Goal: Task Accomplishment & Management: Use online tool/utility

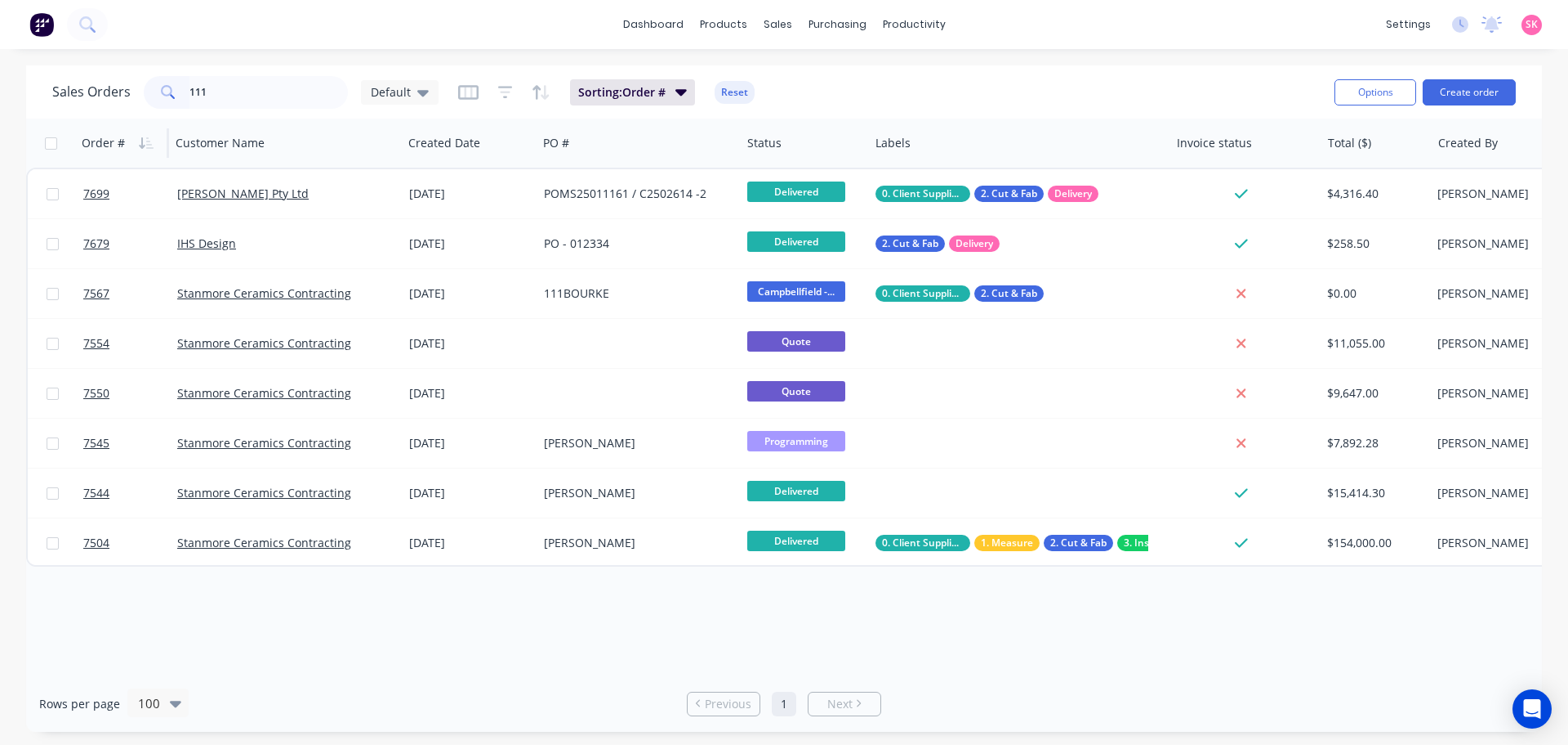
type input "111"
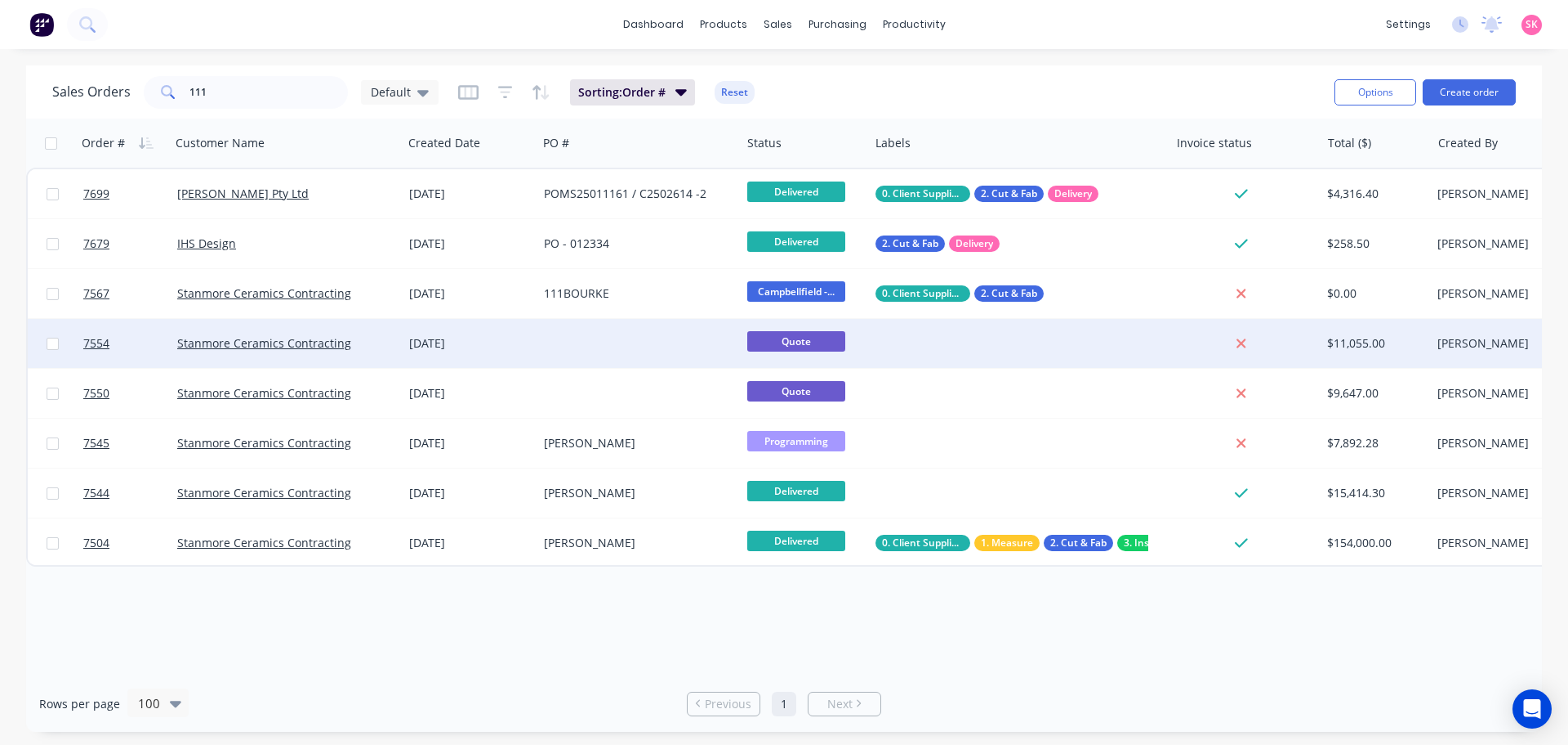
click at [589, 359] on div at bounding box center [638, 343] width 204 height 49
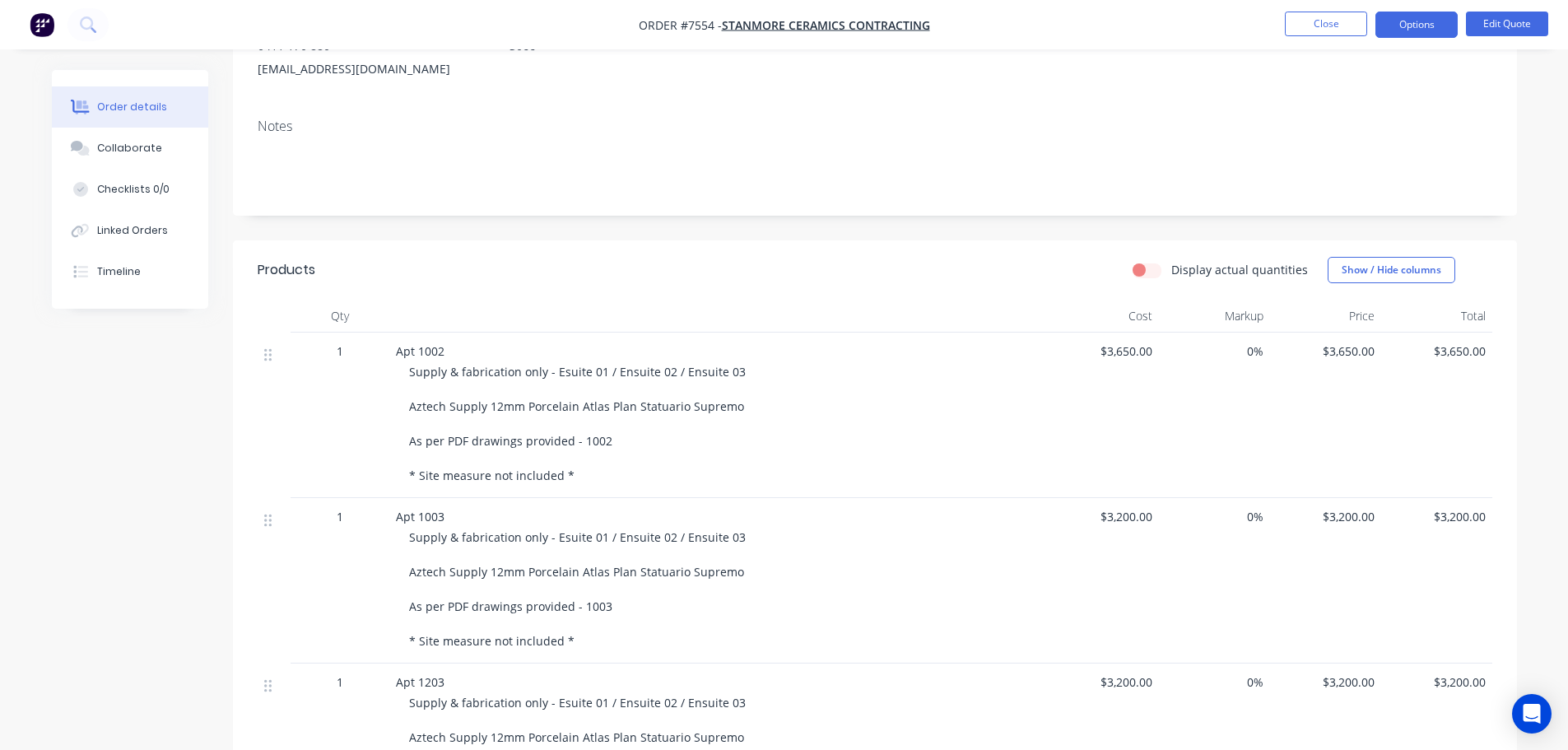
scroll to position [246, 0]
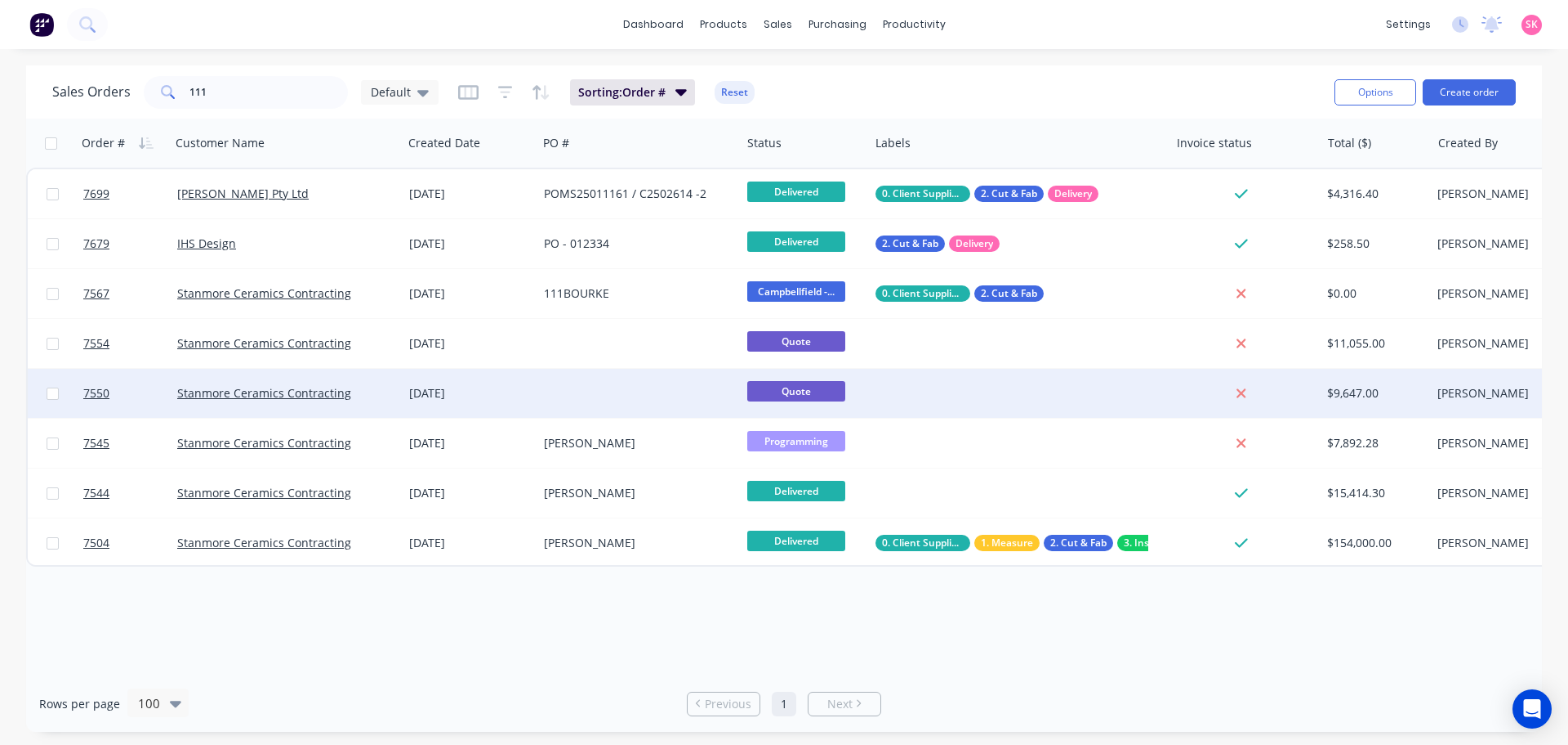
click at [471, 396] on div "[DATE]" at bounding box center [470, 393] width 122 height 17
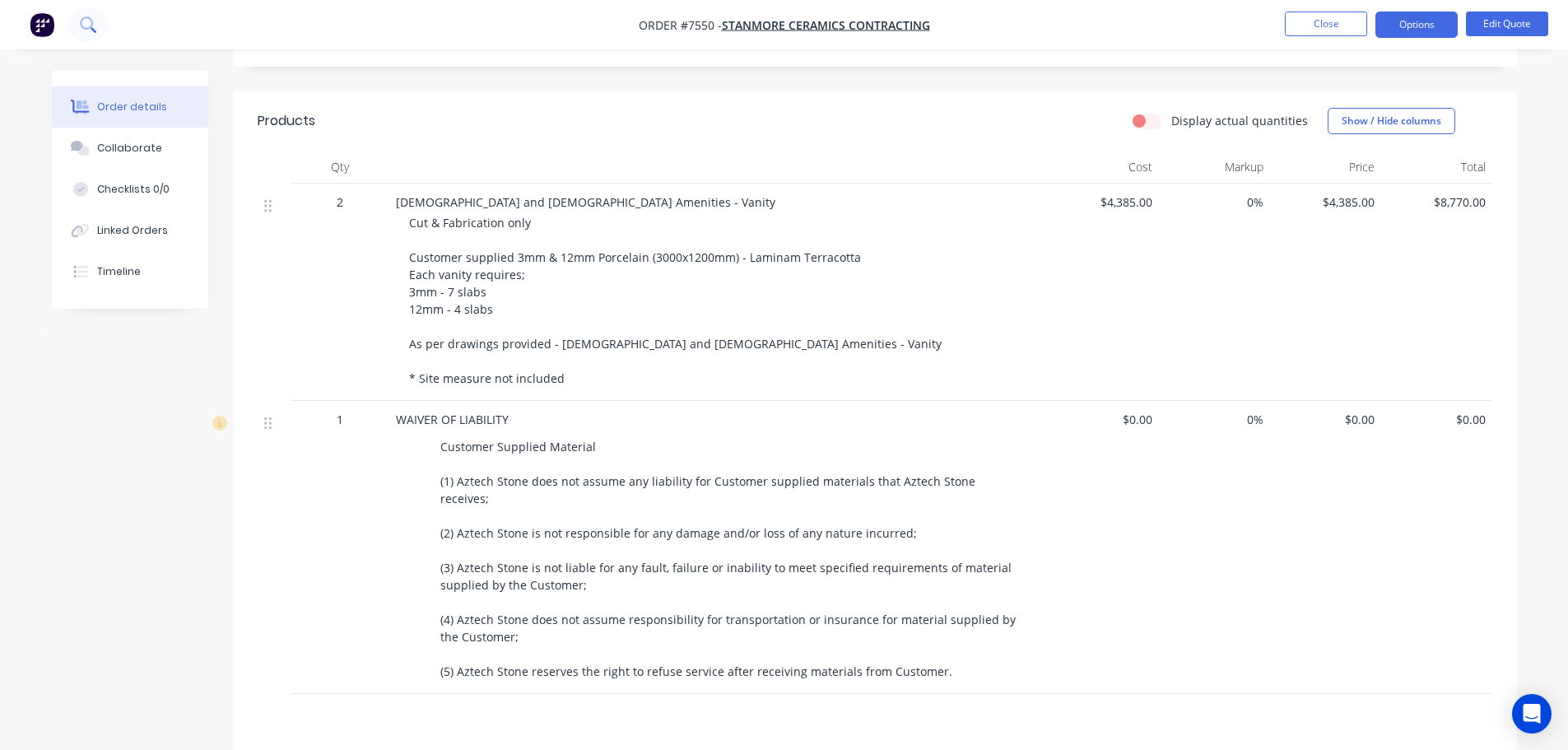
scroll to position [165, 0]
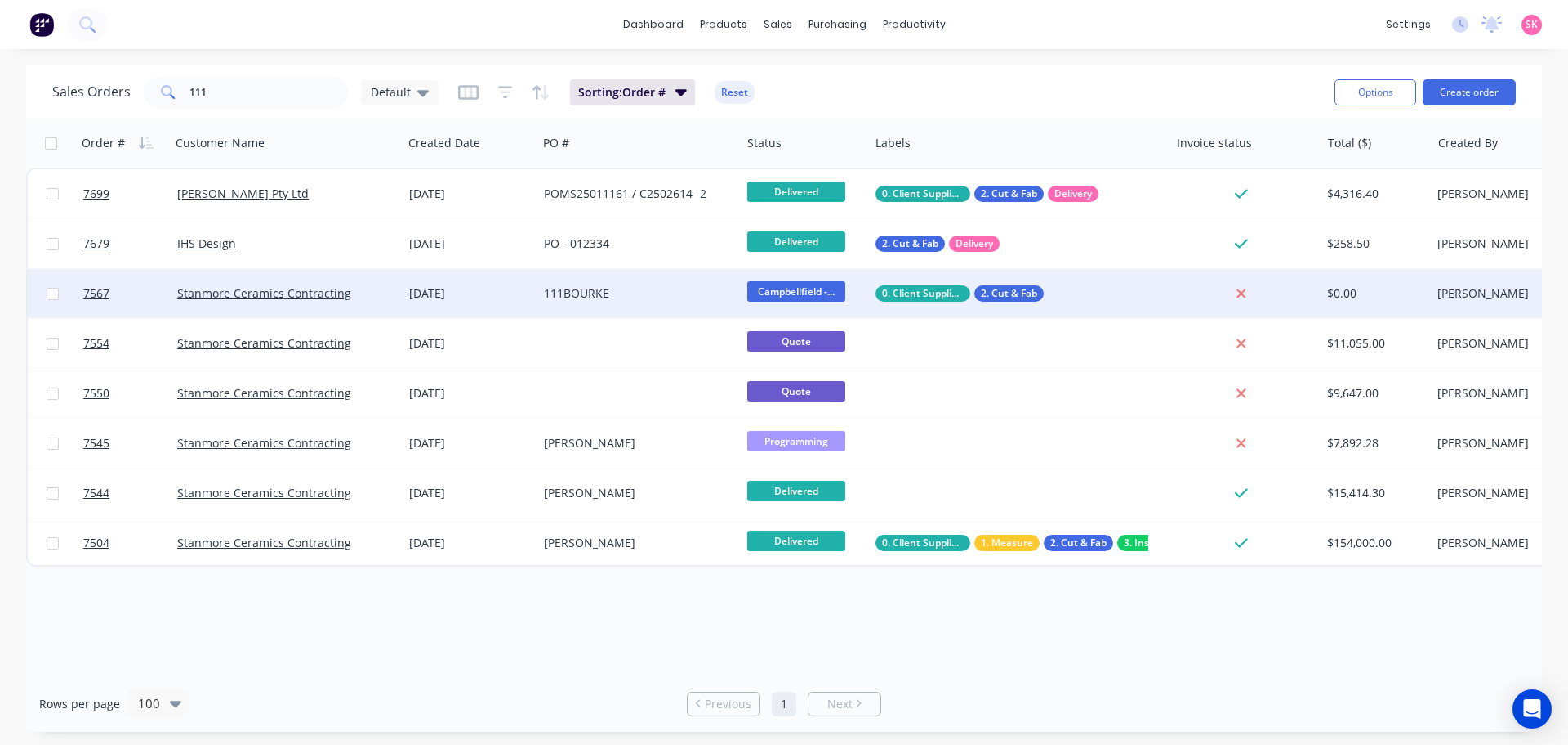
click at [567, 291] on div "111BOURKE" at bounding box center [634, 293] width 181 height 17
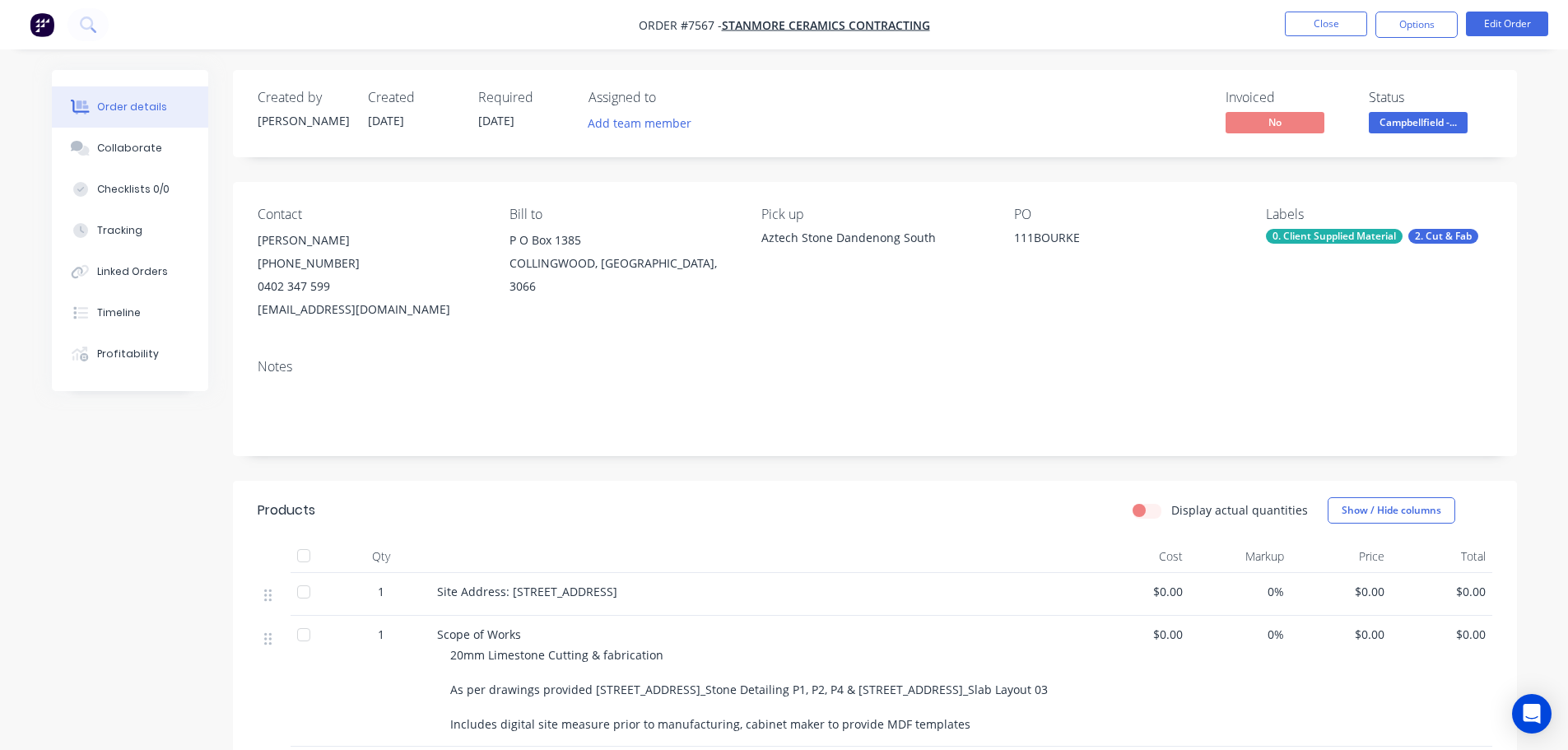
scroll to position [494, 0]
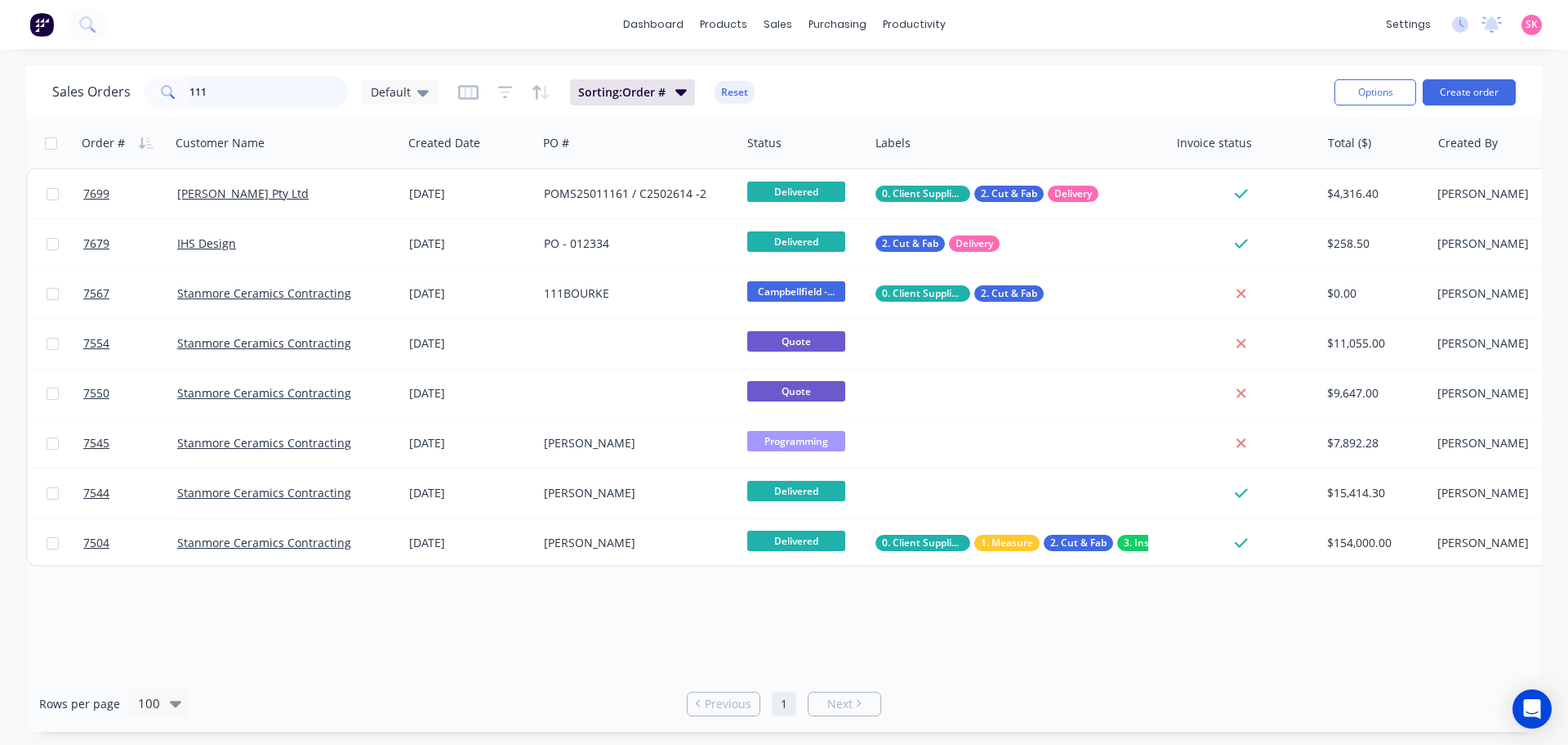
click at [302, 97] on input "111" at bounding box center [268, 93] width 159 height 33
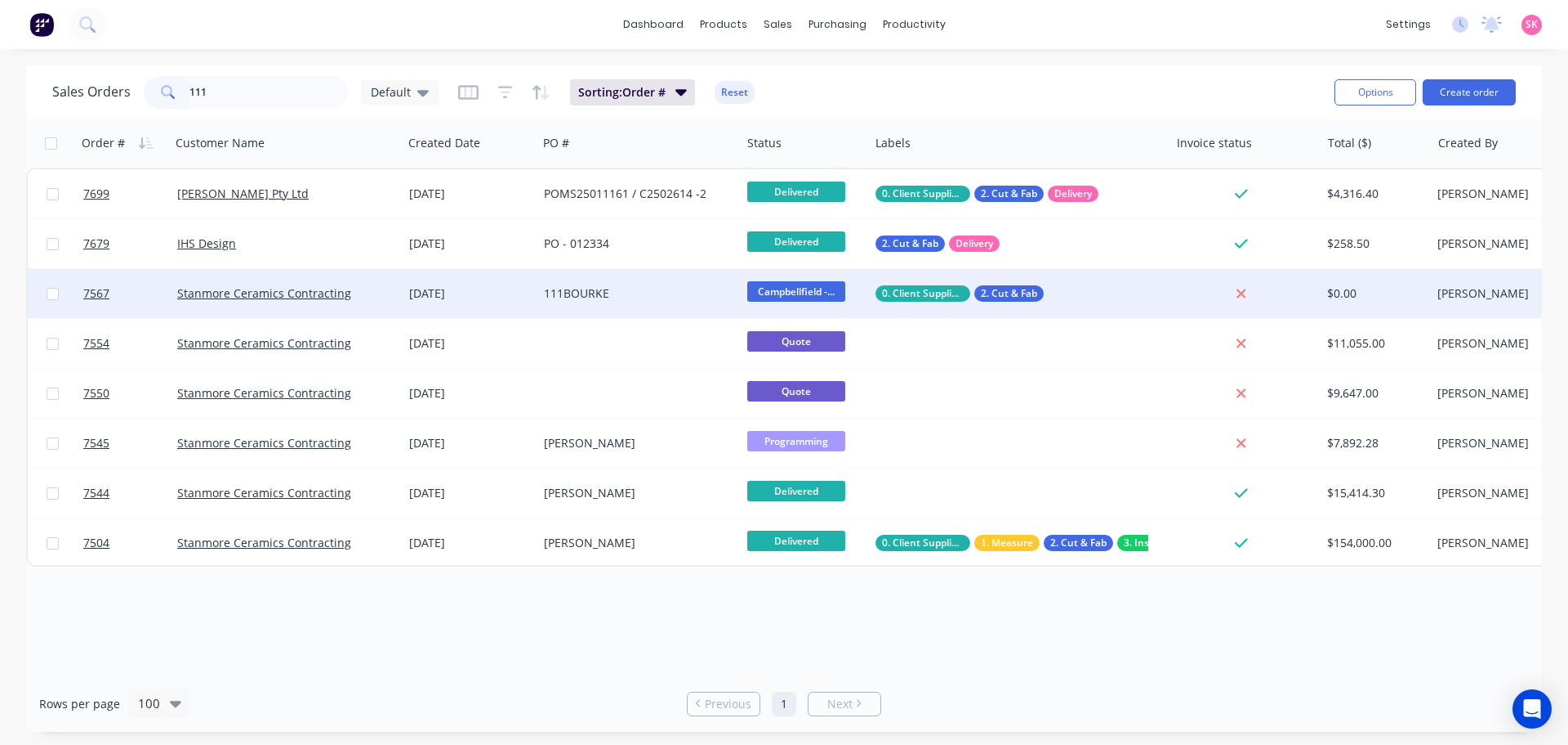
click at [609, 294] on div "111BOURKE" at bounding box center [634, 293] width 181 height 17
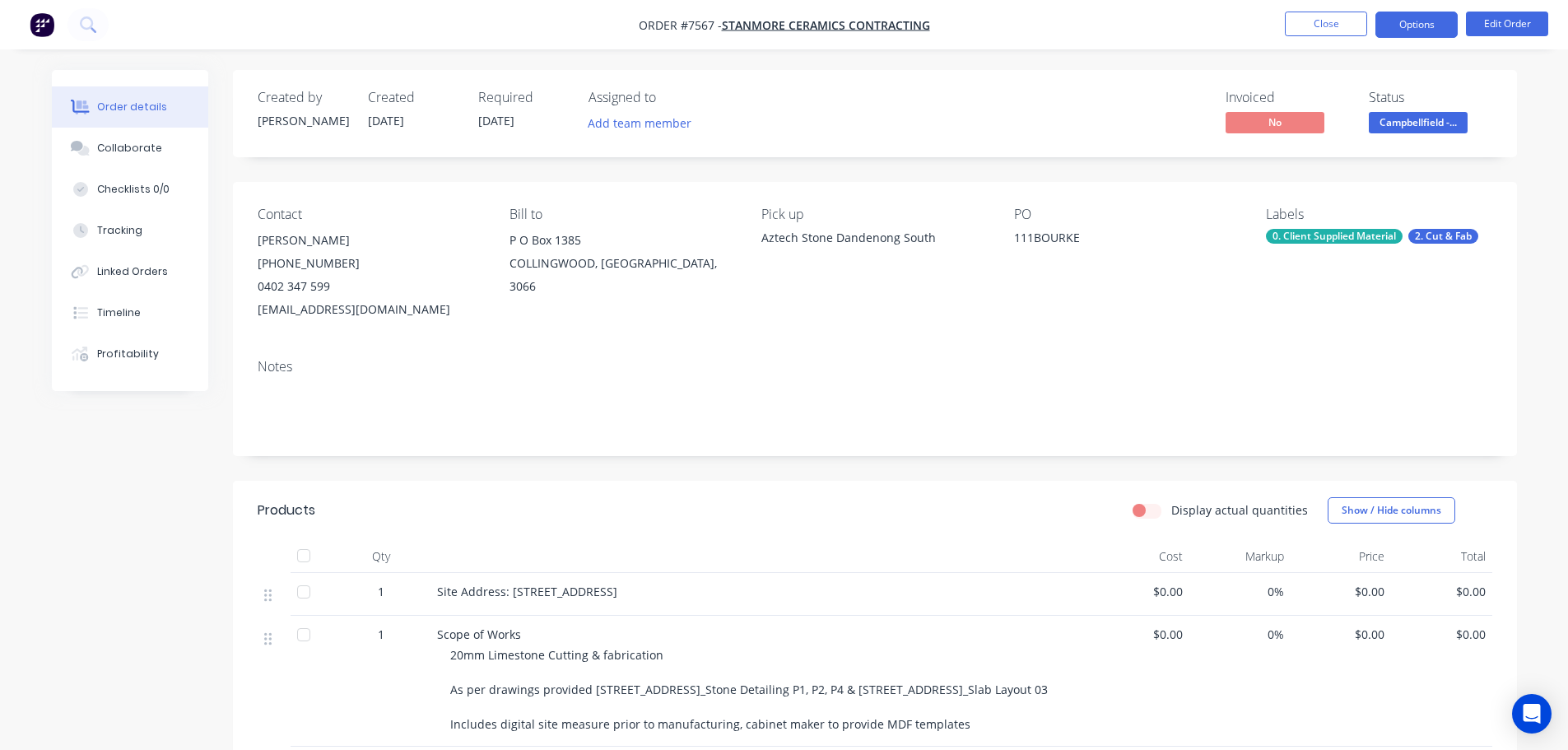
click at [1394, 15] on button "Options" at bounding box center [1416, 25] width 82 height 27
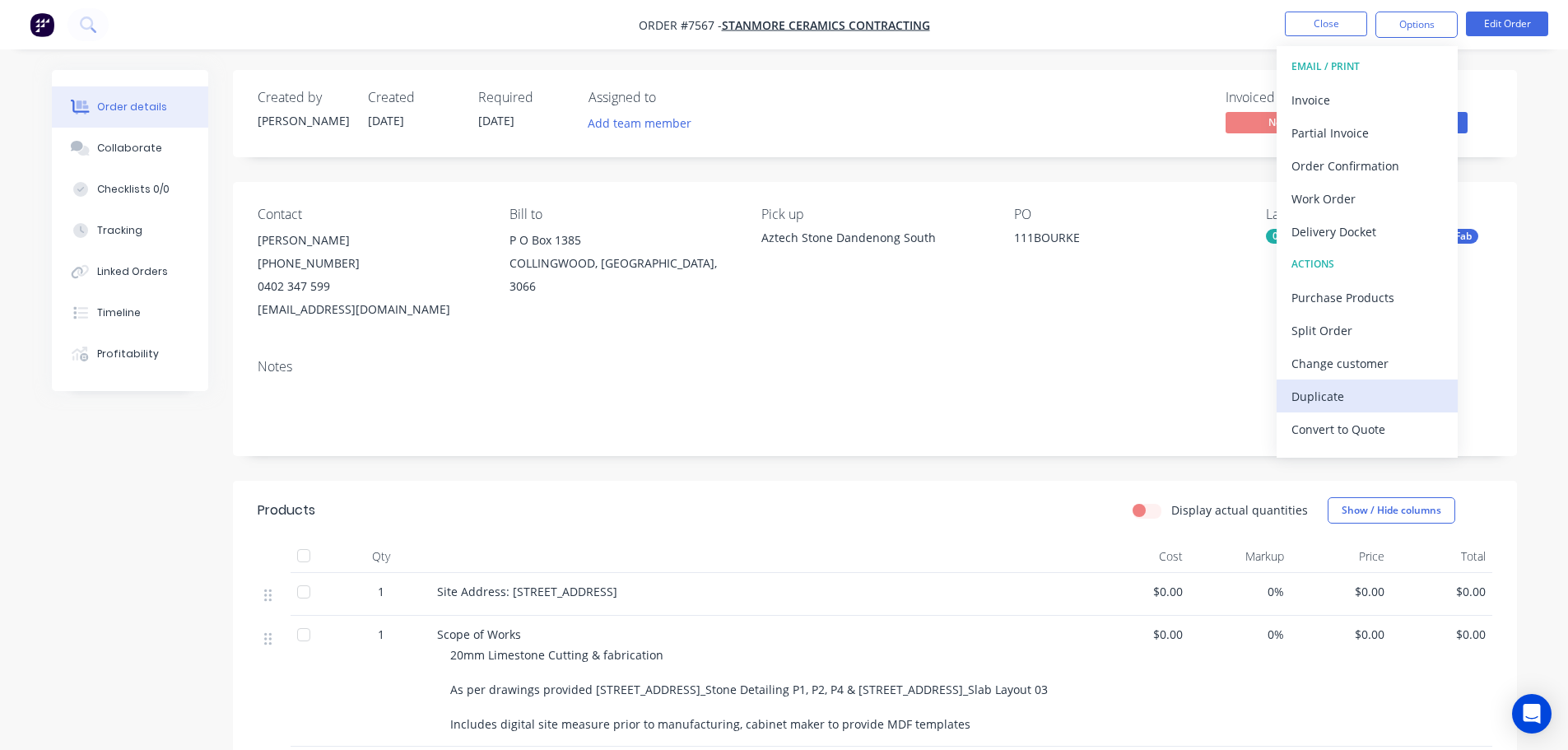
click at [1390, 385] on div "Duplicate" at bounding box center [1367, 396] width 151 height 24
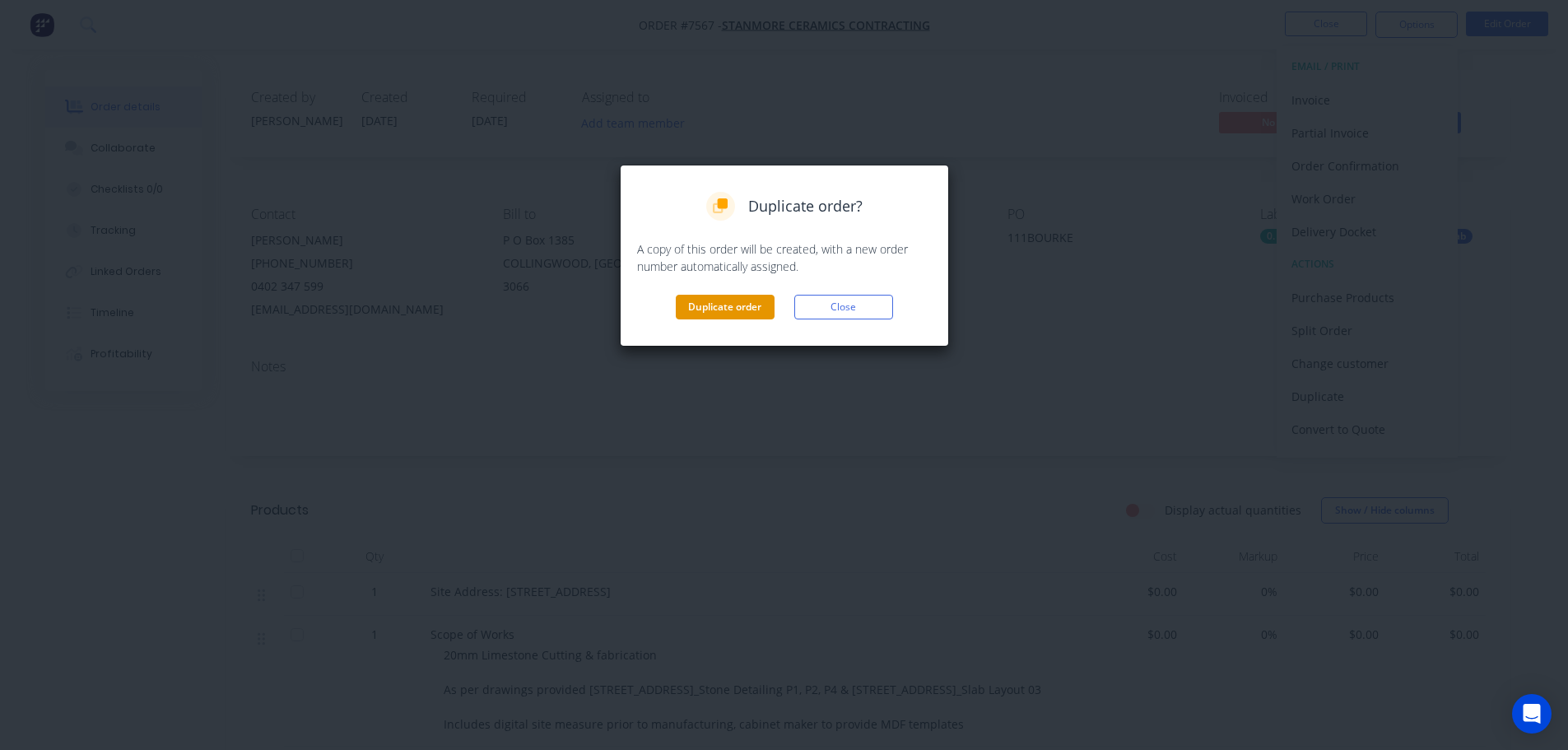
click at [749, 317] on button "Duplicate order" at bounding box center [725, 306] width 99 height 25
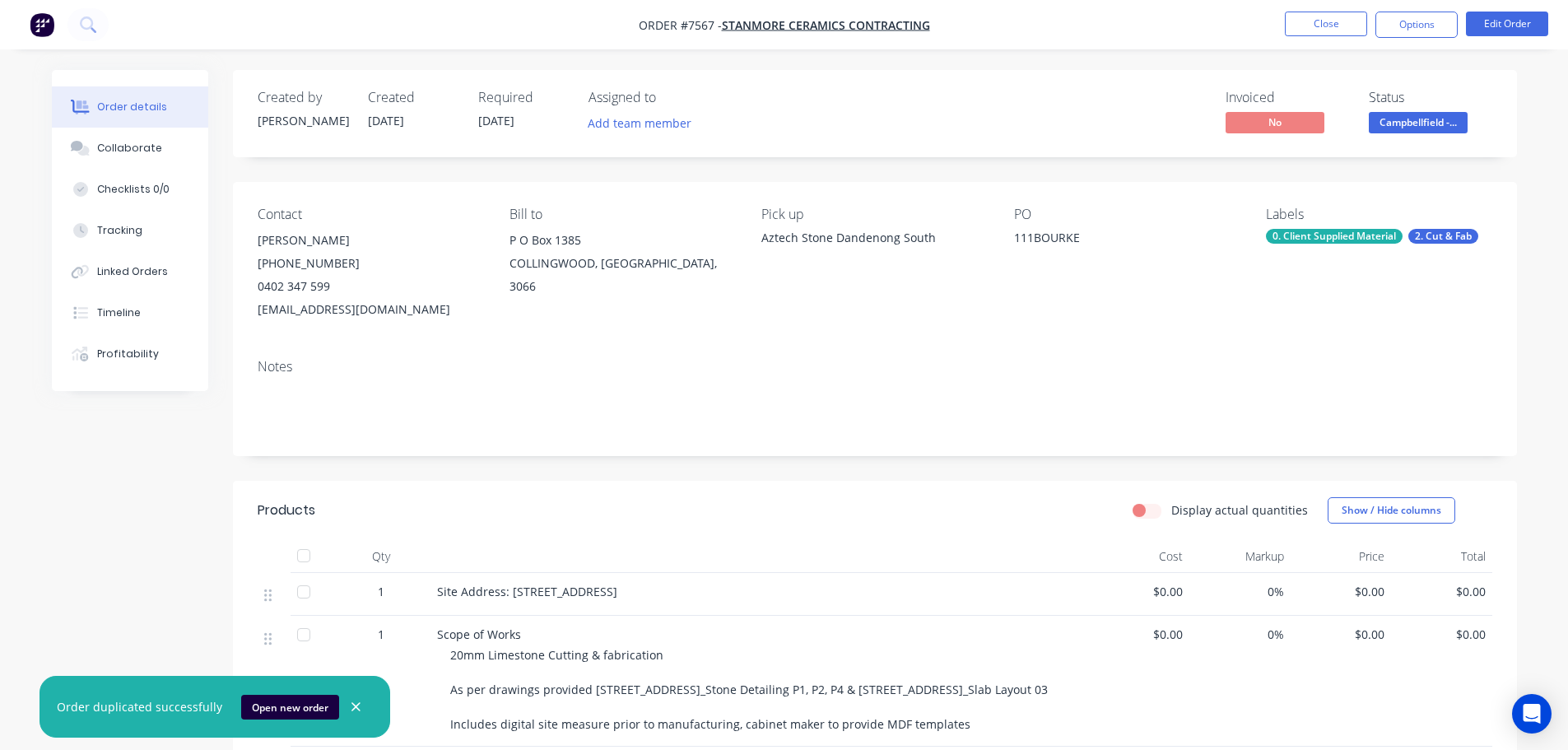
click at [123, 94] on button "Order details" at bounding box center [130, 107] width 156 height 41
click at [1320, 20] on button "Close" at bounding box center [1325, 24] width 82 height 25
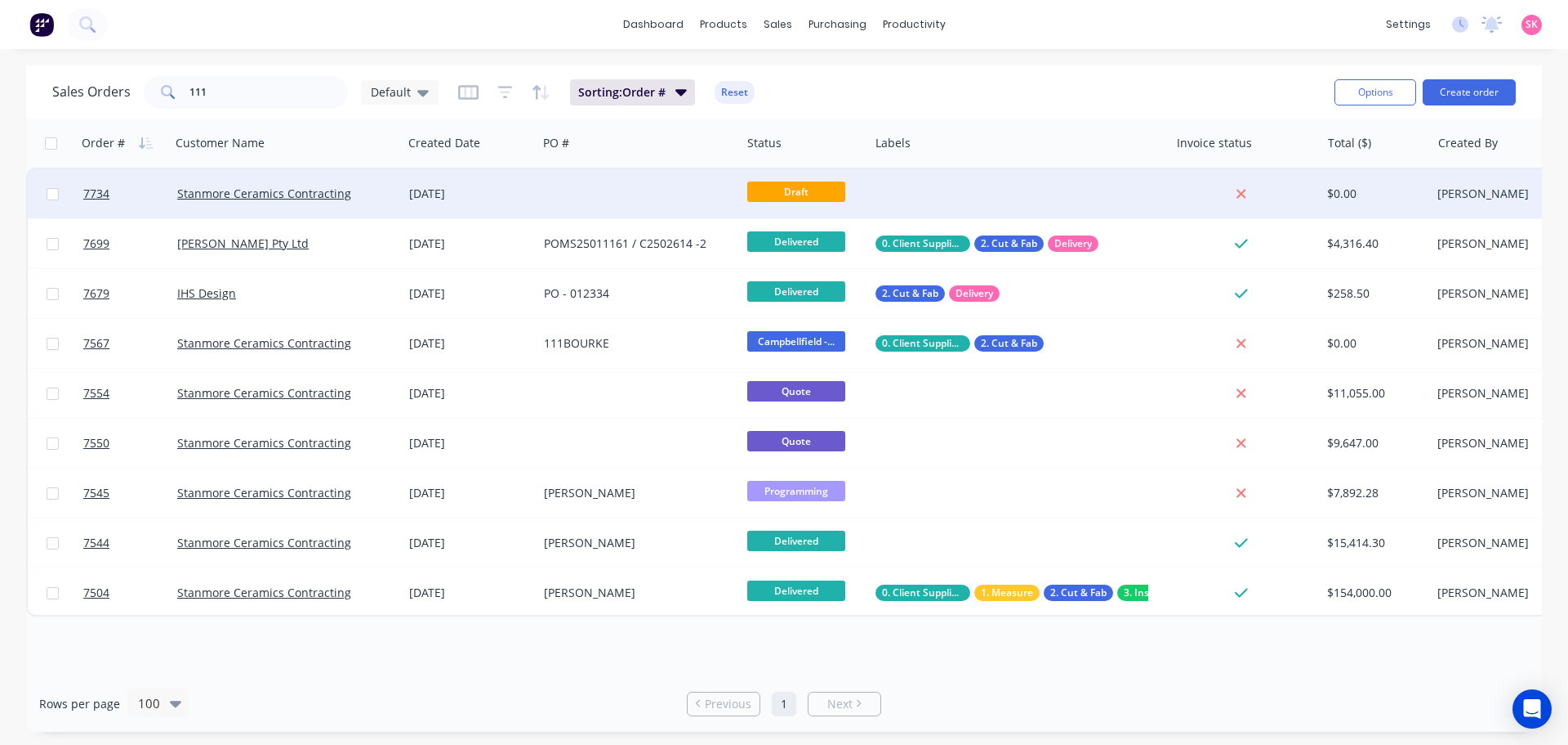
click at [608, 203] on div at bounding box center [638, 193] width 204 height 49
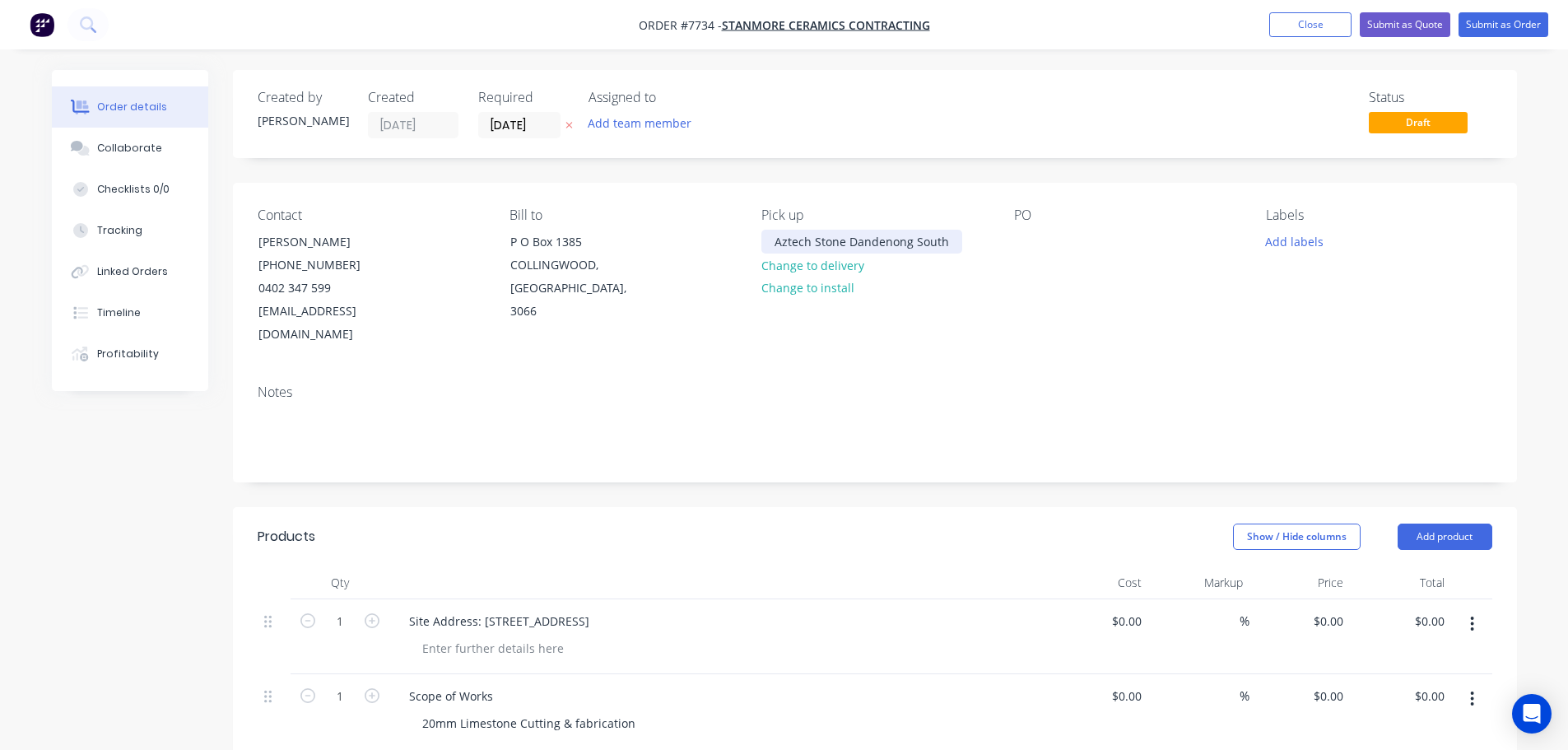
drag, startPoint x: 775, startPoint y: 240, endPoint x: 694, endPoint y: 237, distance: 81.1
click at [694, 237] on div "Contact Marie Calabro (03) 9412 8000 0402 347 599 mcalabro@stanmor.com.au Bill …" at bounding box center [874, 277] width 1283 height 188
click at [1044, 245] on div "PO" at bounding box center [1127, 277] width 226 height 139
click at [1029, 237] on div at bounding box center [1027, 241] width 27 height 24
click at [1148, 249] on div "111BOURKE - DEFECT" at bounding box center [1086, 241] width 144 height 24
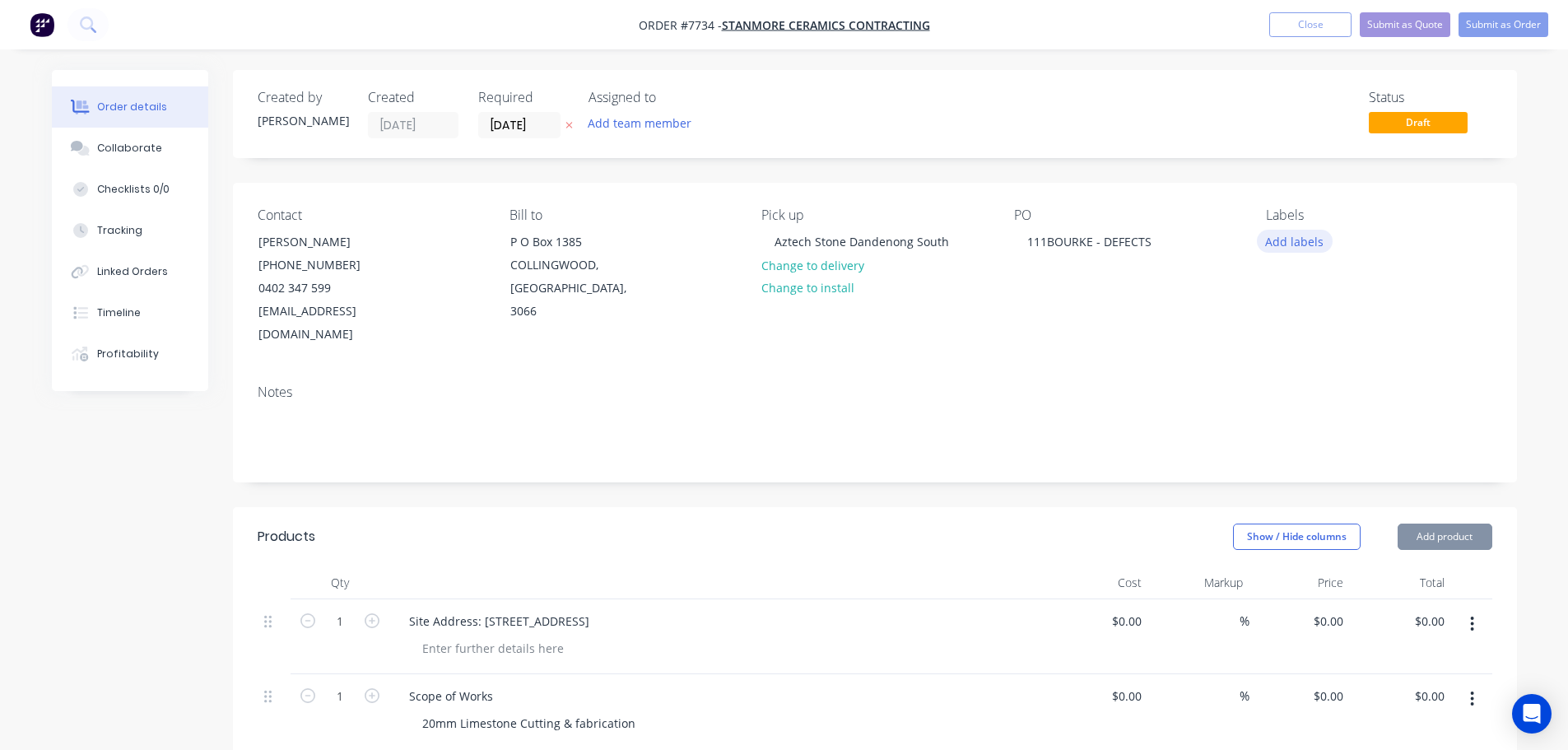
click at [1304, 248] on button "Add labels" at bounding box center [1294, 241] width 76 height 23
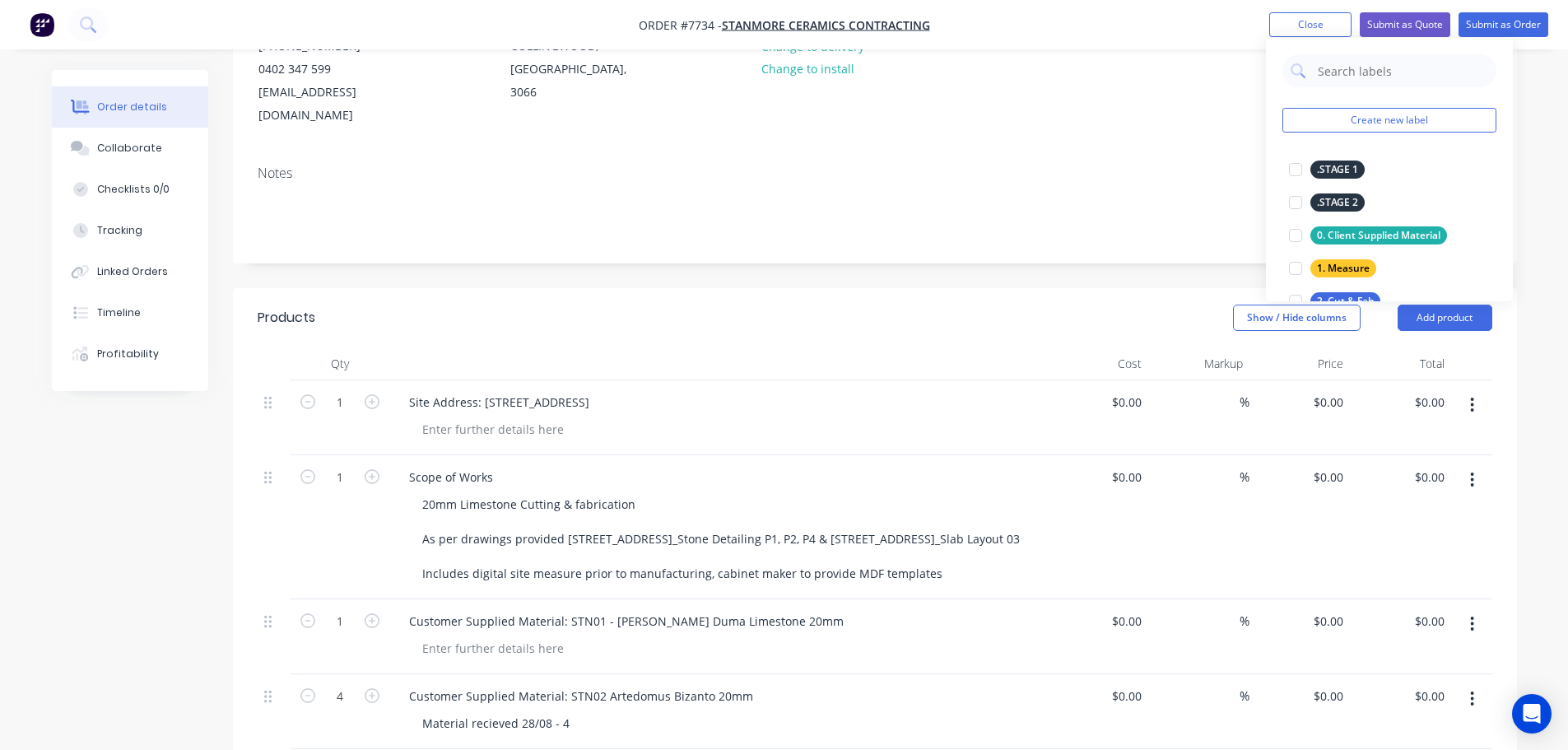
scroll to position [411, 0]
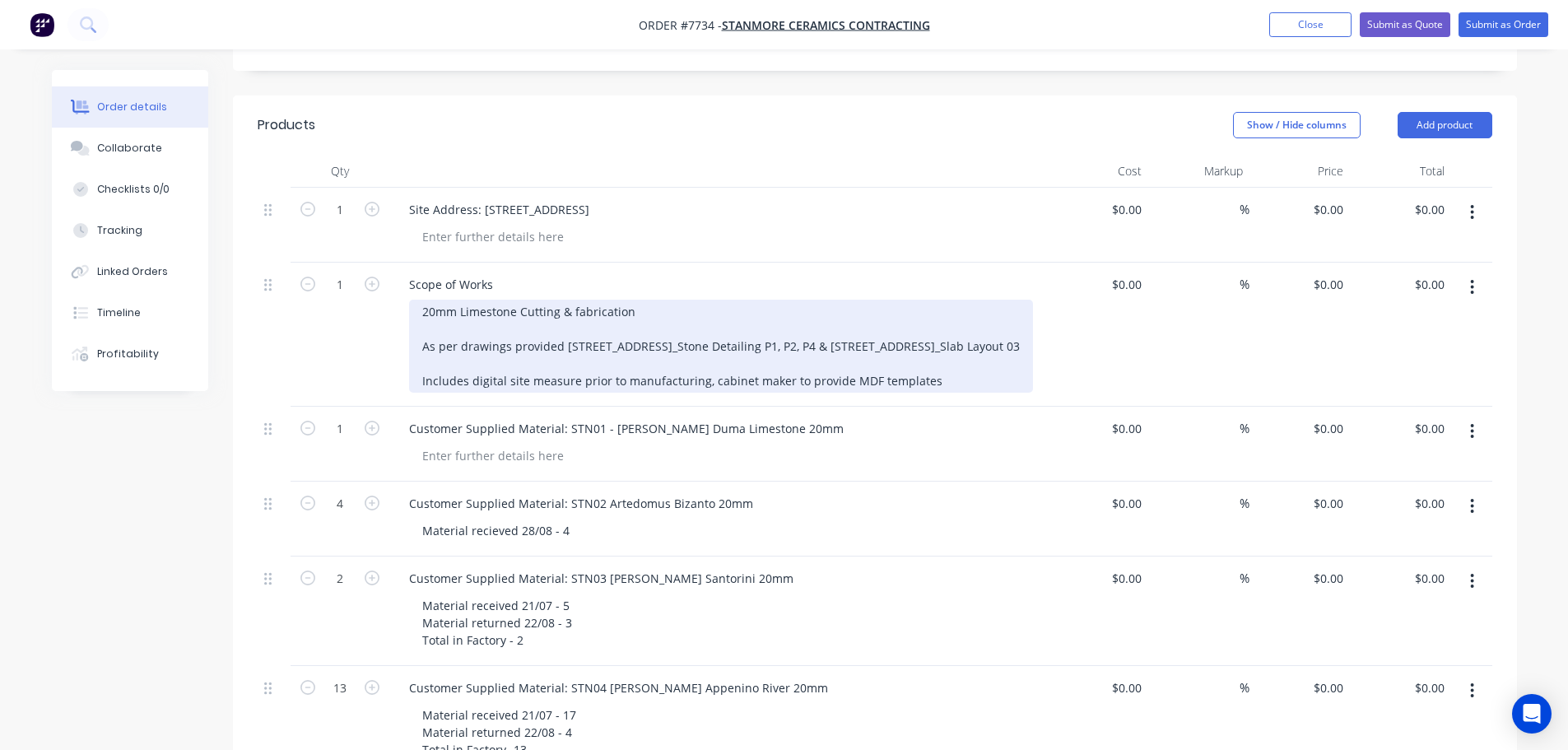
click at [556, 353] on div "20mm Limestone Cutting & fabrication As per drawings provided 111 Bourke St._St…" at bounding box center [721, 346] width 623 height 93
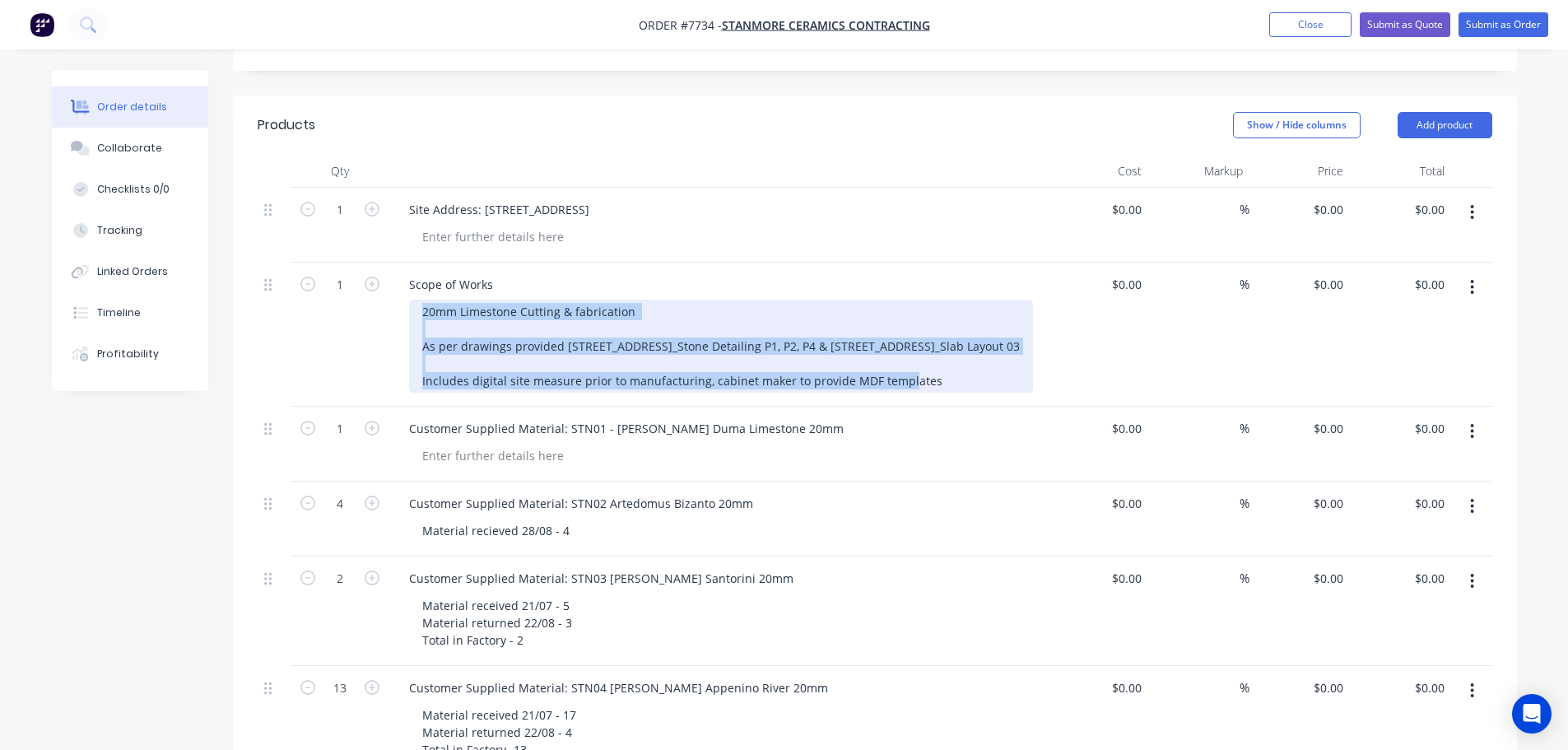
drag, startPoint x: 940, startPoint y: 350, endPoint x: 313, endPoint y: 291, distance: 629.8
click at [313, 291] on div "1 Scope of Works 20mm Limestone Cutting & fabrication As per drawings provided …" at bounding box center [874, 334] width 1234 height 144
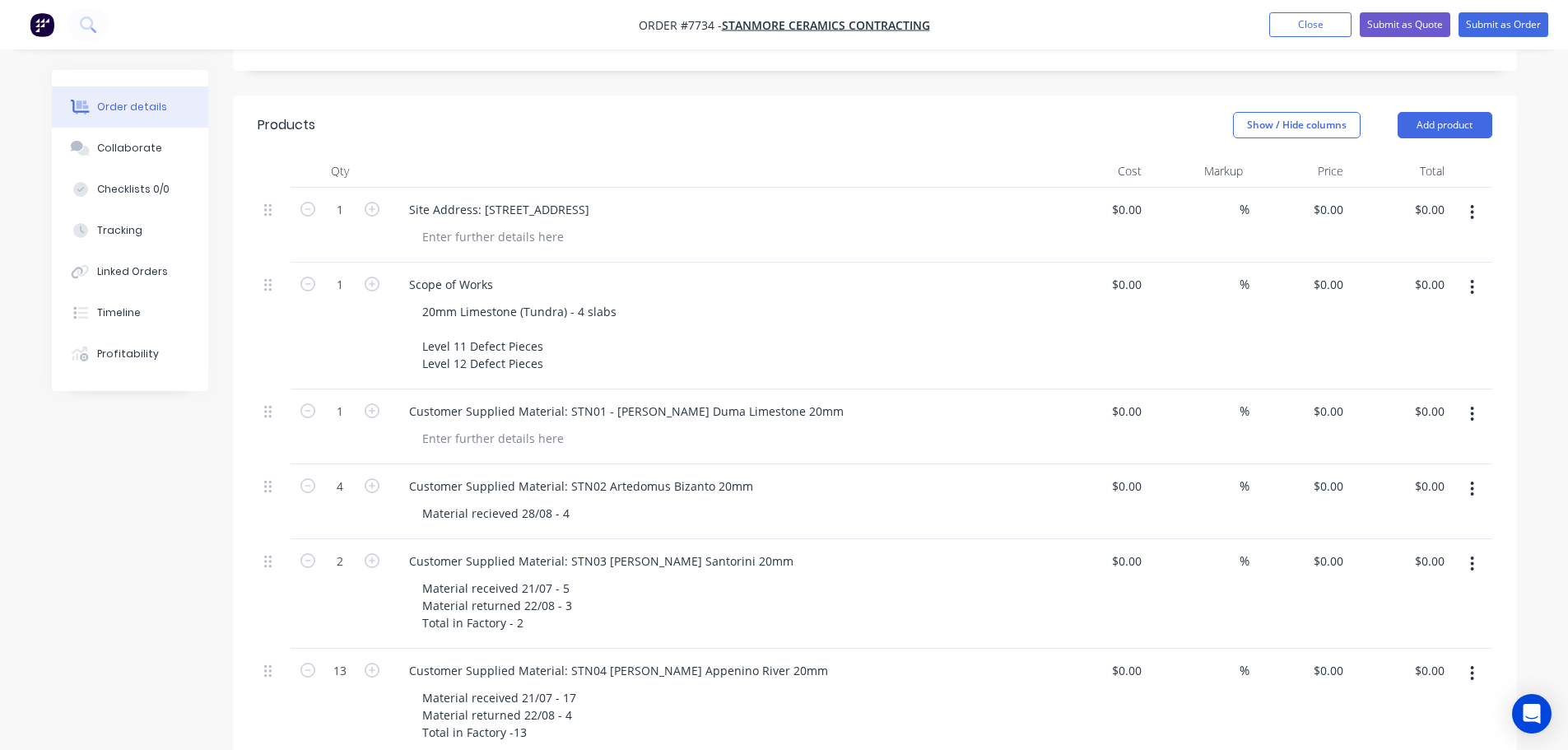
click at [1461, 399] on button "button" at bounding box center [1471, 413] width 38 height 29
click at [1412, 544] on div "Delete" at bounding box center [1413, 556] width 127 height 24
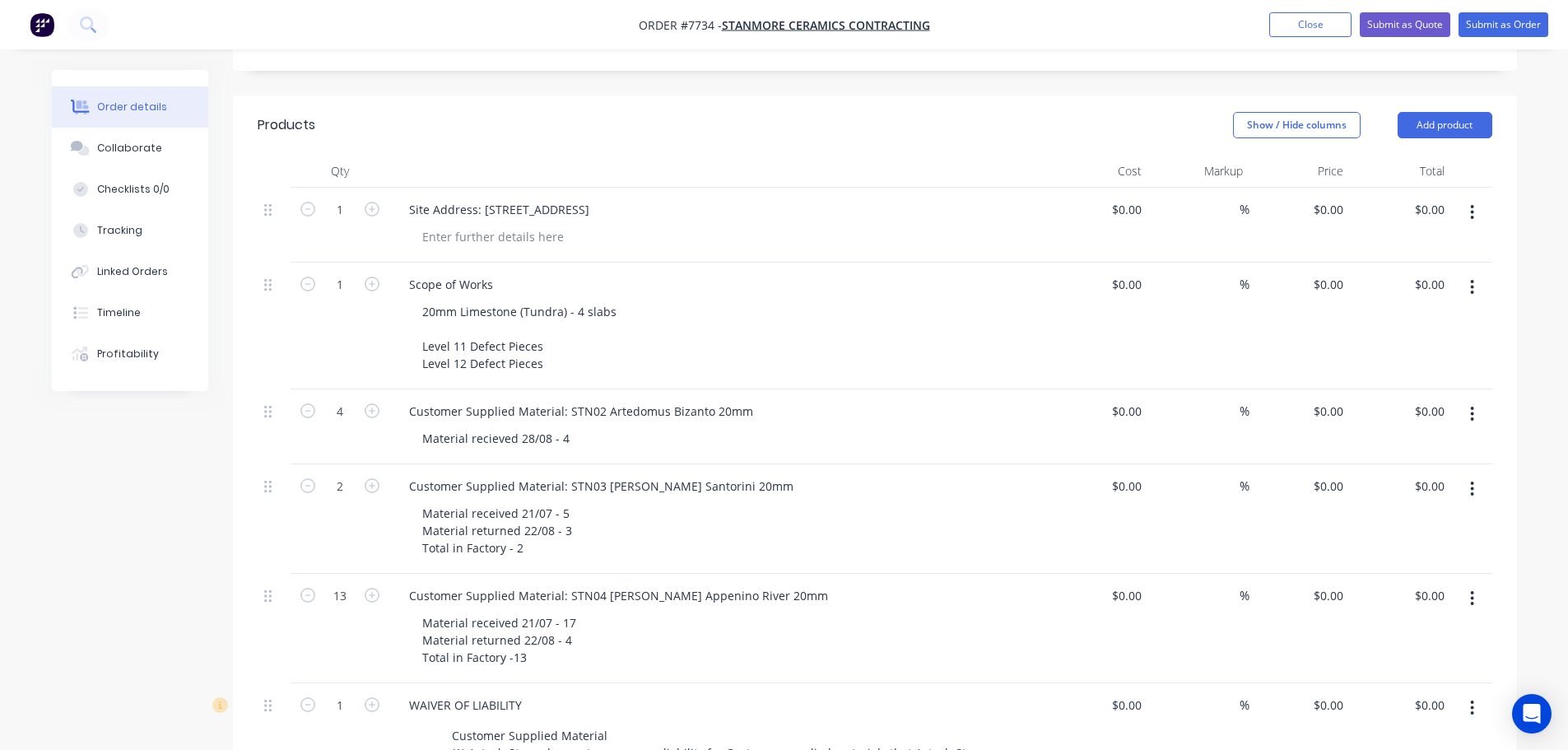
click at [1472, 400] on button "button" at bounding box center [1471, 413] width 38 height 29
click at [1429, 544] on div "Delete" at bounding box center [1413, 556] width 127 height 24
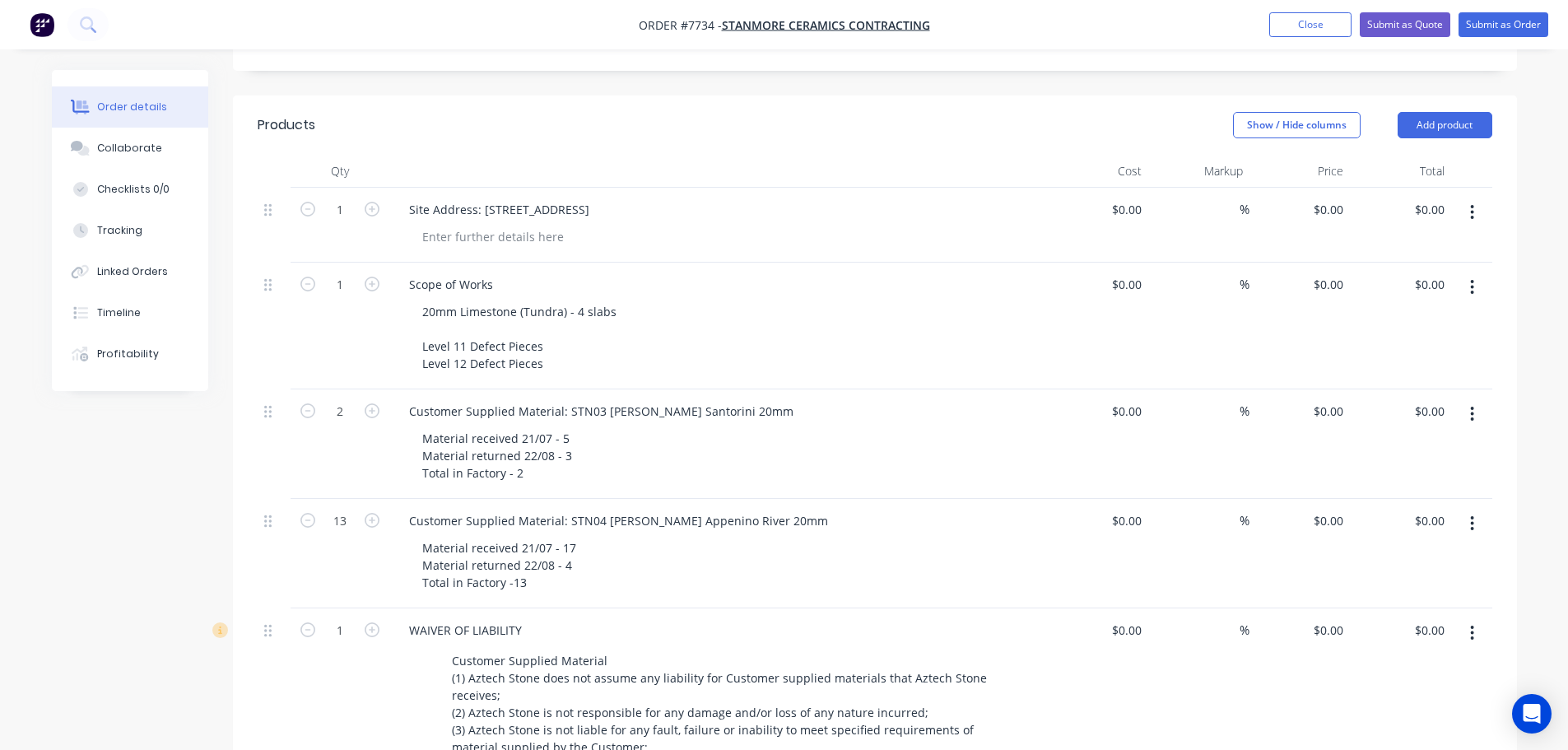
click at [1470, 404] on icon "button" at bounding box center [1472, 413] width 4 height 18
click at [1436, 544] on div "Delete" at bounding box center [1413, 556] width 127 height 24
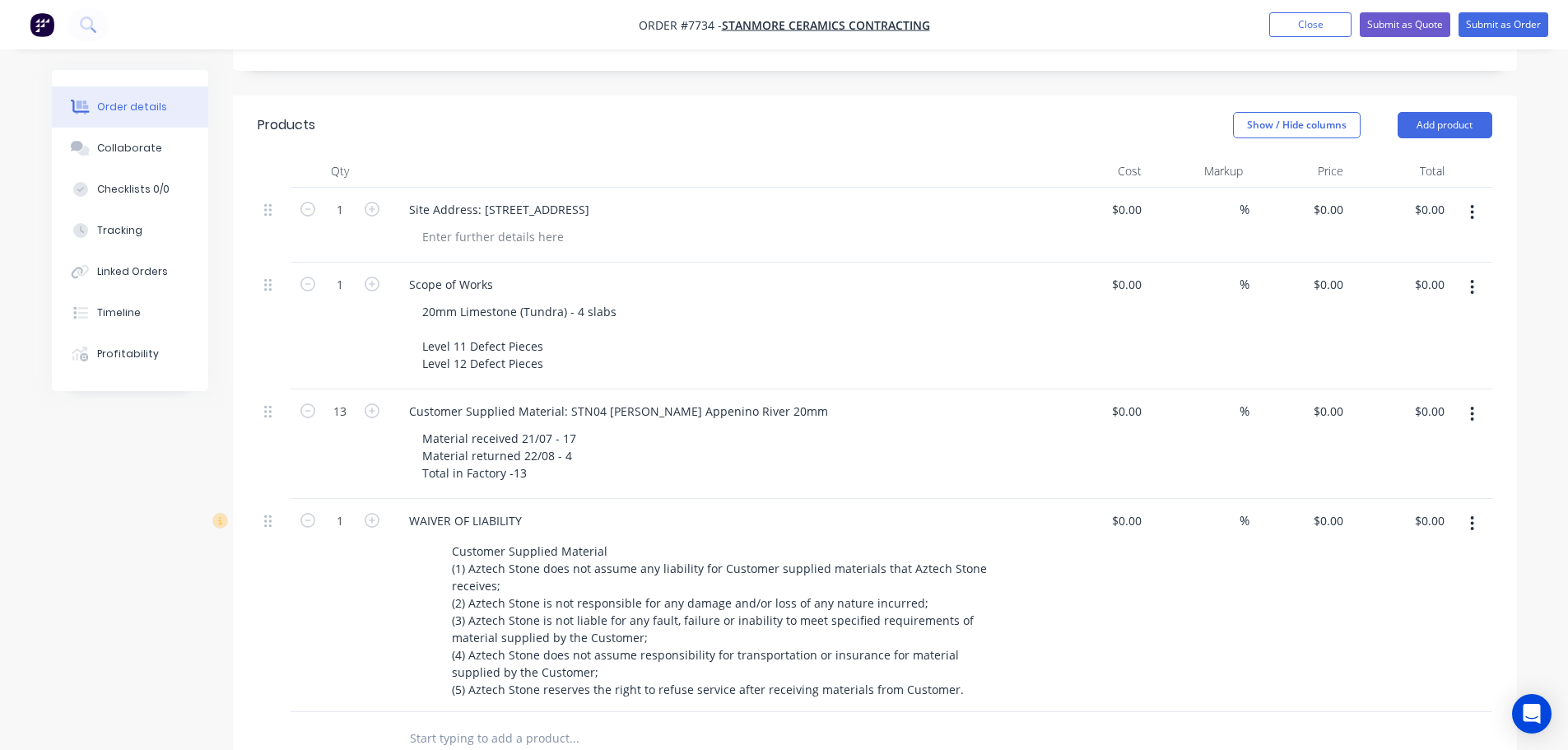
click at [1475, 399] on button "button" at bounding box center [1471, 413] width 38 height 29
click at [1440, 544] on div "Delete" at bounding box center [1413, 556] width 127 height 24
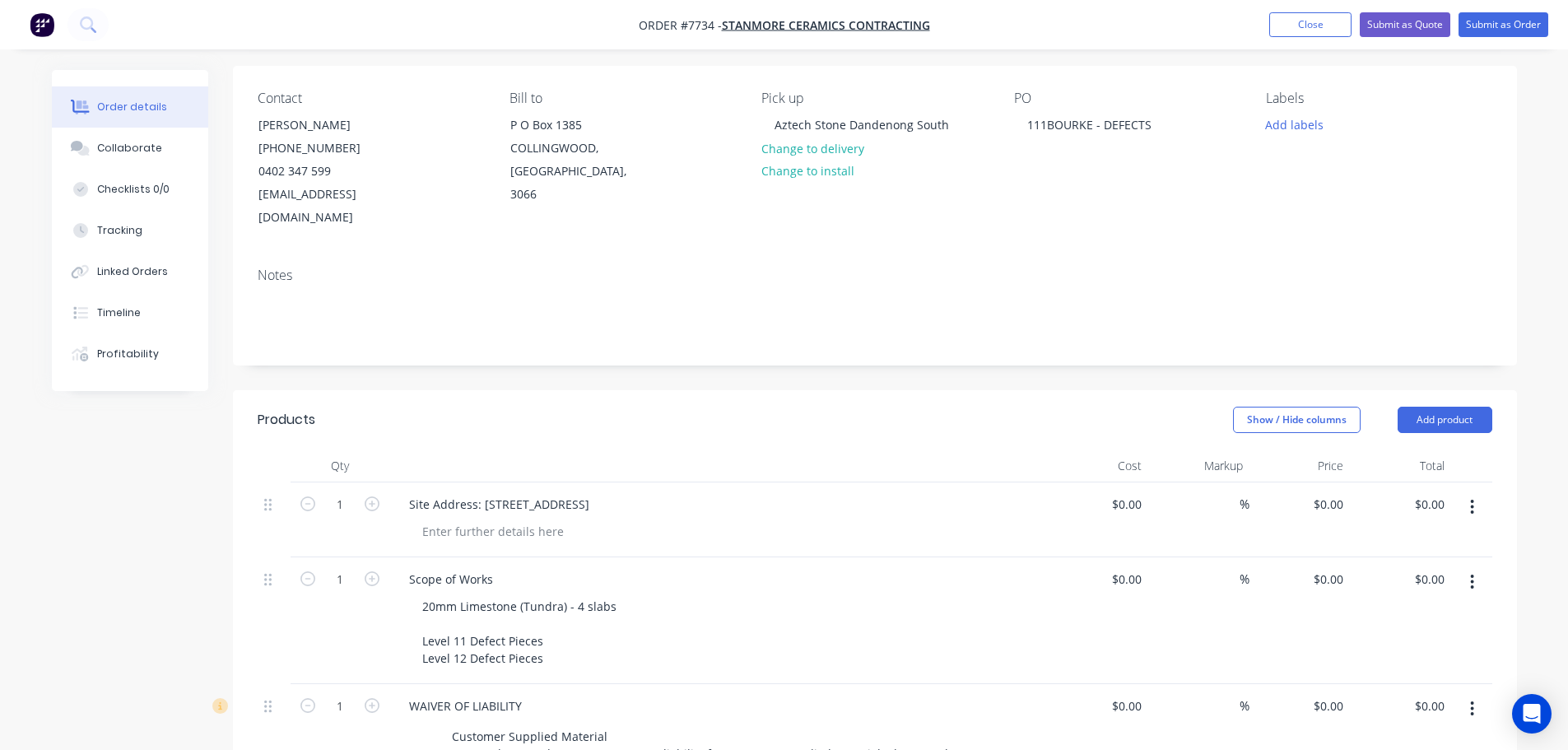
scroll to position [0, 0]
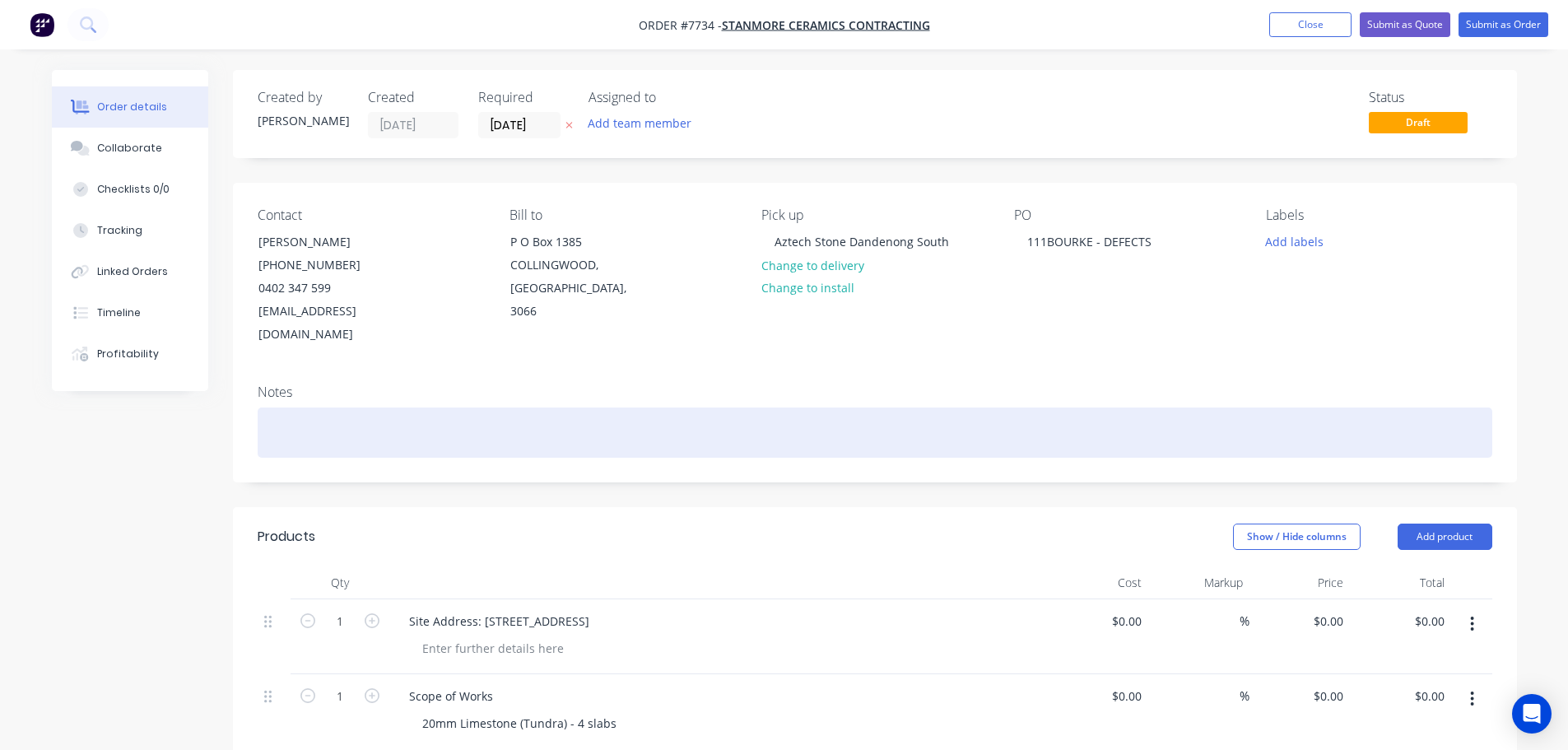
click at [409, 407] on div at bounding box center [874, 432] width 1234 height 50
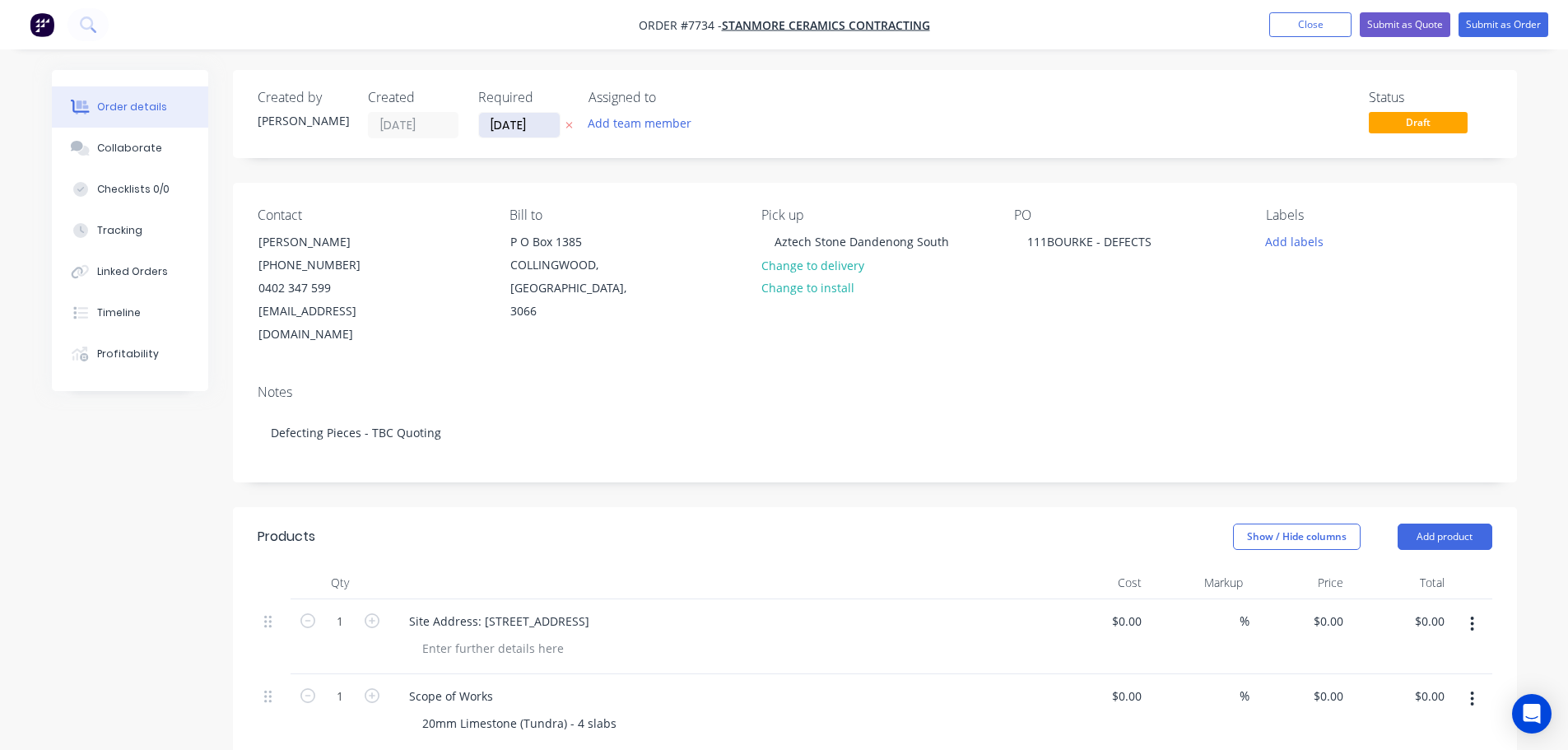
click at [510, 129] on input "11/09/25" at bounding box center [519, 125] width 81 height 25
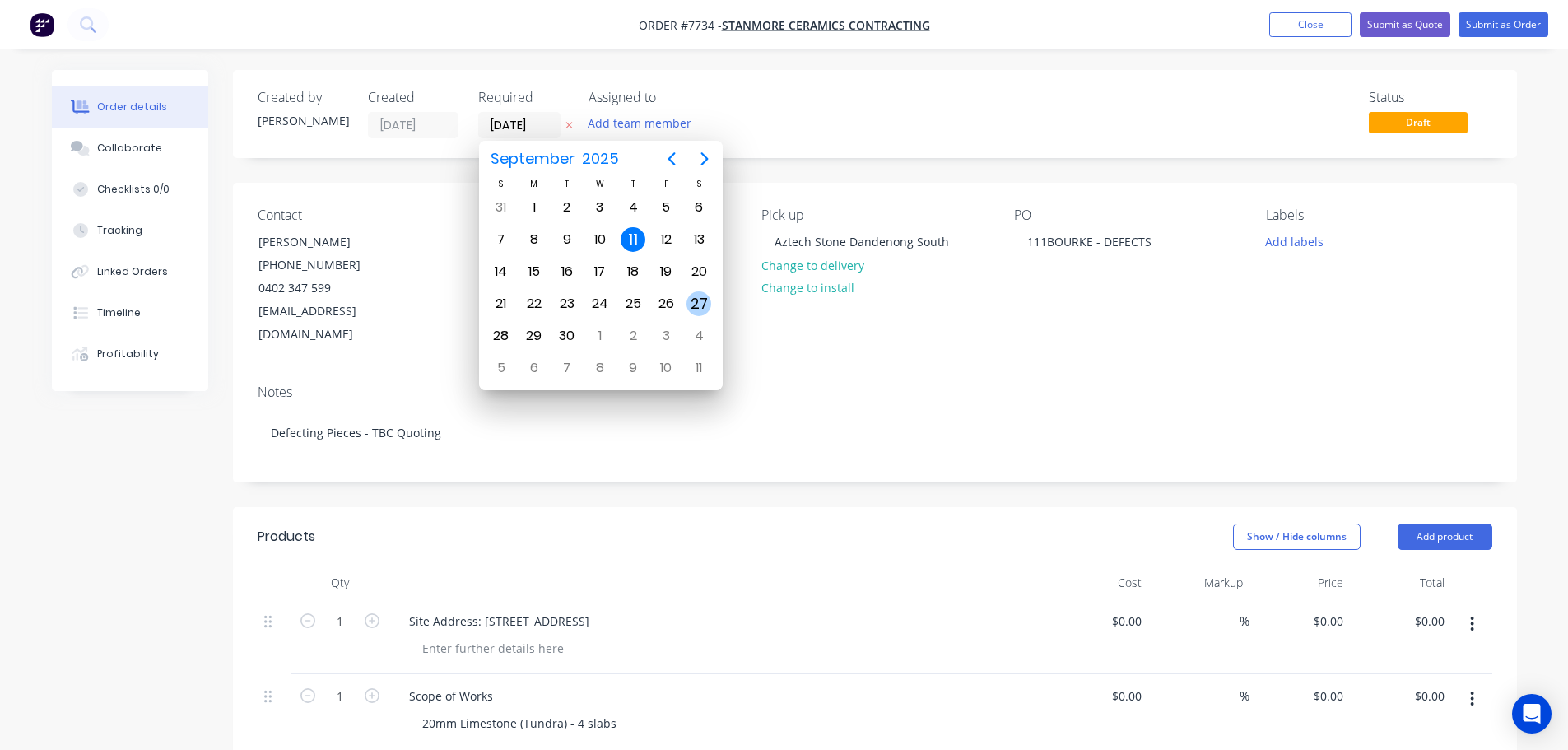
click at [697, 301] on div "27" at bounding box center [698, 303] width 25 height 25
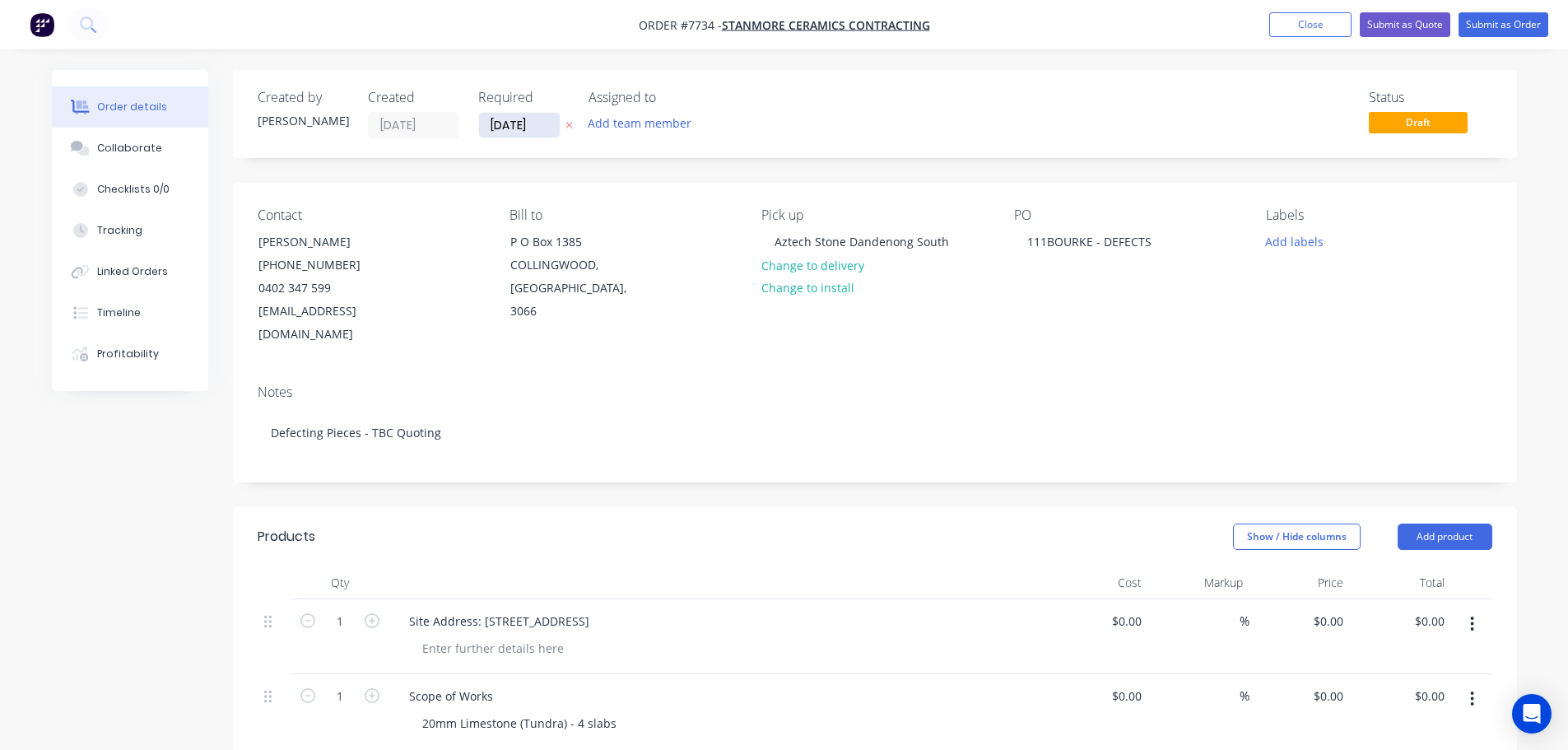
click at [534, 130] on input "27/09/25" at bounding box center [519, 125] width 81 height 25
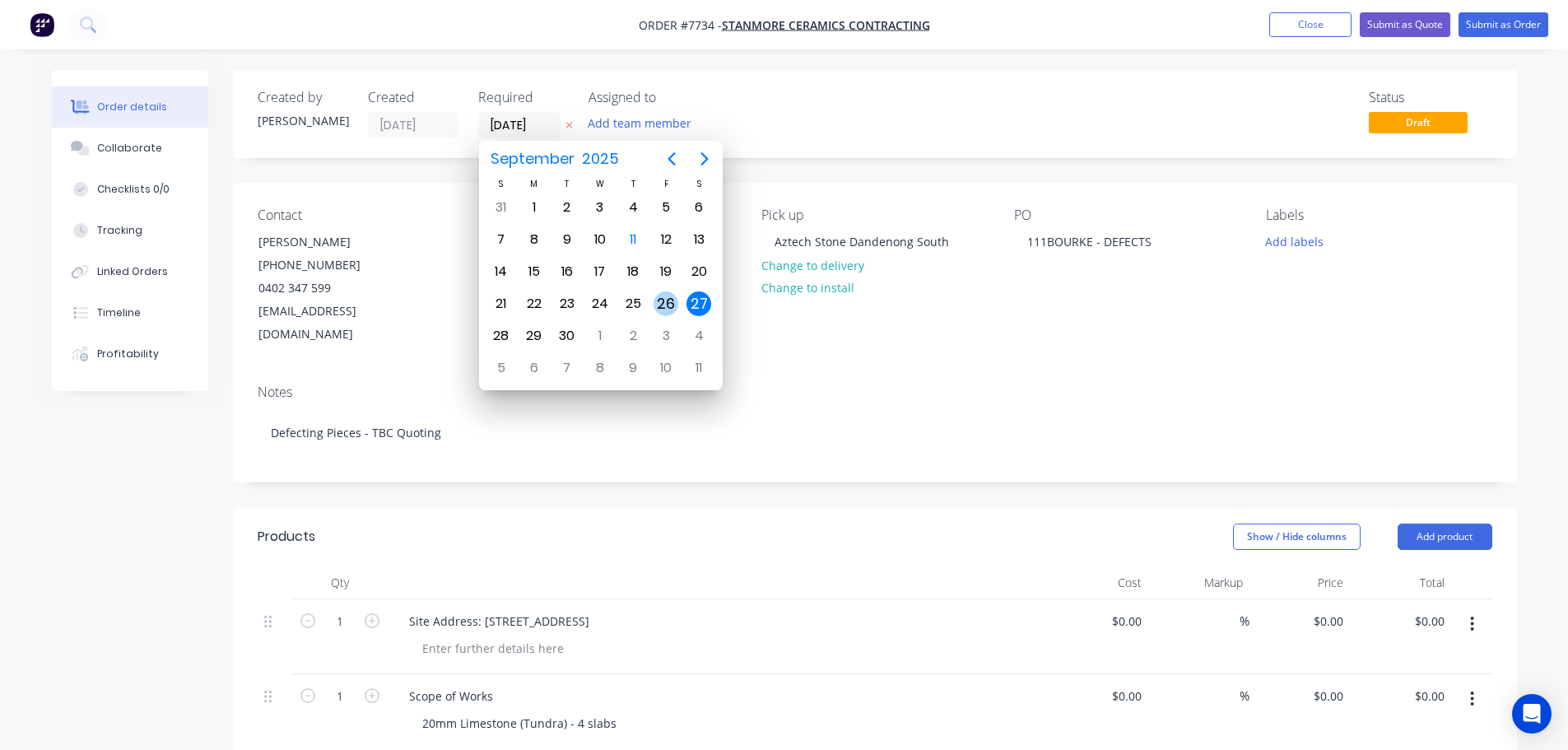
click at [664, 300] on div "26" at bounding box center [665, 303] width 25 height 25
type input "26/09/25"
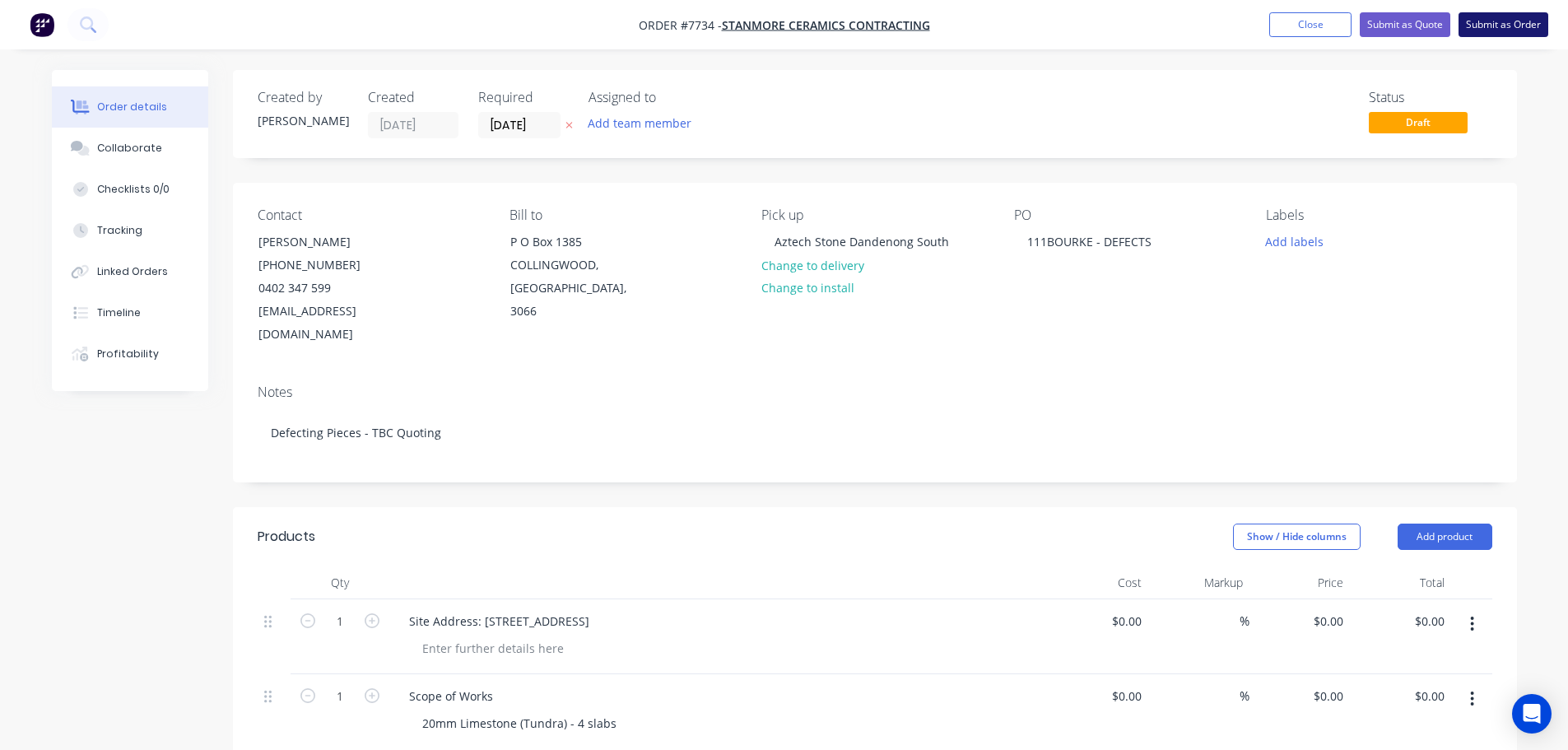
click at [1477, 20] on button "Submit as Order" at bounding box center [1502, 25] width 89 height 25
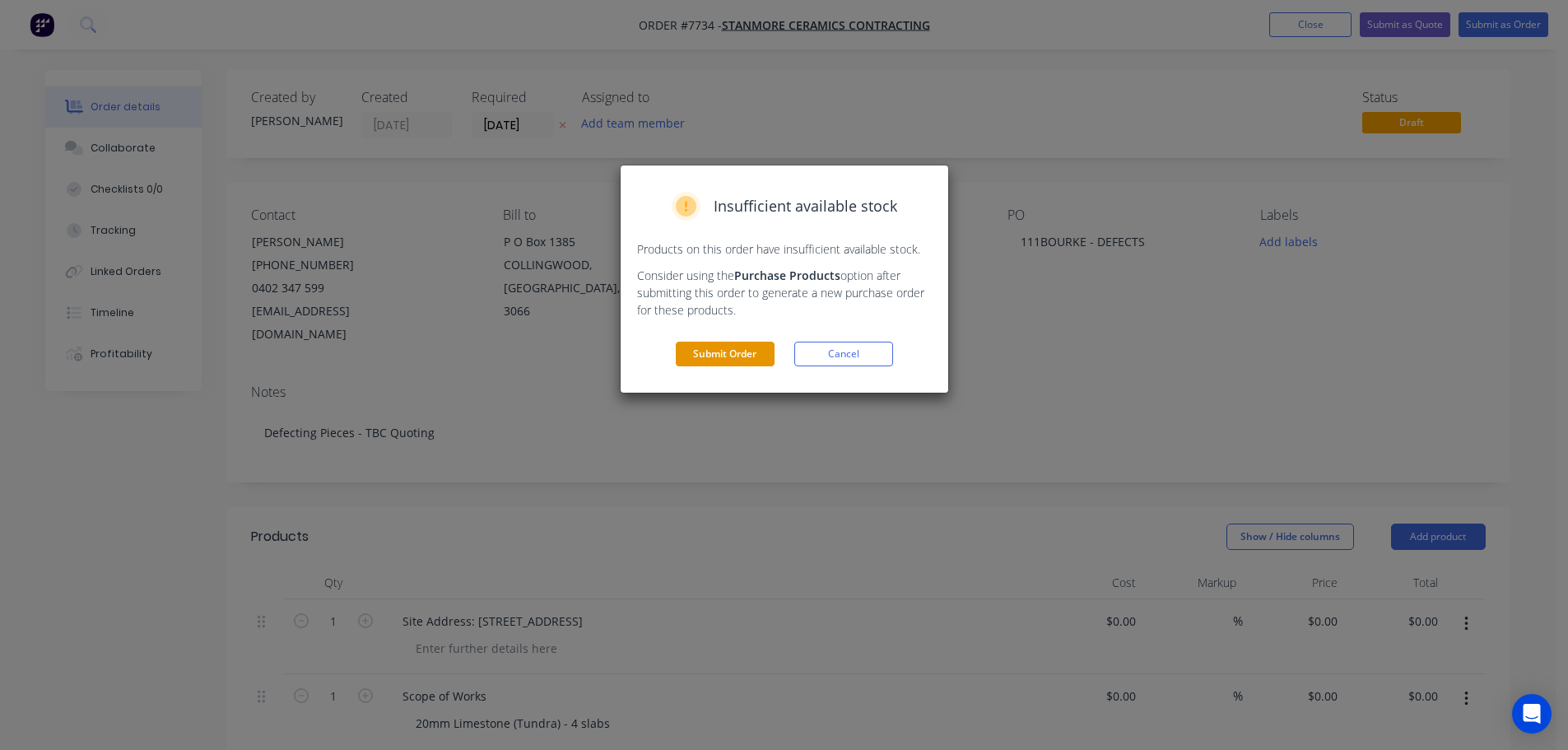
click at [751, 358] on button "Submit Order" at bounding box center [725, 353] width 99 height 25
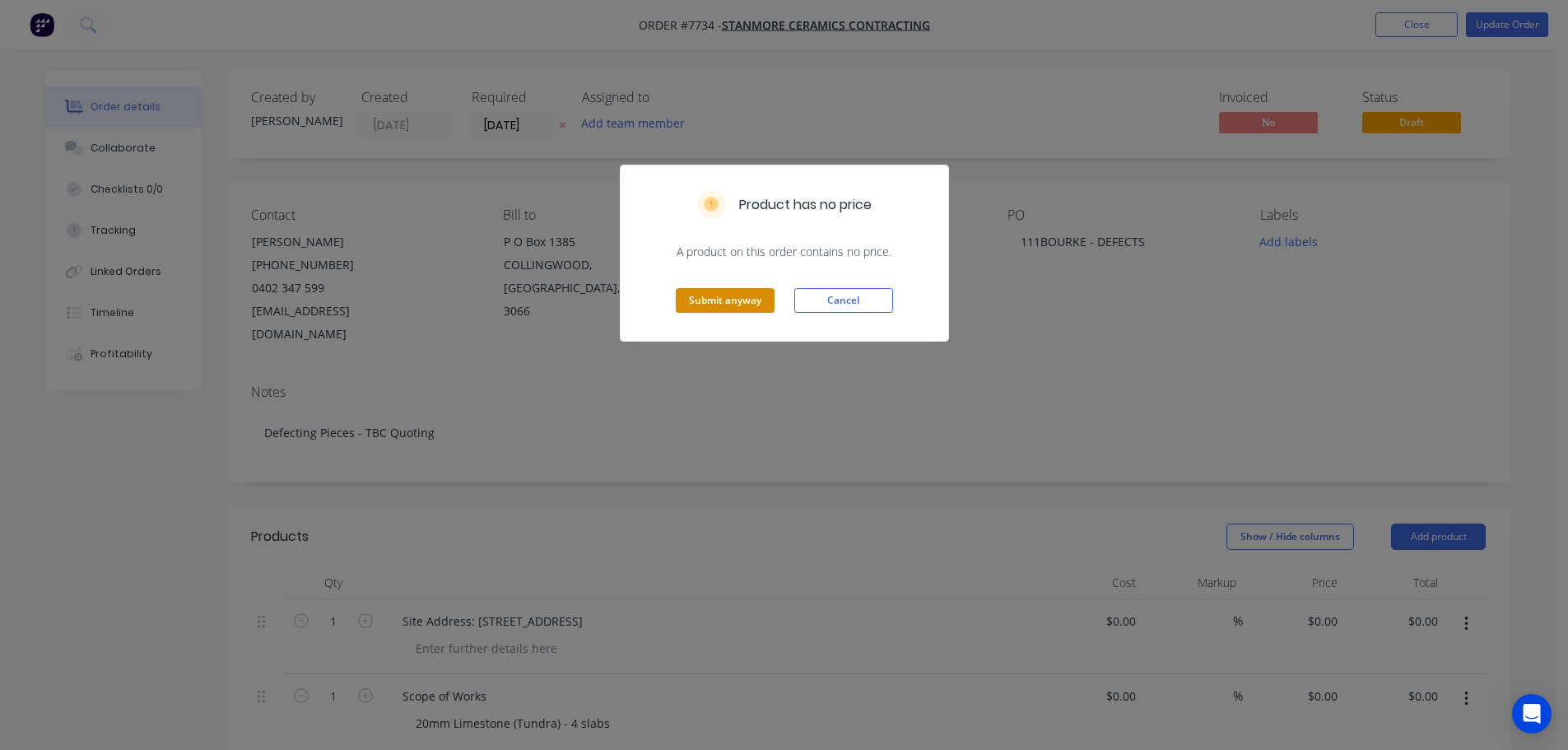
click at [747, 303] on button "Submit anyway" at bounding box center [725, 299] width 99 height 25
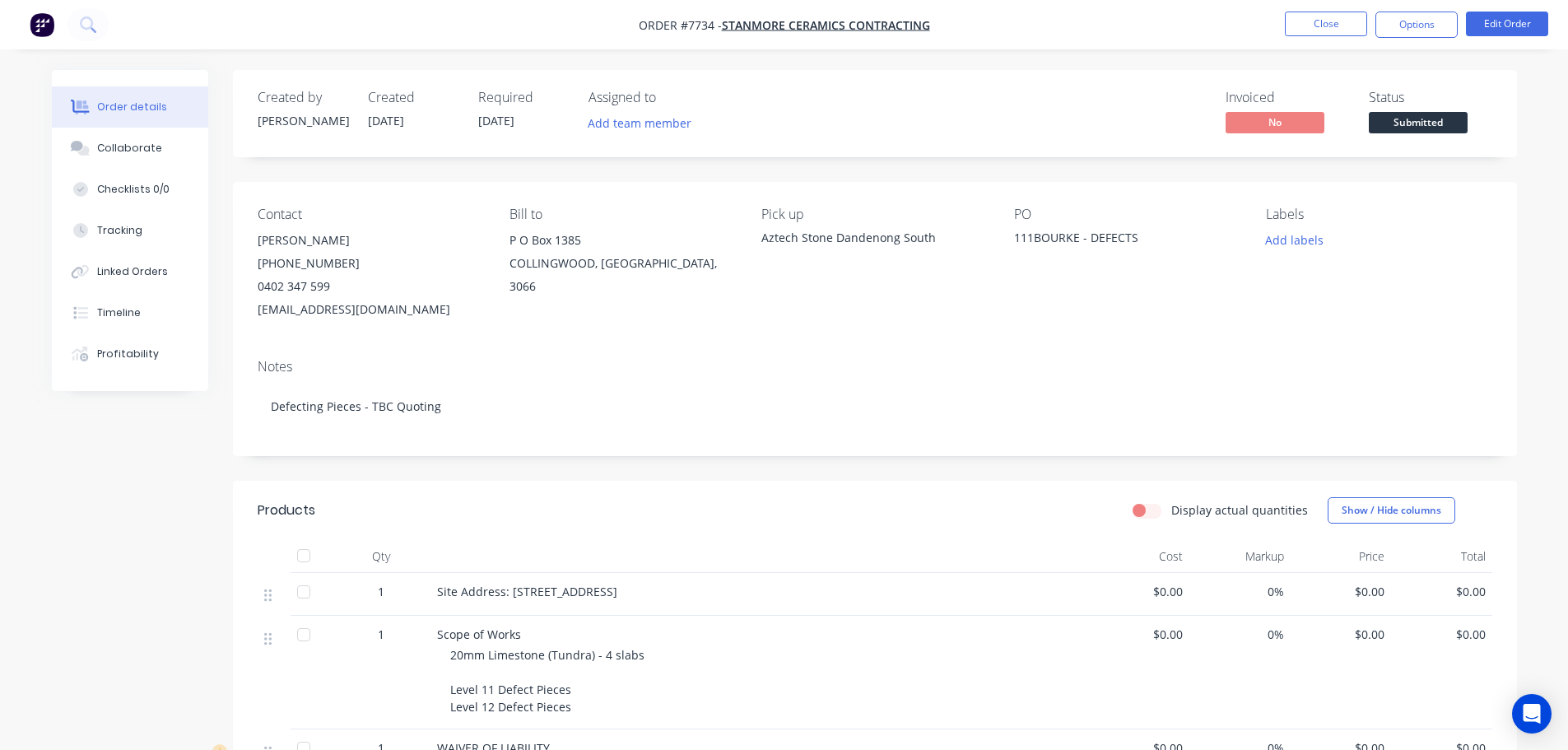
click at [1435, 132] on span "Submitted" at bounding box center [1418, 122] width 99 height 21
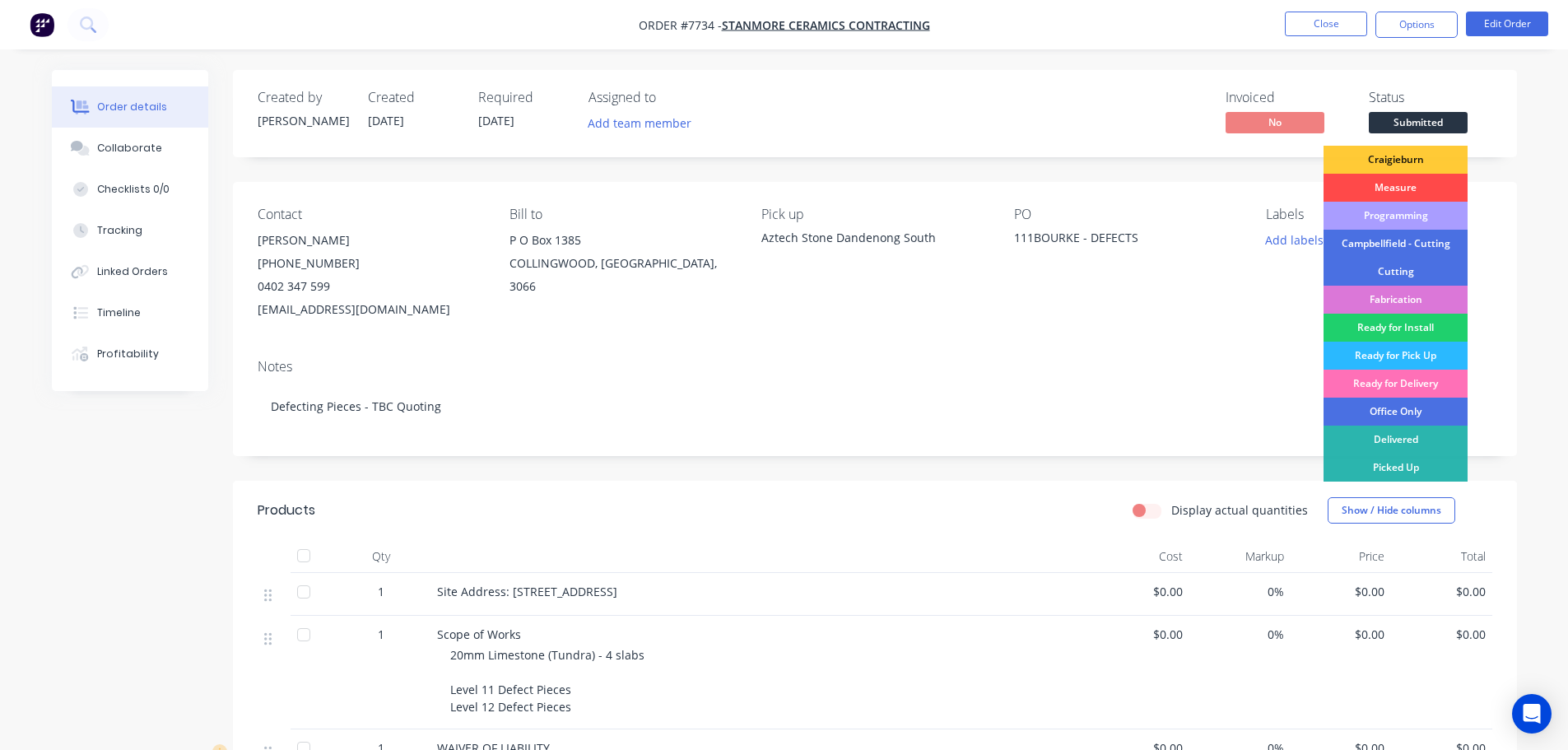
click at [1385, 188] on div "Measure" at bounding box center [1395, 188] width 144 height 27
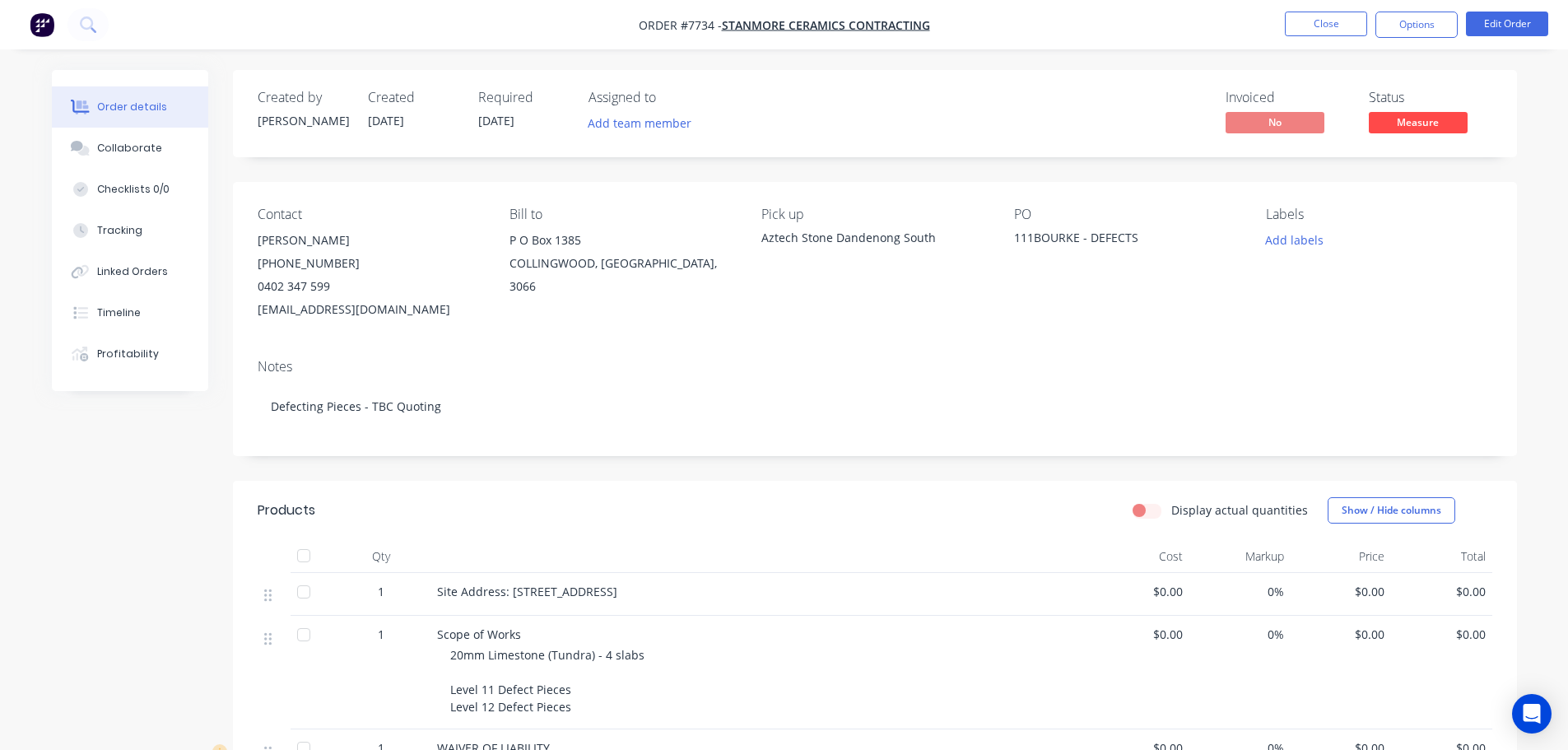
click at [1329, 246] on div "Add labels" at bounding box center [1379, 240] width 226 height 23
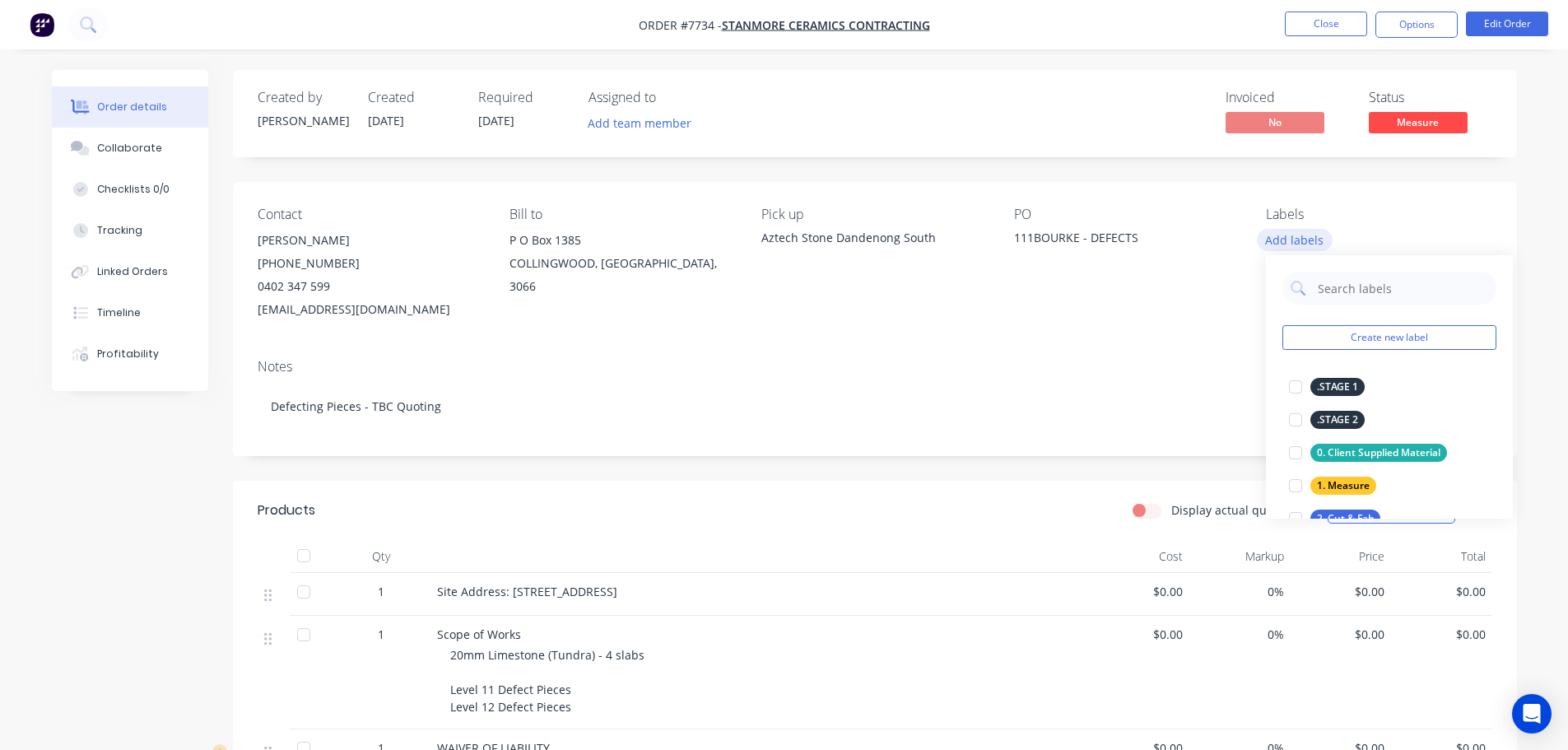
click at [1306, 241] on button "Add labels" at bounding box center [1294, 240] width 76 height 23
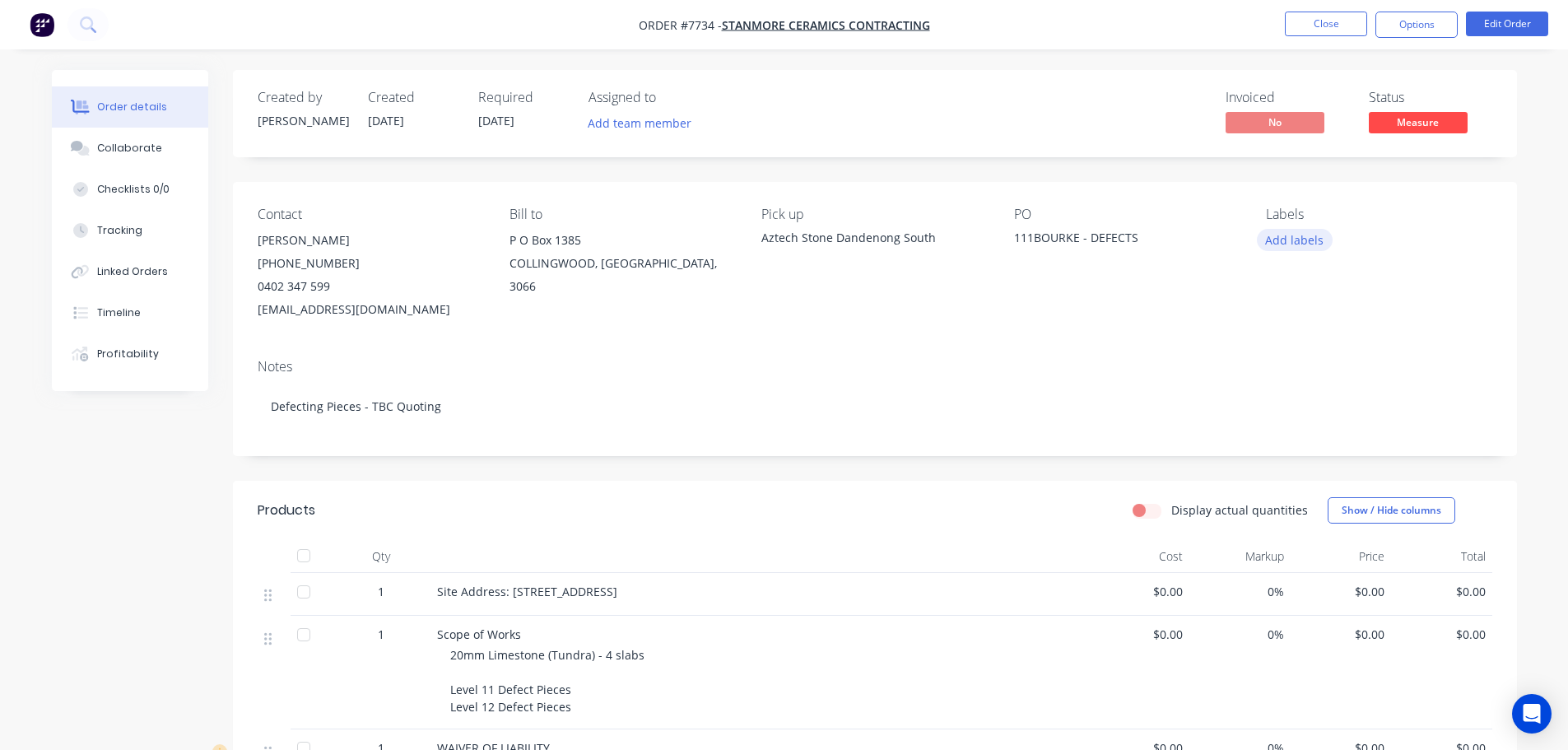
click at [1308, 241] on button "Add labels" at bounding box center [1294, 240] width 76 height 23
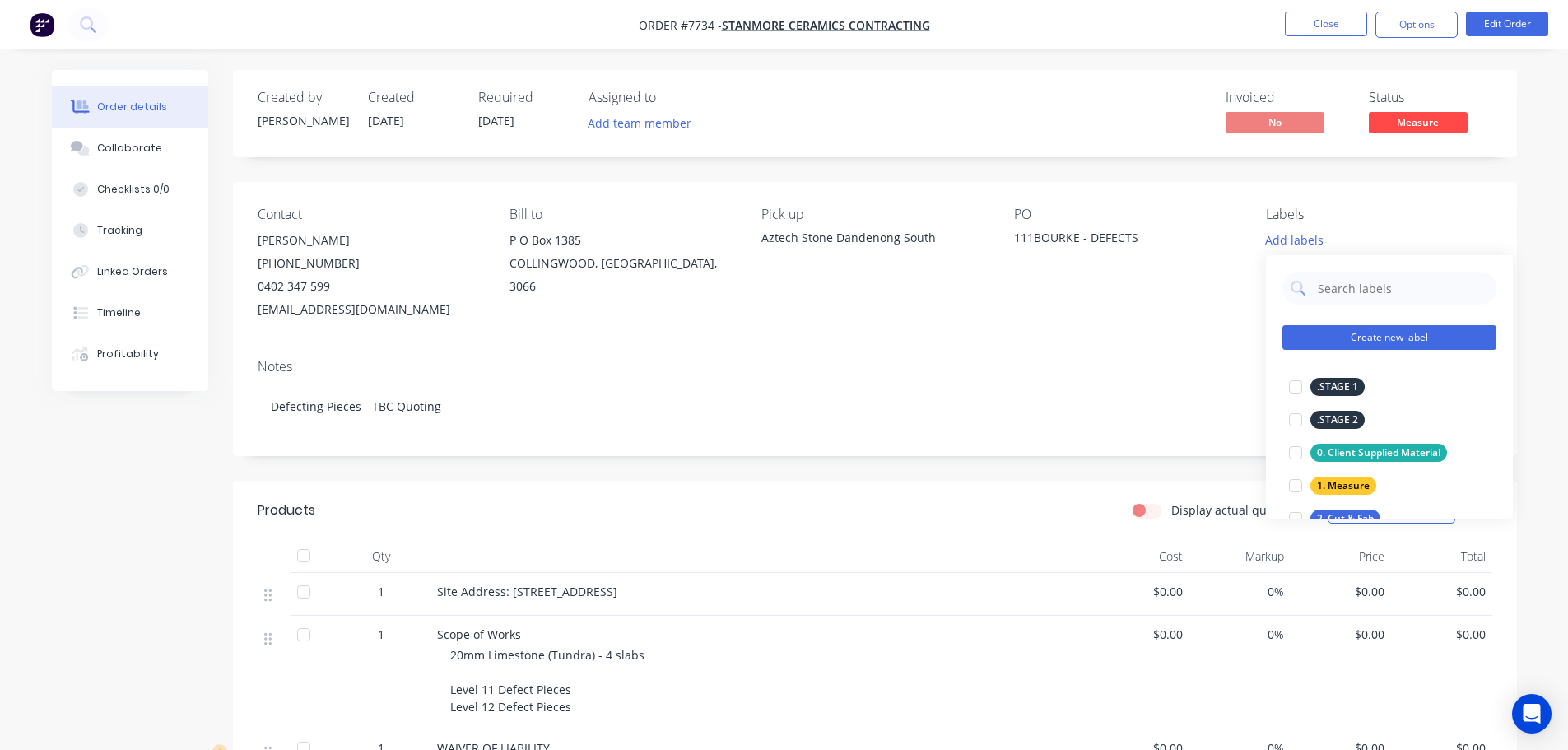
click at [1366, 338] on button "Create new label" at bounding box center [1389, 337] width 214 height 25
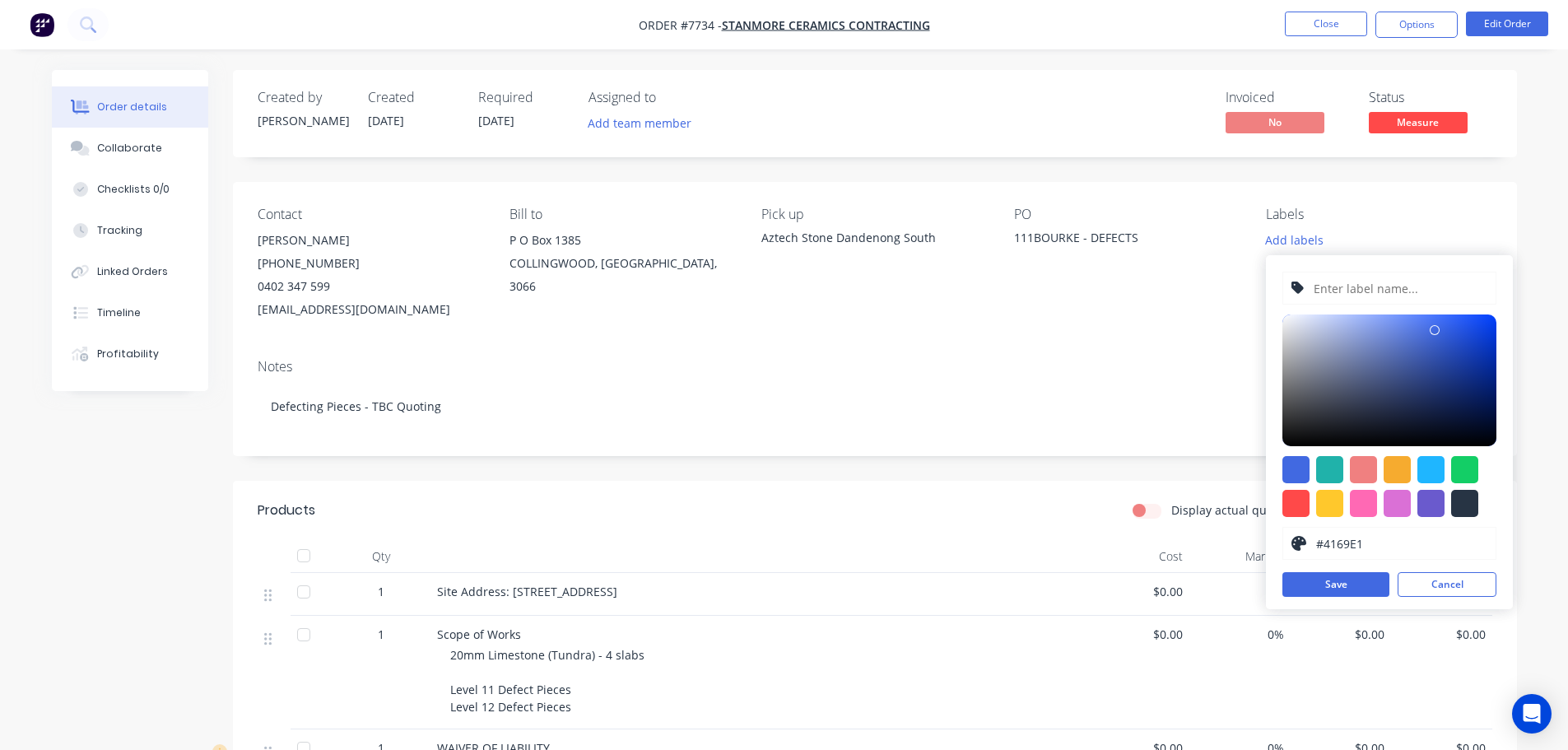
click at [1350, 286] on input "text" at bounding box center [1399, 288] width 176 height 31
type input "Template Provided"
click at [1349, 579] on button "Save" at bounding box center [1335, 583] width 107 height 25
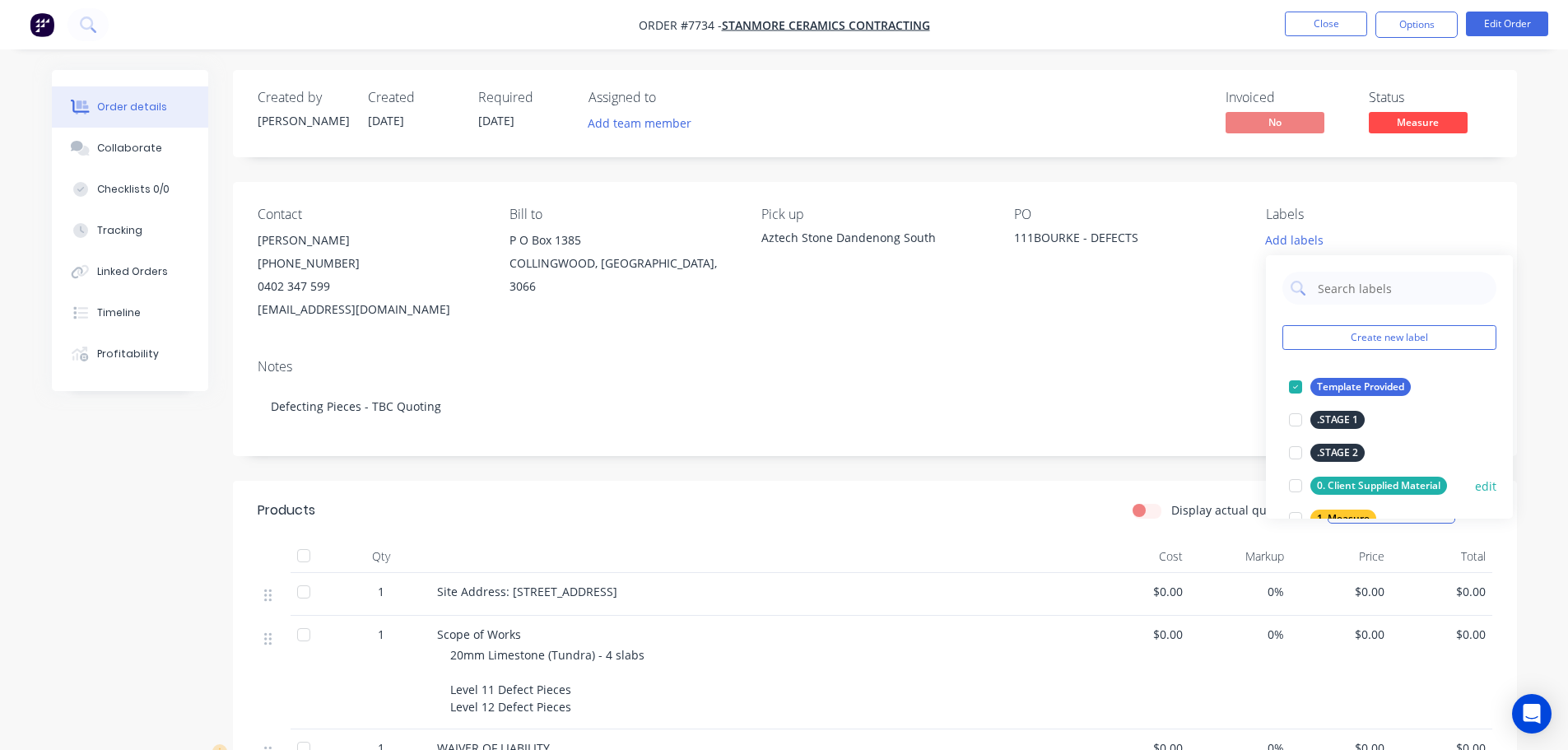
click at [1297, 486] on div at bounding box center [1295, 486] width 33 height 33
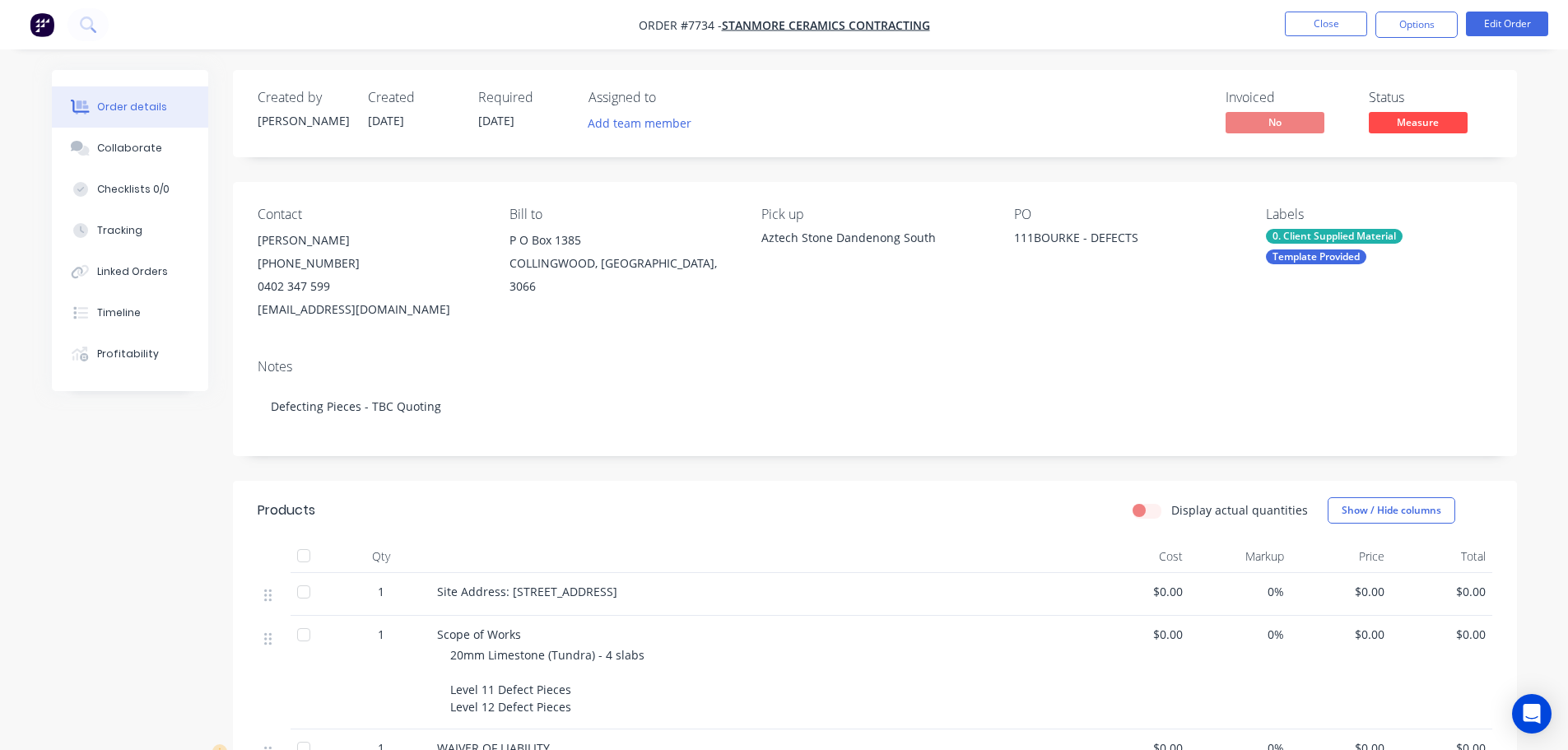
click at [1211, 472] on div "Created by Stacey Created 11/09/25 Required 26/09/25 Assigned to Add team membe…" at bounding box center [874, 636] width 1283 height 1134
click at [1344, 27] on button "Close" at bounding box center [1325, 24] width 82 height 25
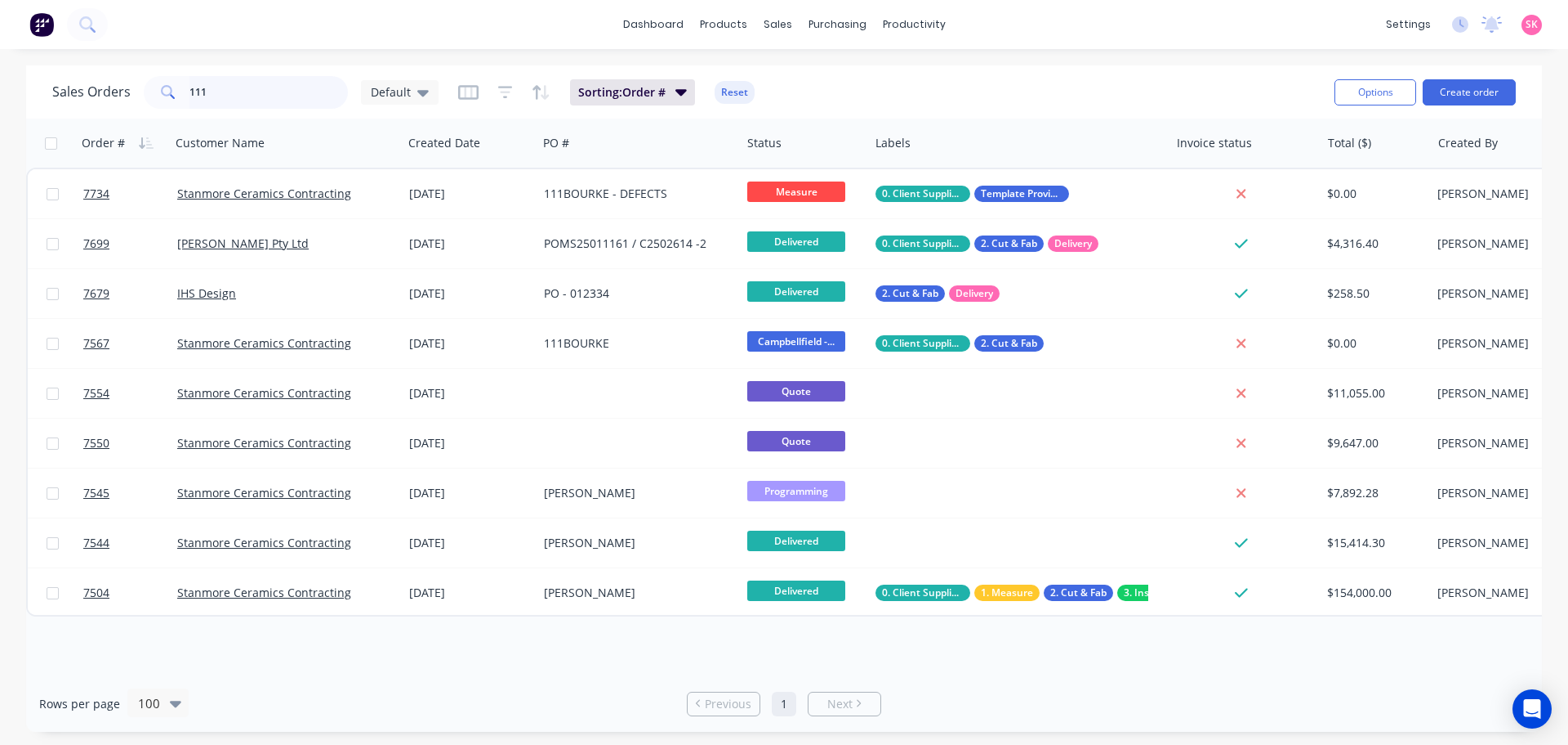
click at [230, 76] on input "111" at bounding box center [268, 93] width 159 height 33
drag, startPoint x: 236, startPoint y: 97, endPoint x: 126, endPoint y: 91, distance: 110.2
click at [126, 91] on div "Sales Orders 111 Default" at bounding box center [246, 93] width 386 height 33
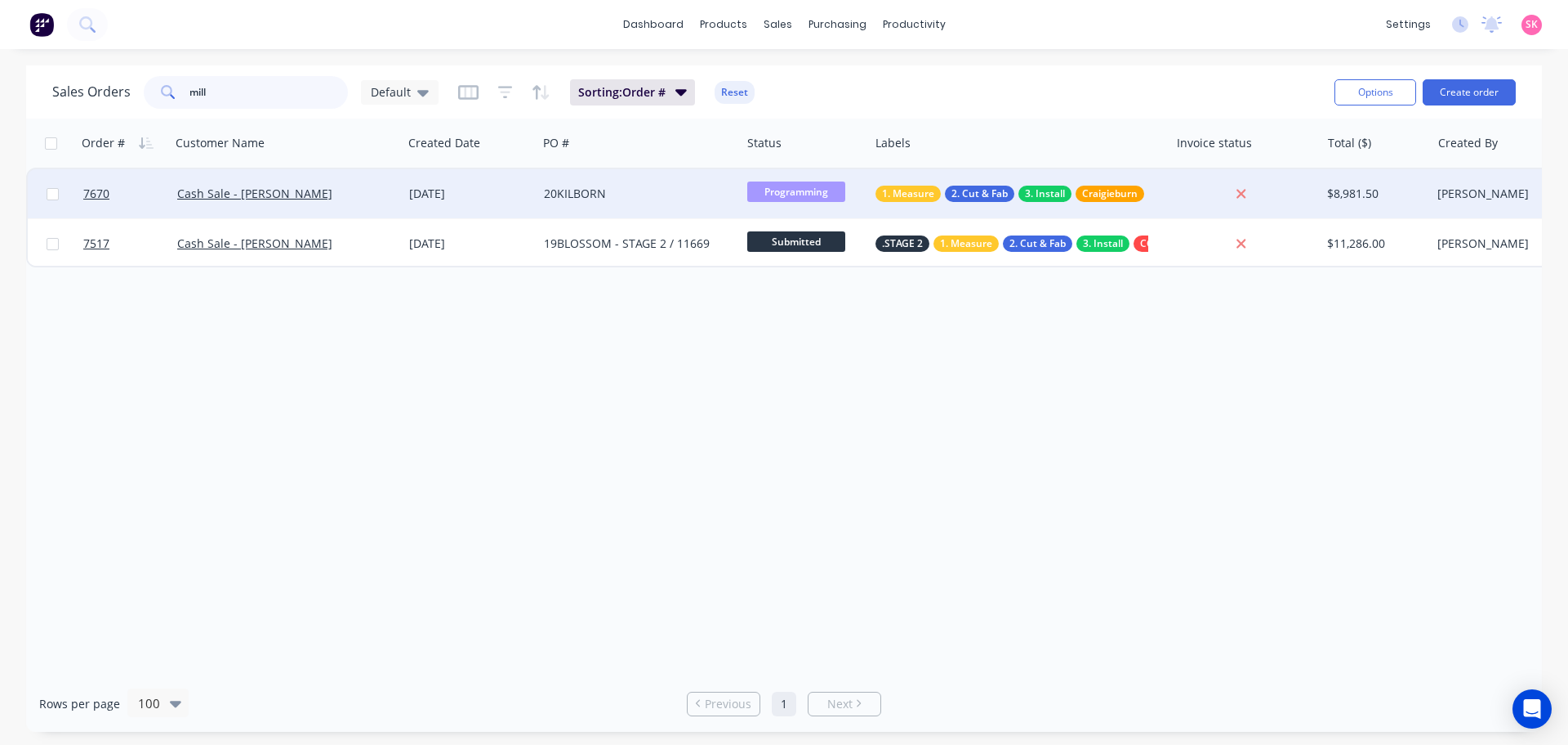
type input "mill"
click at [609, 195] on div "20KILBORN" at bounding box center [634, 193] width 181 height 17
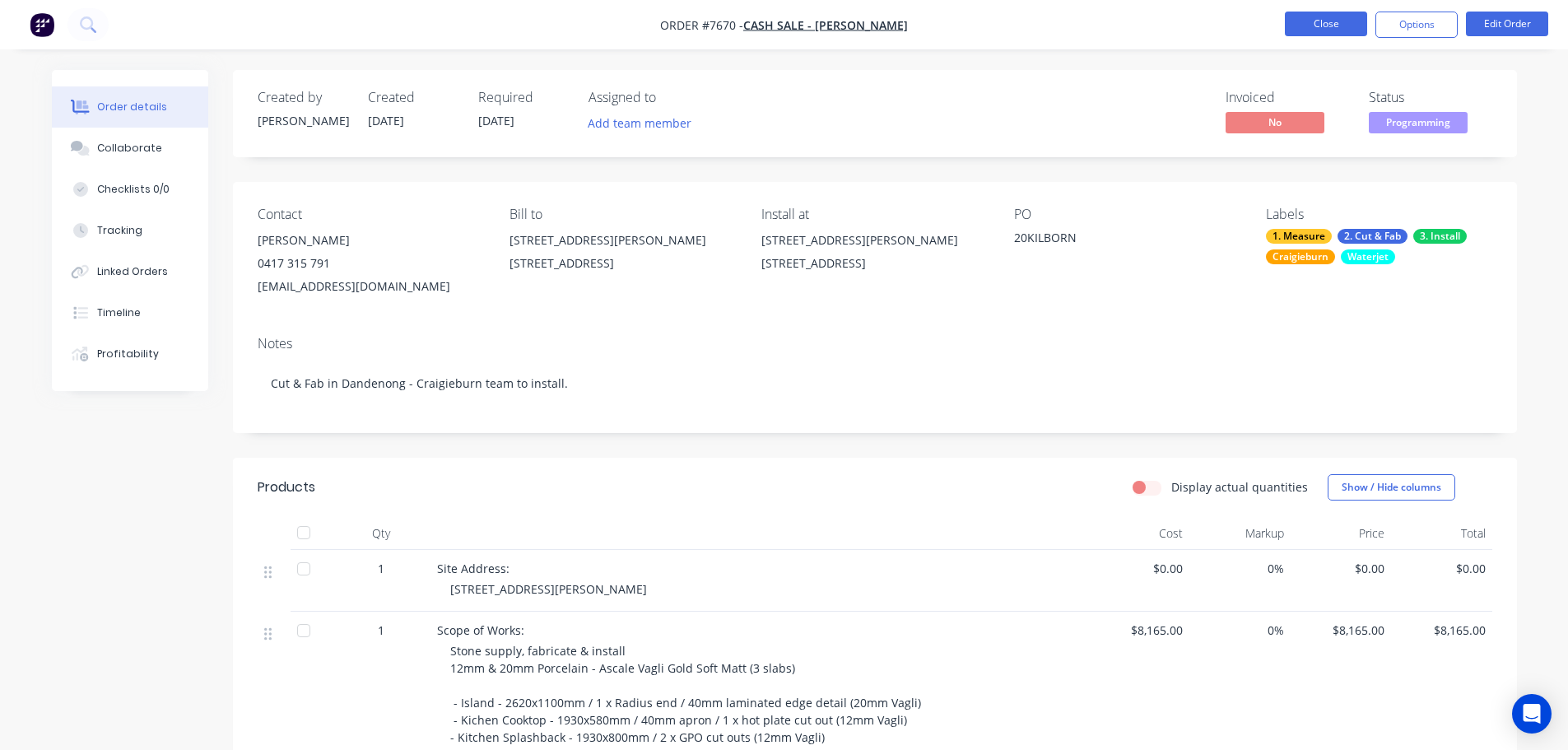
click at [1336, 23] on button "Close" at bounding box center [1325, 24] width 82 height 25
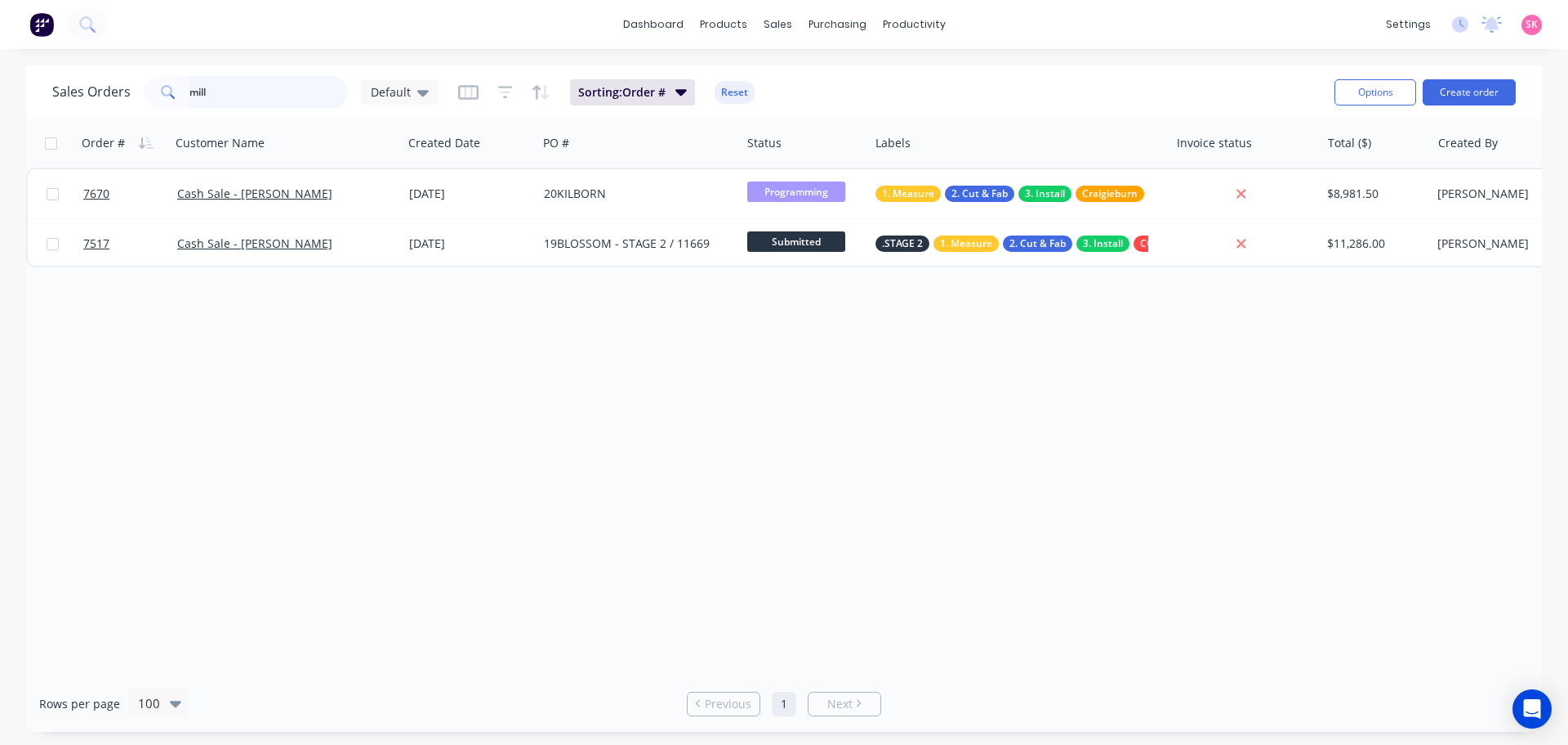
drag, startPoint x: 258, startPoint y: 93, endPoint x: -10, endPoint y: 95, distance: 268.0
click at [0, 95] on html "dashboard products sales purchasing productivity dashboard products Product Cat…" at bounding box center [784, 372] width 1568 height 745
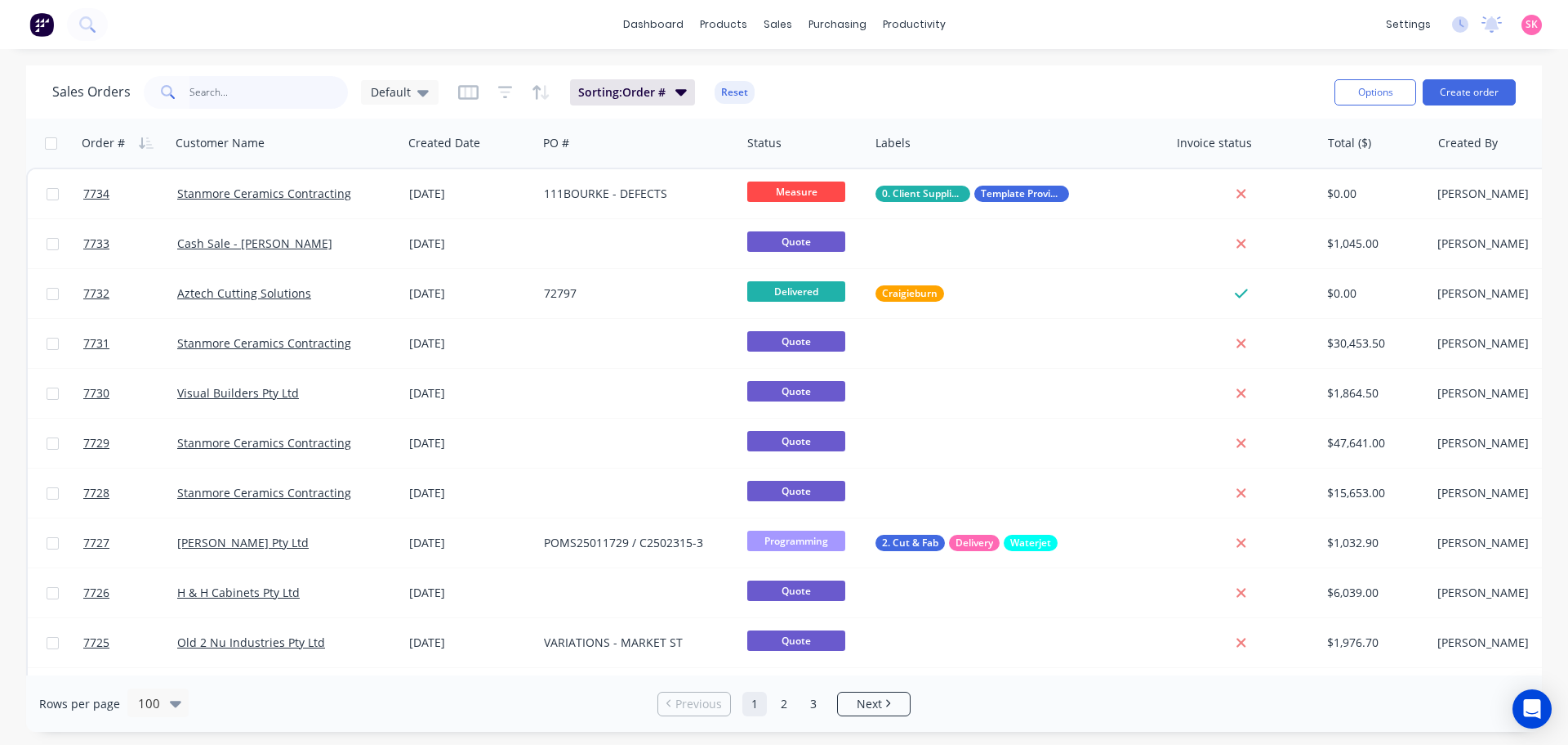
click at [230, 90] on input "text" at bounding box center [268, 93] width 159 height 33
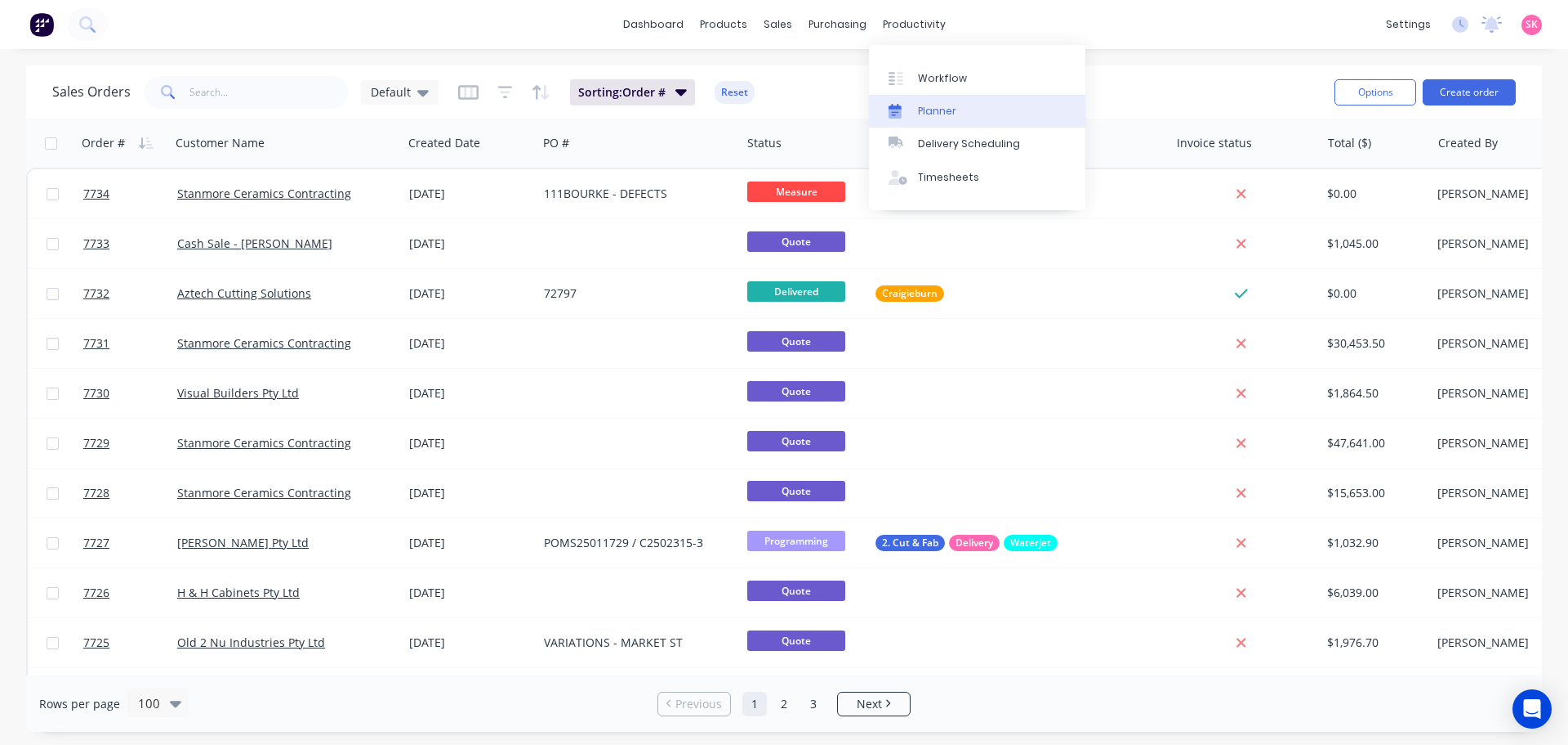
click at [923, 105] on div "Planner" at bounding box center [937, 110] width 38 height 15
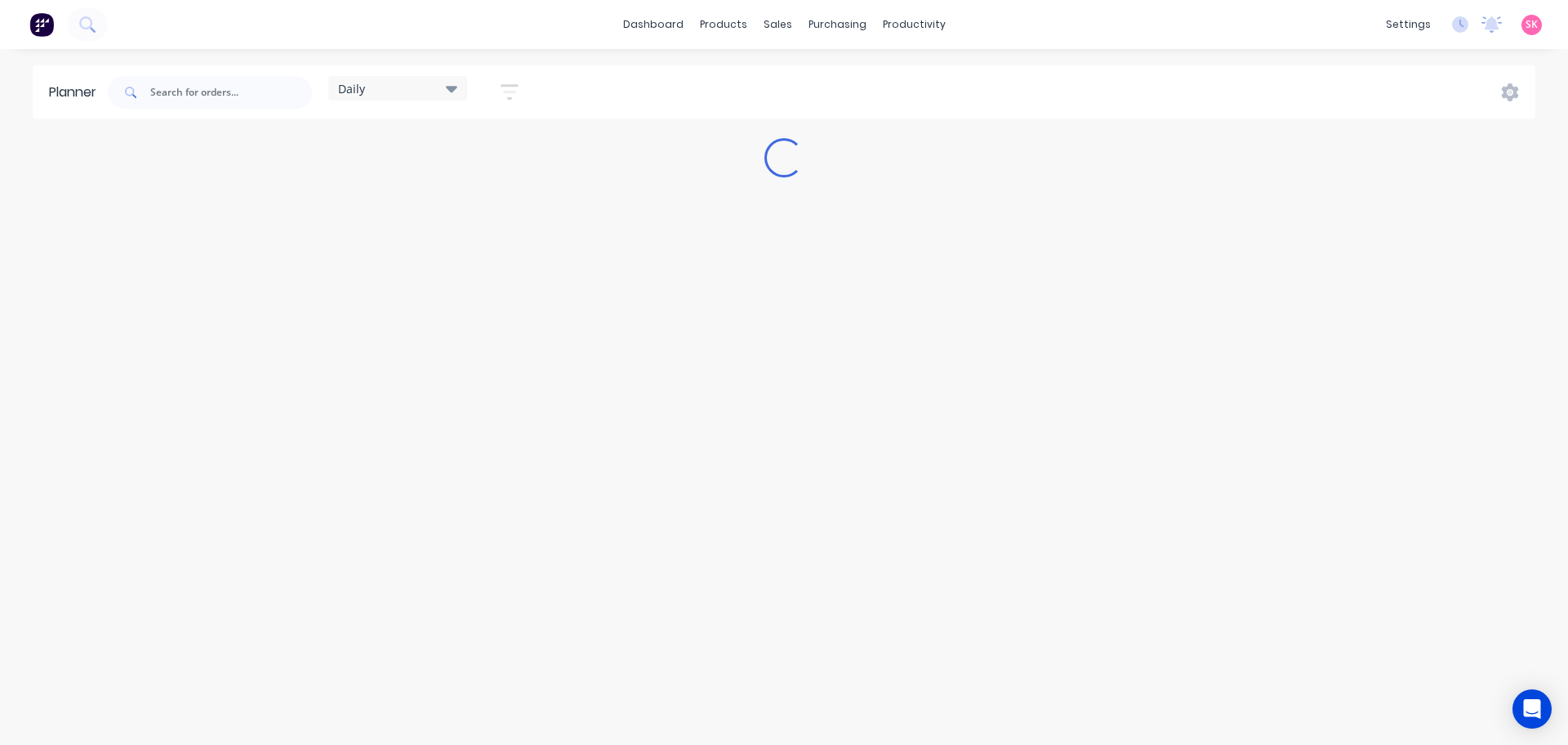
type input "7588"
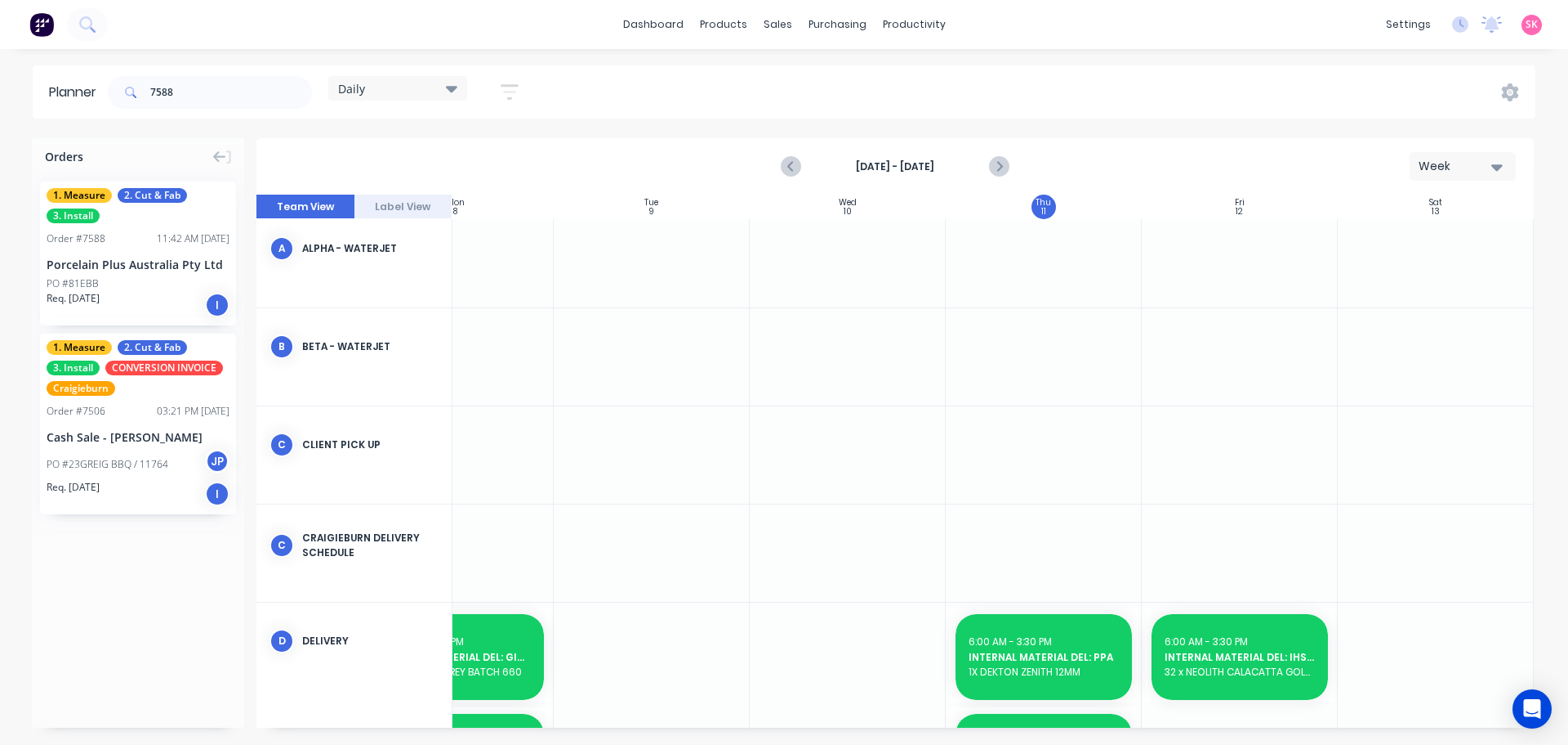
scroll to position [0, 297]
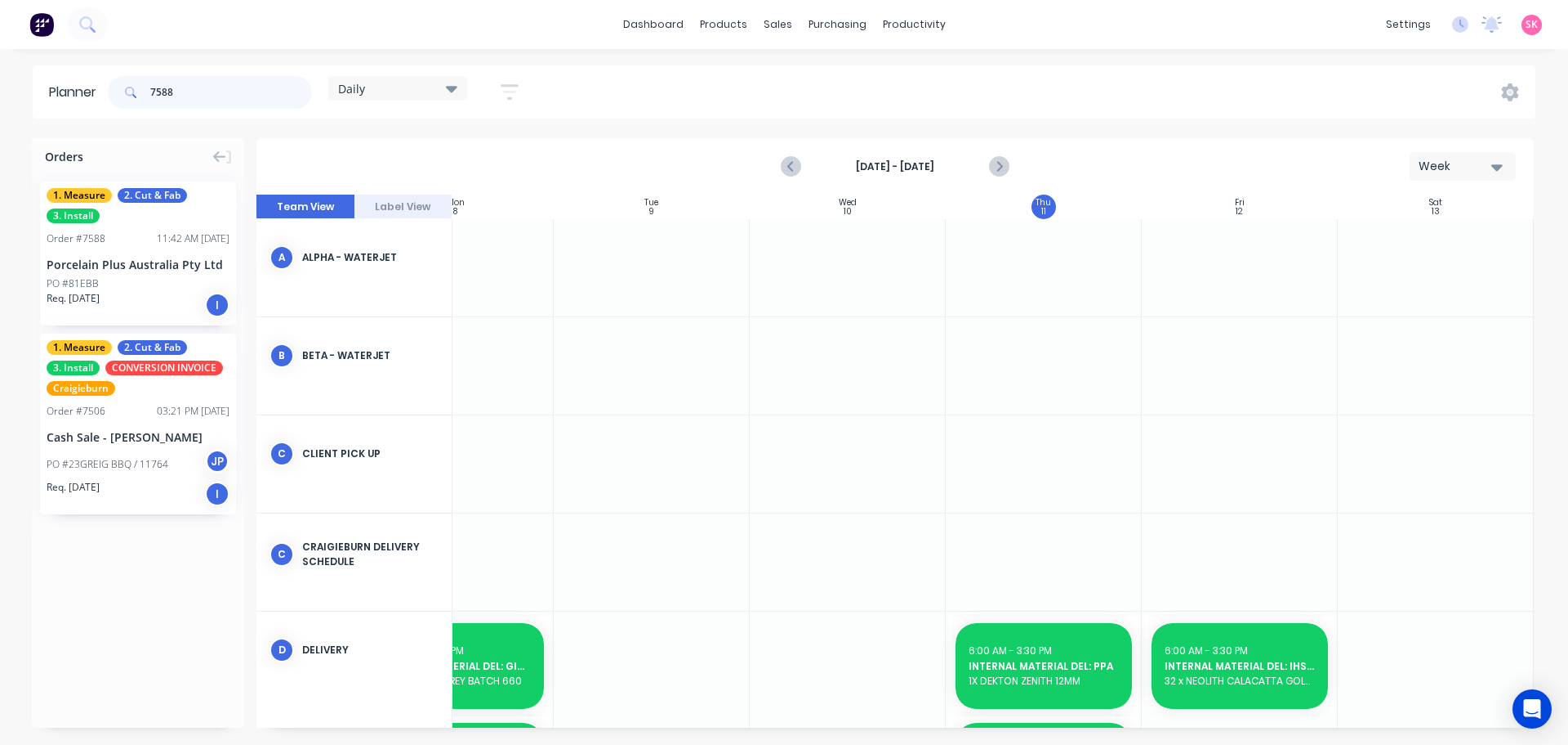
click at [86, 93] on header "Planner 7588 Daily Save new view None edit Daily (Default) edit Craigieburn Ord…" at bounding box center [784, 92] width 1503 height 53
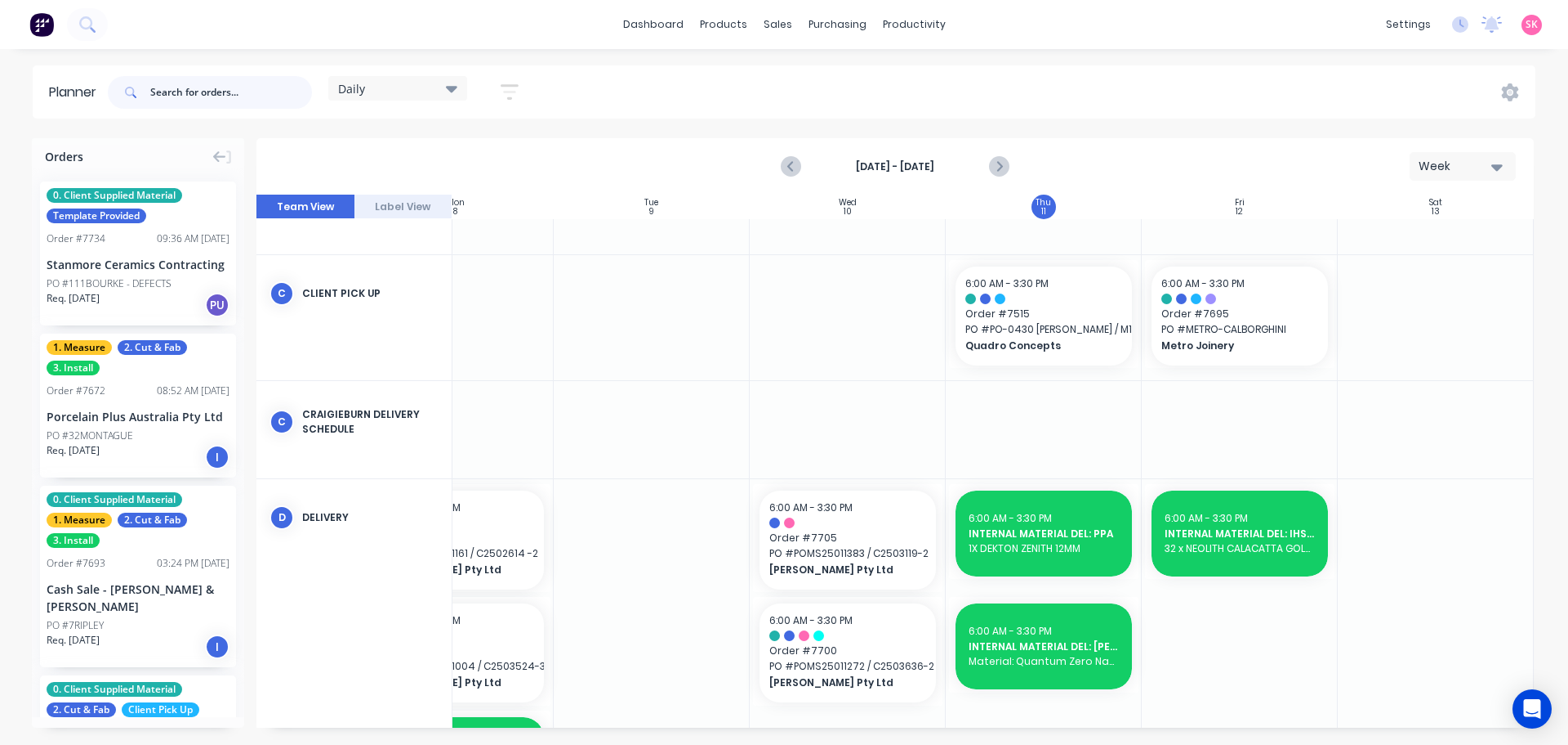
scroll to position [164, 297]
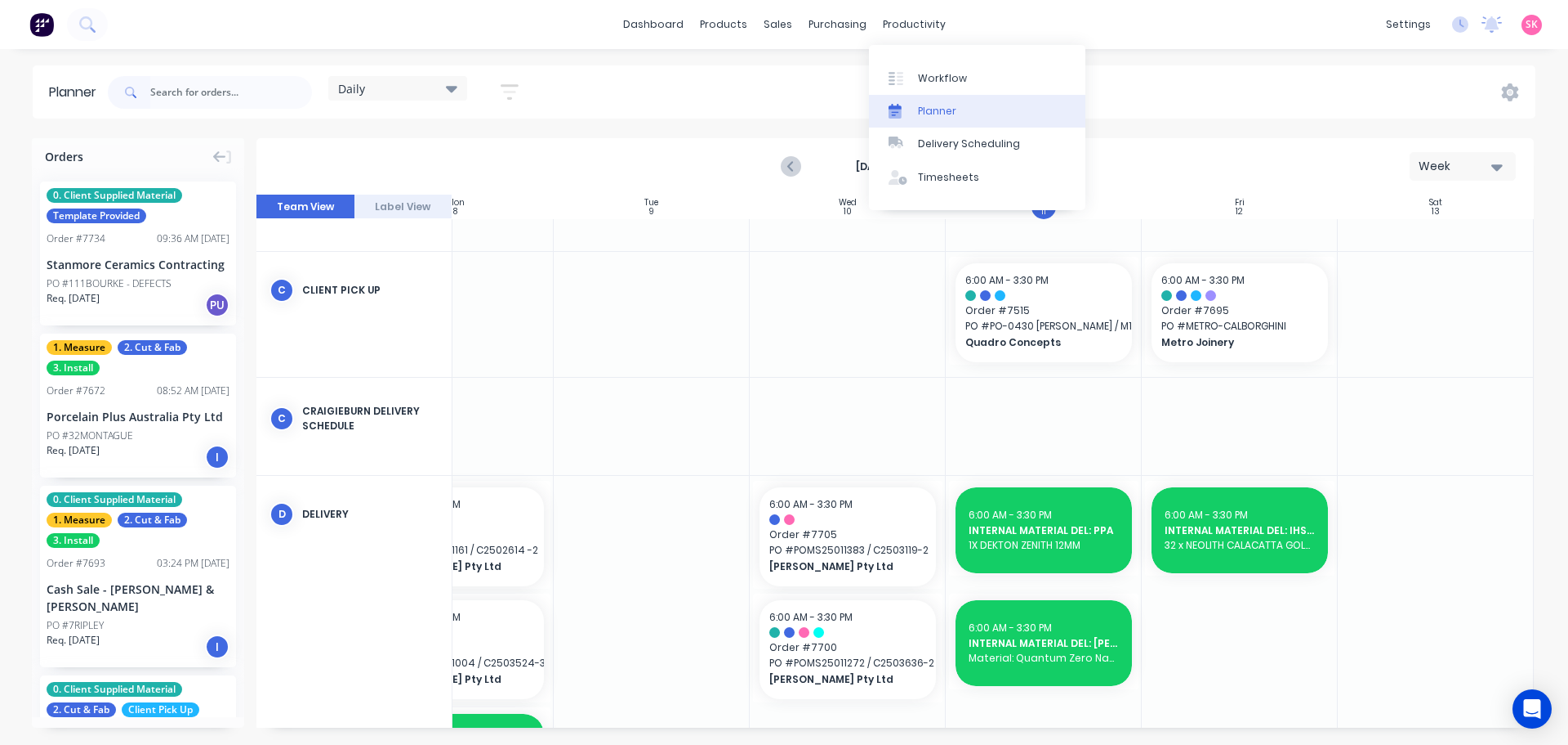
click at [916, 108] on link "Planner" at bounding box center [977, 111] width 216 height 33
click at [846, 20] on div "purchasing" at bounding box center [837, 24] width 74 height 24
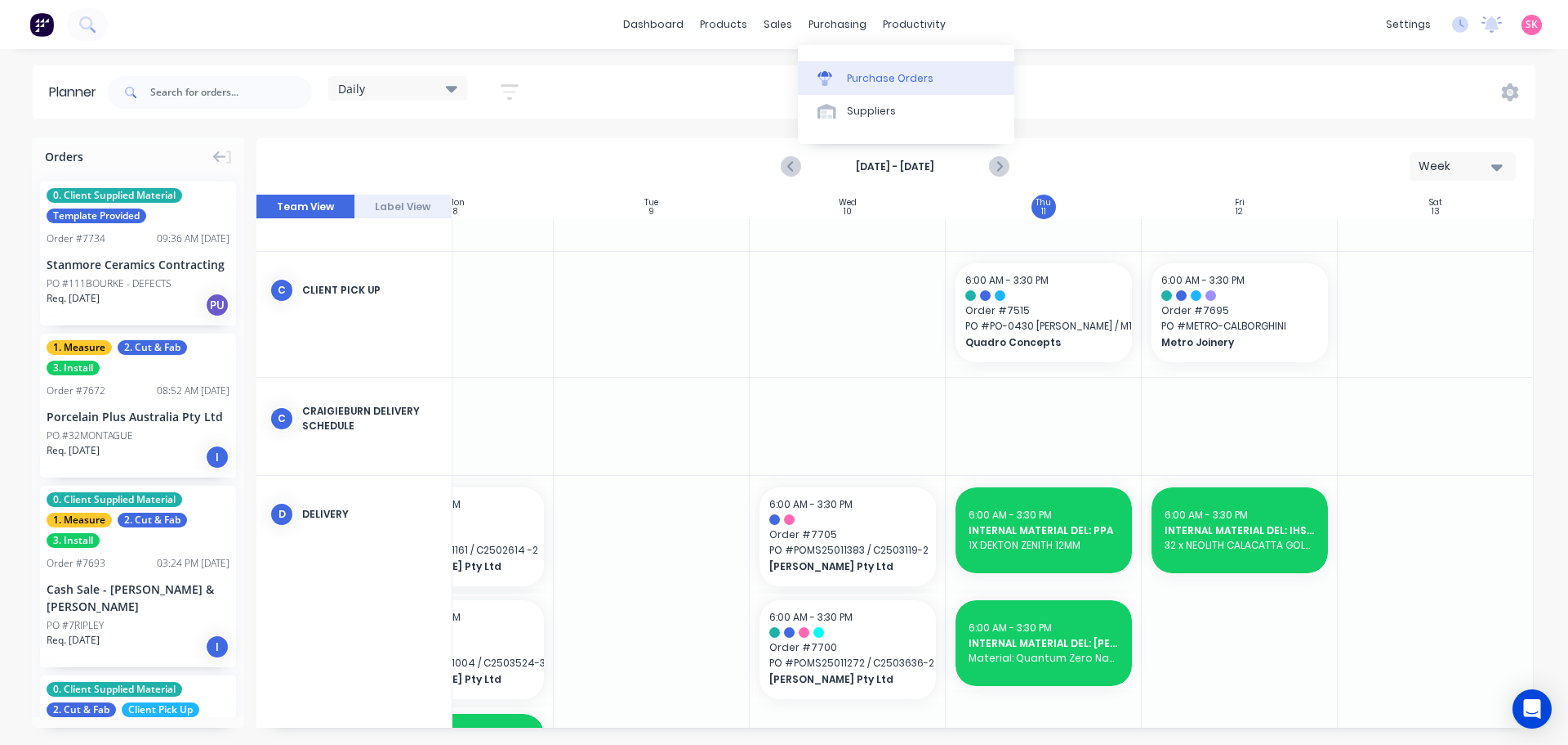
click at [868, 91] on link "Purchase Orders" at bounding box center [906, 78] width 216 height 33
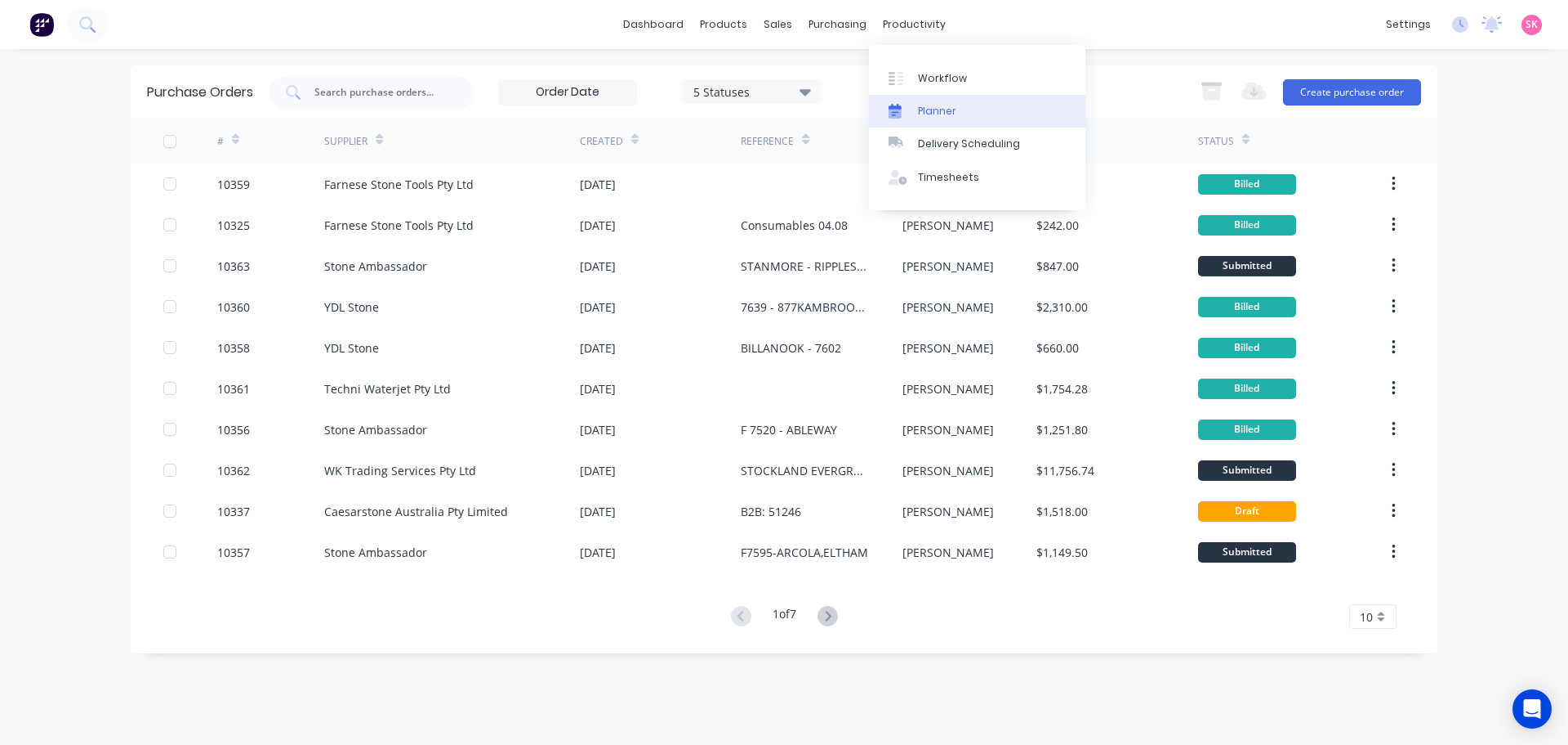
click at [919, 108] on div "Planner" at bounding box center [937, 110] width 38 height 15
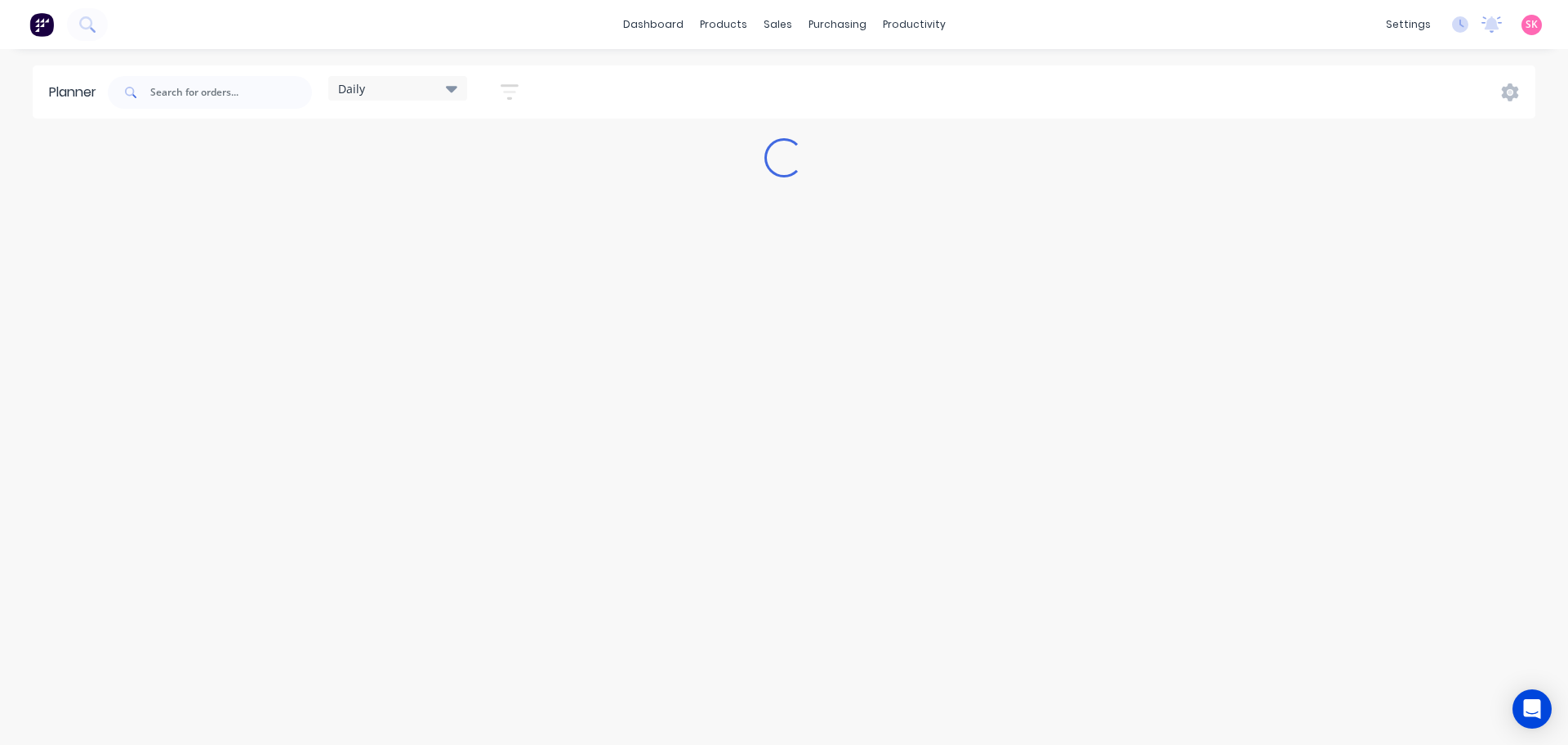
type input "7588"
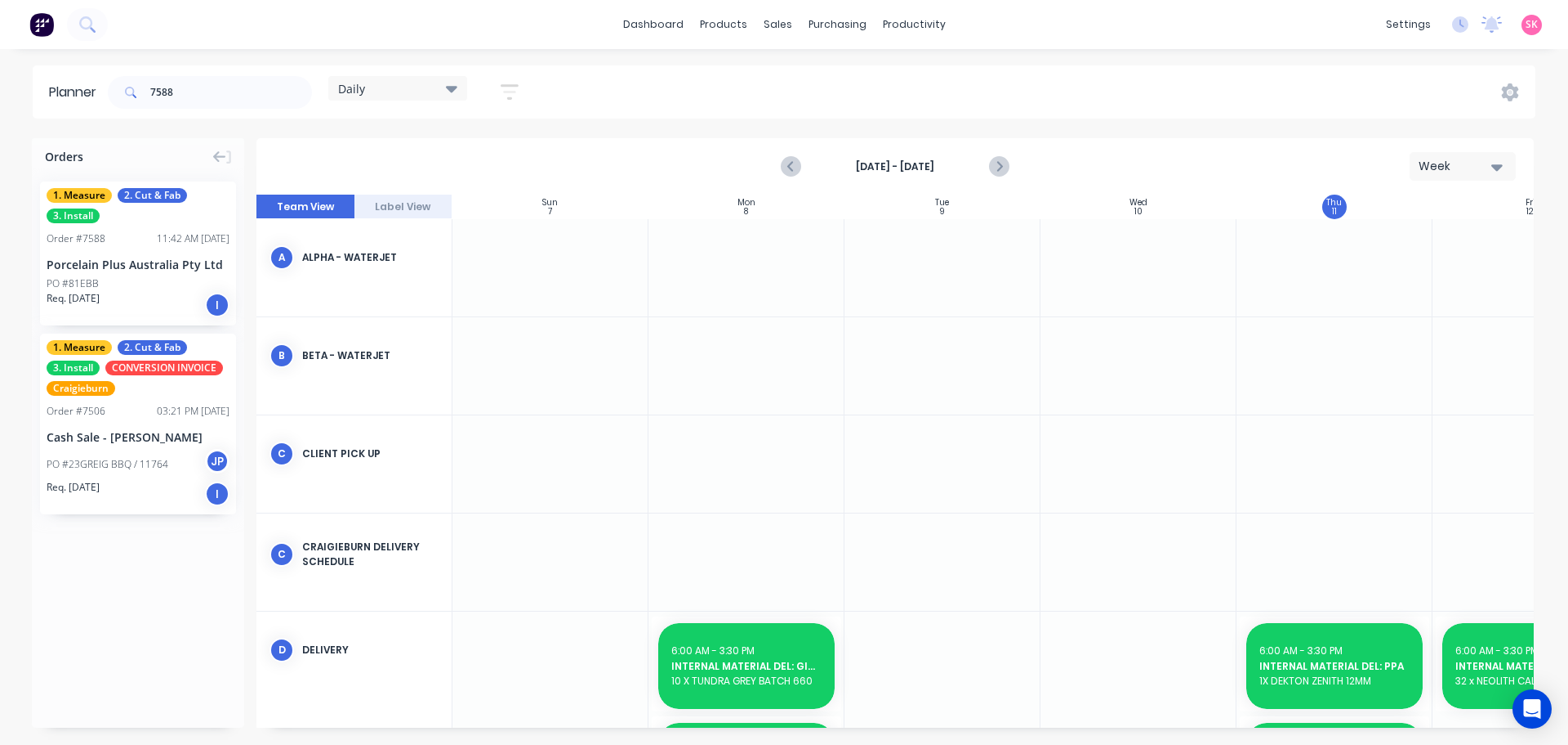
scroll to position [0, 1]
click at [523, 87] on button "button" at bounding box center [510, 92] width 53 height 32
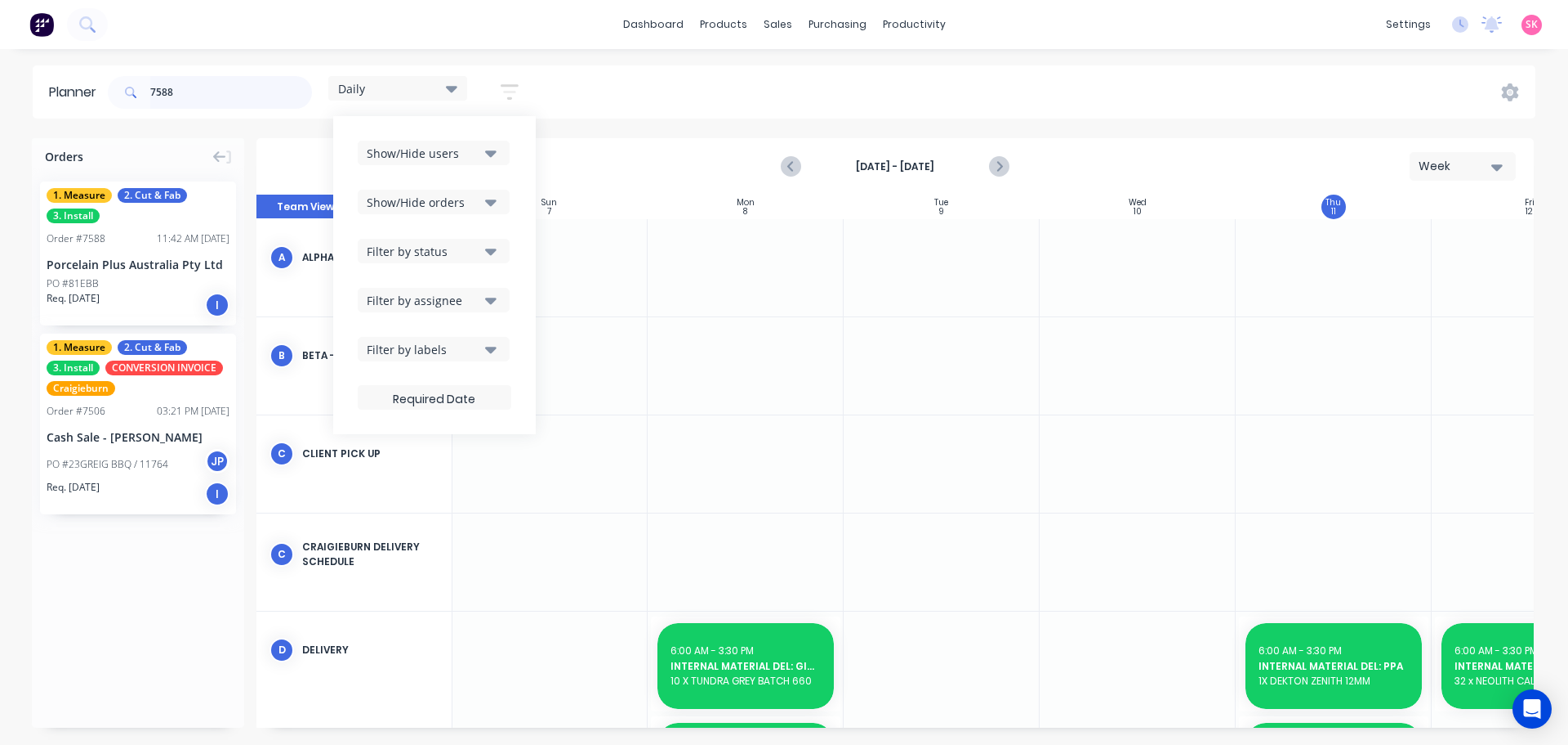
click at [198, 89] on input "7588" at bounding box center [231, 93] width 162 height 33
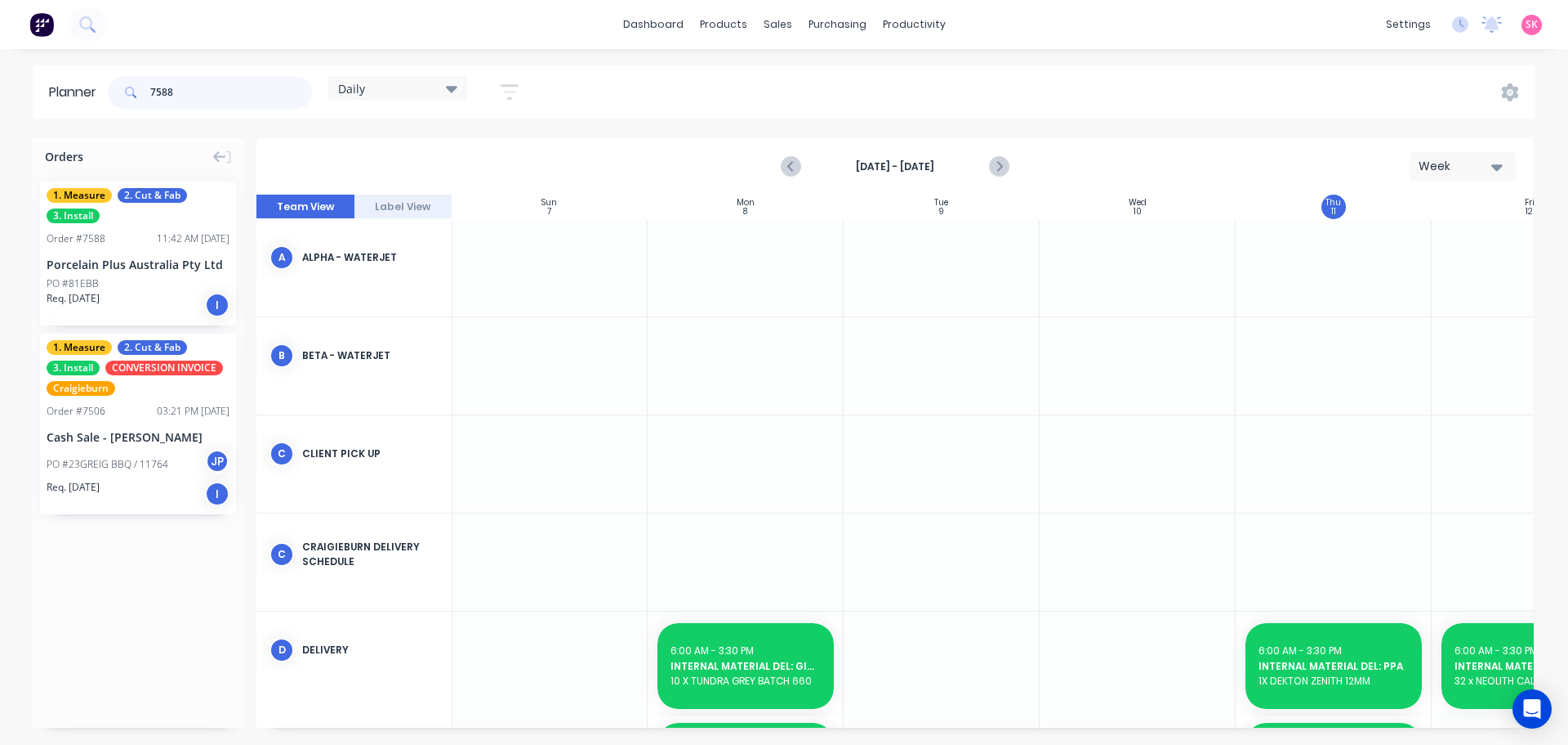
drag, startPoint x: 121, startPoint y: 89, endPoint x: 65, endPoint y: 89, distance: 56.0
click at [72, 89] on header "Planner 7588 Daily Save new view None edit Daily (Default) edit Craigieburn Ord…" at bounding box center [784, 92] width 1503 height 53
click at [512, 95] on icon "button" at bounding box center [510, 92] width 18 height 20
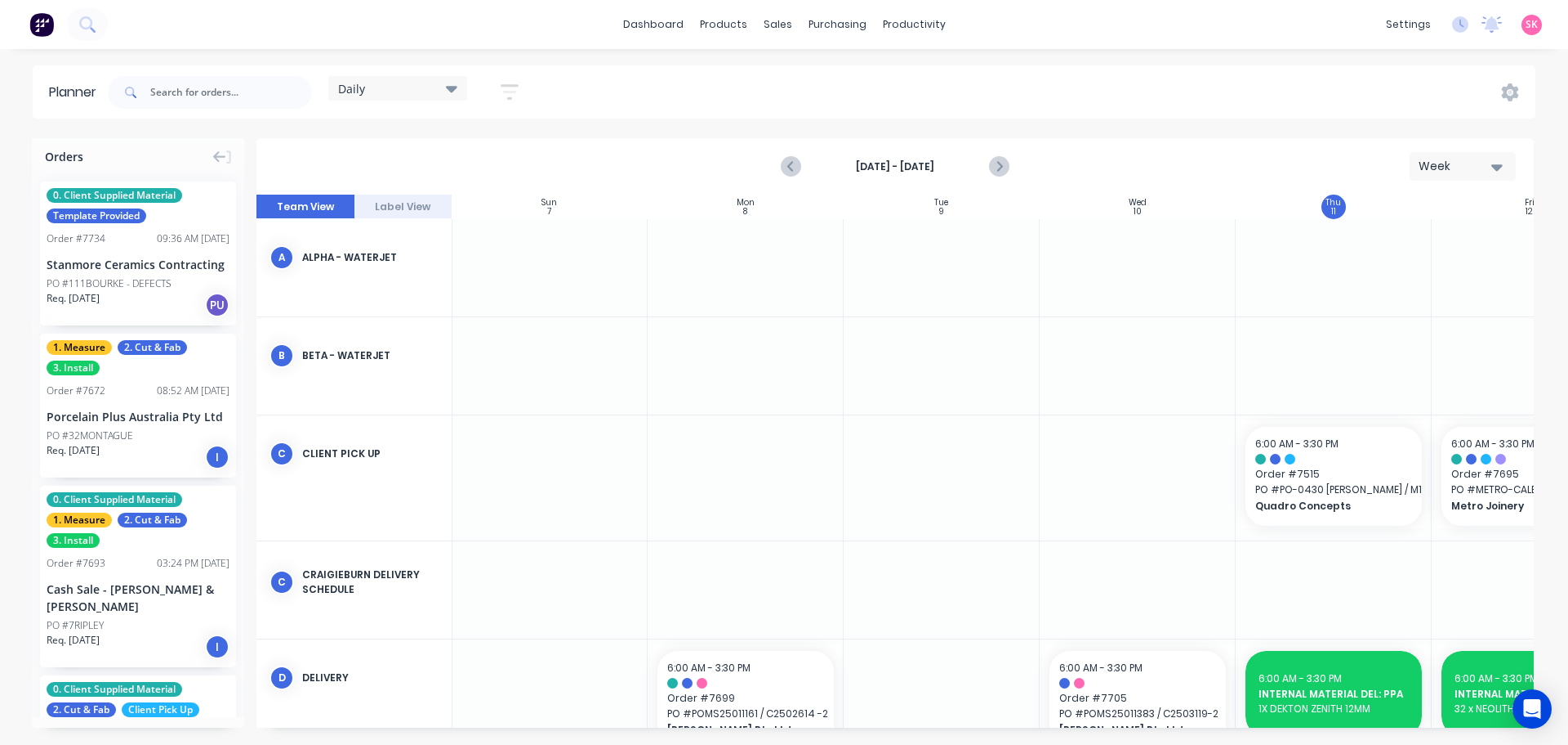
click at [441, 89] on div "Daily" at bounding box center [398, 88] width 119 height 15
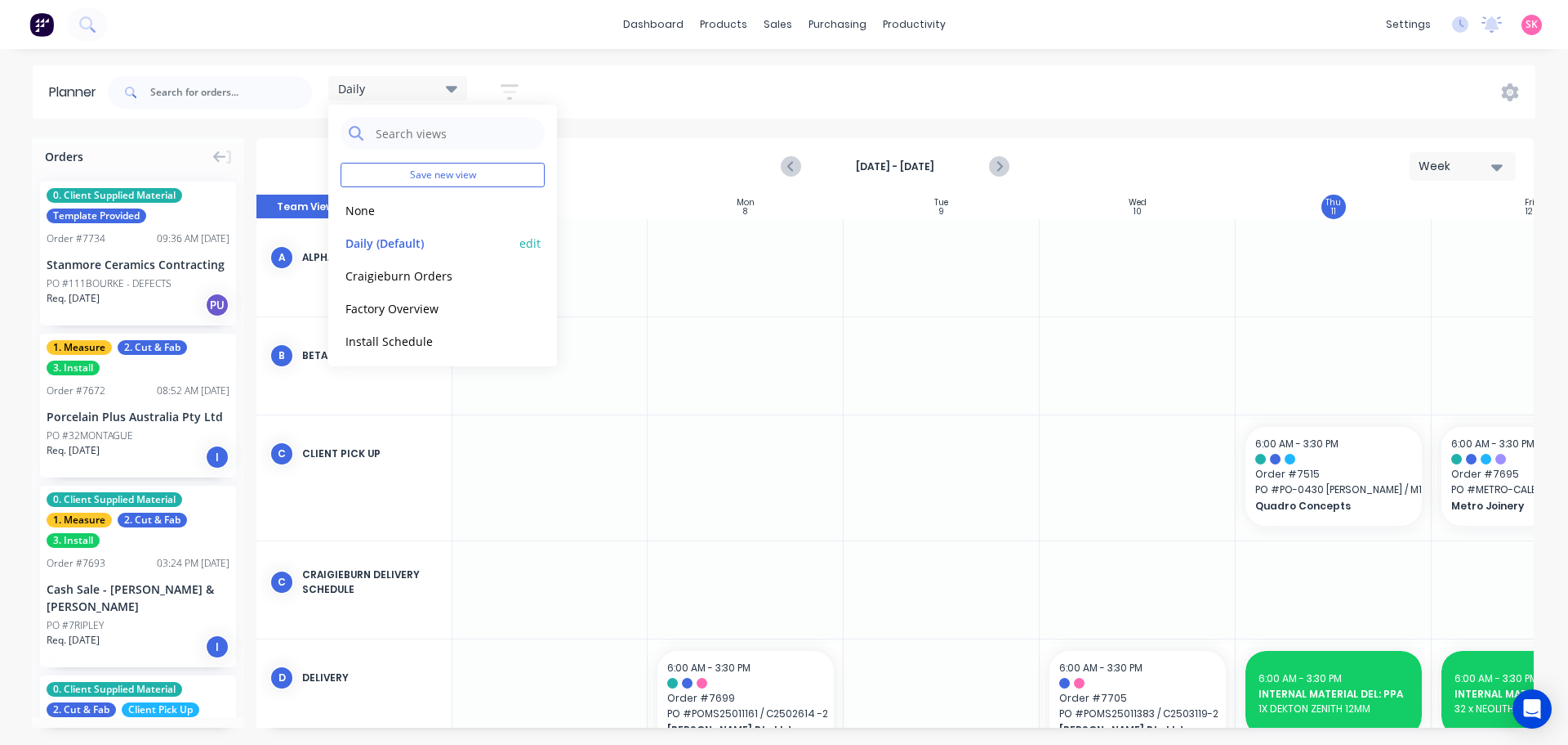
click at [521, 242] on button "edit" at bounding box center [530, 243] width 21 height 18
click at [645, 192] on button "Update" at bounding box center [631, 205] width 98 height 28
click at [837, 79] on div "Daily Save new view None edit Daily (Default) edit Craigieburn Orders edit Fact…" at bounding box center [820, 93] width 1431 height 49
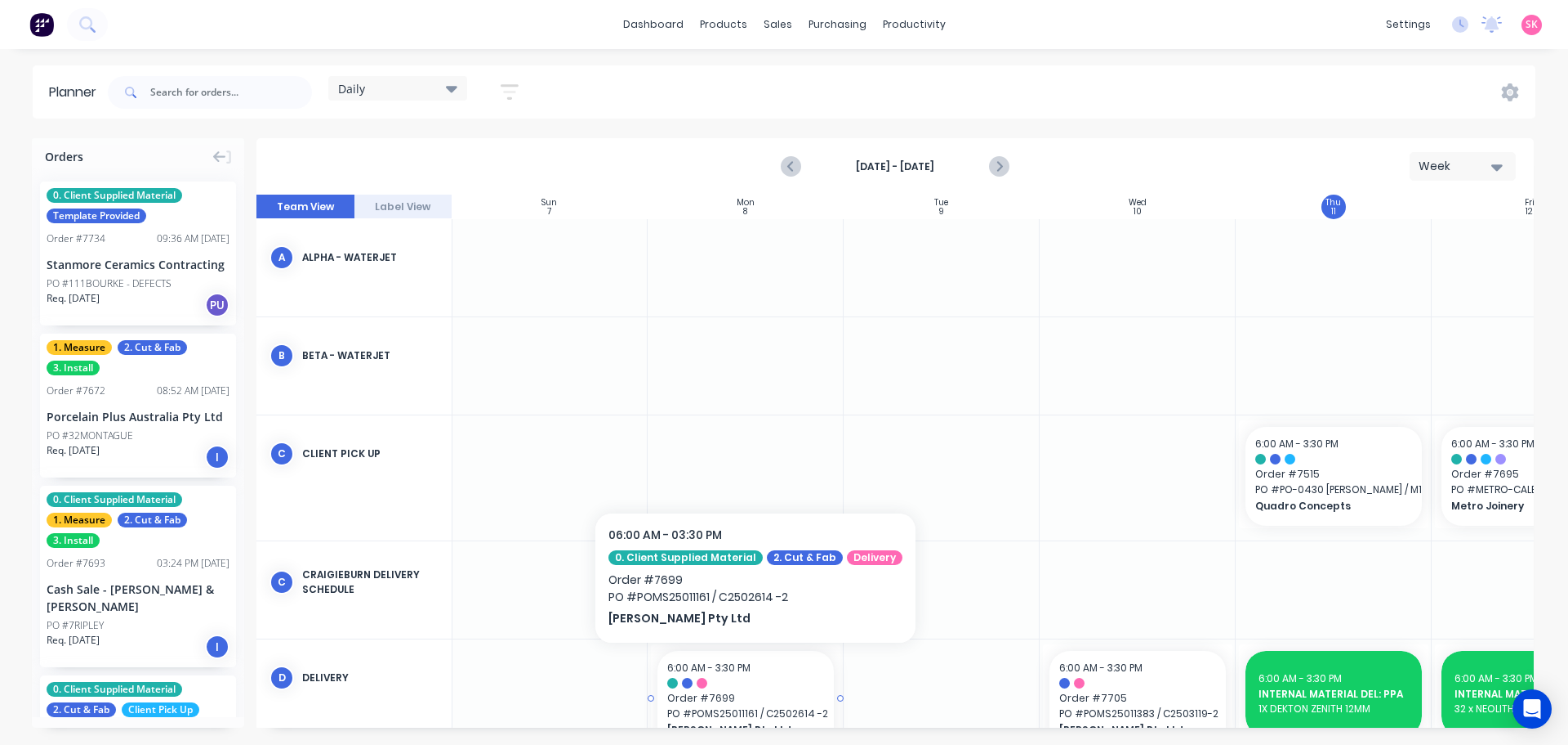
click at [669, 719] on span "PO # POMS25011161 / C2502614 -2" at bounding box center [746, 713] width 157 height 15
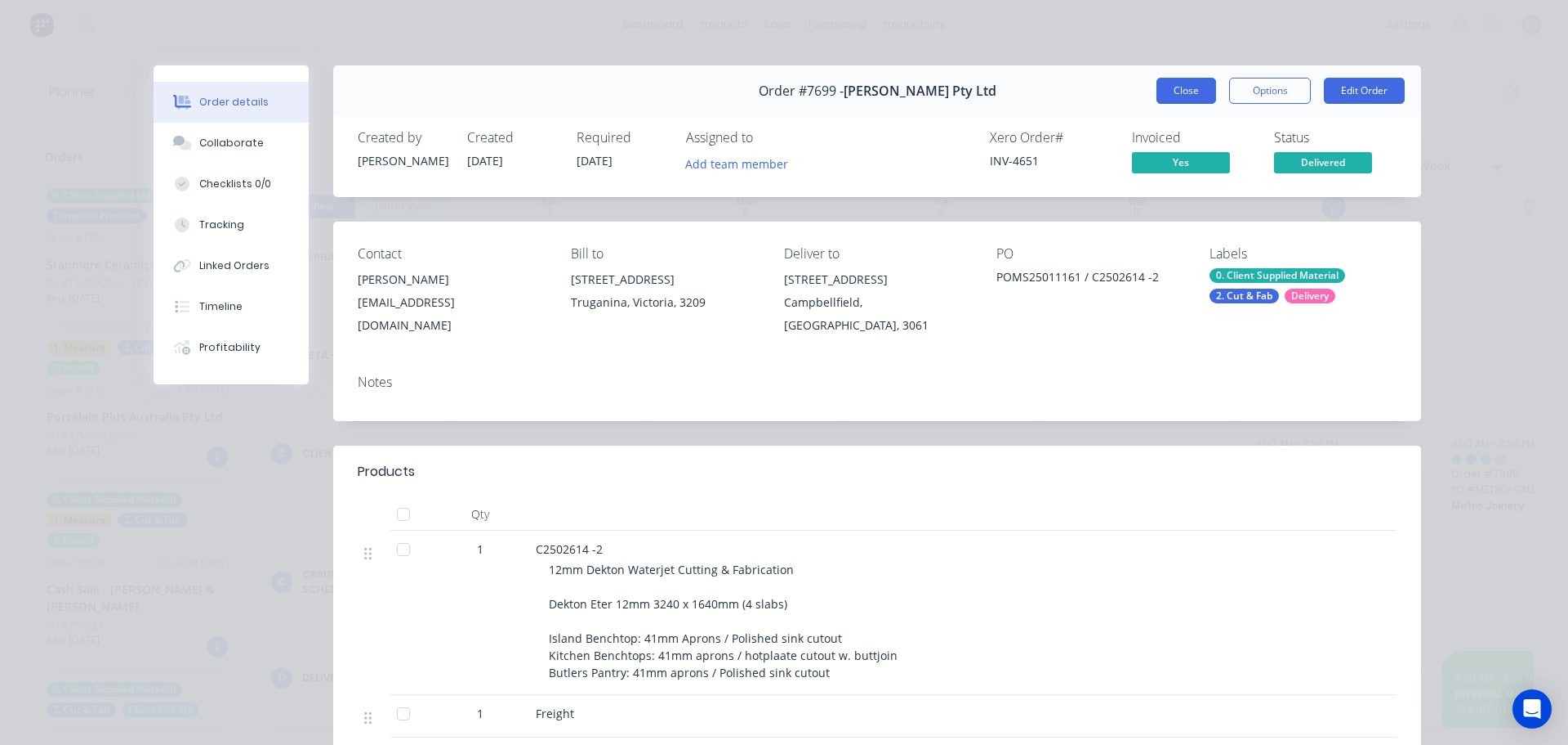
click at [1173, 98] on button "Close" at bounding box center [1186, 91] width 59 height 26
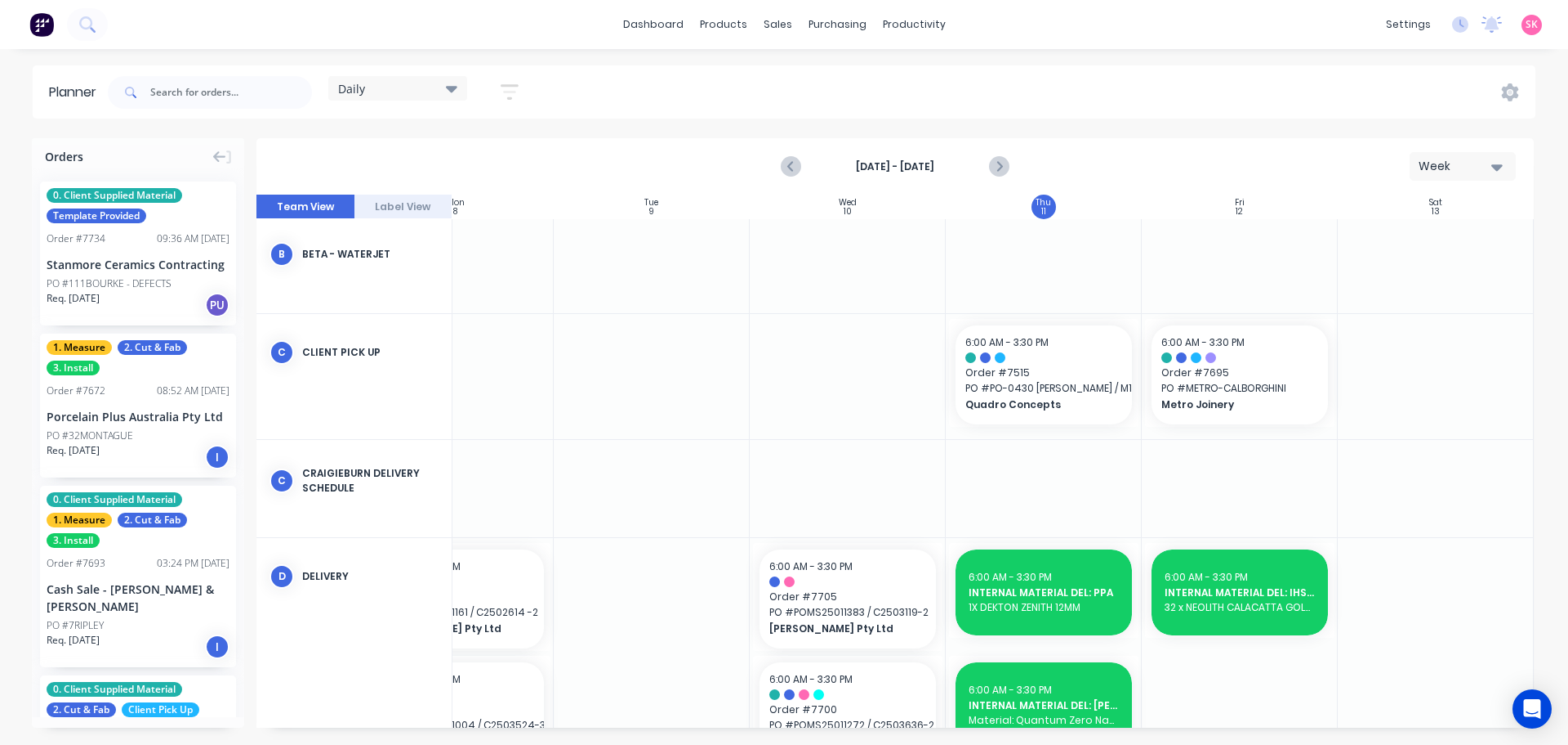
scroll to position [82, 297]
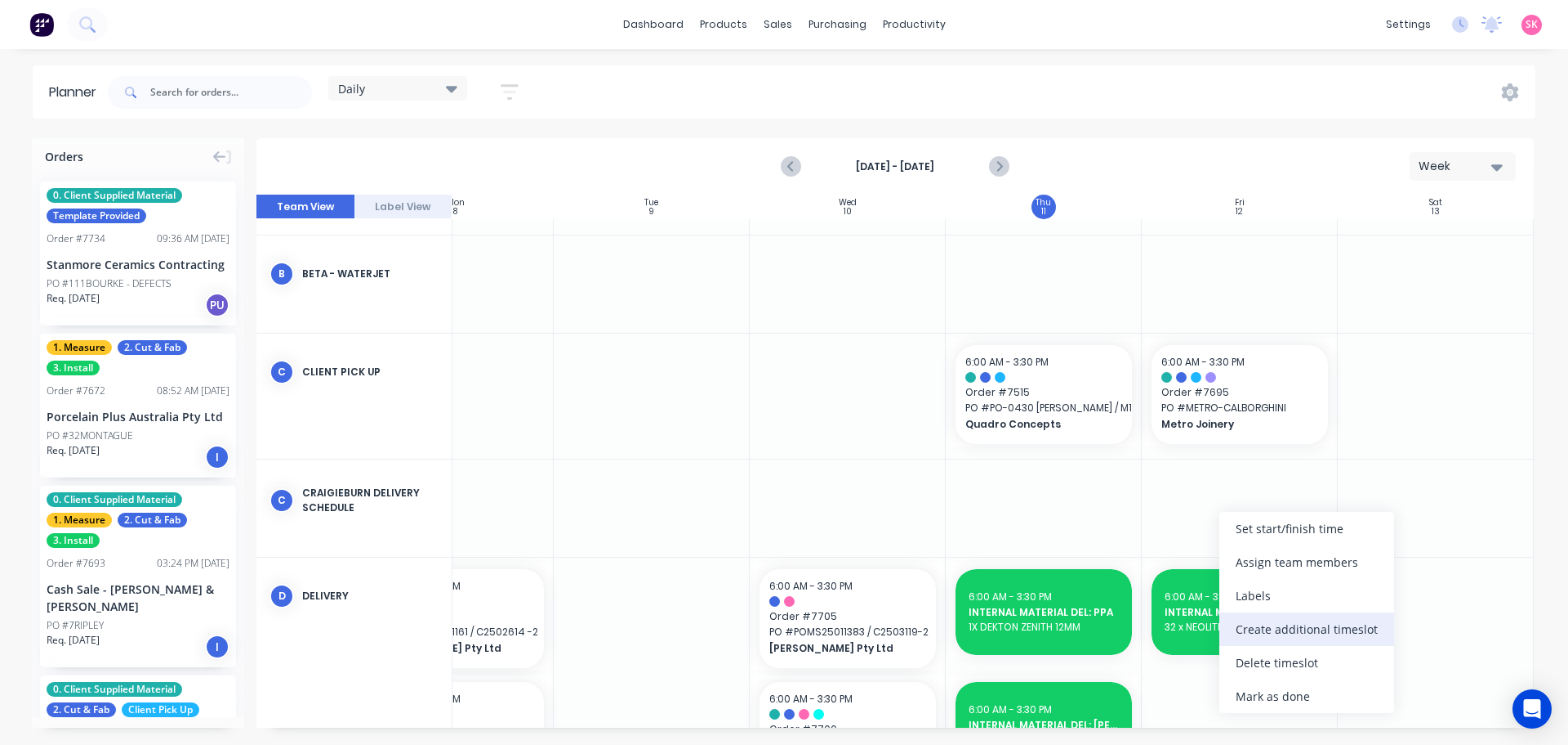
click at [1276, 628] on div "Create additional timeslot" at bounding box center [1306, 629] width 174 height 33
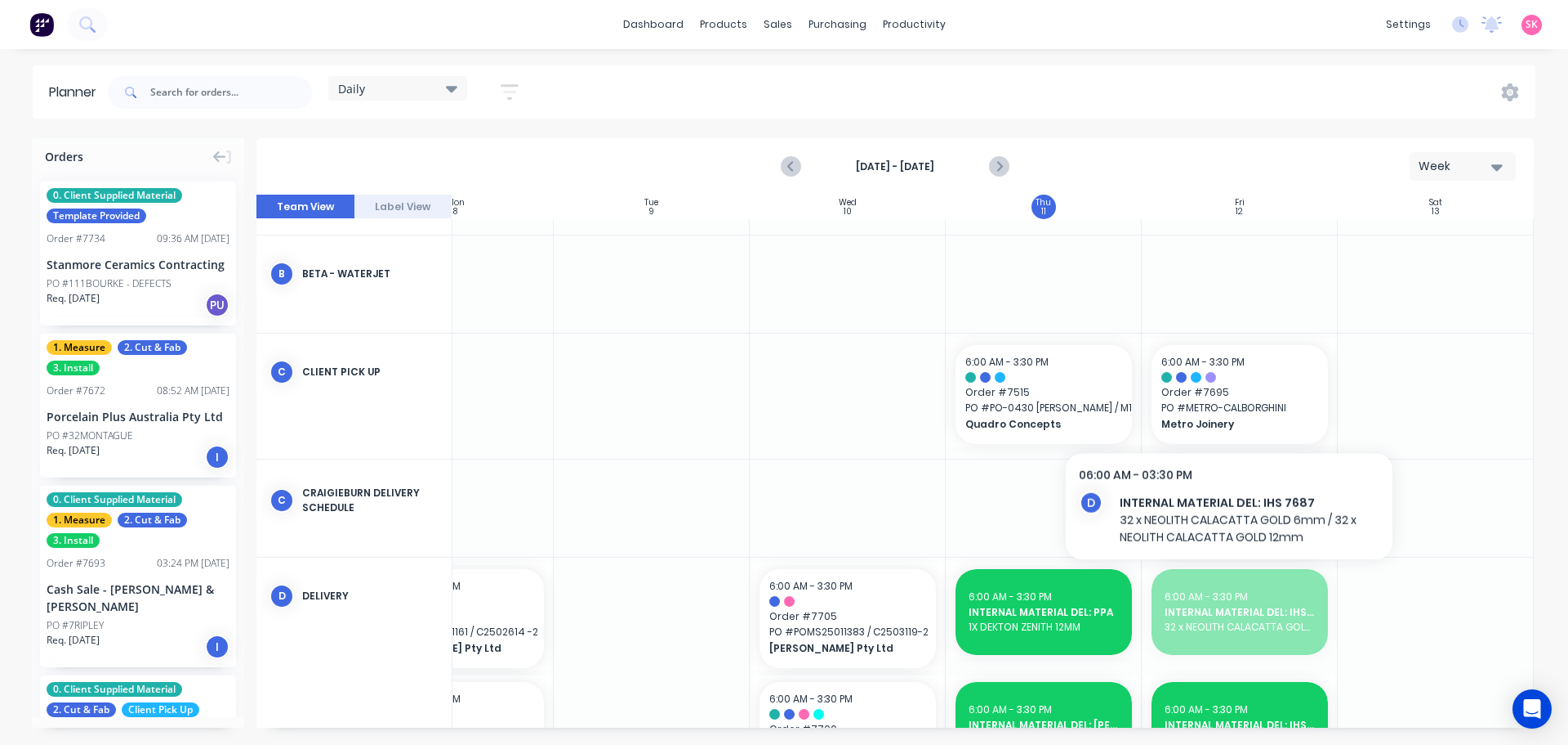
drag, startPoint x: 1229, startPoint y: 607, endPoint x: 1231, endPoint y: 507, distance: 100.0
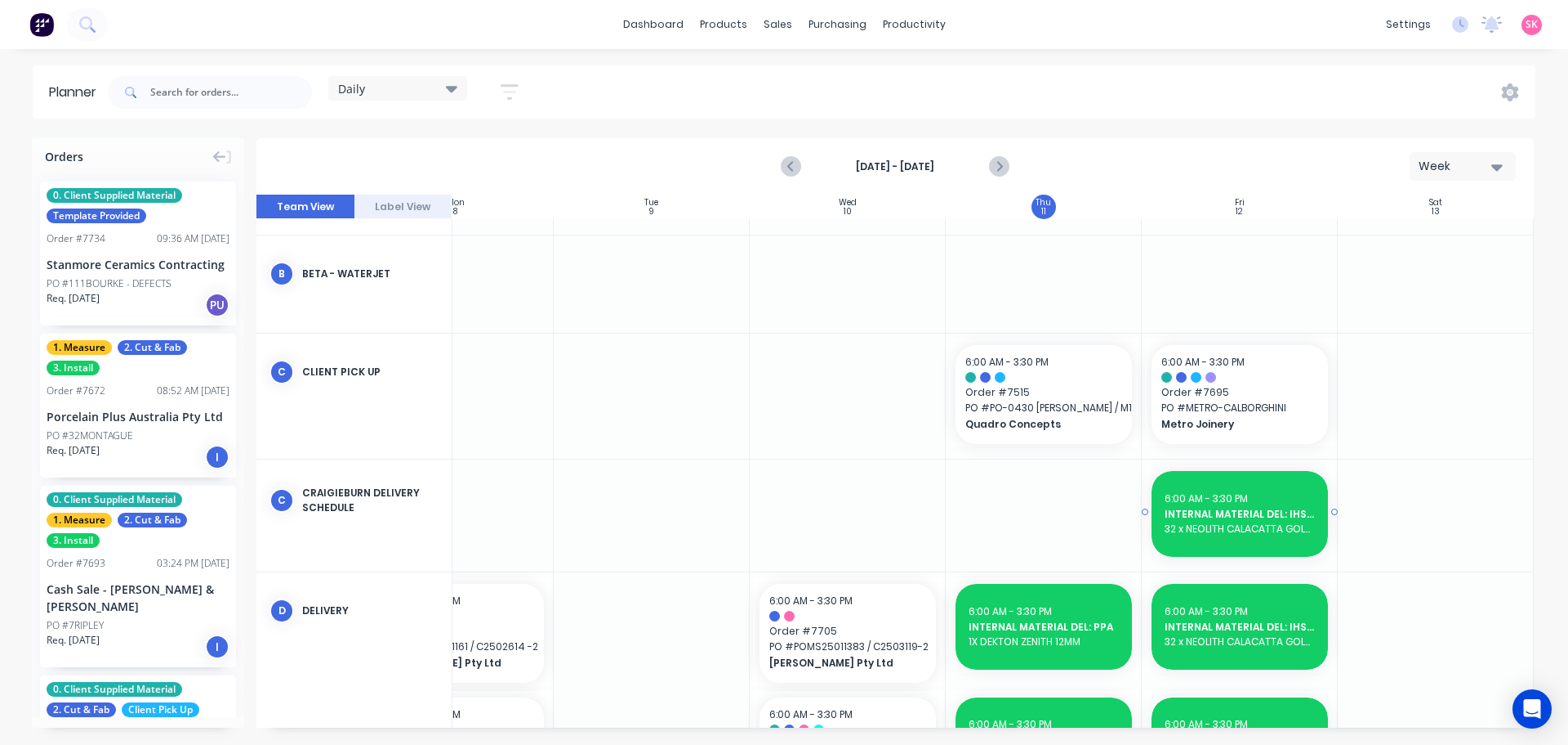
click at [1230, 512] on span "INTERNAL MATERIAL DEL: IHS 7687" at bounding box center [1240, 514] width 150 height 15
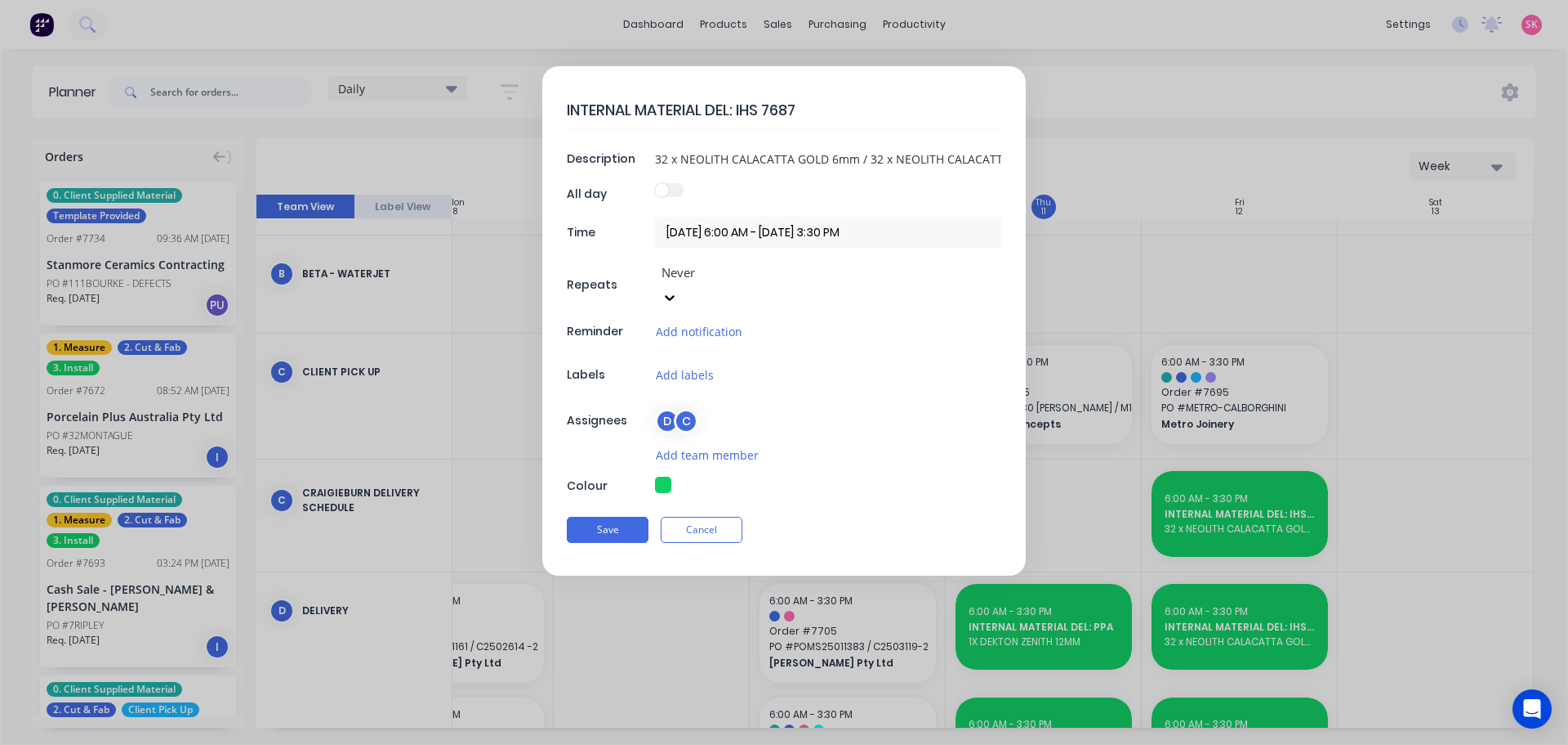
drag, startPoint x: 793, startPoint y: 106, endPoint x: 736, endPoint y: 111, distance: 57.2
click at [736, 111] on textarea "INTERNAL MATERIAL DEL: IHS 7687" at bounding box center [784, 109] width 435 height 38
type textarea "x"
type textarea "INTERNAL MATERIAL DEL:"
click at [806, 164] on input "32 x NEOLITH CALACATTA GOLD 6mm / 32 x NEOLITH CALACATTA GOLD 12mm" at bounding box center [827, 158] width 346 height 24
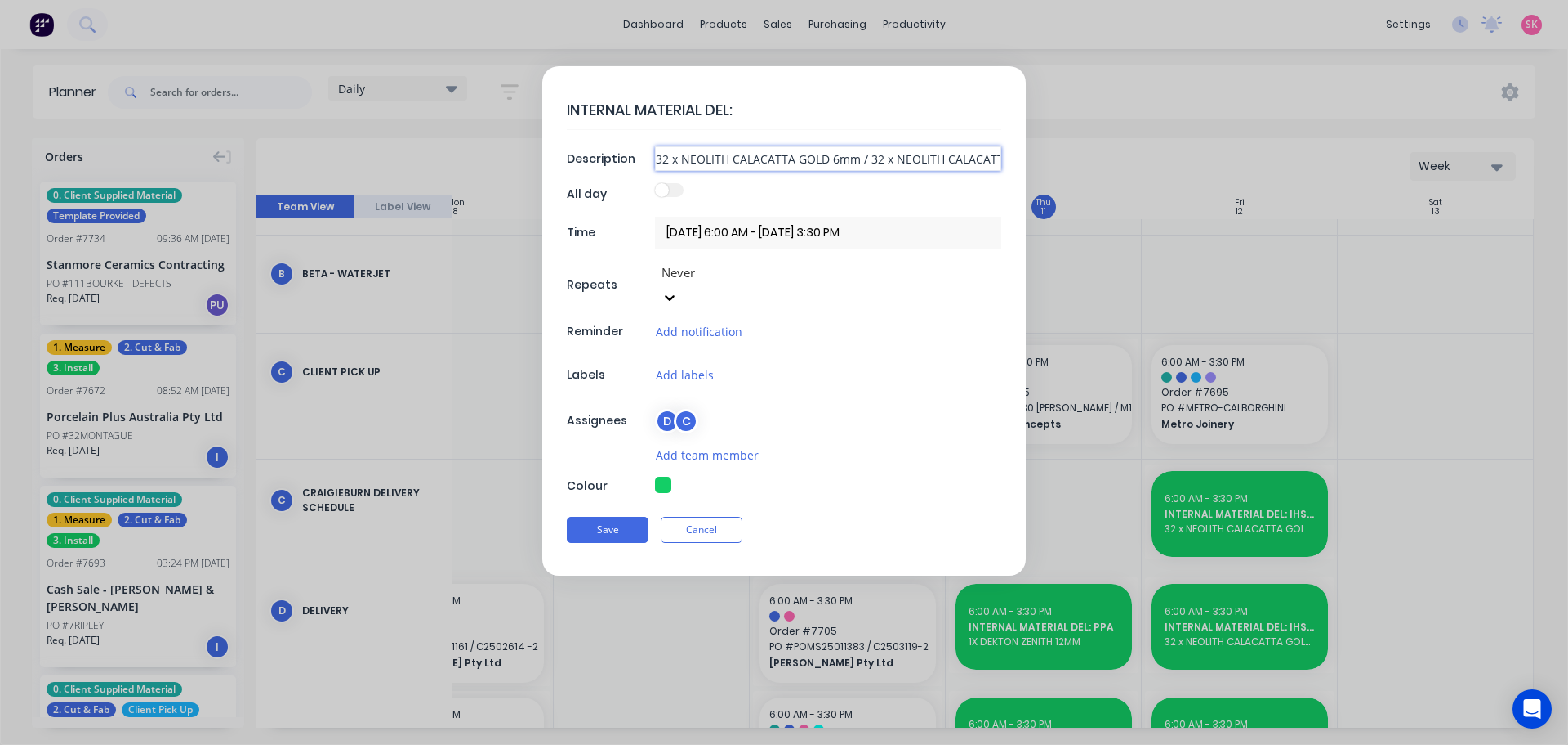
click at [806, 164] on input "32 x NEOLITH CALACATTA GOLD 6mm / 32 x NEOLITH CALACATTA GOLD 12mm" at bounding box center [827, 158] width 346 height 24
paste input "ORDER 7603 Material: Client Supplied Klax Calacatta Gold White (2 Slabs - 3200 …"
type textarea "x"
drag, startPoint x: 931, startPoint y: 155, endPoint x: 253, endPoint y: 153, distance: 678.0
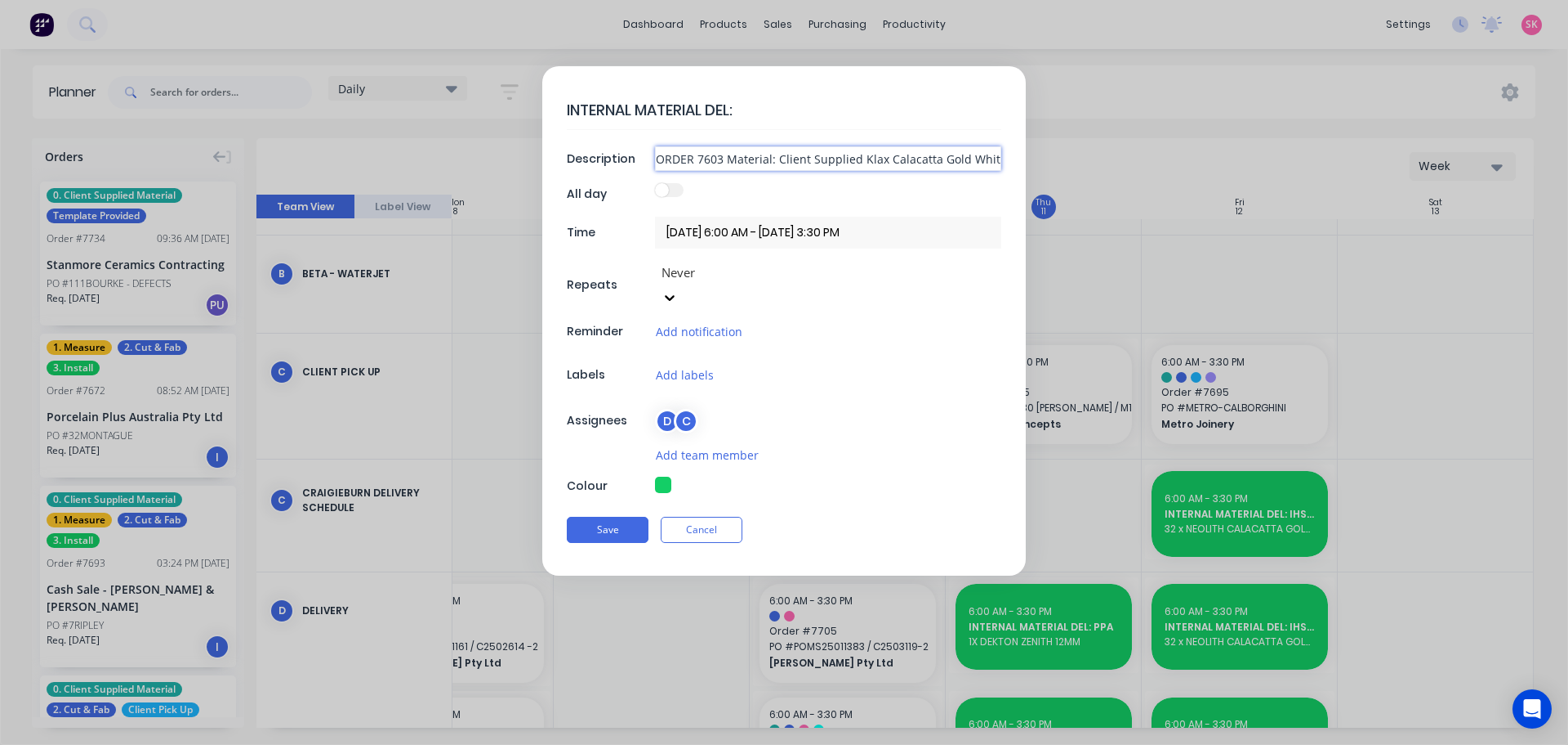
click at [206, 156] on form "INTERNAL MATERIAL DEL: Description ORDER 7603 Material: Client Supplied Klax Ca…" at bounding box center [784, 321] width 1534 height 509
type input "ORDER 7603 Material: Client Supplied Klax Calacatta Gold White (2 Slabs - 3200 …"
click at [800, 117] on textarea "INTERNAL MATERIAL DEL:" at bounding box center [784, 109] width 435 height 38
click at [628, 517] on button "Save" at bounding box center [608, 529] width 82 height 26
click at [1425, 393] on form "INTERNAL MATERIAL DEL: Description ORDER 7603 Material: Client Supplied Klax Ca…" at bounding box center [784, 321] width 1534 height 509
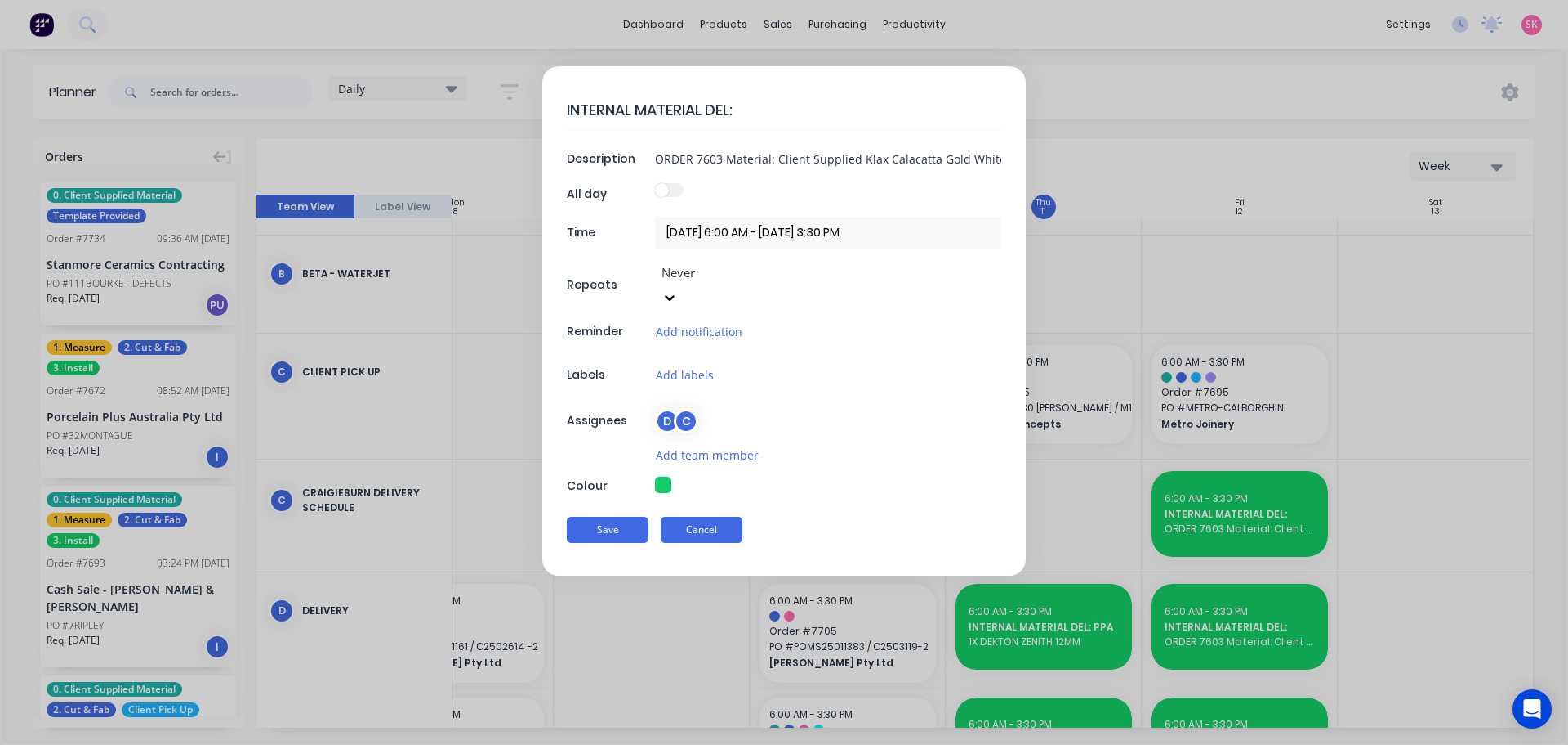
click at [715, 517] on button "Cancel" at bounding box center [702, 529] width 82 height 26
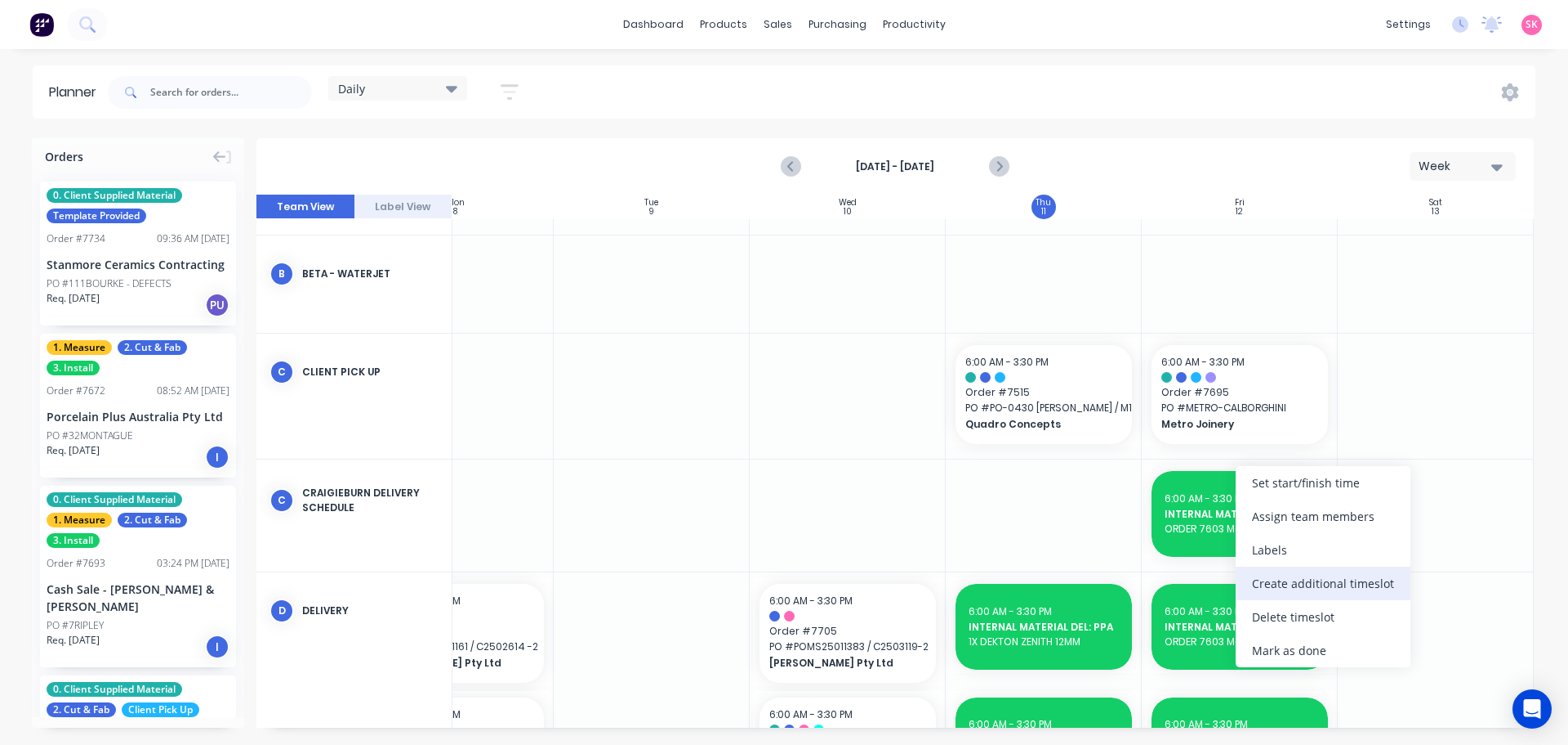
click at [1291, 570] on div "Create additional timeslot" at bounding box center [1322, 583] width 174 height 33
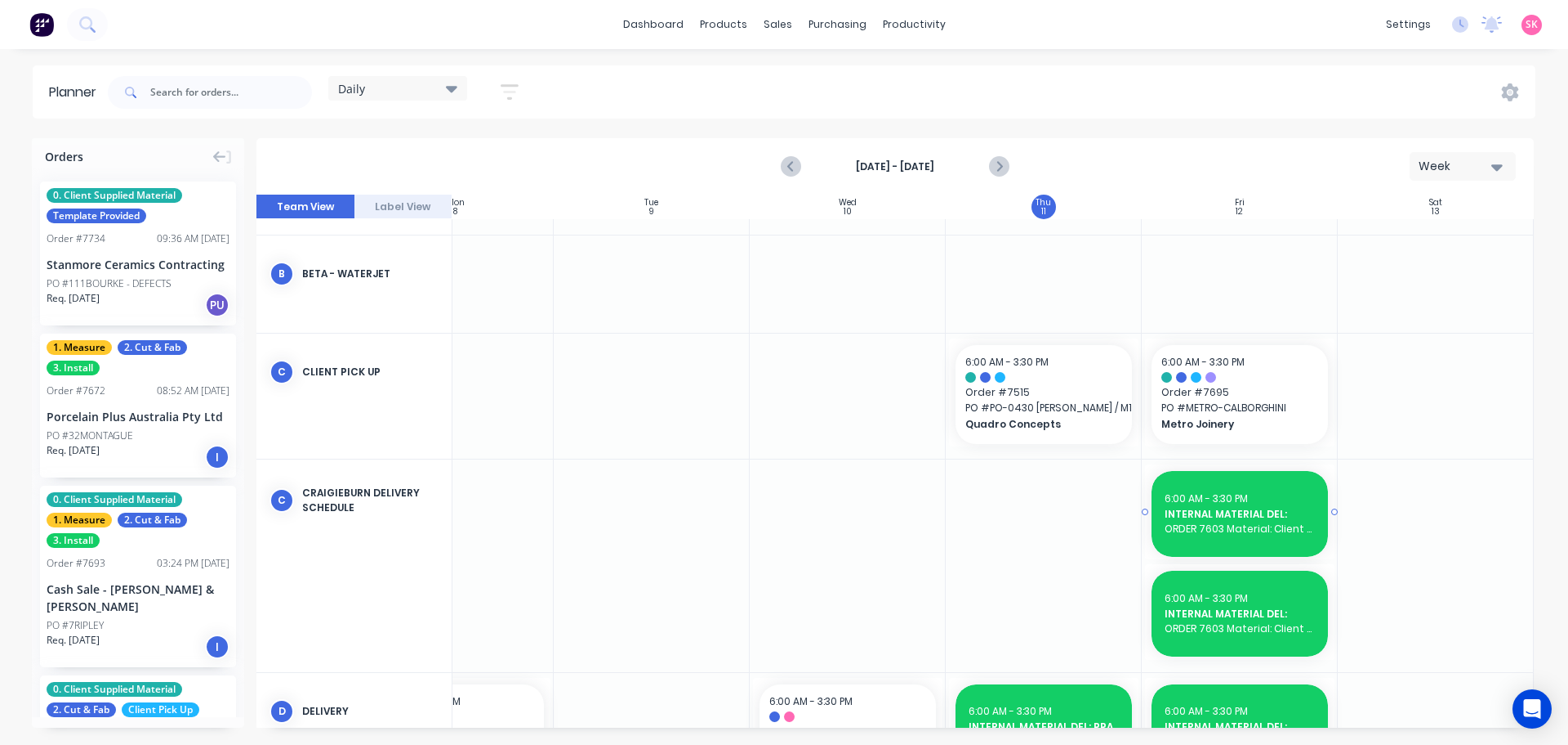
click at [1254, 520] on span "INTERNAL MATERIAL DEL:" at bounding box center [1240, 514] width 150 height 15
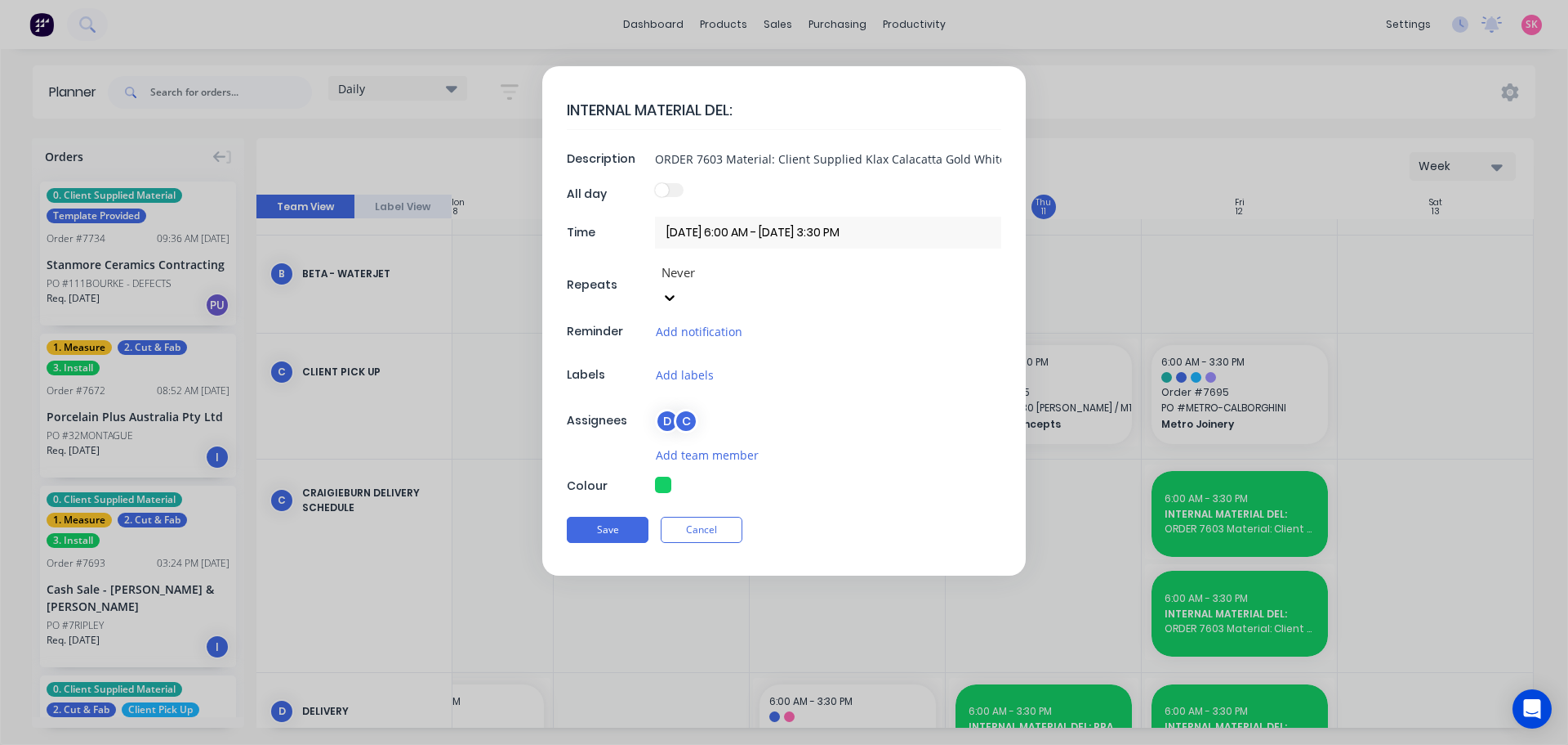
type textarea "x"
drag, startPoint x: 724, startPoint y: 159, endPoint x: 650, endPoint y: 160, distance: 74.0
click at [600, 158] on div "Description ORDER 7603 Material: Client Supplied Klax Calacatta Gold White (2 S…" at bounding box center [784, 158] width 435 height 24
type input "Material: Client Supplied Klax Calacatta Gold White (2 Slabs - 3200 x 1600) Cli…"
type textarea "x"
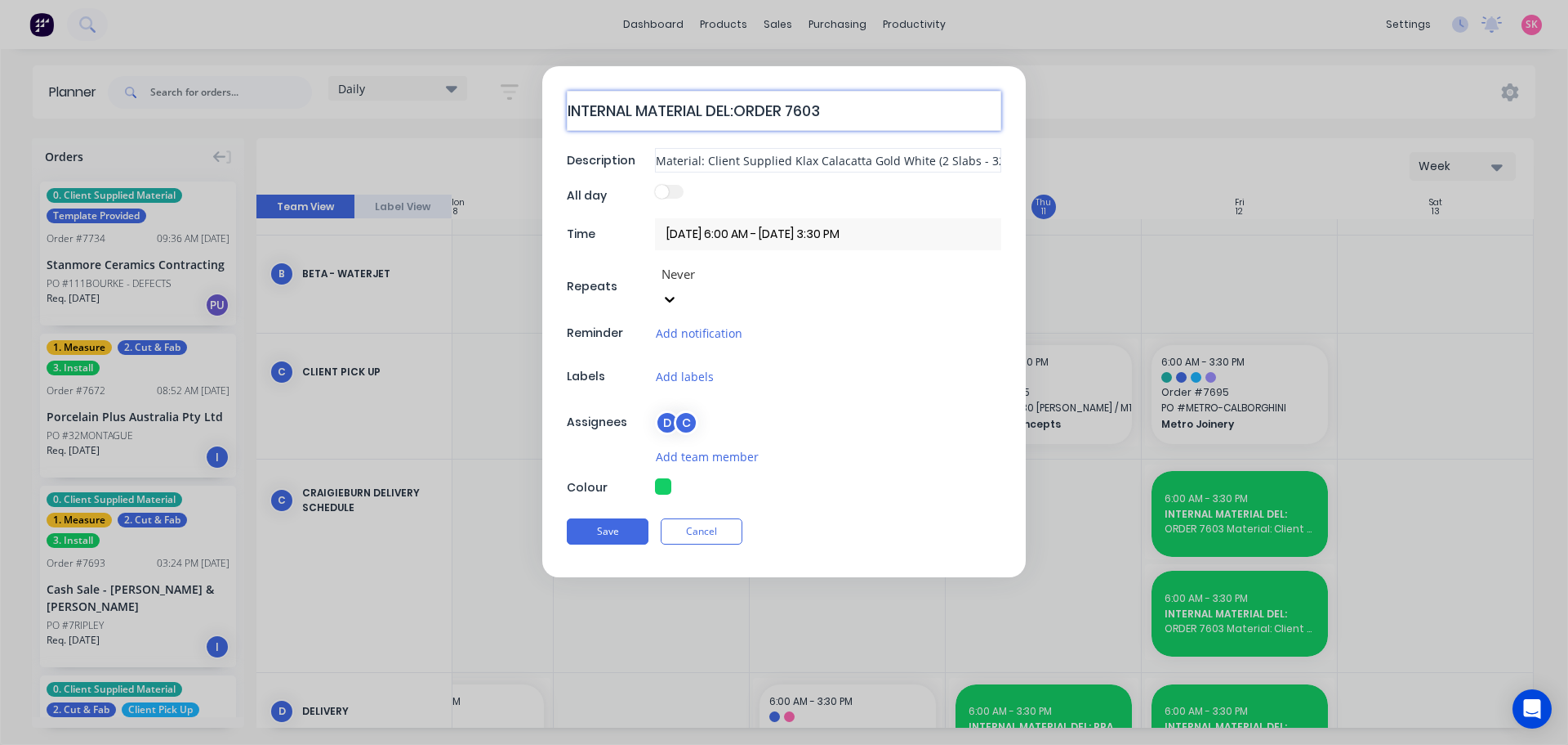
type textarea "INTERNAL MATERIAL DEL:ORDER 7603"
click at [722, 169] on input "Material: Client Supplied Klax Calacatta Gold White (2 Slabs - 3200 x 1600) Cli…" at bounding box center [827, 160] width 346 height 24
drag, startPoint x: 794, startPoint y: 160, endPoint x: 1221, endPoint y: 170, distance: 427.1
click at [1221, 170] on form "INTERNAL MATERIAL DEL:ORDER 7603 Description Material: Client Supplied Klax Cal…" at bounding box center [784, 321] width 1534 height 509
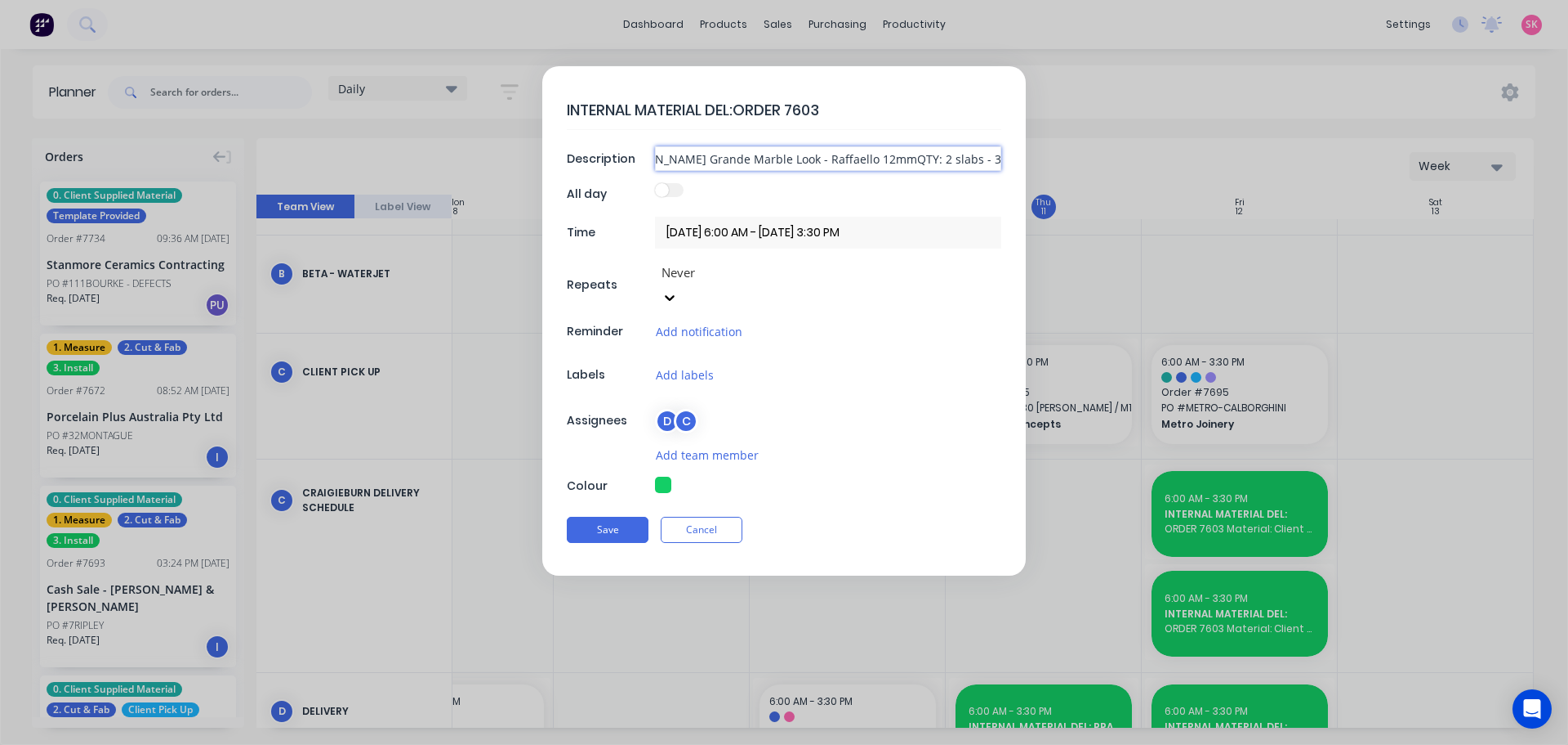
drag, startPoint x: 896, startPoint y: 157, endPoint x: 789, endPoint y: 147, distance: 107.5
click at [896, 156] on input "Material: Client Supplied Klax Calacatta Gold White (2 Slabs - 3200 x 1600) Cli…" at bounding box center [827, 158] width 346 height 24
click at [723, 155] on input "Material: Client Supplied Klax Calacatta Gold White (2 Slabs - 3200 x 1600) Cli…" at bounding box center [827, 158] width 346 height 24
click at [759, 156] on input "Material: Client Supplied Klax Calacatta Gold White (2 Slabs - 3200 x 1600) Cli…" at bounding box center [827, 158] width 346 height 24
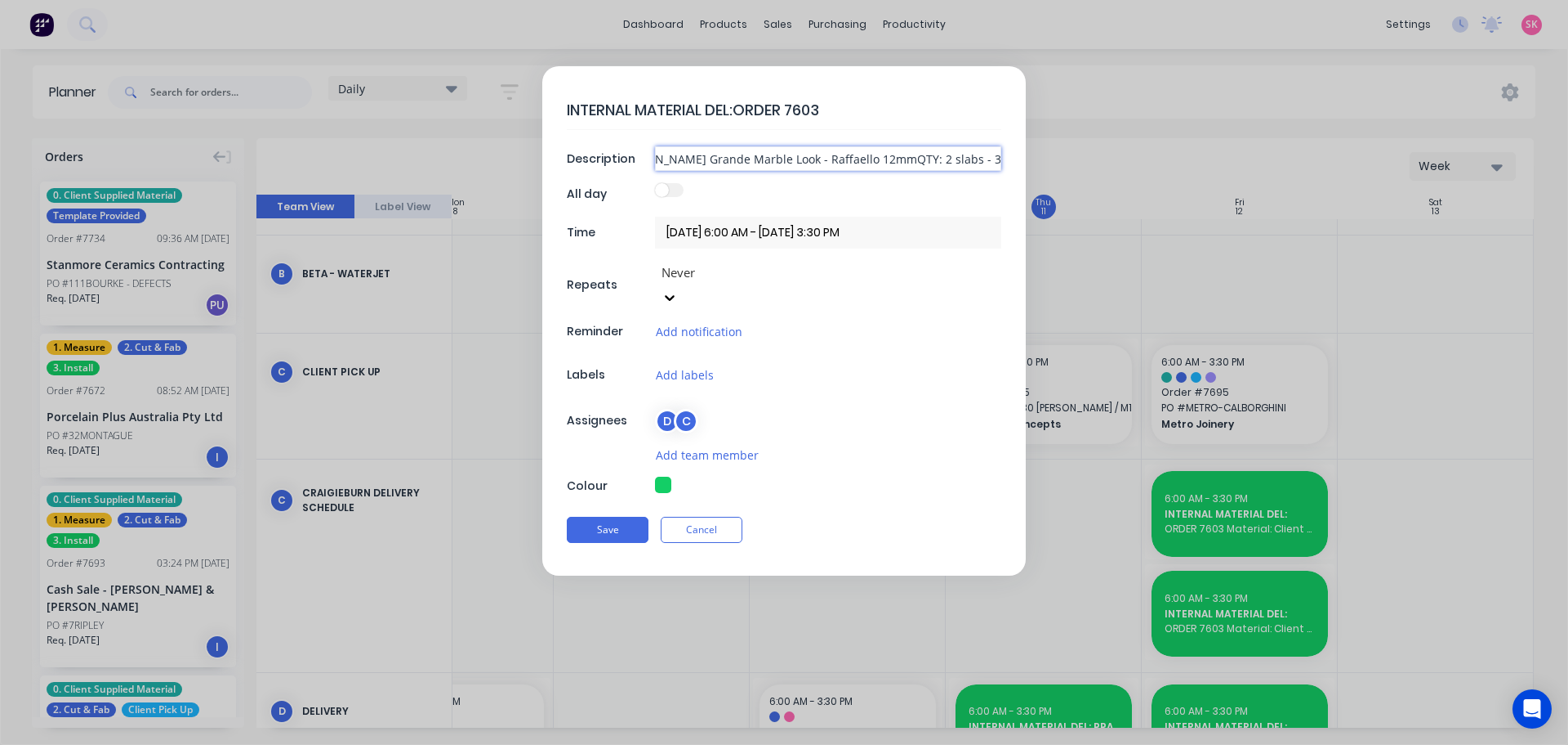
drag, startPoint x: 658, startPoint y: 154, endPoint x: 1567, endPoint y: 426, distance: 948.8
click at [1567, 426] on div "INTERNAL MATERIAL DEL:ORDER 7603 Description Material: Client Supplied Klax Cal…" at bounding box center [784, 372] width 1568 height 745
type textarea "x"
type input "Material: Client Supplied Klax Calacatta Gold White (2 Slabs - 3200 x 1600) Cli…"
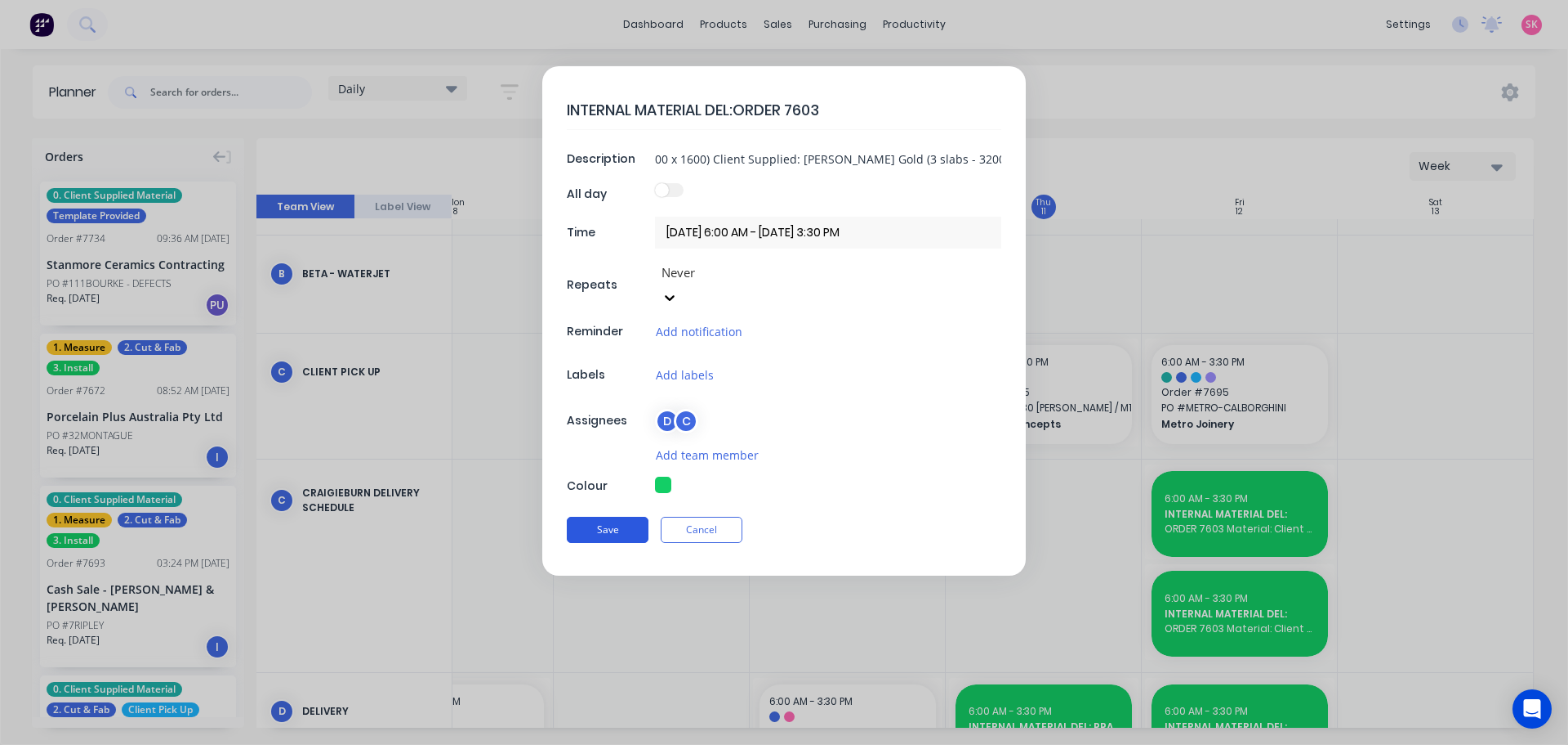
click at [604, 517] on button "Save" at bounding box center [608, 529] width 82 height 26
click at [1255, 528] on form "INTERNAL MATERIAL DEL:ORDER 7603 Description Material: Client Supplied Klax Cal…" at bounding box center [784, 321] width 1534 height 509
click at [1254, 492] on form "INTERNAL MATERIAL DEL:ORDER 7603 Description Material: Client Supplied Klax Cal…" at bounding box center [784, 321] width 1534 height 509
click at [710, 517] on button "Cancel" at bounding box center [702, 529] width 82 height 26
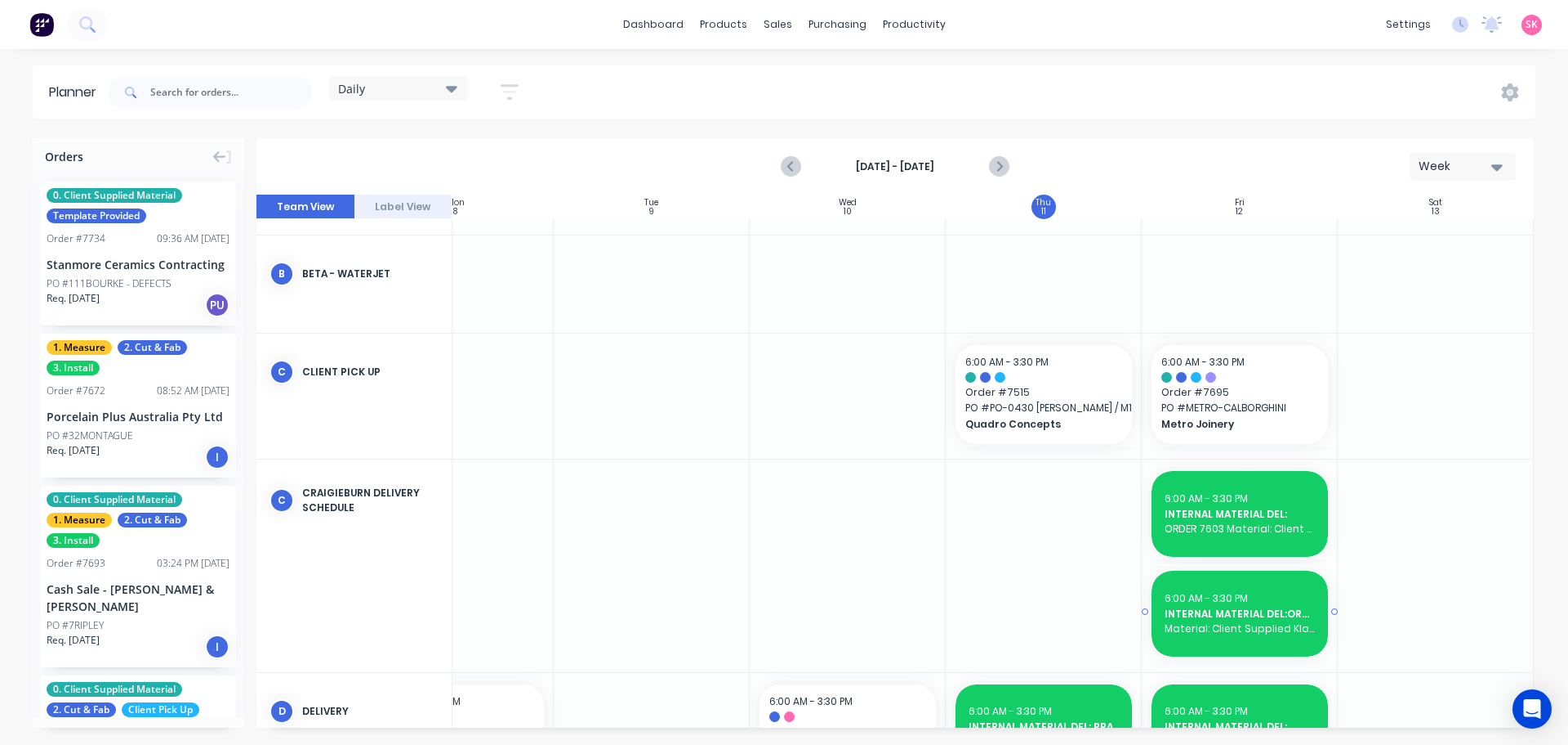
click at [1208, 608] on span "INTERNAL MATERIAL DEL:ORDER 7603" at bounding box center [1240, 613] width 150 height 15
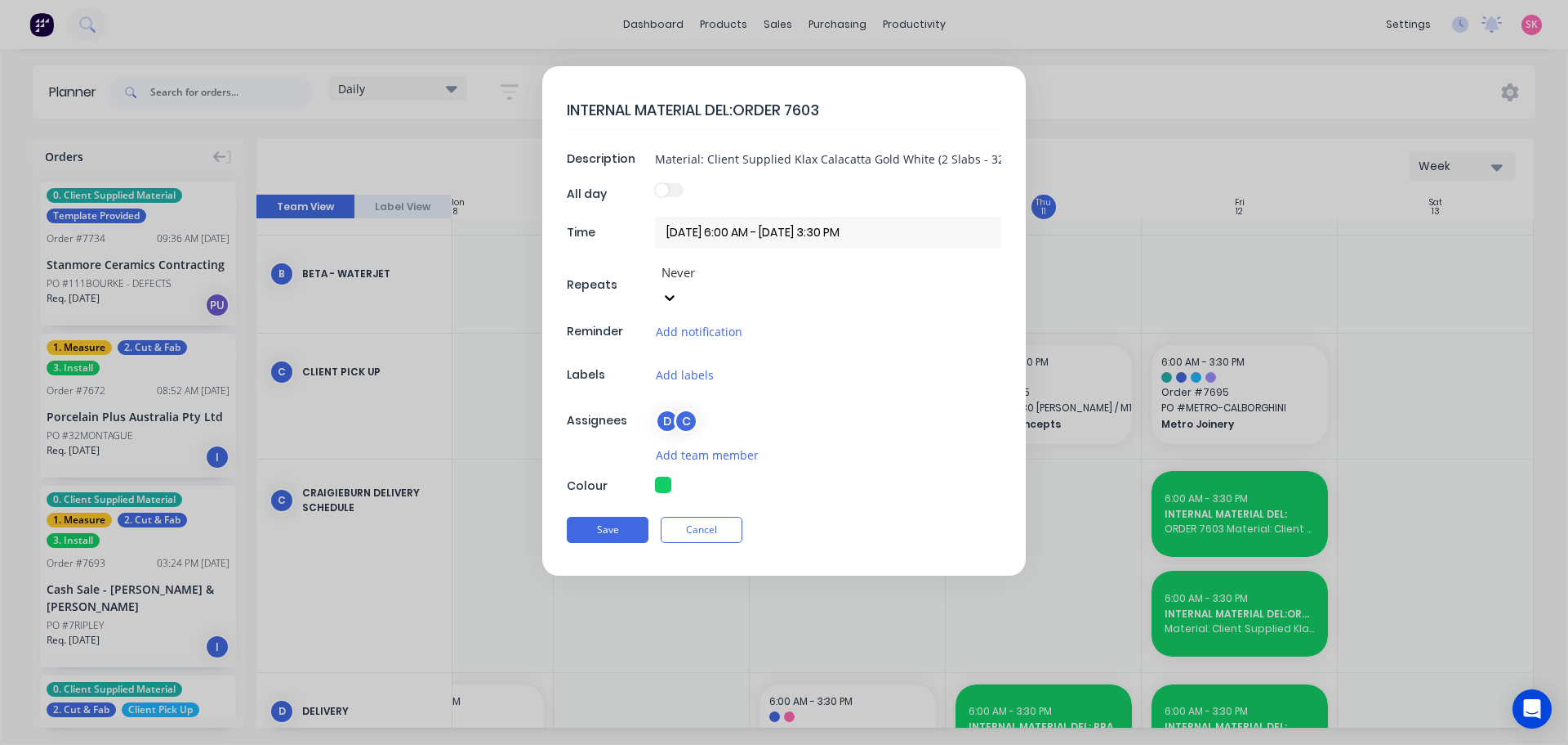
click at [730, 108] on textarea "INTERNAL MATERIAL DEL:ORDER 7603" at bounding box center [784, 109] width 435 height 38
click at [741, 108] on textarea "INTERNAL MATERIAL DEL:ORDER 7603" at bounding box center [784, 109] width 435 height 38
type textarea "x"
type textarea "INTERNAL MATERIAL DEL:O RDER 7603"
type textarea "x"
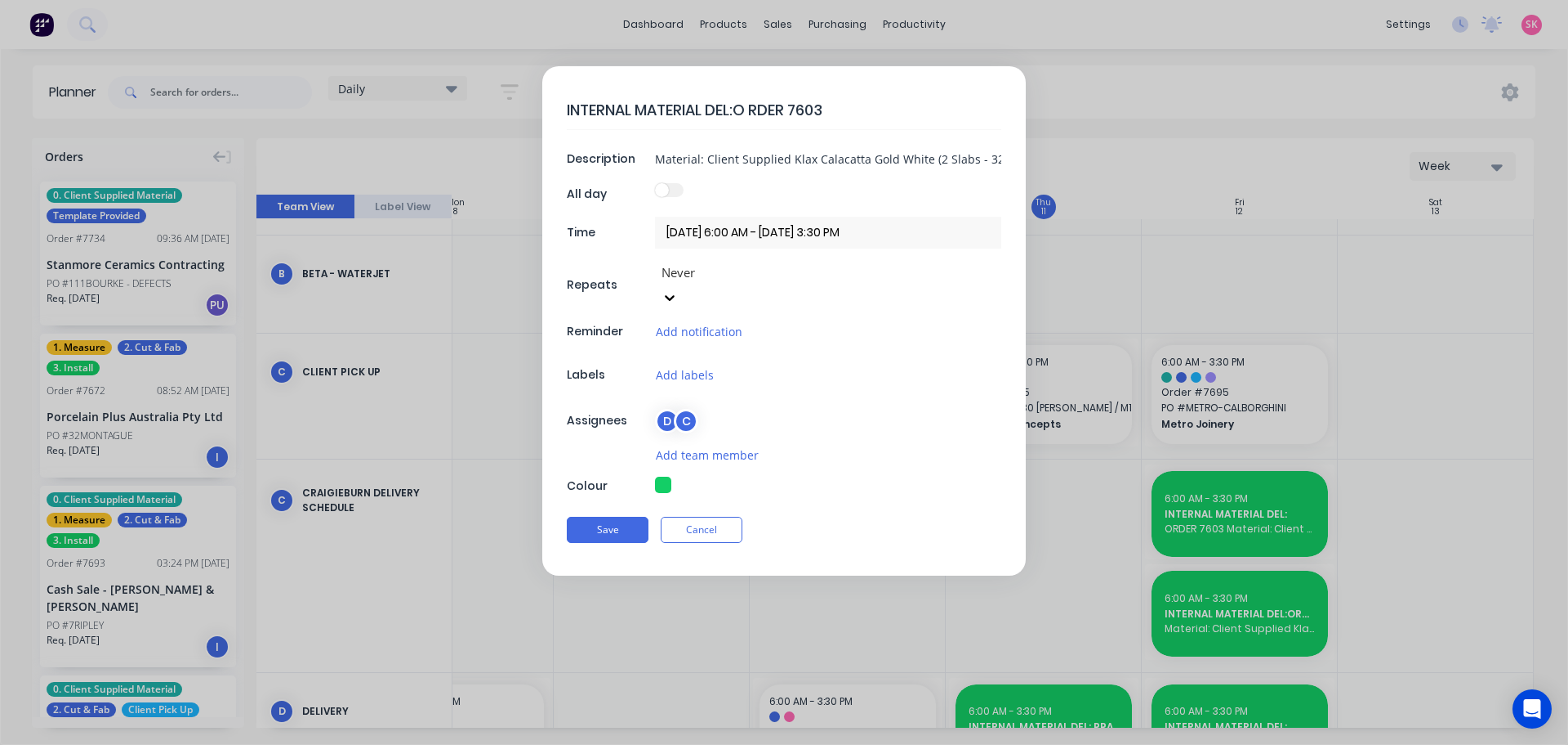
type textarea "INTERNAL MATERIAL DEL:ORDER 7603"
type textarea "x"
type textarea "INTERNAL MATERIAL DEL: ORDER 7603"
click at [621, 517] on button "Save" at bounding box center [608, 529] width 82 height 26
drag, startPoint x: 982, startPoint y: 158, endPoint x: 214, endPoint y: 159, distance: 768.0
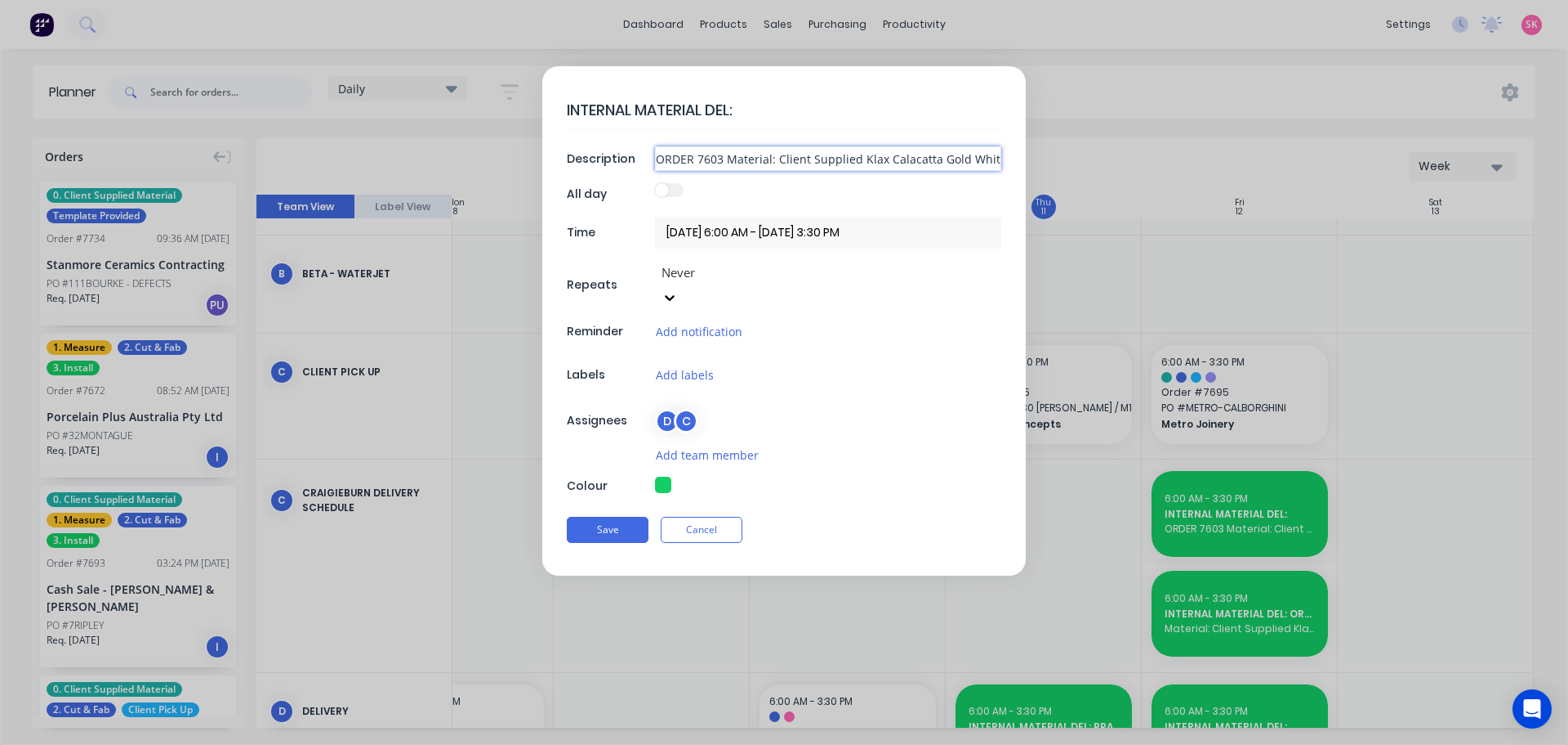
click at [299, 159] on form "INTERNAL MATERIAL DEL: Description ORDER 7603 Material: Client Supplied Klax Ca…" at bounding box center [784, 321] width 1534 height 509
type textarea "x"
type input "ite (2 Slabs - 3200 x 1600) Client Supplied: Ella Cartier Gold (3 slabs - 3200 …"
drag, startPoint x: 316, startPoint y: 154, endPoint x: 233, endPoint y: 141, distance: 84.0
click at [249, 151] on form "INTERNAL MATERIAL DEL: Description ite (2 Slabs - 3200 x 1600) Client Supplied:…" at bounding box center [784, 321] width 1534 height 509
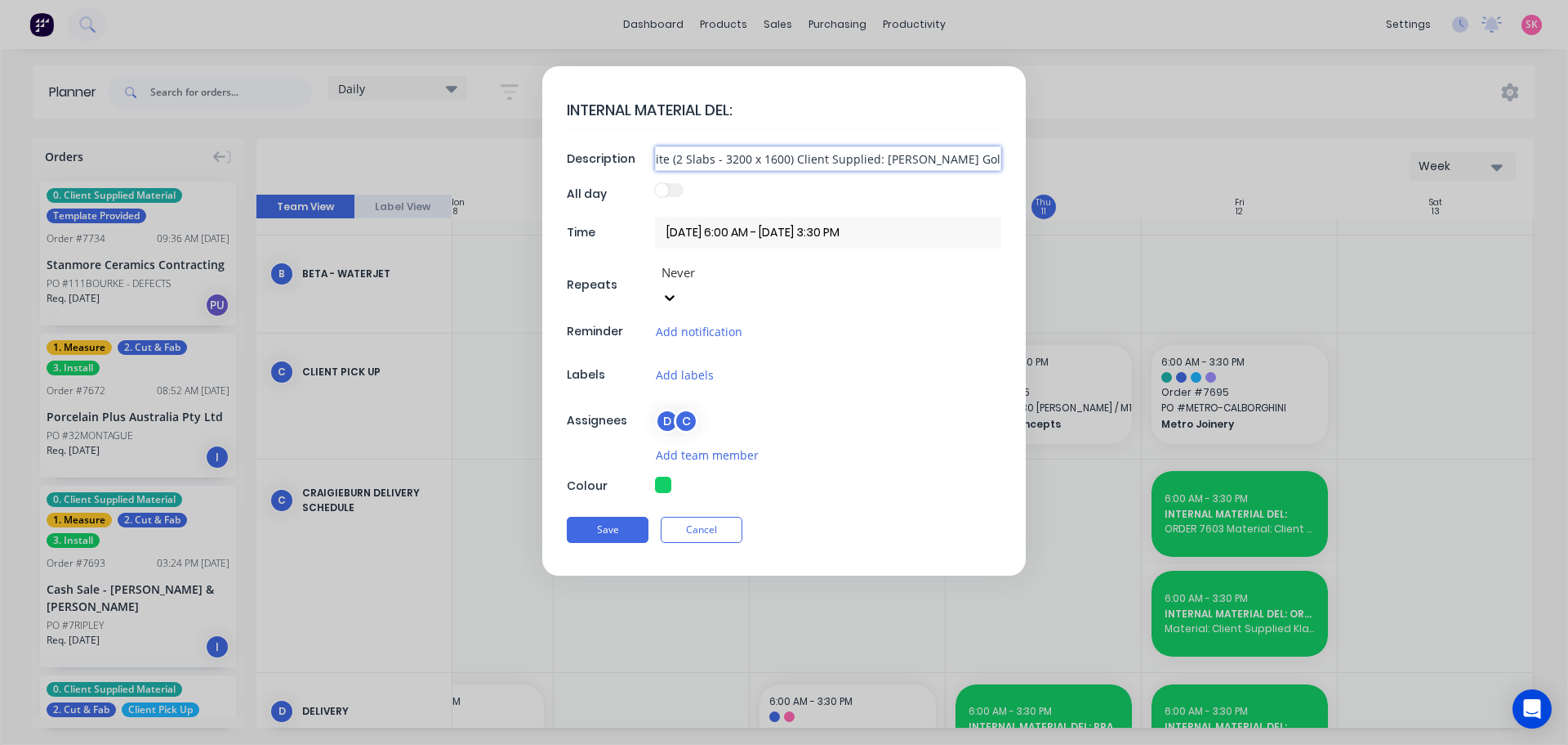
type textarea "x"
type input "Cartier Gold (3 slabs - 3200 x 1600) ORDER 7692 San Marco Marazzi Grande Marble…"
drag, startPoint x: 845, startPoint y: 160, endPoint x: 303, endPoint y: 178, distance: 542.3
click at [246, 160] on form "INTERNAL MATERIAL DEL: Description Cartier Gold (3 slabs - 3200 x 1600) ORDER 7…" at bounding box center [784, 321] width 1534 height 509
type textarea "x"
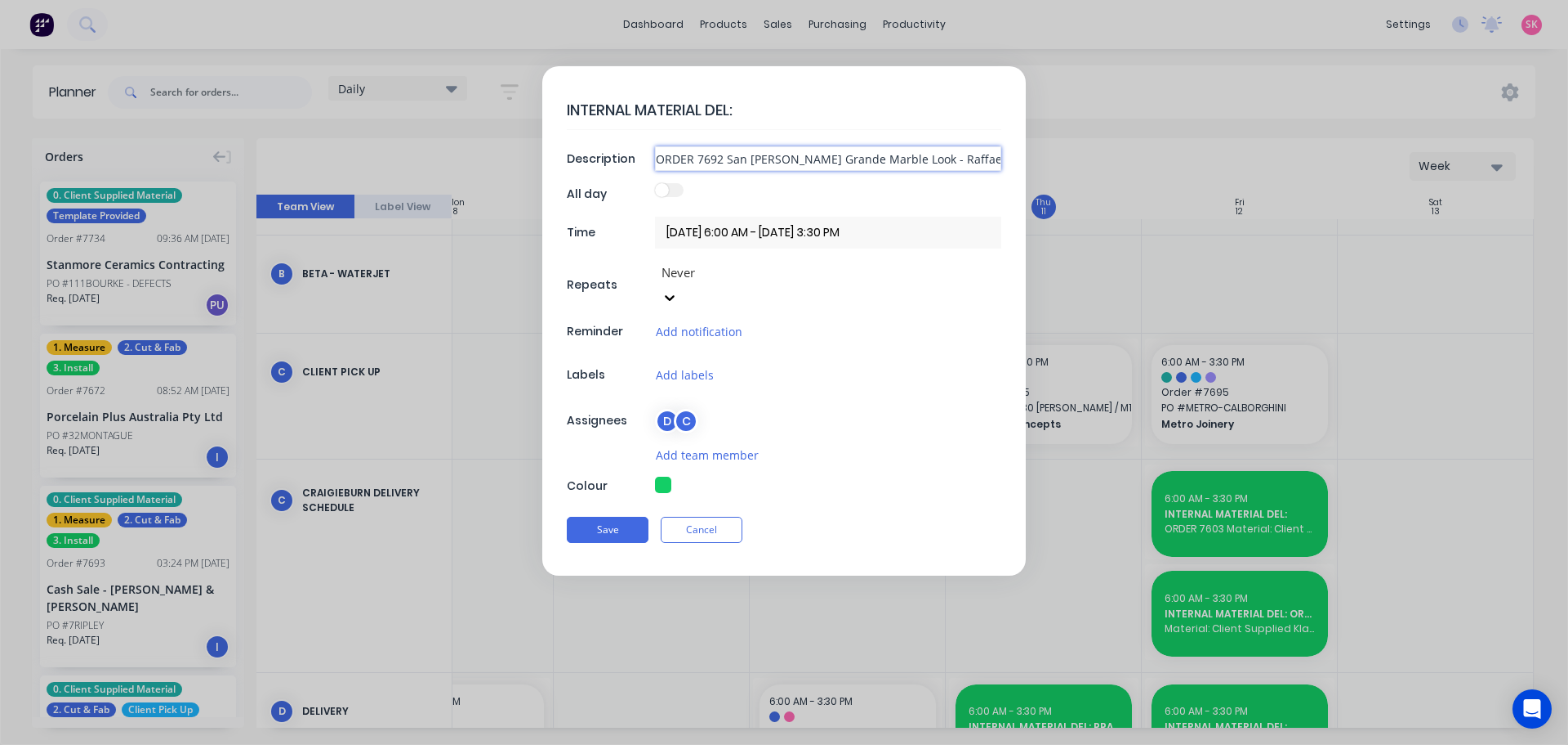
drag, startPoint x: 717, startPoint y: 156, endPoint x: 603, endPoint y: 156, distance: 114.0
click at [597, 156] on div "Description ORDER 7692 San Marco Marazzi Grande Marble Look - Raffaello 12mmQTY…" at bounding box center [784, 158] width 435 height 24
type input "San Marco Marazzi Grande Marble Look - Raffaello 12mmQTY: 2 slabs - 3240 x 1620…"
type textarea "x"
type textarea "INTERNAL MATERIAL DEL: ORDER 7692"
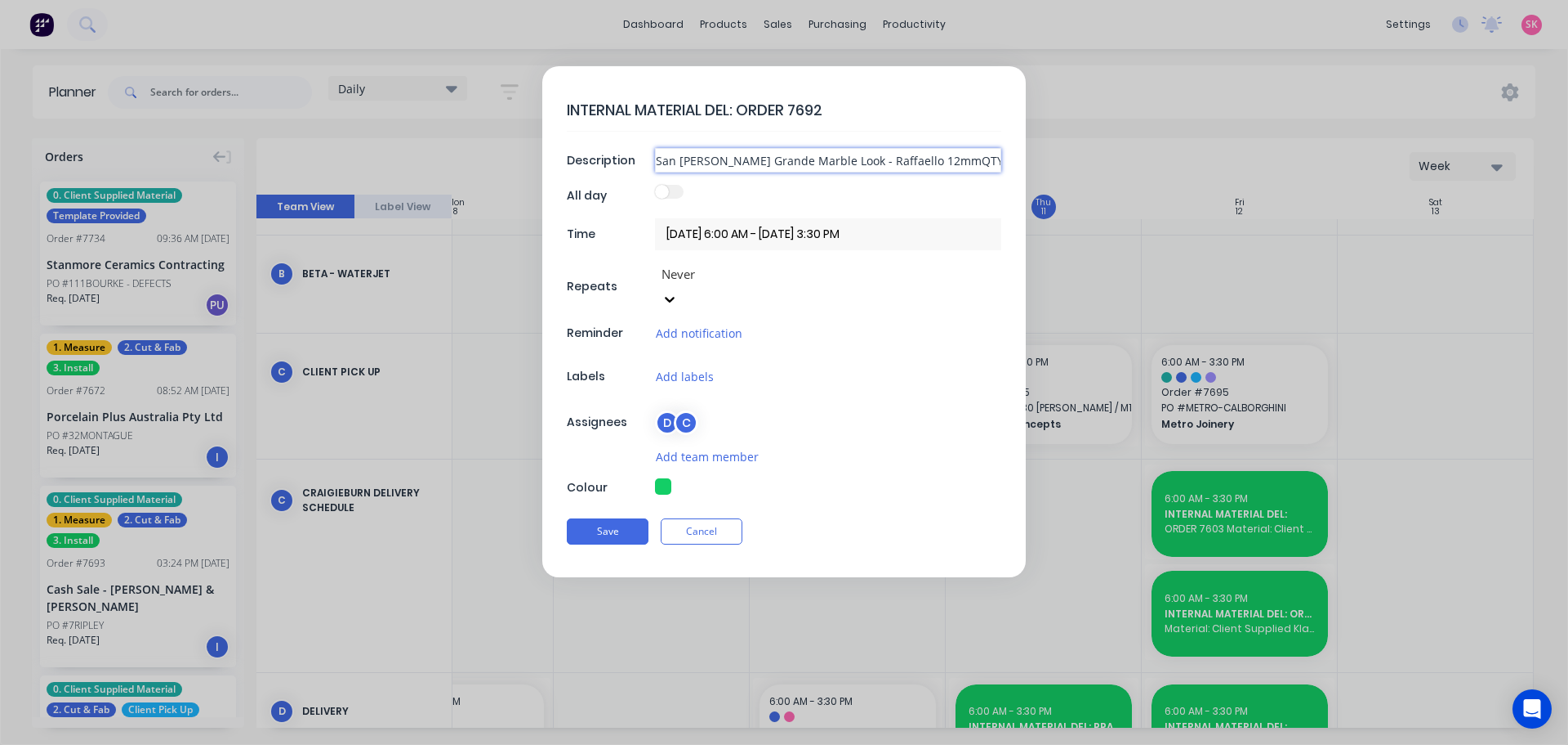
click at [785, 164] on input "San Marco Marazzi Grande Marble Look - Raffaello 12mmQTY: 2 slabs - 3240 x 1620…" at bounding box center [827, 160] width 346 height 24
click at [604, 517] on button "Save" at bounding box center [608, 529] width 82 height 26
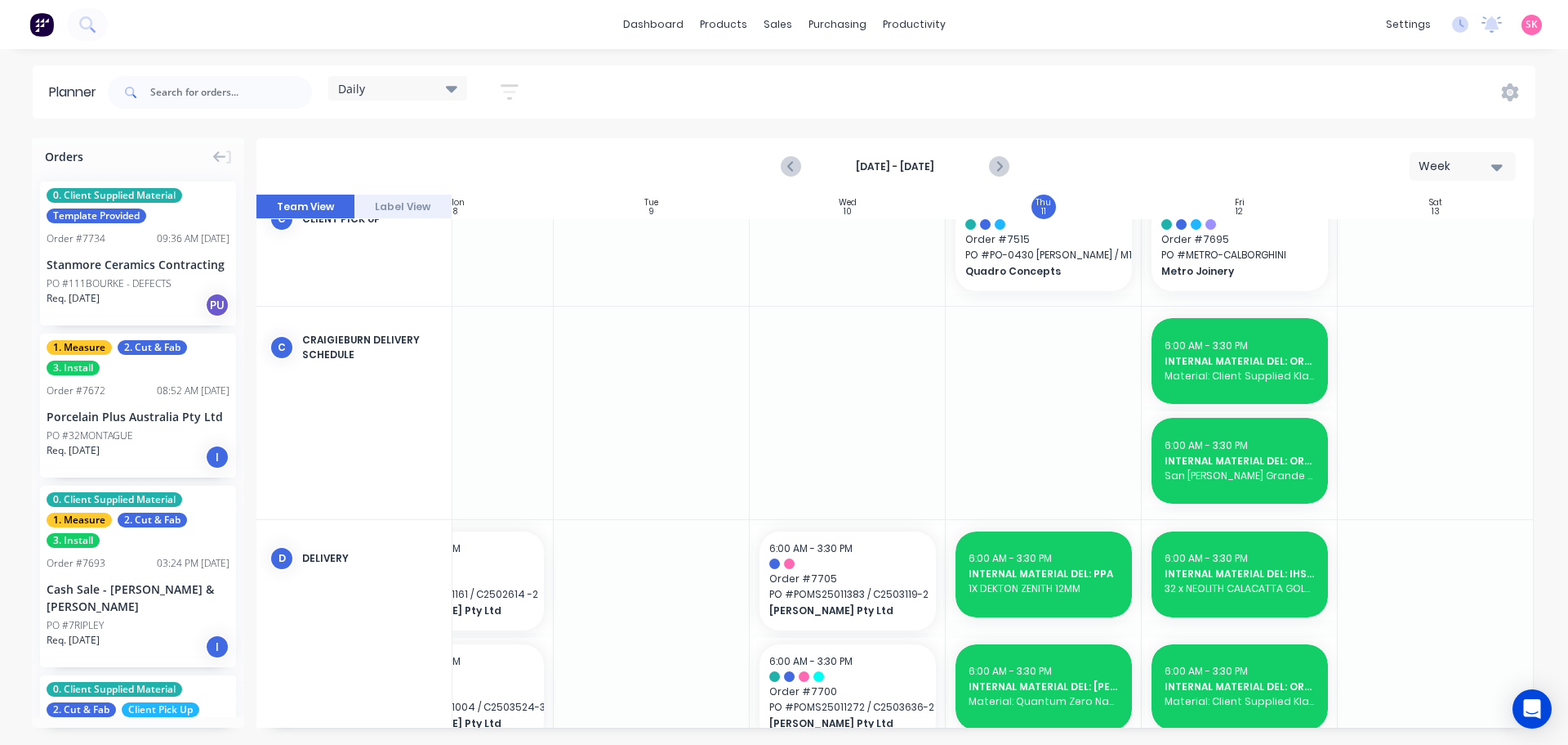
scroll to position [245, 297]
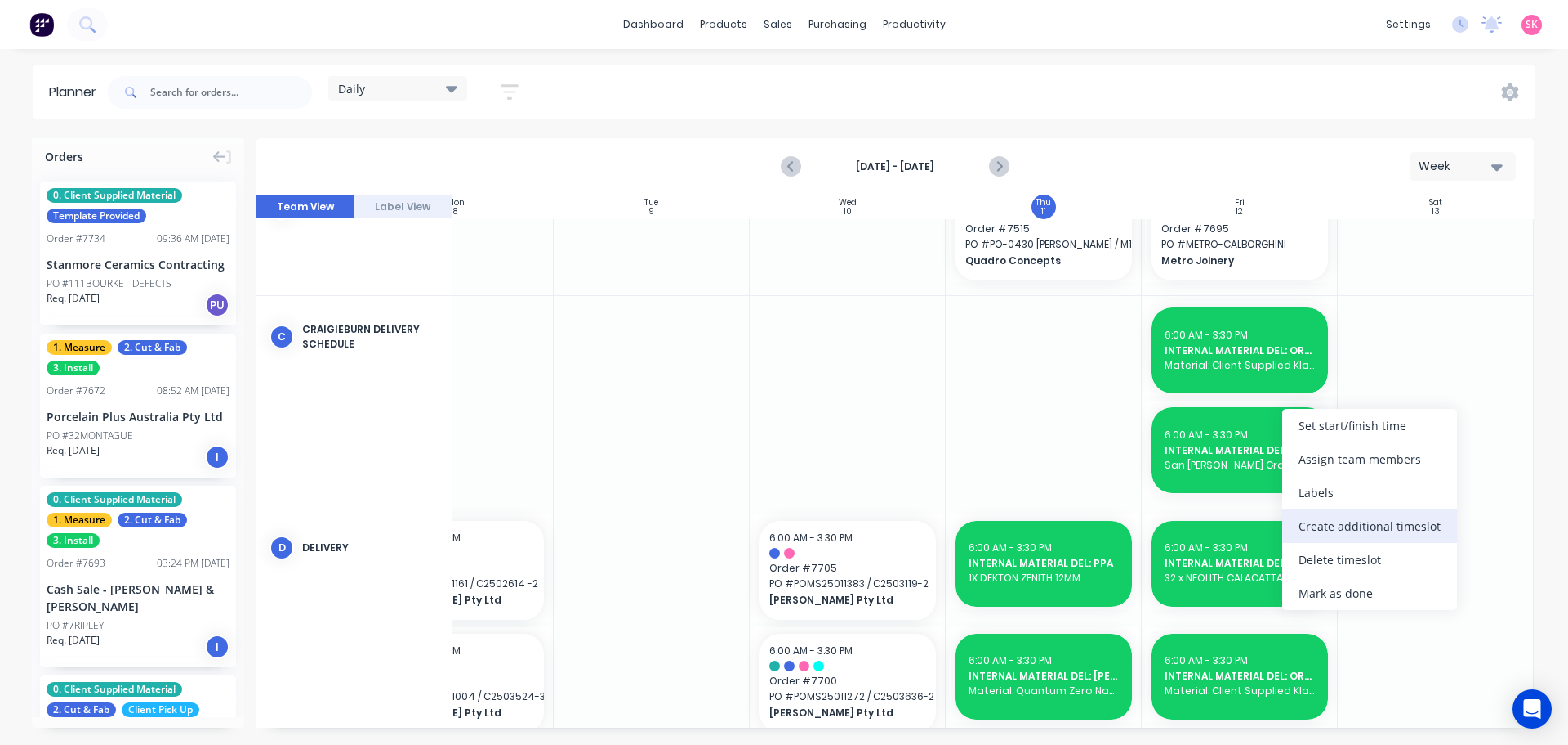
click at [1340, 523] on div "Create additional timeslot" at bounding box center [1369, 526] width 174 height 33
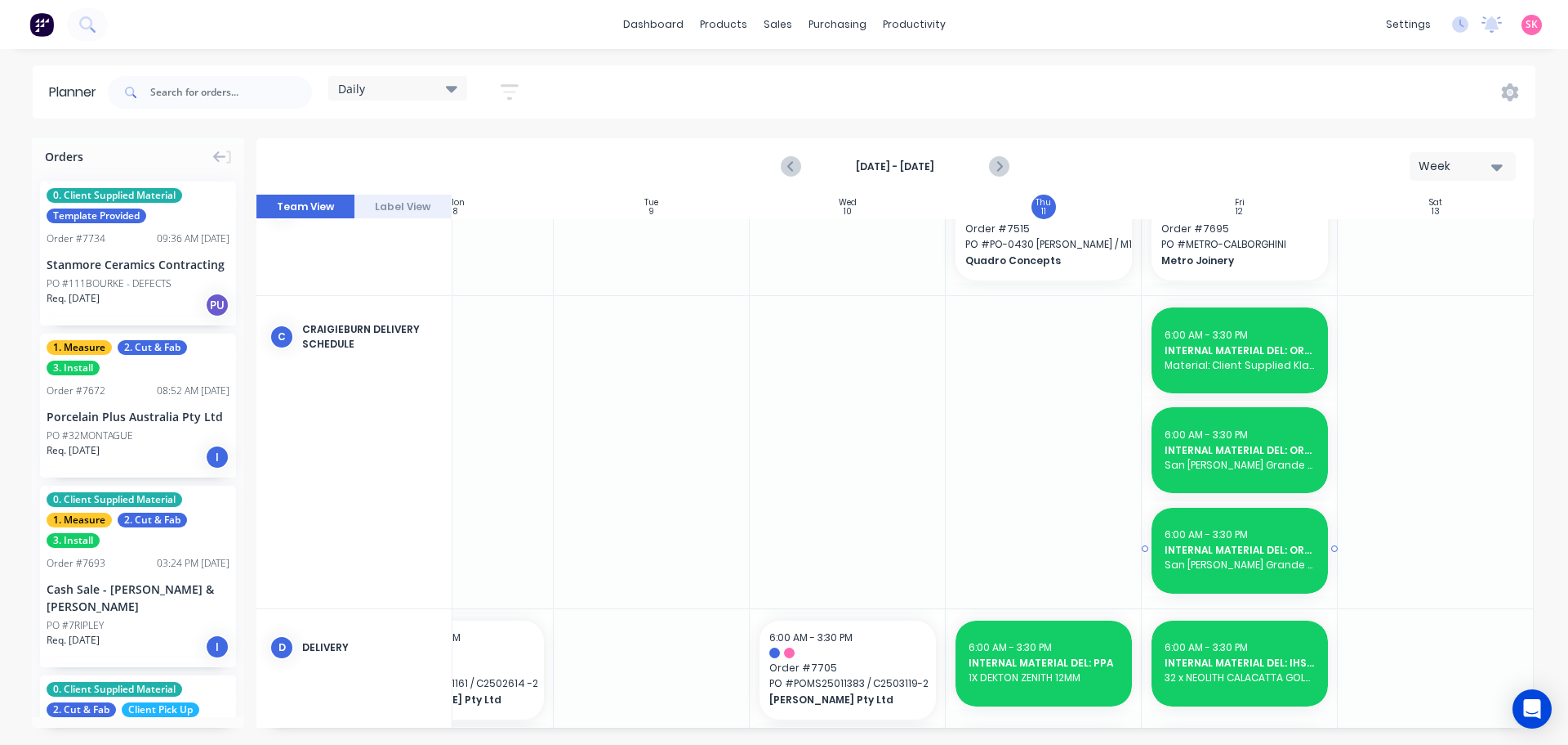
click at [1268, 568] on span "San Marco Marazzi Grande Marble Look - Raffaello 12mmQTY: 2 slabs - 3240 x 1620…" at bounding box center [1240, 565] width 150 height 15
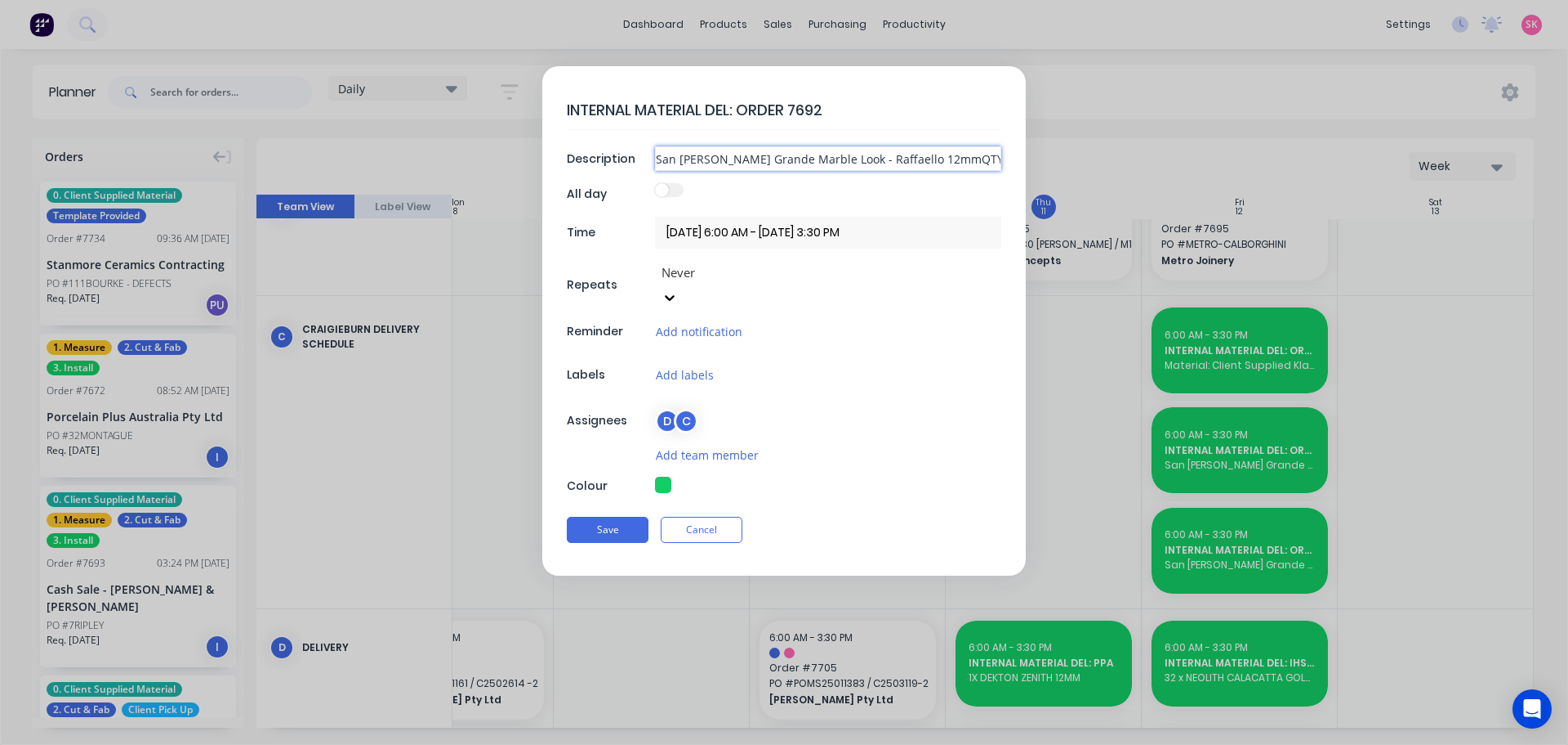
click at [898, 154] on input "San Marco Marazzi Grande Marble Look - Raffaello 12mmQTY: 2 slabs - 3240 x 1620…" at bounding box center [827, 158] width 346 height 24
type textarea "x"
drag, startPoint x: 721, startPoint y: 109, endPoint x: 788, endPoint y: 126, distance: 69.1
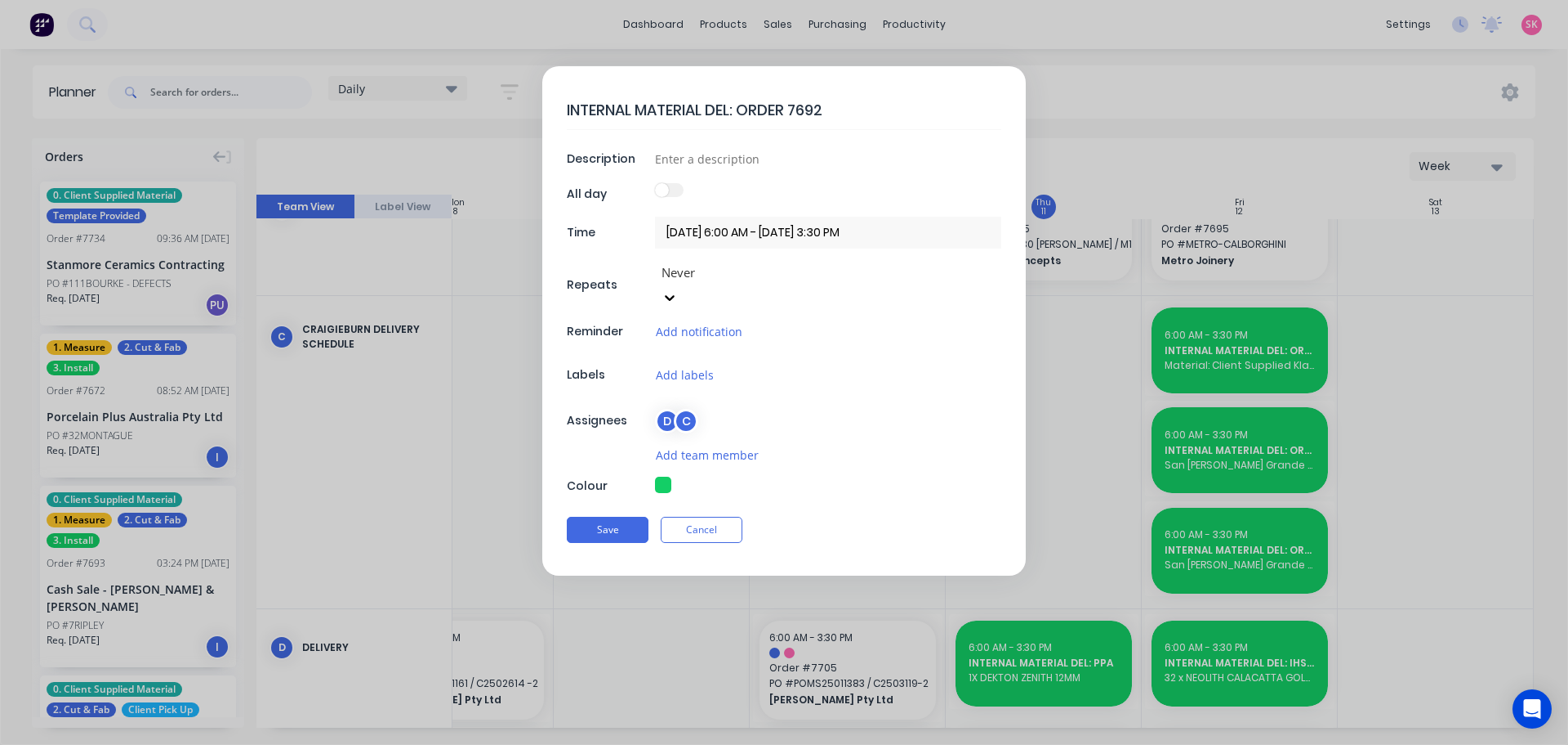
click at [788, 126] on textarea "INTERNAL MATERIAL DEL: ORDER 7692" at bounding box center [784, 109] width 435 height 38
type textarea "x"
type textarea "INTERNAL MATERIAL DEL: ORDER 7"
type textarea "x"
type textarea "INTERNAL MATERIAL DEL: ORDER 75"
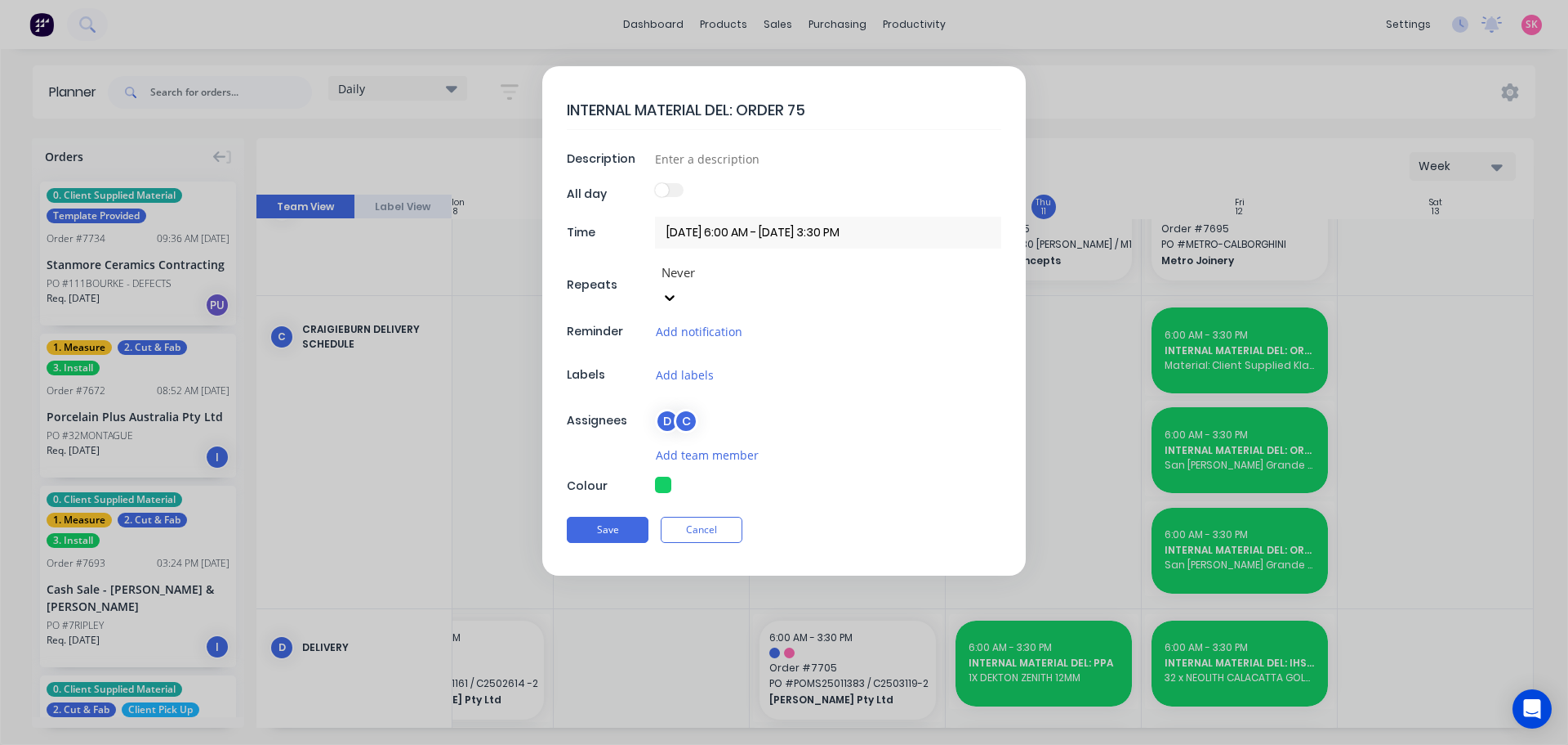
type textarea "x"
type textarea "INTERNAL MATERIAL DEL: ORDER 758"
type textarea "x"
type textarea "INTERNAL MATERIAL DEL: ORDER 7583"
click at [822, 159] on input at bounding box center [827, 158] width 346 height 24
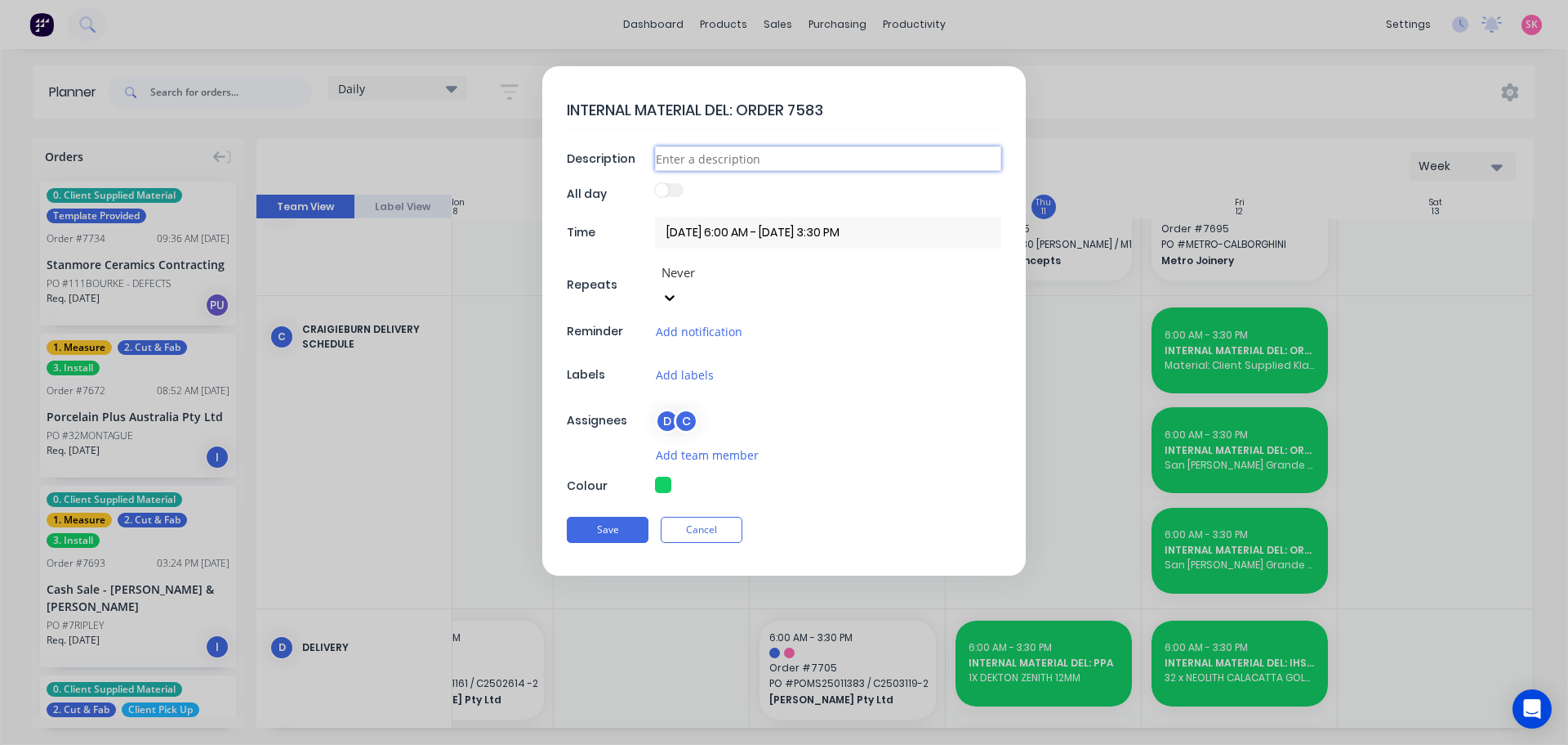
paste input "Material: Quantum Zero Naturale Concrete Matte QTY: 6 Material: Quantum Zero Ch…"
type textarea "x"
type input "Material: Quantum Zero Naturale Concrete Matte QTY: 6 Material: Quantum Zero Ch…"
click at [613, 517] on button "Save" at bounding box center [608, 529] width 82 height 26
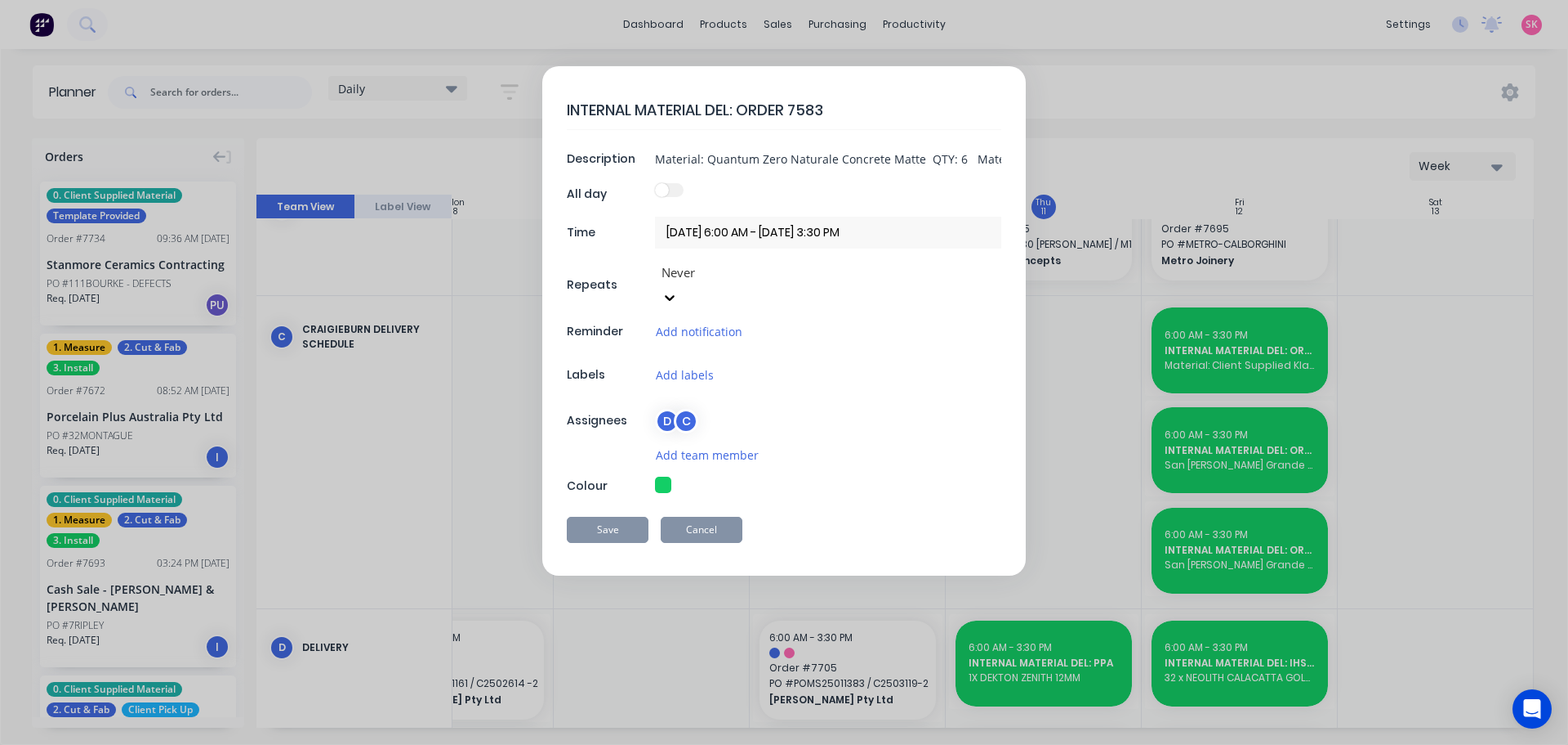
type textarea "x"
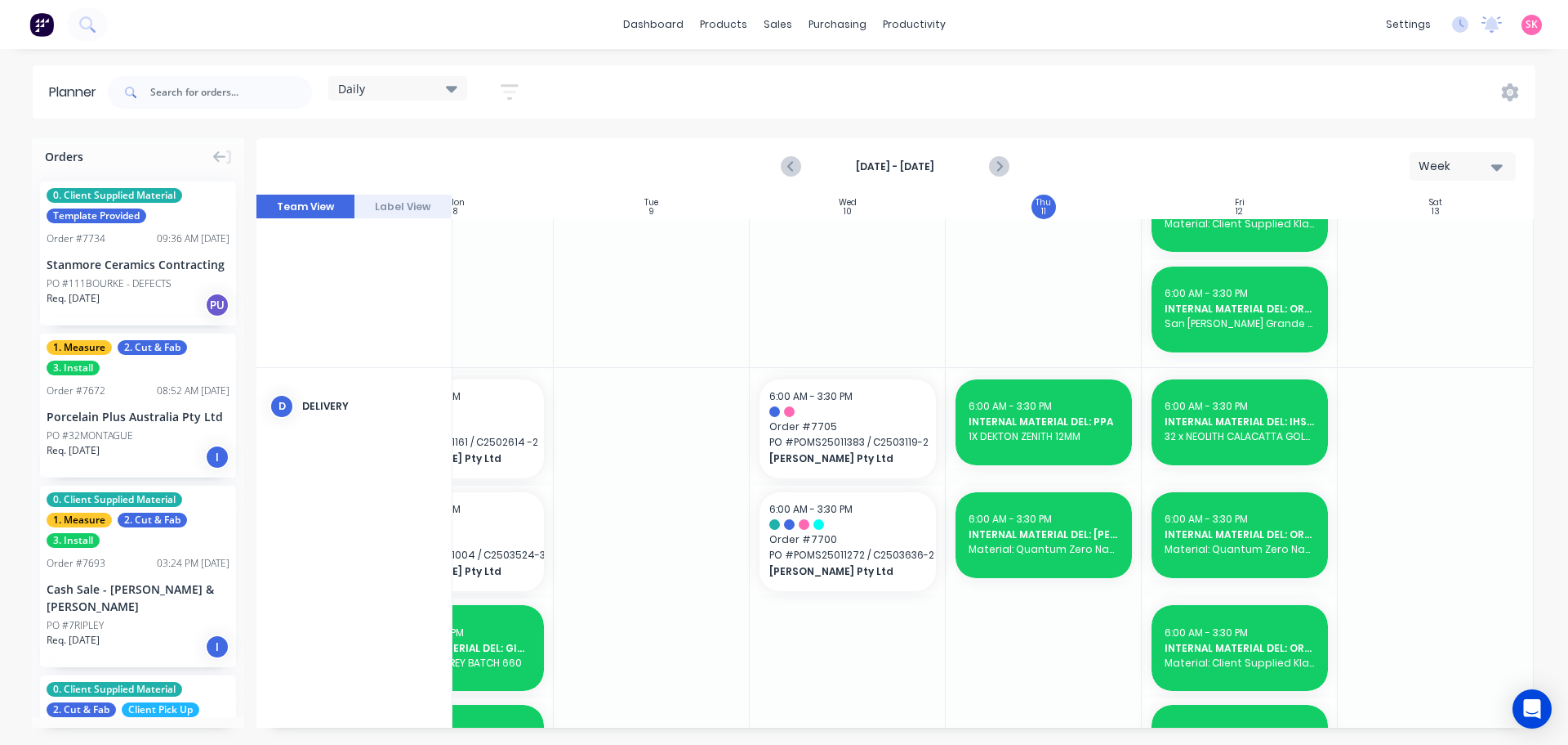
scroll to position [164, 297]
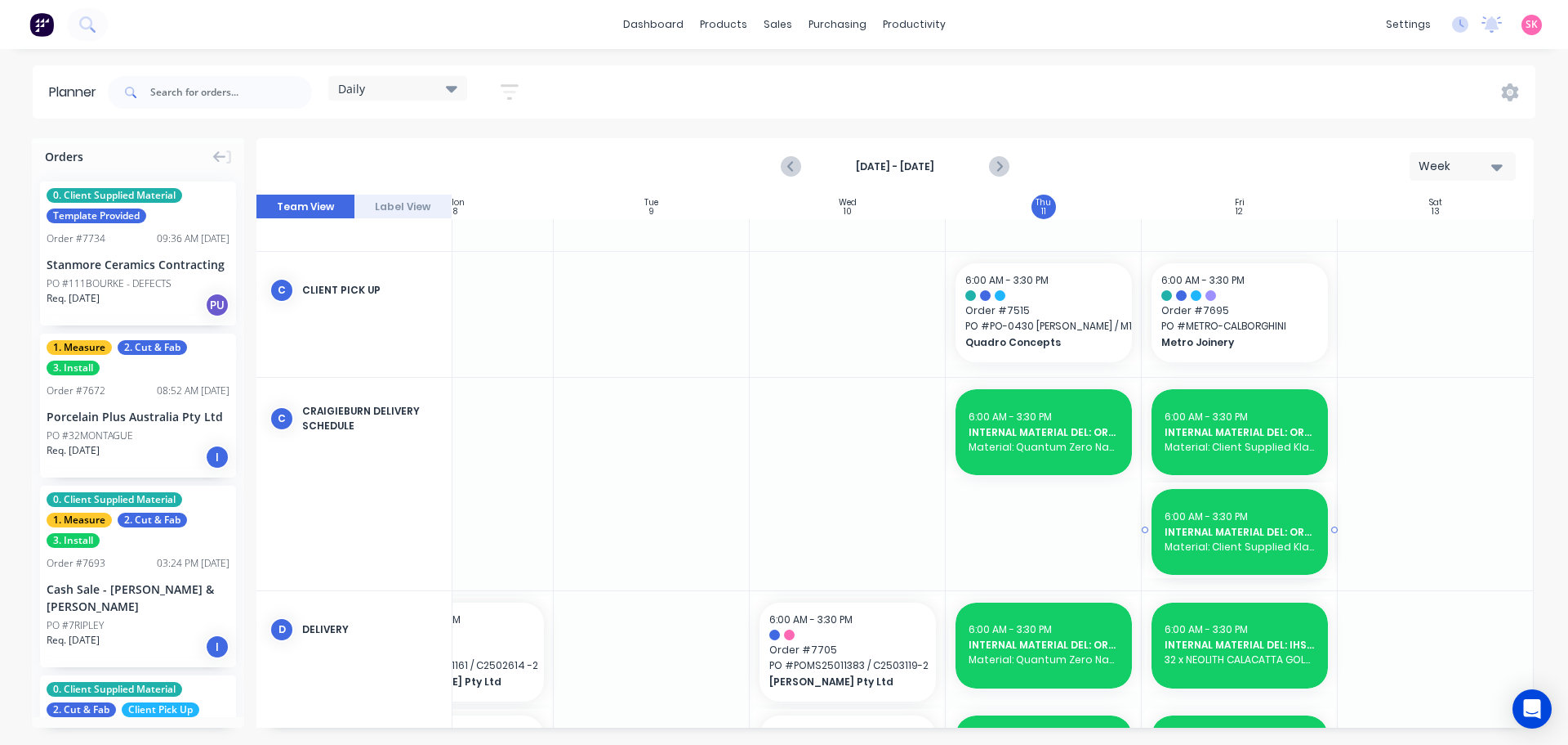
drag, startPoint x: 1204, startPoint y: 426, endPoint x: 1042, endPoint y: 528, distance: 191.4
drag, startPoint x: 1112, startPoint y: 451, endPoint x: 1061, endPoint y: 451, distance: 51.0
click at [1061, 451] on div at bounding box center [895, 460] width 1278 height 532
click at [1179, 93] on div "Daily Save new view None edit Daily (Default) edit Craigieburn Orders edit Fact…" at bounding box center [820, 93] width 1431 height 49
drag, startPoint x: 1247, startPoint y: 458, endPoint x: 1105, endPoint y: 464, distance: 142.1
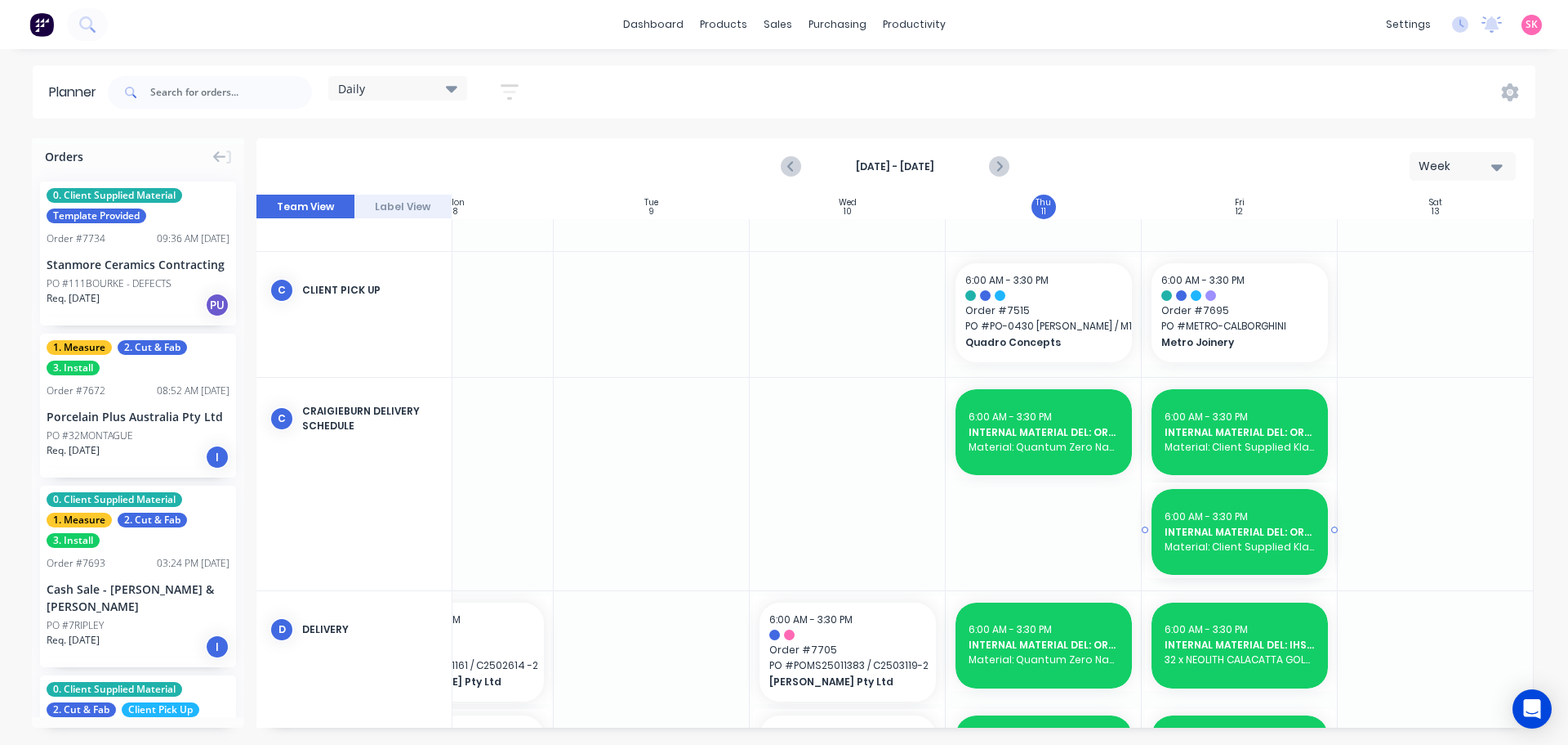
click at [1105, 464] on div at bounding box center [895, 460] width 1278 height 532
click at [1218, 565] on div at bounding box center [895, 460] width 1278 height 532
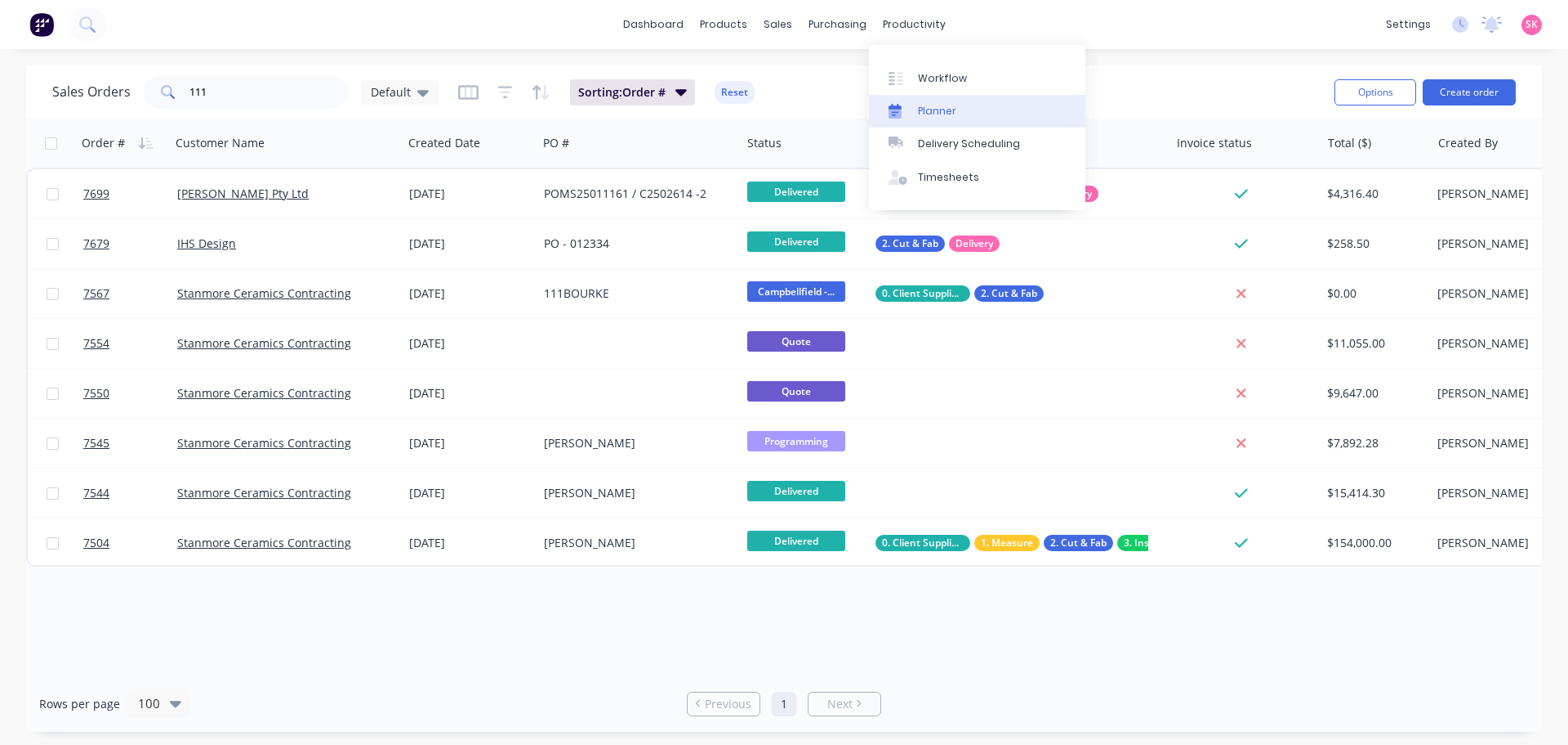
click at [935, 113] on div "Planner" at bounding box center [937, 110] width 38 height 15
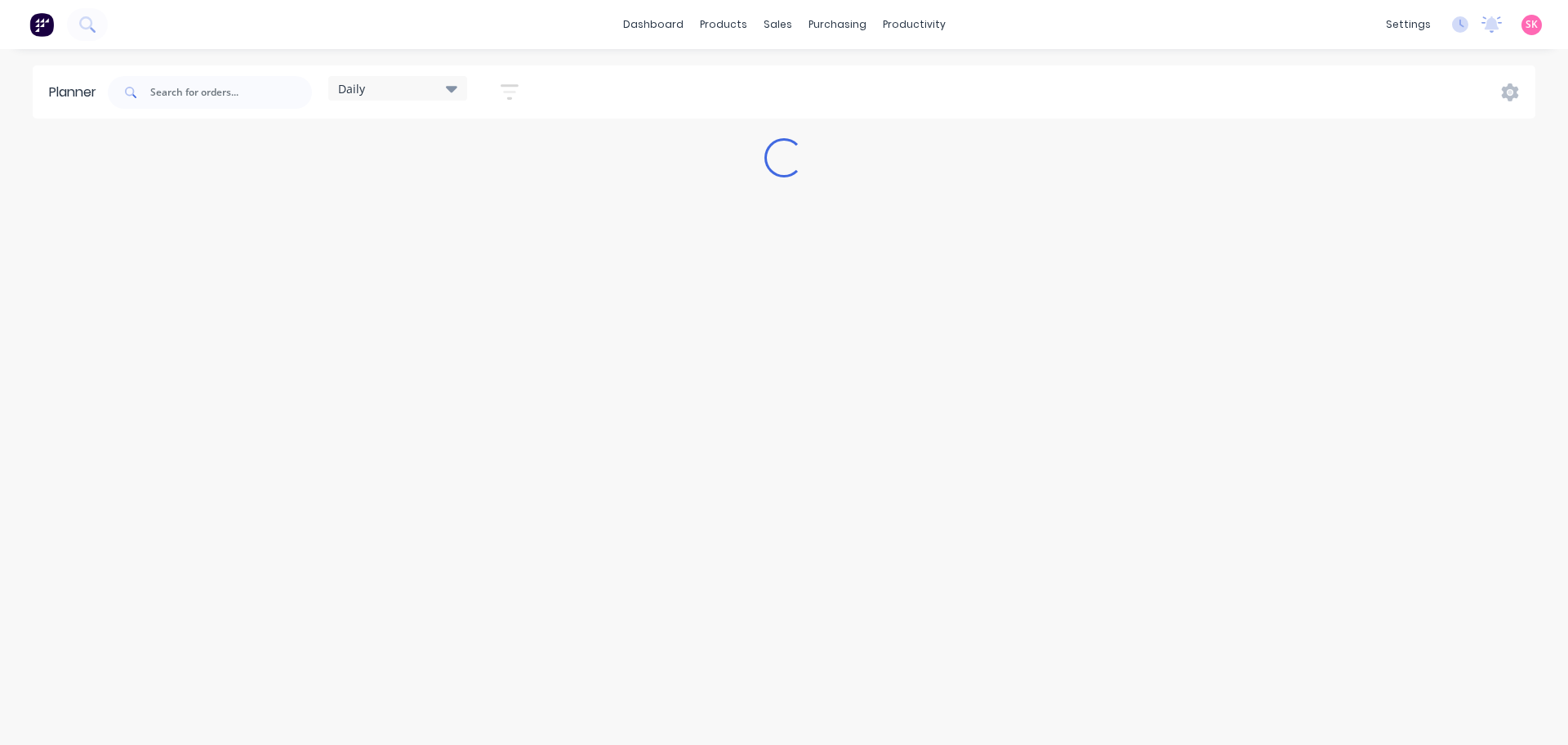
type input "7588"
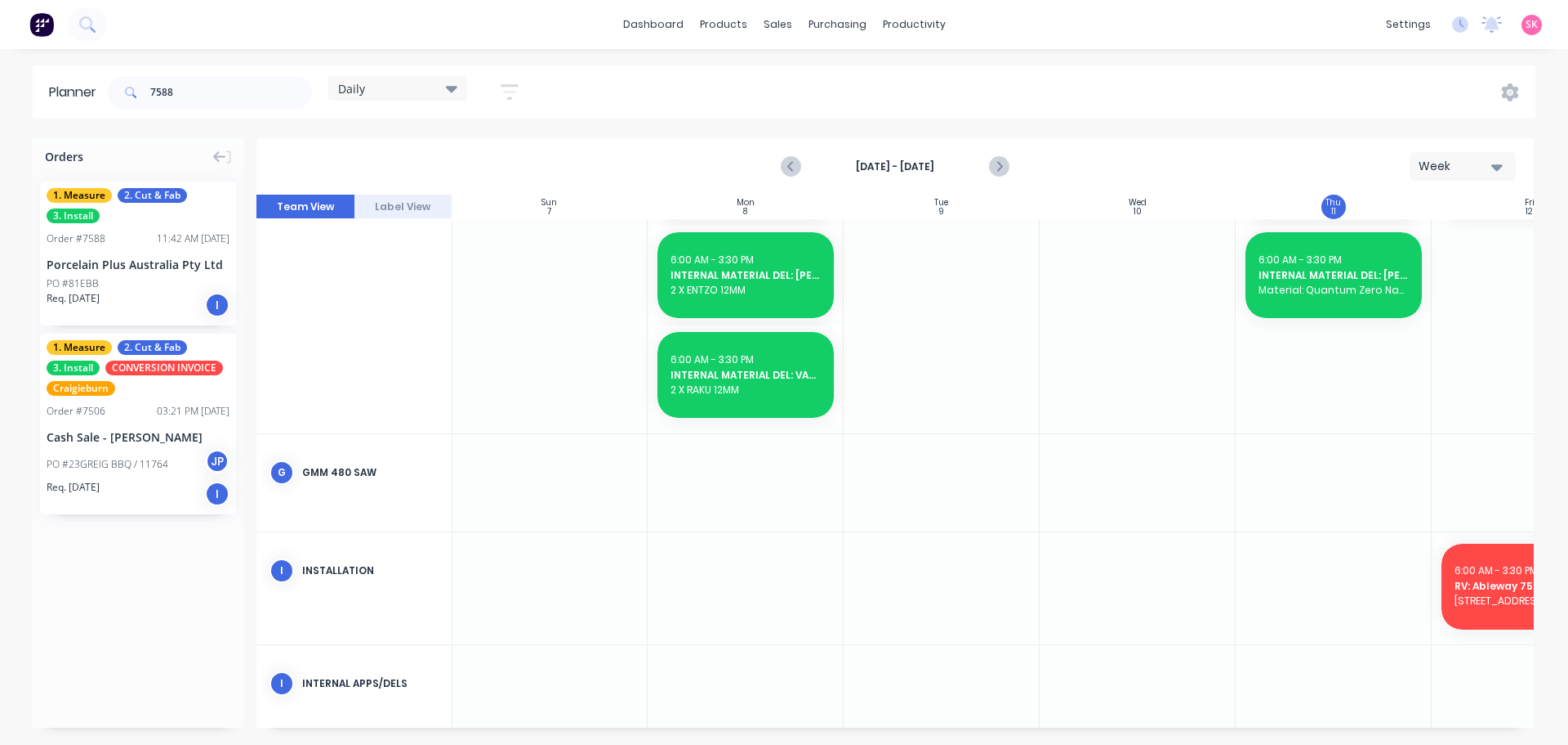
scroll to position [525, 1]
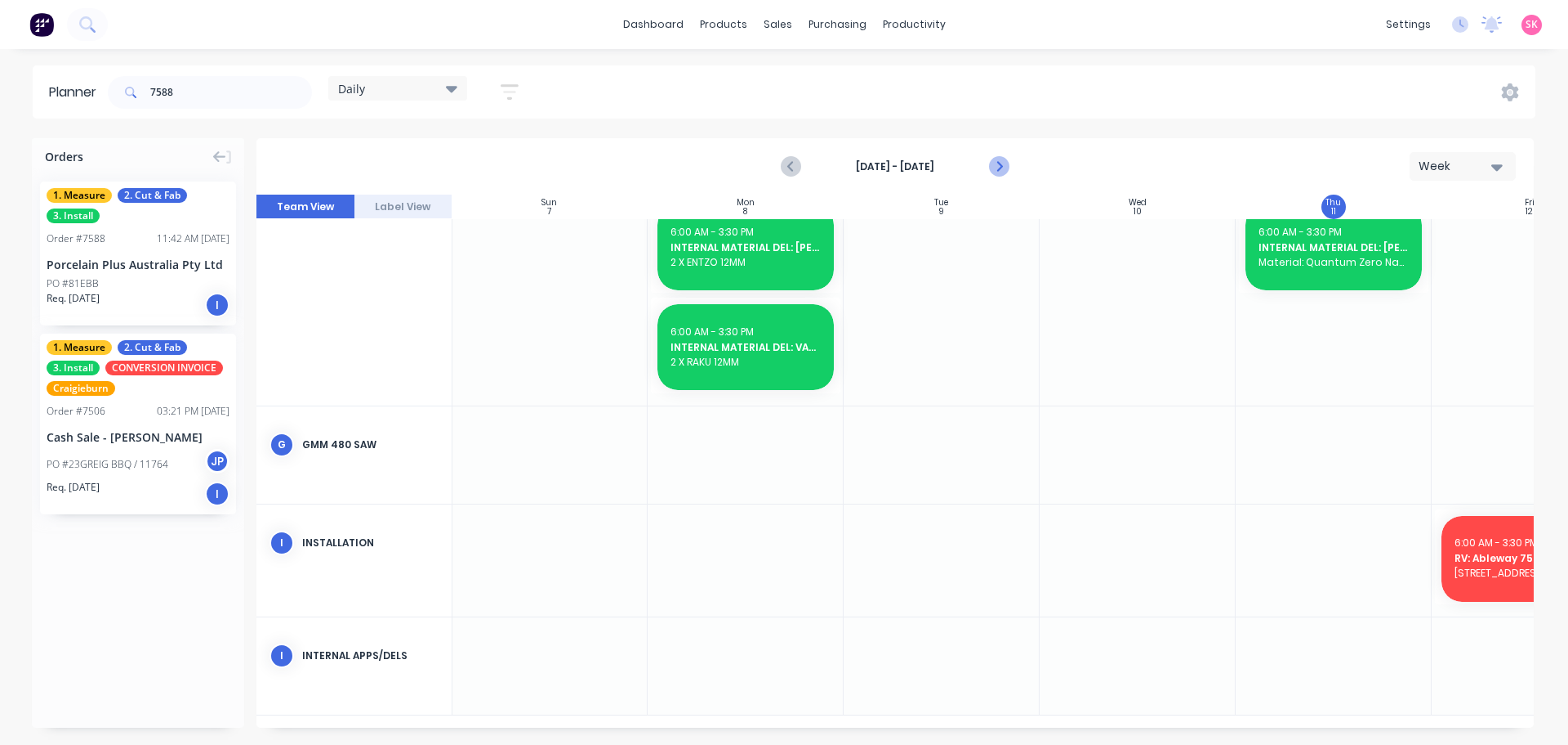
click at [996, 159] on icon "Next page" at bounding box center [998, 167] width 19 height 20
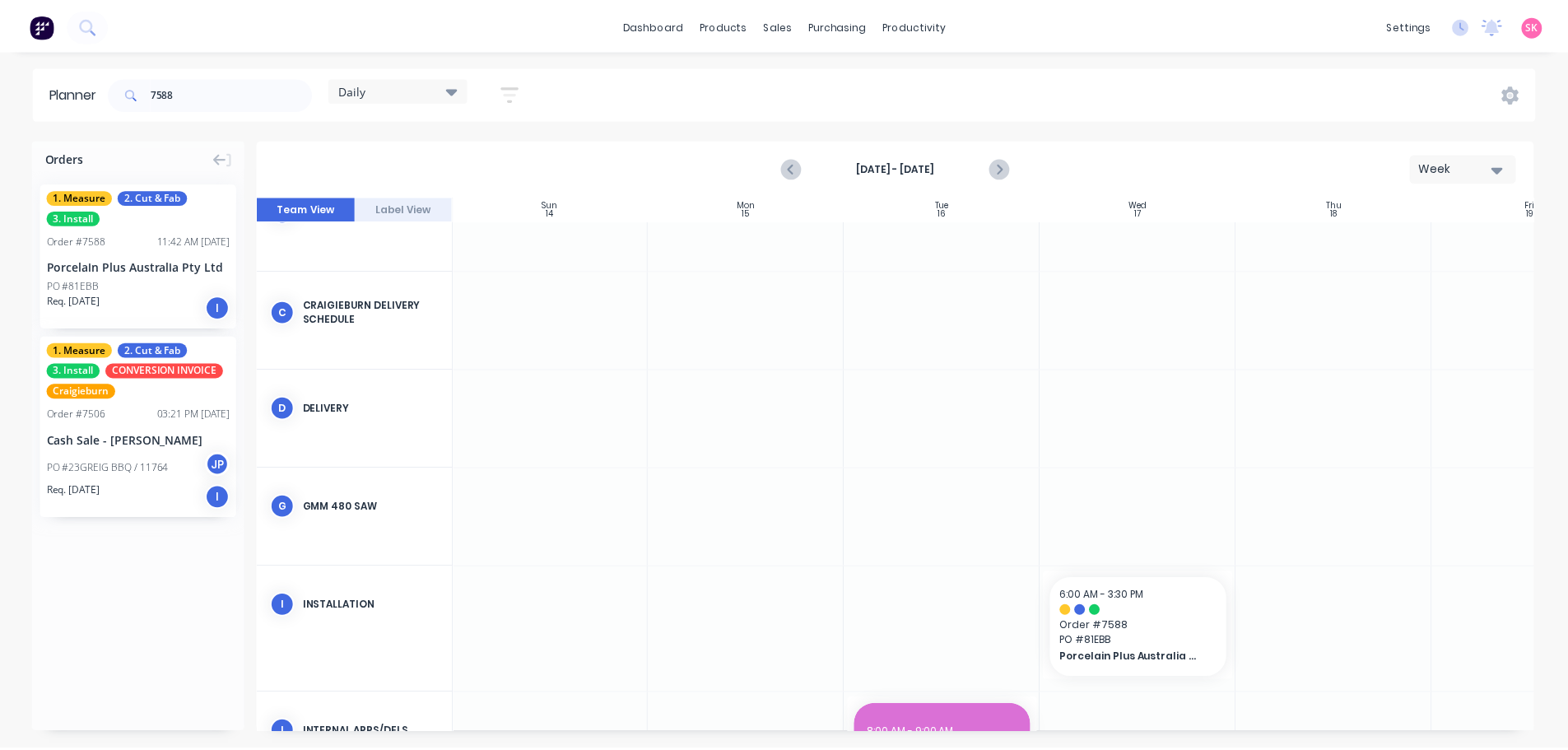
scroll to position [0, 1]
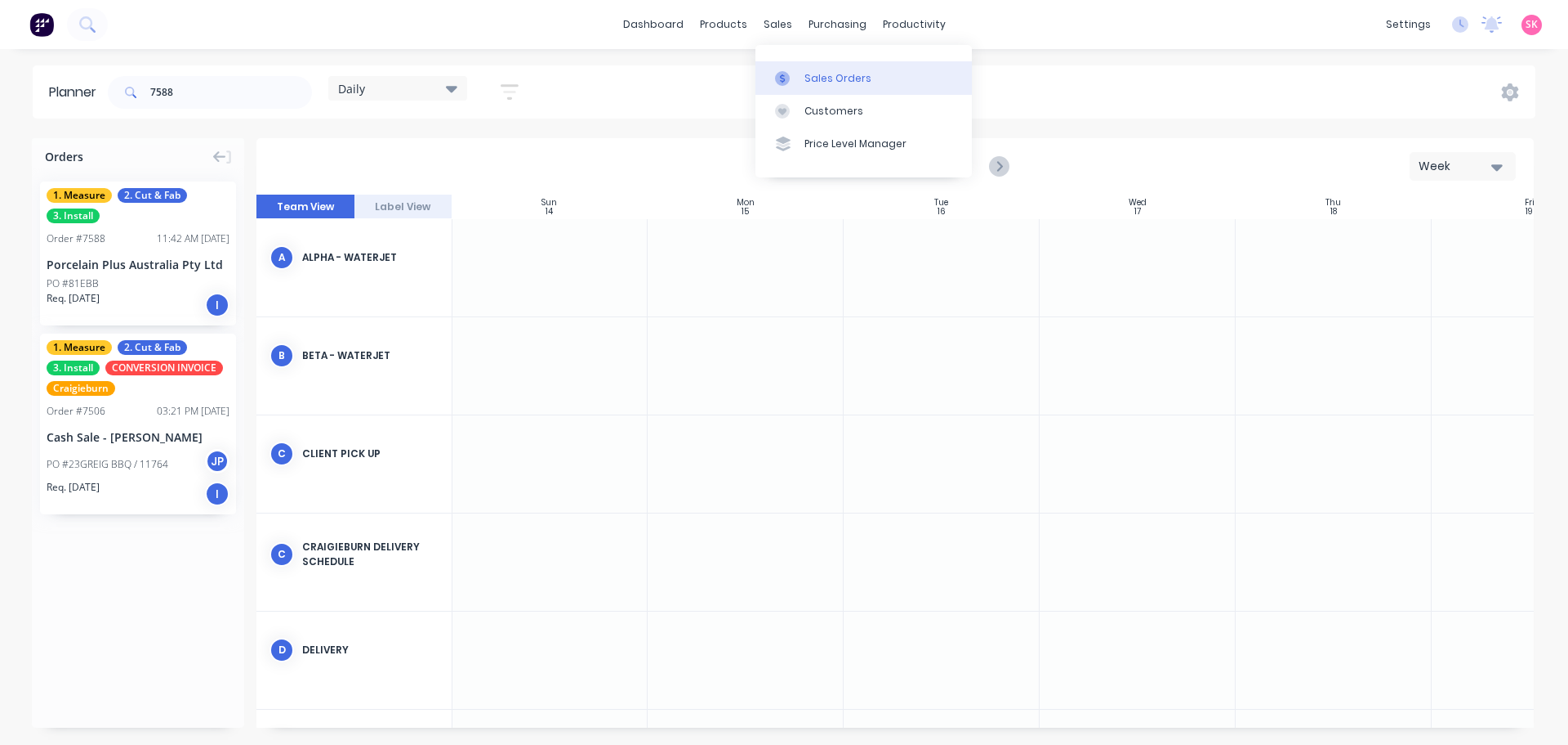
click at [803, 80] on link "Sales Orders" at bounding box center [863, 78] width 216 height 33
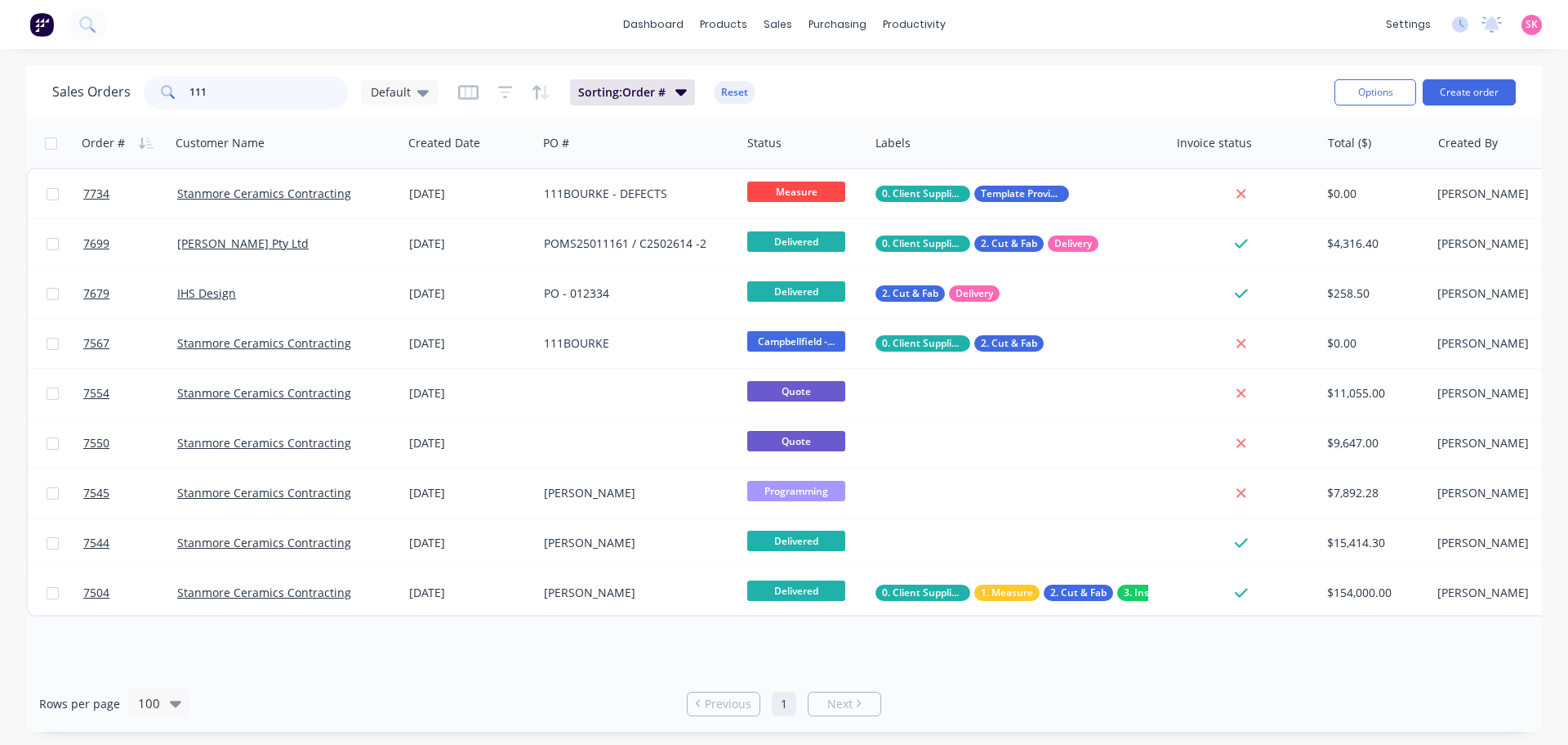
drag, startPoint x: 224, startPoint y: 91, endPoint x: 119, endPoint y: 105, distance: 105.9
click at [124, 106] on div "Sales Orders 111 Default" at bounding box center [246, 93] width 386 height 33
type input "[PERSON_NAME]"
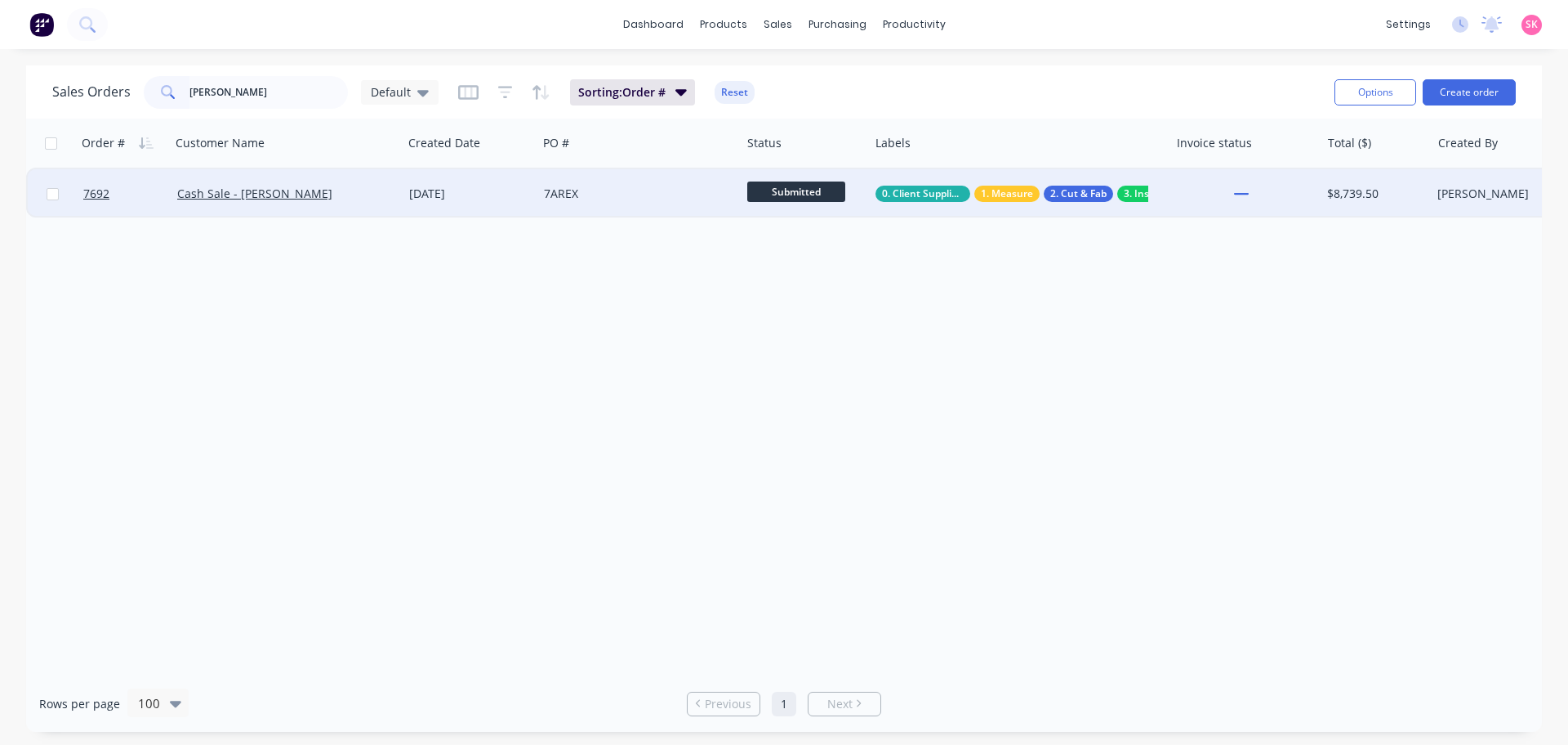
click at [379, 200] on div "Cash Sale - [PERSON_NAME]" at bounding box center [282, 193] width 209 height 17
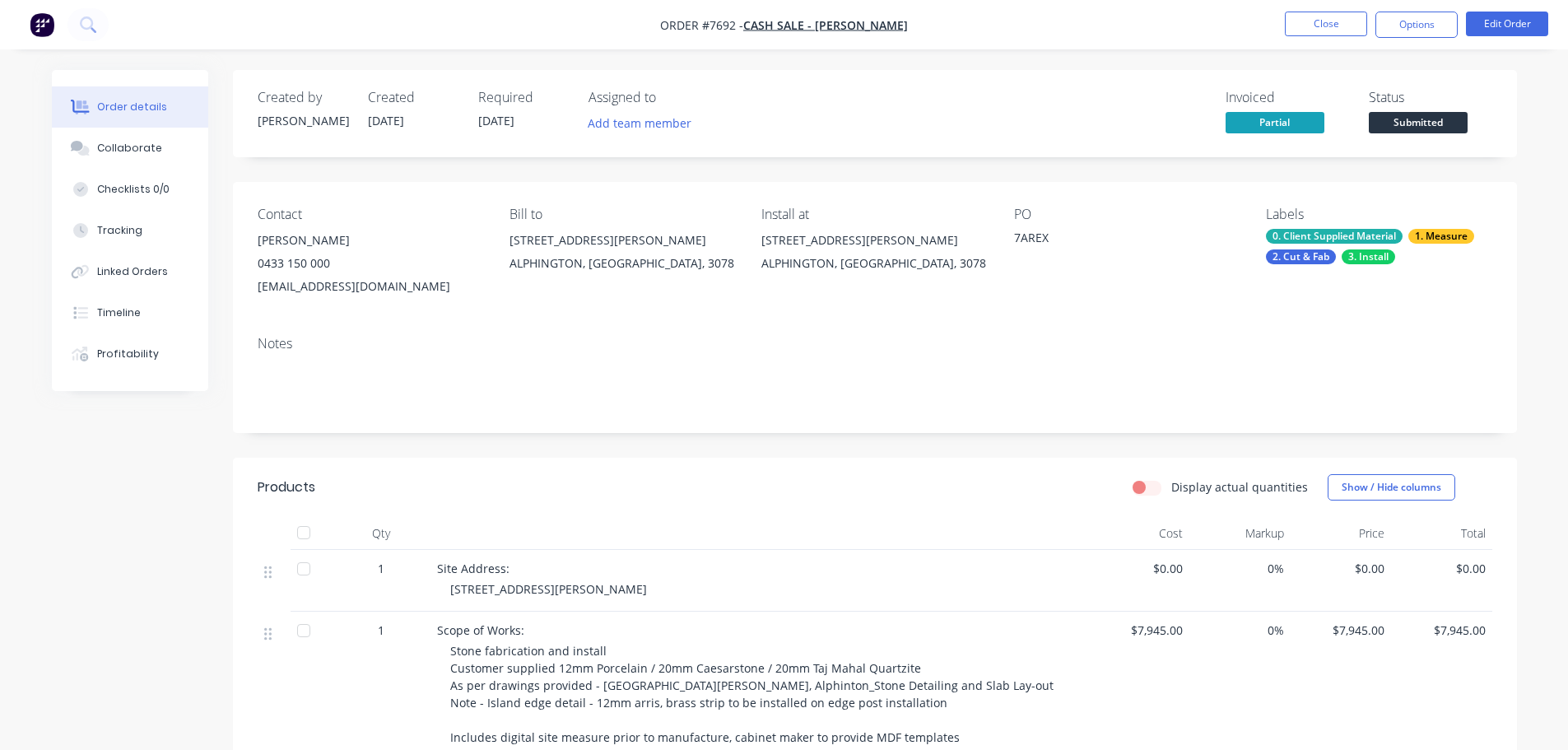
click at [1401, 241] on div "0. Client Supplied Material 1. Measure 2. Cut & Fab 3. Install" at bounding box center [1379, 246] width 226 height 35
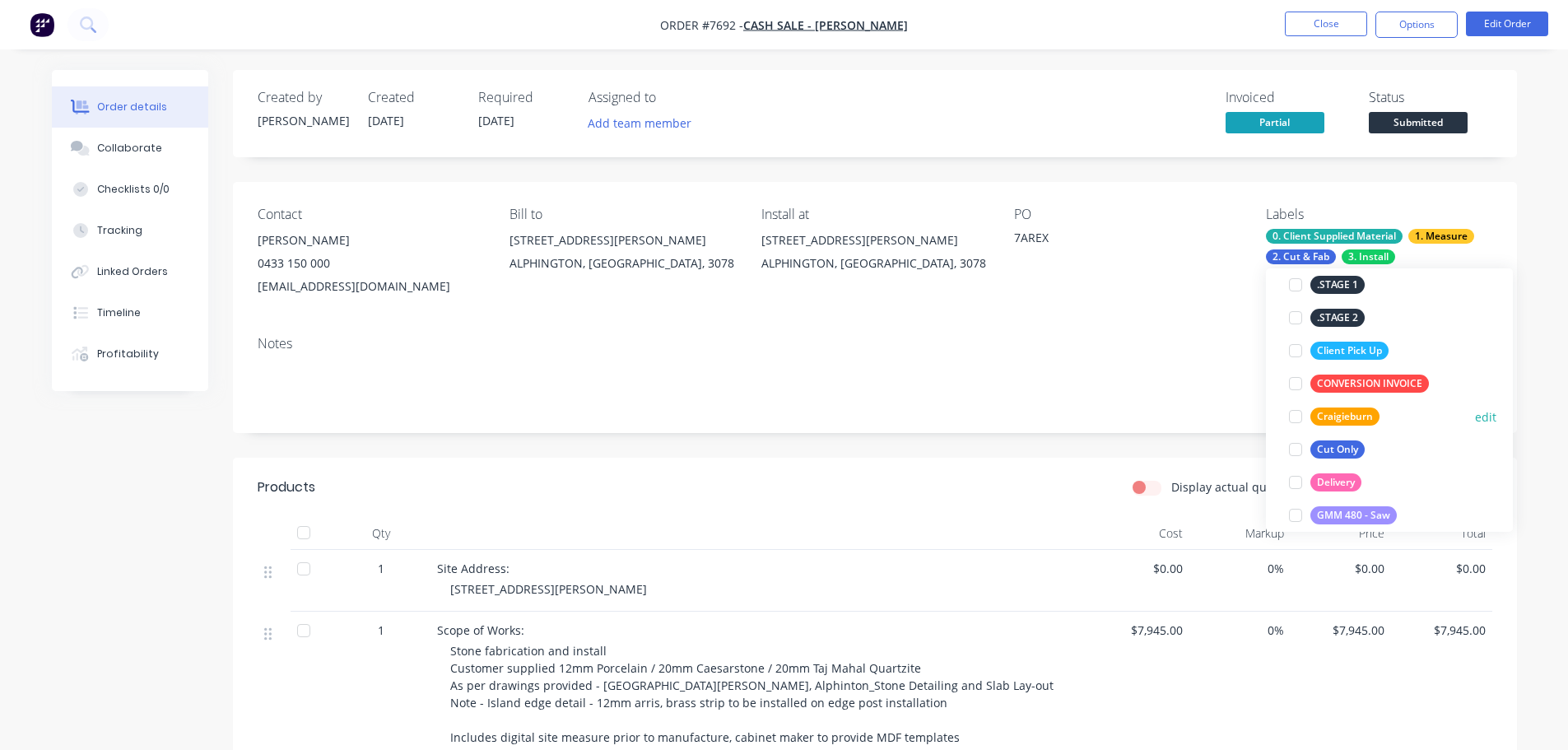
click at [1297, 419] on div at bounding box center [1295, 416] width 33 height 33
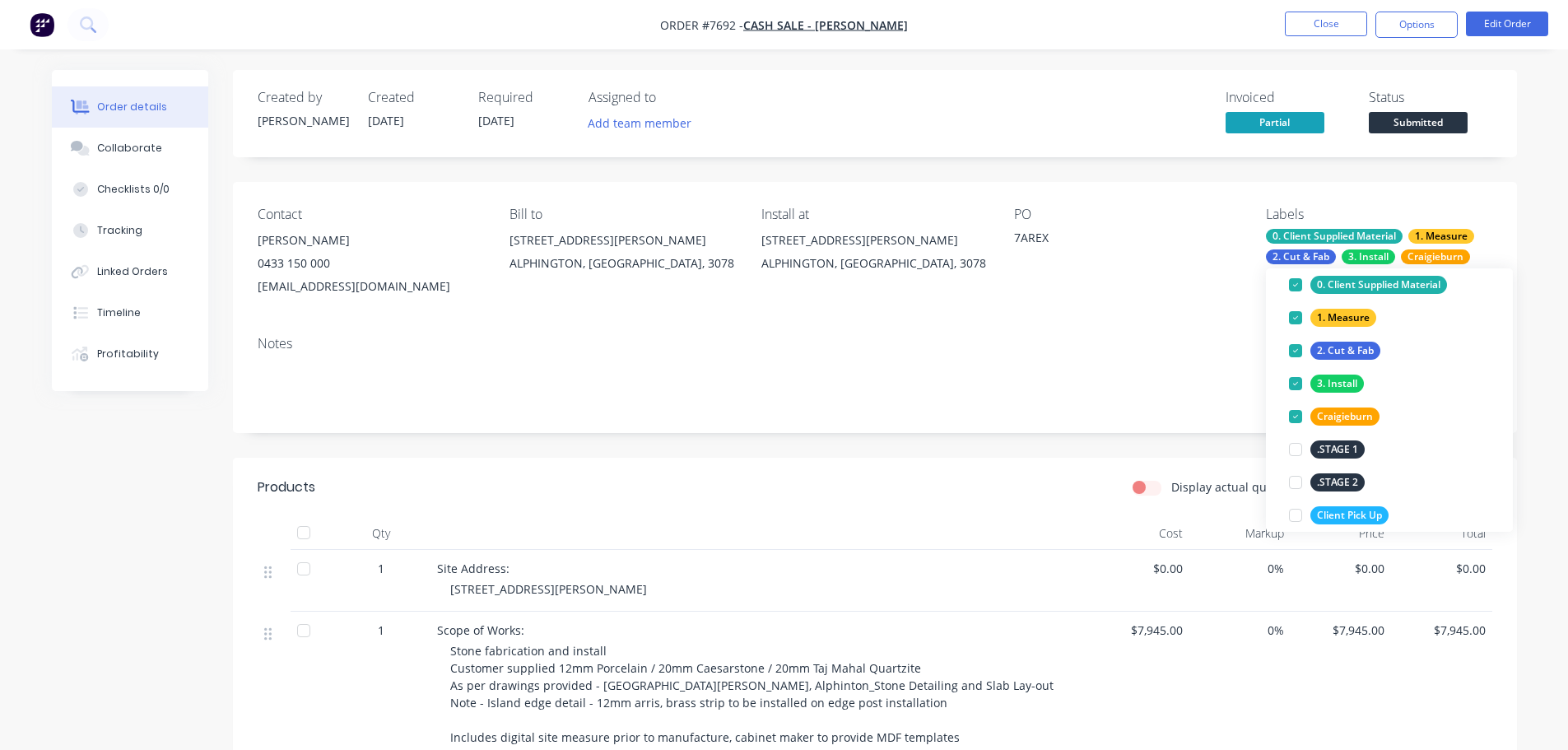
click at [1430, 129] on span "Submitted" at bounding box center [1418, 122] width 99 height 21
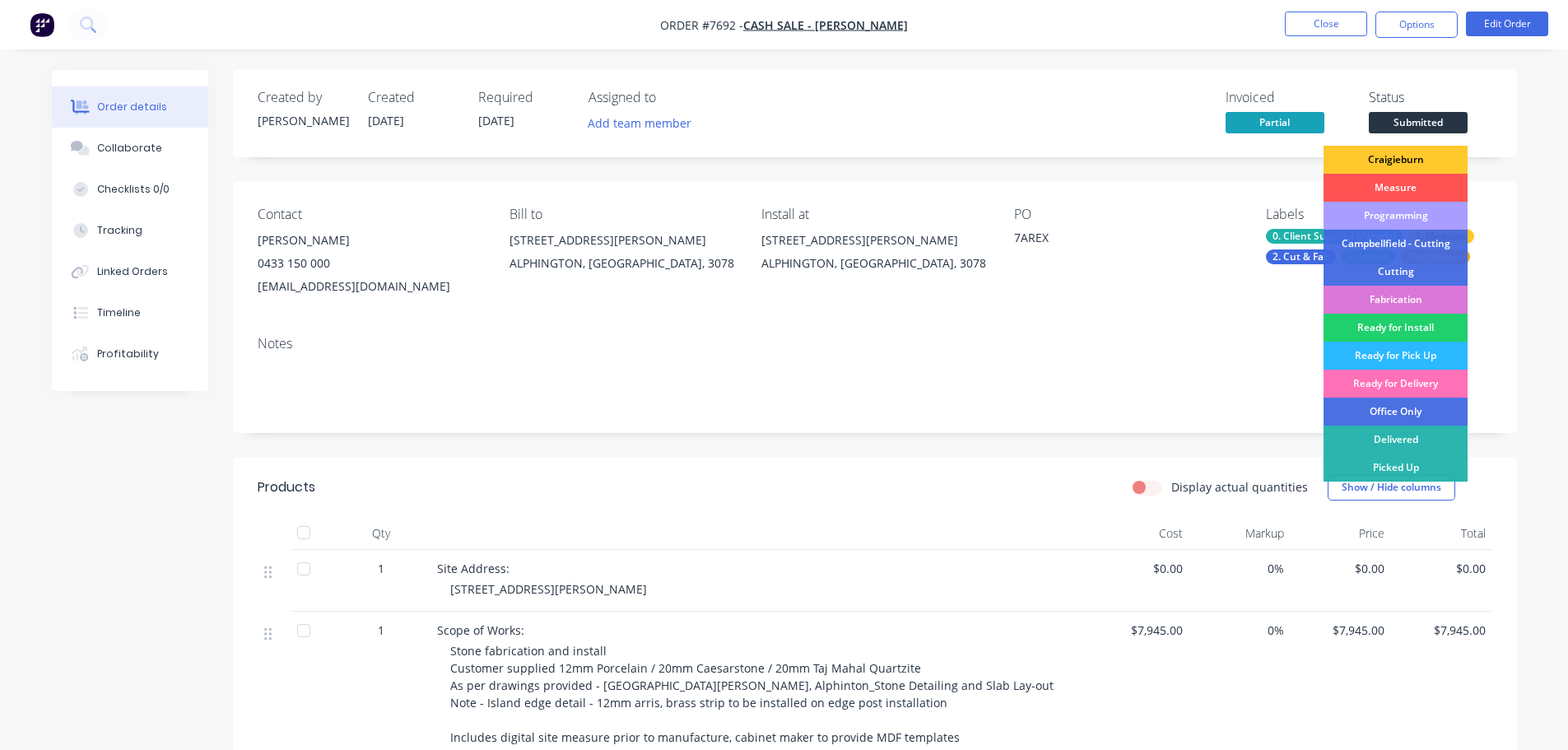
click at [1422, 159] on div "Craigieburn" at bounding box center [1395, 159] width 144 height 27
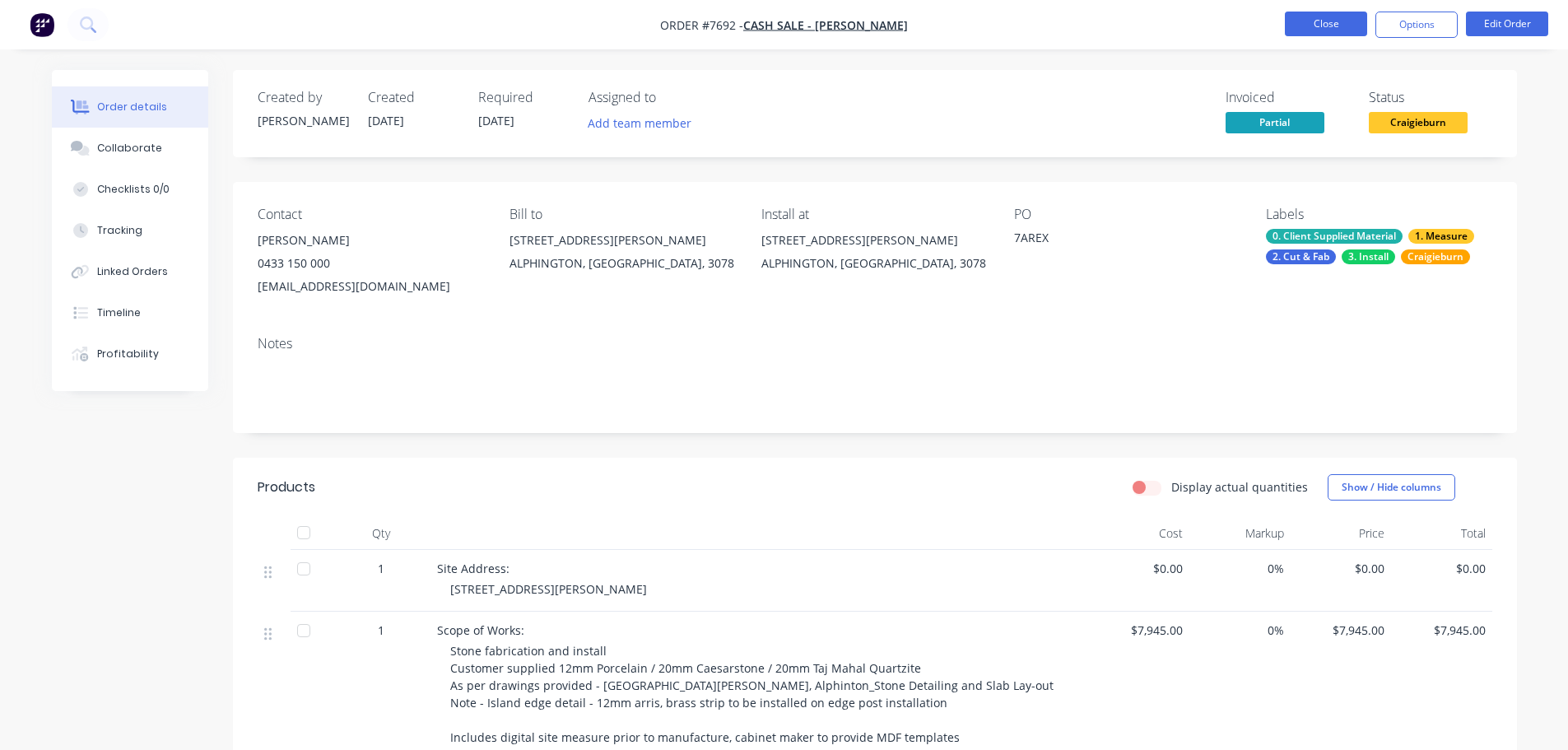
click at [1323, 31] on button "Close" at bounding box center [1325, 24] width 82 height 25
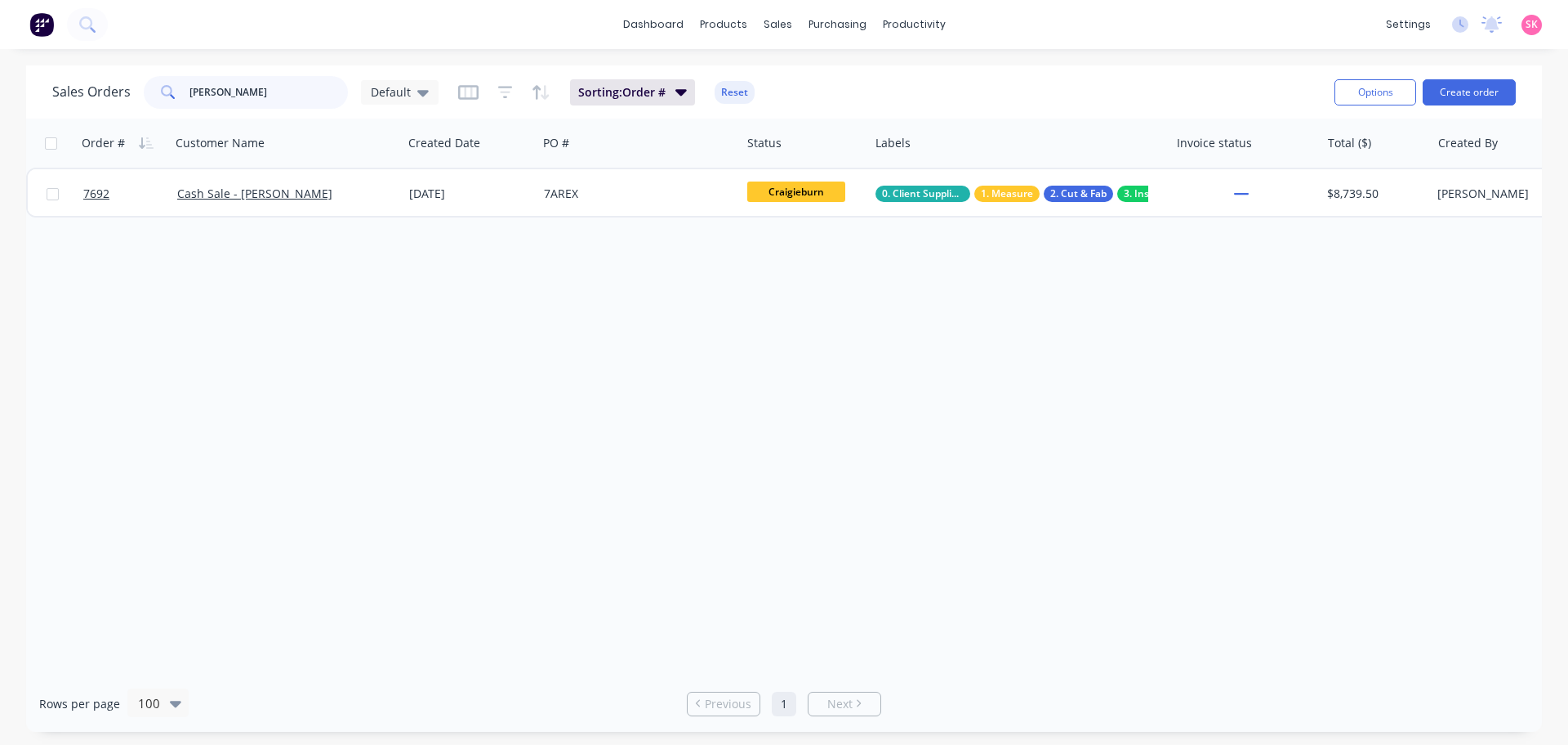
drag, startPoint x: 285, startPoint y: 88, endPoint x: 56, endPoint y: 107, distance: 229.8
click at [63, 108] on div "Sales Orders [PERSON_NAME] Sorting: Order # Reset" at bounding box center [687, 92] width 1269 height 40
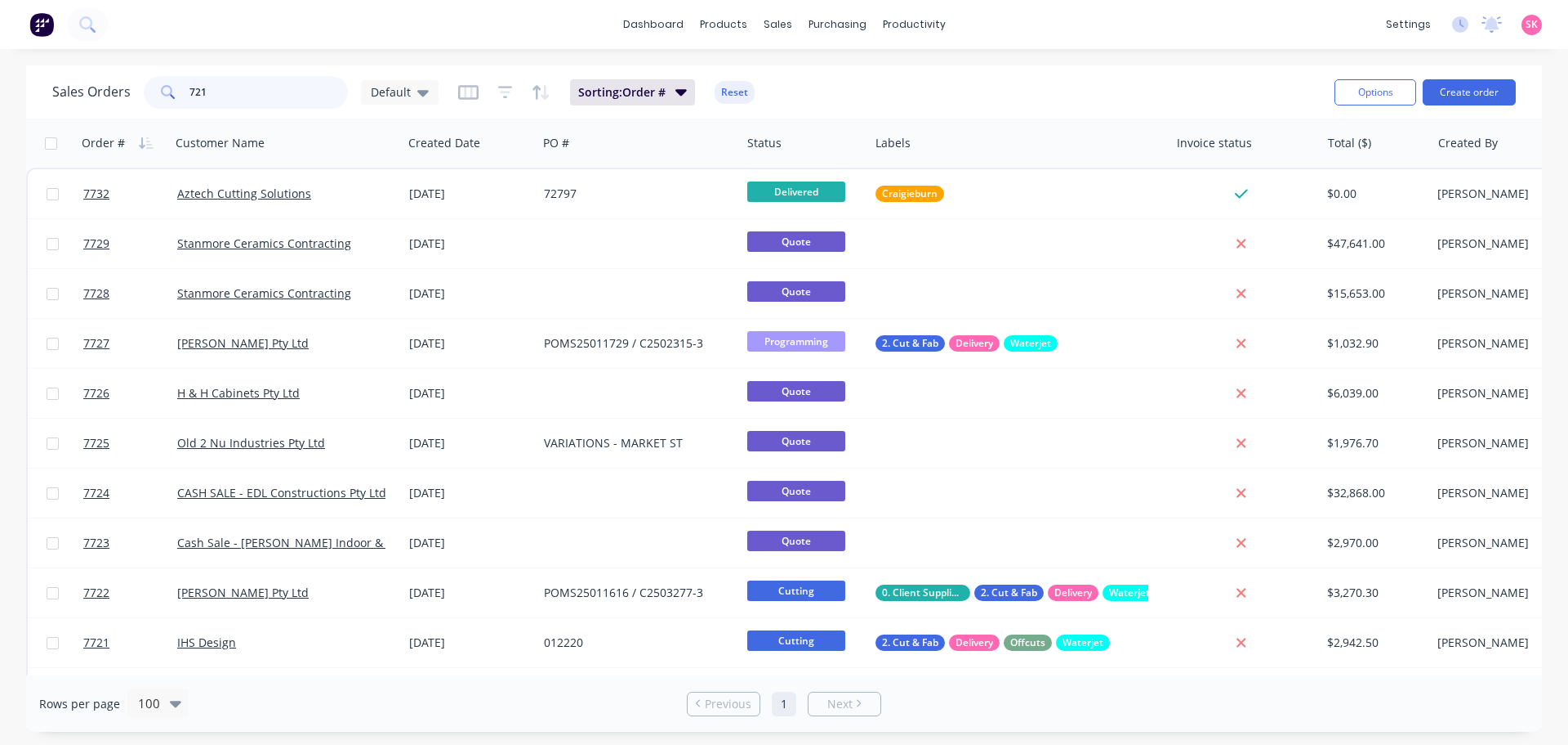
type input "7212"
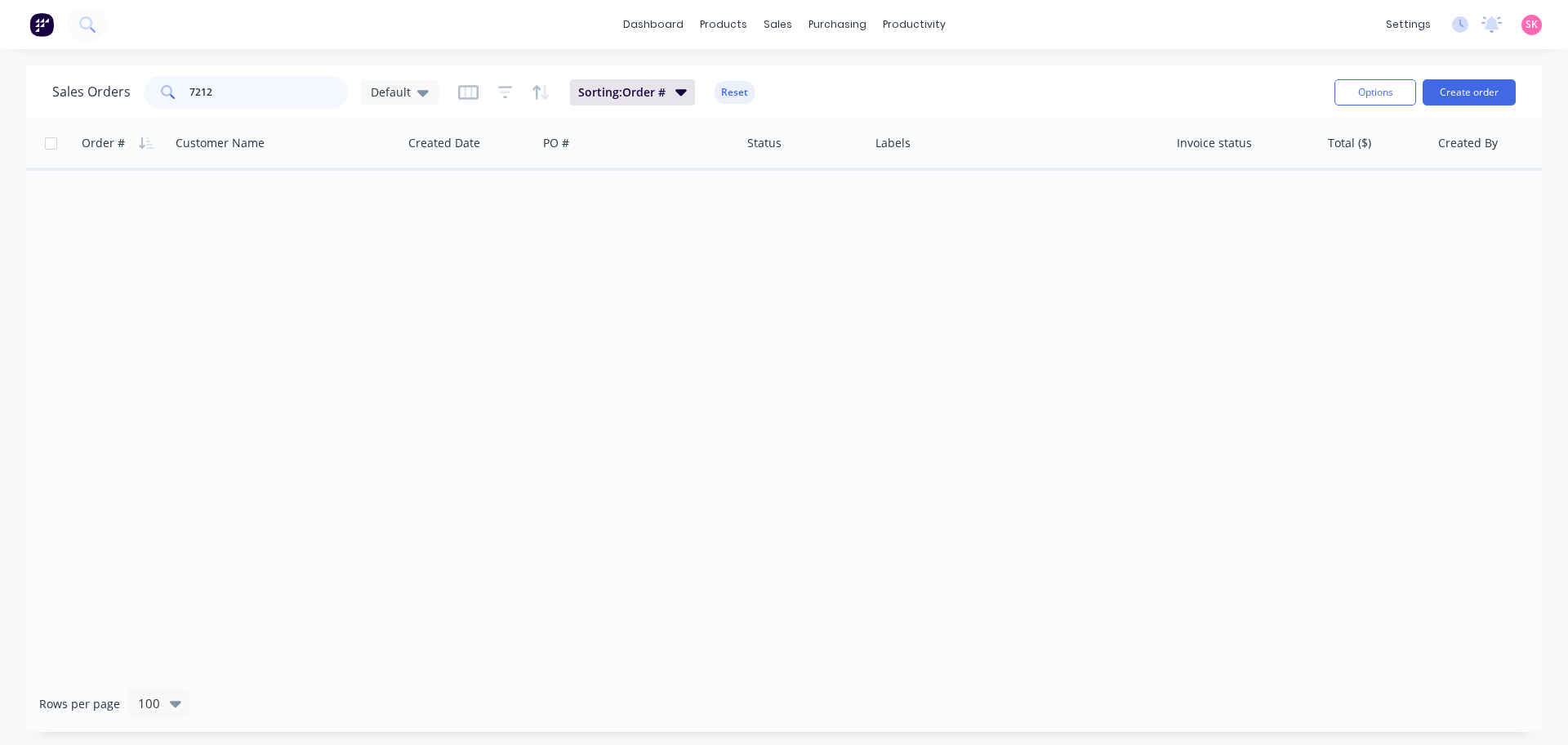
drag, startPoint x: 247, startPoint y: 90, endPoint x: 143, endPoint y: 90, distance: 104.0
click at [144, 90] on div "7212" at bounding box center [247, 93] width 205 height 33
type input "7"
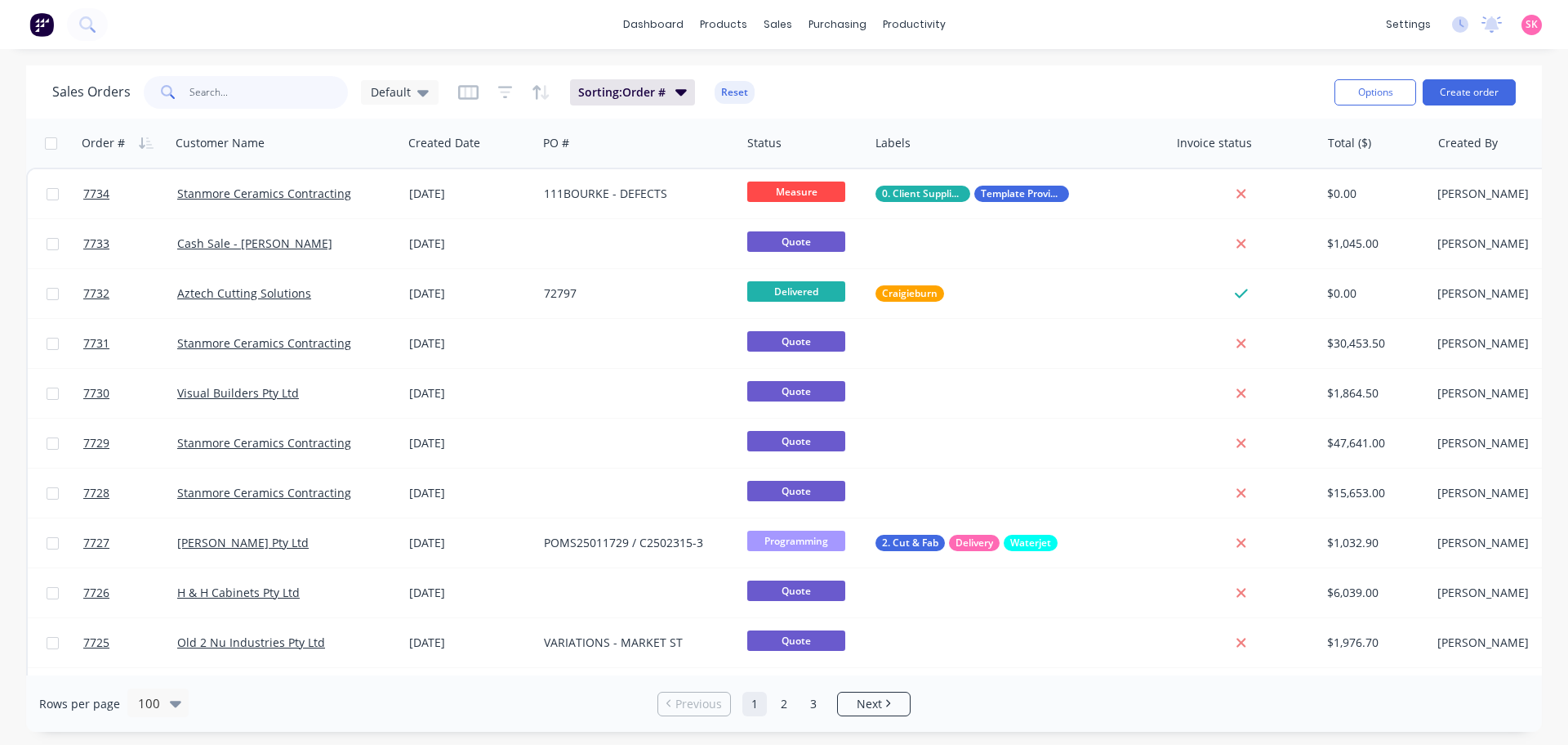
click at [287, 98] on input "text" at bounding box center [268, 93] width 159 height 33
click at [222, 98] on input "text" at bounding box center [268, 93] width 159 height 33
type input "morpheus"
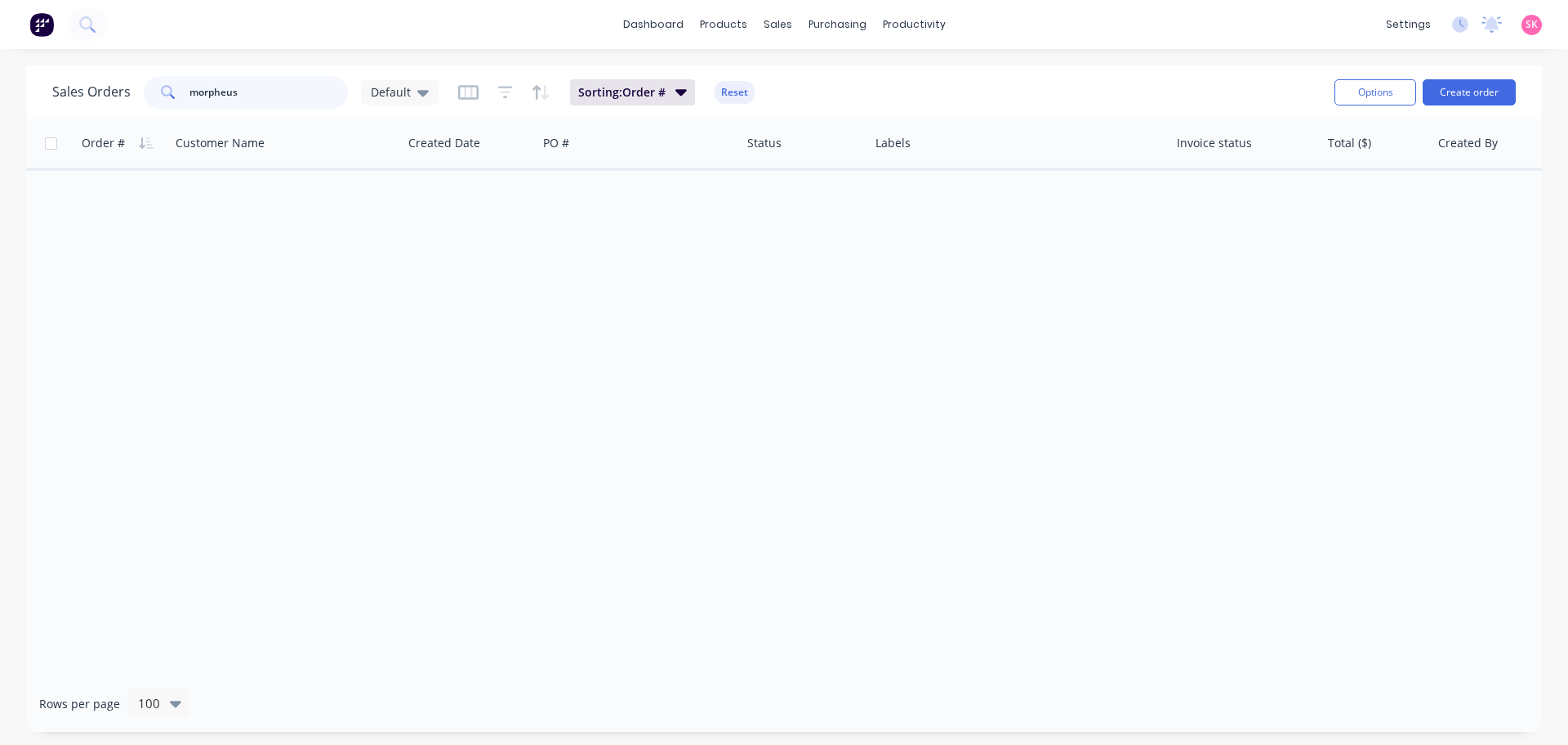
drag, startPoint x: 269, startPoint y: 83, endPoint x: 3, endPoint y: 129, distance: 269.9
click at [33, 120] on div "Sales Orders morpheus Default Sorting: Order # Reset Options Create order Order…" at bounding box center [784, 398] width 1516 height 666
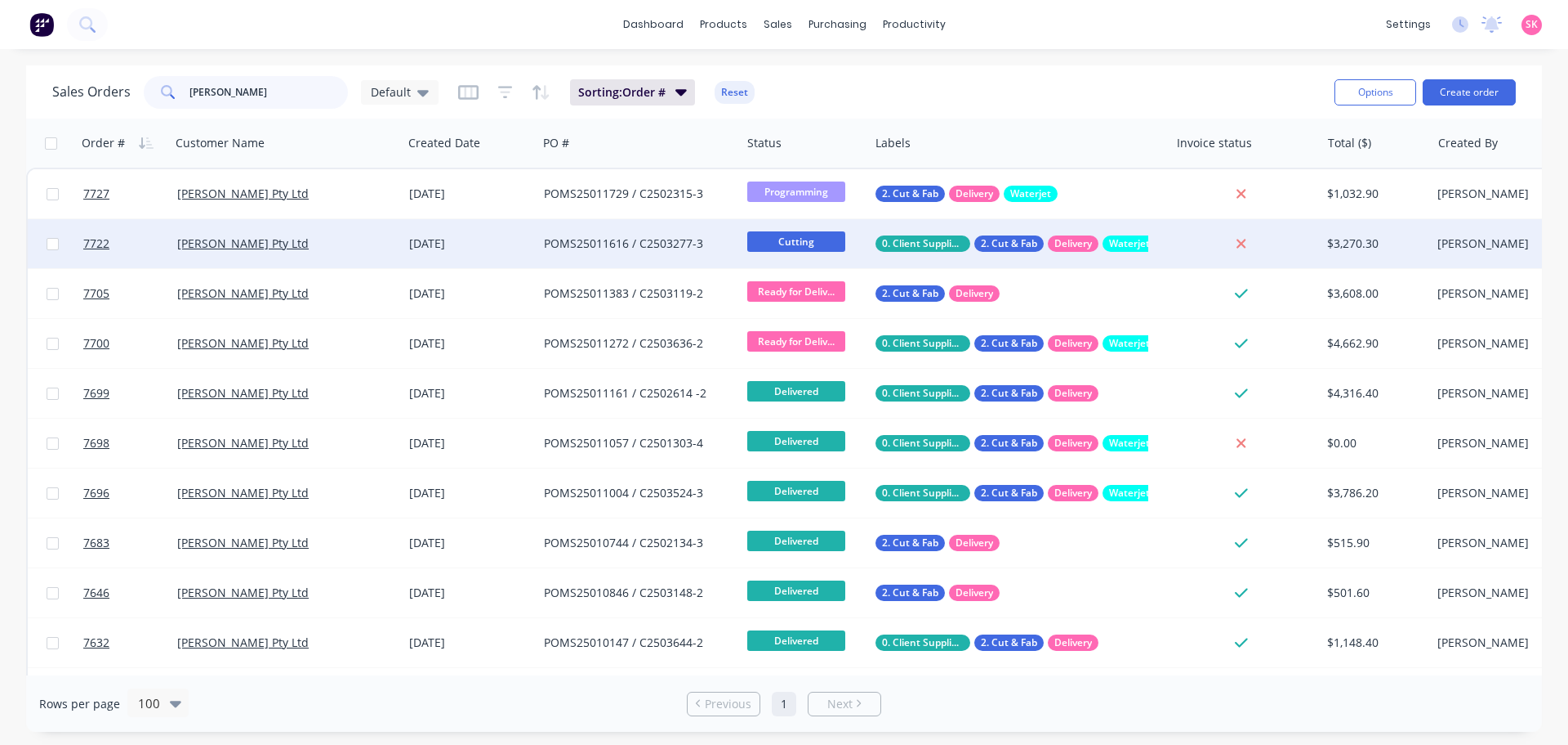
type input "marbut"
click at [626, 258] on div "POMS25011616 / C2503277-3" at bounding box center [638, 244] width 204 height 49
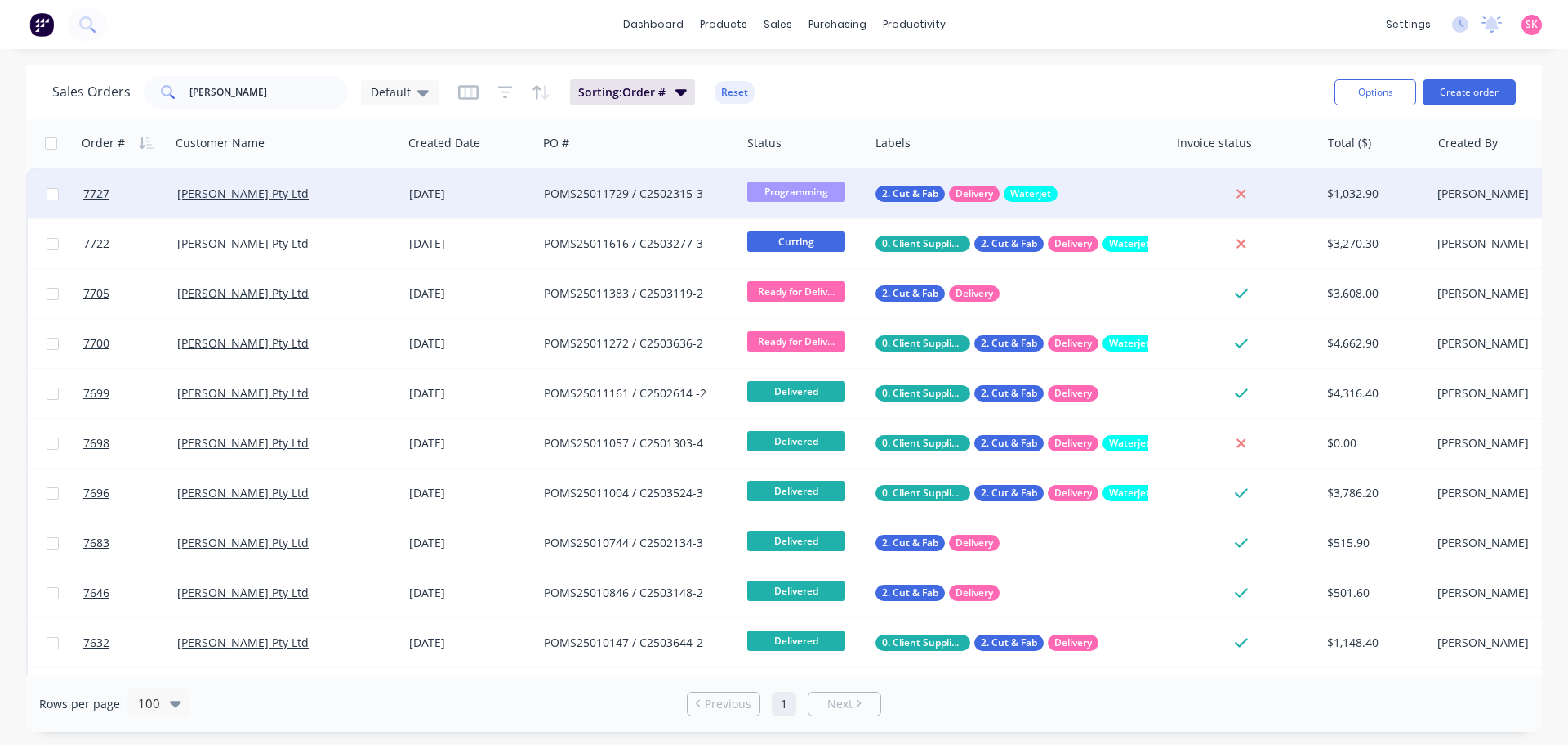
click at [593, 207] on div "POMS25011729 / C2502315-3" at bounding box center [638, 193] width 204 height 49
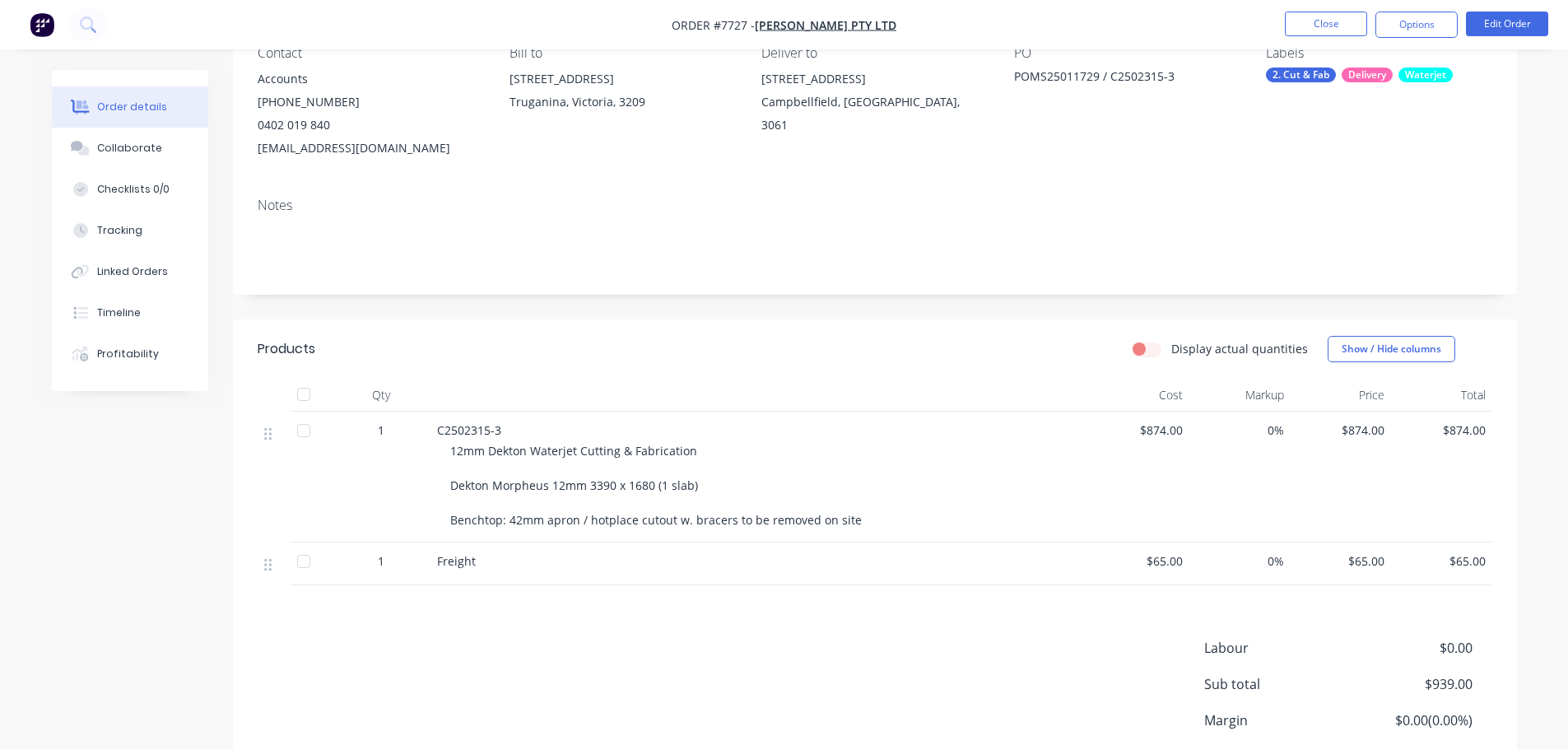
scroll to position [165, 0]
click at [1328, 20] on button "Close" at bounding box center [1325, 24] width 82 height 25
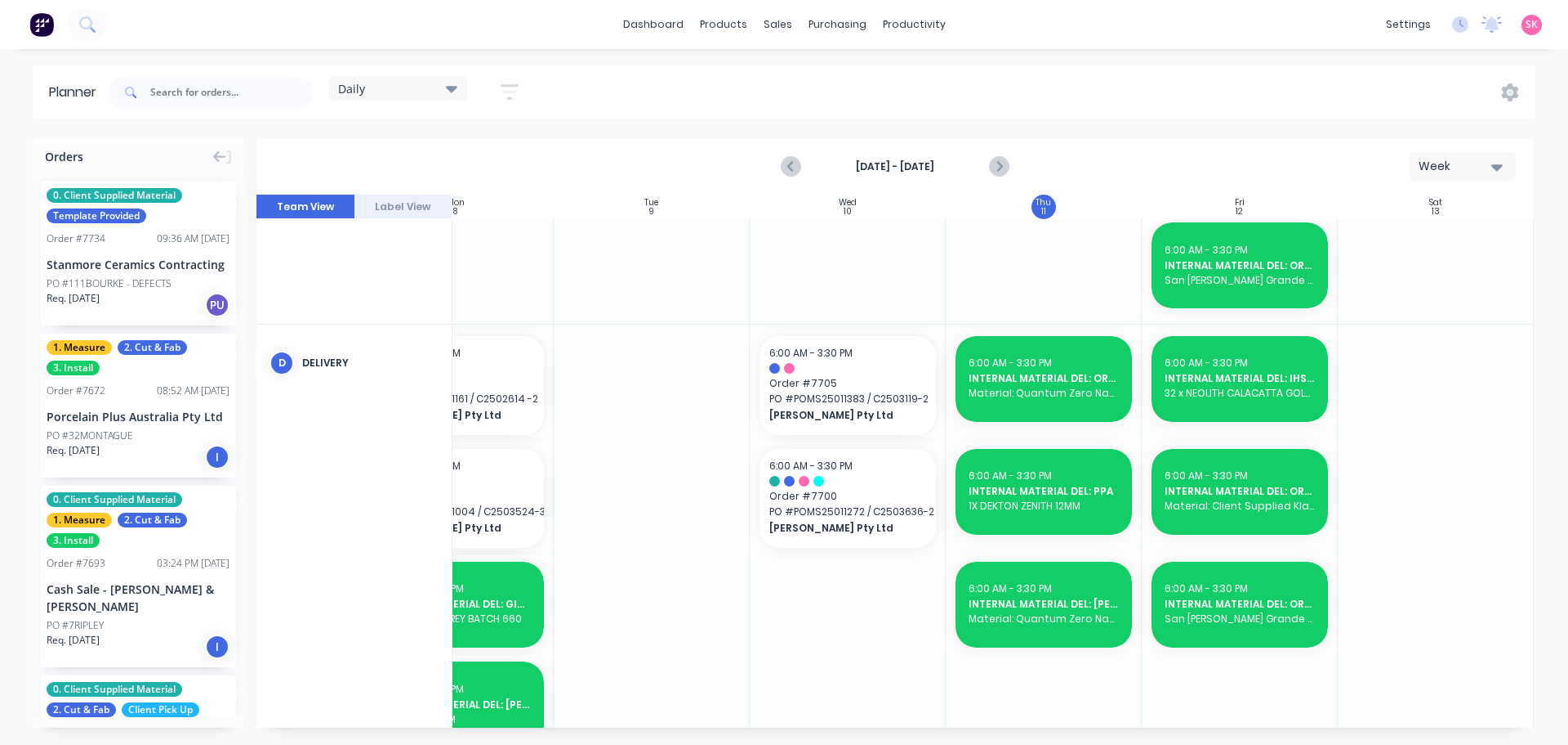
scroll to position [245, 297]
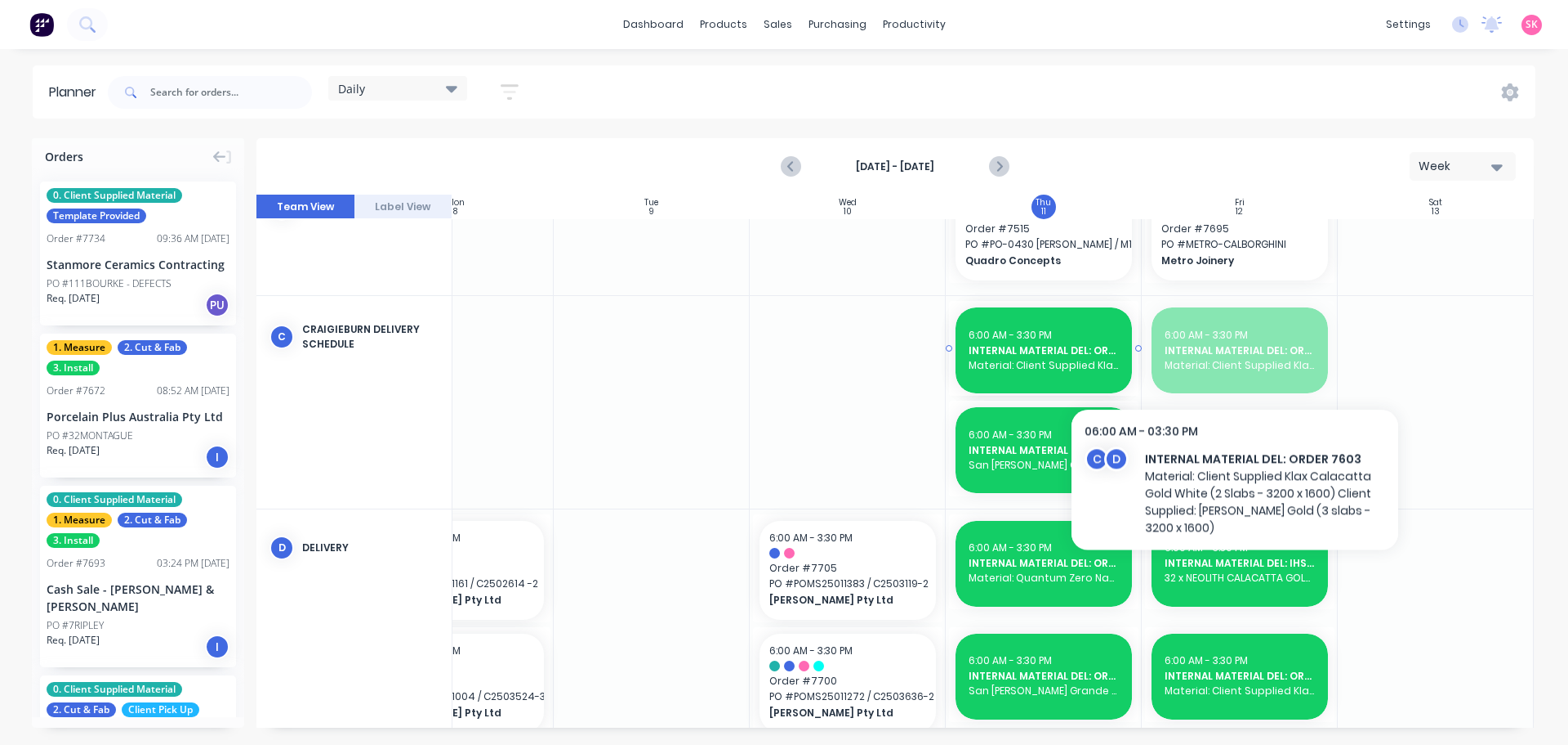
drag, startPoint x: 1235, startPoint y: 355, endPoint x: 1052, endPoint y: 359, distance: 183.0
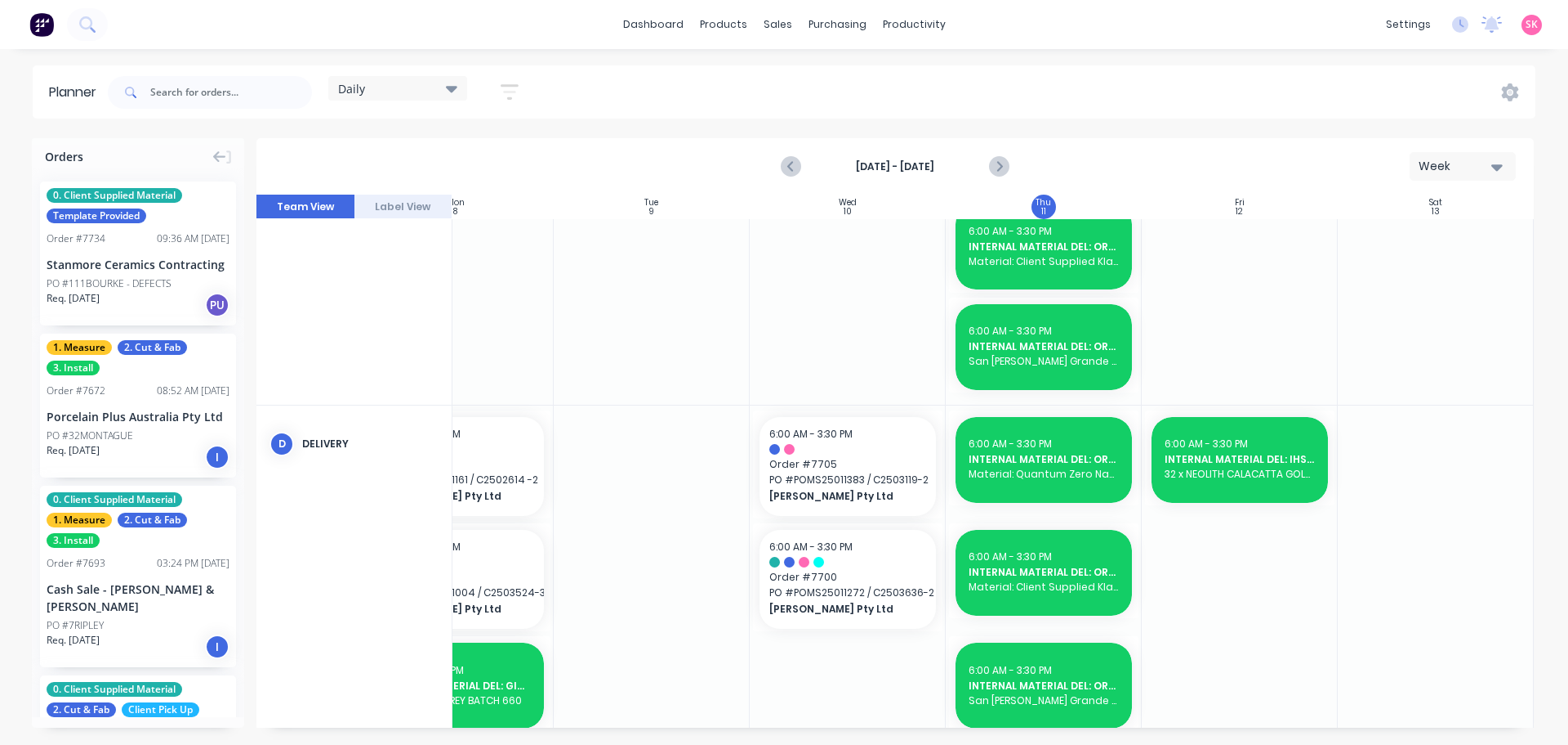
scroll to position [653, 297]
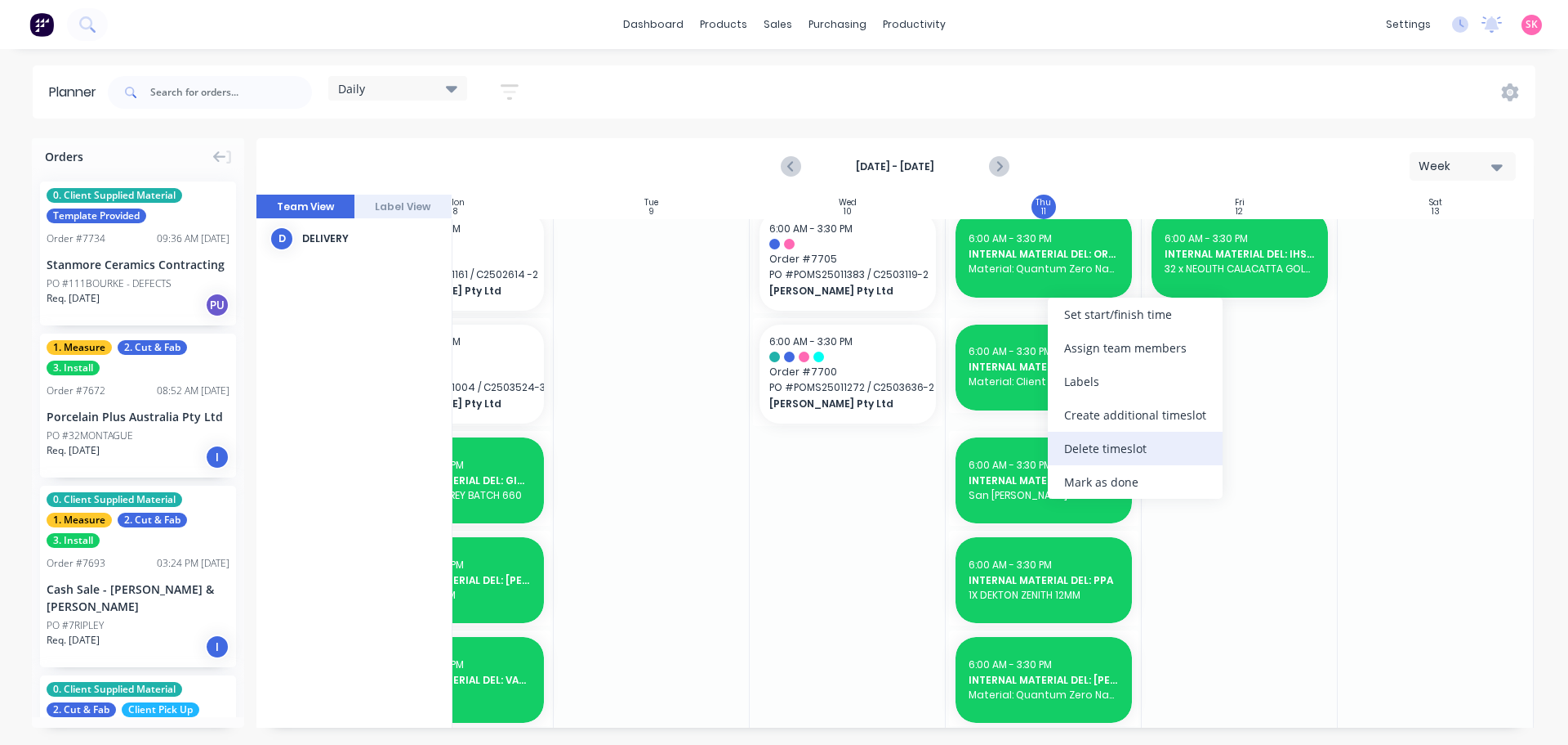
click at [1107, 448] on div "Delete timeslot" at bounding box center [1134, 449] width 174 height 33
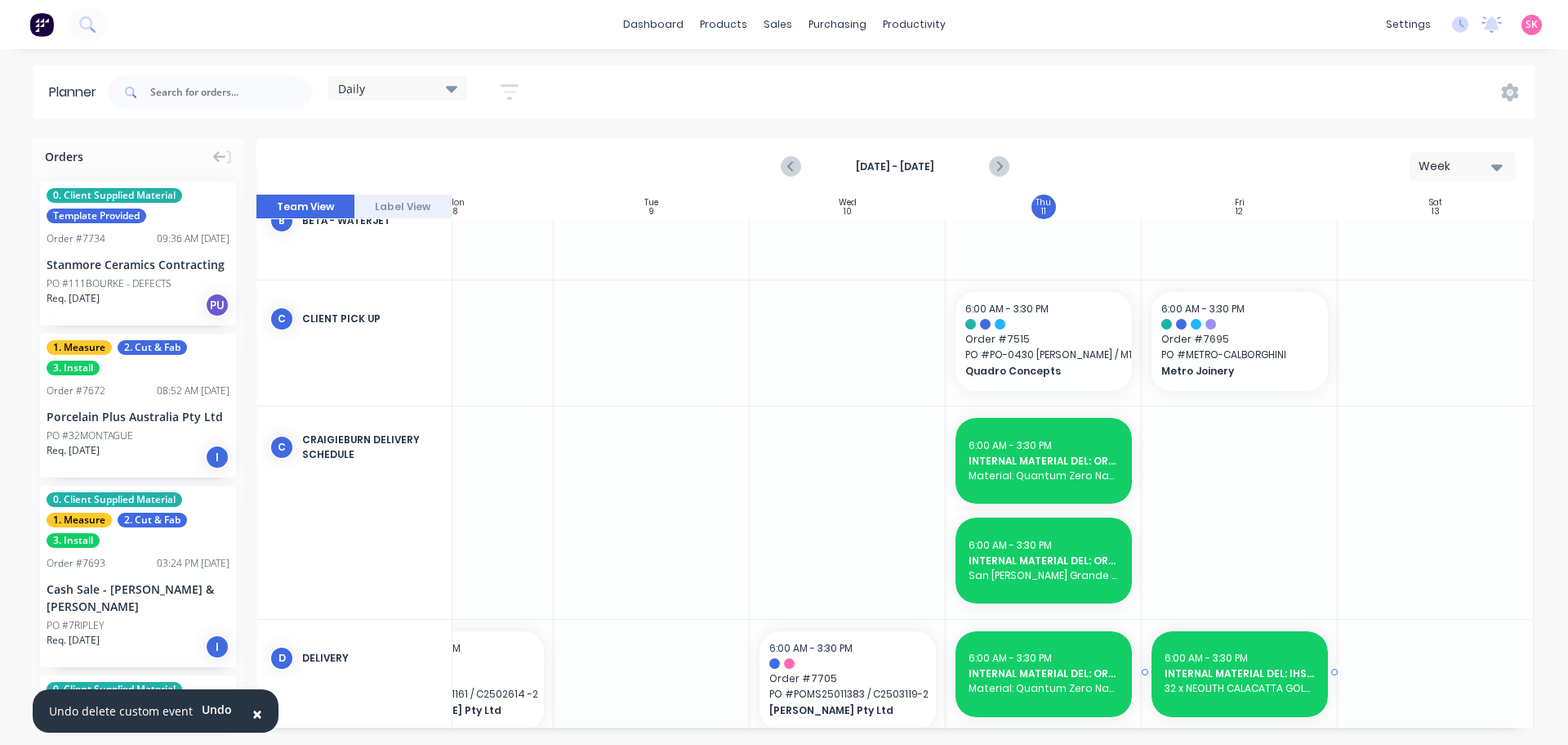
scroll to position [128, 297]
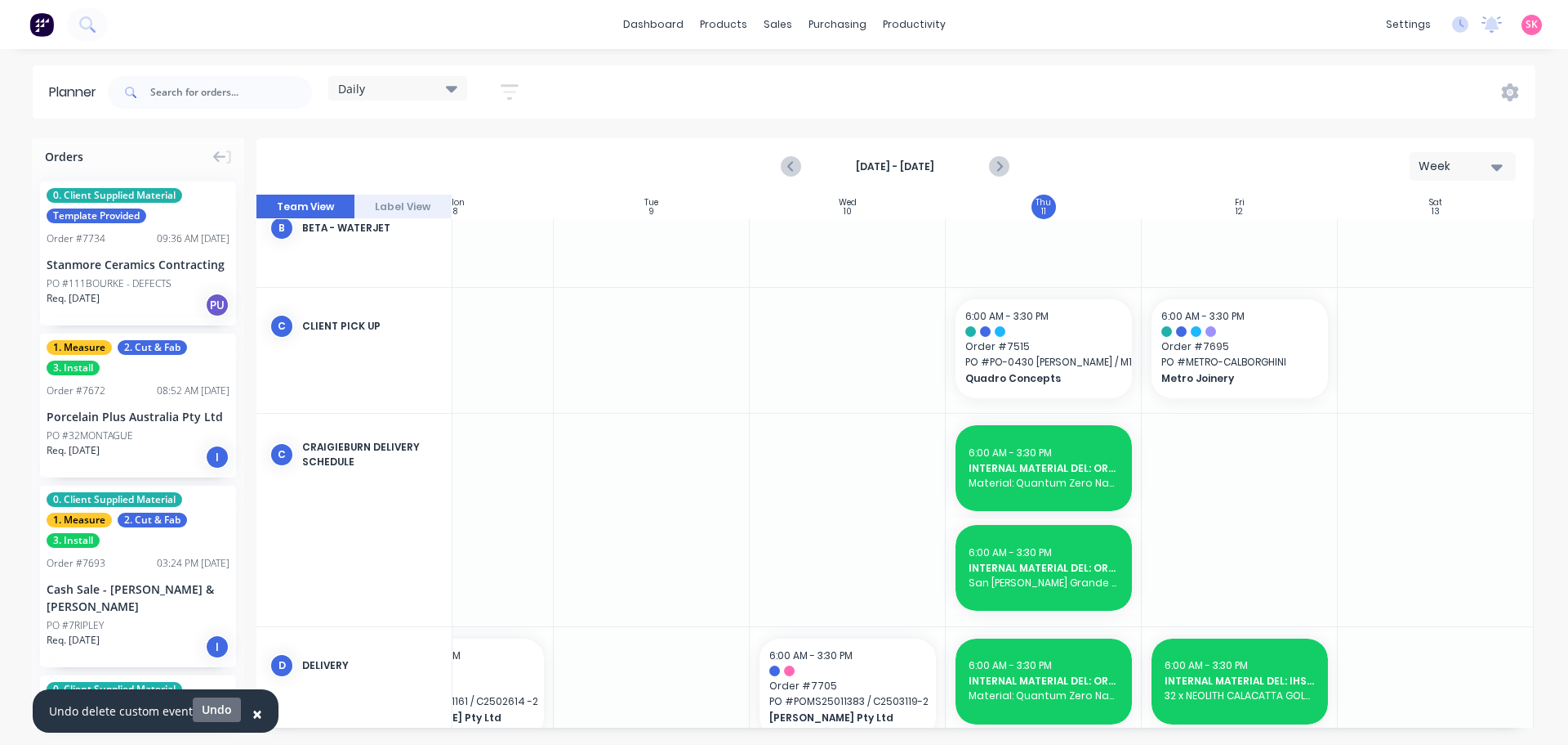
click at [204, 704] on button "Undo" at bounding box center [216, 709] width 48 height 24
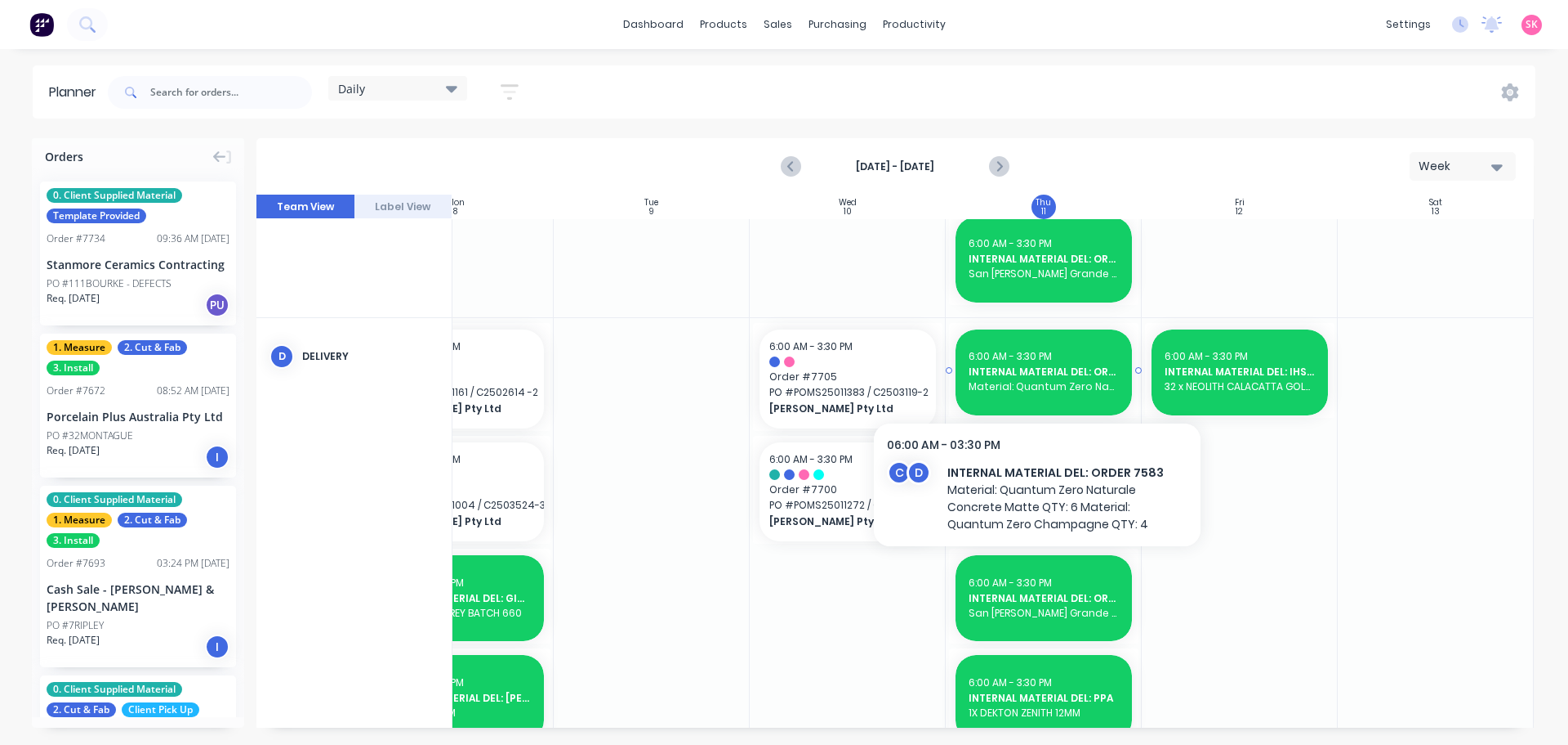
scroll to position [291, 297]
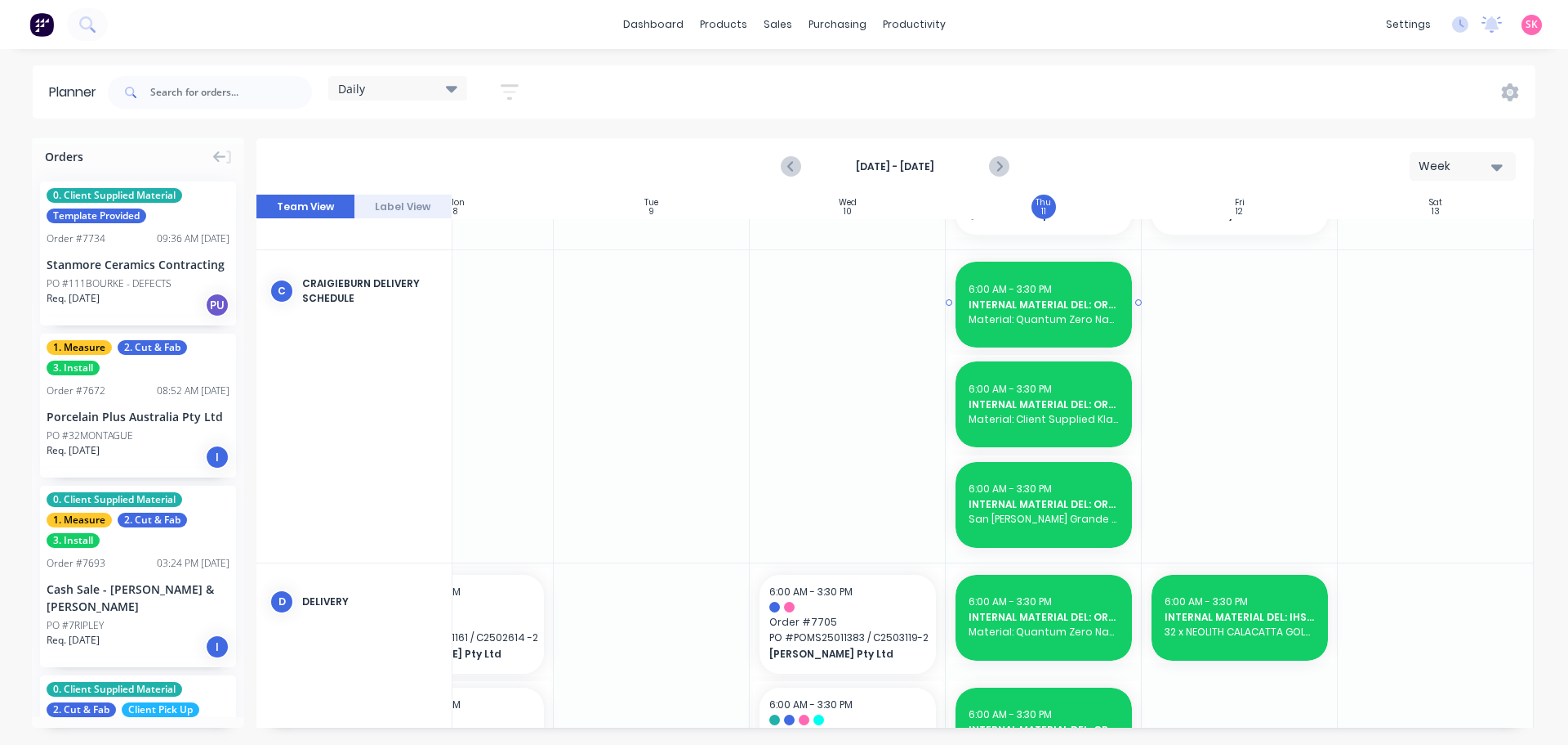
click at [1067, 315] on span "Material: Quantum Zero Naturale Concrete Matte QTY: 6 Material: Quantum Zero Ch…" at bounding box center [1044, 319] width 150 height 15
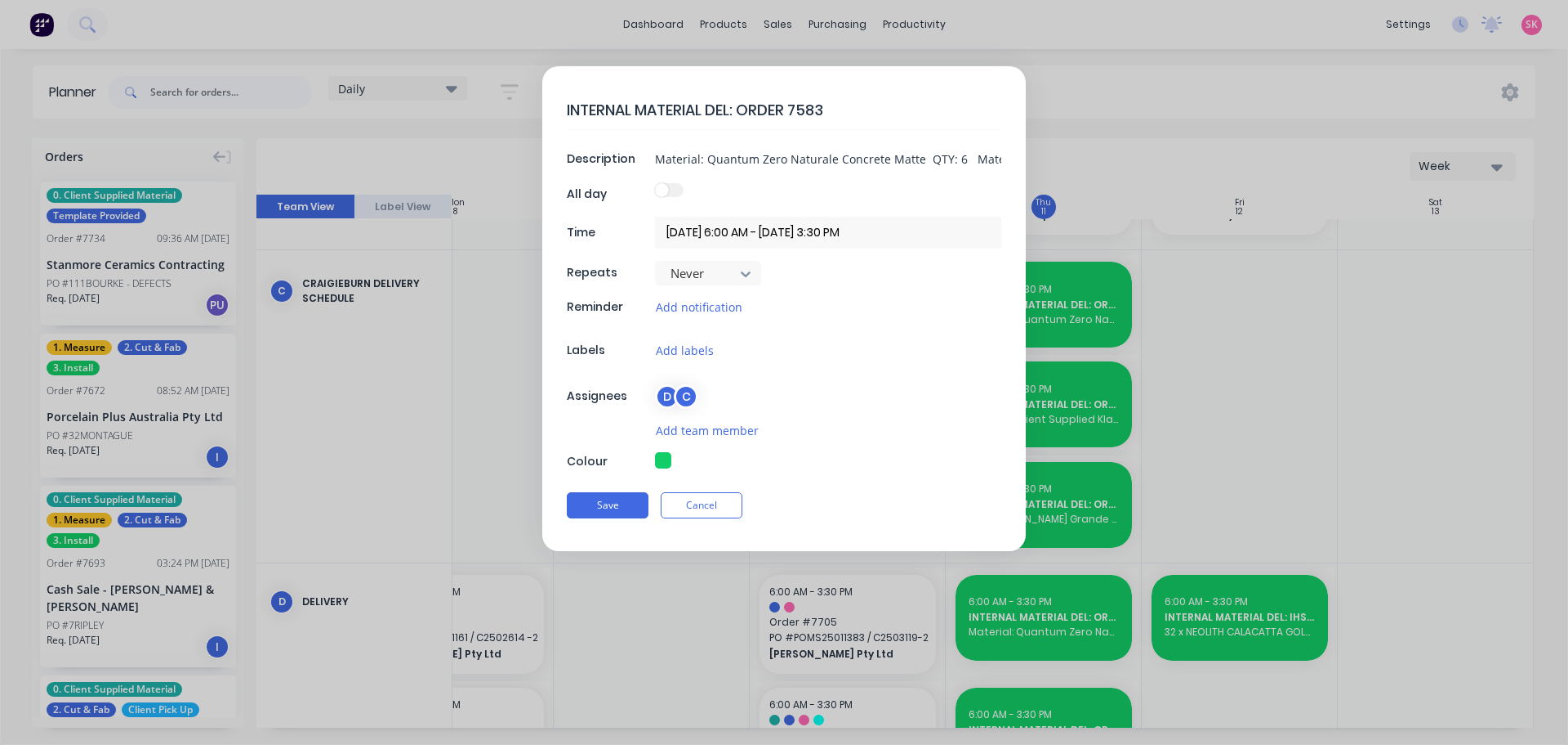
click at [681, 400] on div "C" at bounding box center [685, 396] width 24 height 24
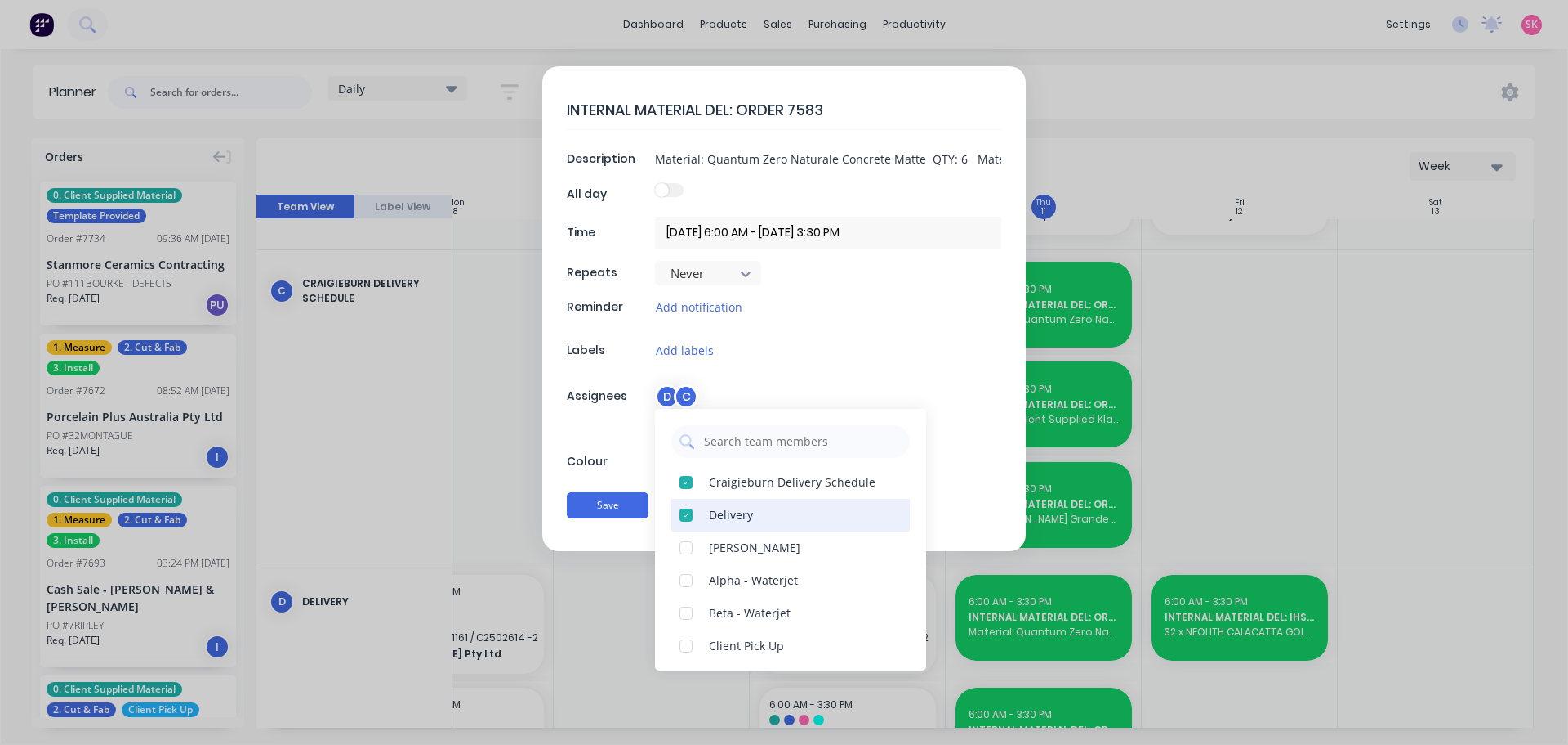
click at [691, 520] on div at bounding box center [686, 515] width 33 height 33
click at [611, 501] on button "Save" at bounding box center [608, 505] width 82 height 26
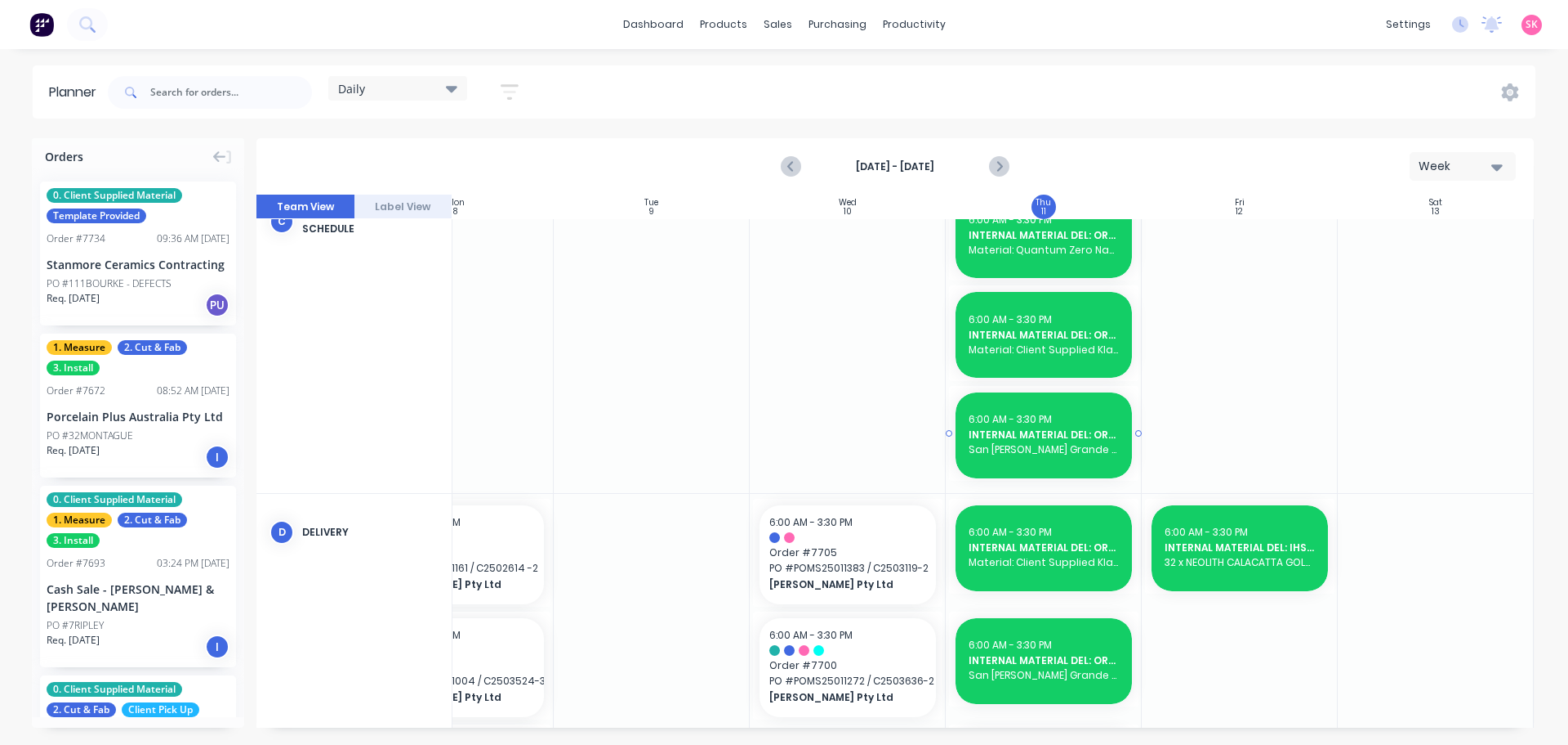
scroll to position [291, 297]
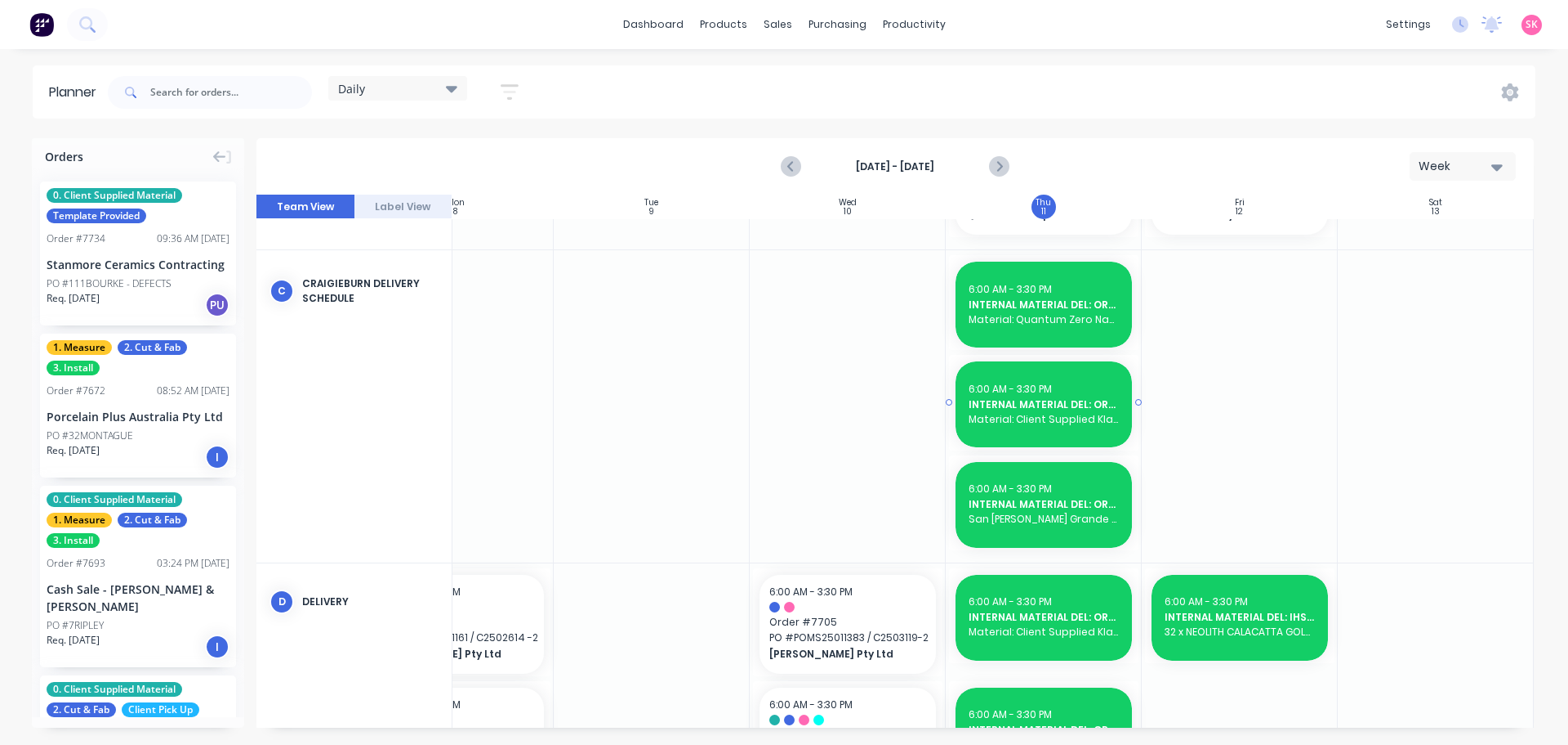
click at [1037, 402] on span "INTERNAL MATERIAL DEL: ORDER 7603" at bounding box center [1044, 404] width 150 height 15
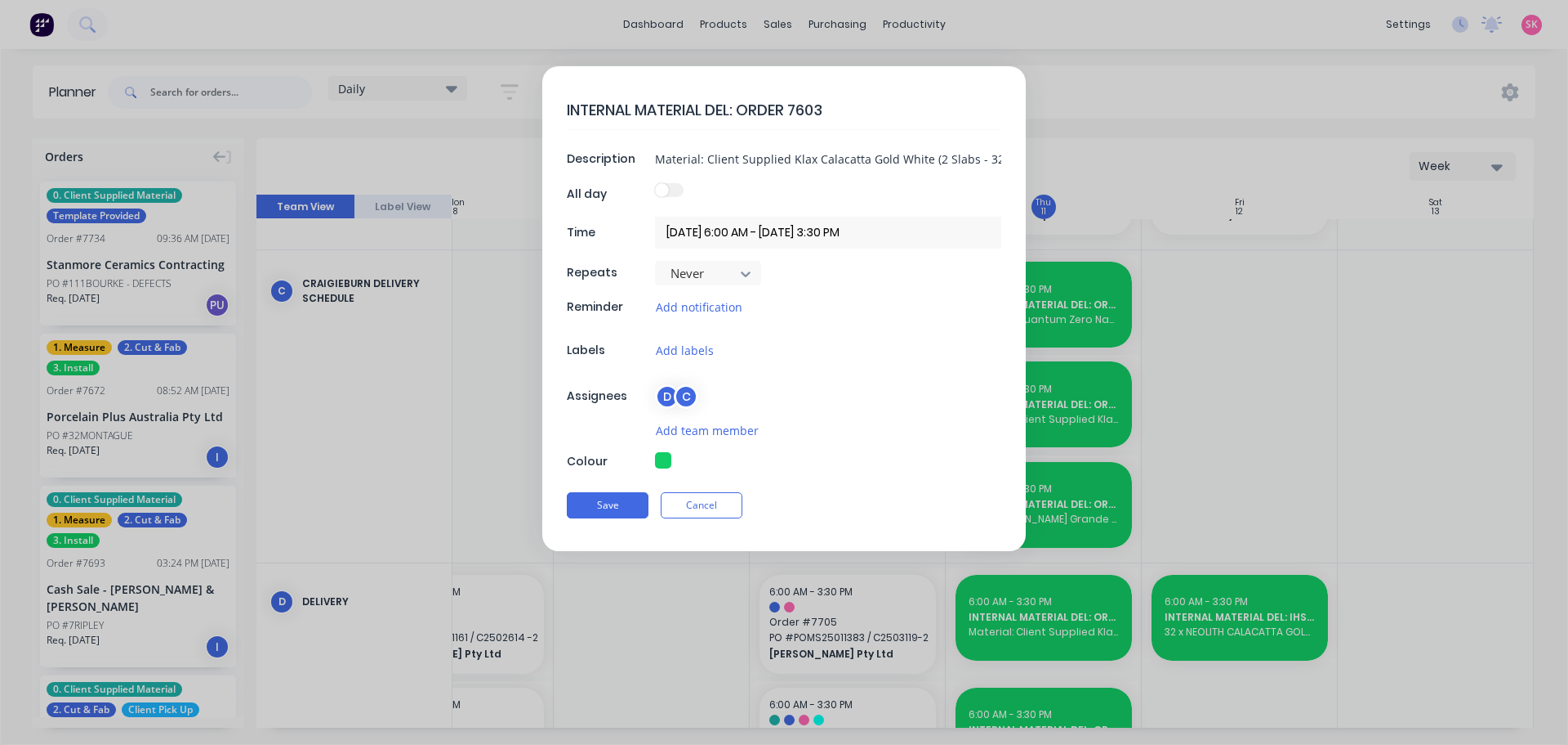
click at [673, 398] on div "C" at bounding box center [685, 396] width 24 height 24
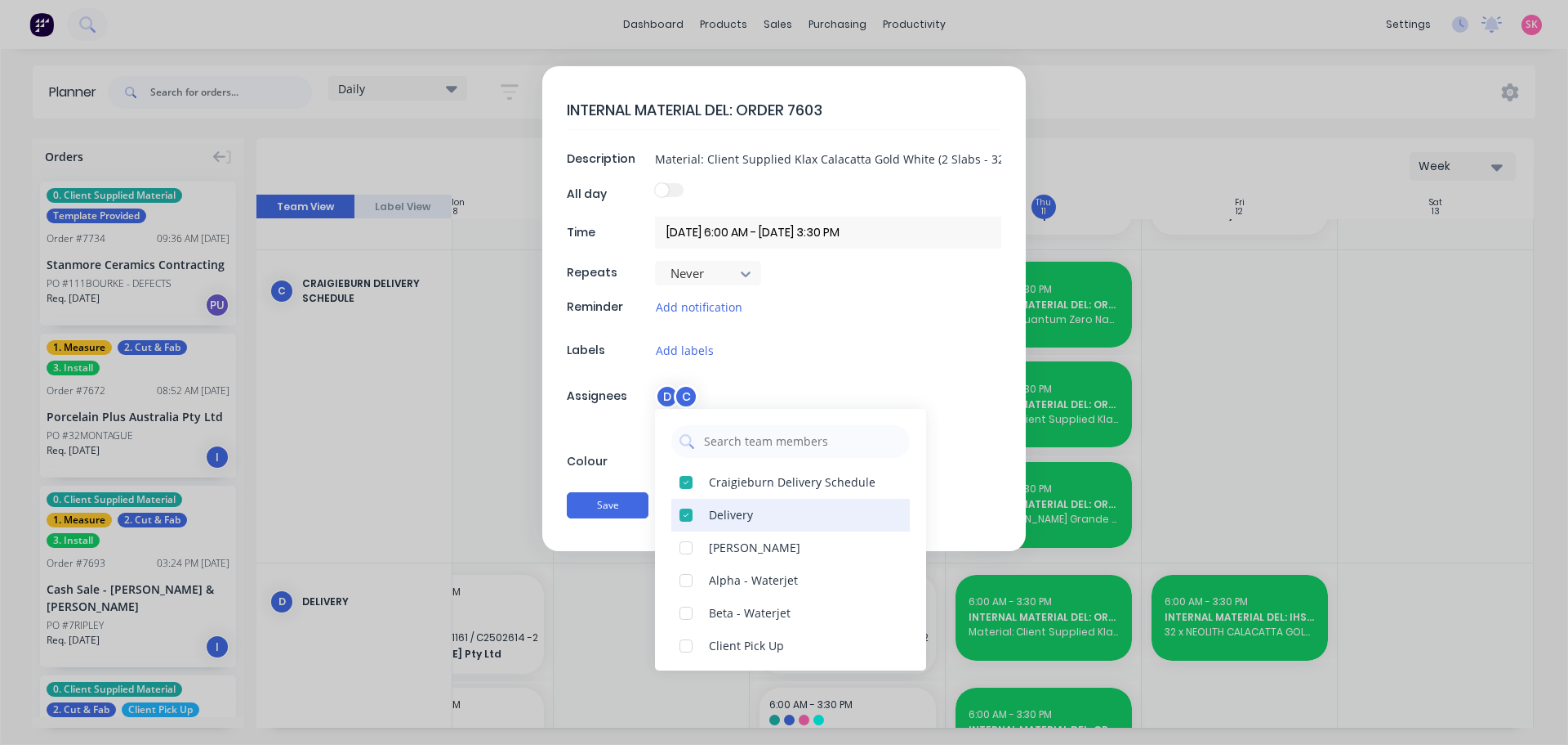
click at [684, 512] on div at bounding box center [686, 515] width 33 height 33
click at [622, 497] on button "Save" at bounding box center [608, 505] width 82 height 26
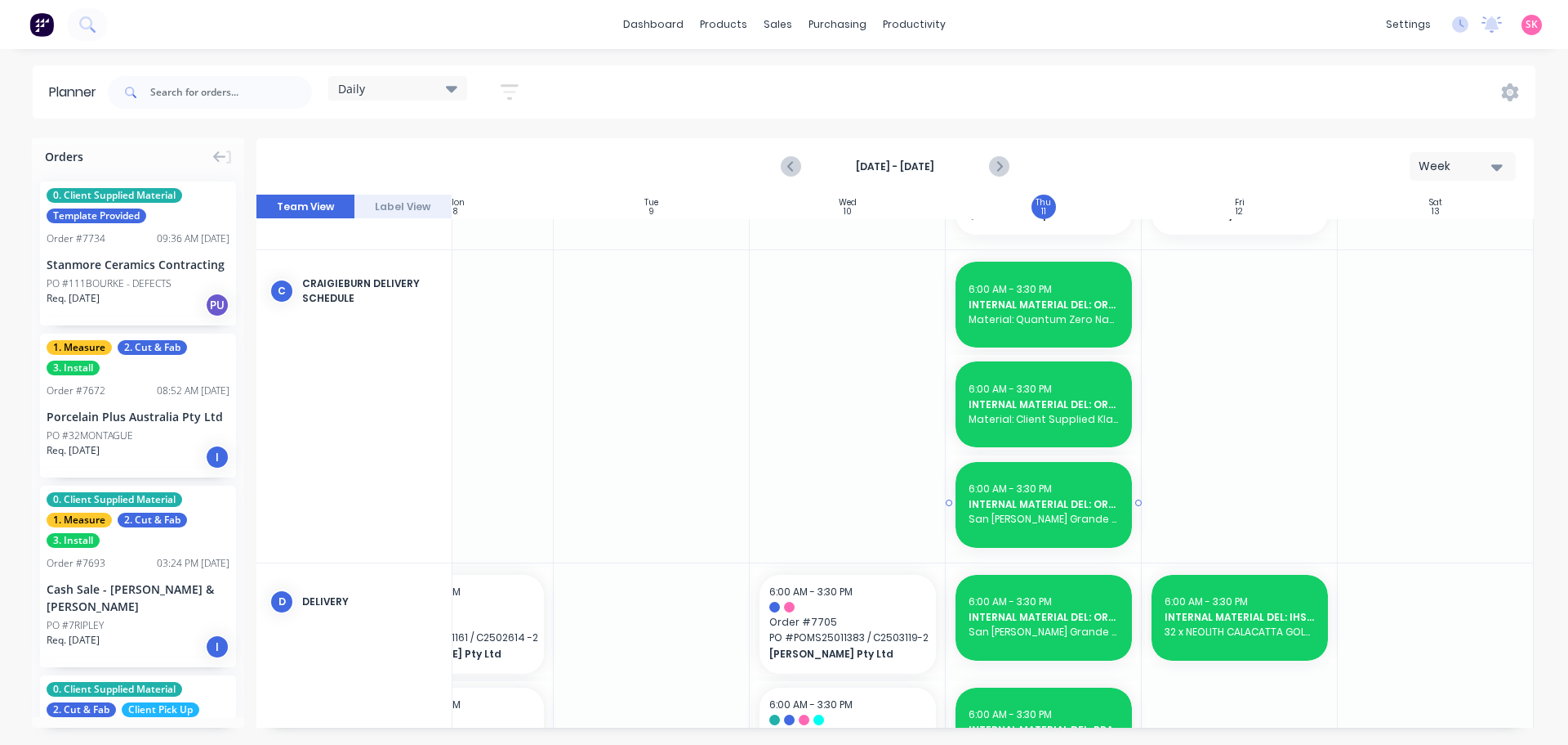
click at [1044, 508] on span "INTERNAL MATERIAL DEL: ORDER 7692" at bounding box center [1044, 504] width 150 height 15
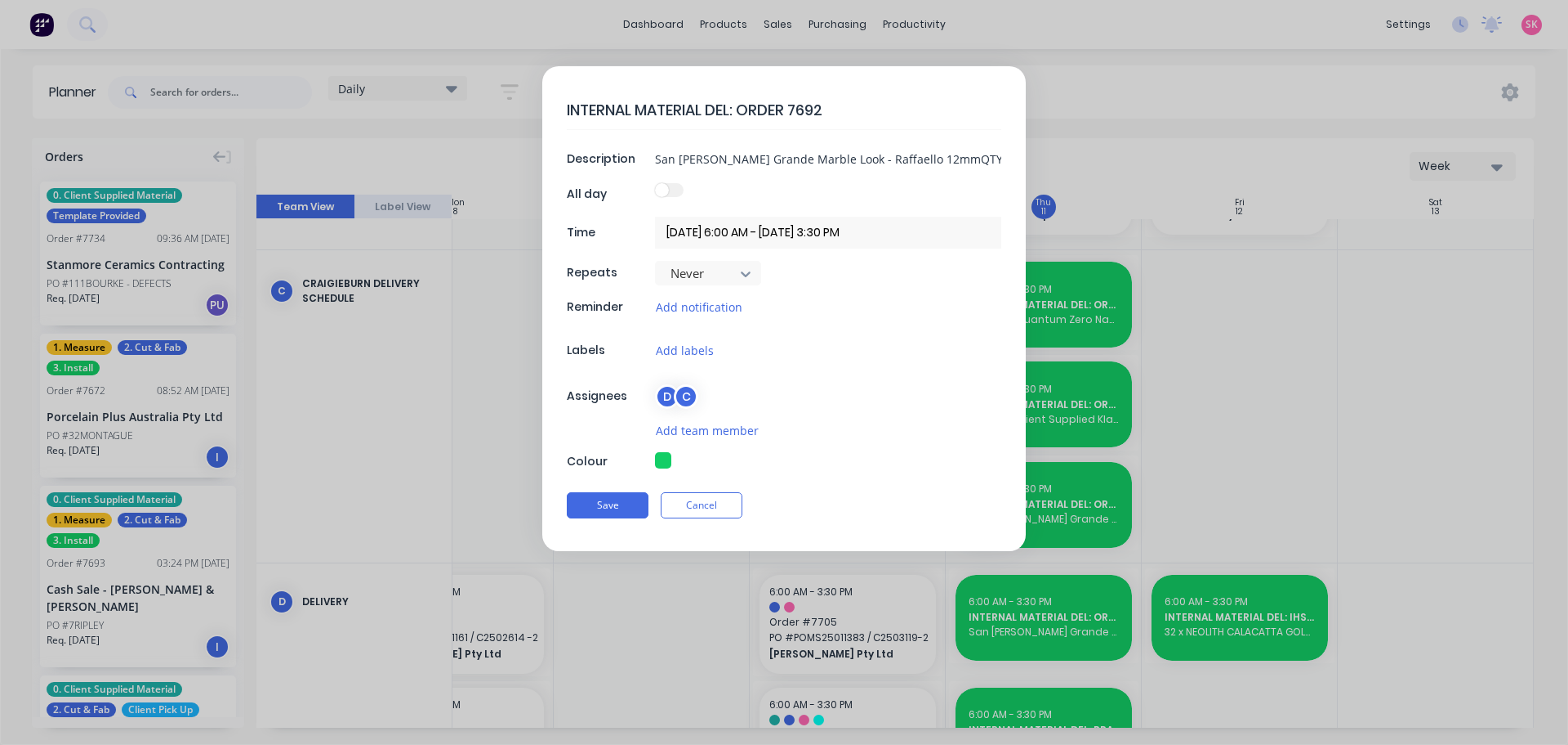
click at [683, 390] on div "C" at bounding box center [685, 396] width 24 height 24
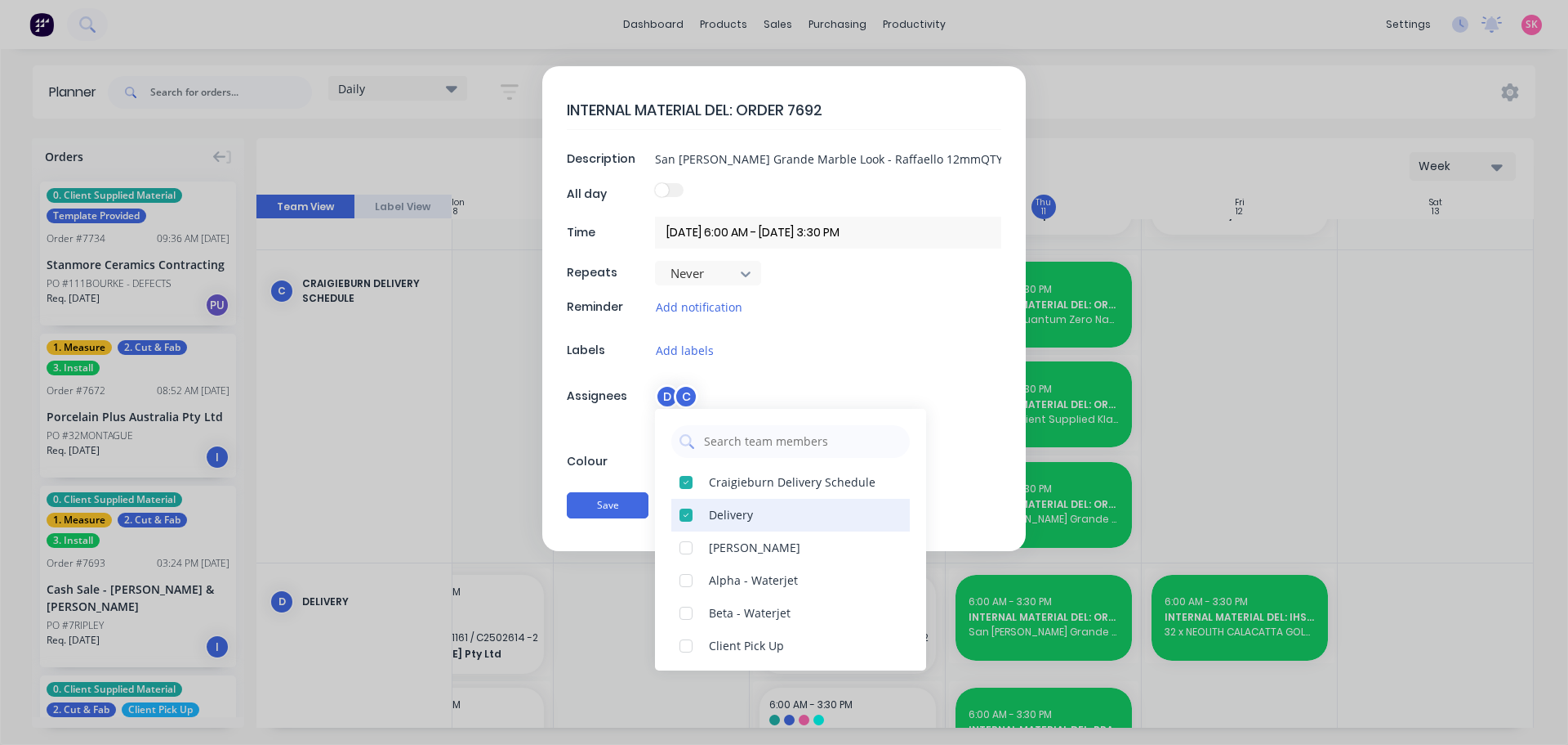
click at [690, 508] on div at bounding box center [686, 515] width 33 height 33
click at [594, 506] on button "Save" at bounding box center [608, 505] width 82 height 26
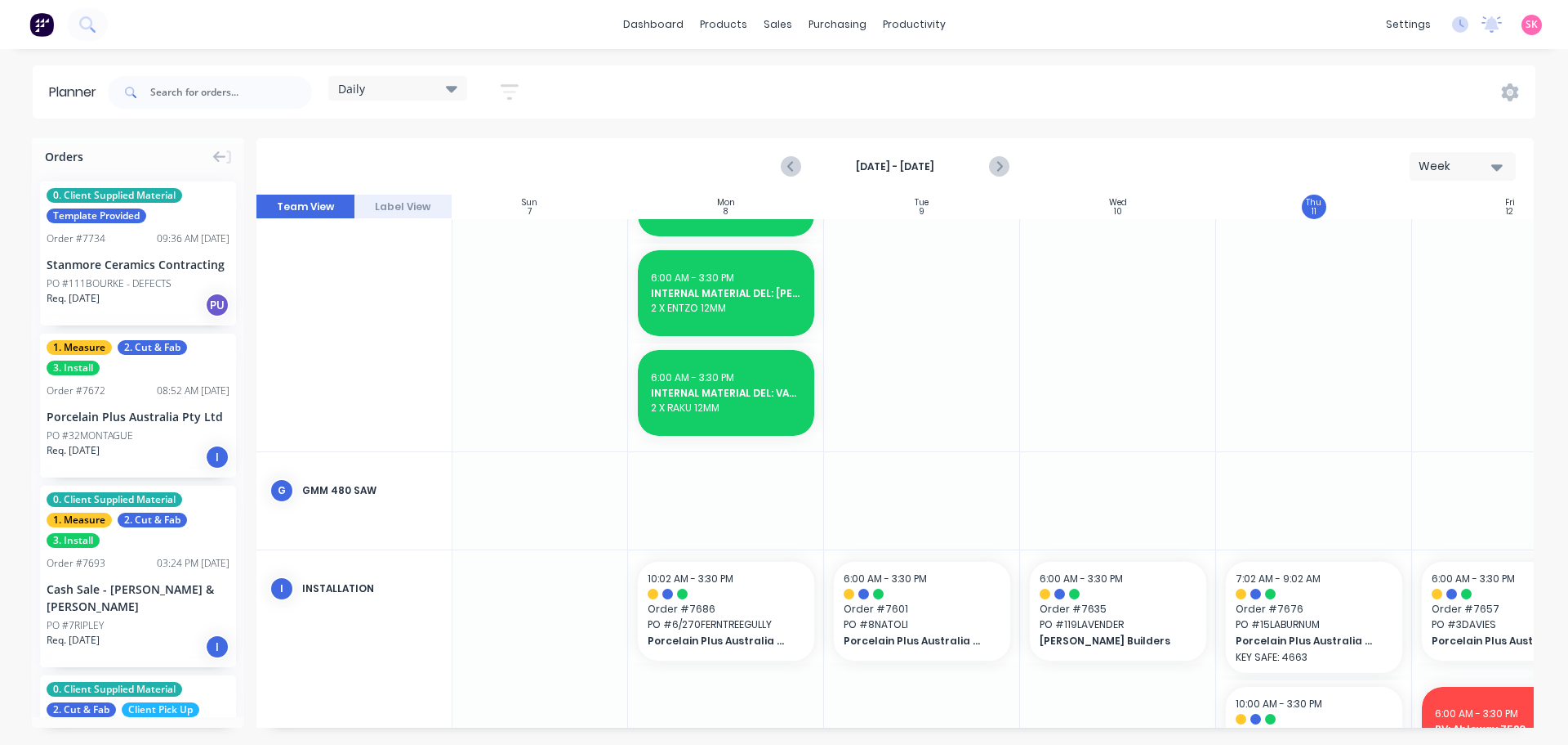
scroll to position [723, 20]
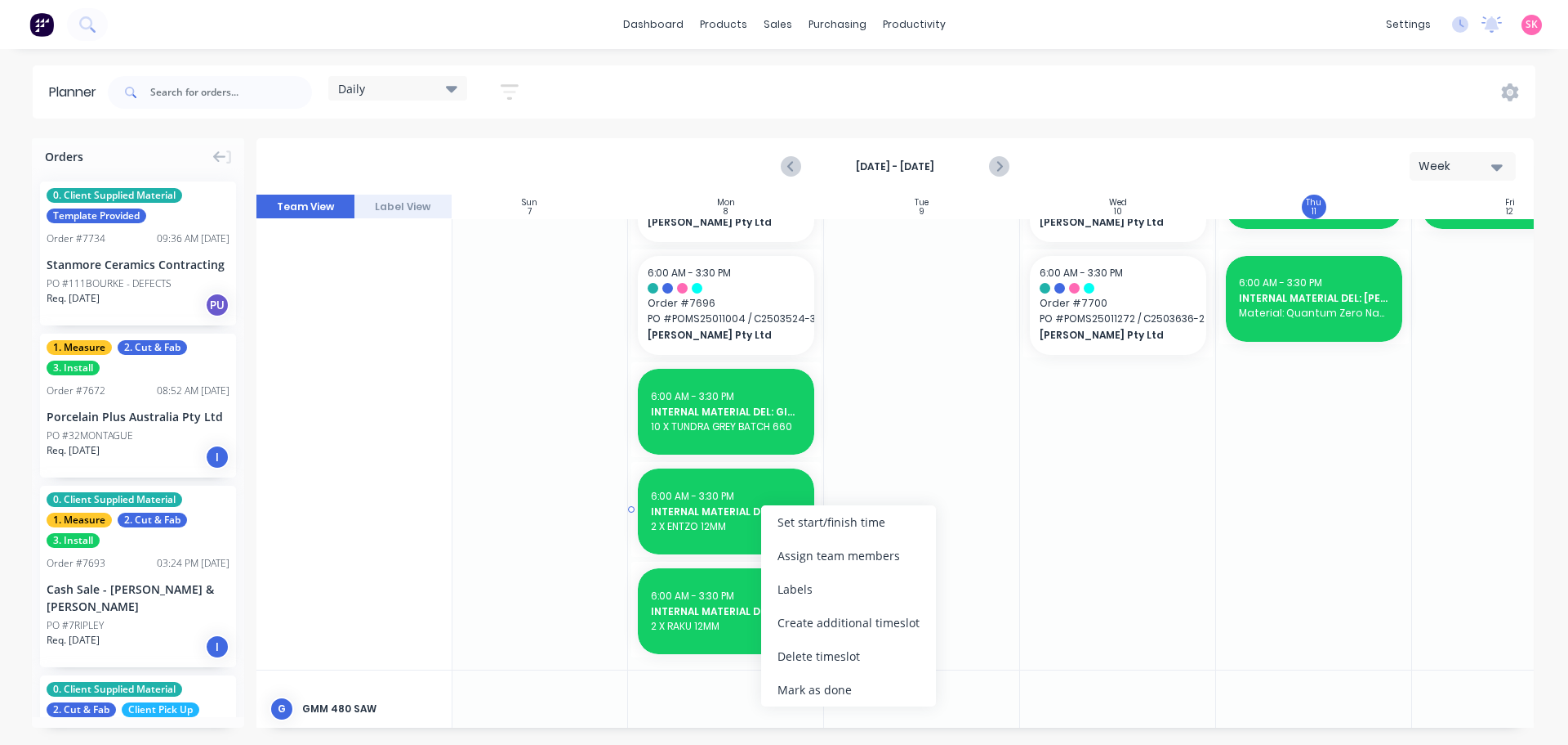
click at [704, 510] on span "INTERNAL MATERIAL DEL: [PERSON_NAME] 7722" at bounding box center [726, 511] width 150 height 15
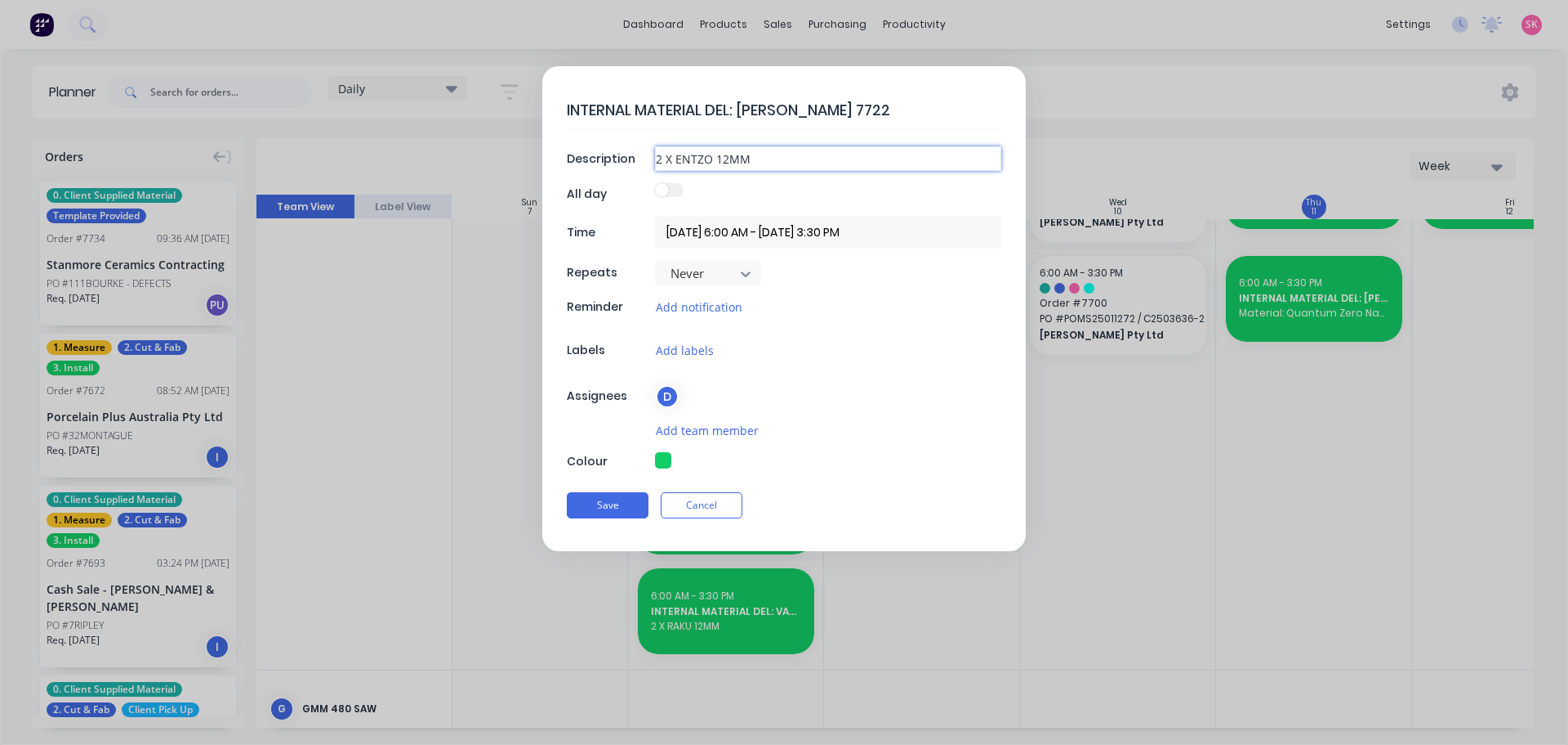
drag, startPoint x: 660, startPoint y: 158, endPoint x: 608, endPoint y: 158, distance: 52.0
click at [608, 158] on div "Description 2 X ENTZO 12MM" at bounding box center [784, 158] width 435 height 24
type textarea "x"
type input "4 X ENTZO 12MM"
click at [624, 503] on button "Save" at bounding box center [608, 505] width 82 height 26
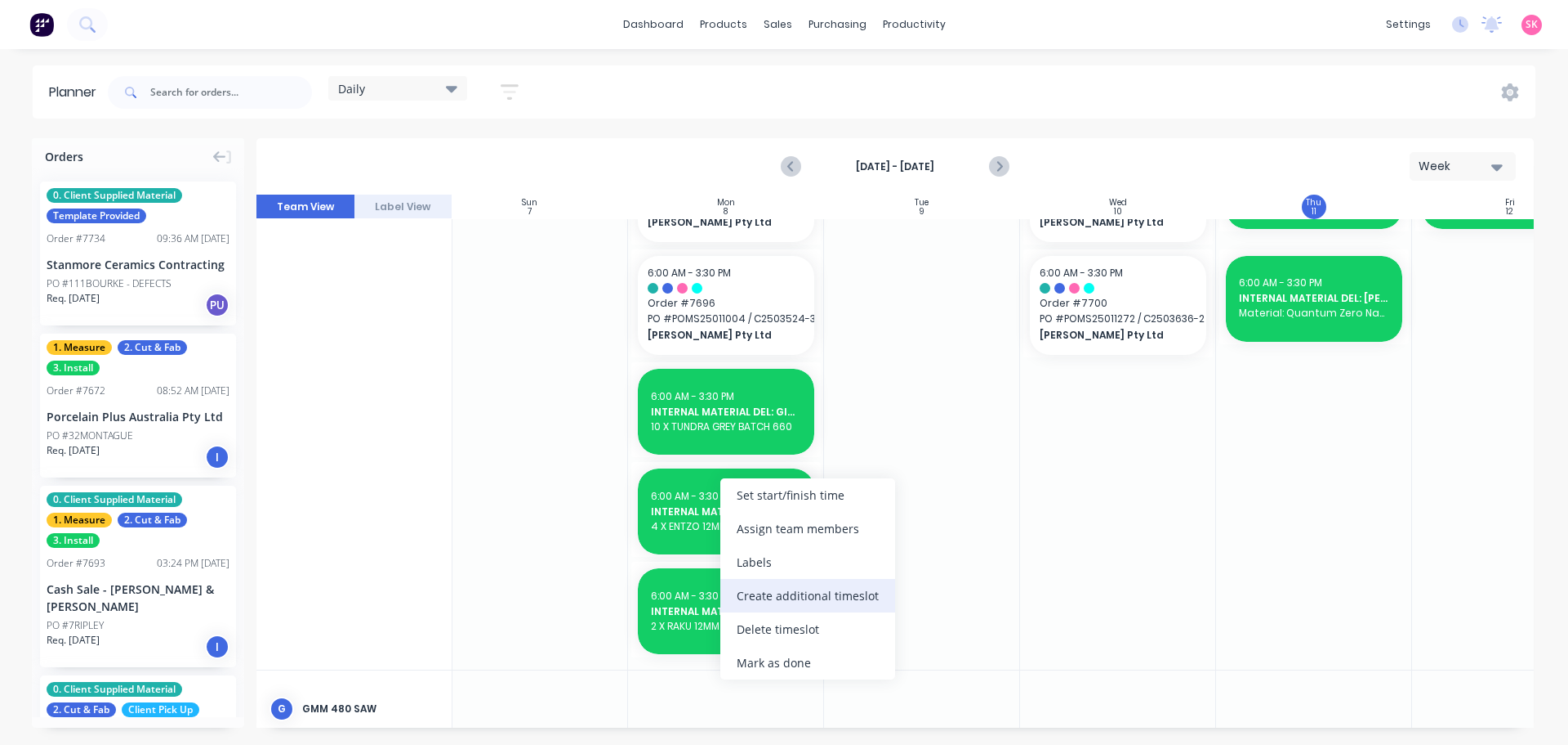
click at [797, 594] on div "Create additional timeslot" at bounding box center [807, 595] width 174 height 33
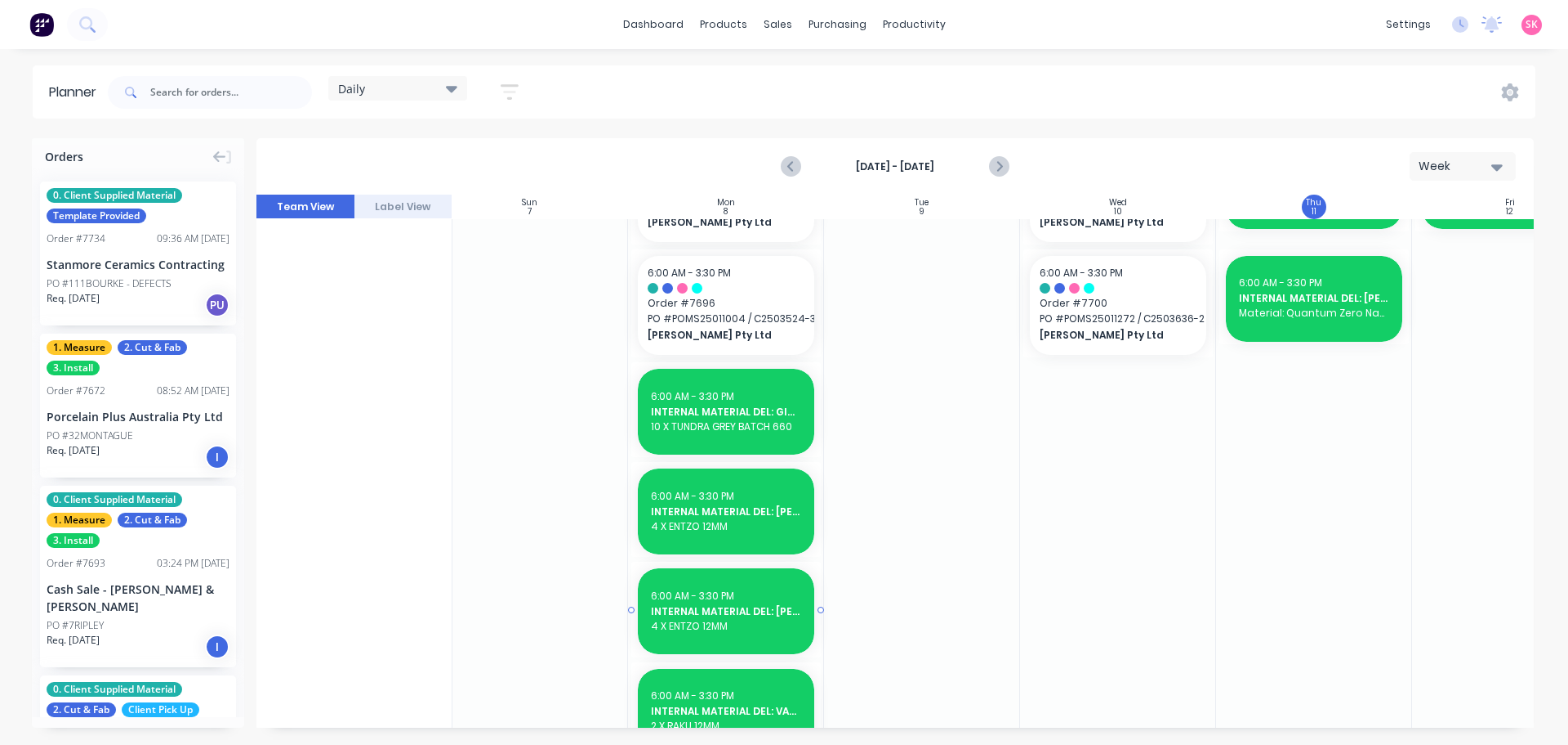
scroll to position [822, 20]
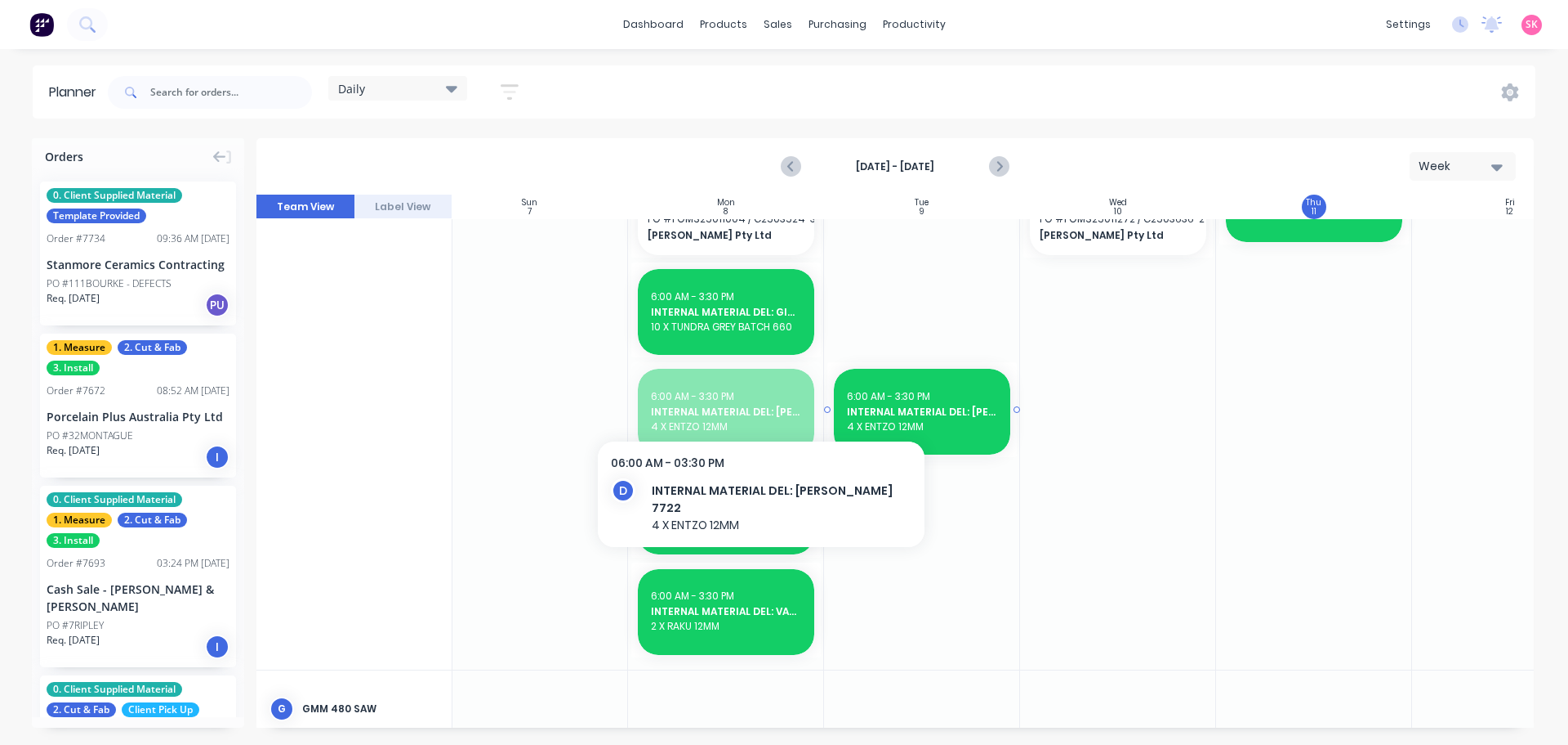
drag, startPoint x: 706, startPoint y: 411, endPoint x: 737, endPoint y: 404, distance: 31.8
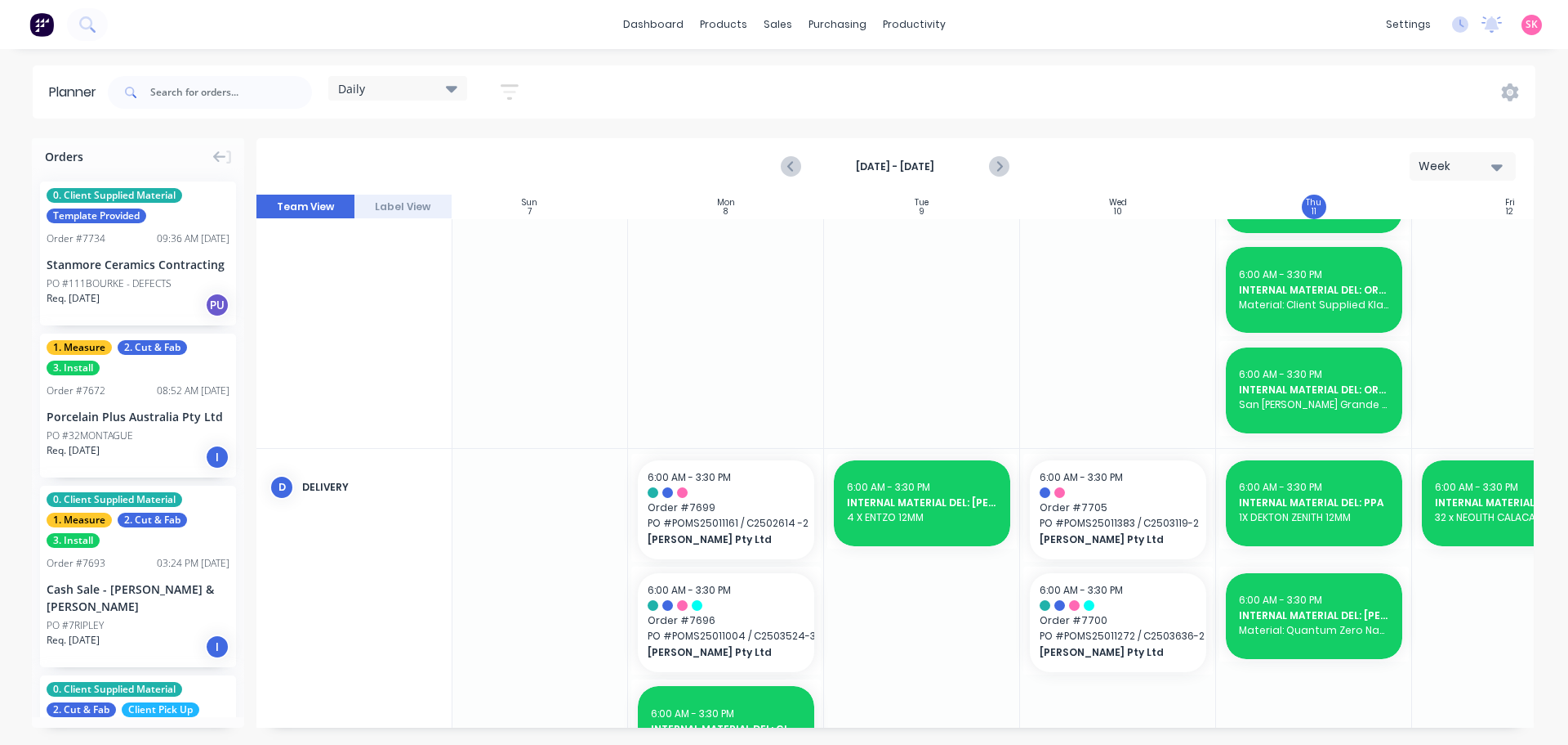
scroll to position [314, 20]
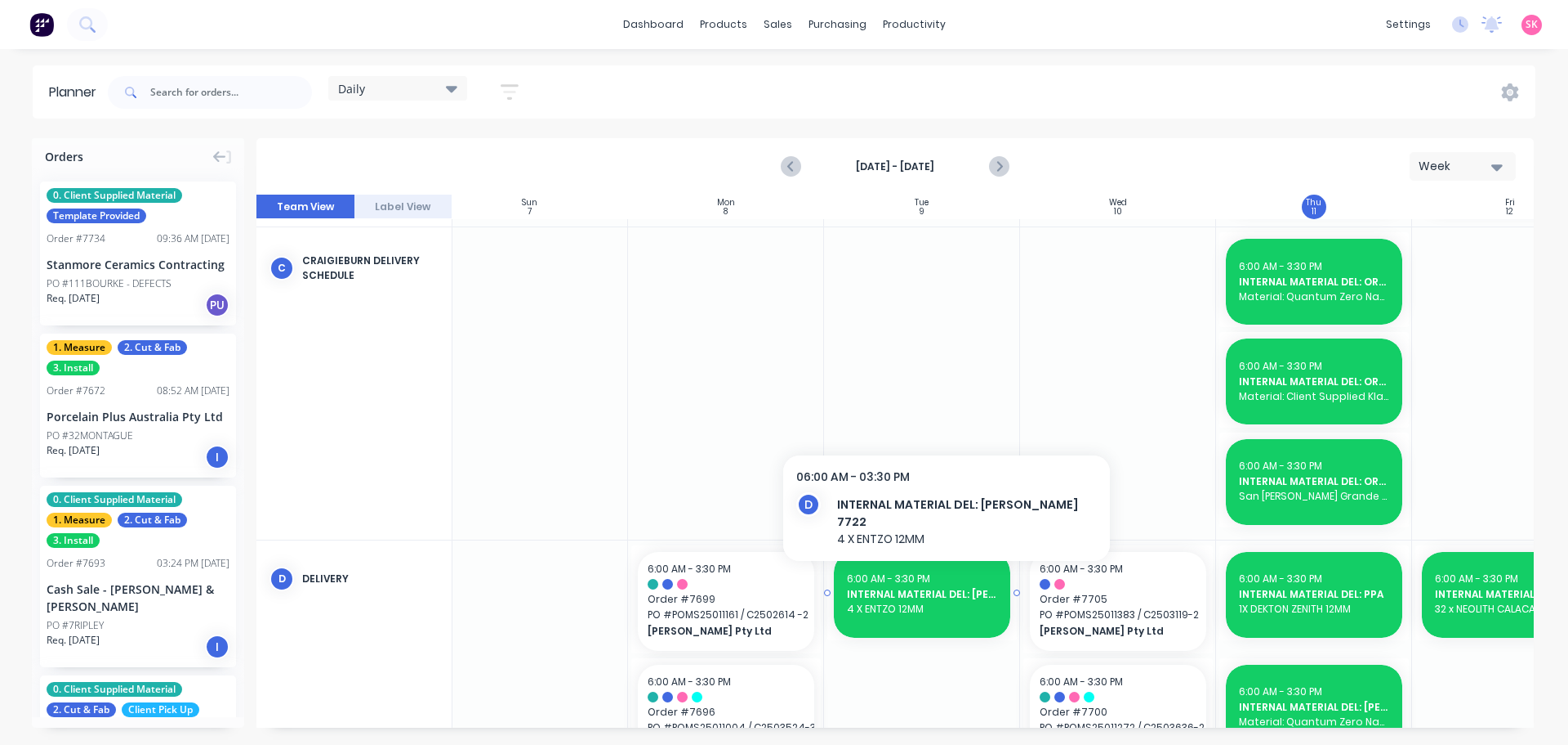
click at [914, 573] on span "6:00 AM - 3:30 PM" at bounding box center [888, 578] width 83 height 14
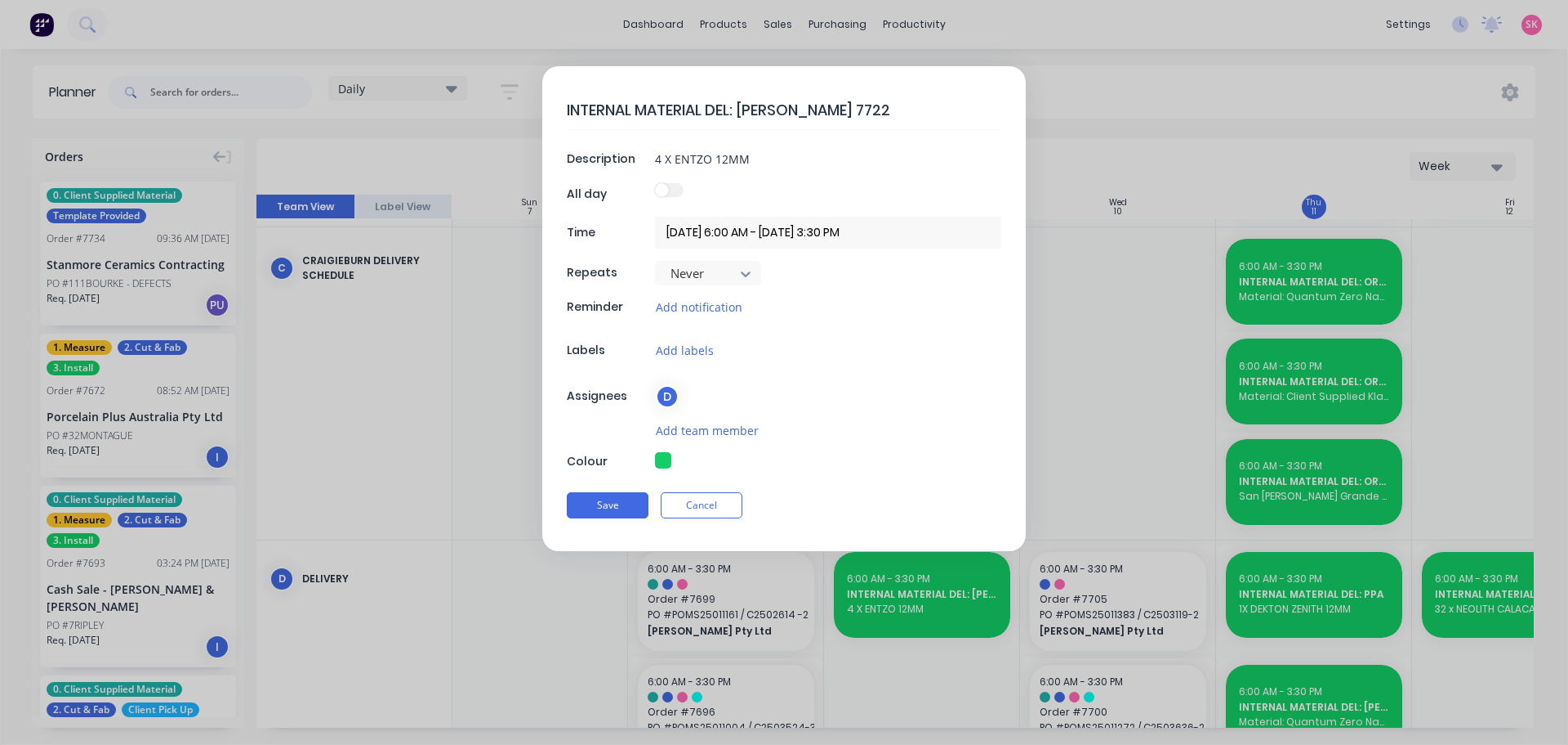
drag, startPoint x: 847, startPoint y: 113, endPoint x: 806, endPoint y: 119, distance: 41.4
click at [806, 119] on textarea "INTERNAL MATERIAL DEL: [PERSON_NAME] 7722" at bounding box center [784, 109] width 435 height 38
type textarea "x"
type textarea "INTERNAL MATERIAL DEL: MARBUT 772"
type textarea "x"
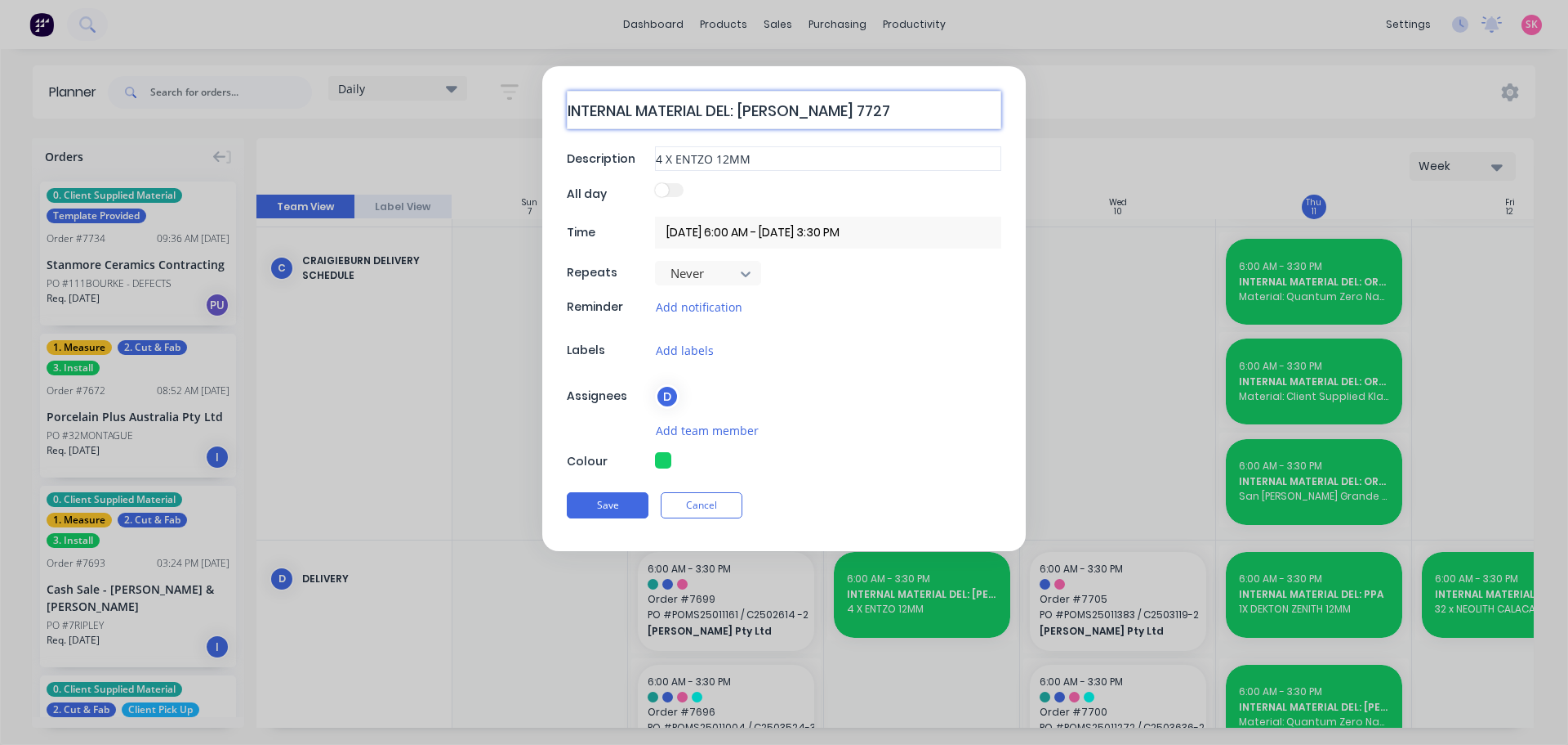
type textarea "INTERNAL MATERIAL DEL: MARBUT 7727"
drag, startPoint x: 768, startPoint y: 155, endPoint x: 607, endPoint y: 164, distance: 161.3
click at [611, 162] on div "Description 4 X ENTZO 12MM" at bounding box center [784, 158] width 435 height 24
type textarea "x"
type input "1"
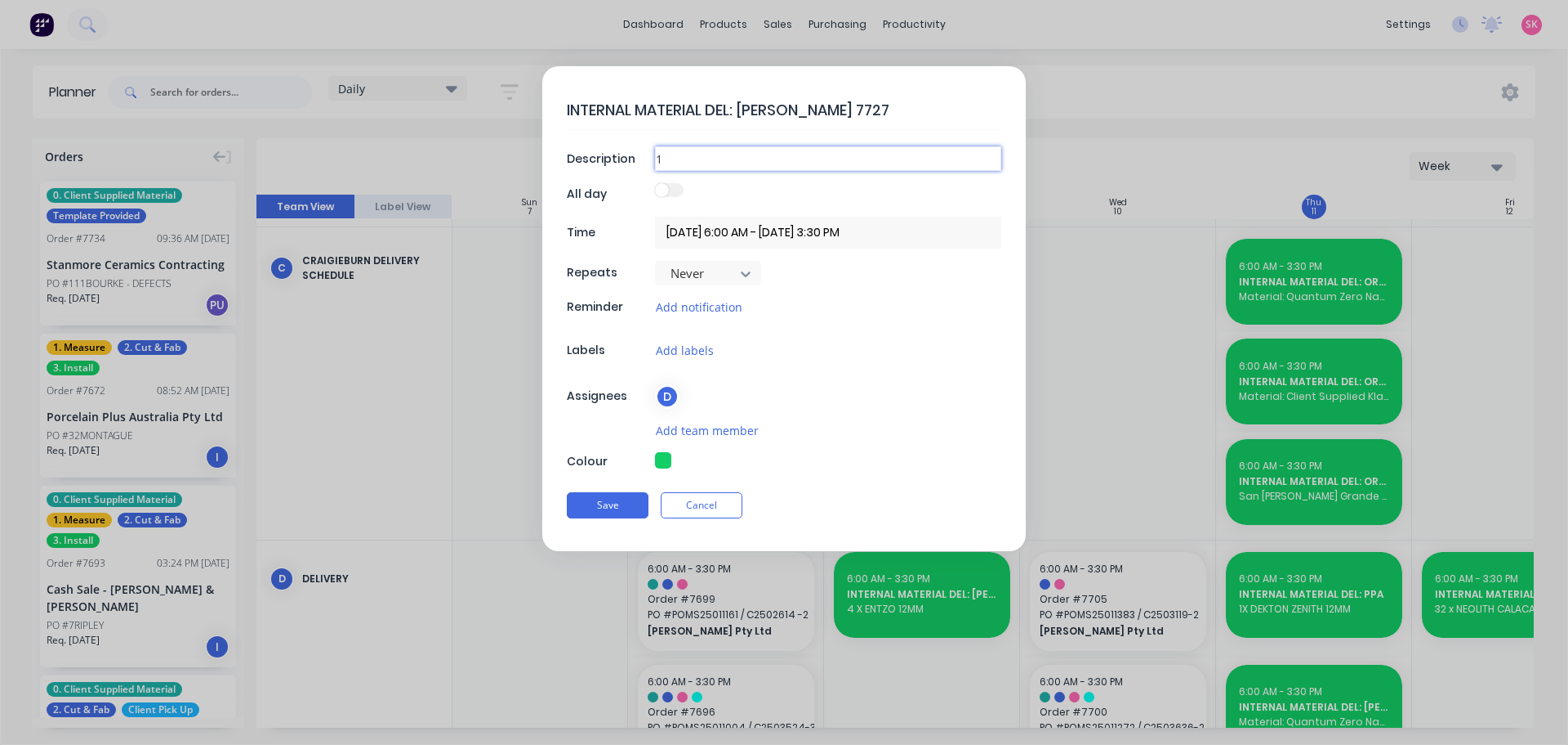
type textarea "x"
type input "1"
type textarea "x"
type input "1 X"
type textarea "x"
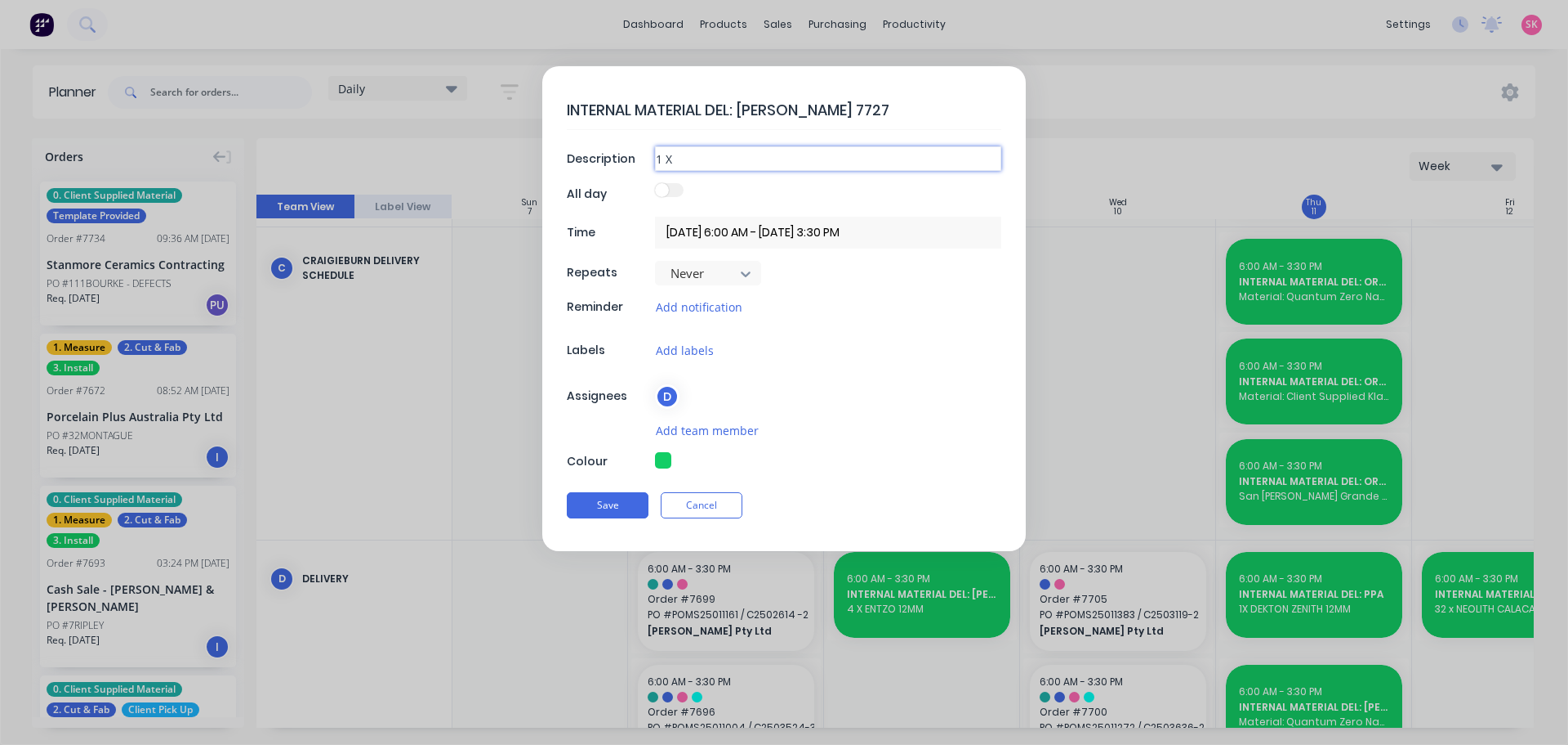
type input "1 X"
type textarea "x"
type input "1 X m"
type textarea "x"
type input "1 X mo"
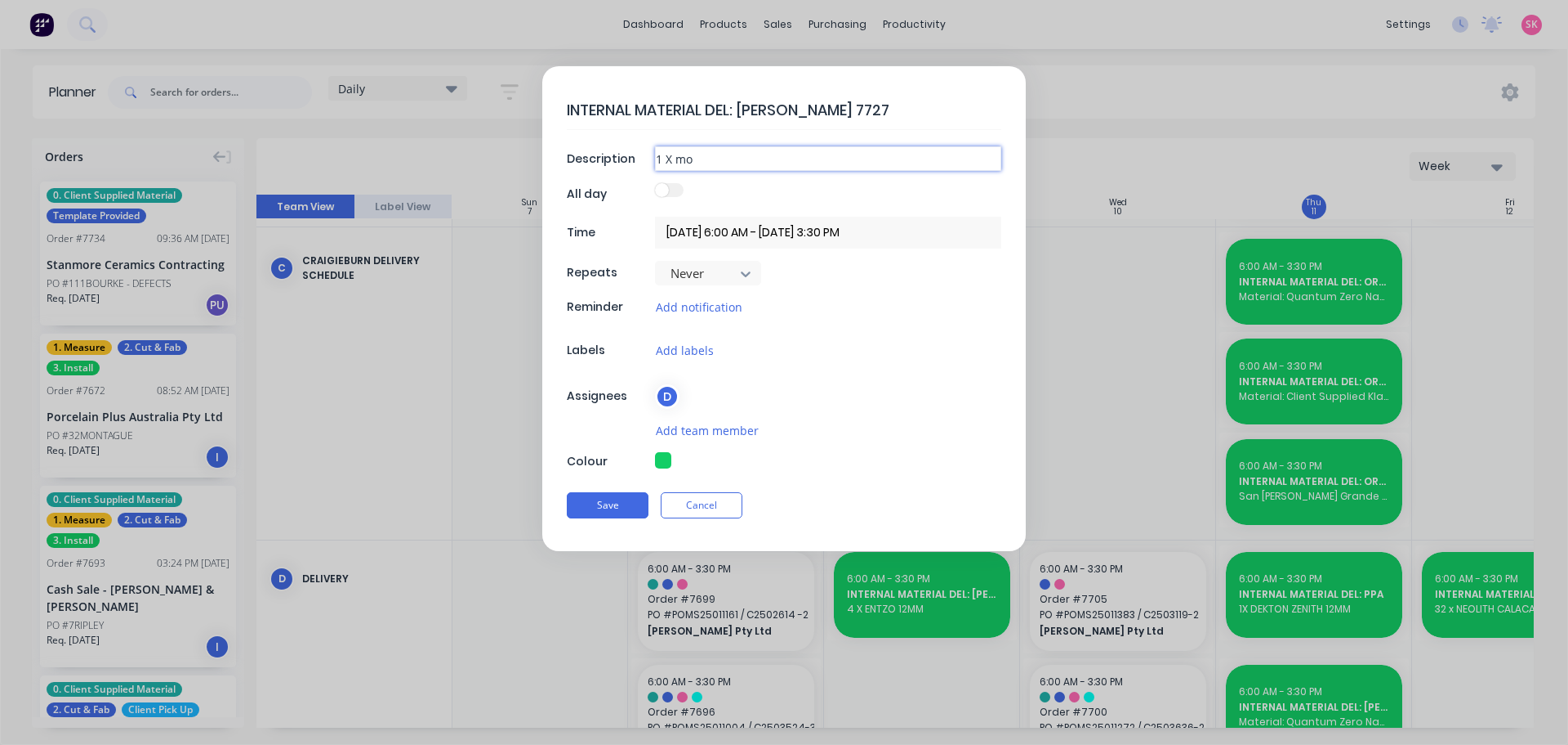
type textarea "x"
type input "1 X mor"
type textarea "x"
type input "1 X morp"
type textarea "x"
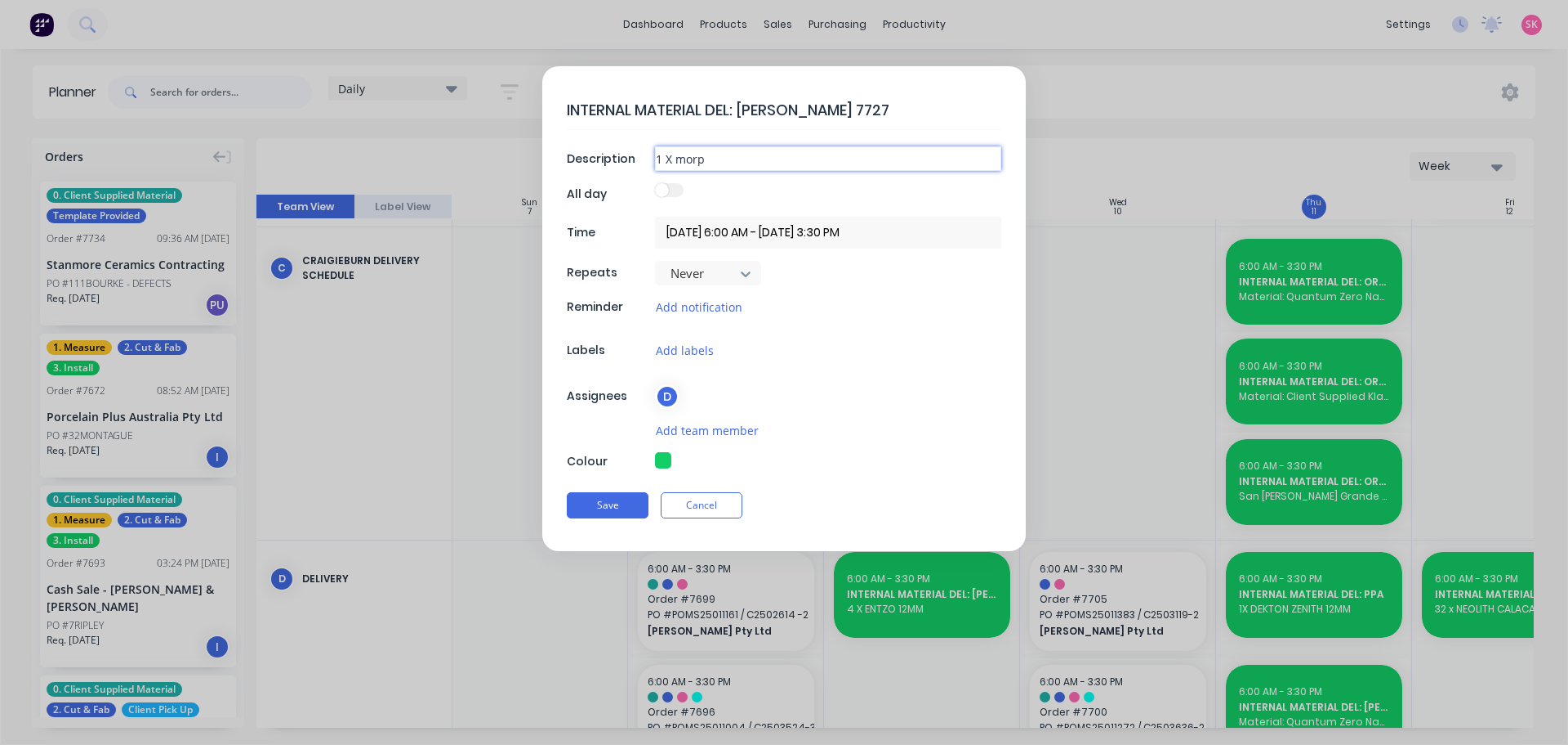
type input "1 X mor"
type textarea "x"
type input "1 X mo"
type textarea "x"
type input "1 X m"
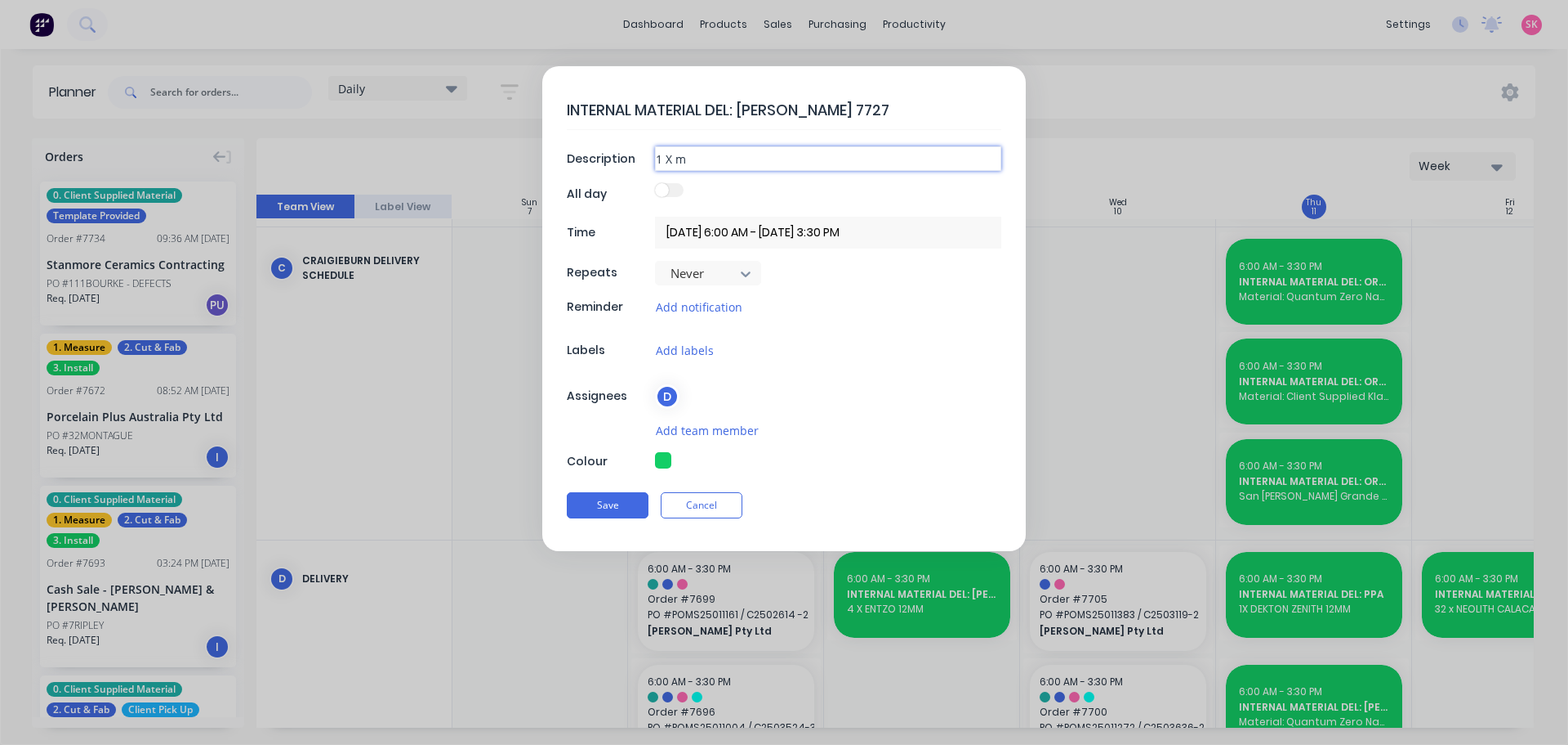
type textarea "x"
type input "1 X"
type textarea "x"
type input "1 X M"
type textarea "x"
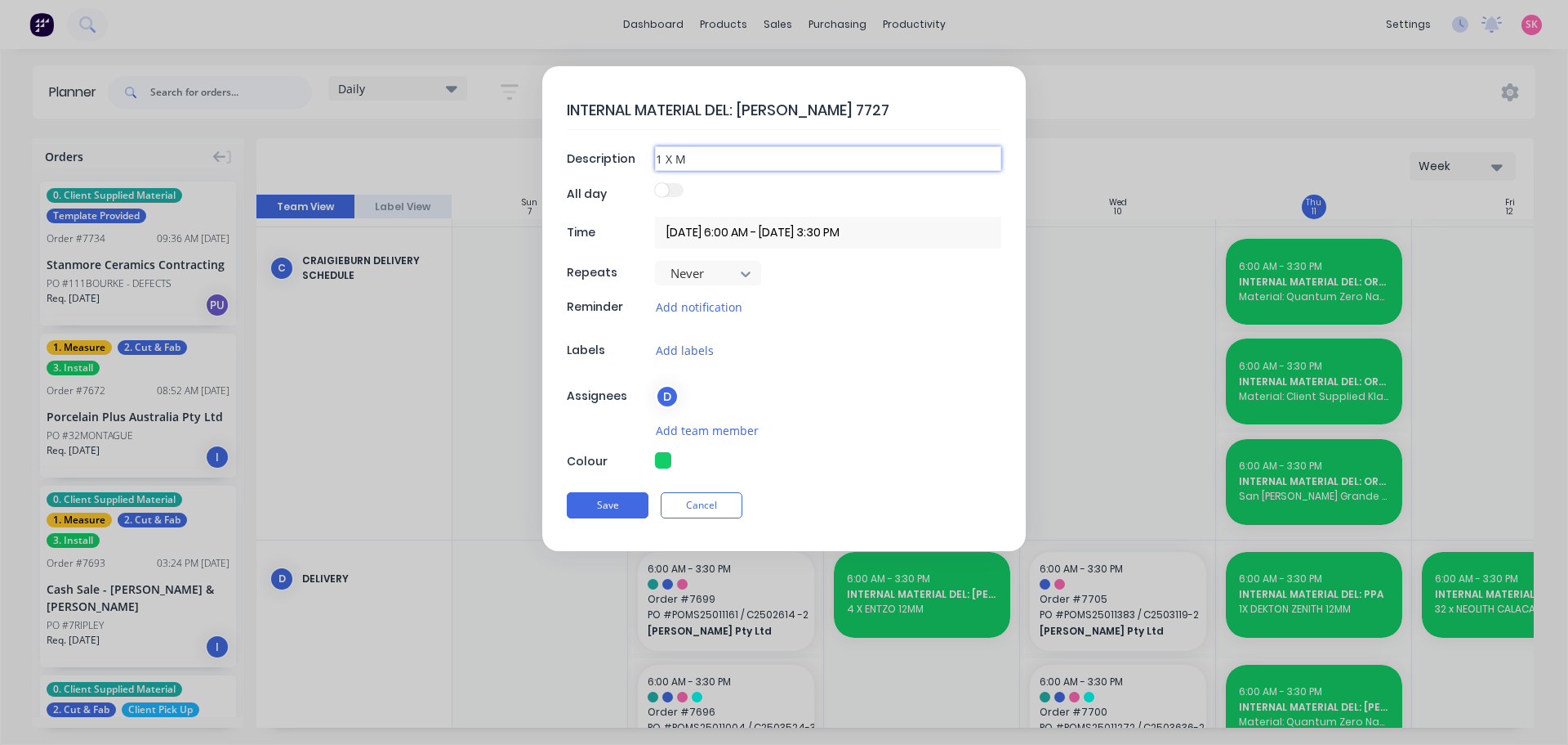
type input "1 X MO"
type textarea "x"
type input "1 X MOP"
type textarea "x"
type input "1 X MO"
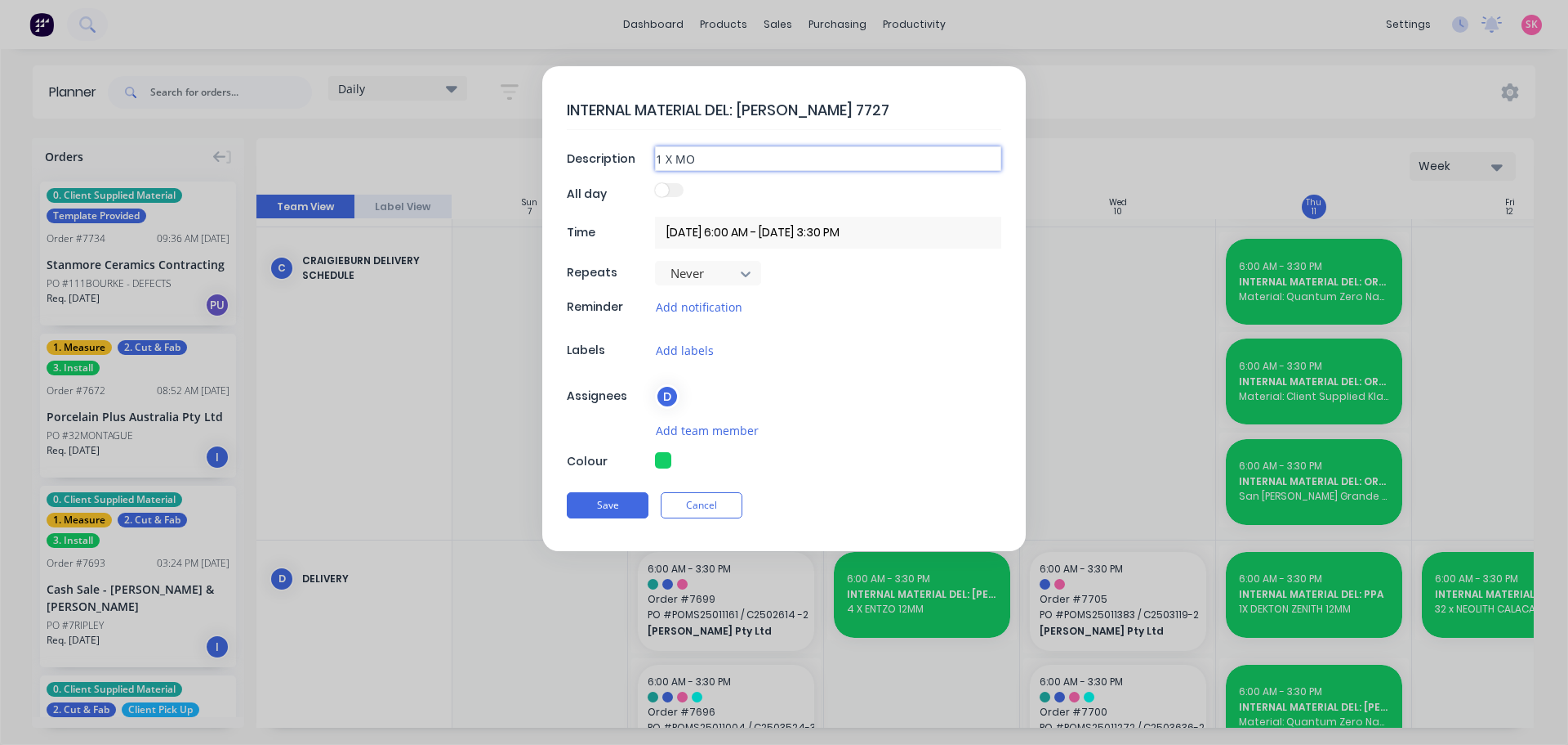
type textarea "x"
type input "1 X MOR"
type textarea "x"
type input "1 X MORP"
type textarea "x"
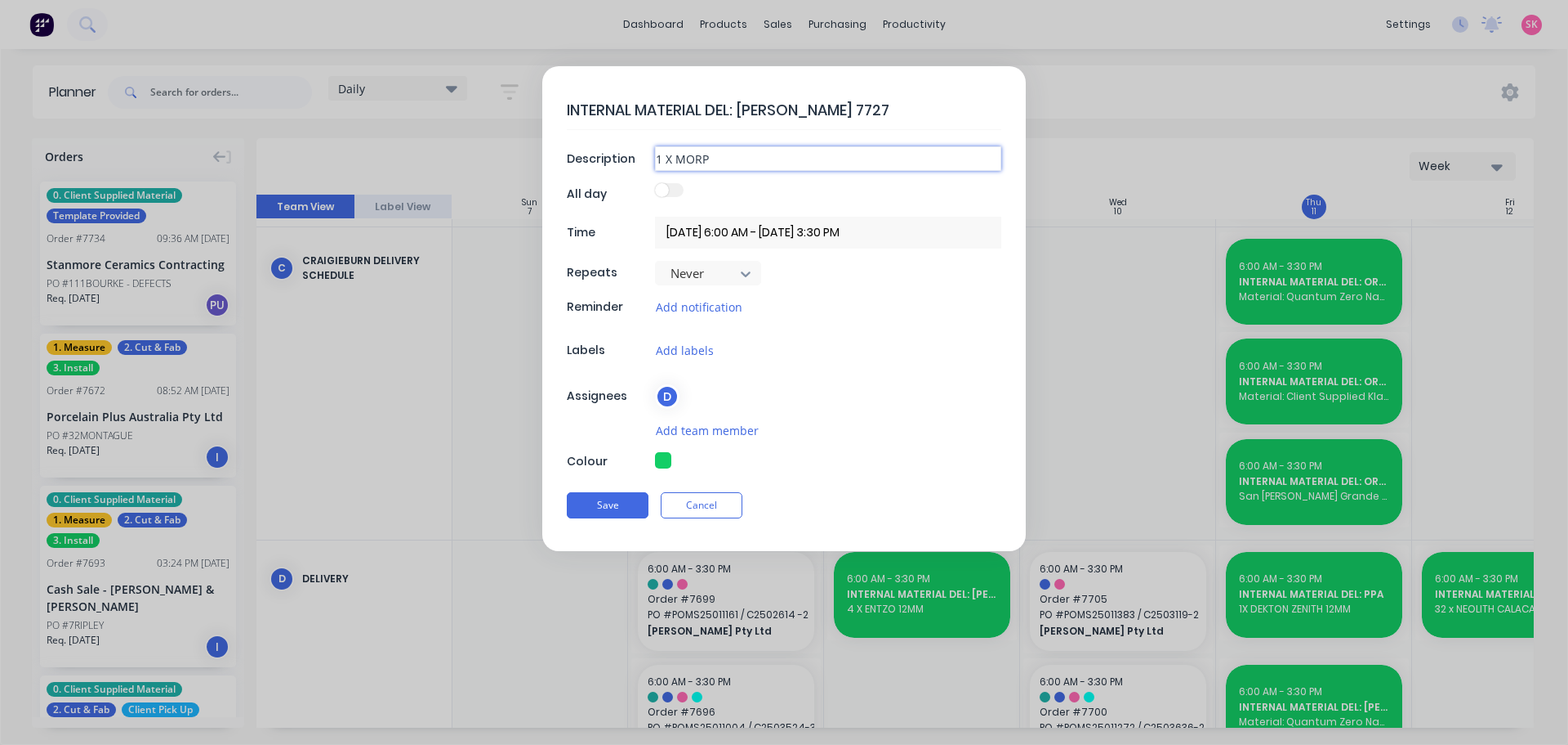
type input "1 X MORPH"
type textarea "x"
type input "1 X MORPHE"
type textarea "x"
type input "1 X MORPHEU"
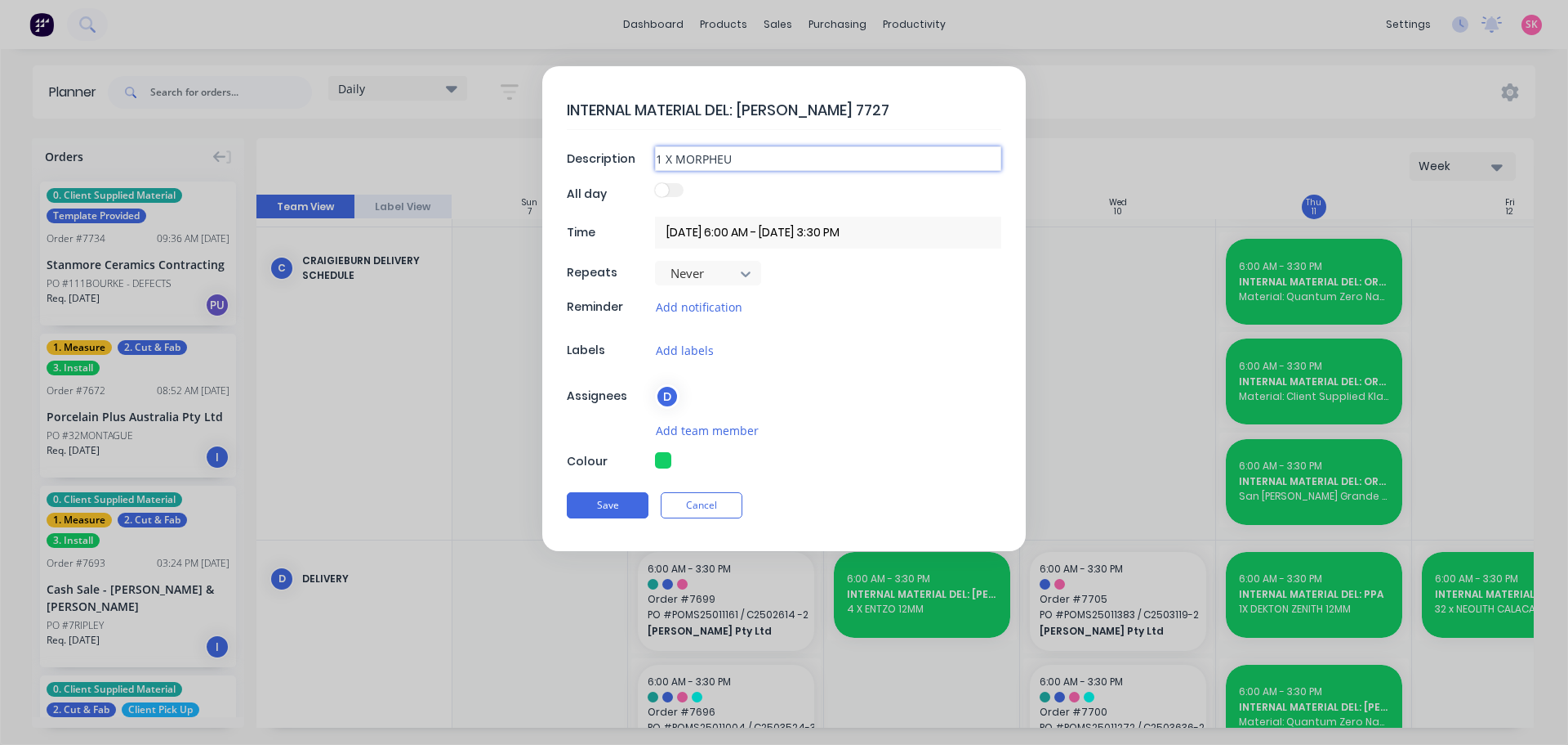
type textarea "x"
type input "1 X MORPHEUS"
type textarea "x"
type input "1 X MORPHEUS"
click at [609, 507] on button "Save" at bounding box center [608, 505] width 82 height 26
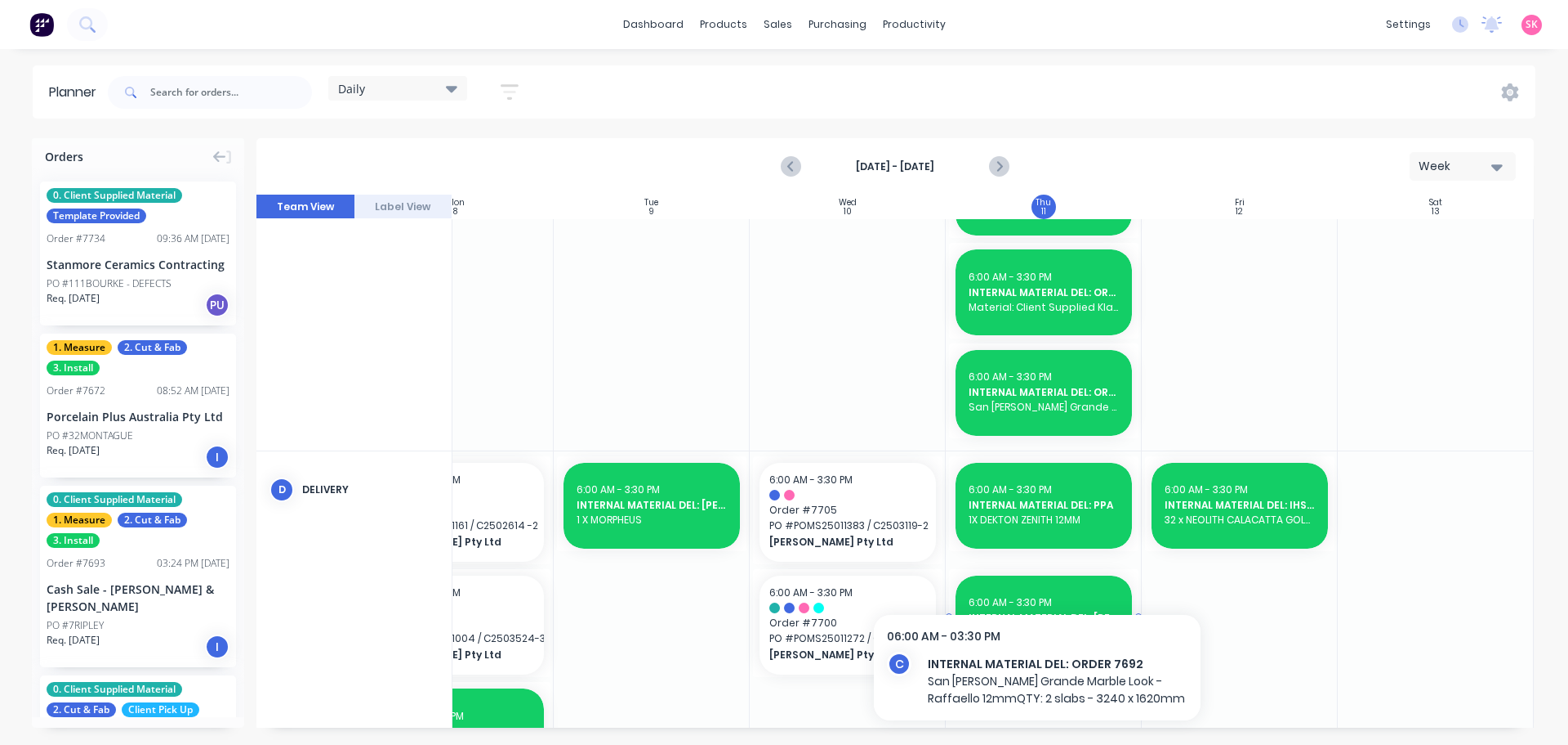
scroll to position [559, 297]
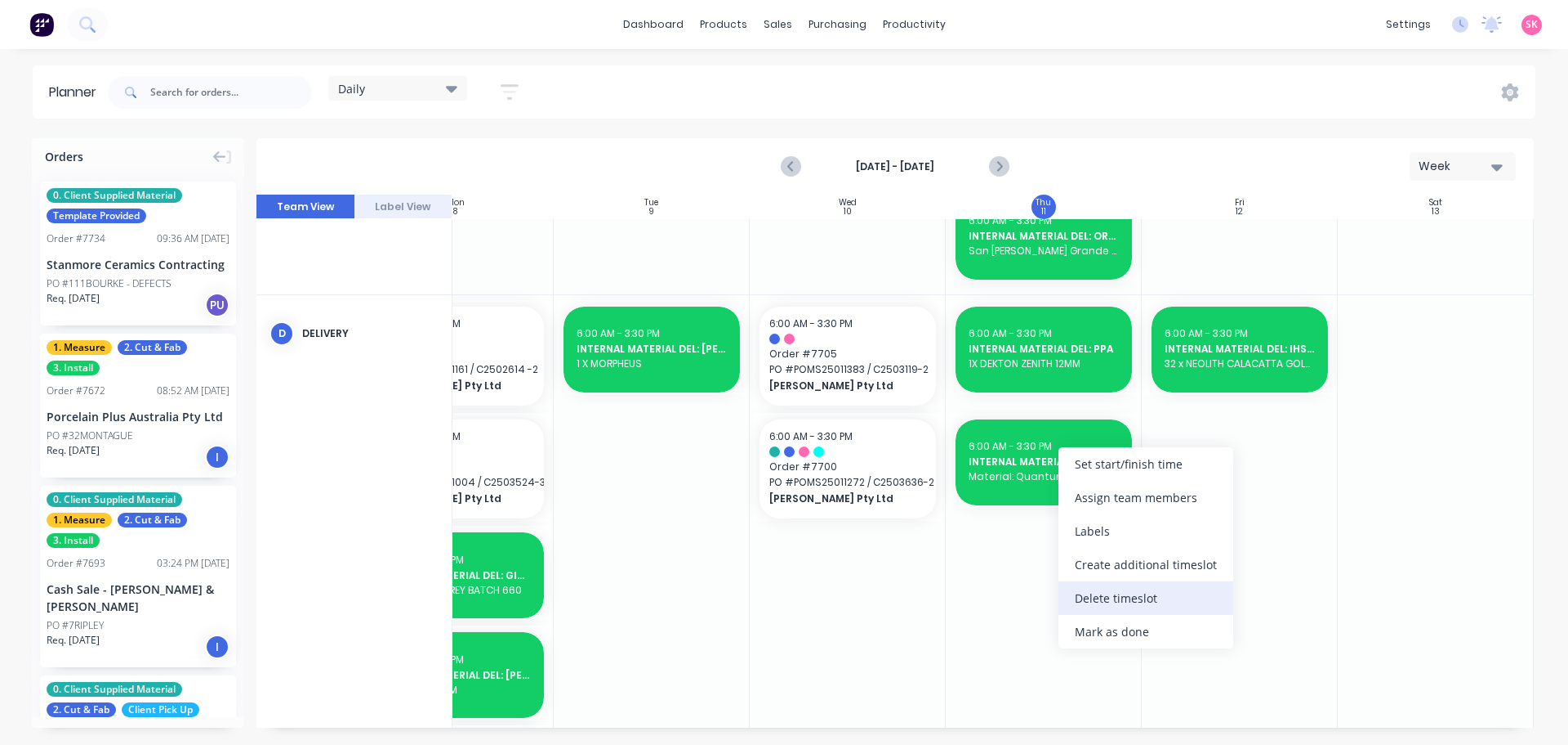
click at [1124, 599] on div "Delete timeslot" at bounding box center [1145, 598] width 174 height 33
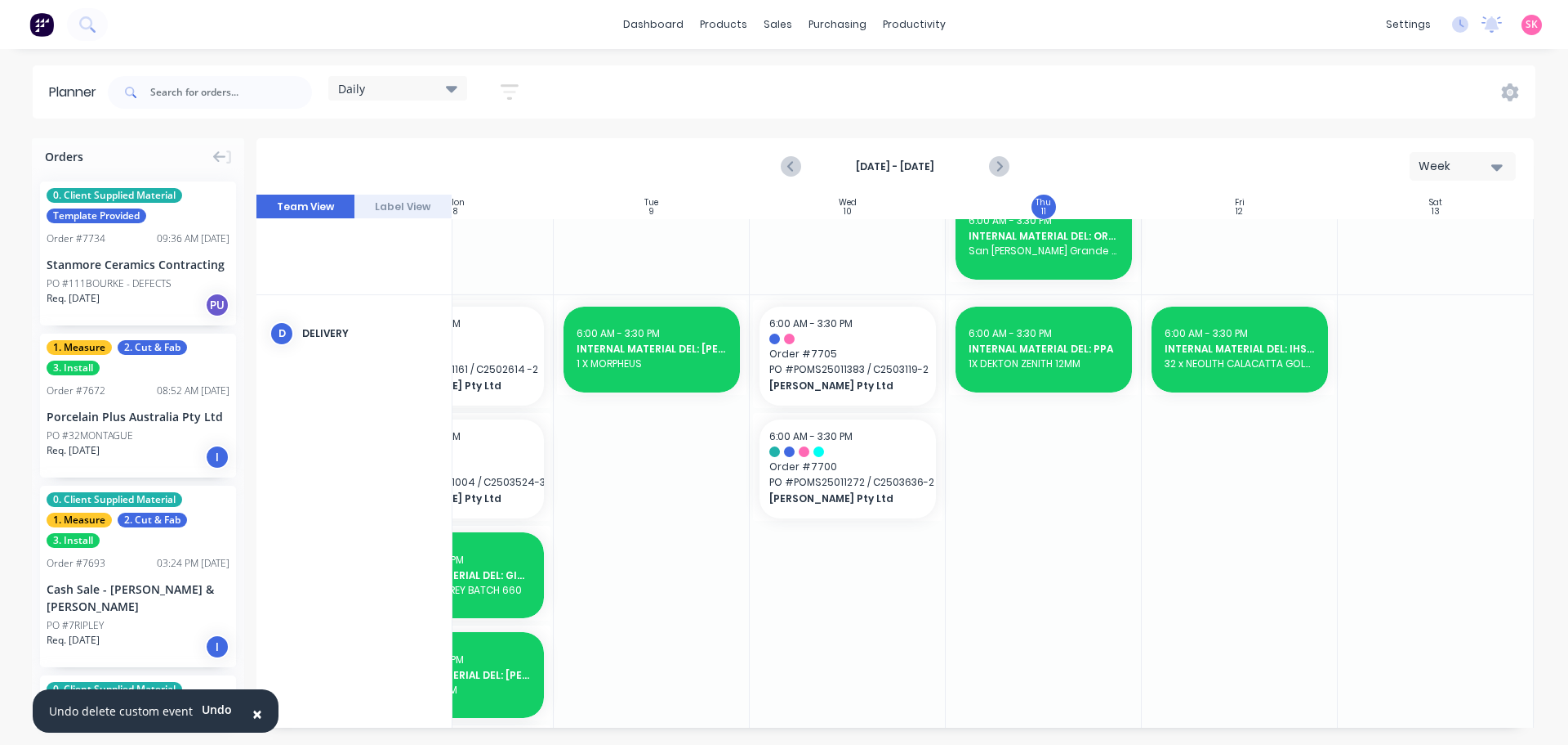
scroll to position [396, 297]
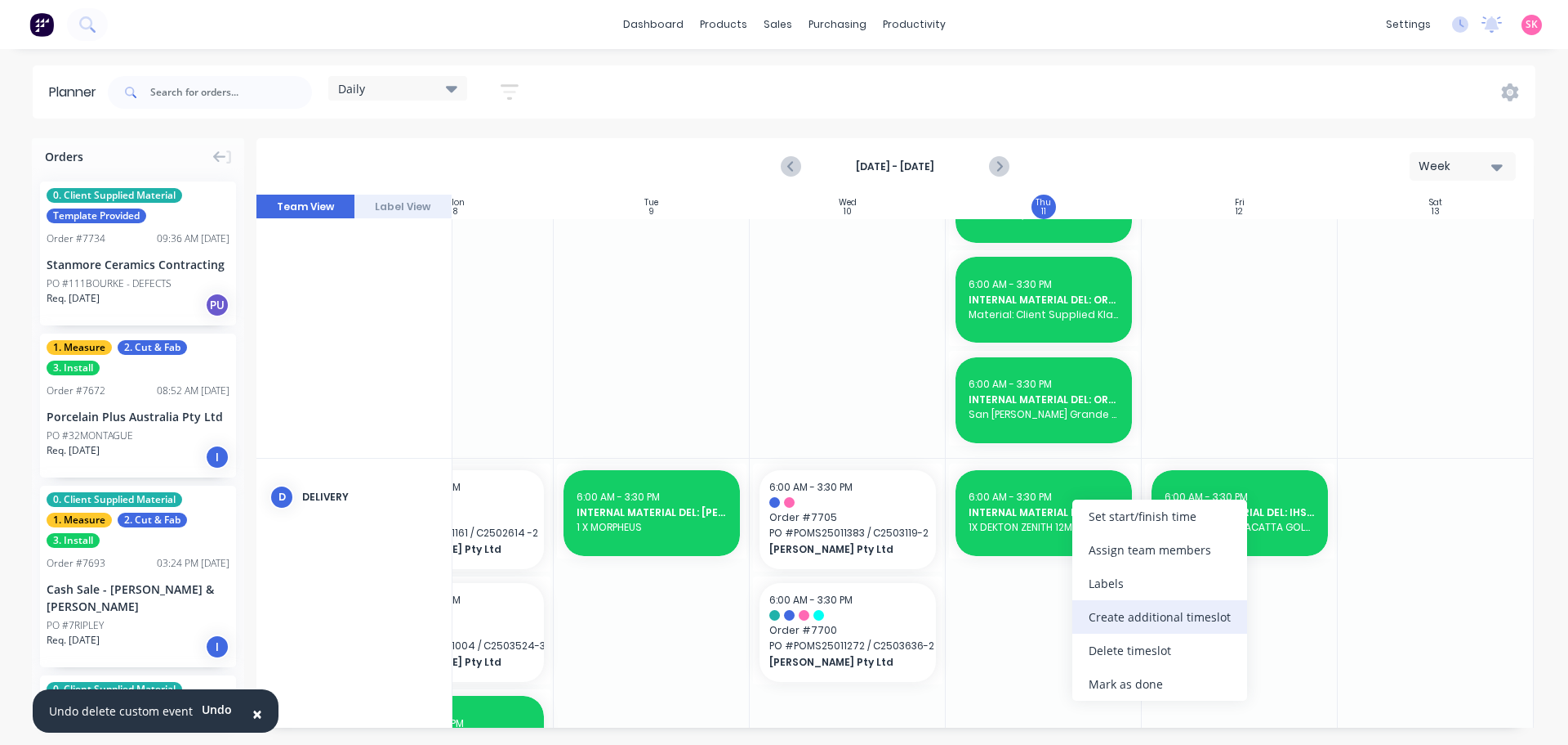
click at [1130, 619] on div "Create additional timeslot" at bounding box center [1159, 616] width 174 height 33
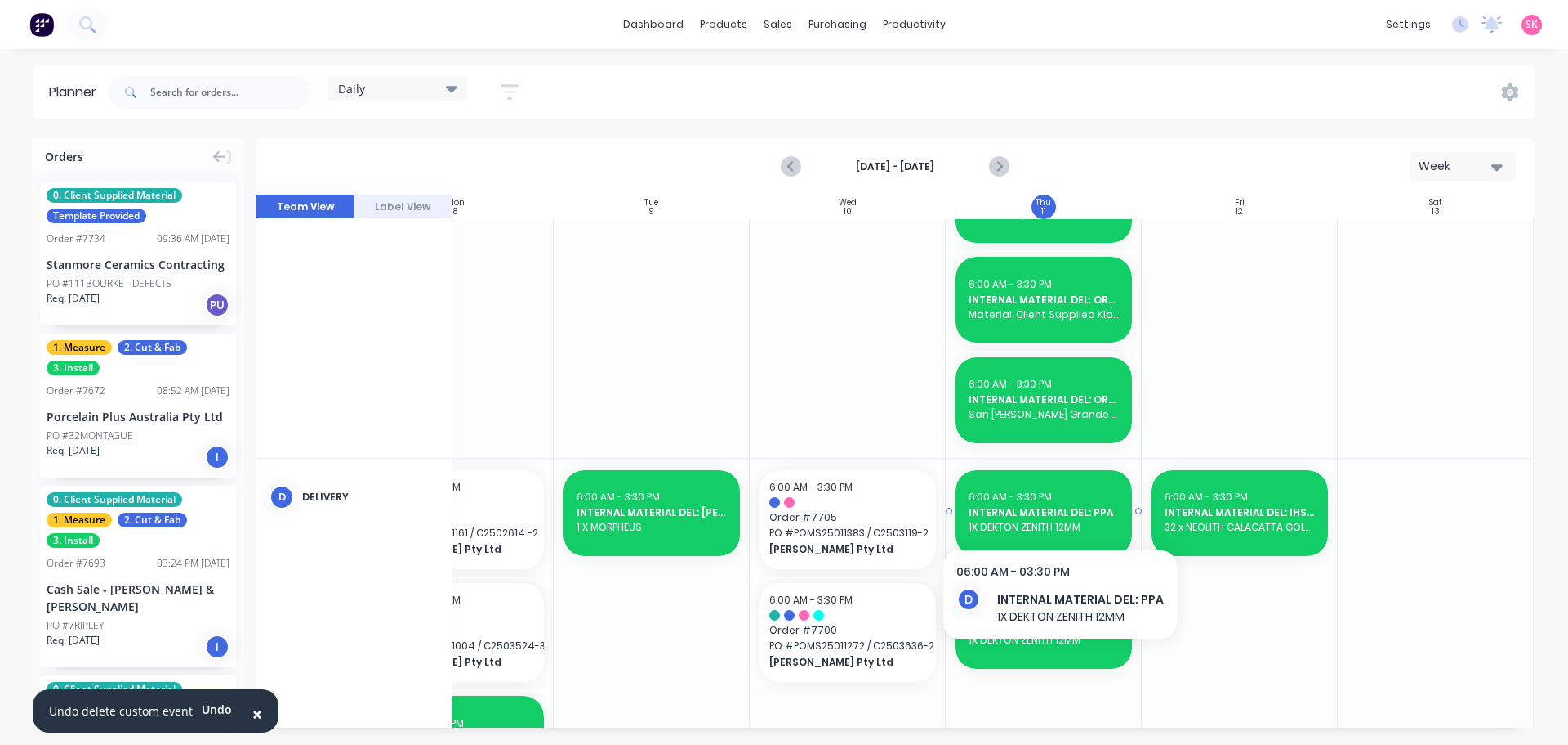
click at [1056, 512] on span "INTERNAL MATERIAL DEL: PPA" at bounding box center [1044, 512] width 150 height 15
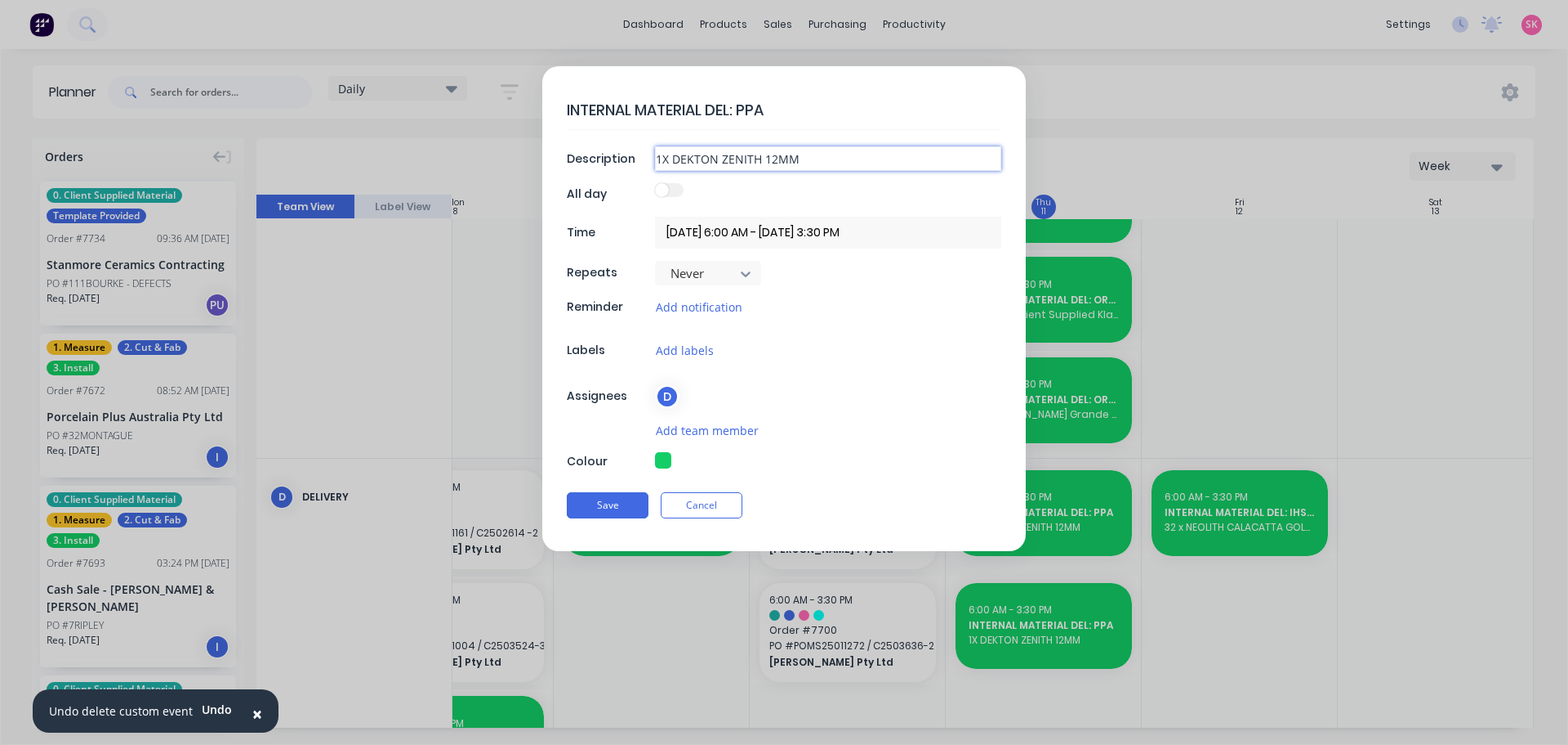
drag, startPoint x: 824, startPoint y: 163, endPoint x: 473, endPoint y: 219, distance: 355.4
click at [493, 218] on form "INTERNAL MATERIAL DEL: PPA Description 1X DEKTON ZENITH 12MM All day Time 11/09…" at bounding box center [784, 308] width 1534 height 485
type textarea "x"
type input "1"
type textarea "x"
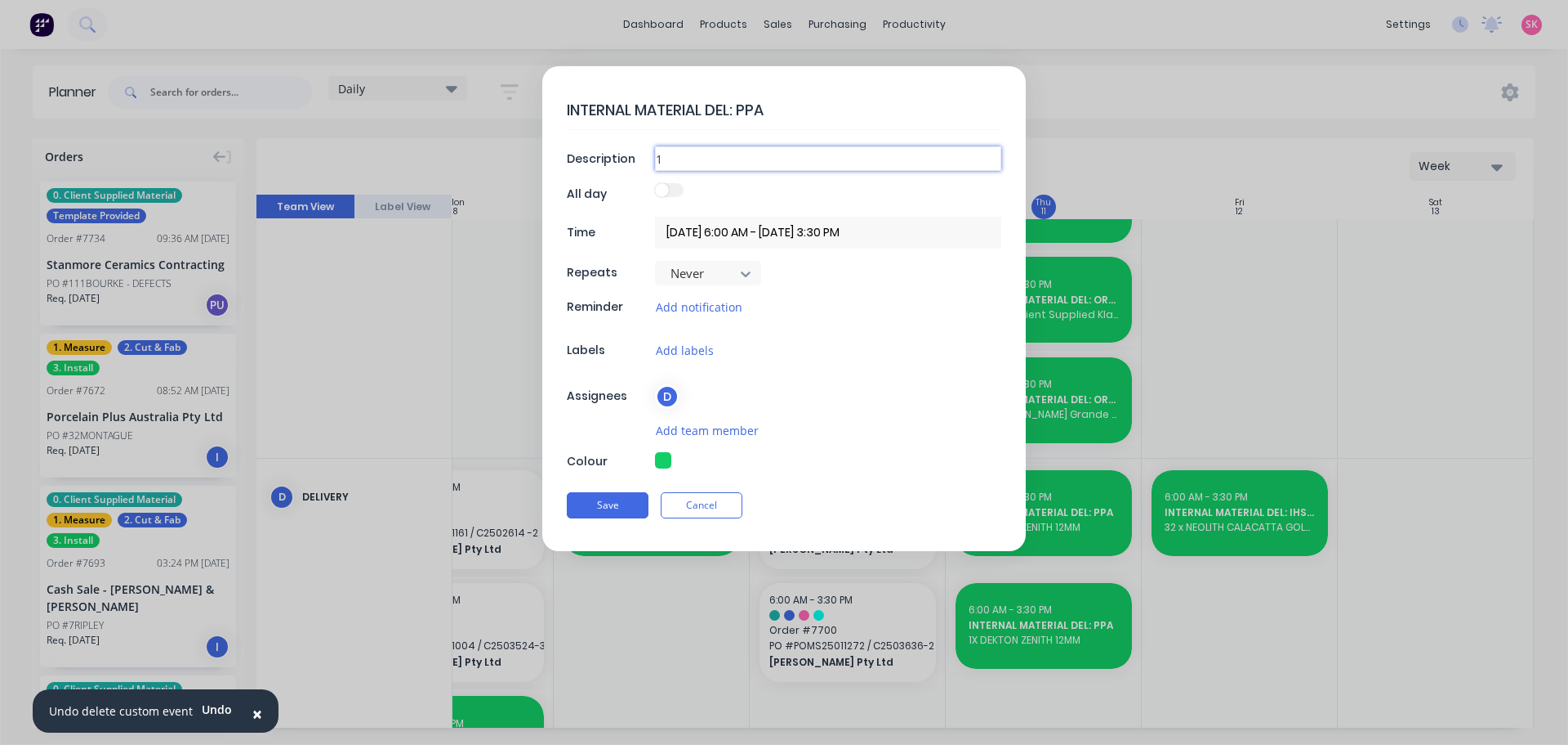
type input "1"
type textarea "x"
type input "1 x"
type textarea "x"
type input "1 x"
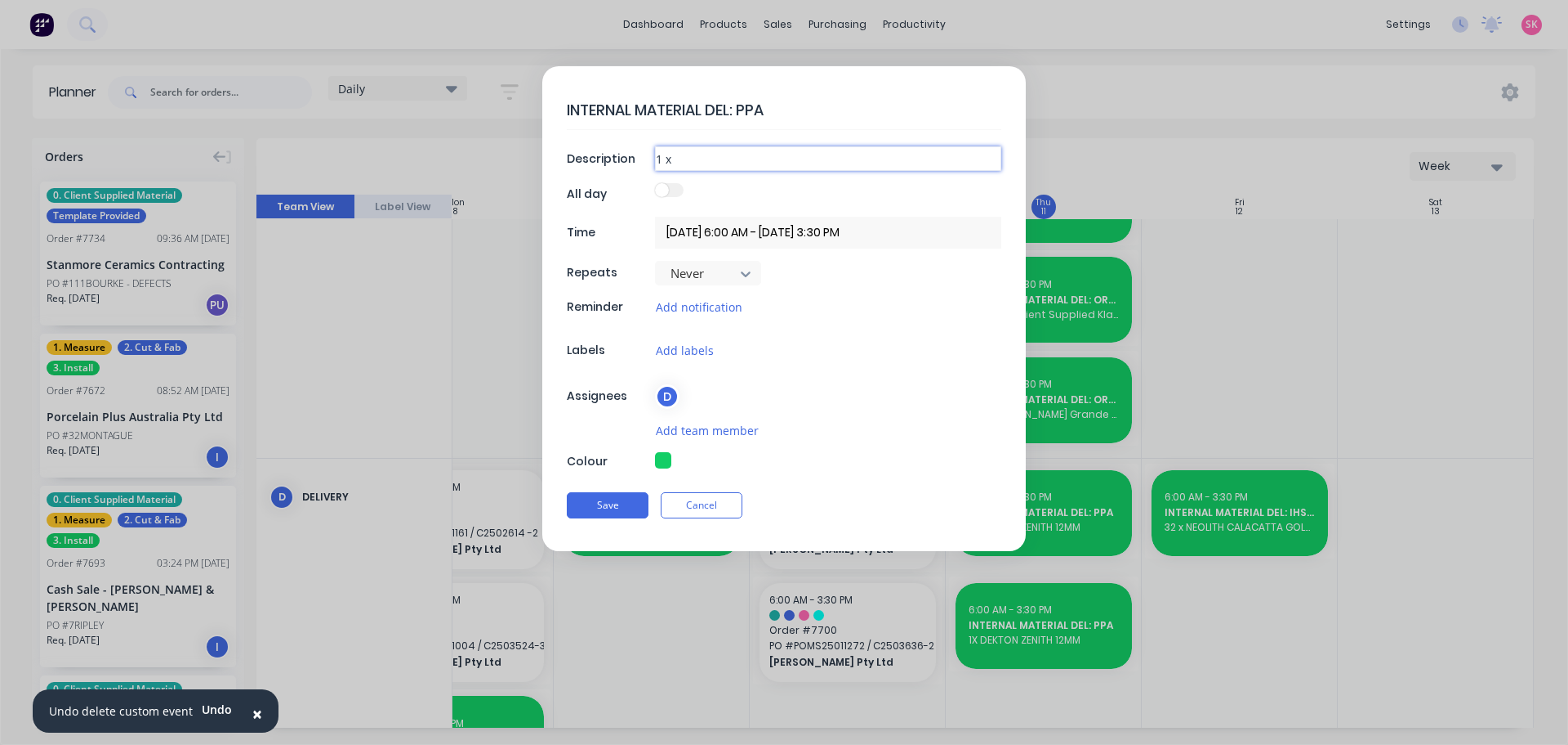
type textarea "x"
type input "1 x v"
type textarea "x"
type input "1 x va"
type textarea "x"
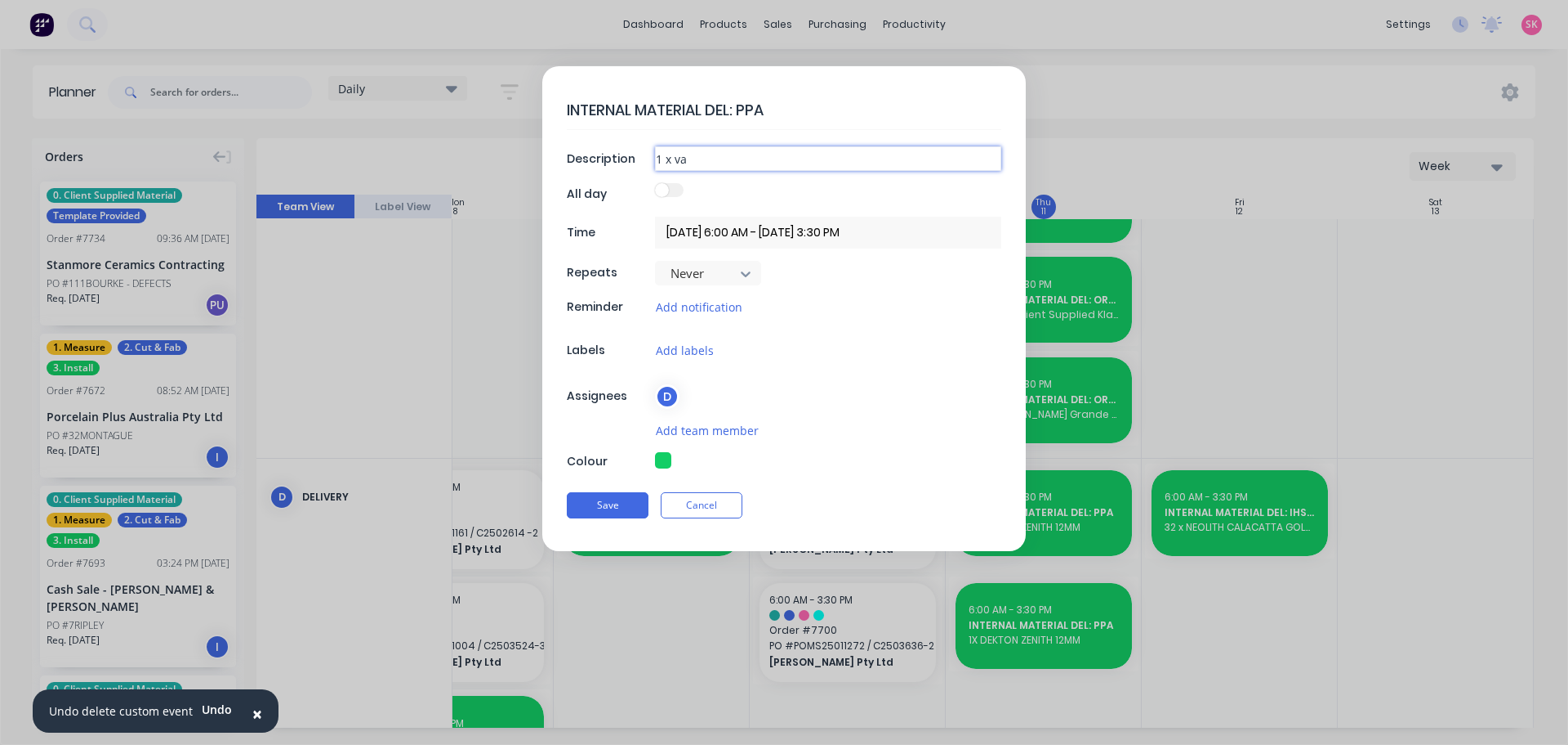
type input "1 x vas"
type textarea "x"
type input "1 x vasa"
type textarea "x"
type input "1 x vasar"
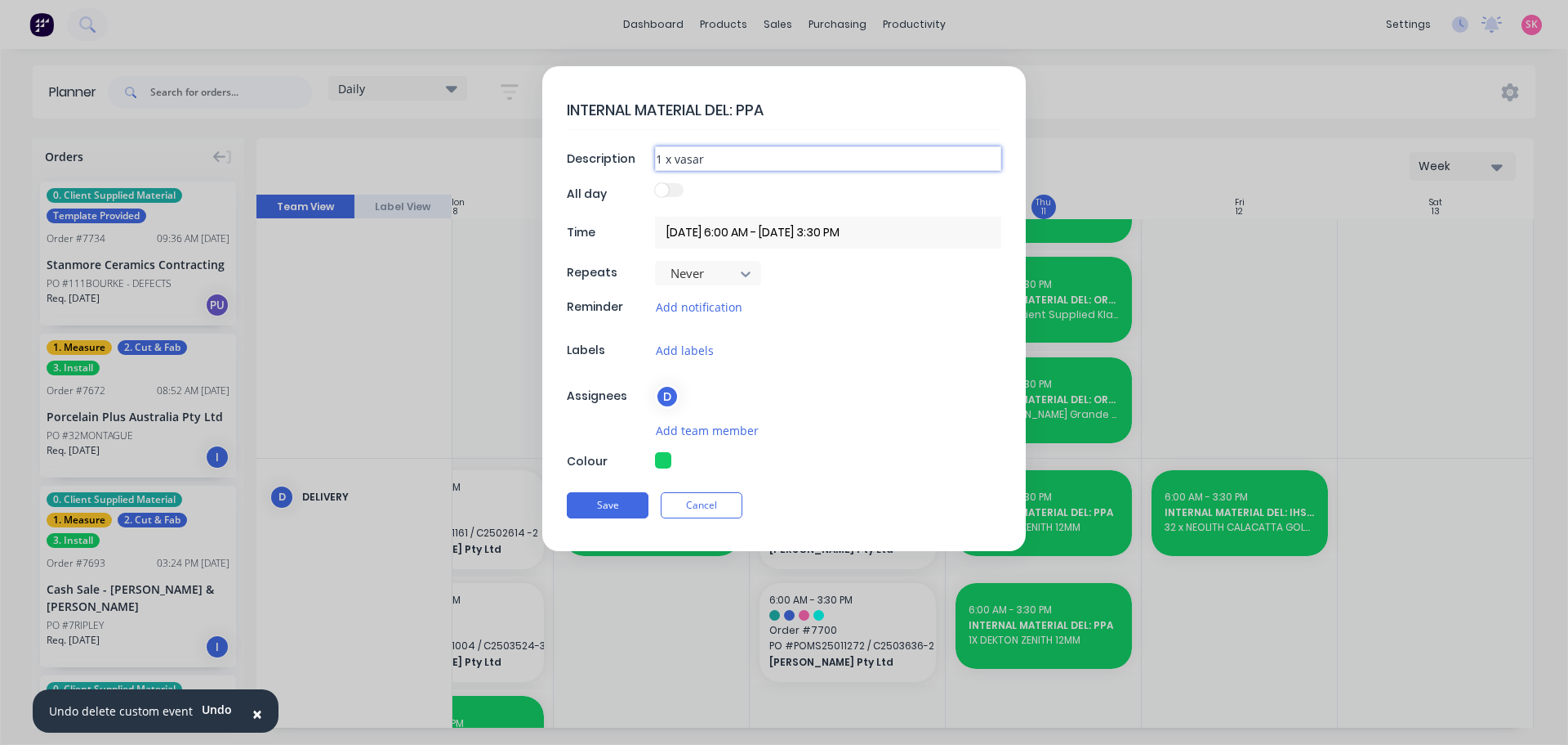
type textarea "x"
type input "1 x vasari"
type textarea "x"
type input "1 x vasari"
type textarea "x"
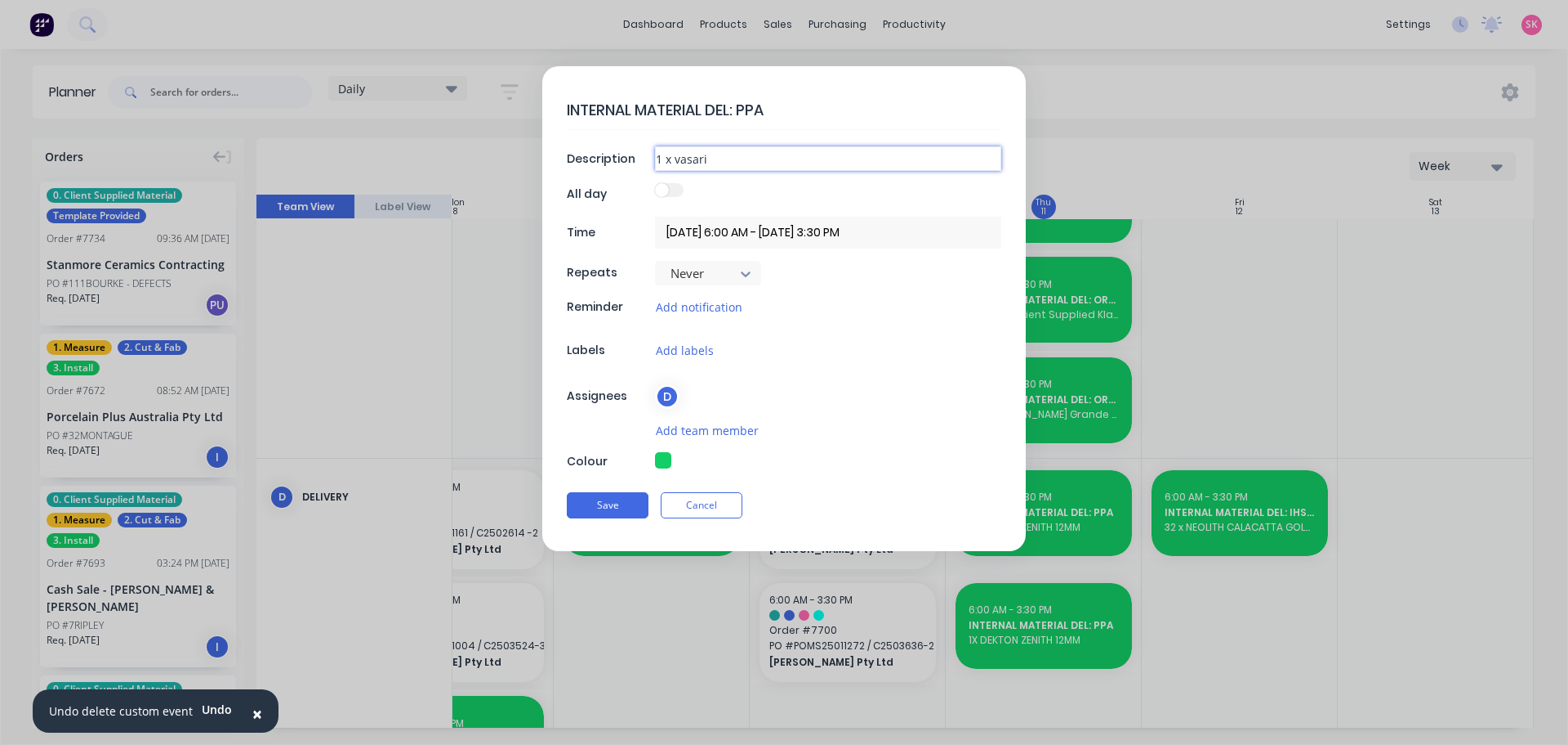
type input "1 x vasari"
type textarea "x"
type input "1 x vasar"
type textarea "x"
type input "1 x vasa"
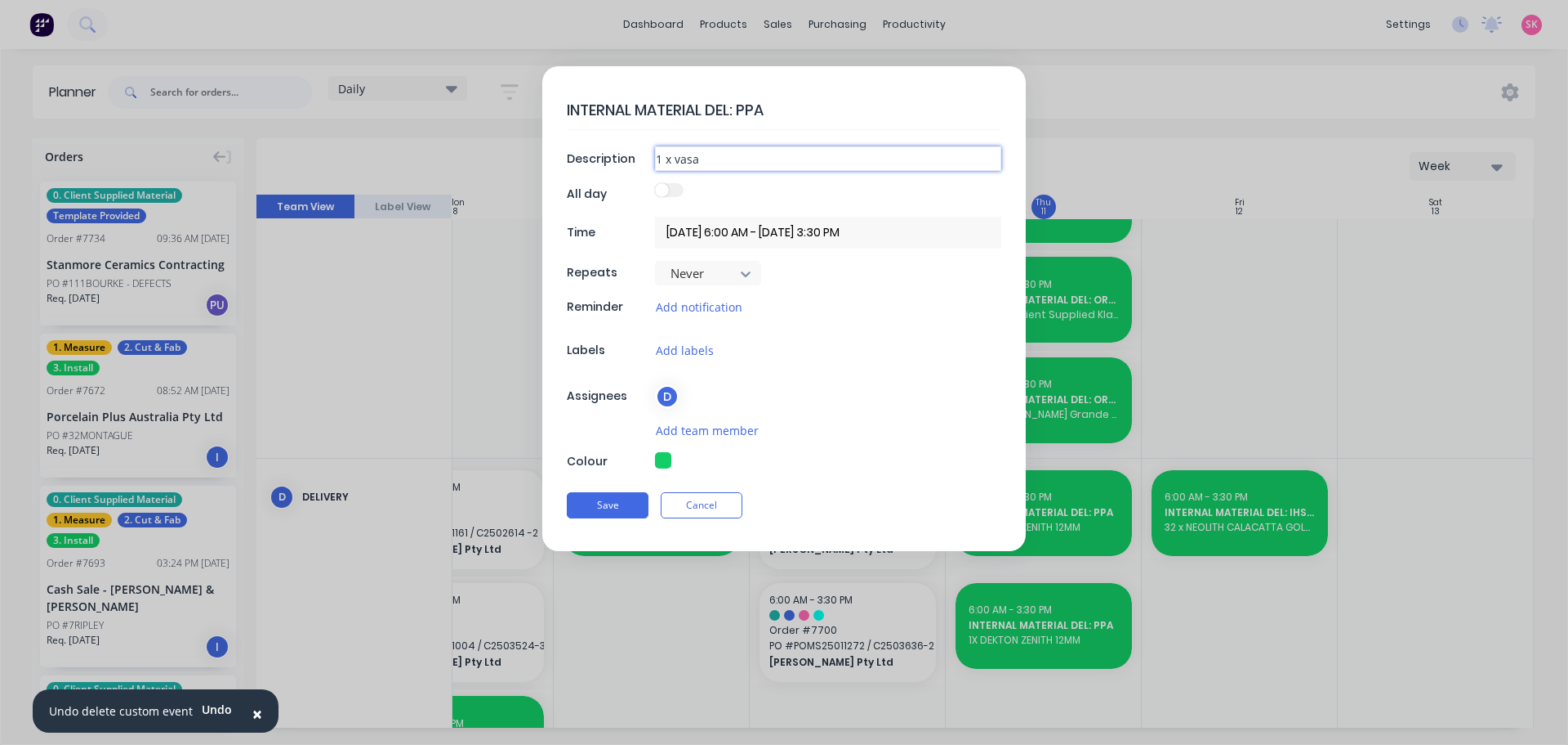
type textarea "x"
type input "1 x vas"
type textarea "x"
type input "1 x va"
type textarea "x"
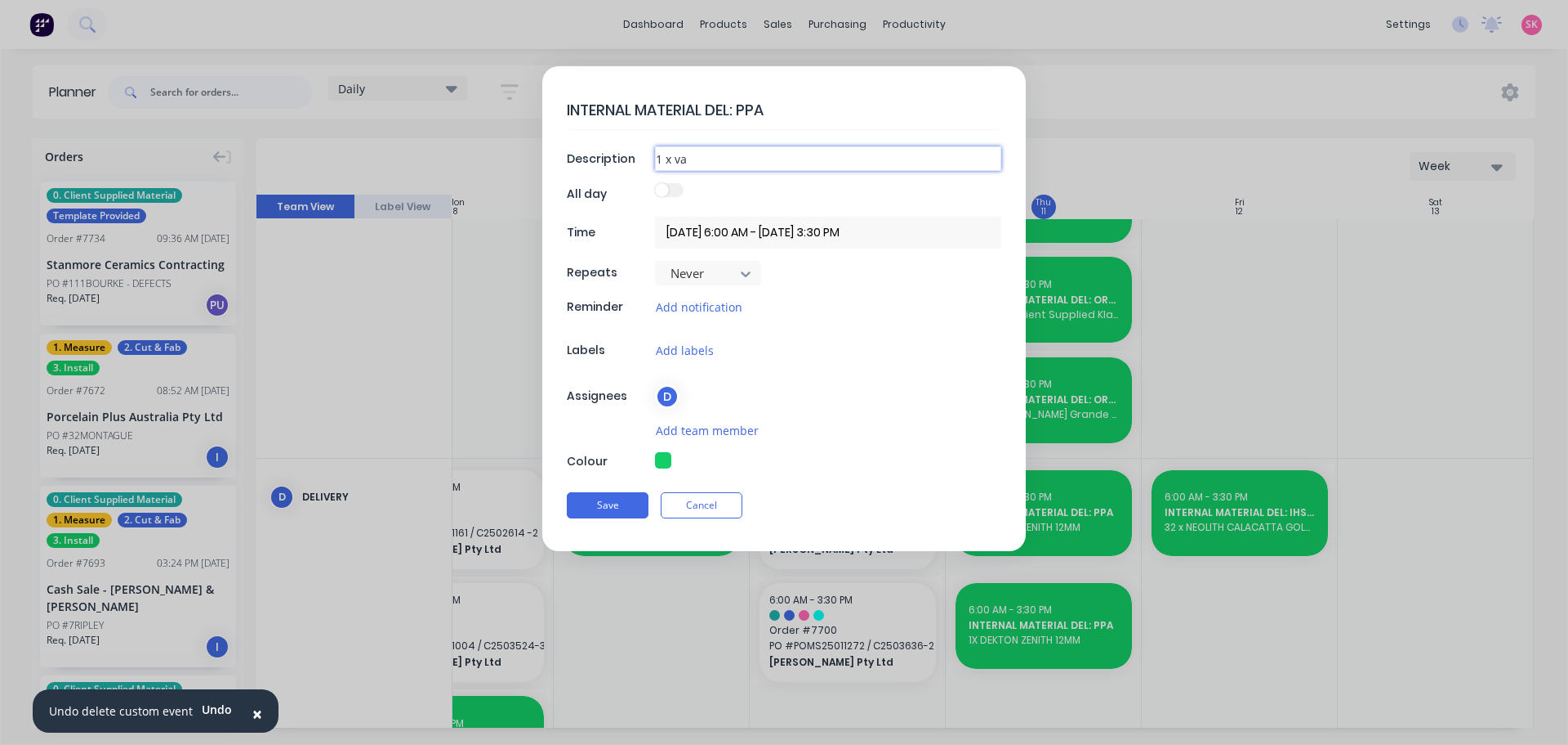
type input "1 x v"
type textarea "x"
type input "1 x"
type textarea "x"
type input "1 x V"
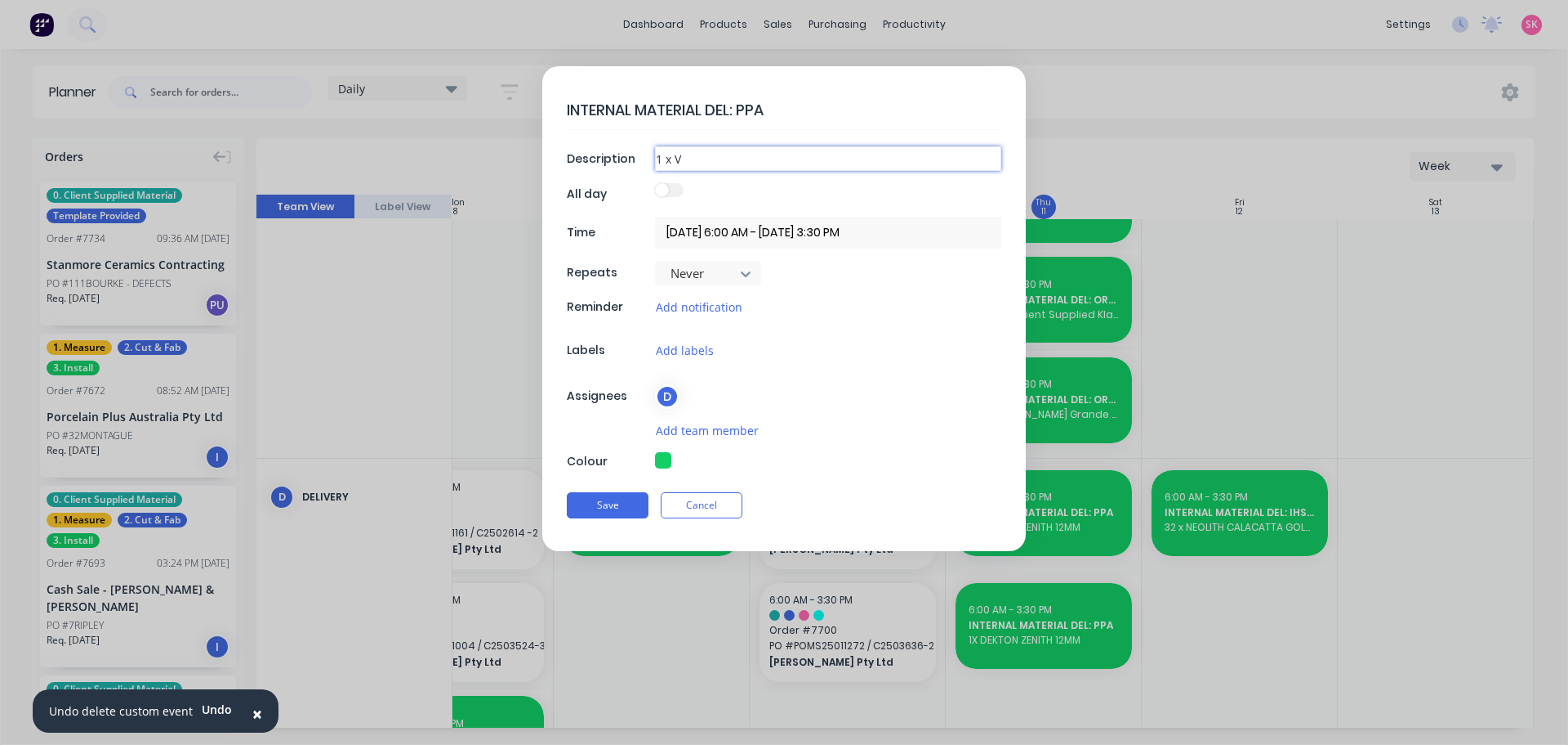
type textarea "x"
type input "1 x VA"
type textarea "x"
type input "1 x VAS"
type textarea "x"
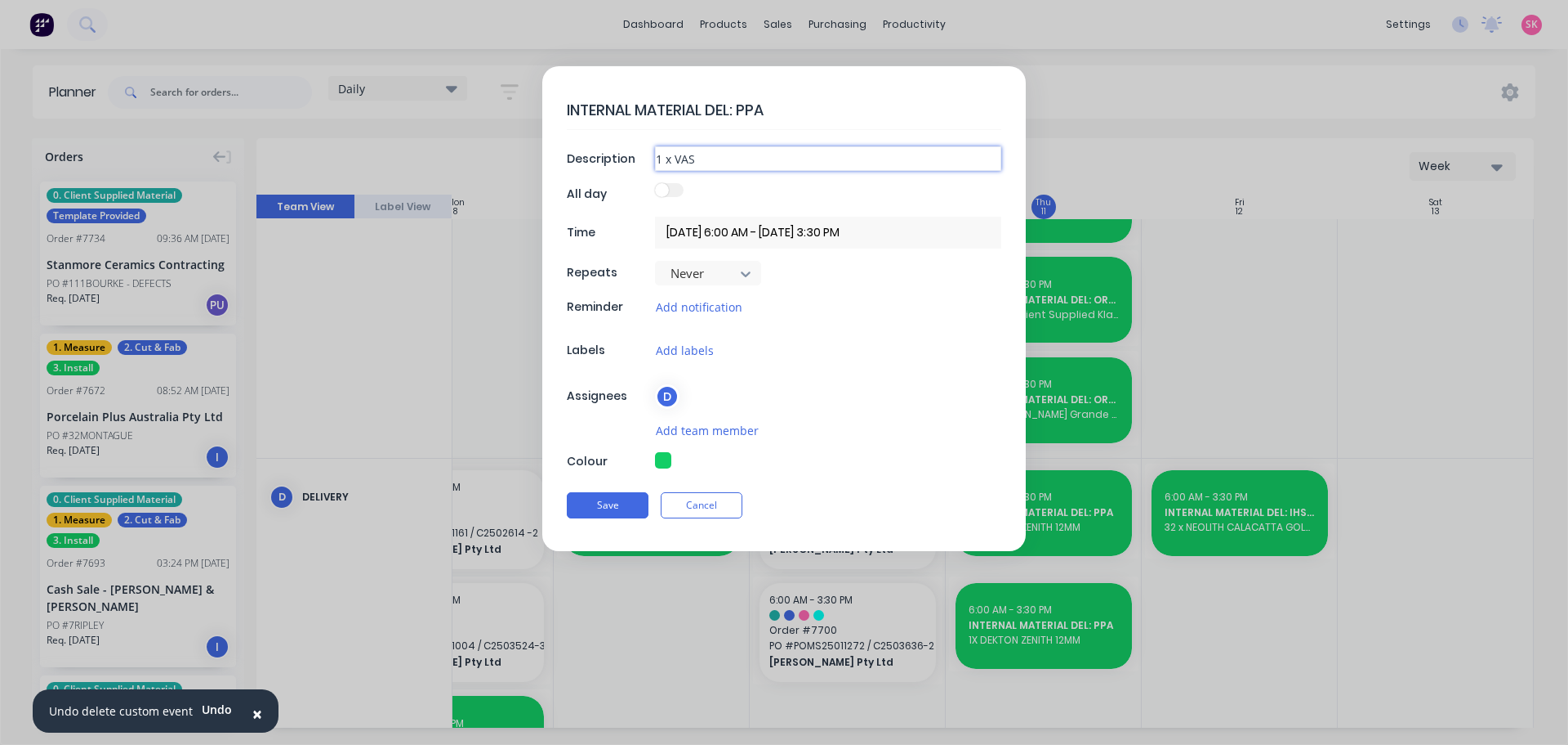
type input "1 x VASA"
type textarea "x"
type input "1 x VASAR"
type textarea "x"
type input "1 x VASARI"
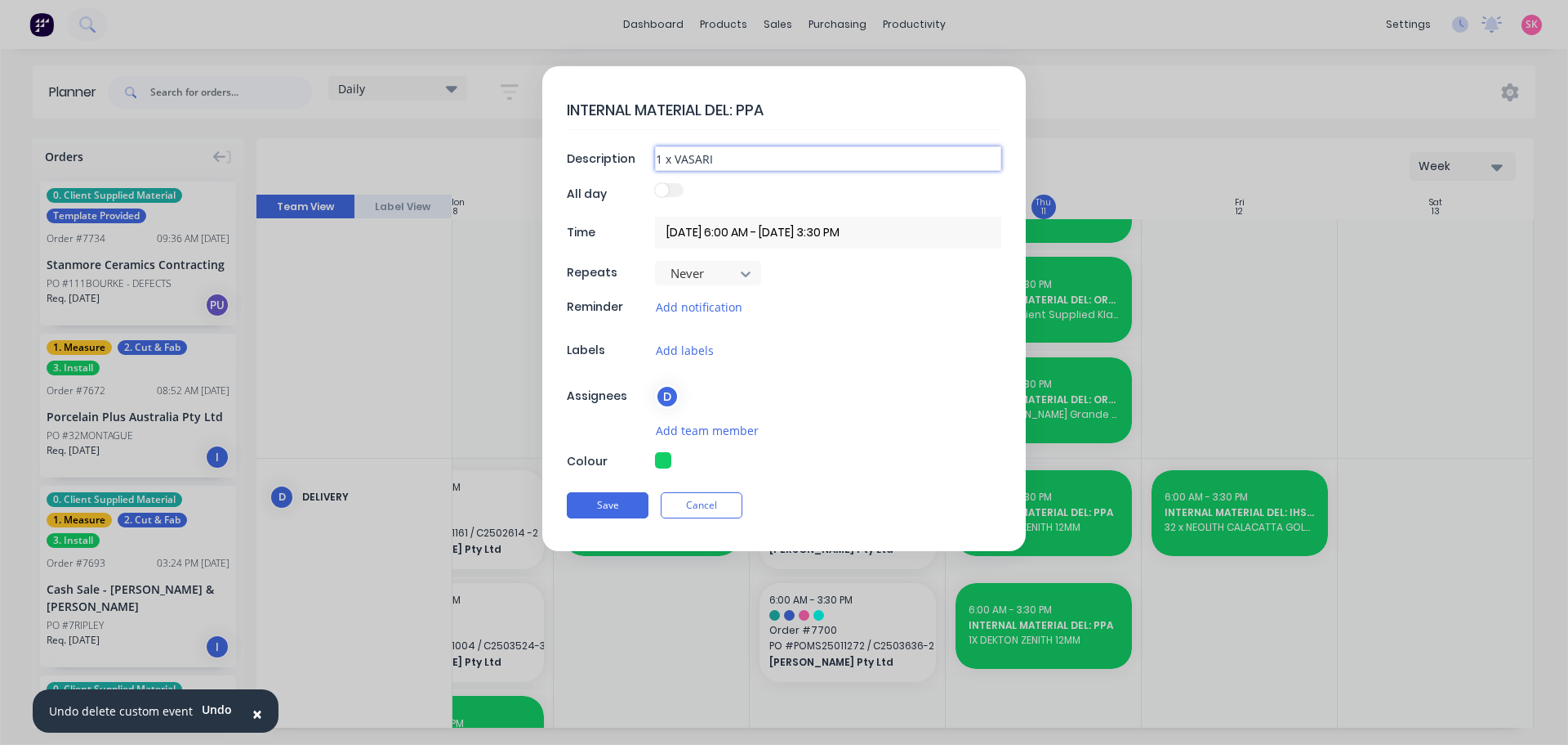
type textarea "x"
type input "1 x VASARI"
type textarea "x"
type input "1 x VASARI T"
type textarea "x"
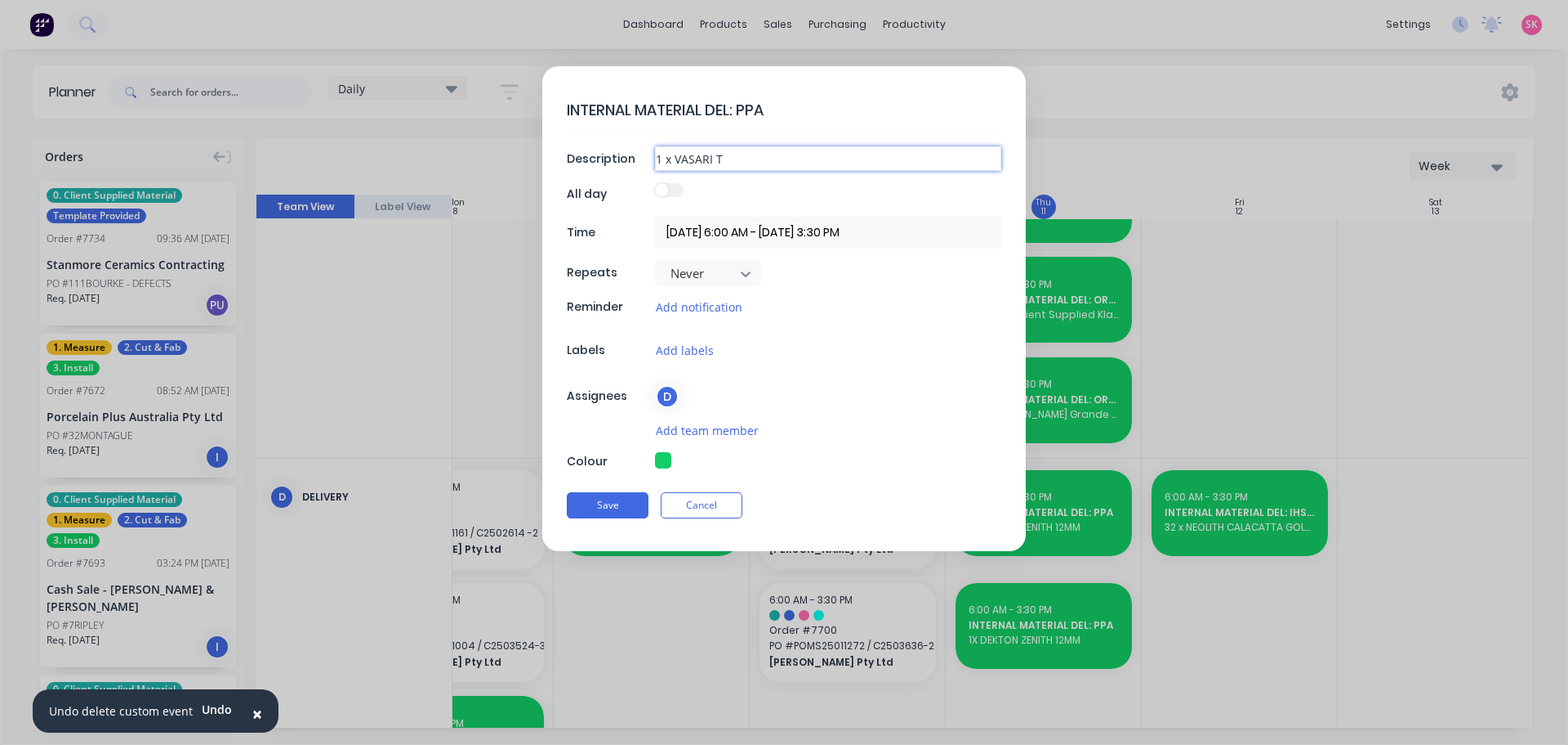
type input "1 x VASARI TU"
type textarea "x"
type input "1 x VASARI TUN"
type textarea "x"
type input "1 x VASARI TUND"
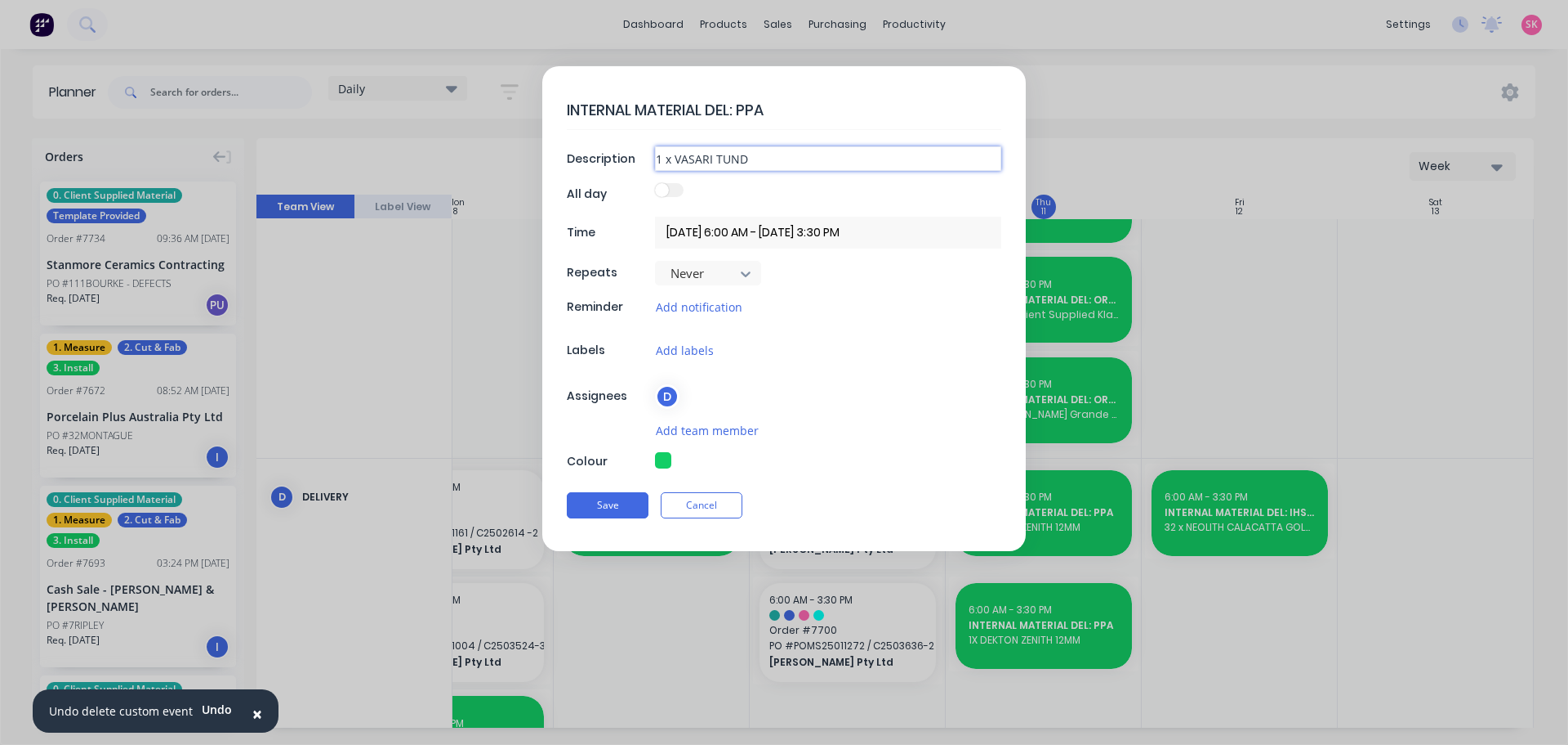
type textarea "x"
type input "1 x VASARI TUNDR"
type textarea "x"
type input "1 x VASARI TUNDRA"
click at [800, 109] on textarea "INTERNAL MATERIAL DEL: PPA" at bounding box center [784, 109] width 435 height 38
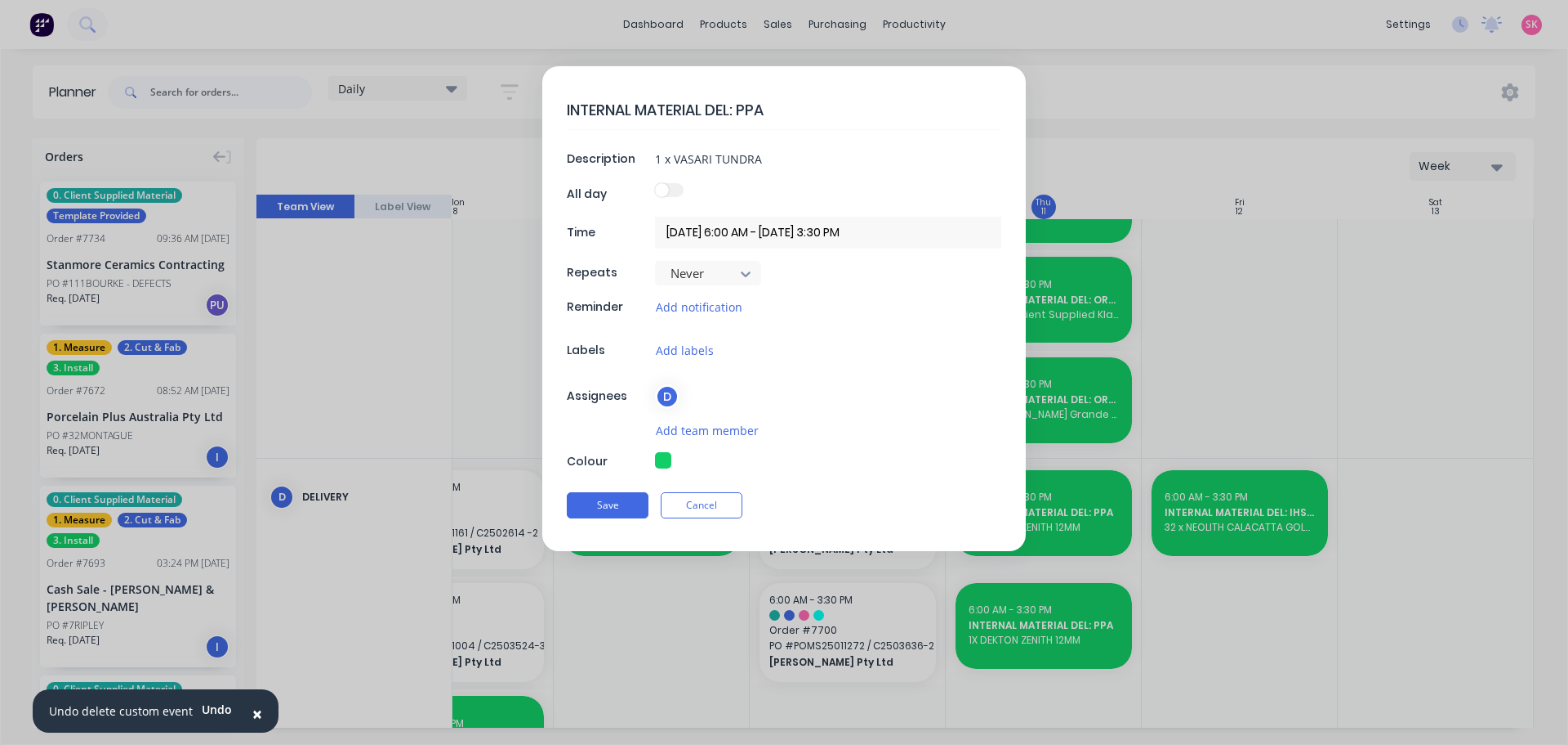
type textarea "x"
type textarea "INTERNAL MATERIAL DEL: PP"
type textarea "x"
type textarea "INTERNAL MATERIAL DEL: P"
type textarea "x"
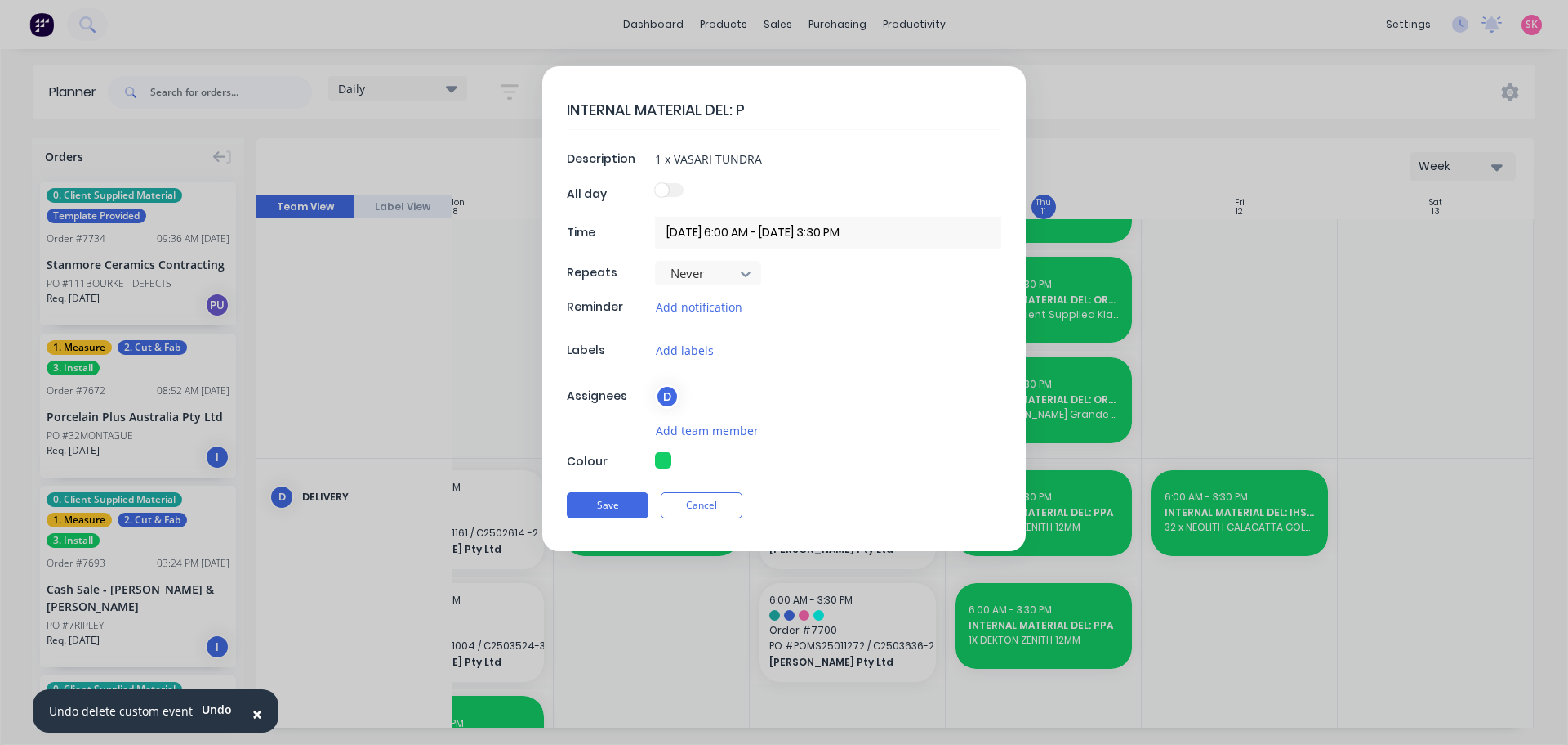
type textarea "INTERNAL MATERIAL DEL:"
type textarea "x"
type textarea "INTERNAL MATERIAL DEL: P"
type textarea "x"
type textarea "INTERNAL MATERIAL DEL: PR"
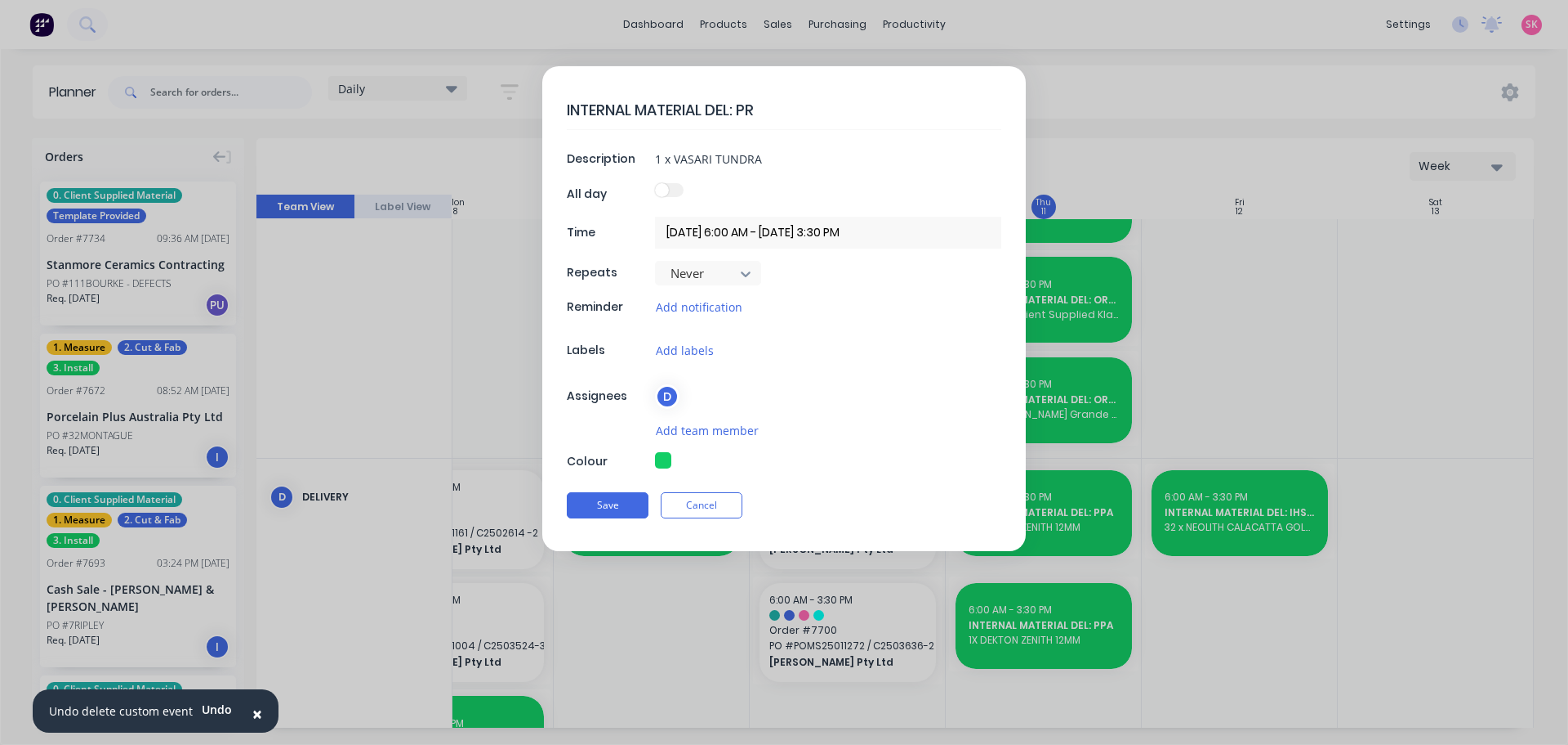
type textarea "x"
type textarea "INTERNAL MATERIAL DEL: PRD"
type textarea "x"
type textarea "INTERNAL MATERIAL DEL: PR"
type textarea "x"
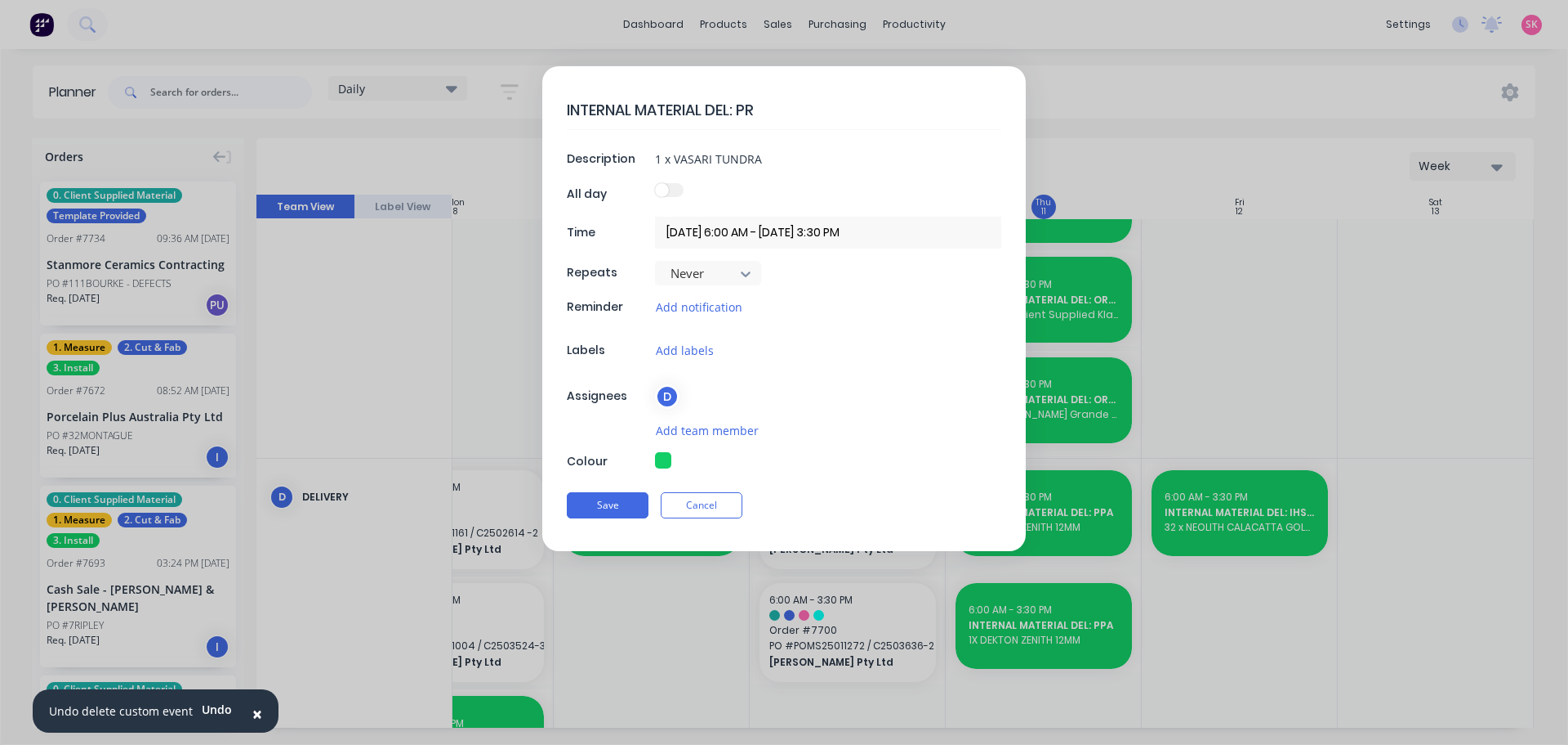
type textarea "INTERNAL MATERIAL DEL: P"
type textarea "x"
type textarea "INTERNAL MATERIAL DEL:"
type textarea "x"
type textarea "INTERNAL MATERIAL DEL: O"
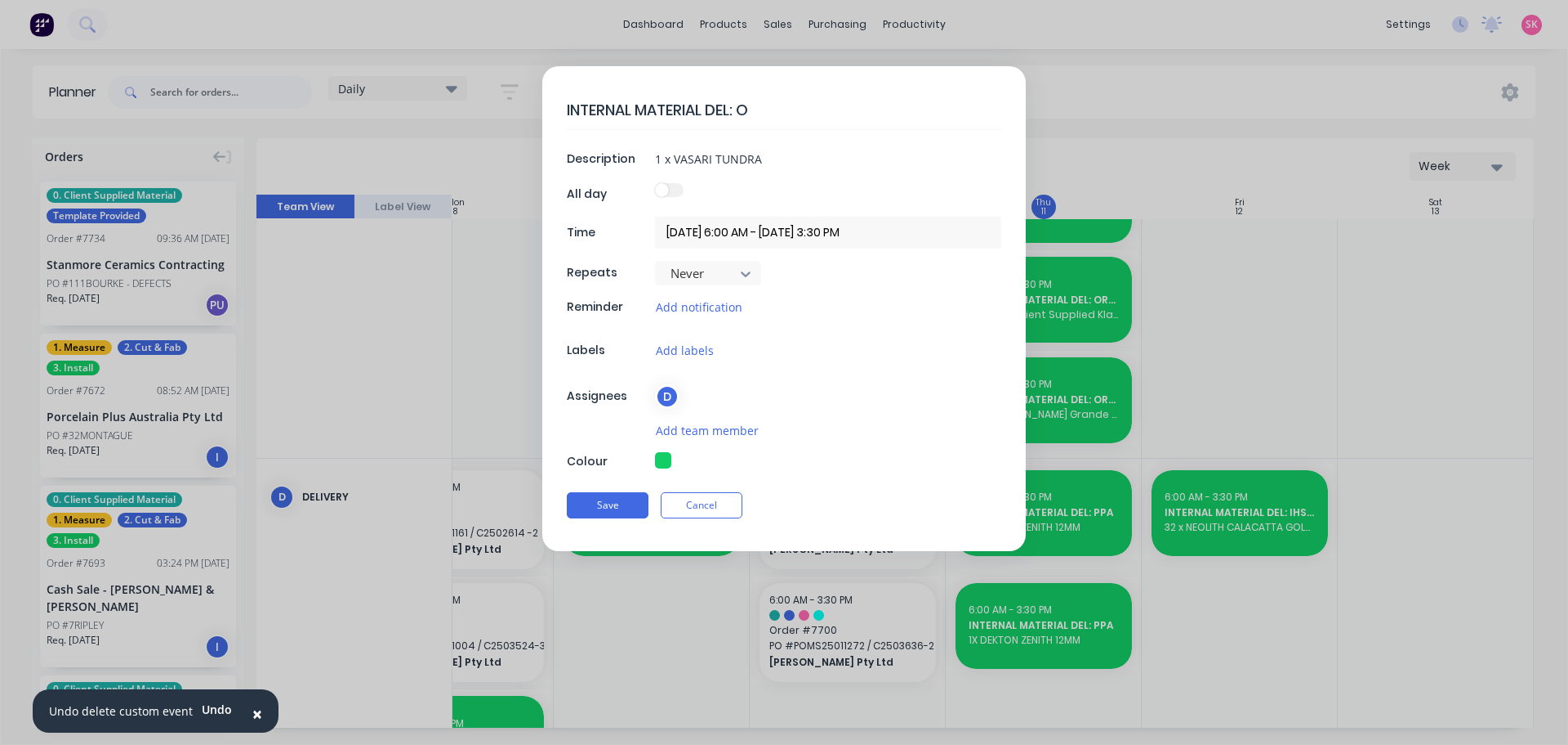
type textarea "x"
type textarea "INTERNAL MATERIAL DEL: OR"
type textarea "x"
type textarea "INTERNAL MATERIAL DEL: ORD"
type textarea "x"
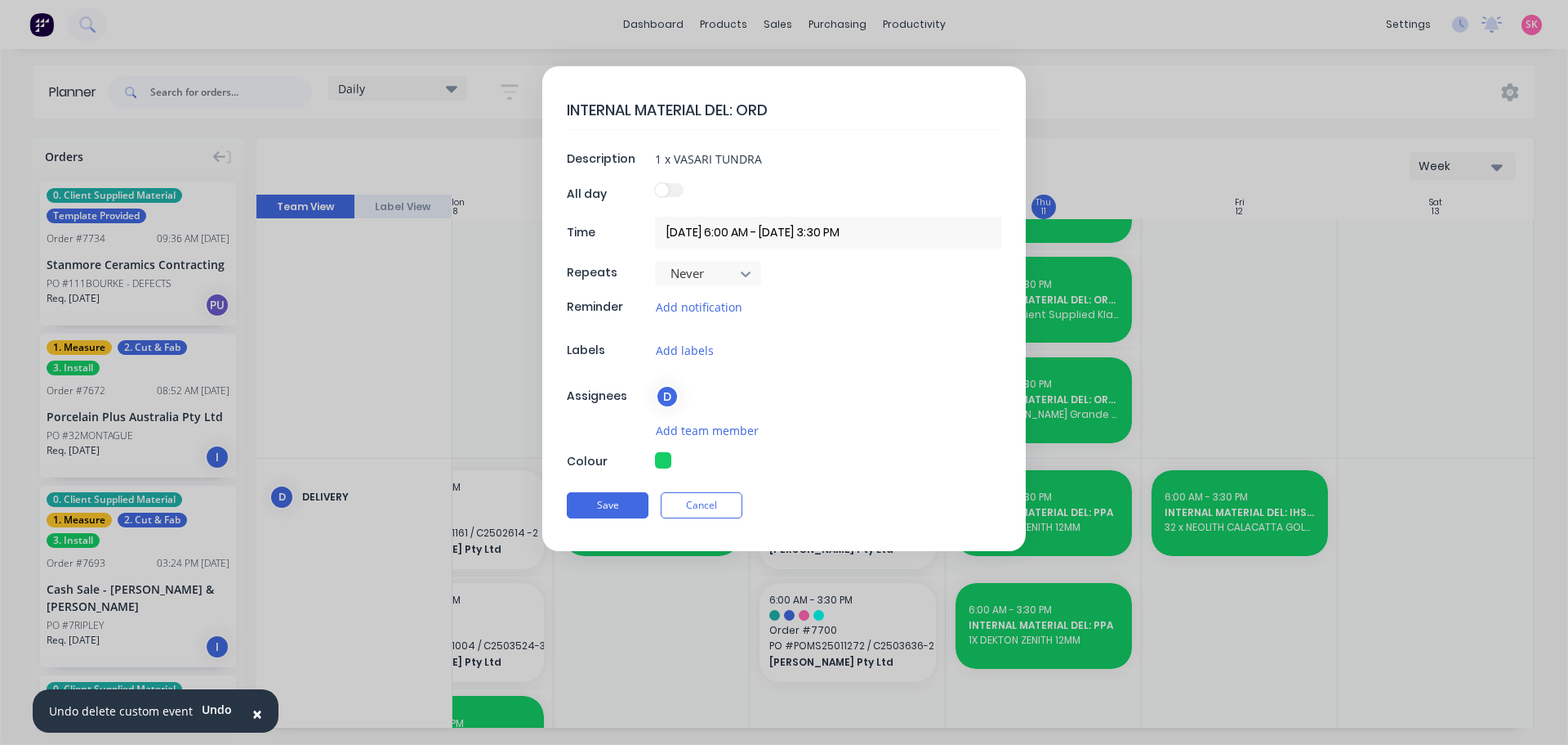
type textarea "INTERNAL MATERIAL DEL: ORDE"
type textarea "x"
type textarea "INTERNAL MATERIAL DEL: ORDER"
type textarea "x"
type textarea "INTERNAL MATERIAL DEL: ORDER"
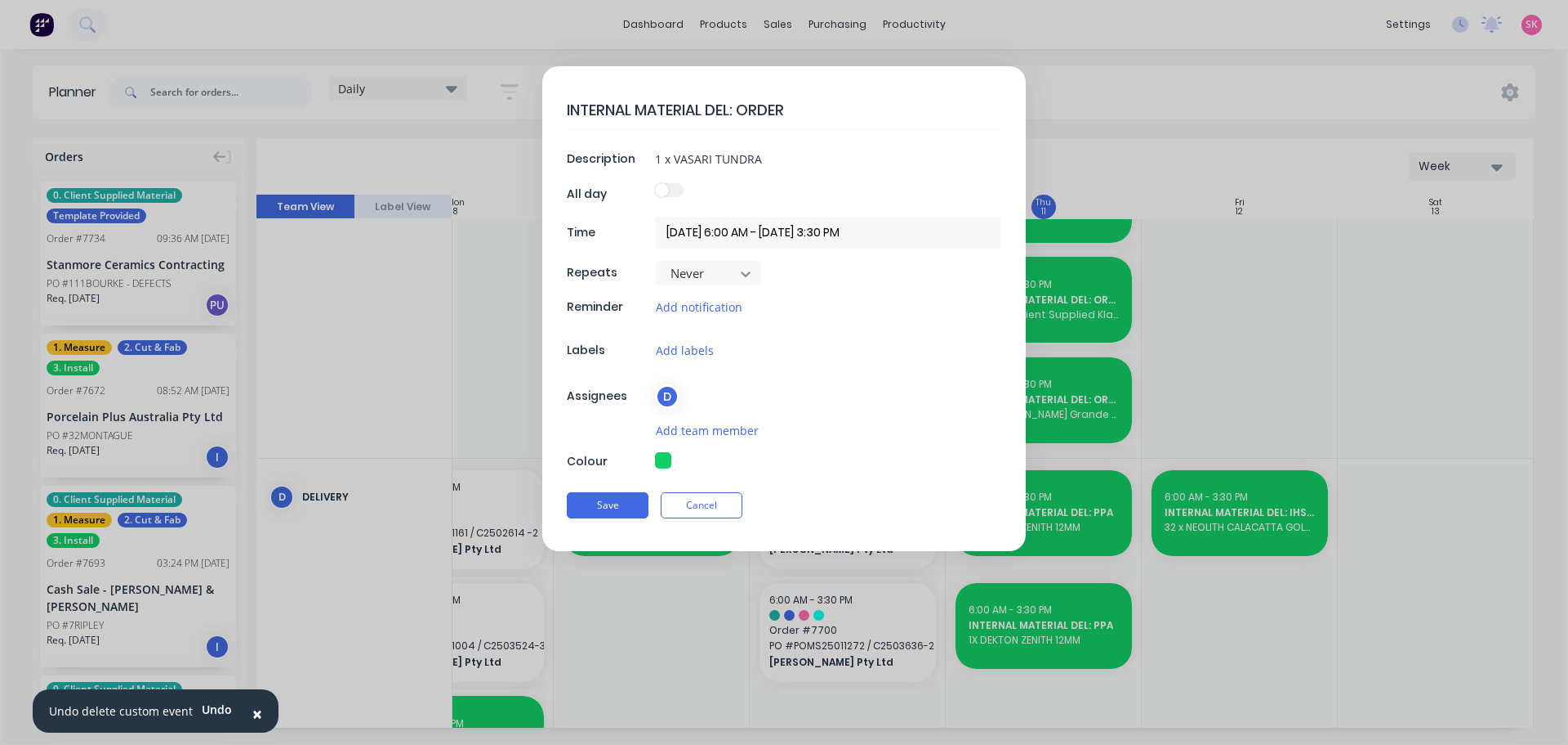
type textarea "x"
type textarea "INTERNAL MATERIAL DEL: ORDER 7"
type textarea "x"
type textarea "INTERNAL MATERIAL DEL: ORDER 75"
type textarea "x"
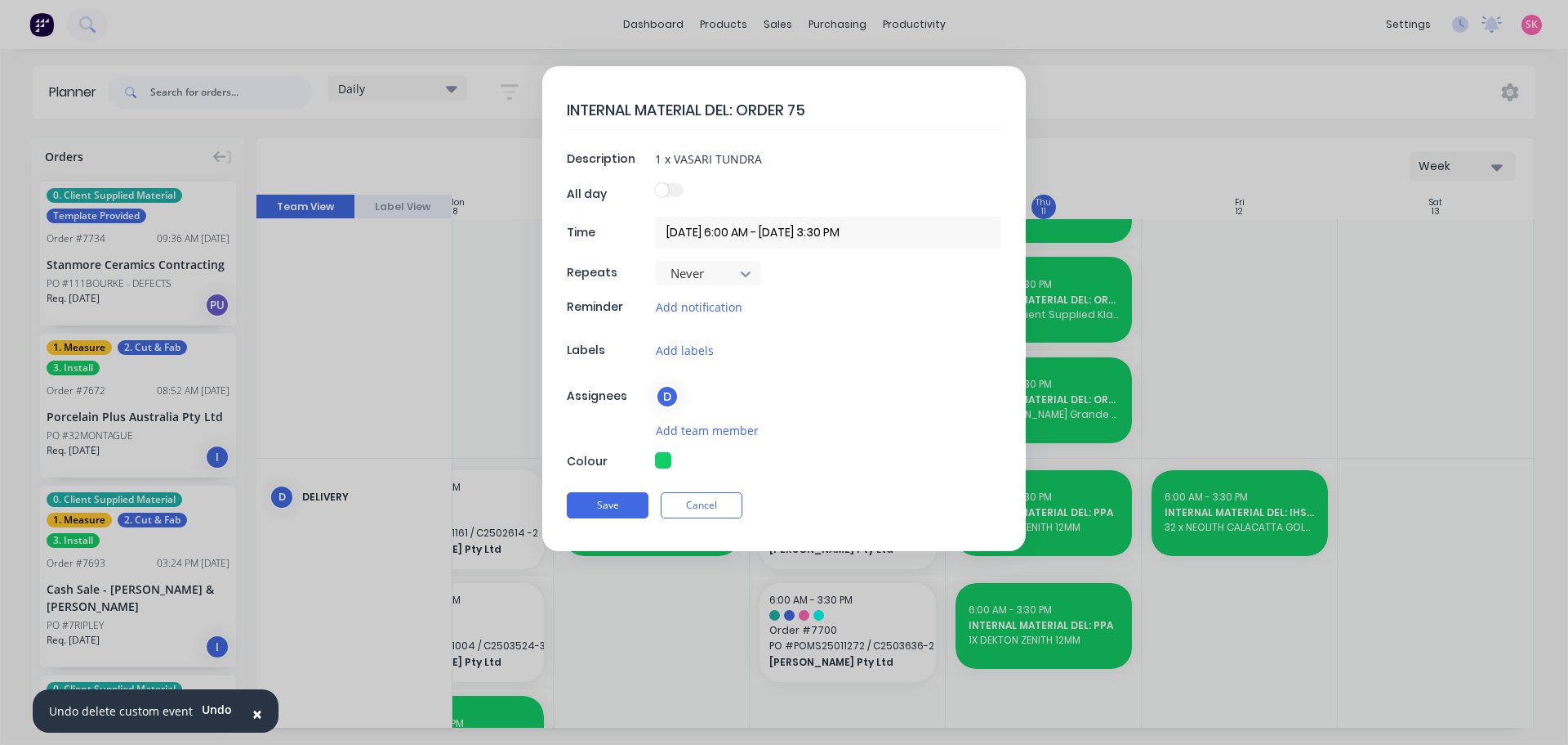
type textarea "INTERNAL MATERIAL DEL: ORDER 754"
type textarea "x"
type textarea "INTERNAL MATERIAL DEL: ORDER 7545"
click at [612, 511] on button "Save" at bounding box center [608, 505] width 82 height 26
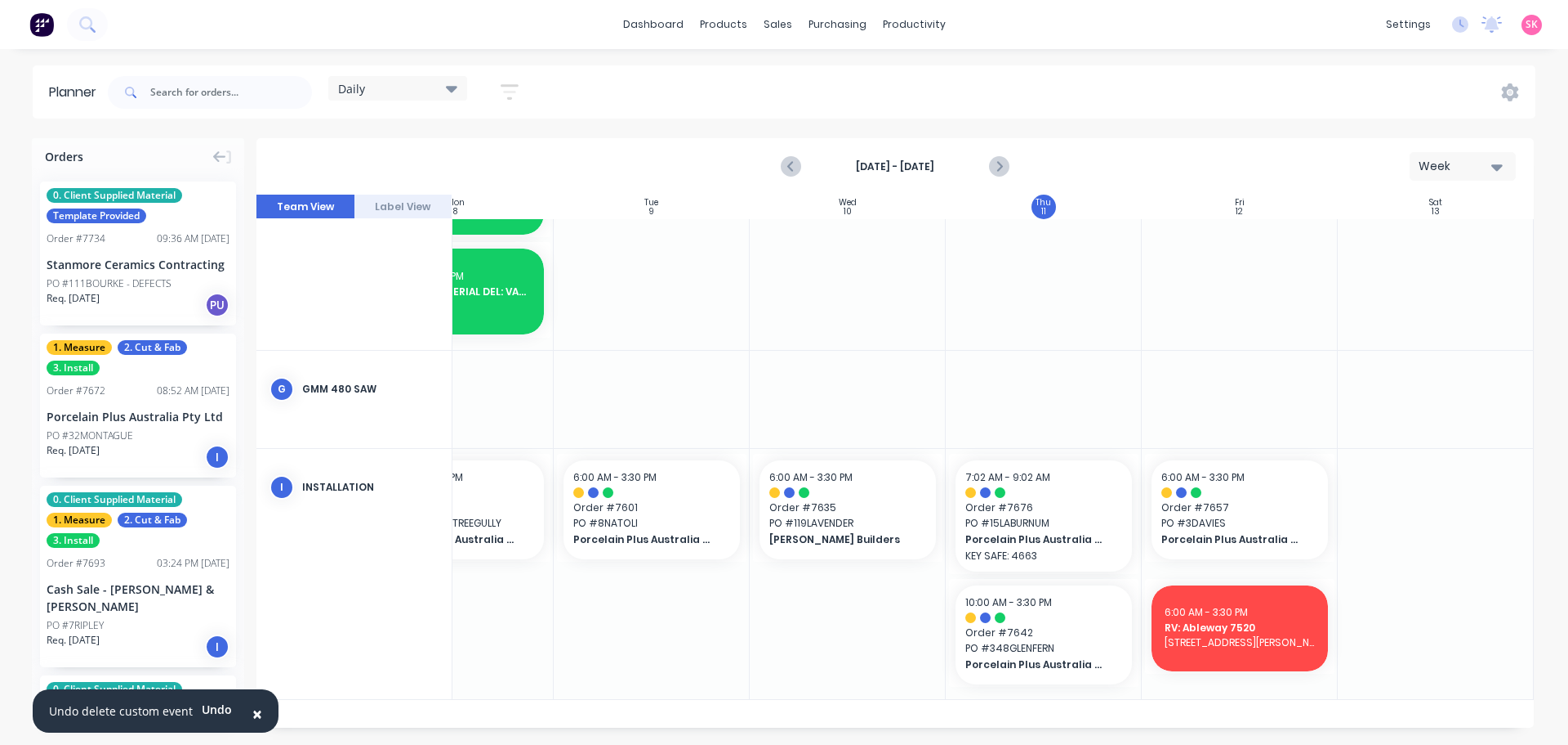
scroll to position [1131, 297]
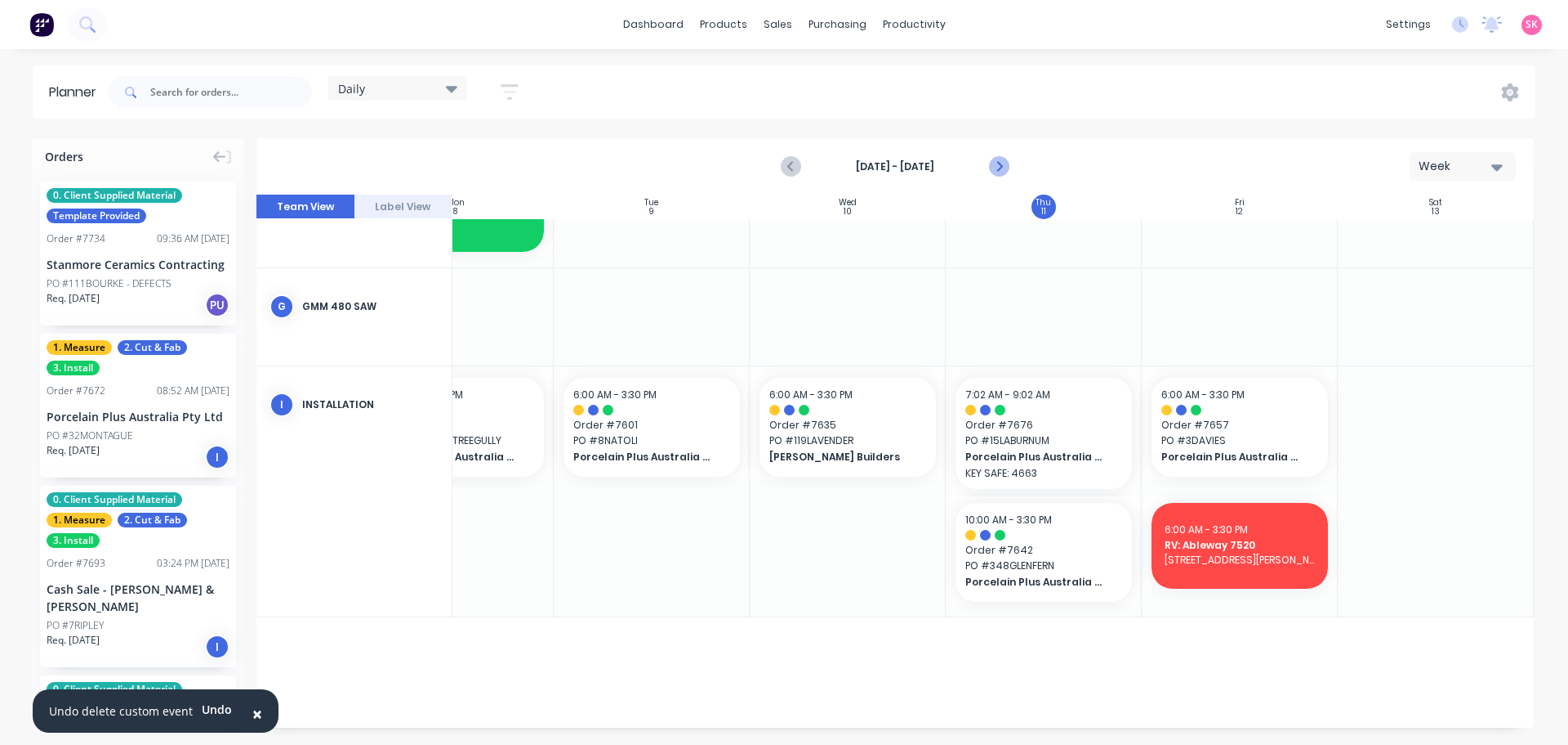
click at [993, 160] on icon "Next page" at bounding box center [998, 167] width 19 height 20
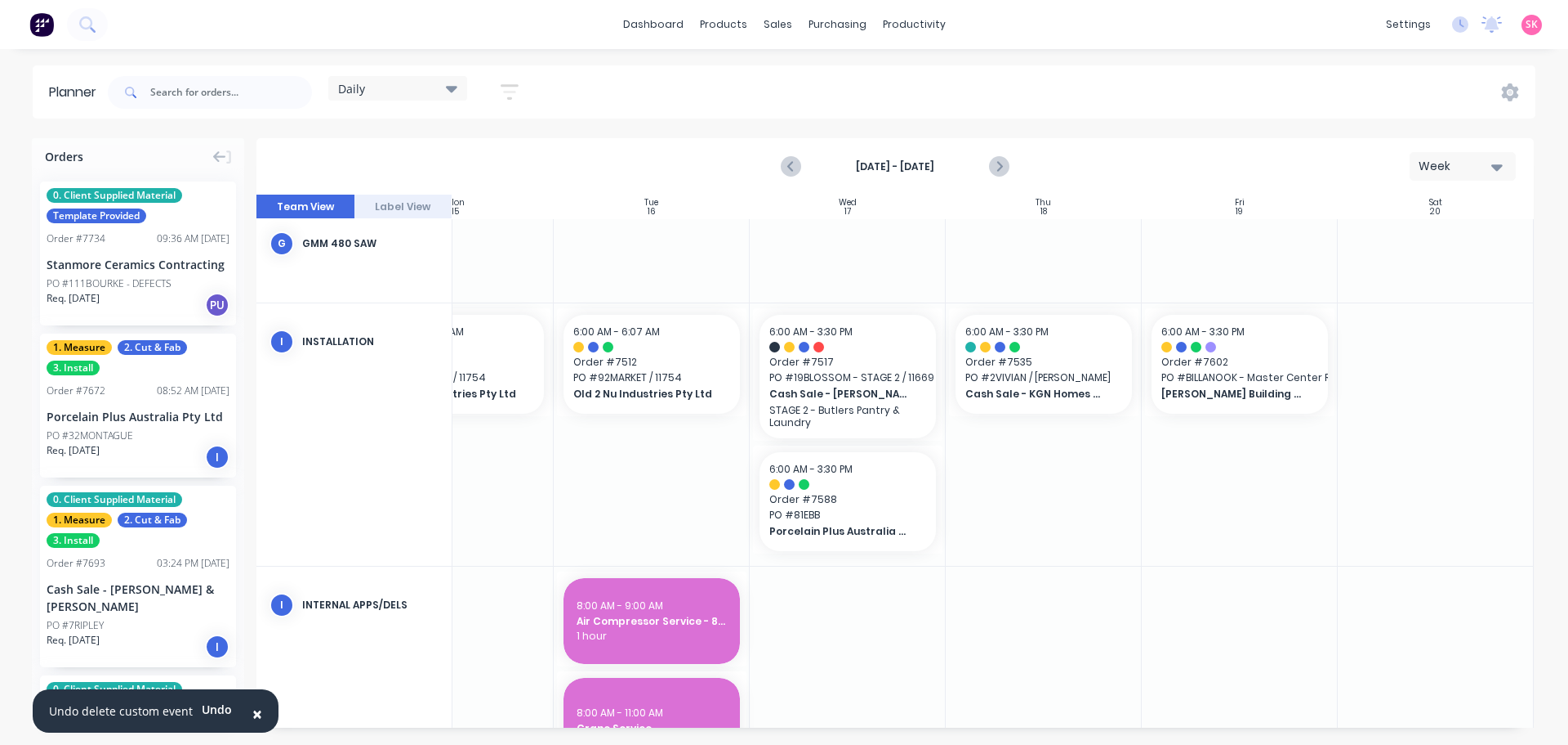
scroll to position [857, 297]
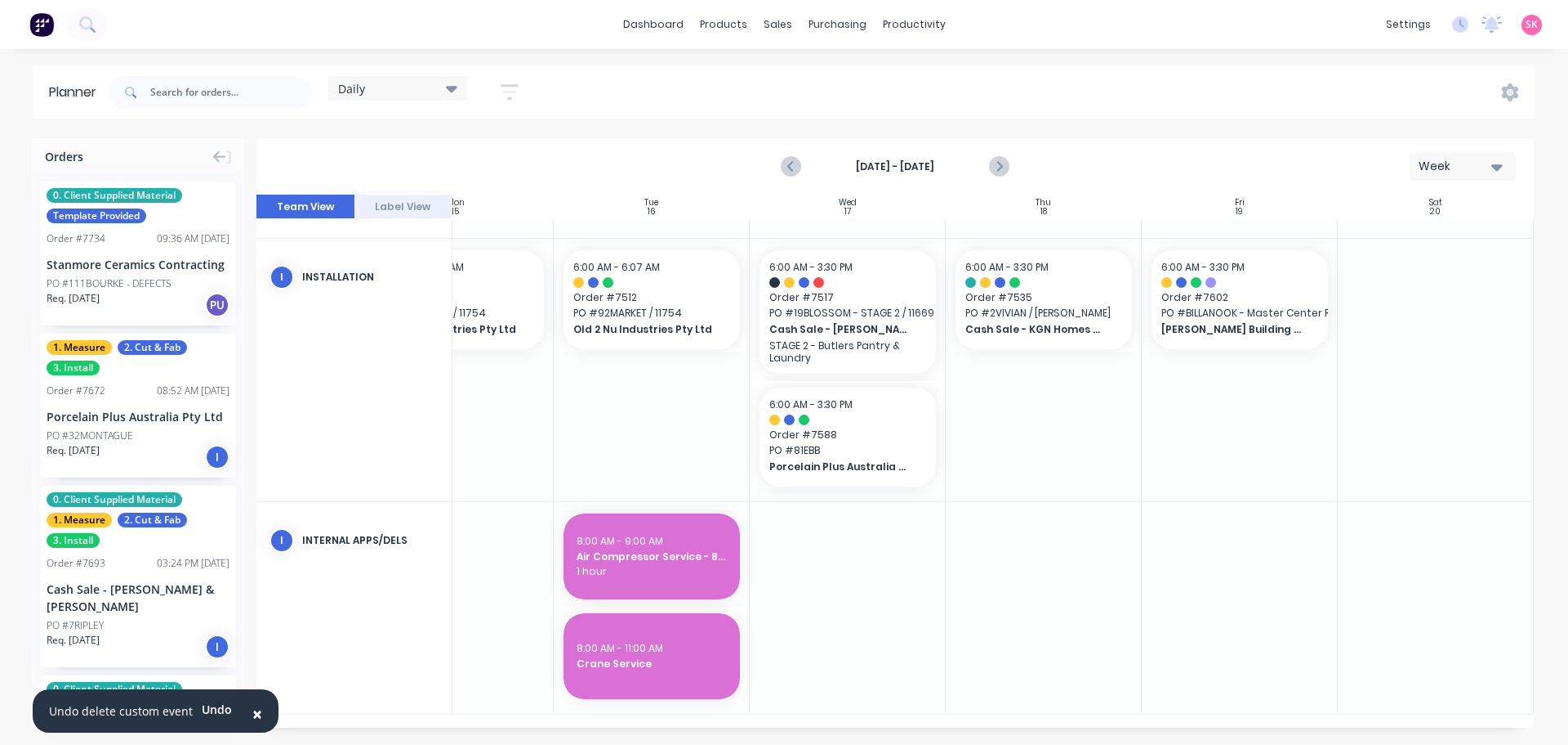
click at [852, 503] on div at bounding box center [847, 608] width 196 height 212
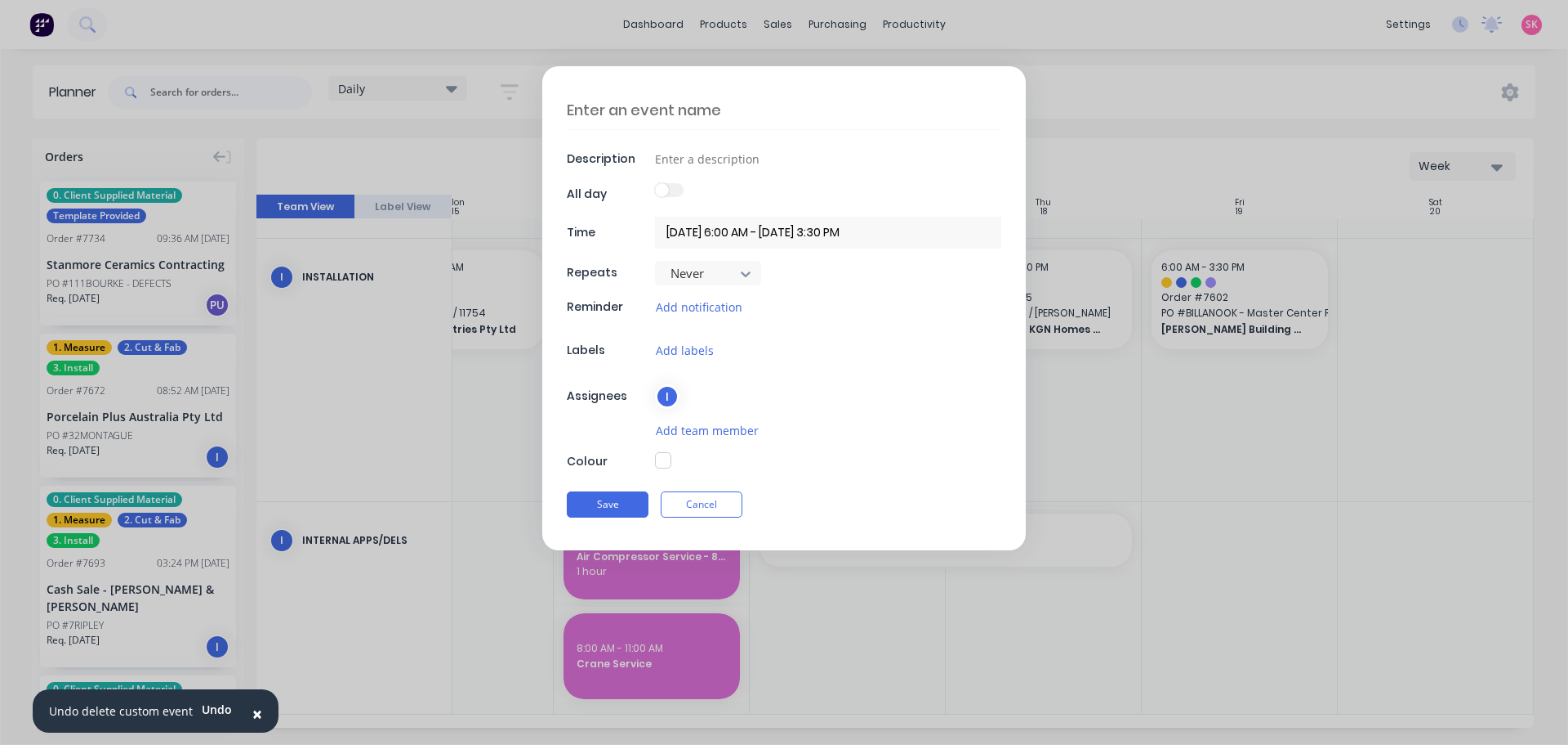
scroll to position [845, 297]
click at [709, 111] on textarea at bounding box center [784, 109] width 435 height 38
type textarea "x"
type textarea "R"
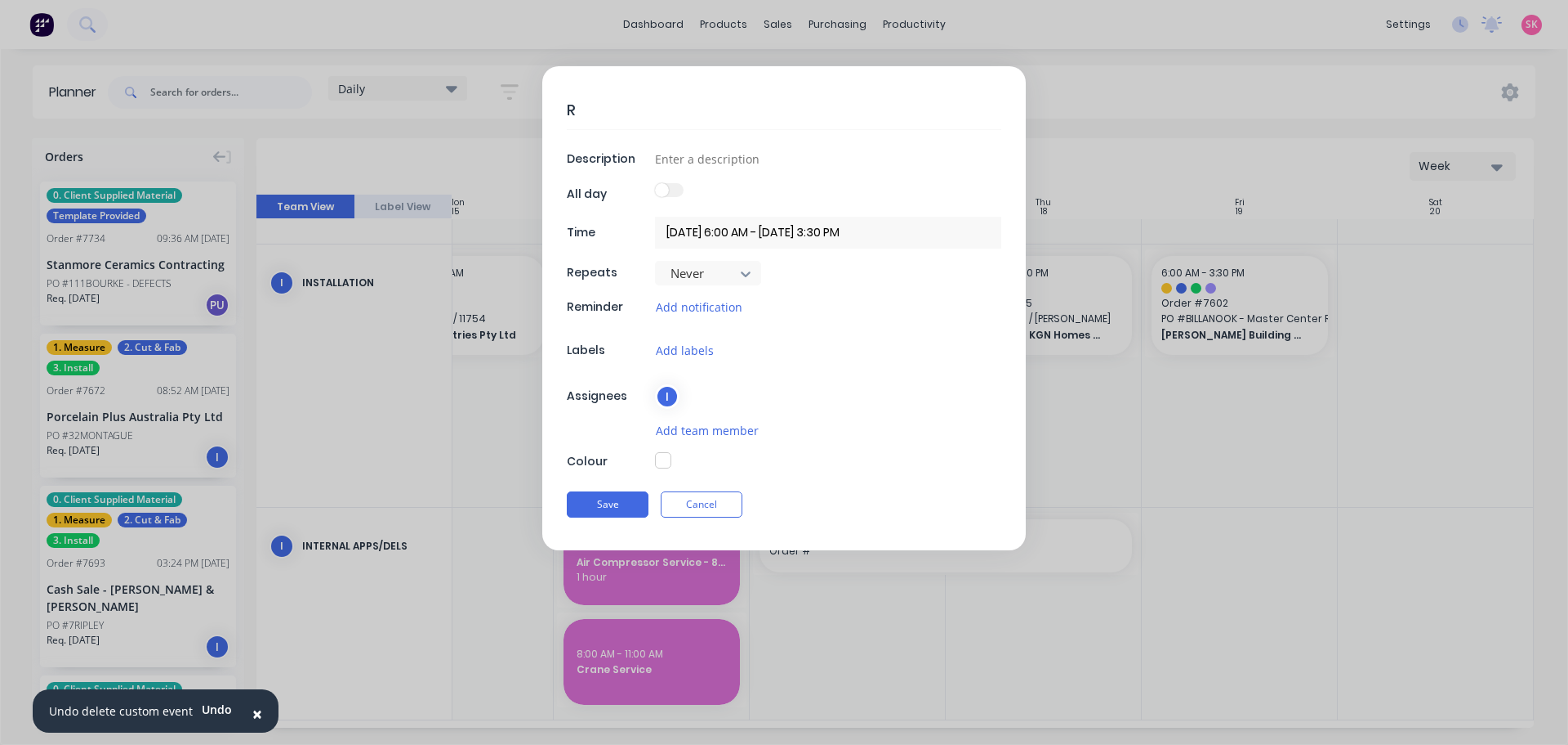
type textarea "x"
type textarea "RV"
type textarea "x"
type textarea "RV:"
type textarea "x"
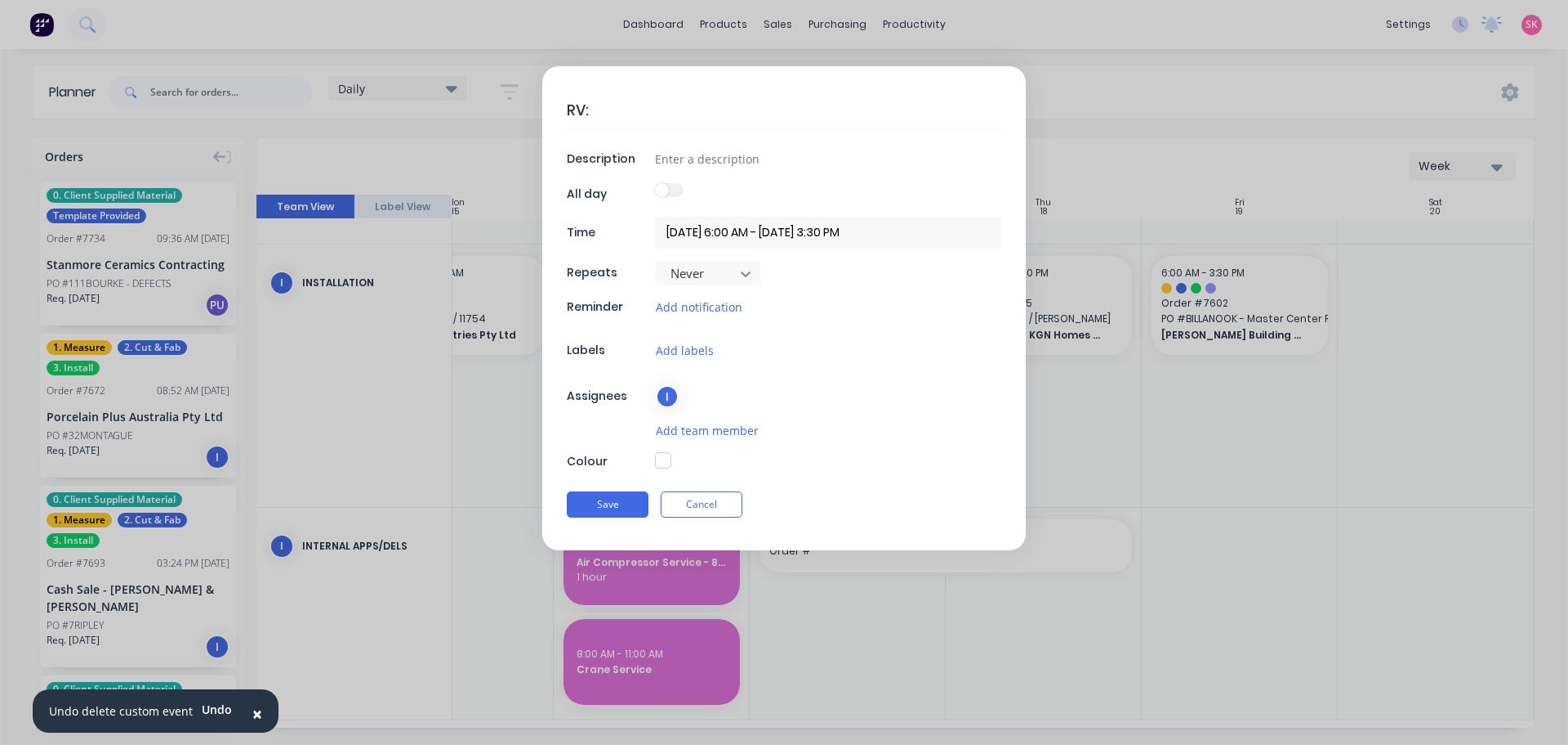
type textarea "RV"
type textarea "x"
type textarea "R"
type textarea "x"
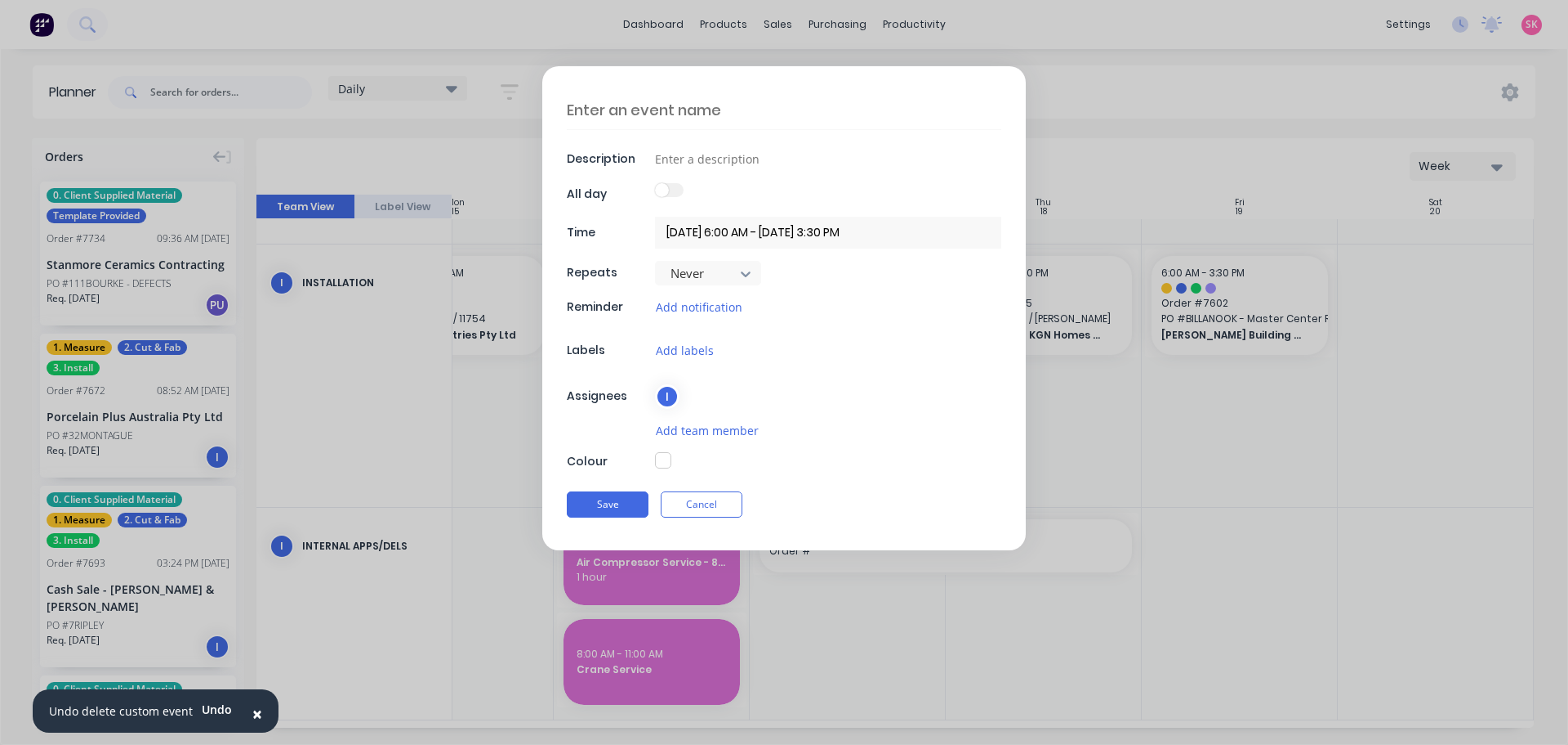
type textarea "R"
type textarea "x"
type textarea "RY"
type textarea "x"
type textarea "RYA"
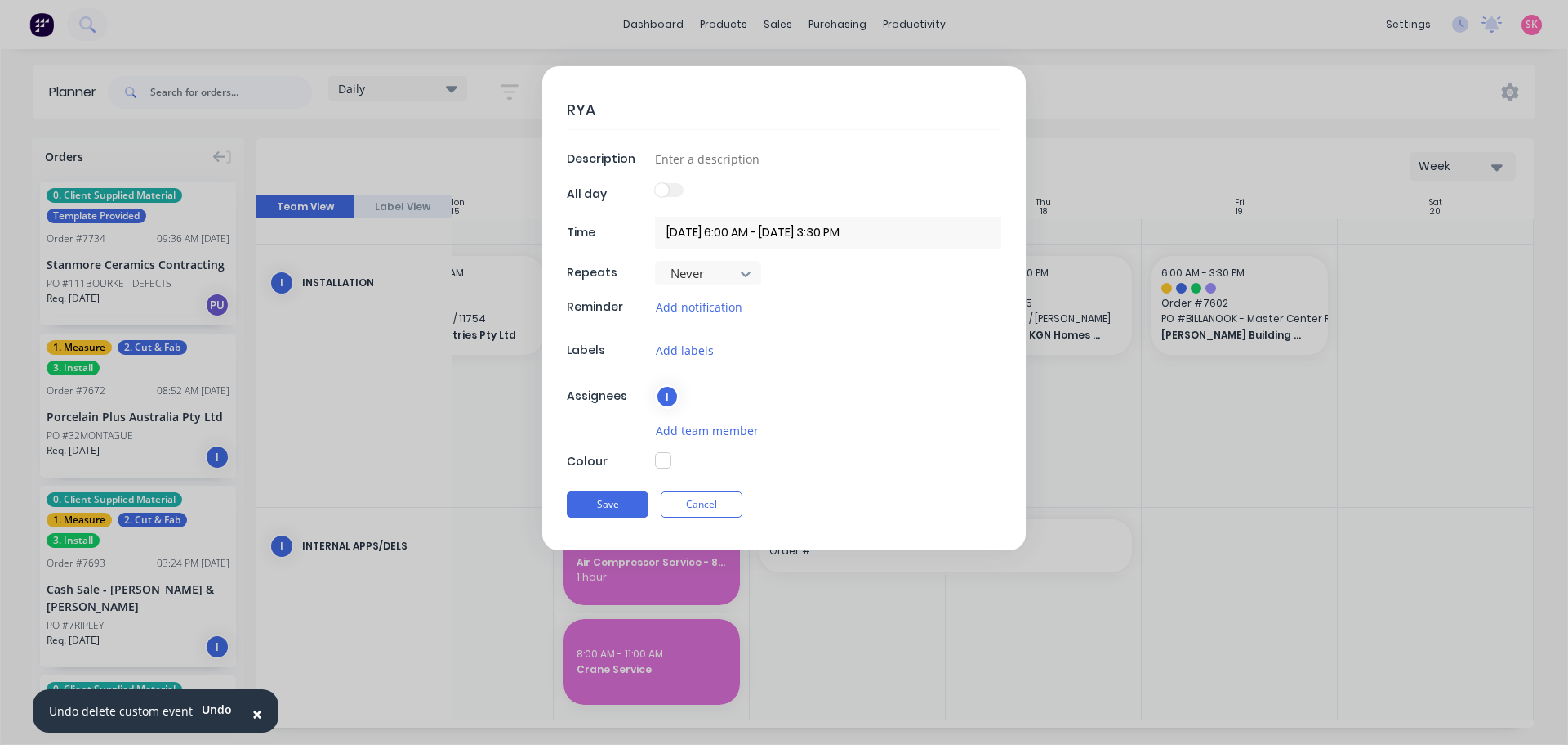
type textarea "x"
type textarea "RYAN"
type textarea "x"
type textarea "RYAN:"
type textarea "x"
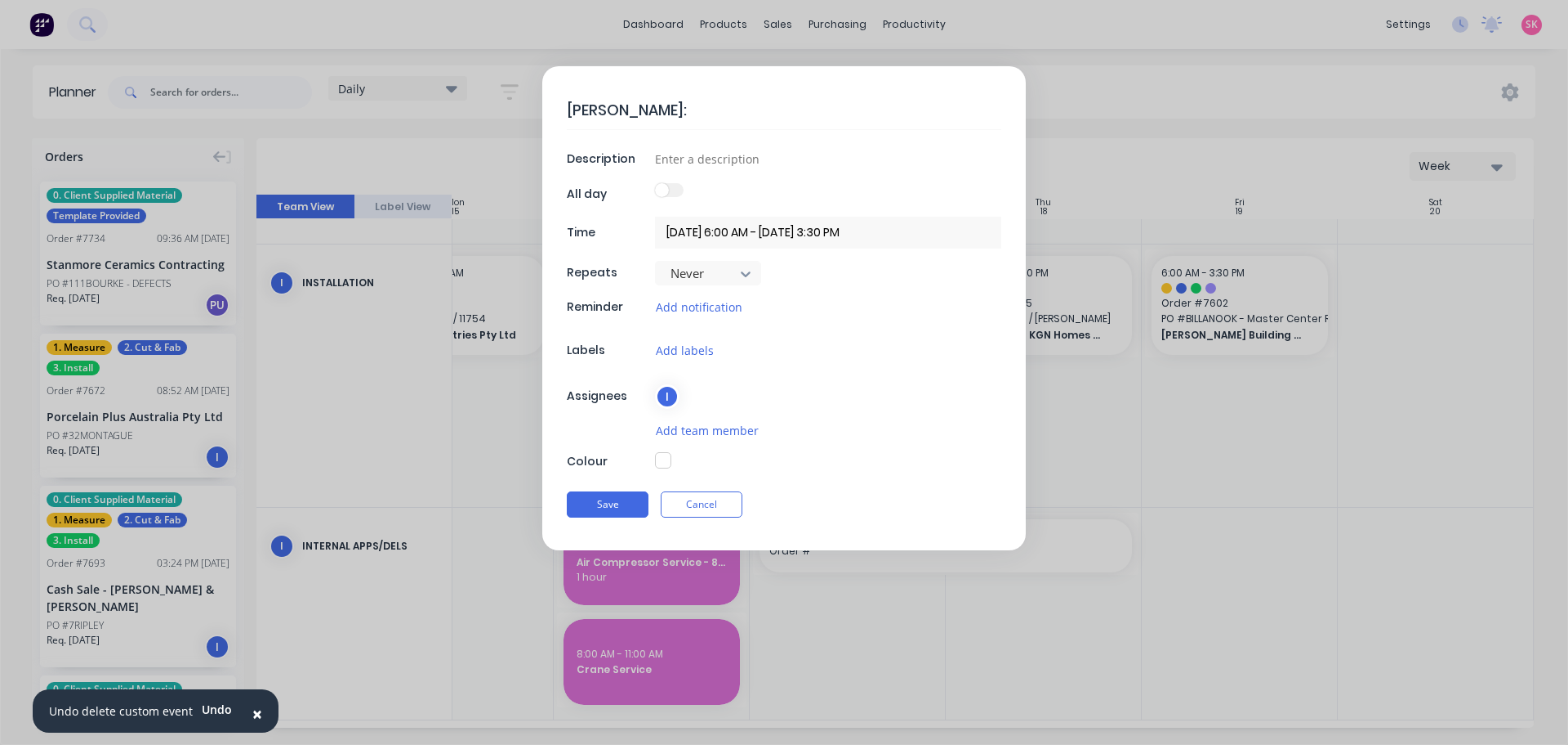
type textarea "RYAN"
type textarea "x"
type textarea "RYAN"
type textarea "x"
type textarea "RYAN R"
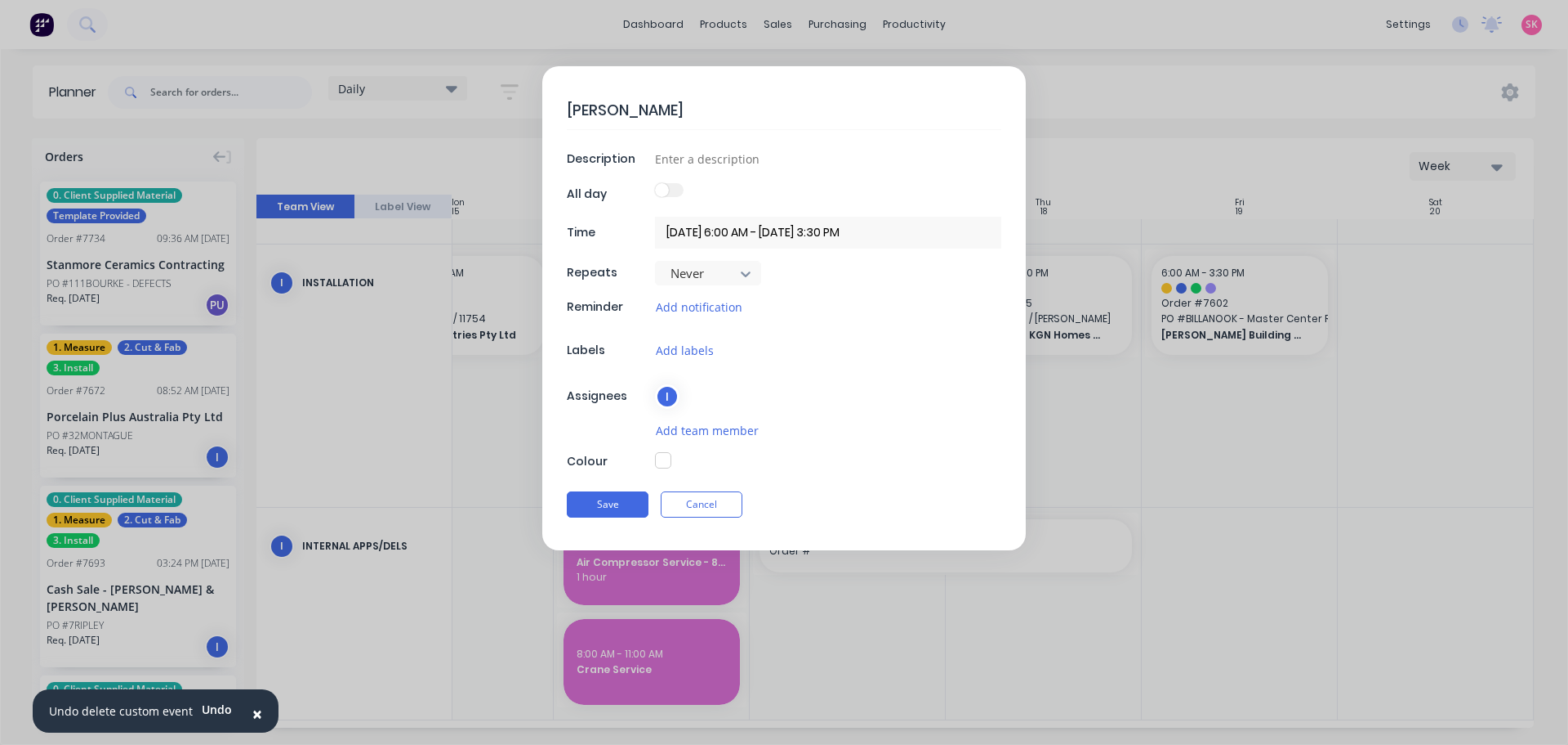
type textarea "x"
type textarea "RYAN RV"
type textarea "x"
type textarea "RYAN RV:"
type textarea "x"
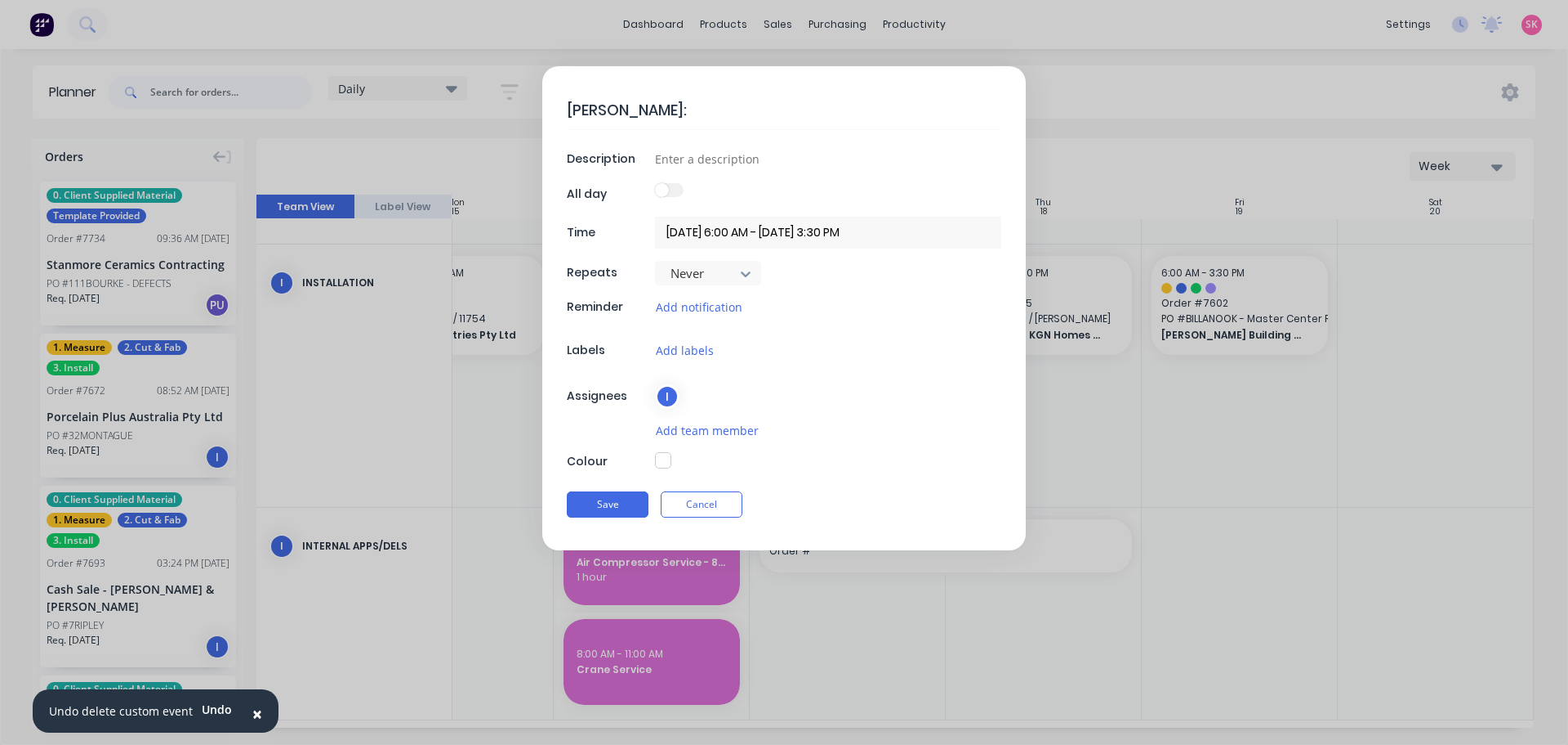
type textarea "RYAN RV:"
type textarea "x"
type textarea "RYAN RV: C"
type textarea "x"
type textarea "RYAN RV: Ca"
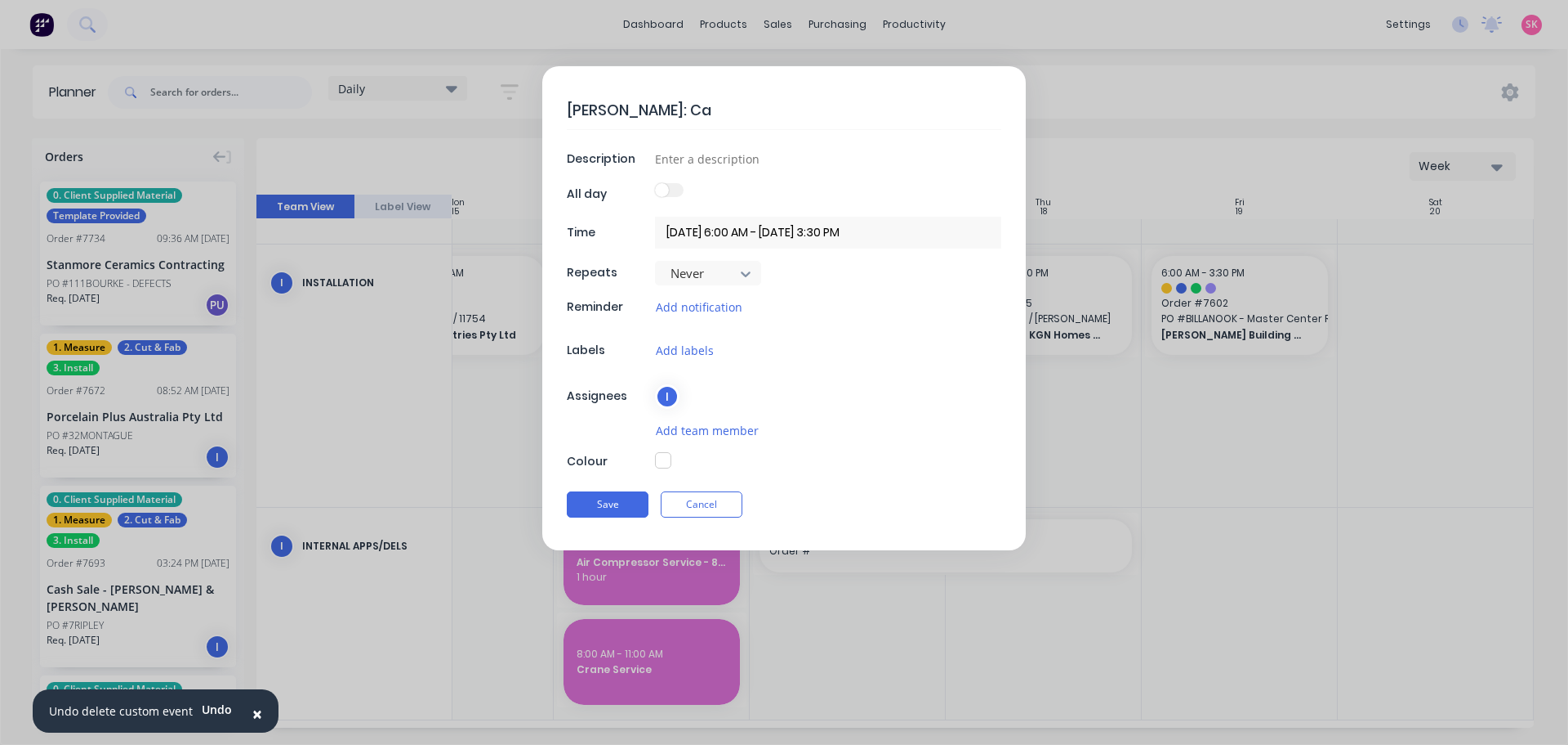
type textarea "x"
type textarea "RYAN RV: C"
type textarea "x"
type textarea "RYAN RV:"
type textarea "x"
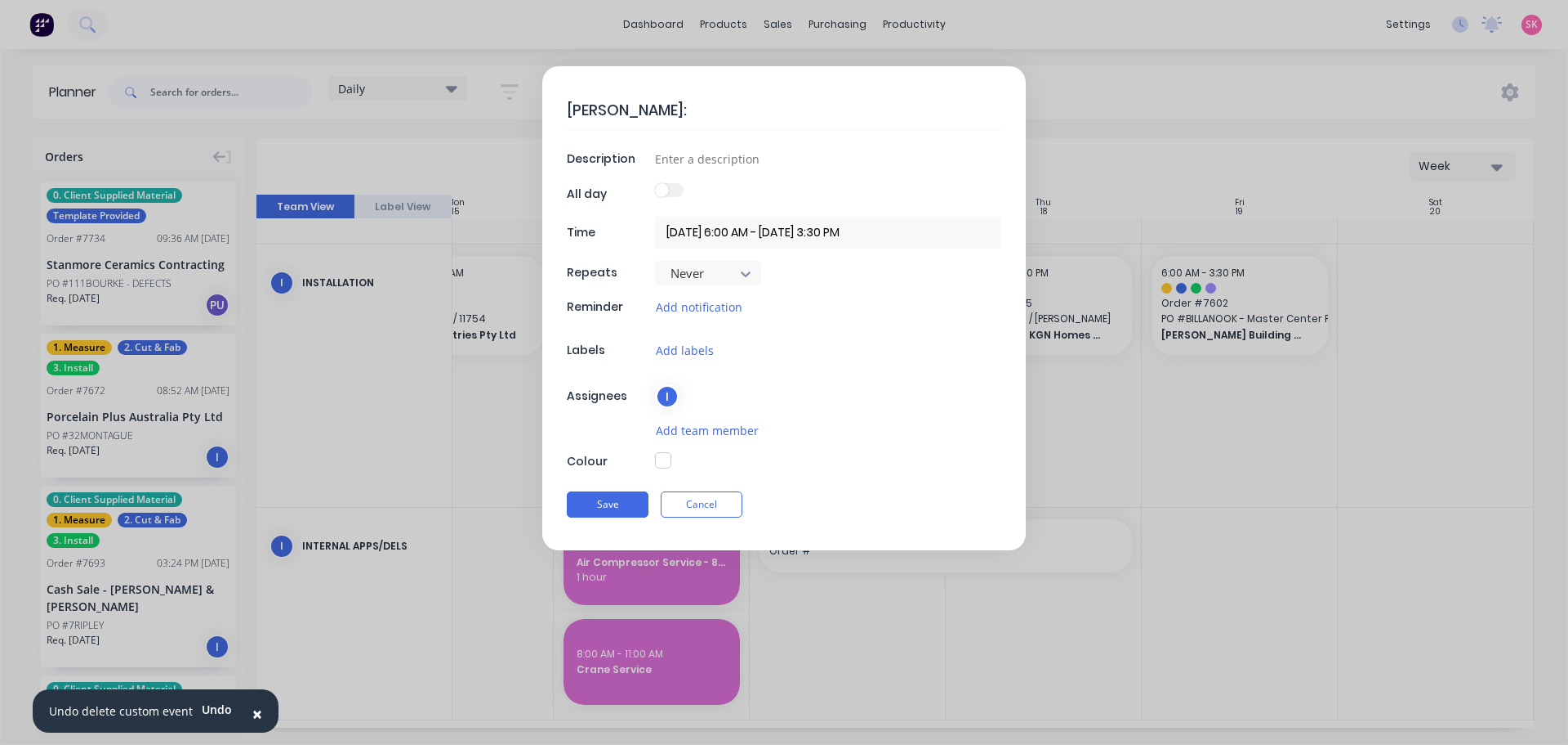
type textarea "RYAN RV: c"
type textarea "x"
type textarea "RYAN RV:"
type textarea "x"
type textarea "RYAN RV: 1"
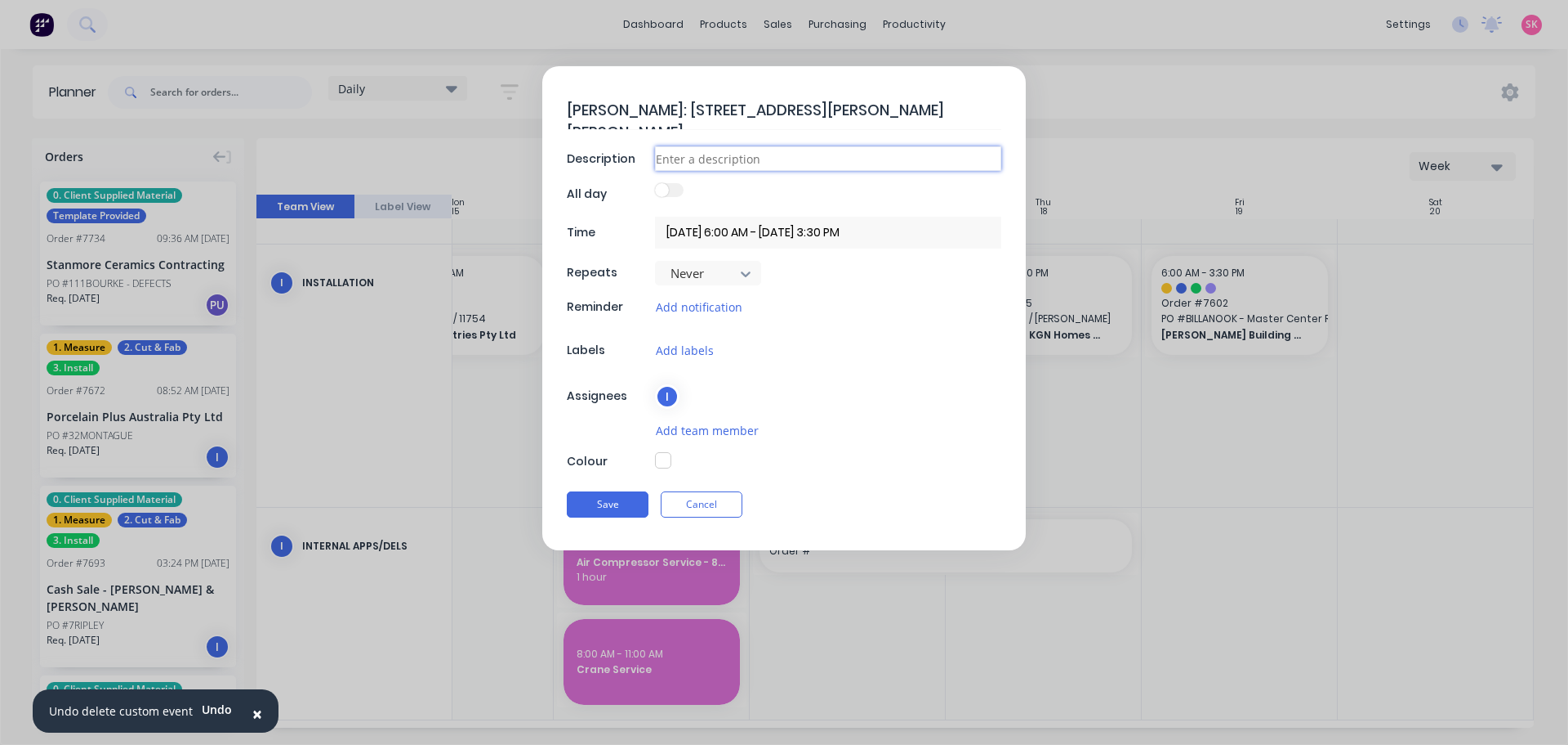
click at [703, 158] on input at bounding box center [827, 158] width 346 height 24
paste input "Epoxy glue join removal for re-grouting"
drag, startPoint x: 527, startPoint y: 159, endPoint x: 503, endPoint y: 159, distance: 24.0
click at [503, 159] on form "RYAN RV: 131 Richardson St, Carlton North Description Epoxy glue join removal f…" at bounding box center [784, 308] width 1534 height 484
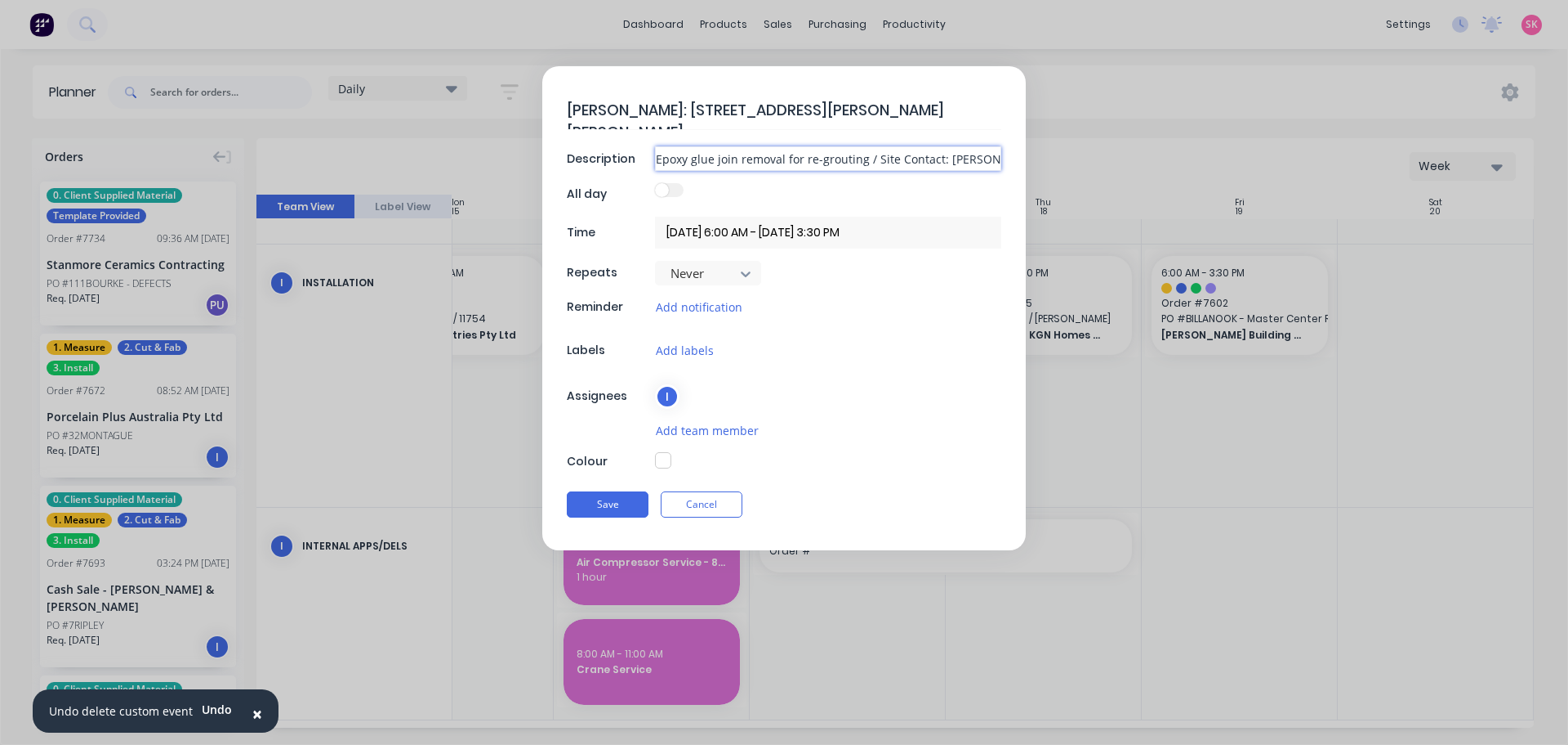
drag, startPoint x: 893, startPoint y: 166, endPoint x: 1205, endPoint y: 161, distance: 312.0
click at [1201, 161] on form "RYAN RV: 131 Richardson St, Carlton North Description Epoxy glue join removal f…" at bounding box center [784, 308] width 1534 height 484
paste input "- 0419 836 666"
click at [647, 465] on div "Colour" at bounding box center [609, 461] width 84 height 18
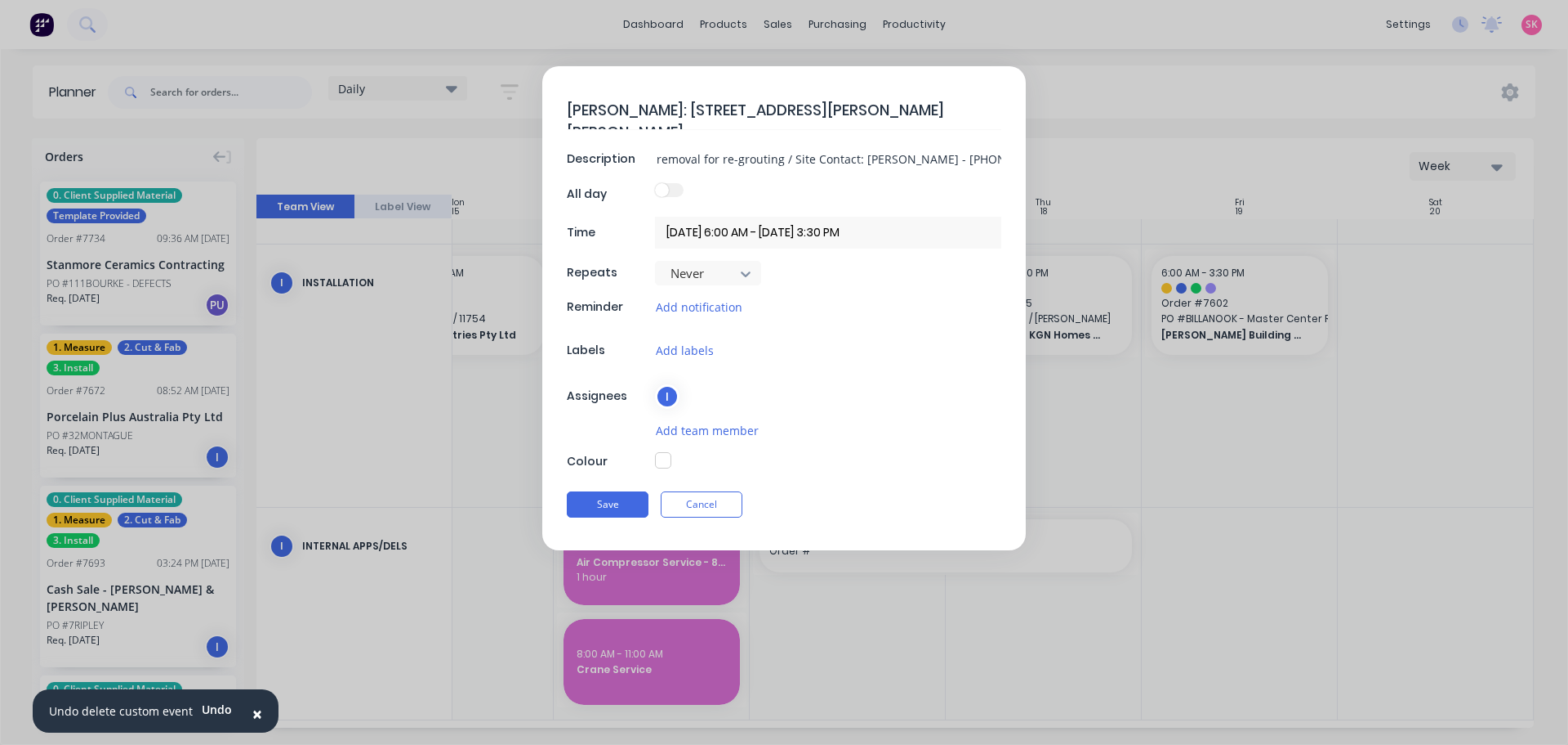
scroll to position [0, 0]
click at [654, 461] on div "Colour" at bounding box center [784, 460] width 435 height 19
click at [662, 462] on button "button" at bounding box center [663, 459] width 17 height 17
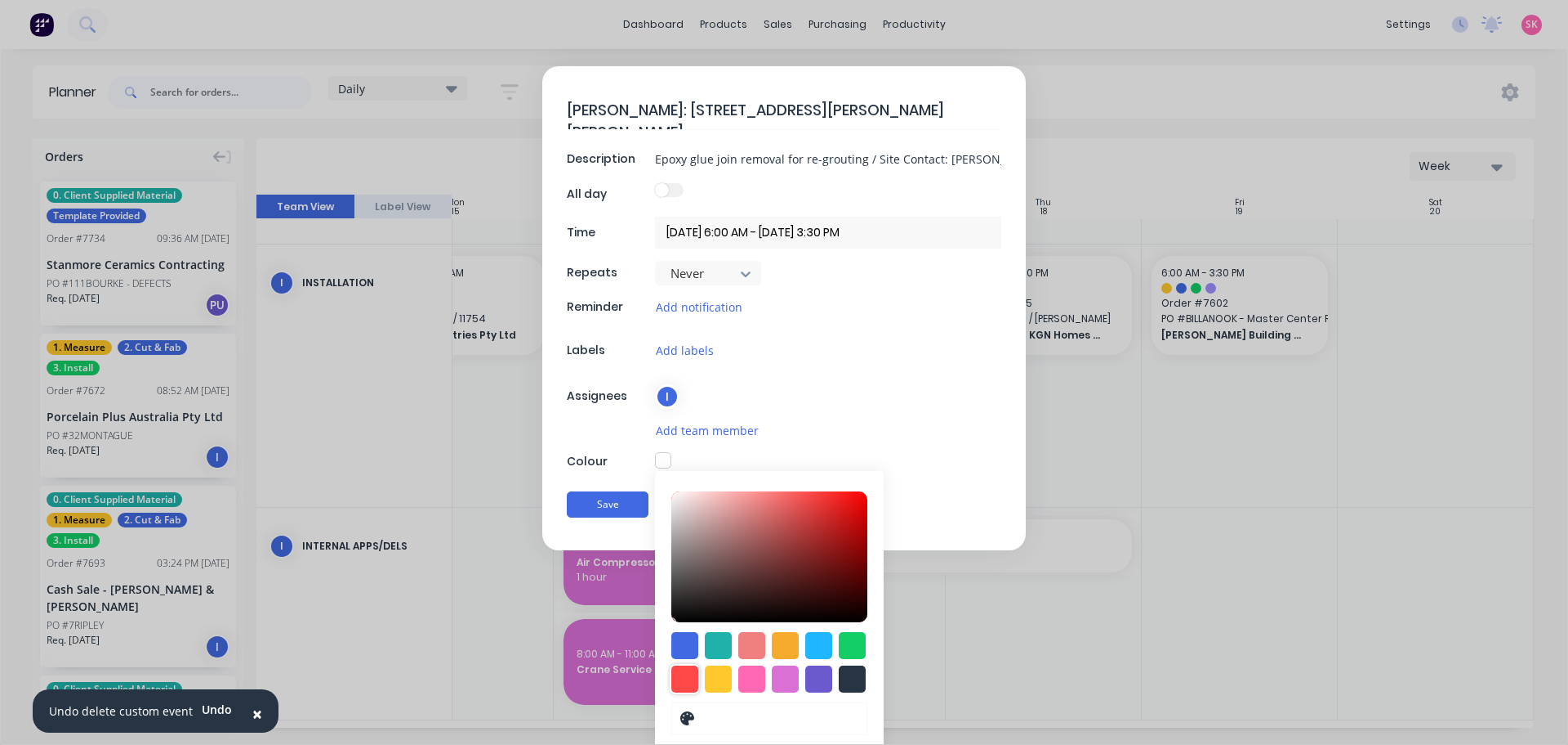
click at [675, 684] on div at bounding box center [685, 679] width 27 height 27
click at [667, 393] on div "I" at bounding box center [667, 396] width 24 height 24
click at [818, 376] on div "RYAN RV: 131 Richardson St, Carlton North Description Epoxy glue join removal f…" at bounding box center [784, 308] width 483 height 485
click at [940, 489] on div "Save Cancel" at bounding box center [784, 505] width 435 height 43
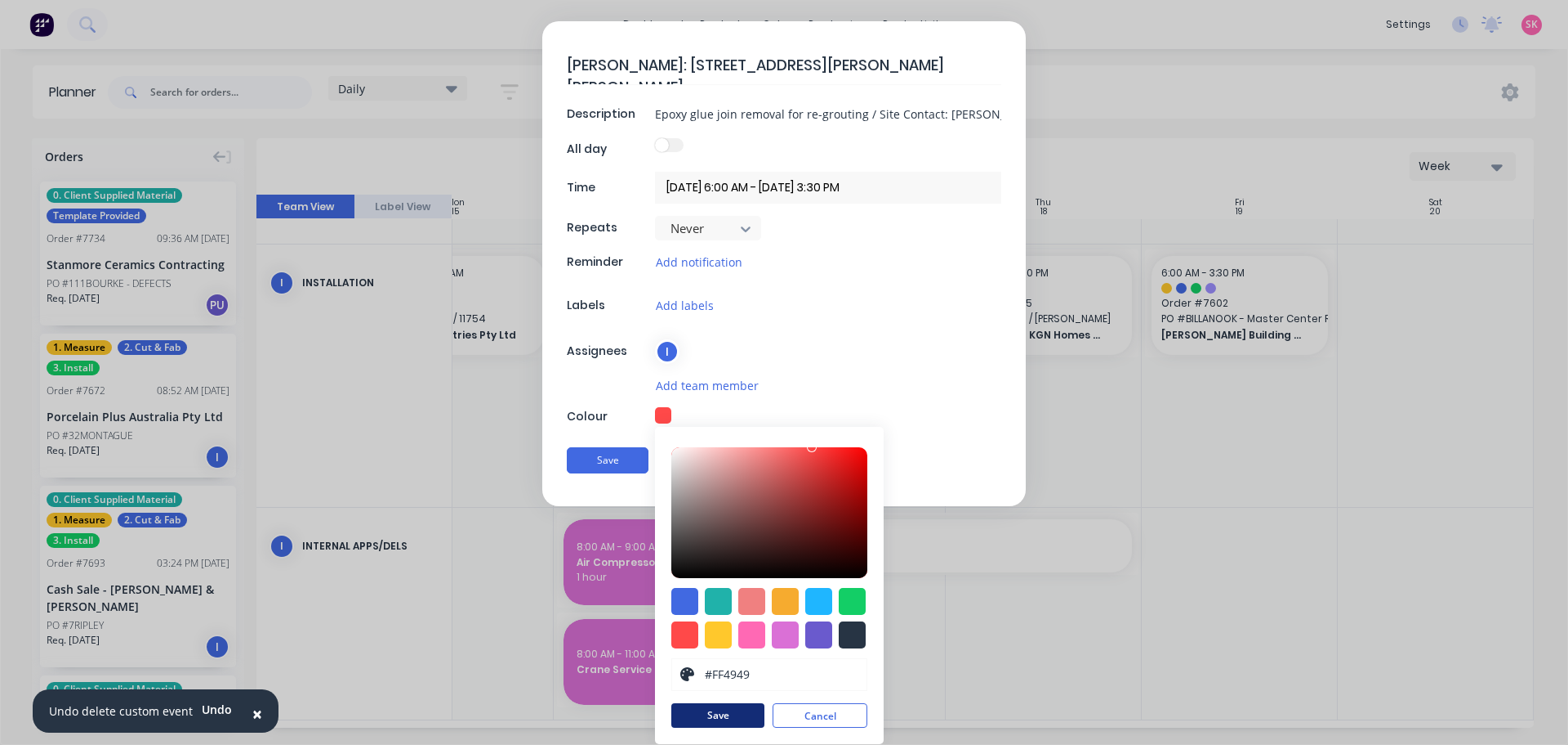
click at [699, 708] on button "Save" at bounding box center [718, 715] width 94 height 24
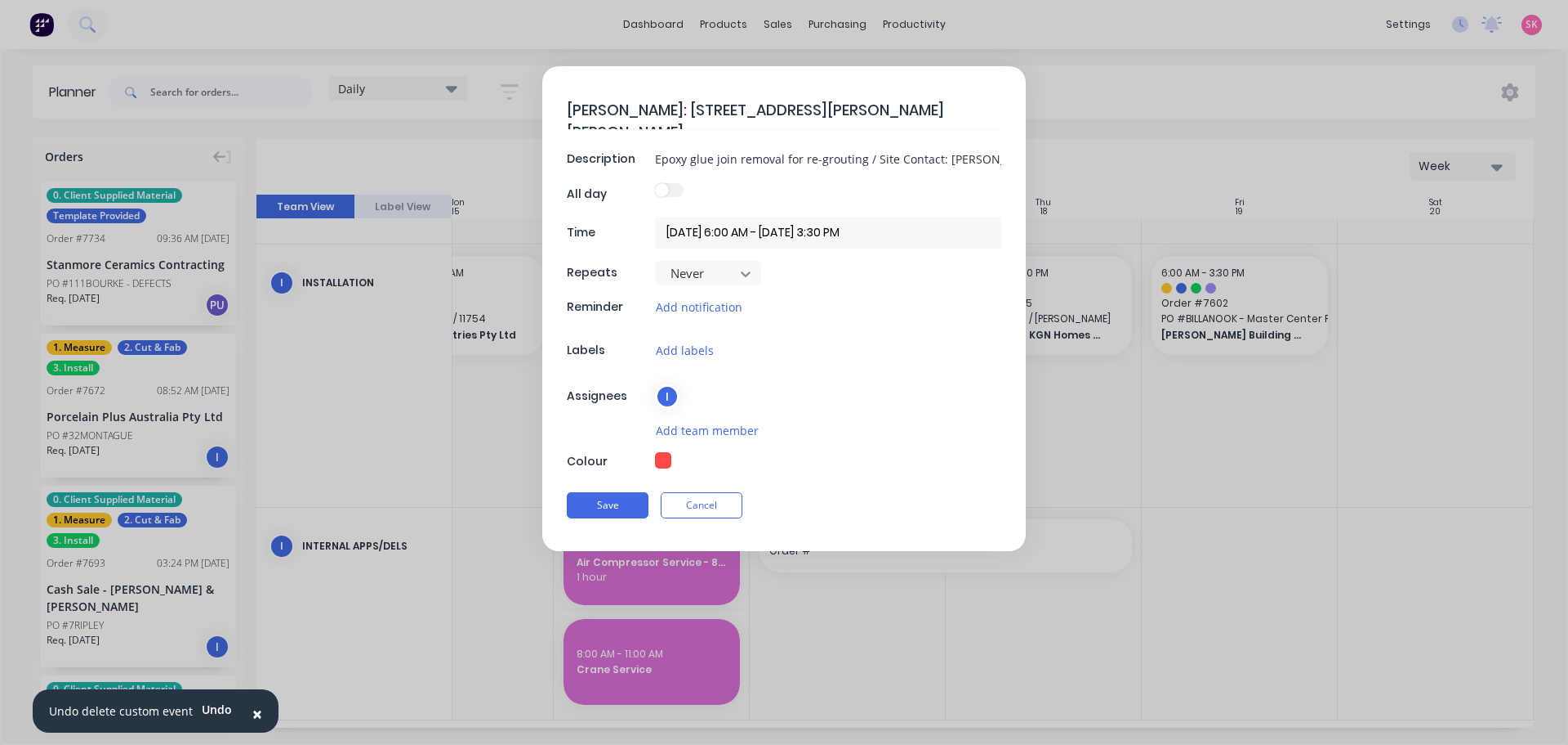
scroll to position [0, 0]
click at [672, 400] on div "I" at bounding box center [667, 396] width 24 height 24
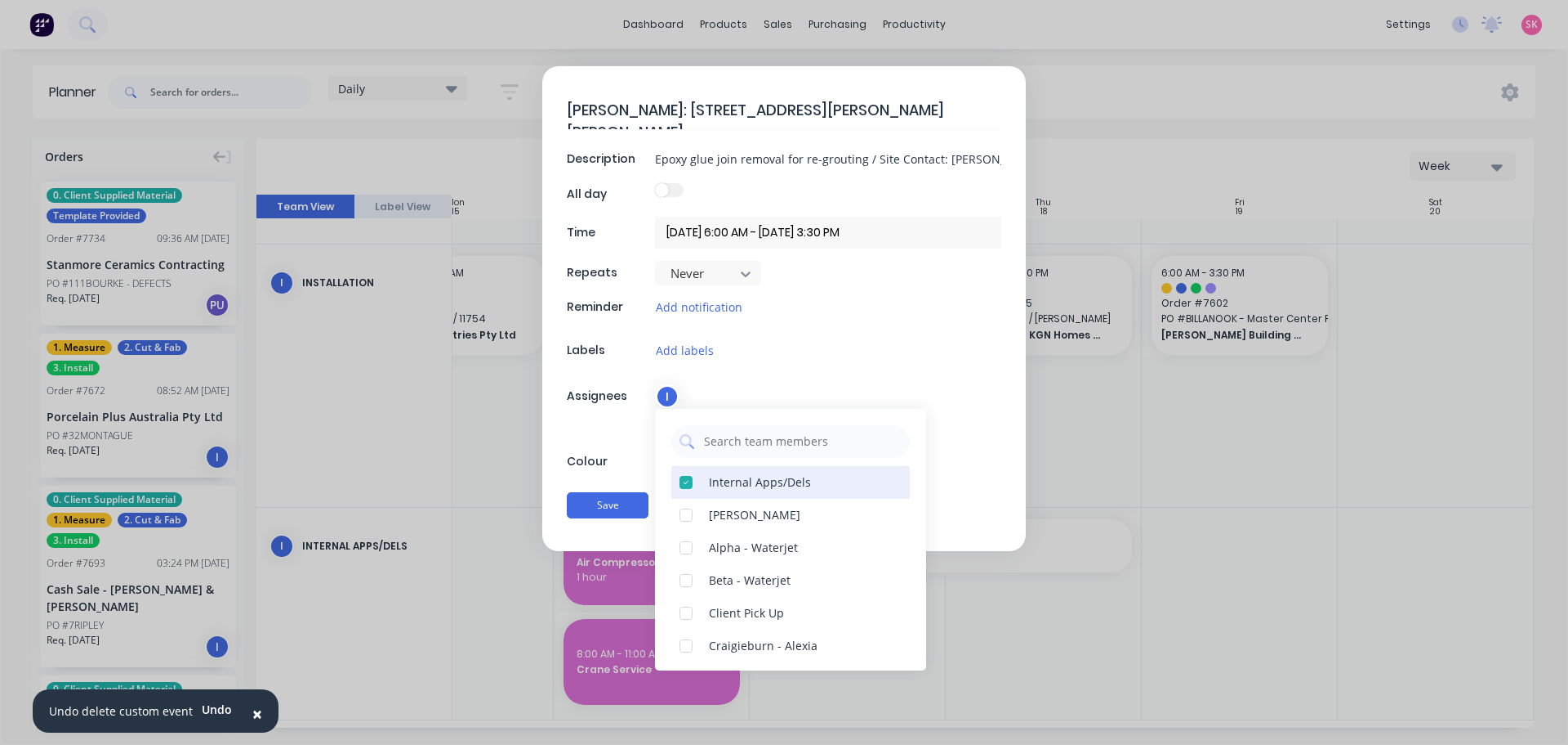
click at [688, 482] on div at bounding box center [686, 483] width 33 height 33
click at [691, 449] on div at bounding box center [686, 450] width 33 height 33
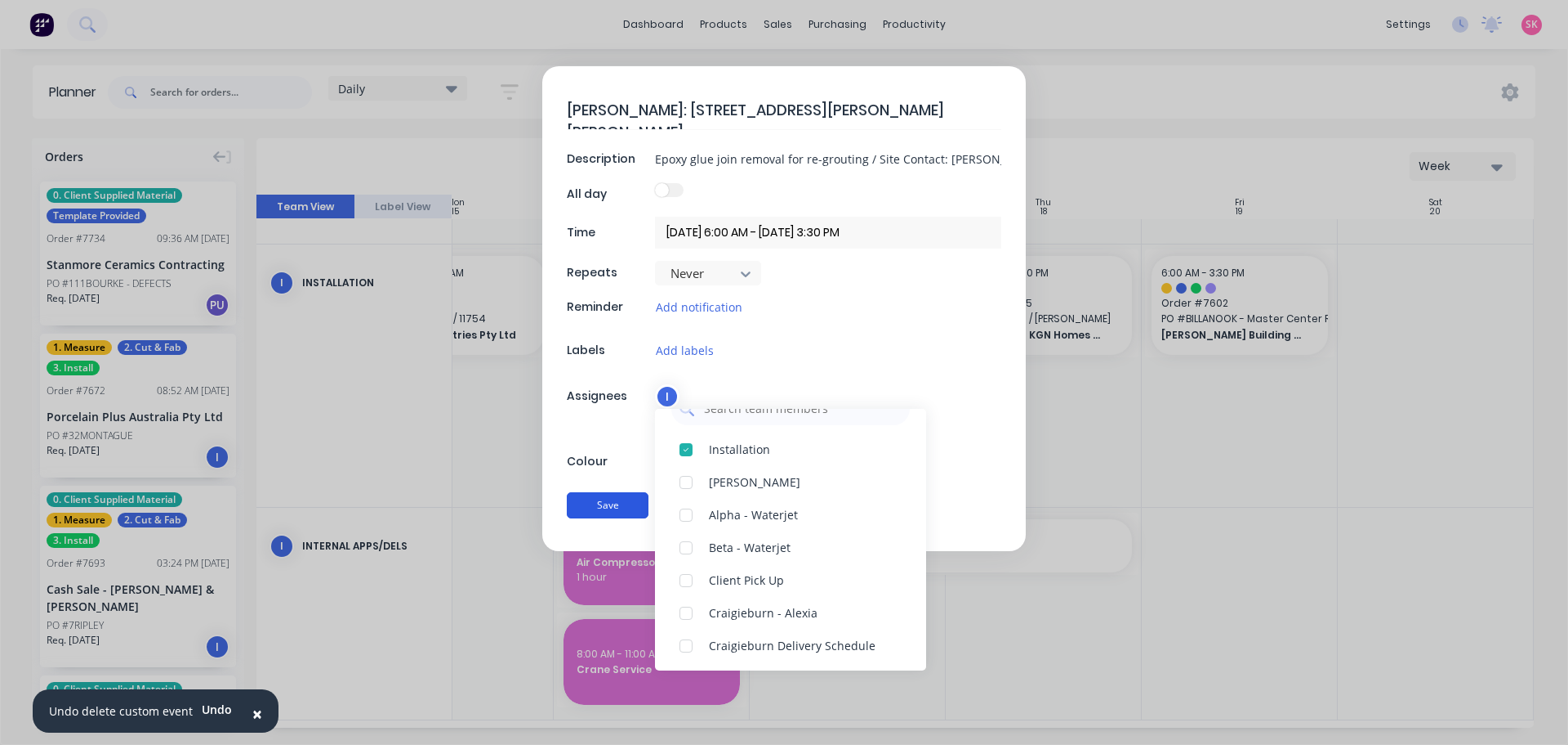
click at [618, 498] on button "Save" at bounding box center [608, 505] width 82 height 26
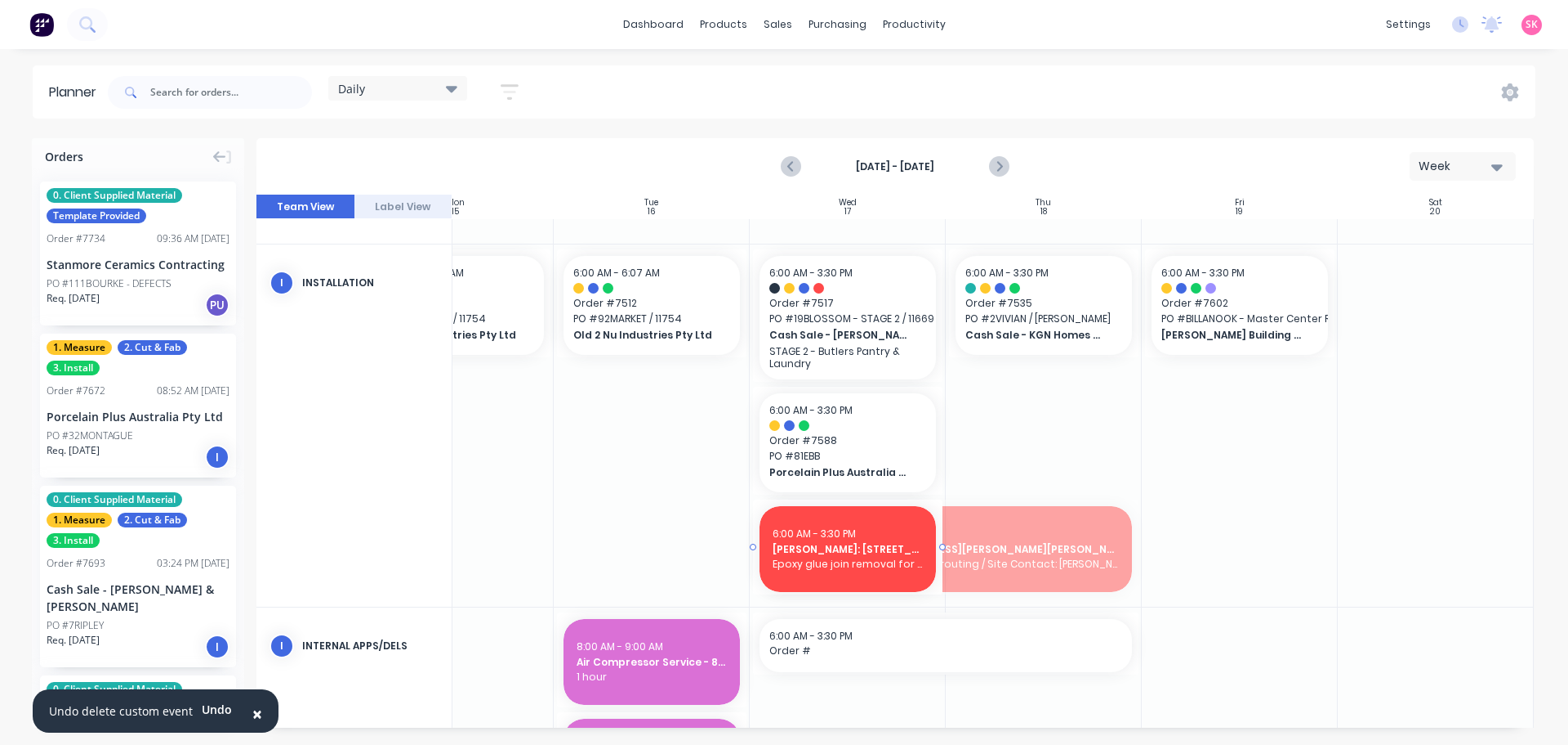
drag, startPoint x: 1133, startPoint y: 545, endPoint x: 892, endPoint y: 542, distance: 241.0
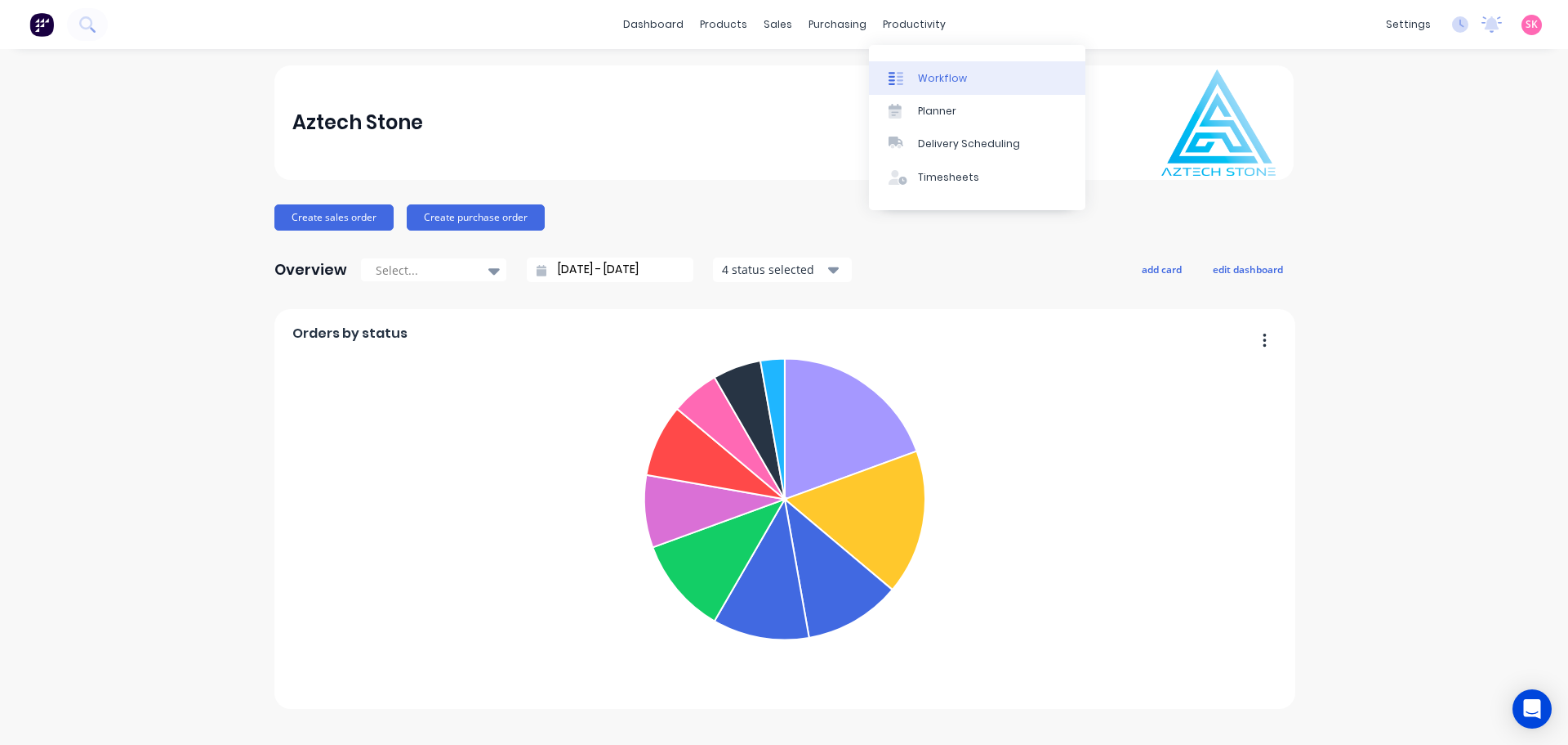
click at [920, 81] on div "Workflow" at bounding box center [942, 78] width 49 height 15
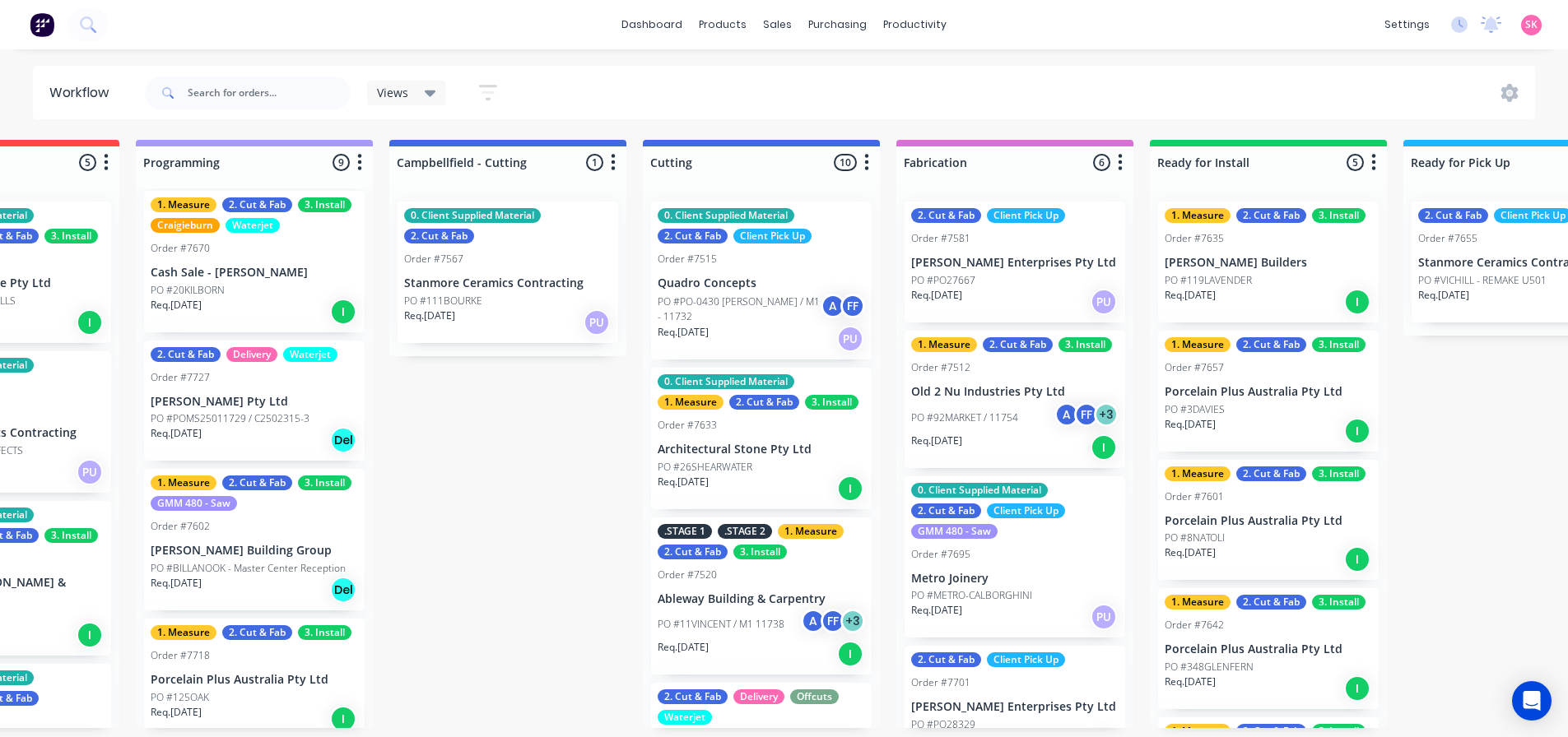
scroll to position [0, 657]
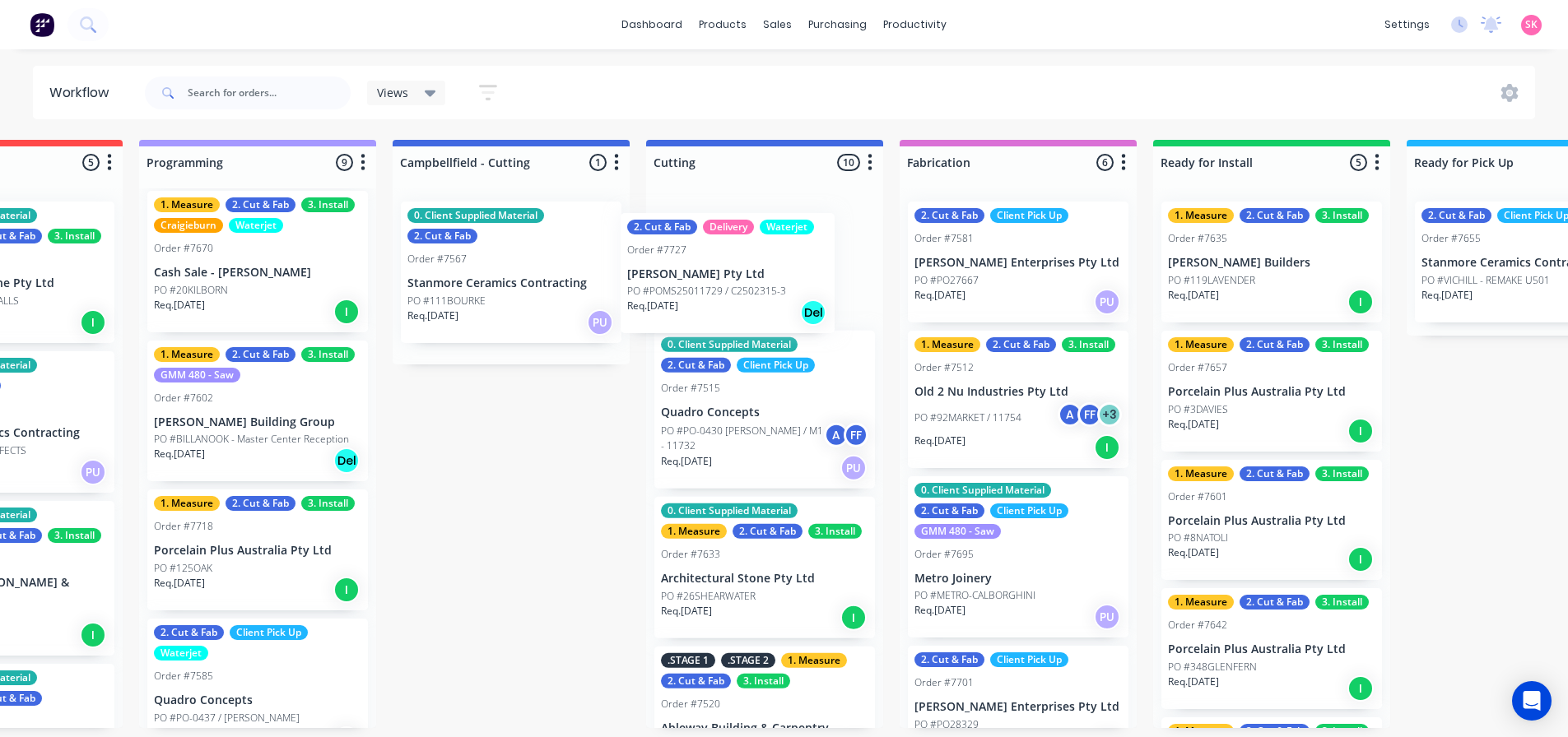
drag, startPoint x: 217, startPoint y: 410, endPoint x: 714, endPoint y: 280, distance: 513.7
click at [714, 280] on div "Submitted 11 Status colour #273444 hex #273444 Save Cancel Summaries Total orde…" at bounding box center [942, 433] width 3221 height 588
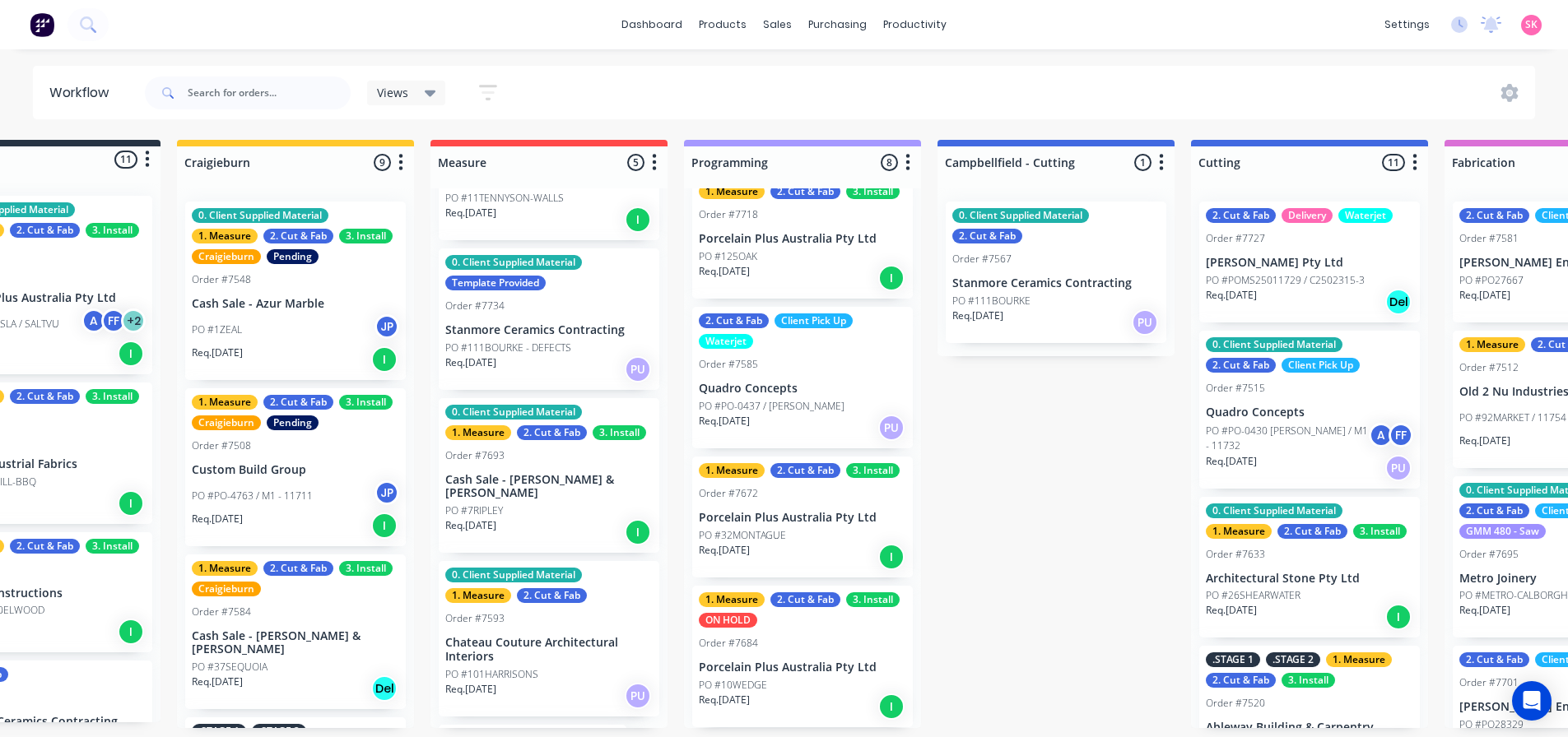
scroll to position [0, 0]
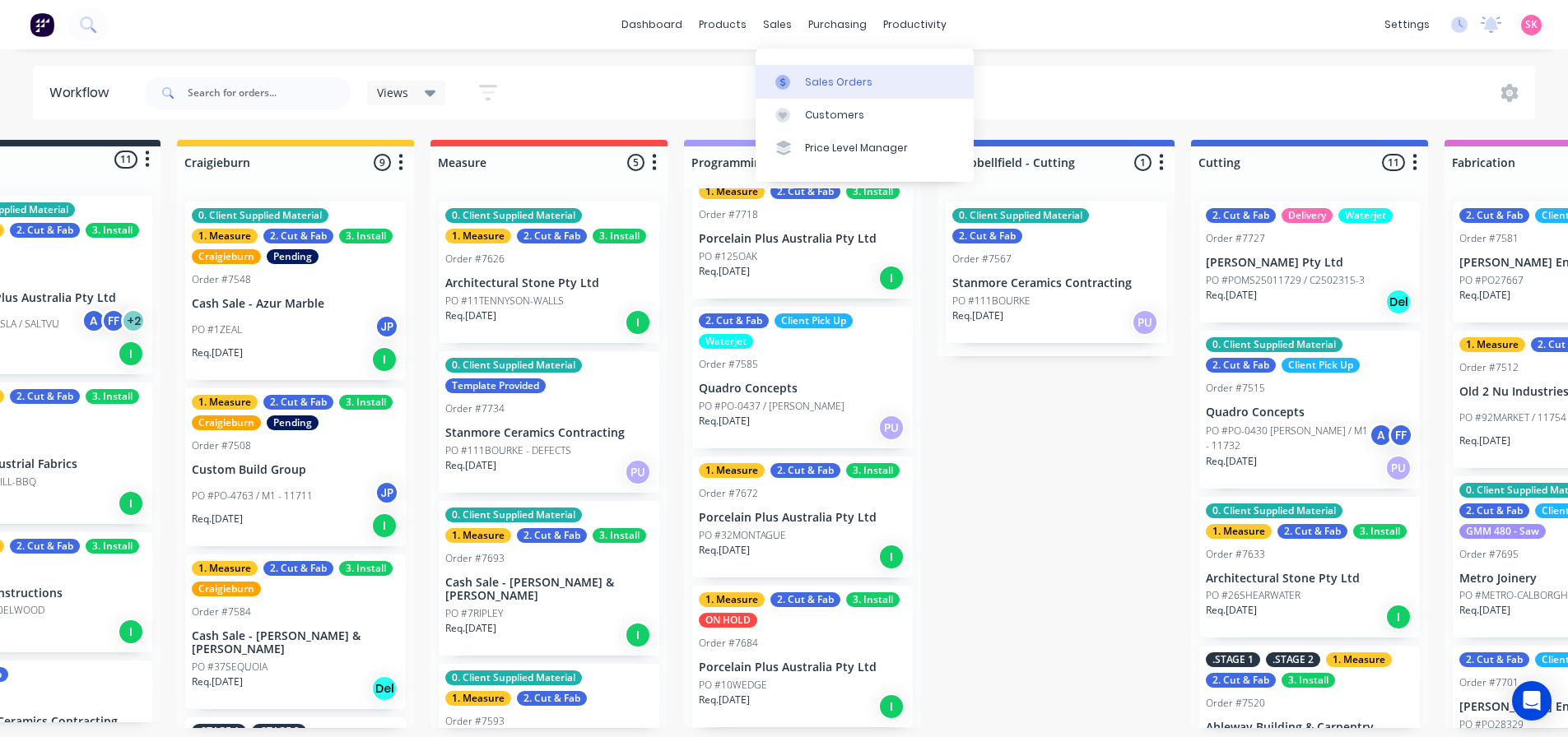
click at [794, 79] on div at bounding box center [786, 81] width 25 height 15
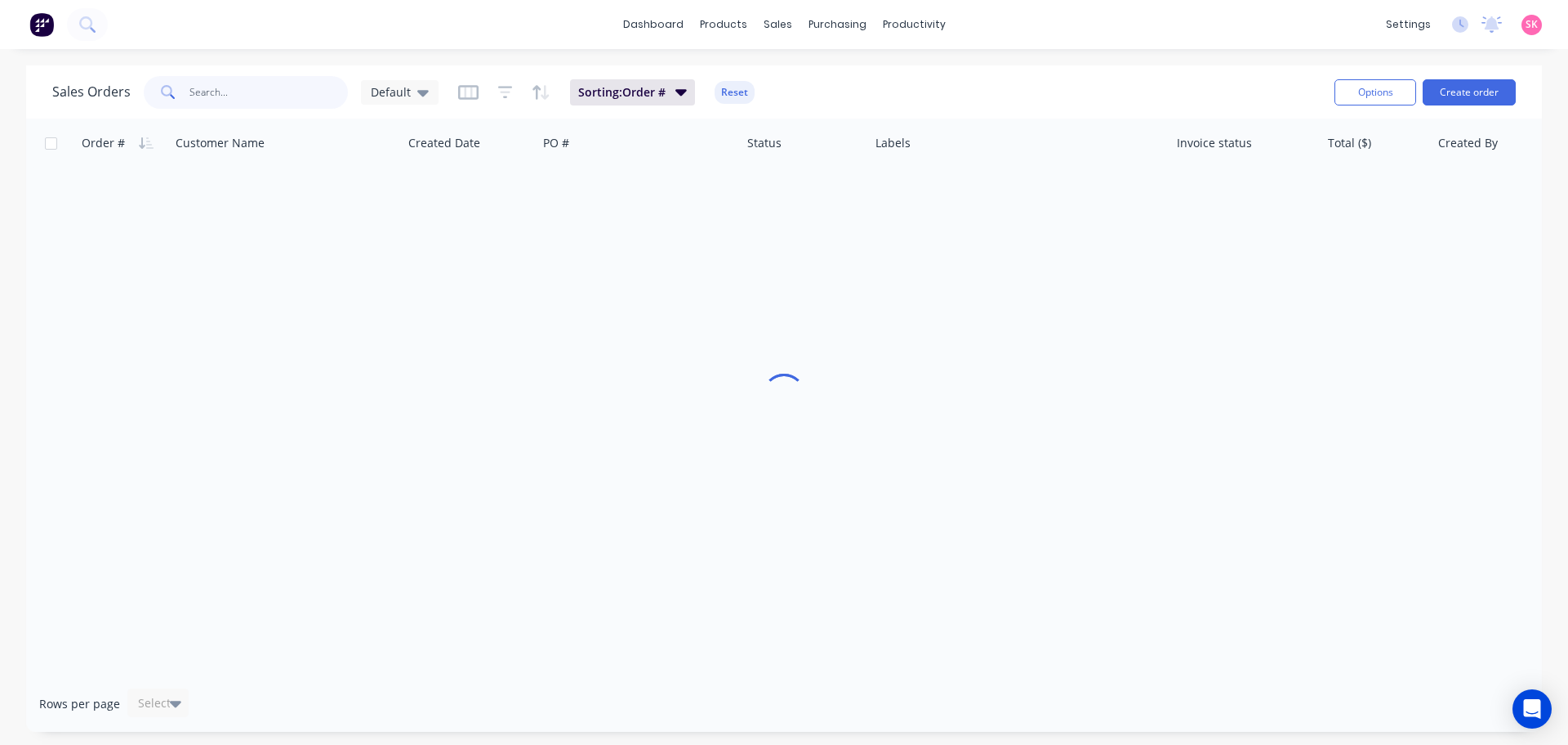
click at [267, 95] on input "text" at bounding box center [268, 93] width 159 height 33
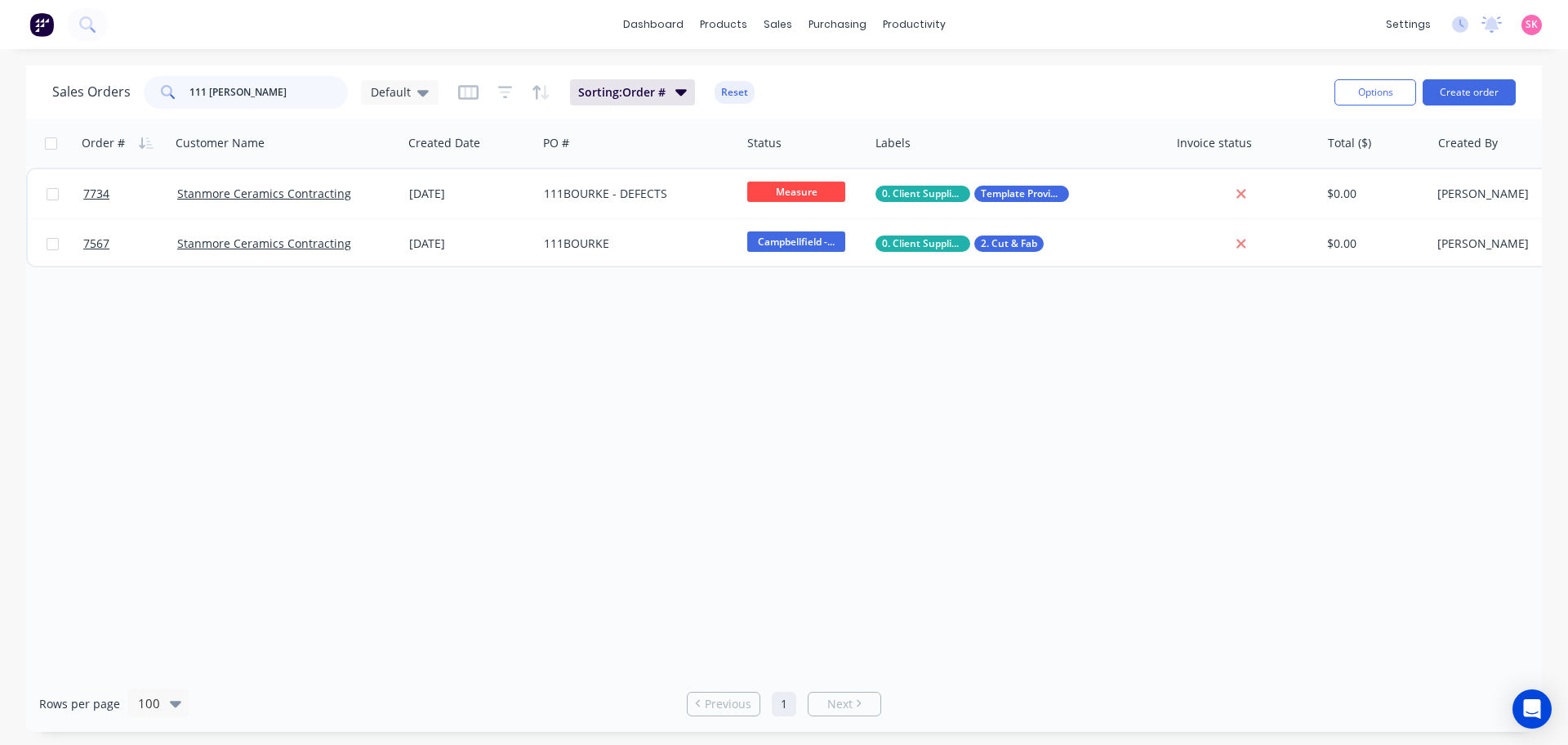
drag, startPoint x: 256, startPoint y: 90, endPoint x: -36, endPoint y: 102, distance: 292.2
click at [0, 102] on html "dashboard products sales purchasing productivity dashboard products Product Cat…" at bounding box center [784, 372] width 1568 height 745
type input "RIPPLE"
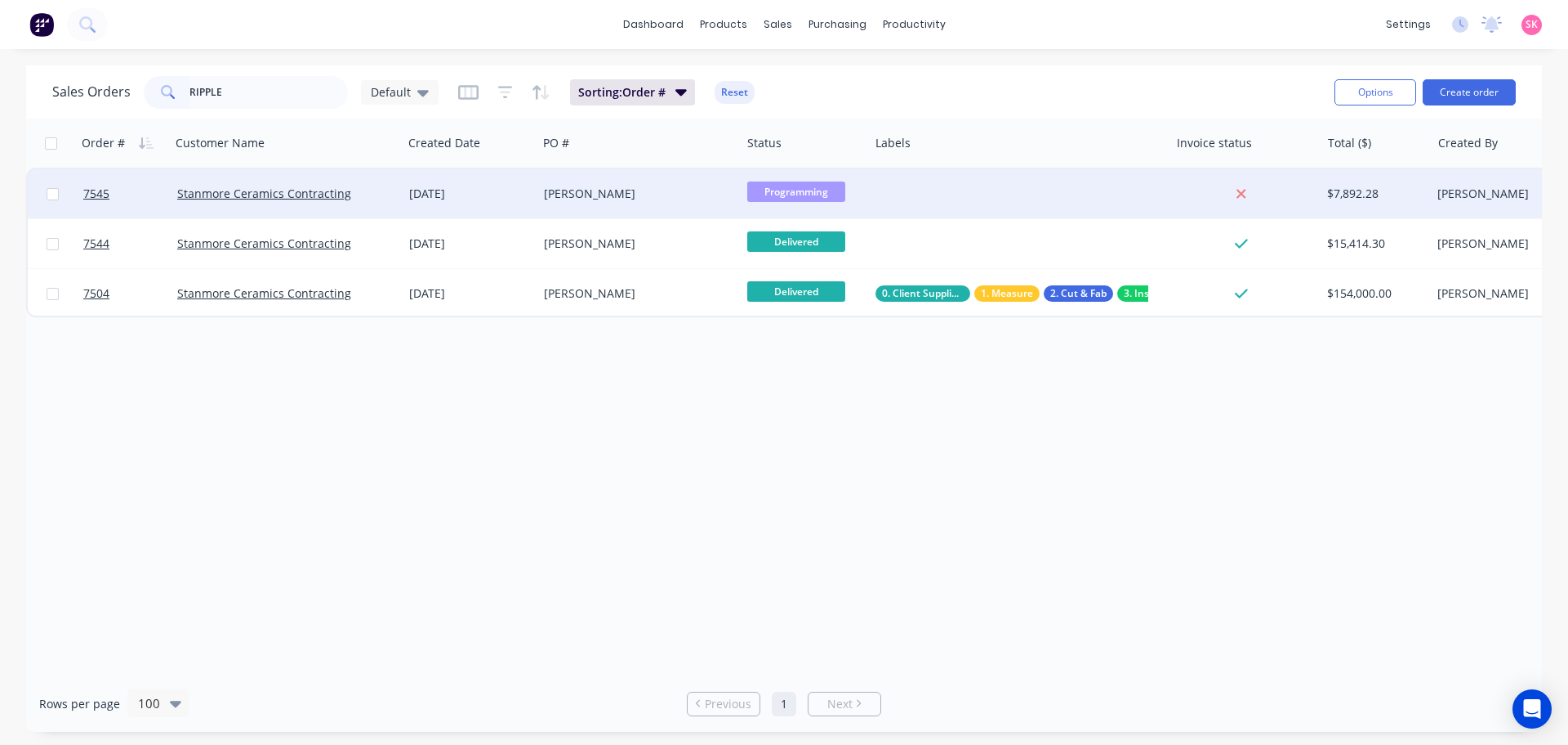
click at [604, 208] on div "[PERSON_NAME]" at bounding box center [638, 193] width 204 height 49
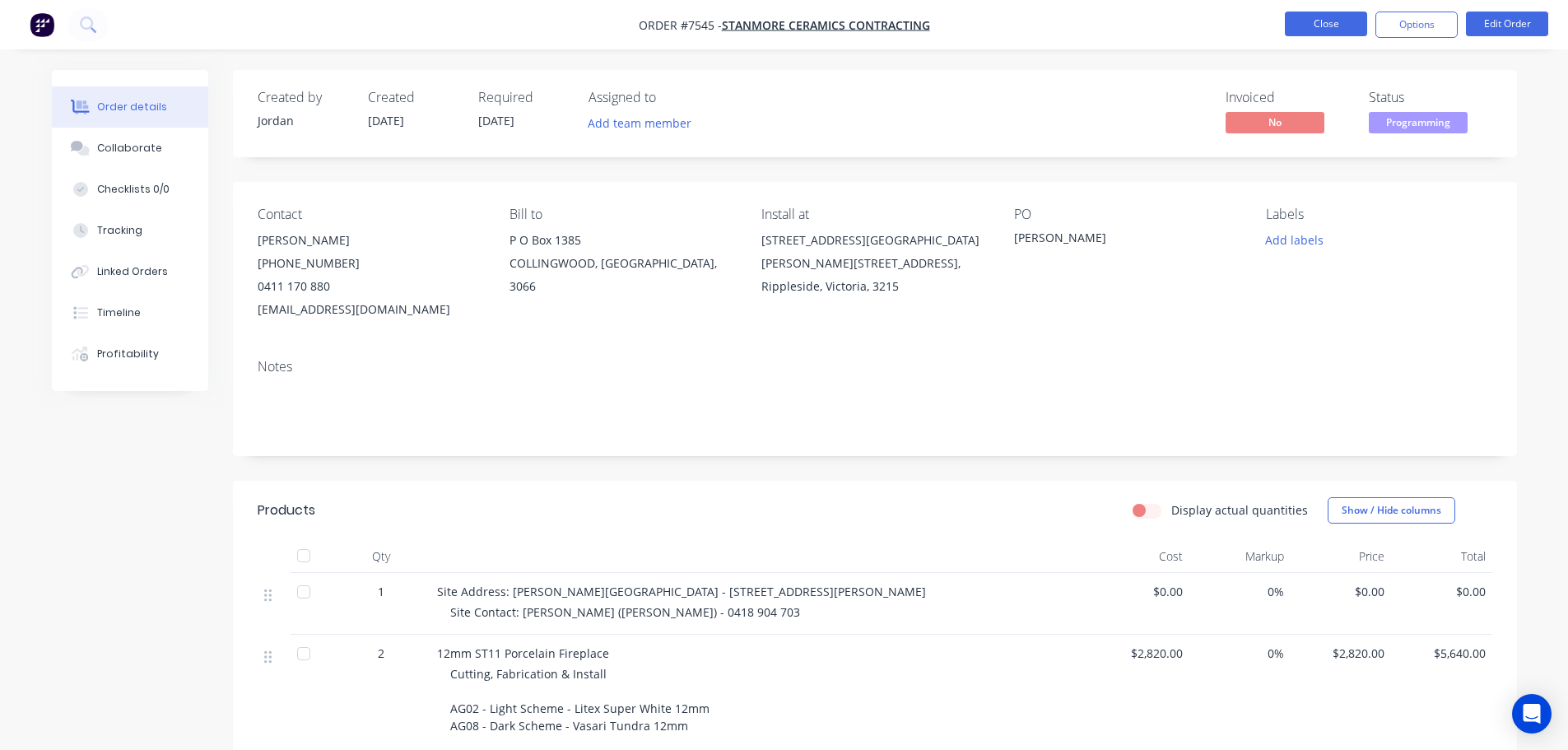
click at [1337, 27] on button "Close" at bounding box center [1325, 24] width 82 height 25
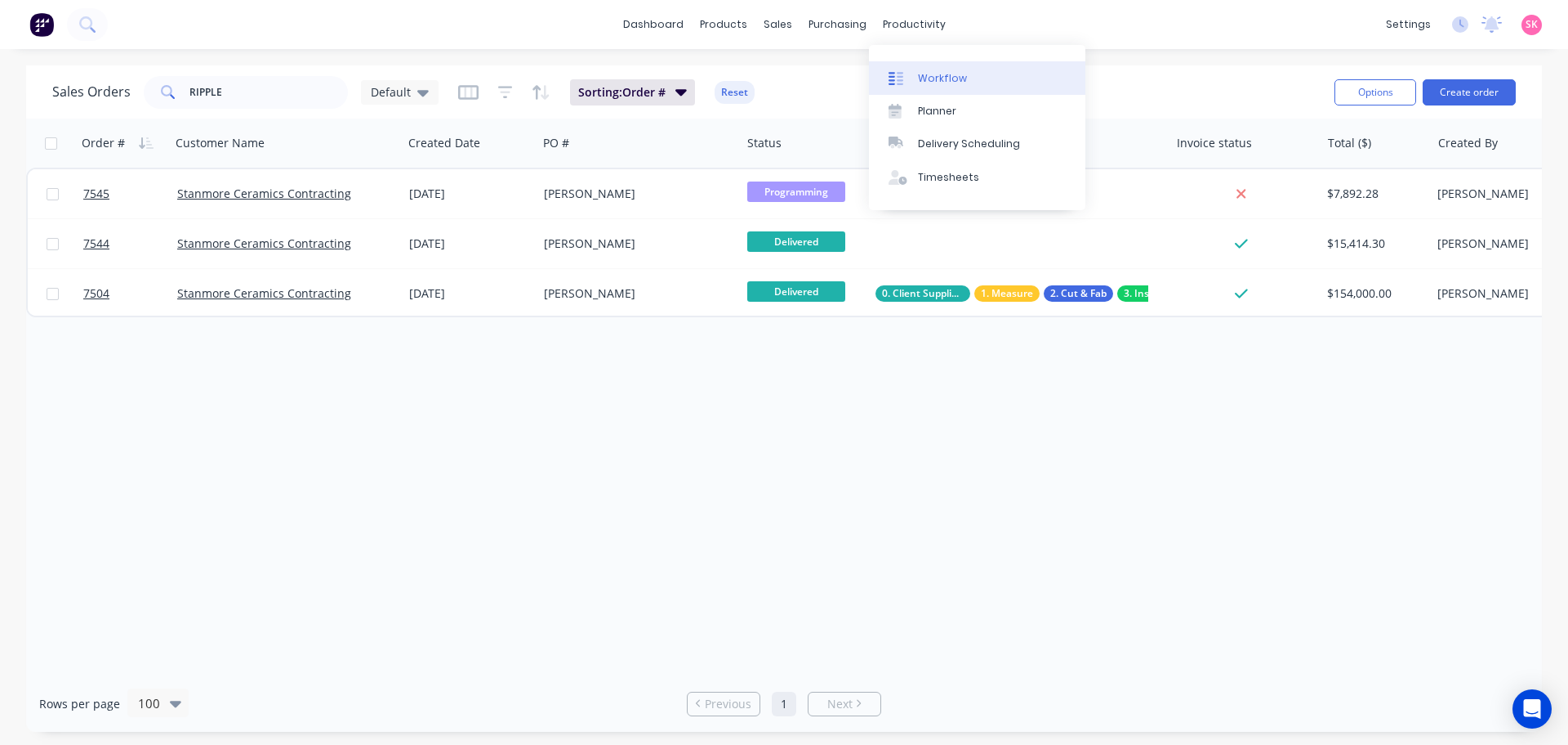
click at [926, 69] on link "Workflow" at bounding box center [977, 78] width 216 height 33
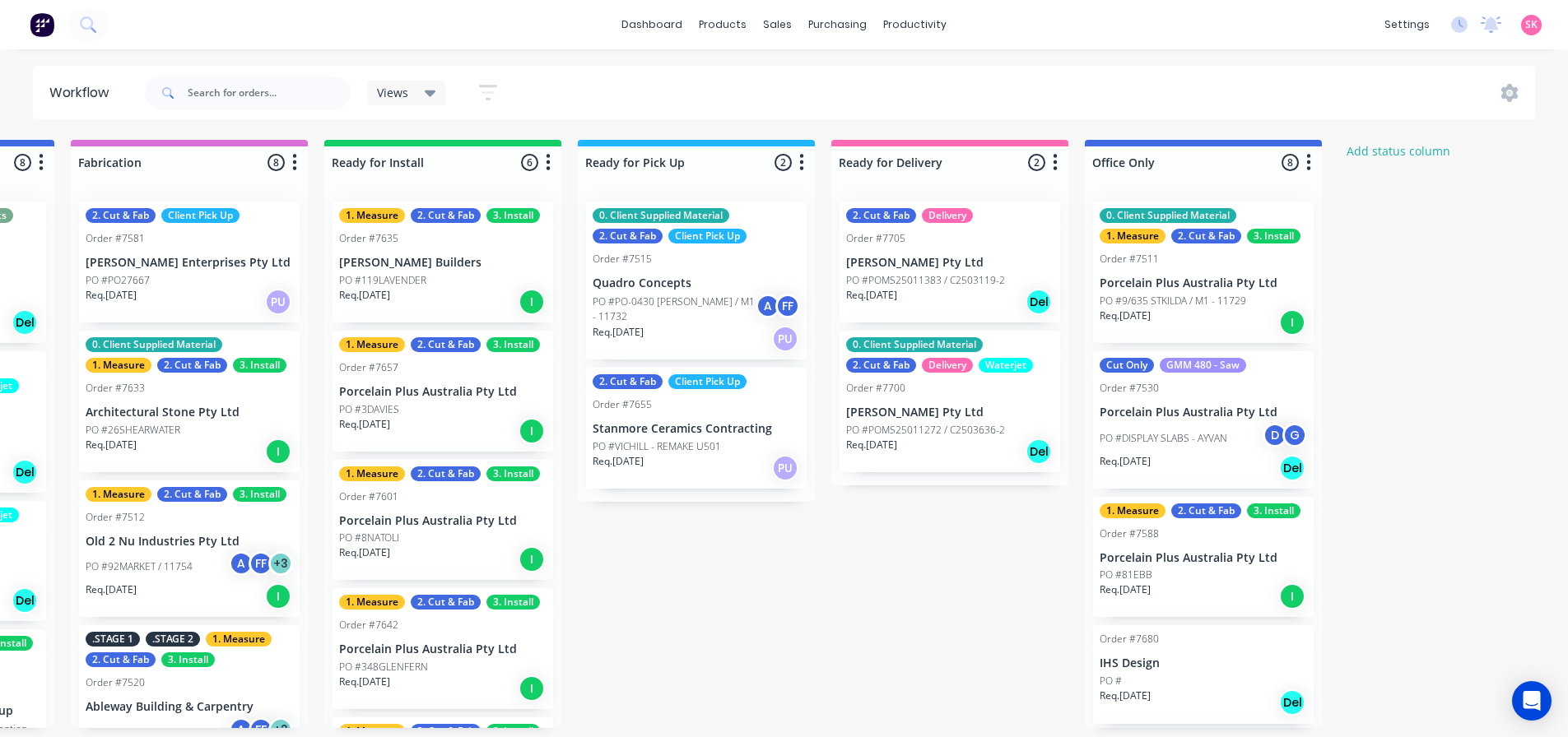
scroll to position [0, 1600]
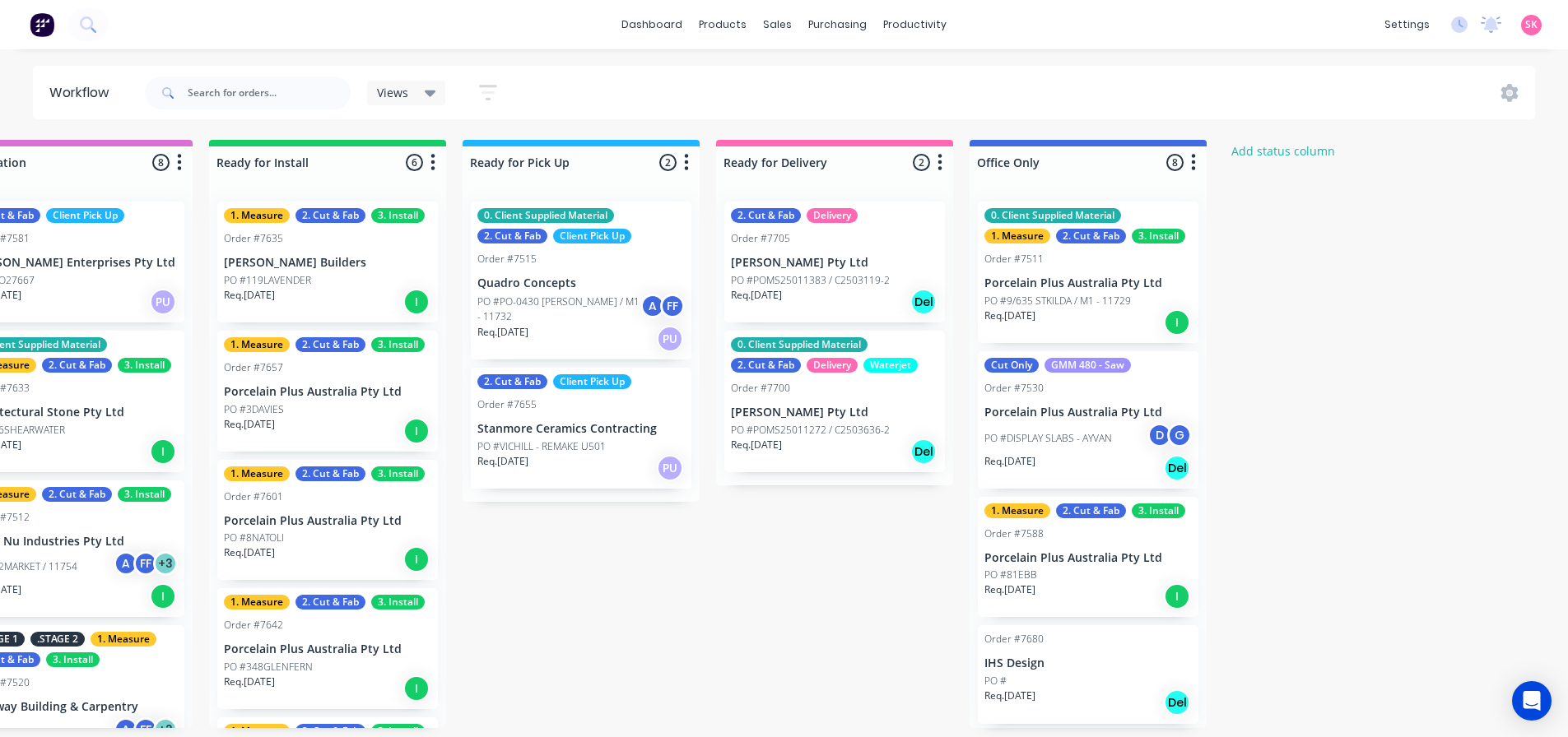
click at [843, 297] on div "Req. 17/09/25 Del" at bounding box center [834, 301] width 207 height 27
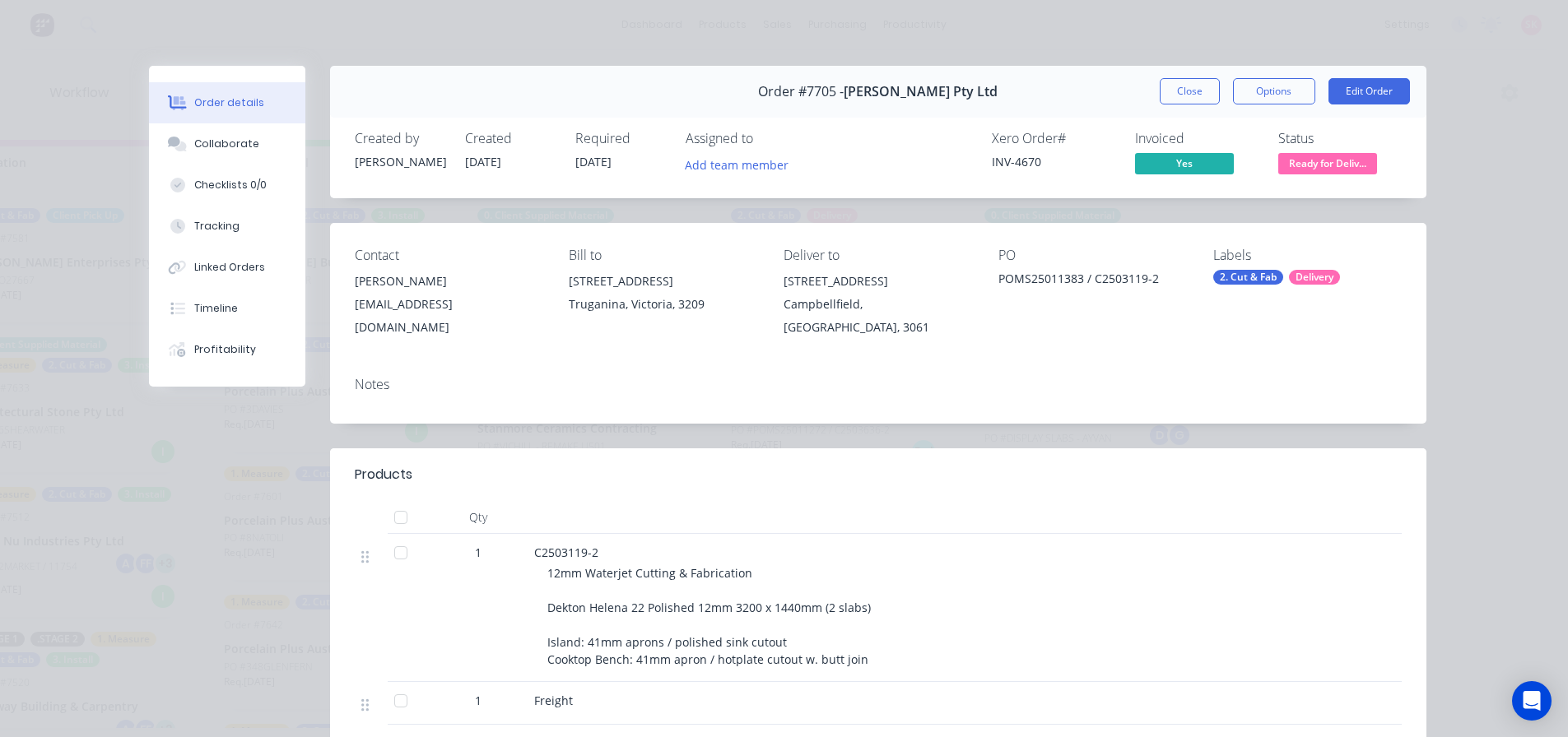
click at [1340, 165] on span "Ready for Deliv..." at bounding box center [1327, 163] width 99 height 21
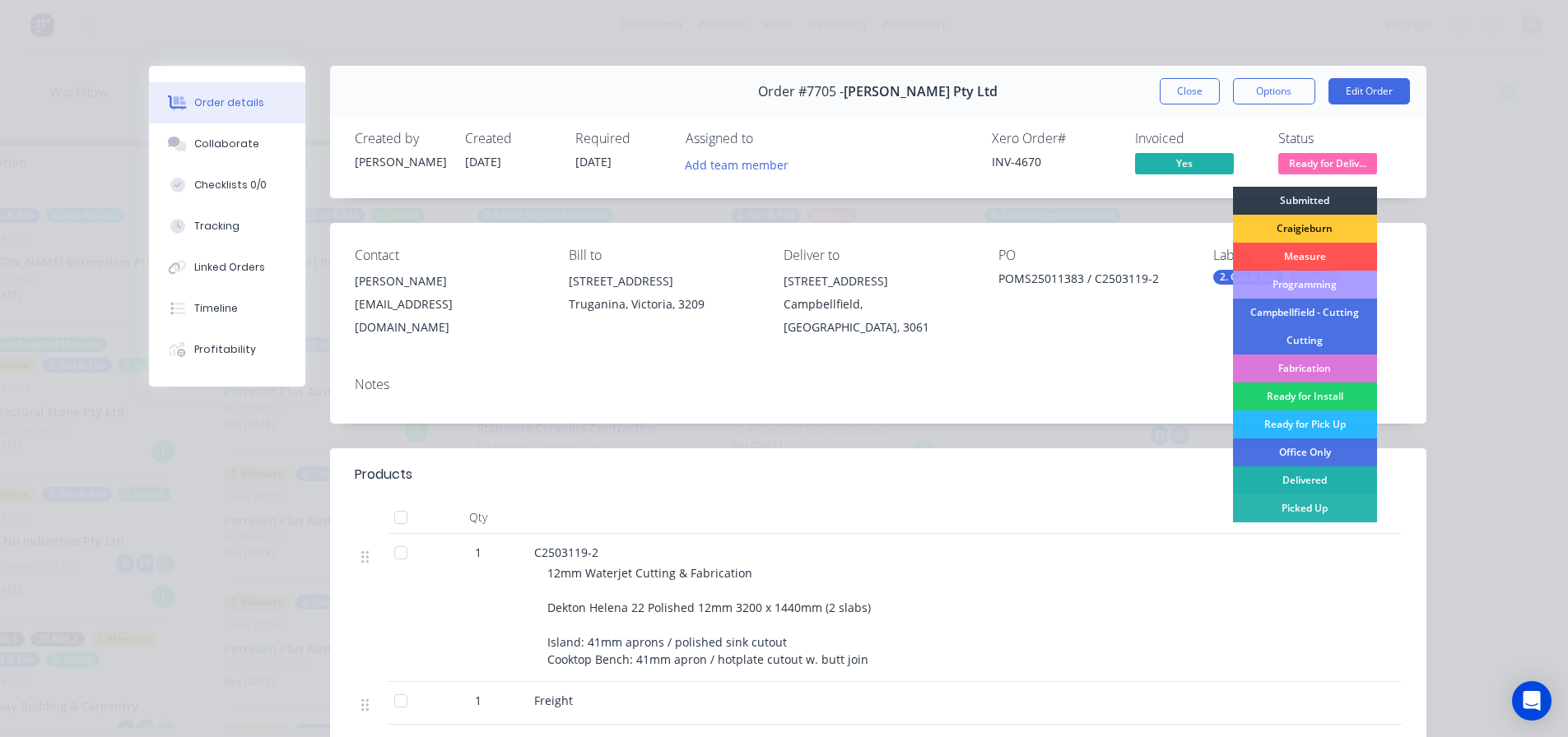
click at [1332, 476] on div "Delivered" at bounding box center [1304, 480] width 144 height 27
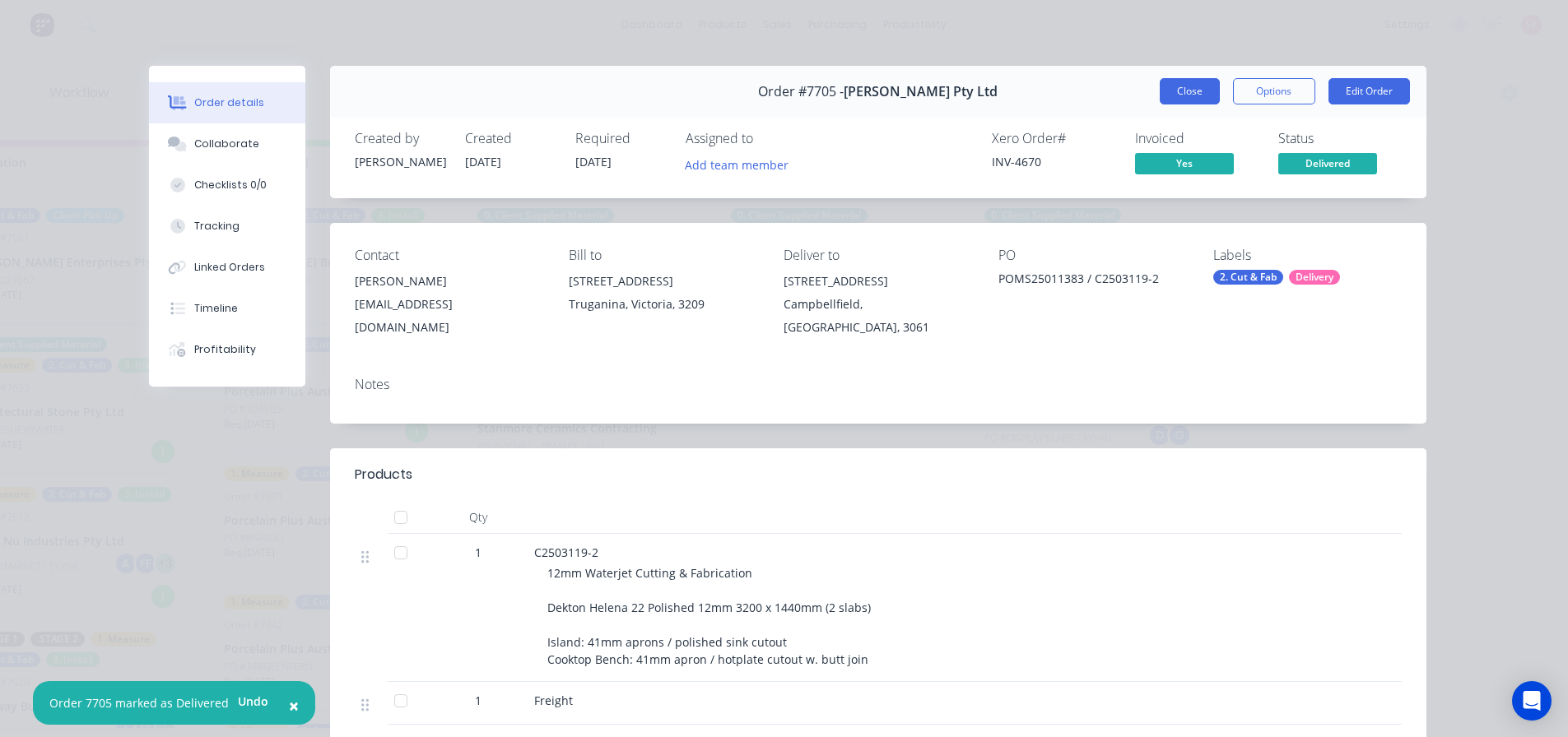
click at [1204, 91] on button "Close" at bounding box center [1189, 91] width 60 height 26
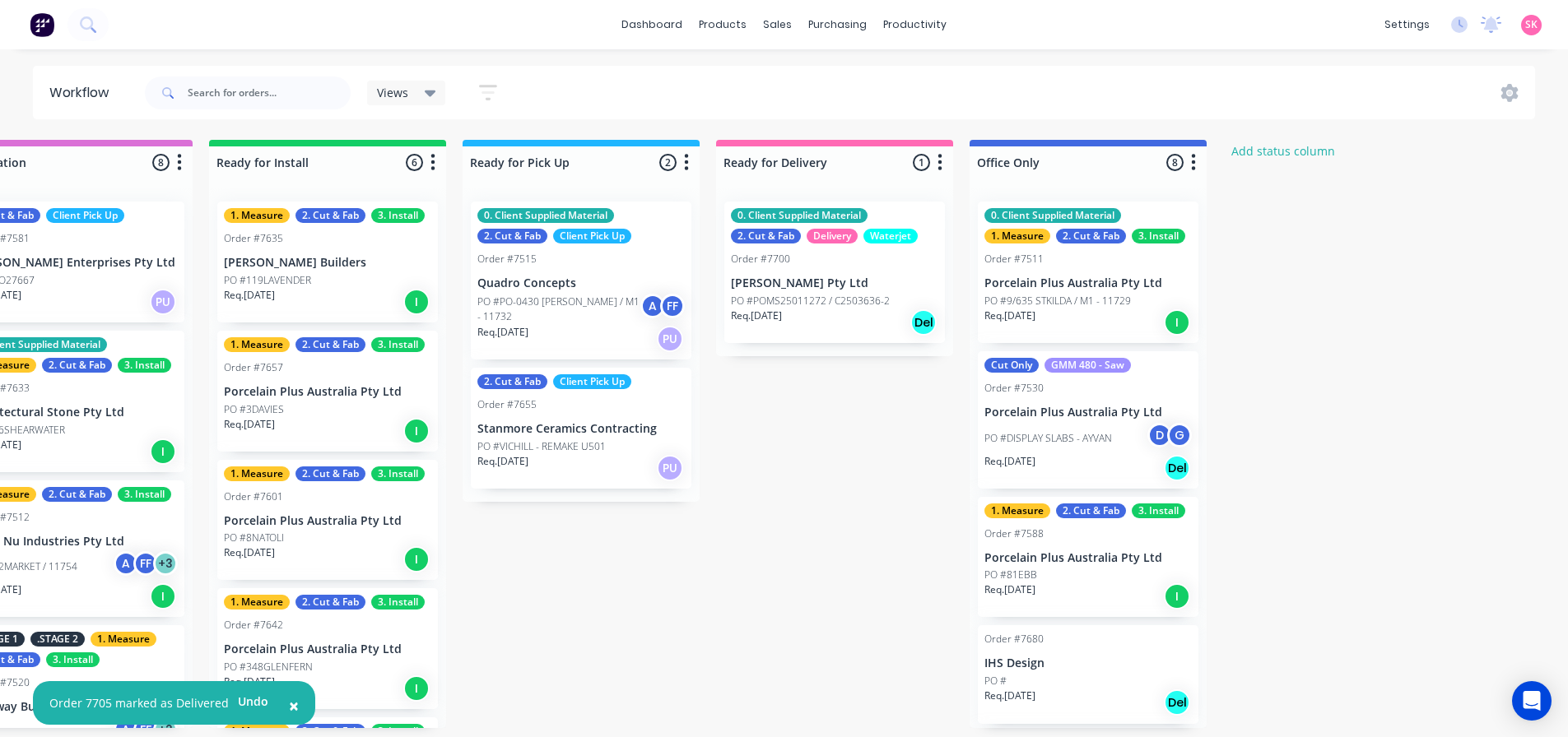
click at [897, 266] on div "Order #7700" at bounding box center [834, 258] width 207 height 15
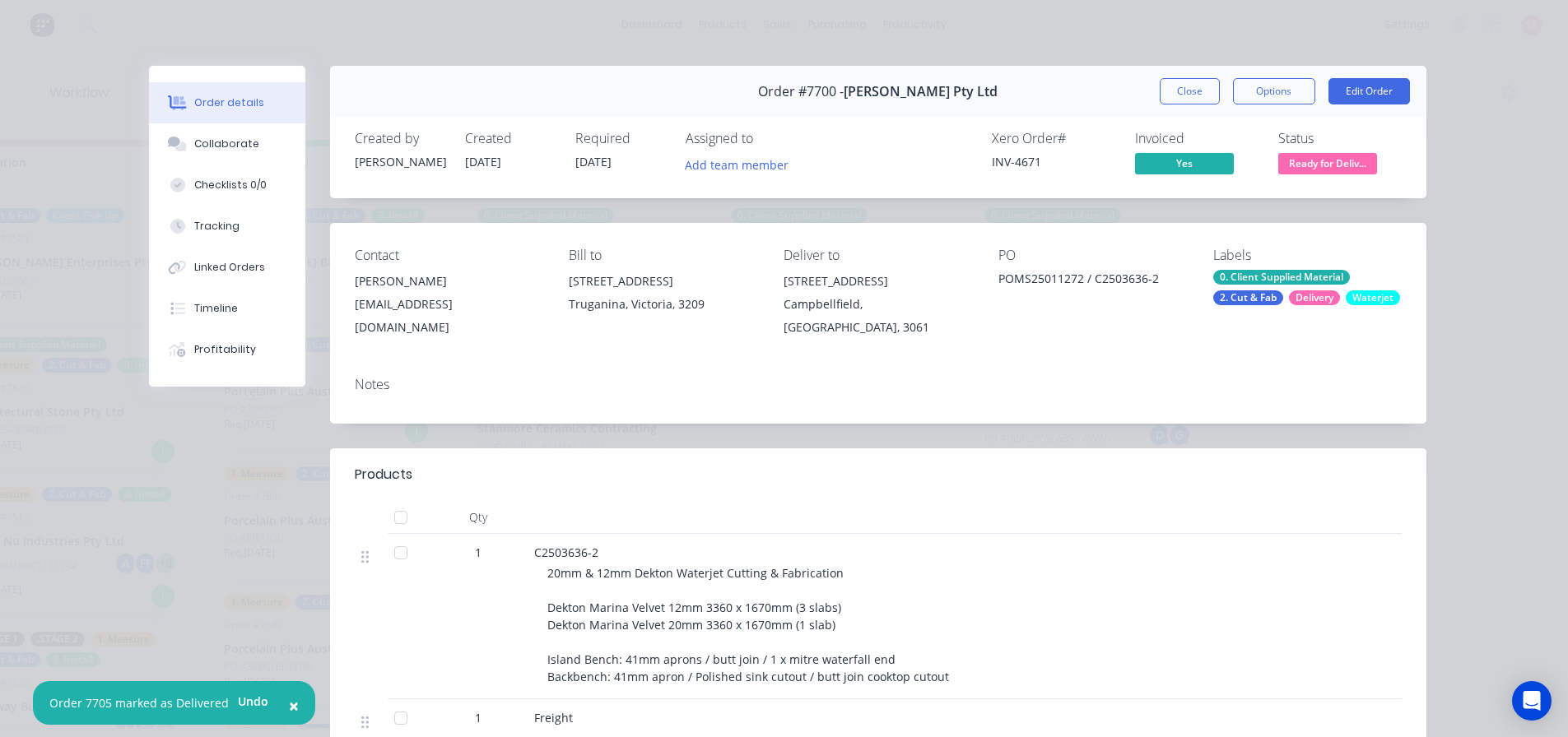
click at [1339, 162] on span "Ready for Deliv..." at bounding box center [1327, 163] width 99 height 21
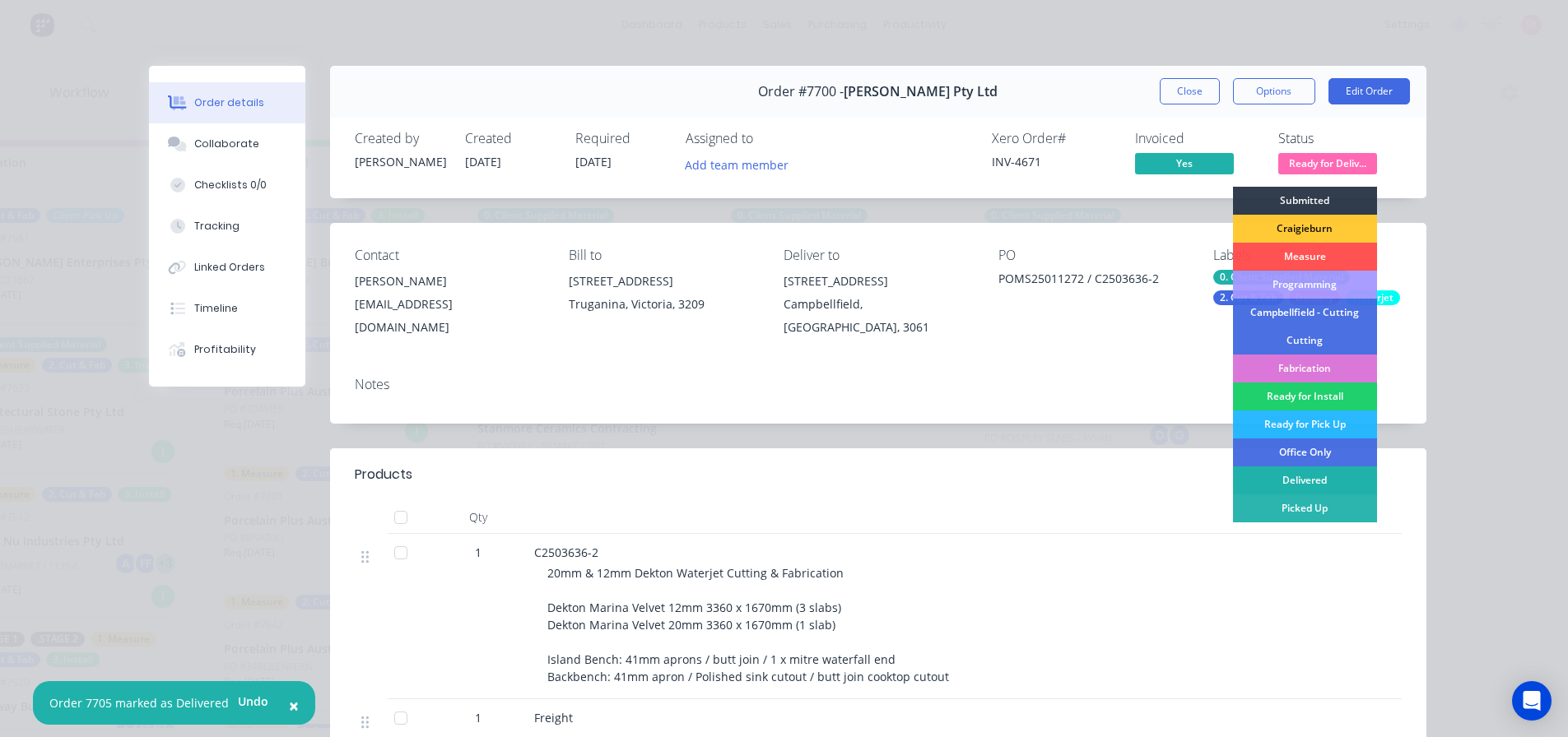
click at [1307, 475] on div "Delivered" at bounding box center [1304, 480] width 144 height 27
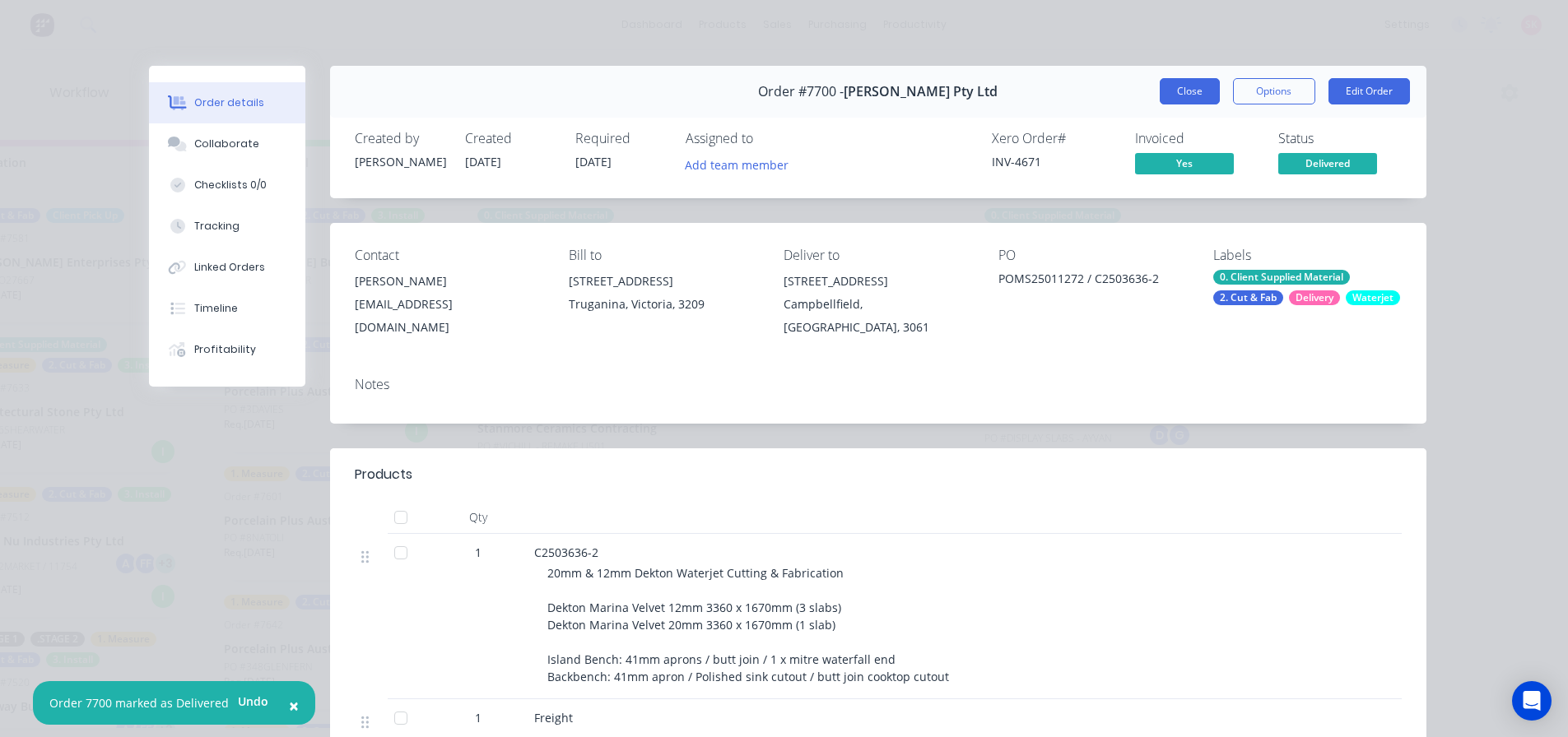
click at [1171, 99] on button "Close" at bounding box center [1189, 91] width 60 height 26
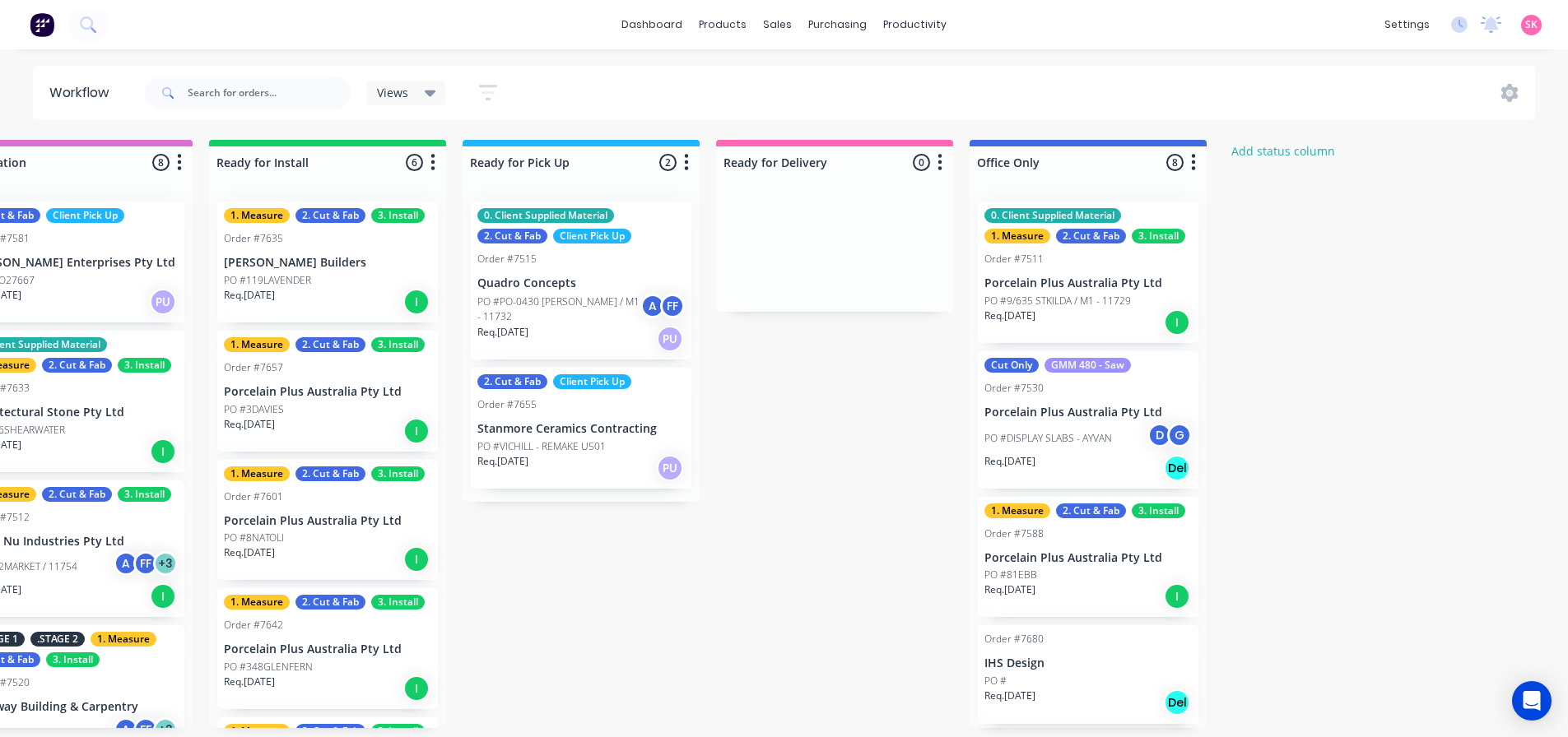
click at [571, 291] on div "0. Client Supplied Material 2. Cut & Fab Client Pick Up Order #7515 Quadro Conc…" at bounding box center [580, 280] width 221 height 158
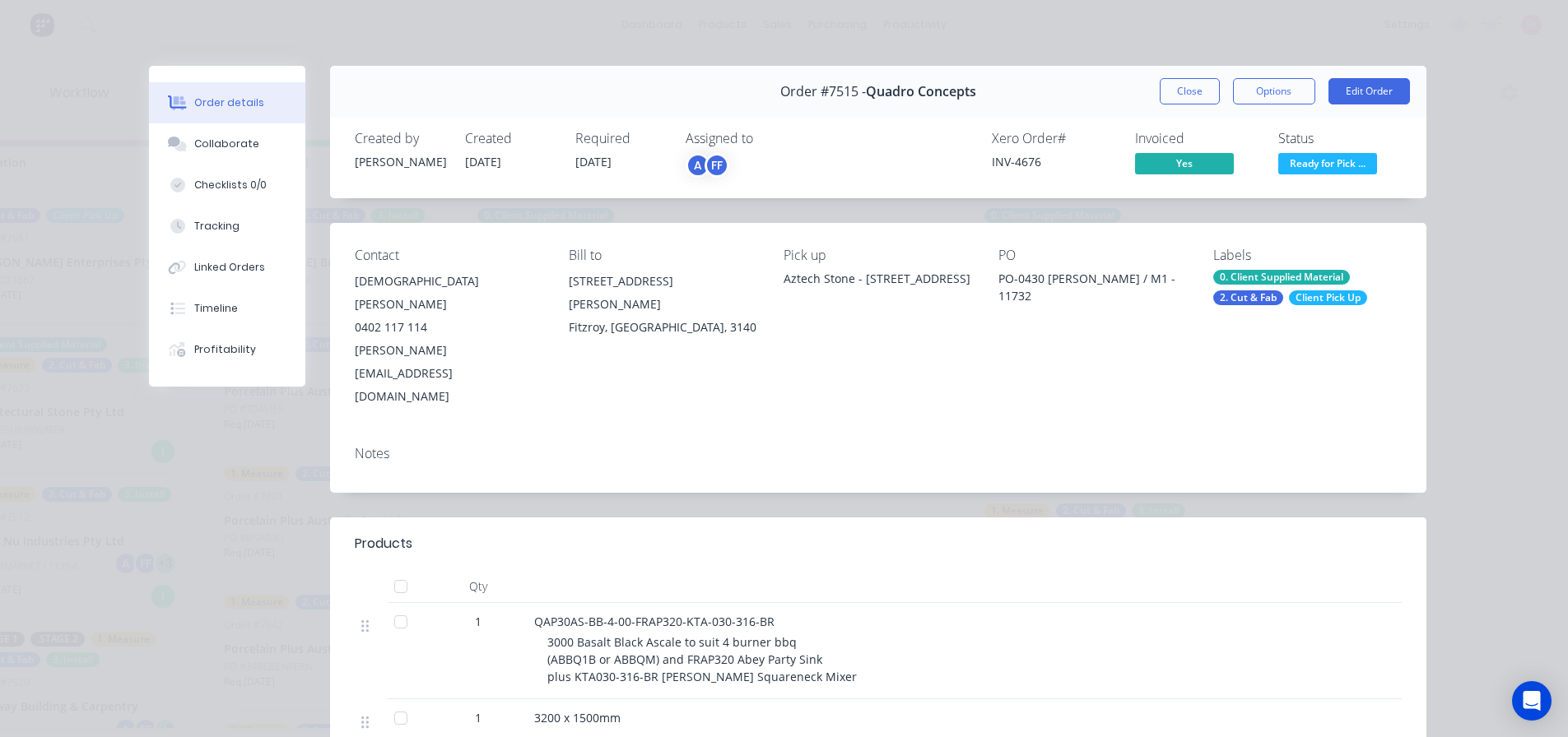
click at [1302, 162] on span "Ready for Pick ..." at bounding box center [1327, 163] width 99 height 21
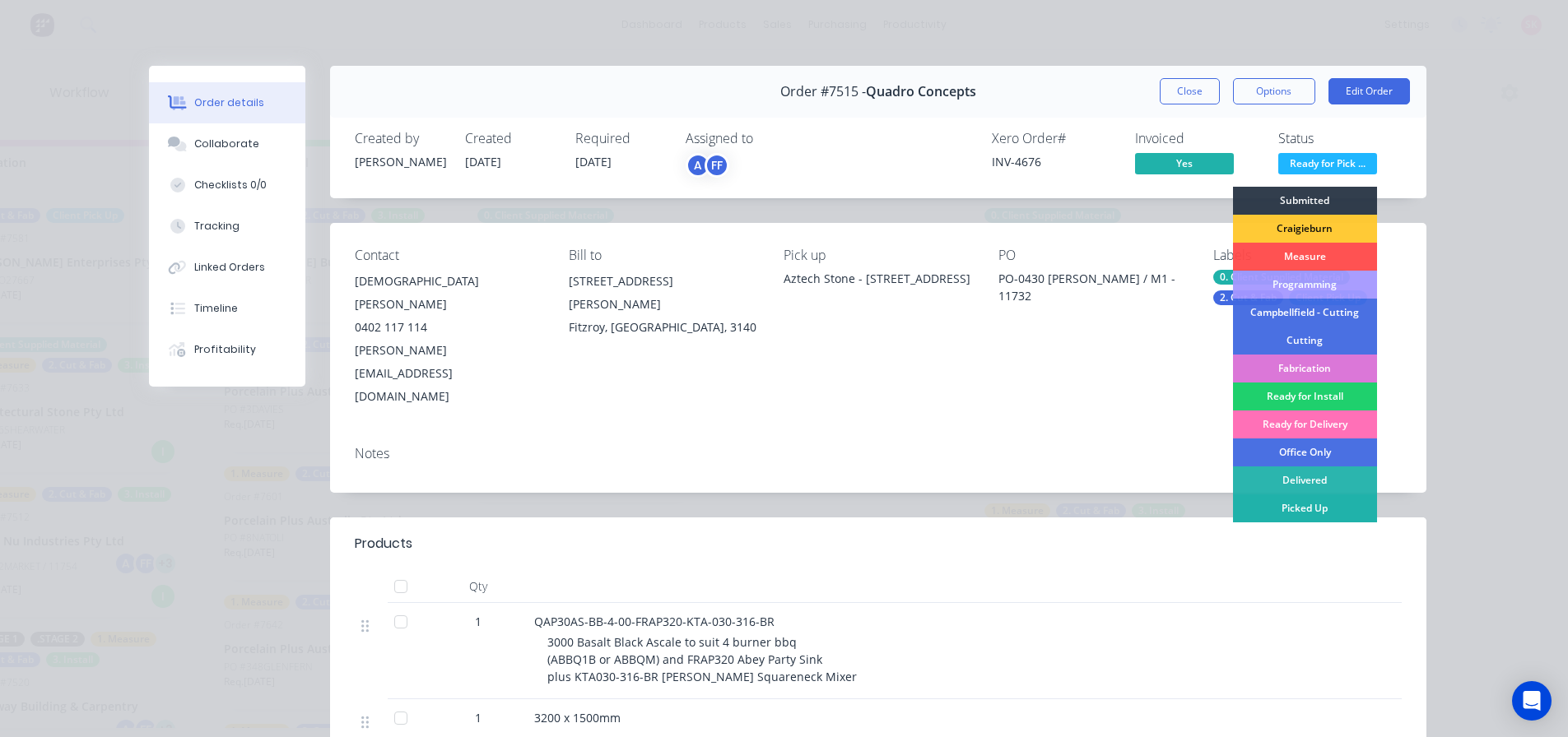
click at [1309, 500] on div "Picked Up" at bounding box center [1304, 508] width 144 height 27
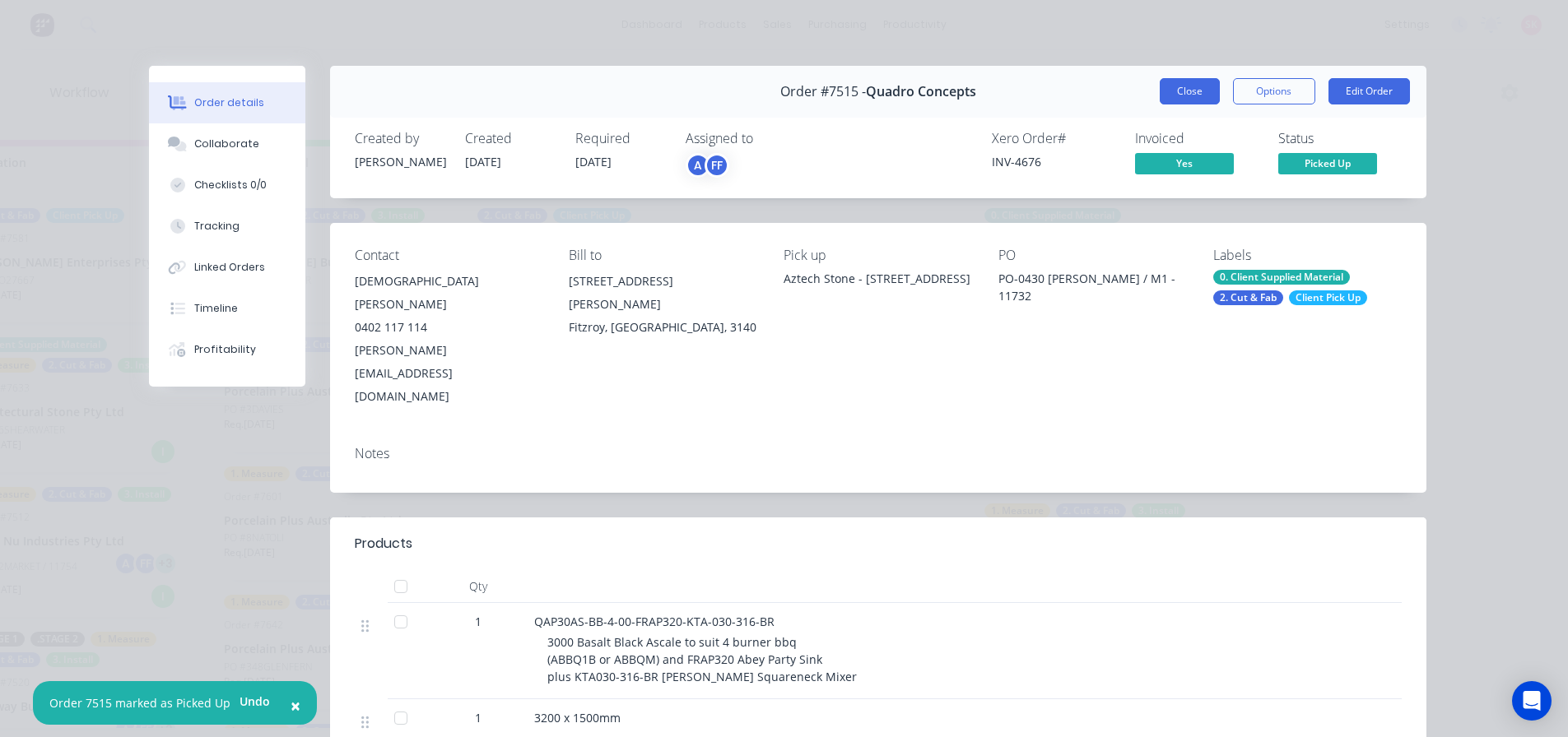
click at [1168, 93] on button "Close" at bounding box center [1189, 91] width 60 height 26
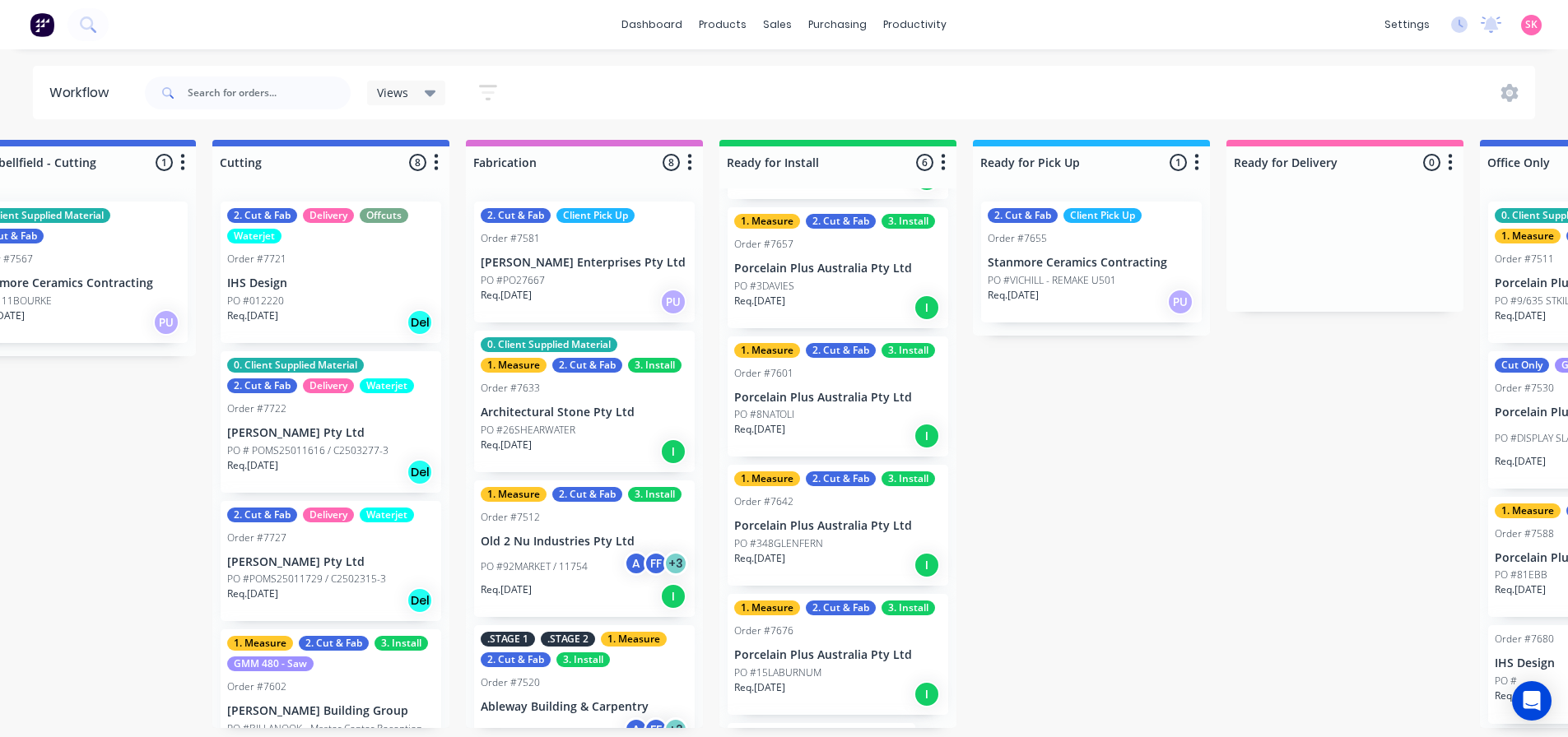
scroll to position [165, 0]
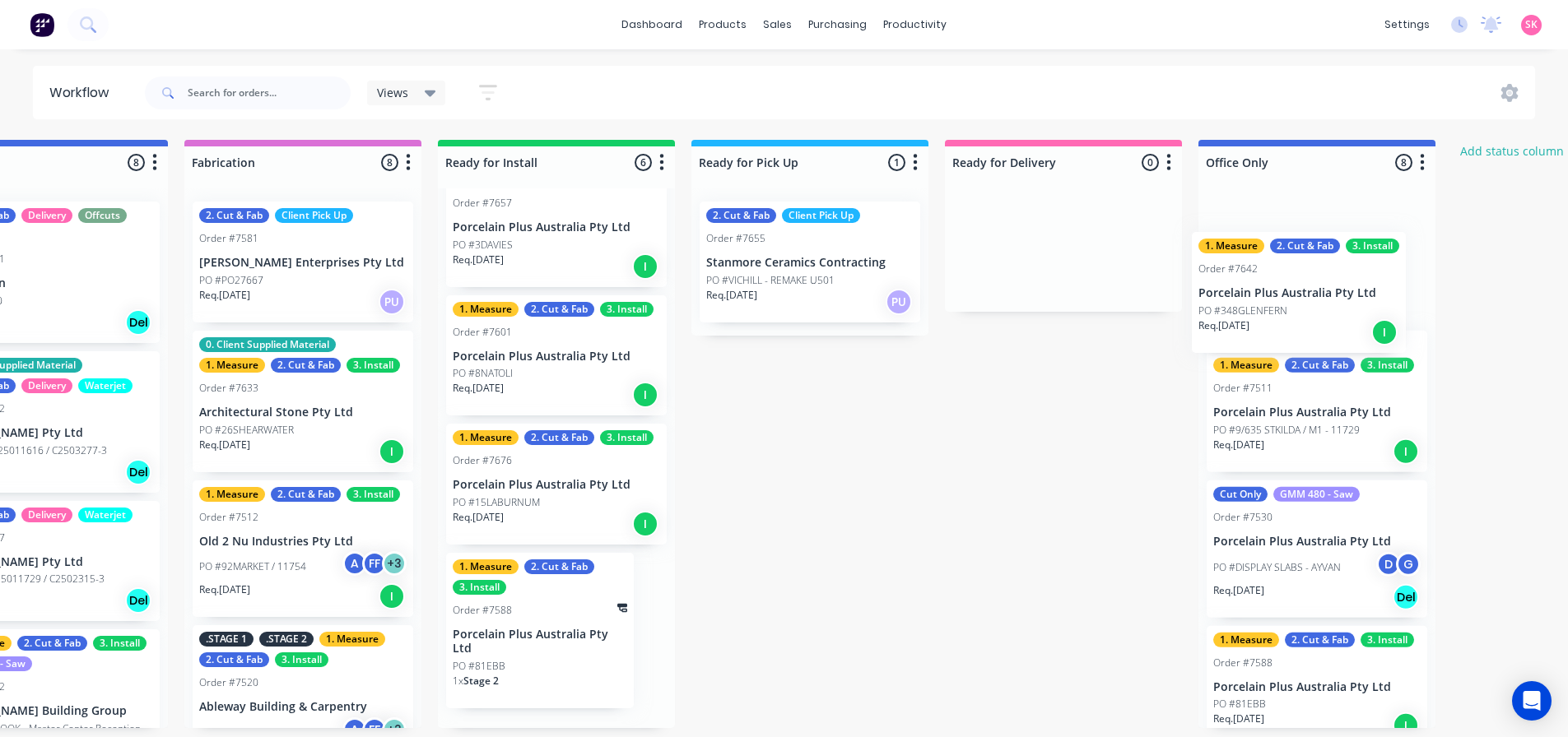
drag, startPoint x: 895, startPoint y: 499, endPoint x: 1334, endPoint y: 307, distance: 479.2
click at [1334, 307] on div "Submitted 11 Status colour #273444 hex #273444 Save Cancel Summaries Total orde…" at bounding box center [226, 433] width 3221 height 588
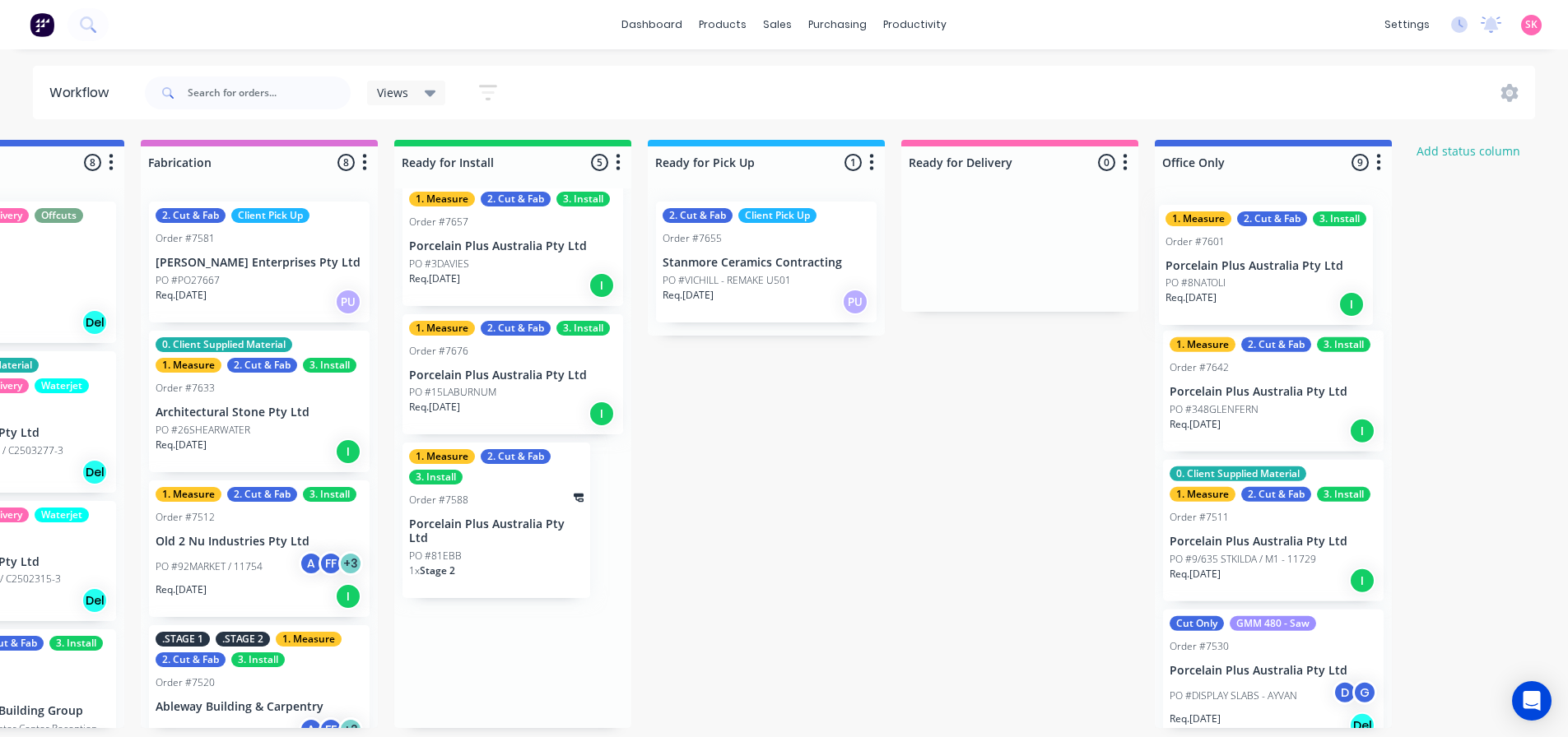
scroll to position [0, 1438]
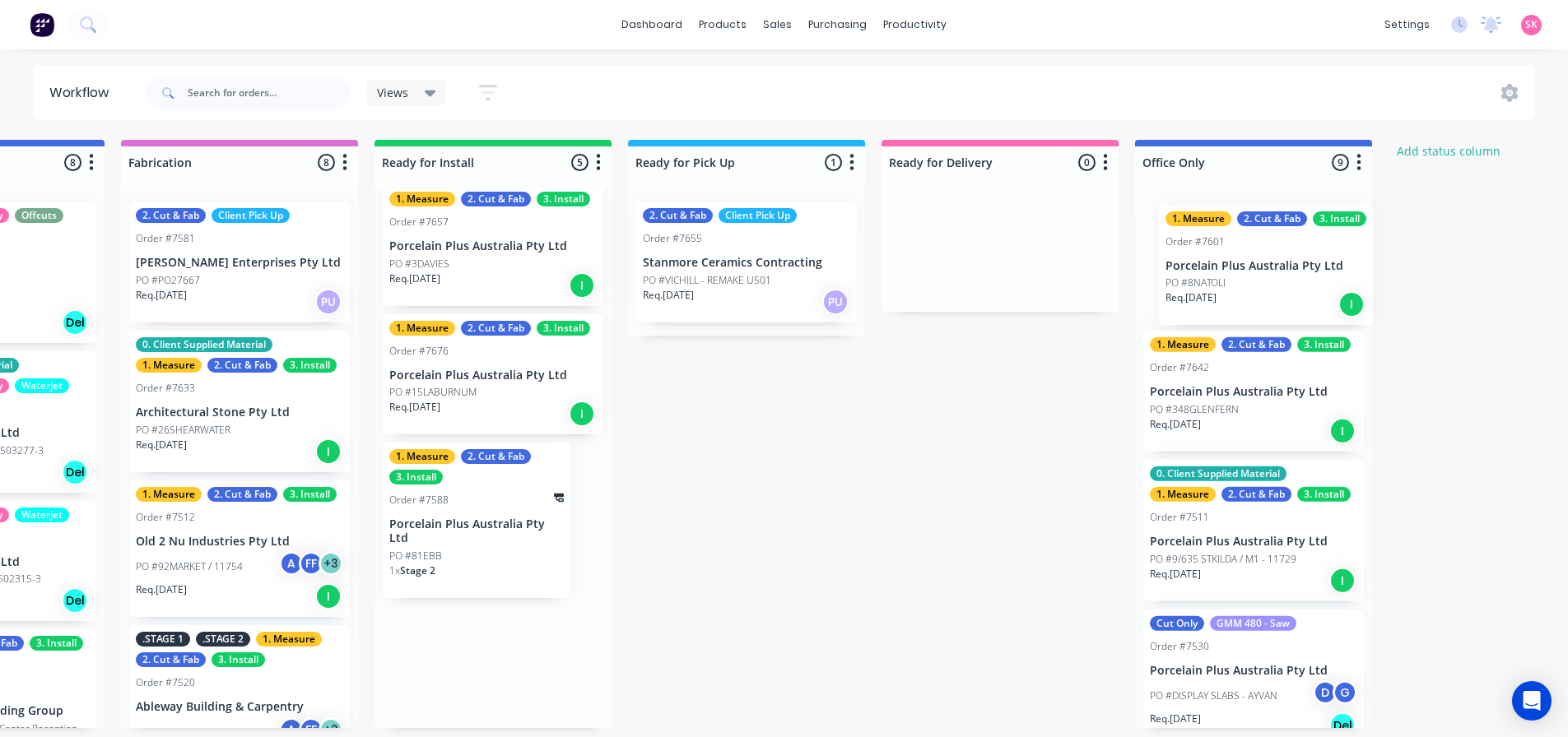
drag, startPoint x: 488, startPoint y: 389, endPoint x: 1191, endPoint y: 295, distance: 709.3
click at [1202, 291] on div "Submitted 11 Status colour #273444 hex #273444 Save Cancel Summaries Total orde…" at bounding box center [163, 433] width 3221 height 588
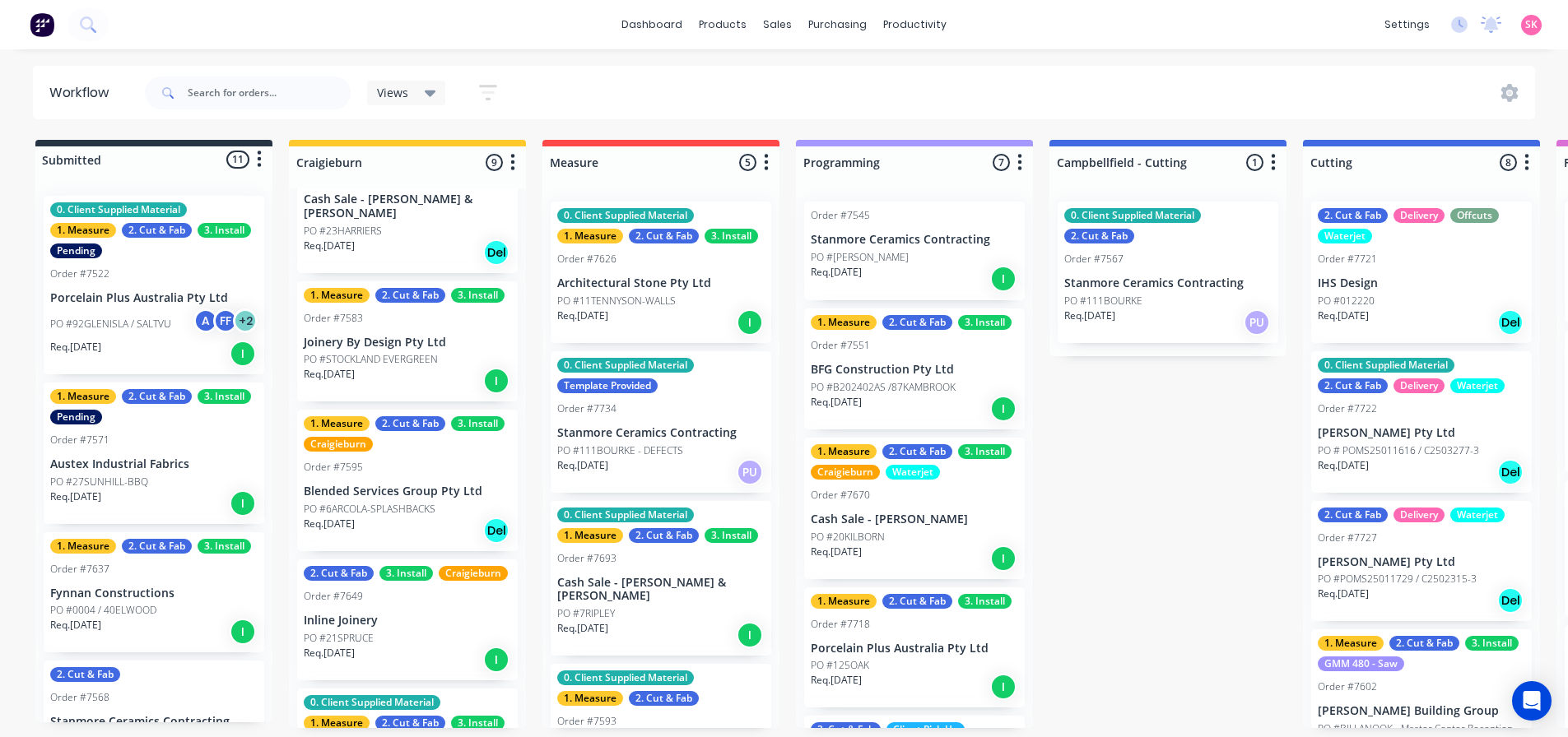
scroll to position [907, 0]
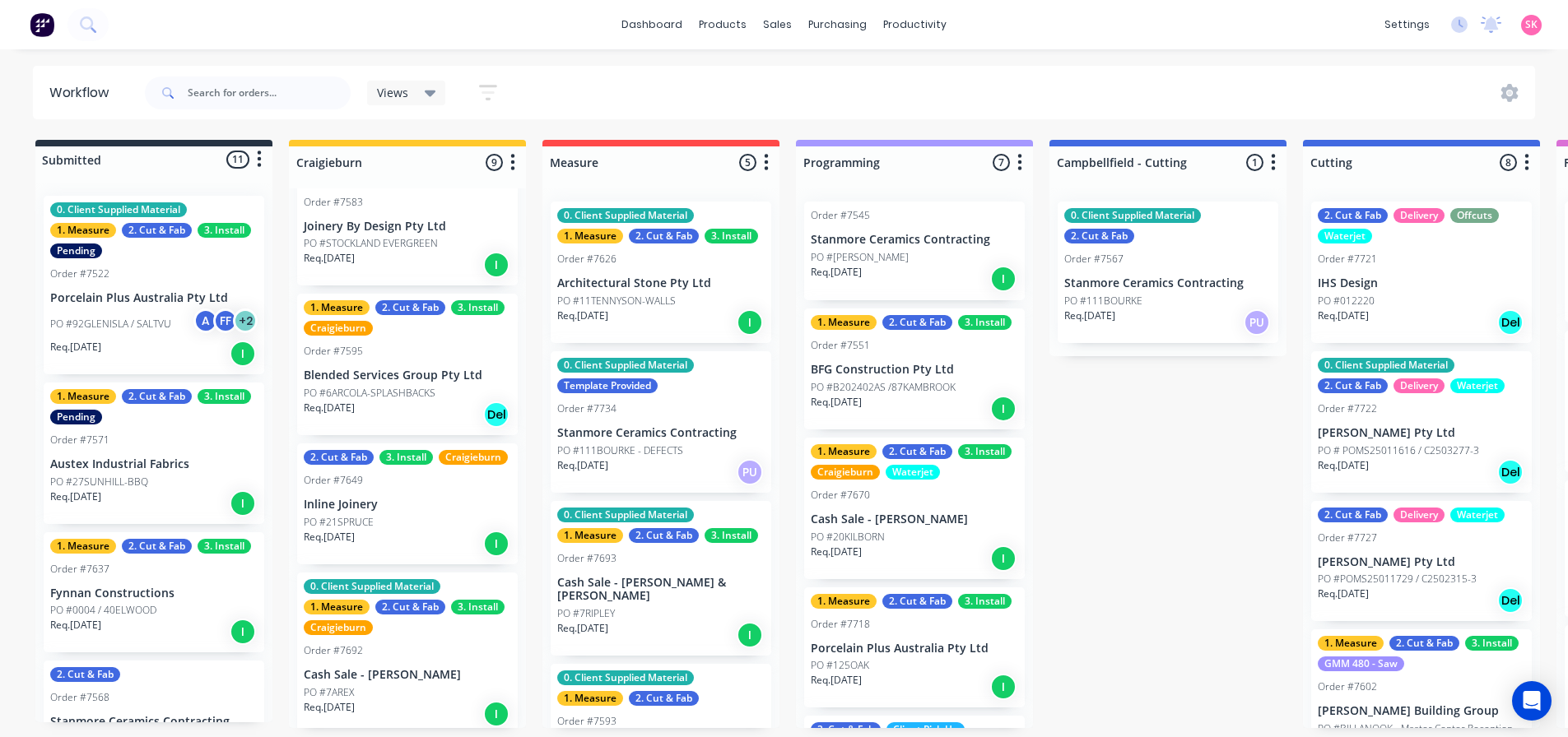
click at [397, 500] on p "Inline Joinery" at bounding box center [406, 504] width 207 height 14
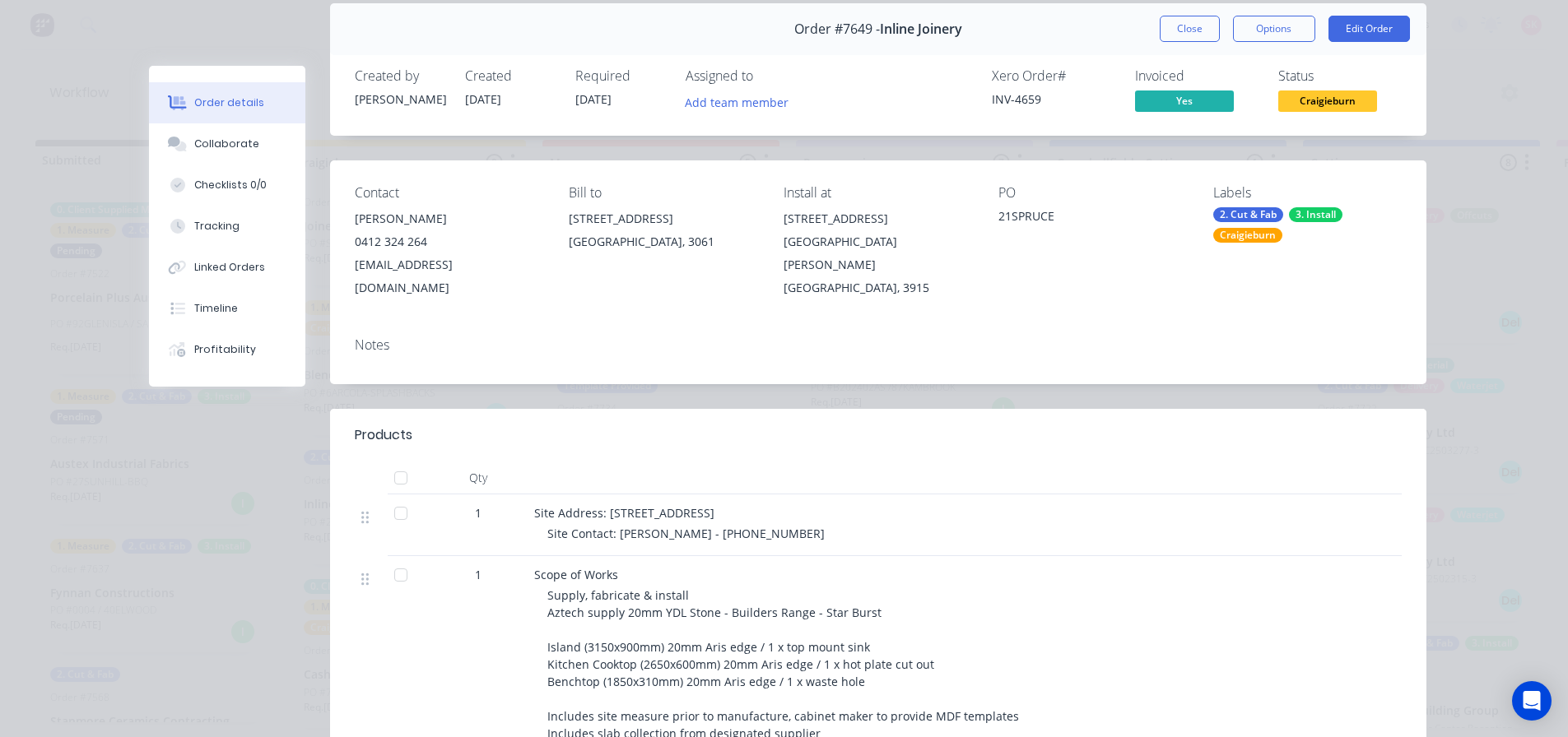
scroll to position [0, 0]
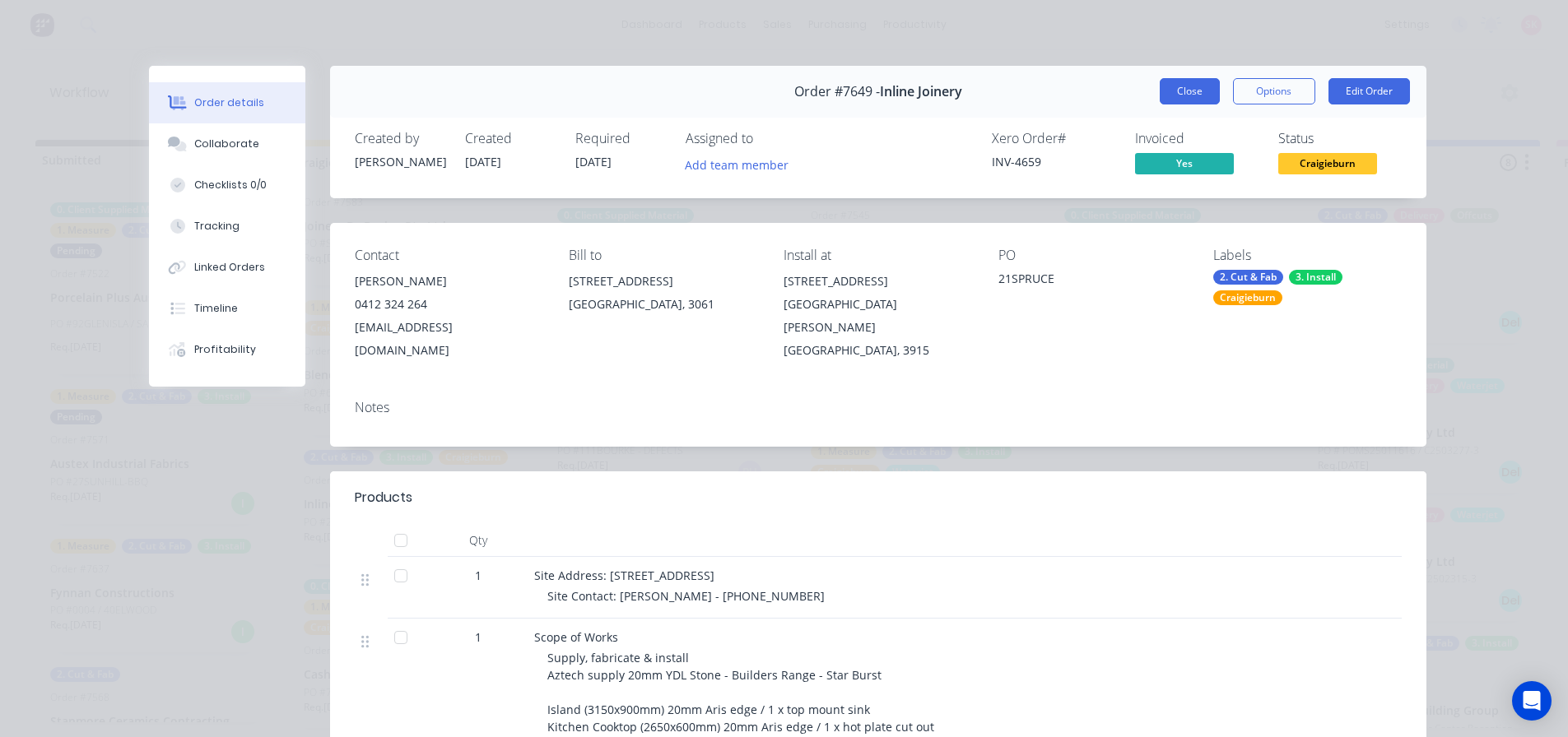
click at [1178, 83] on button "Close" at bounding box center [1189, 91] width 60 height 26
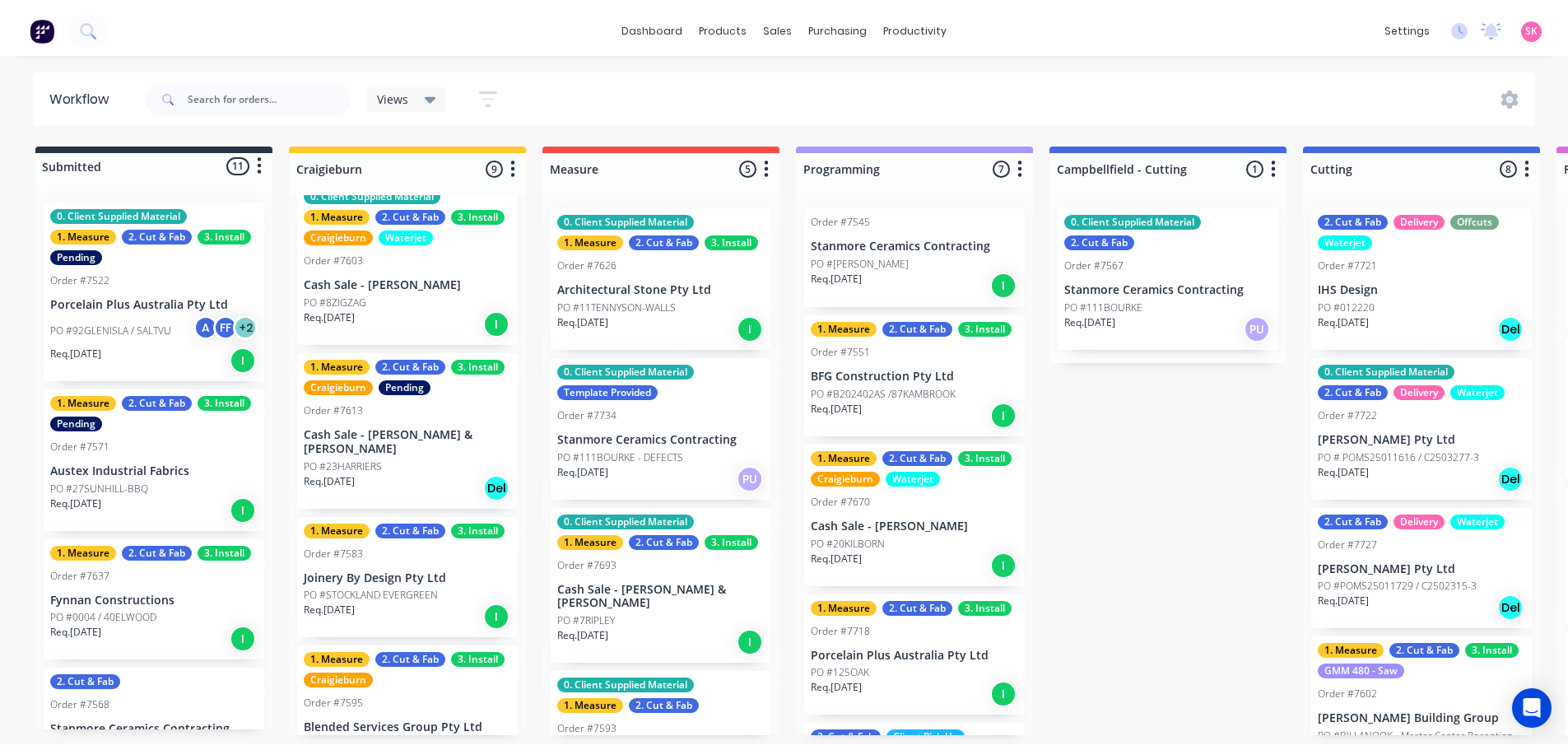
scroll to position [413, 0]
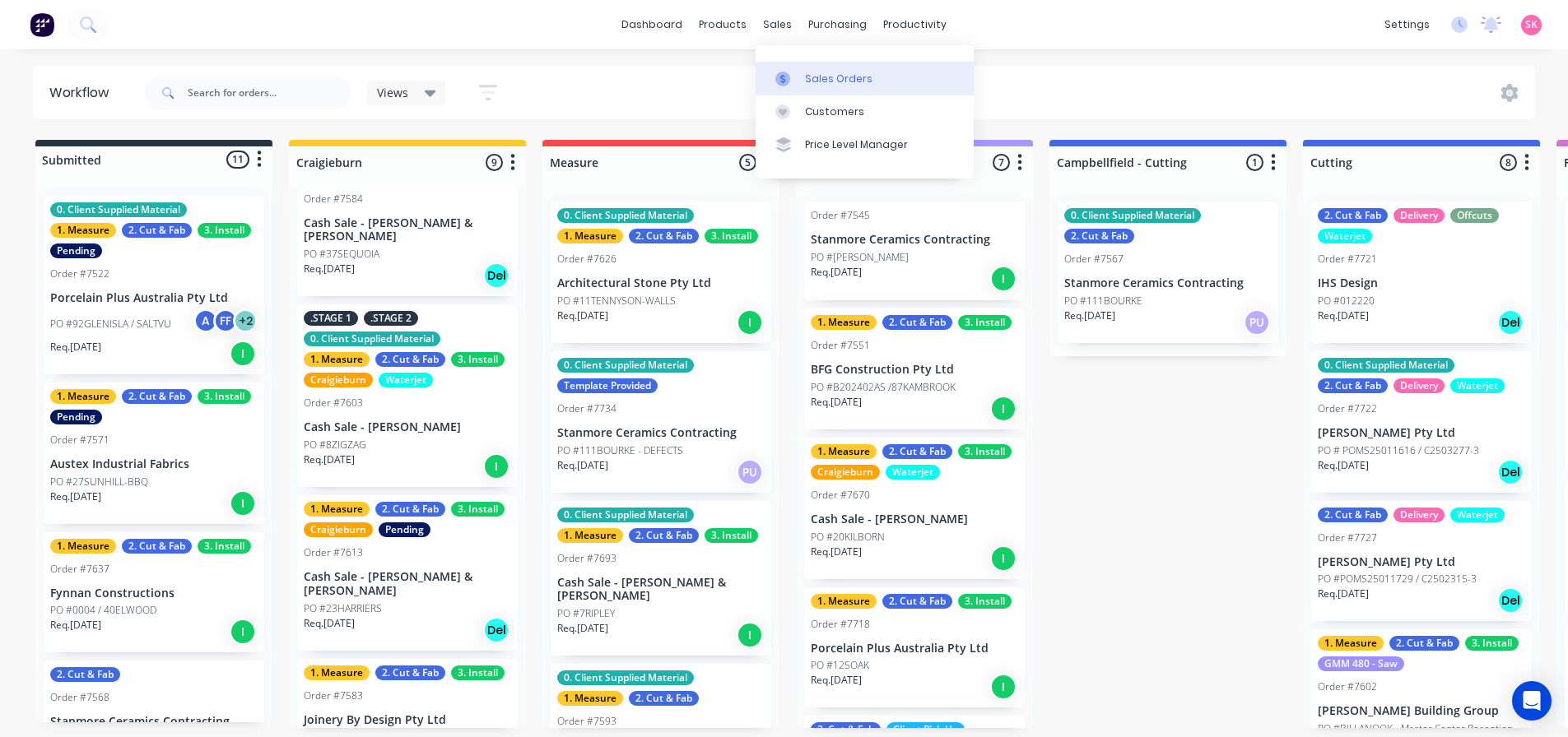
click at [794, 80] on div at bounding box center [786, 79] width 25 height 15
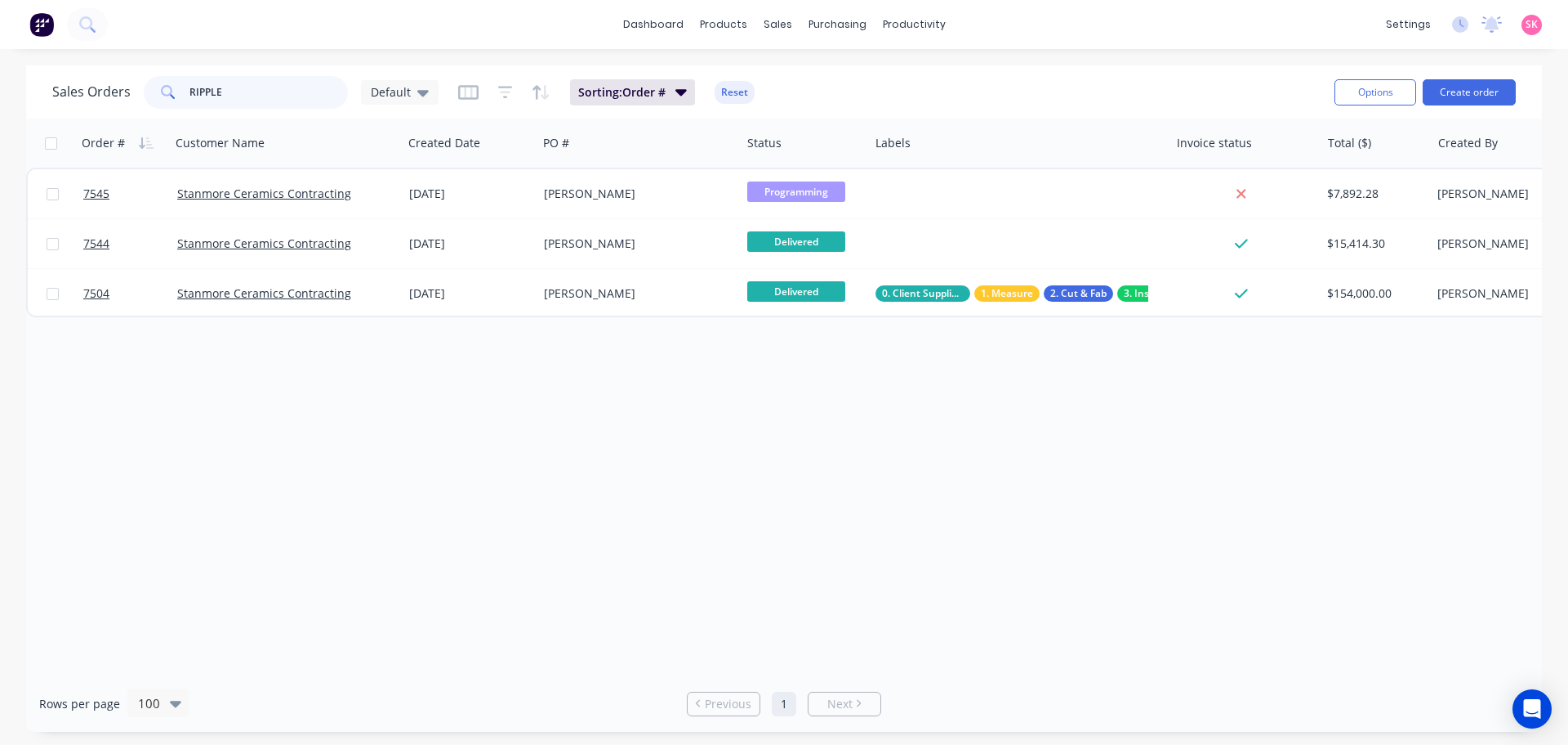
drag, startPoint x: 237, startPoint y: 96, endPoint x: 93, endPoint y: 93, distance: 144.0
click at [95, 93] on div "Sales Orders RIPPLE Default" at bounding box center [246, 93] width 386 height 33
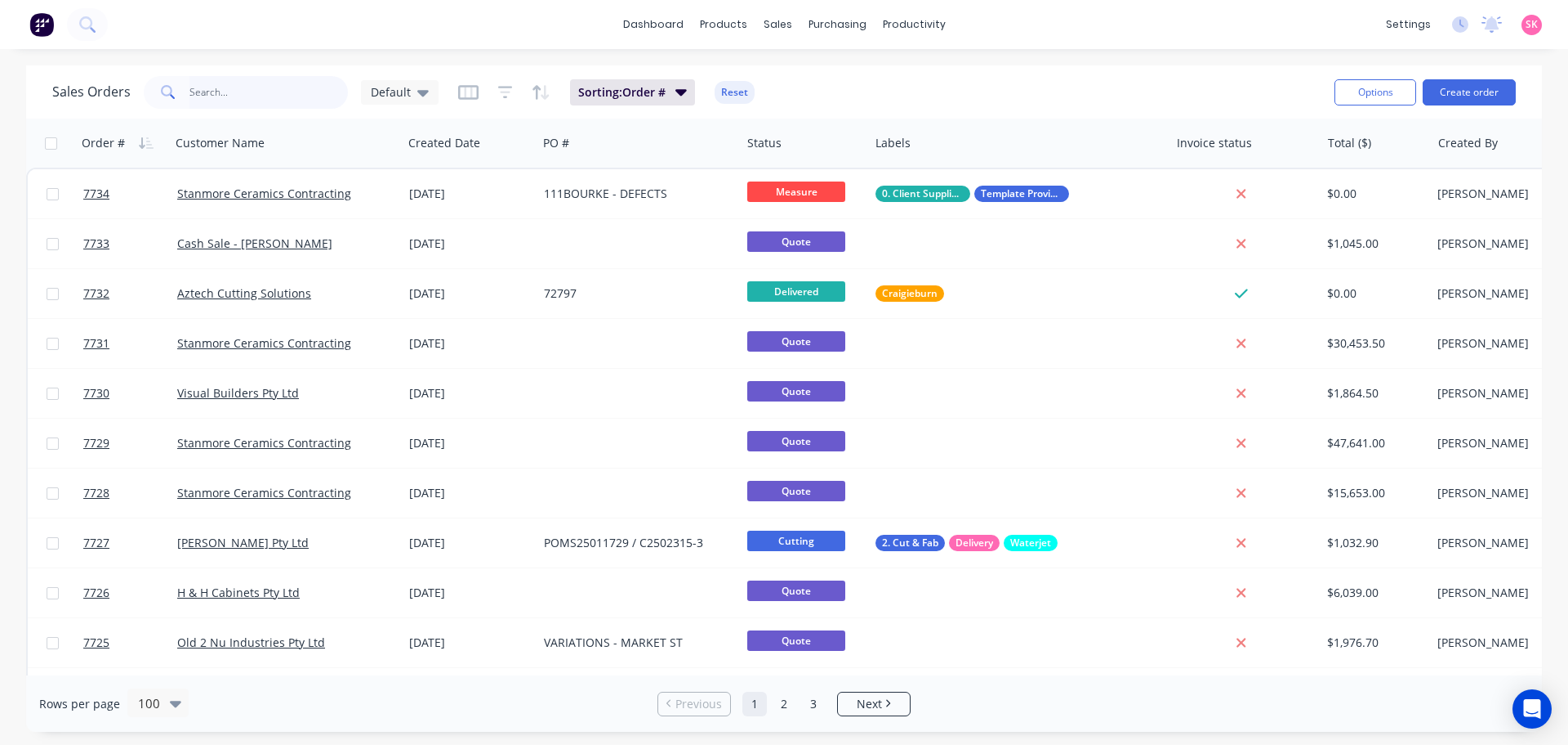
click at [282, 96] on input "text" at bounding box center [268, 93] width 159 height 33
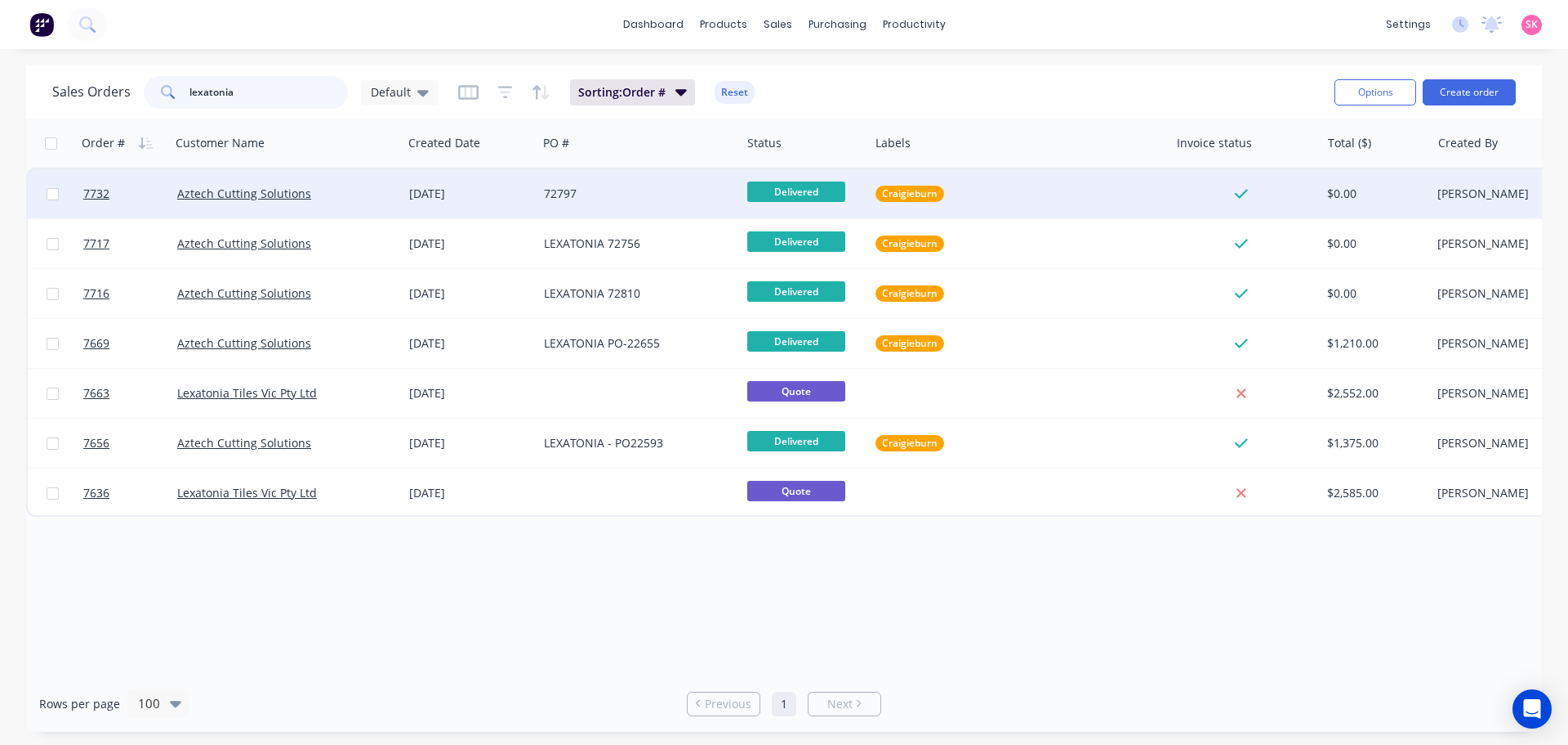
type input "lexatonia"
click at [603, 191] on div "72797" at bounding box center [634, 193] width 181 height 17
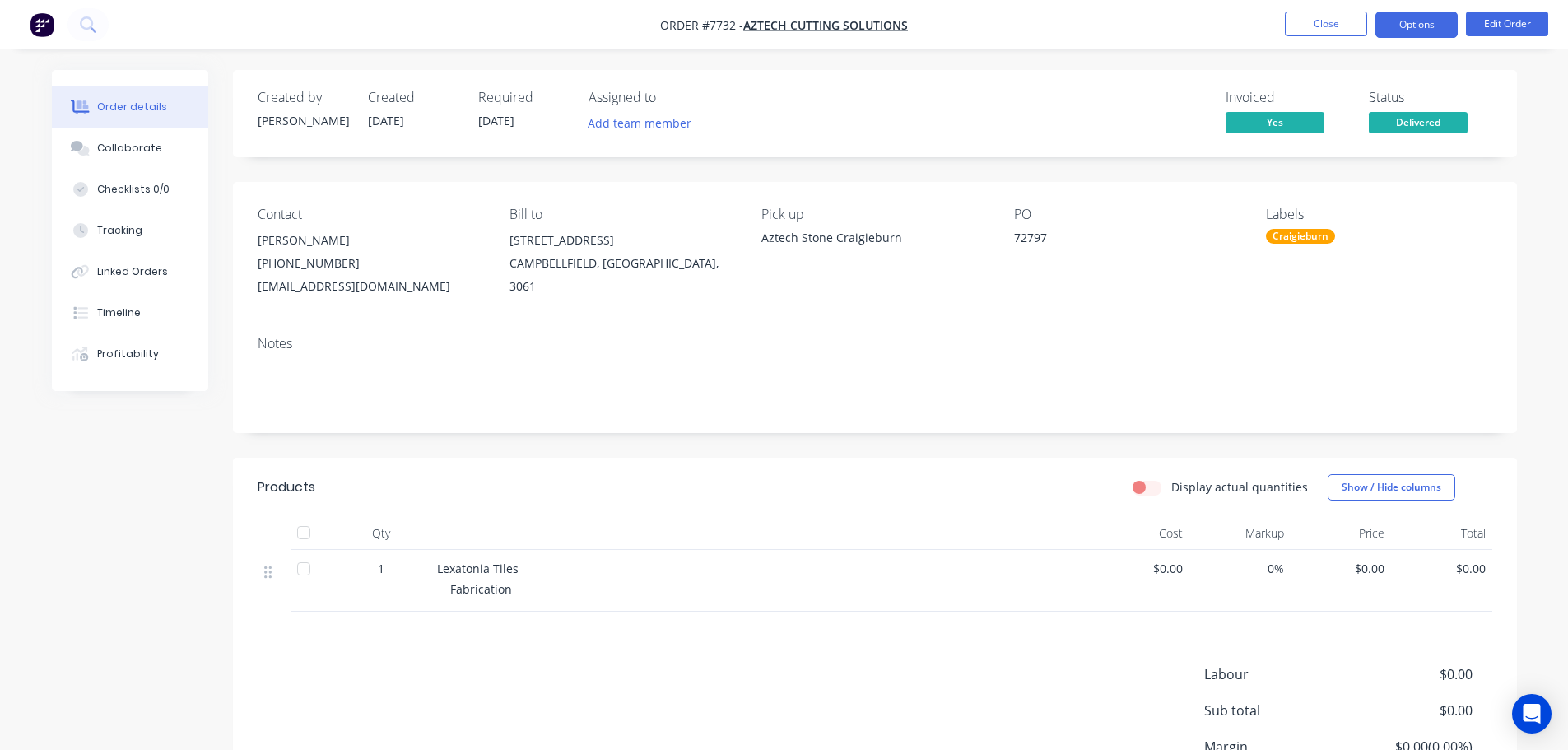
click at [1436, 31] on button "Options" at bounding box center [1416, 25] width 82 height 27
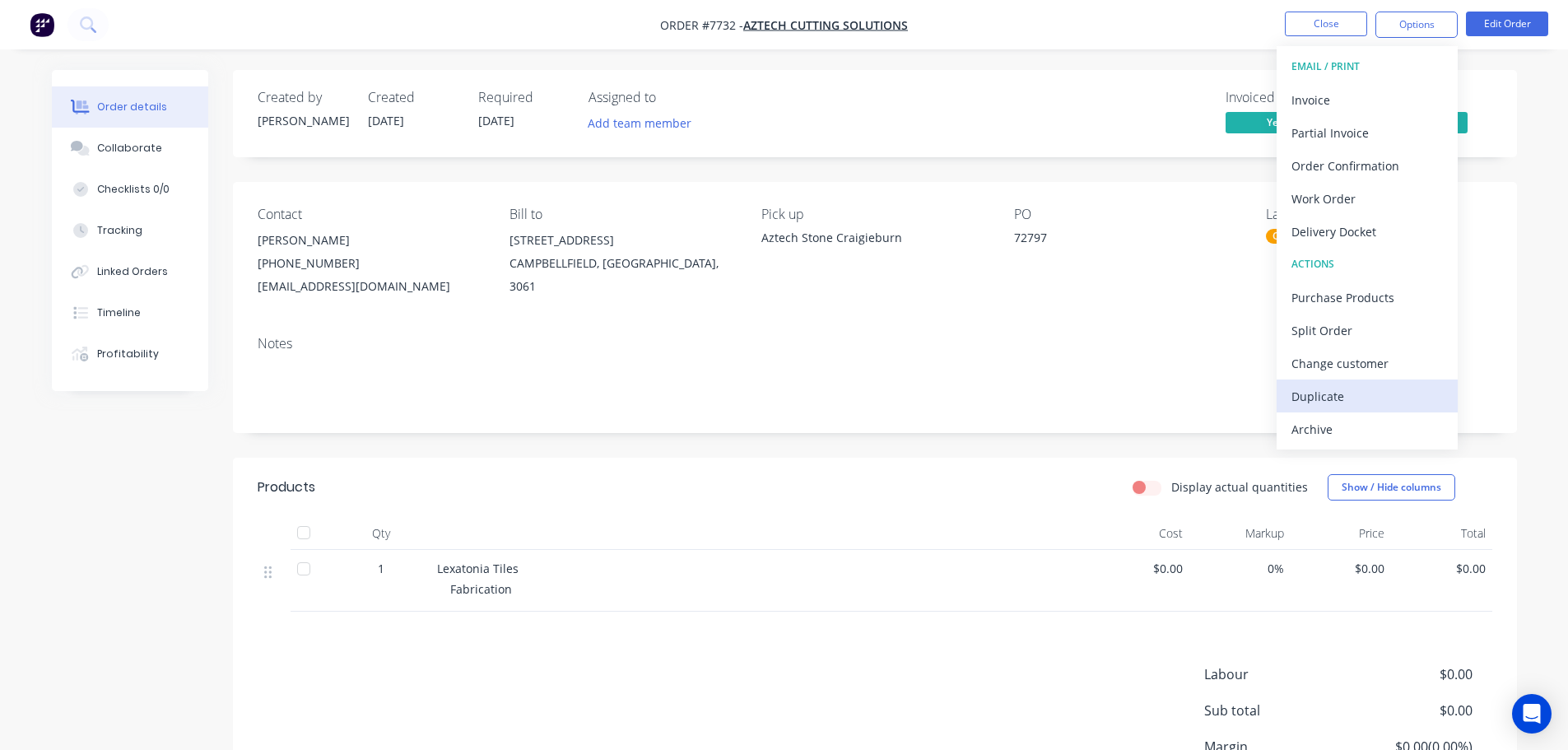
click at [1370, 396] on div "Duplicate" at bounding box center [1367, 396] width 151 height 24
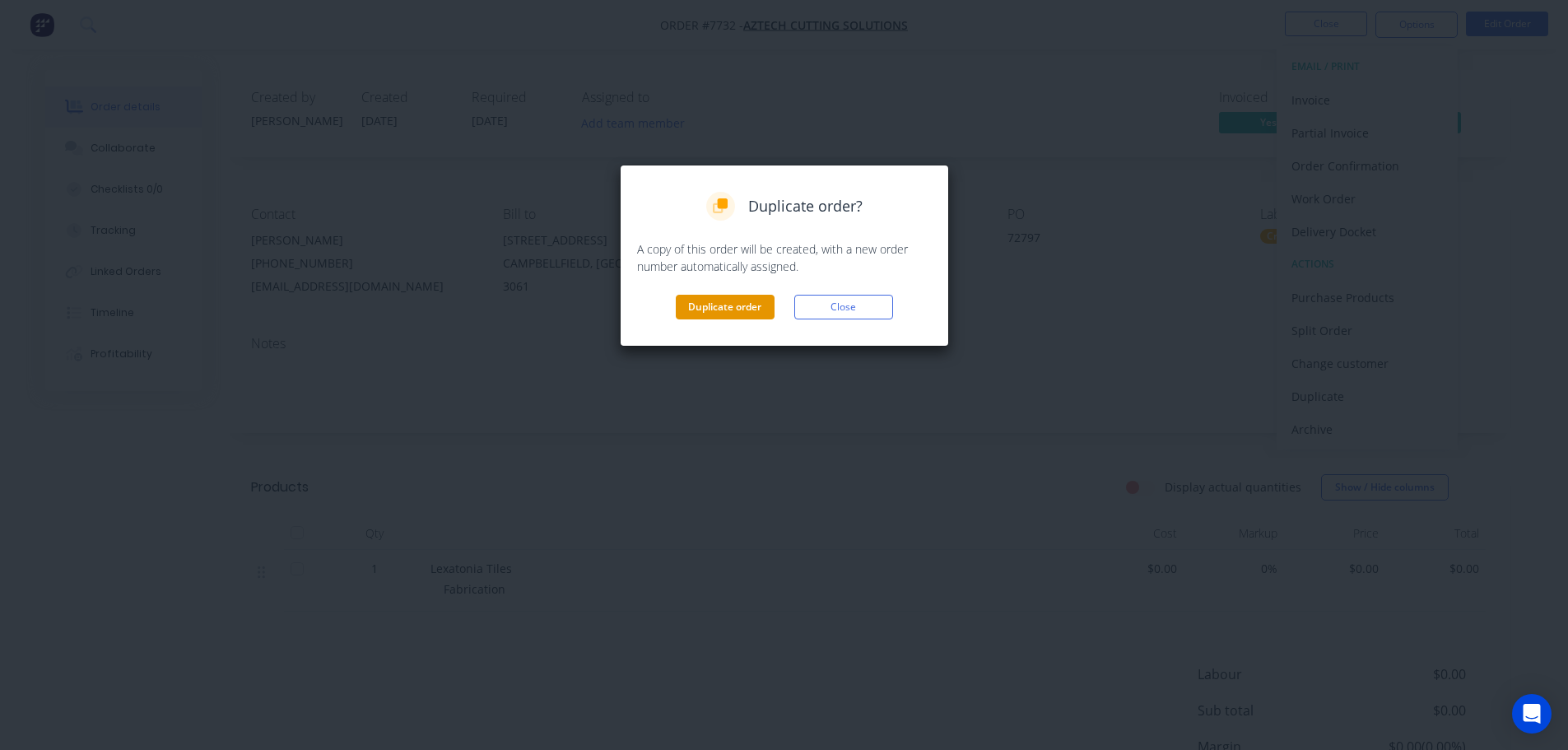
click at [709, 301] on button "Duplicate order" at bounding box center [725, 306] width 99 height 25
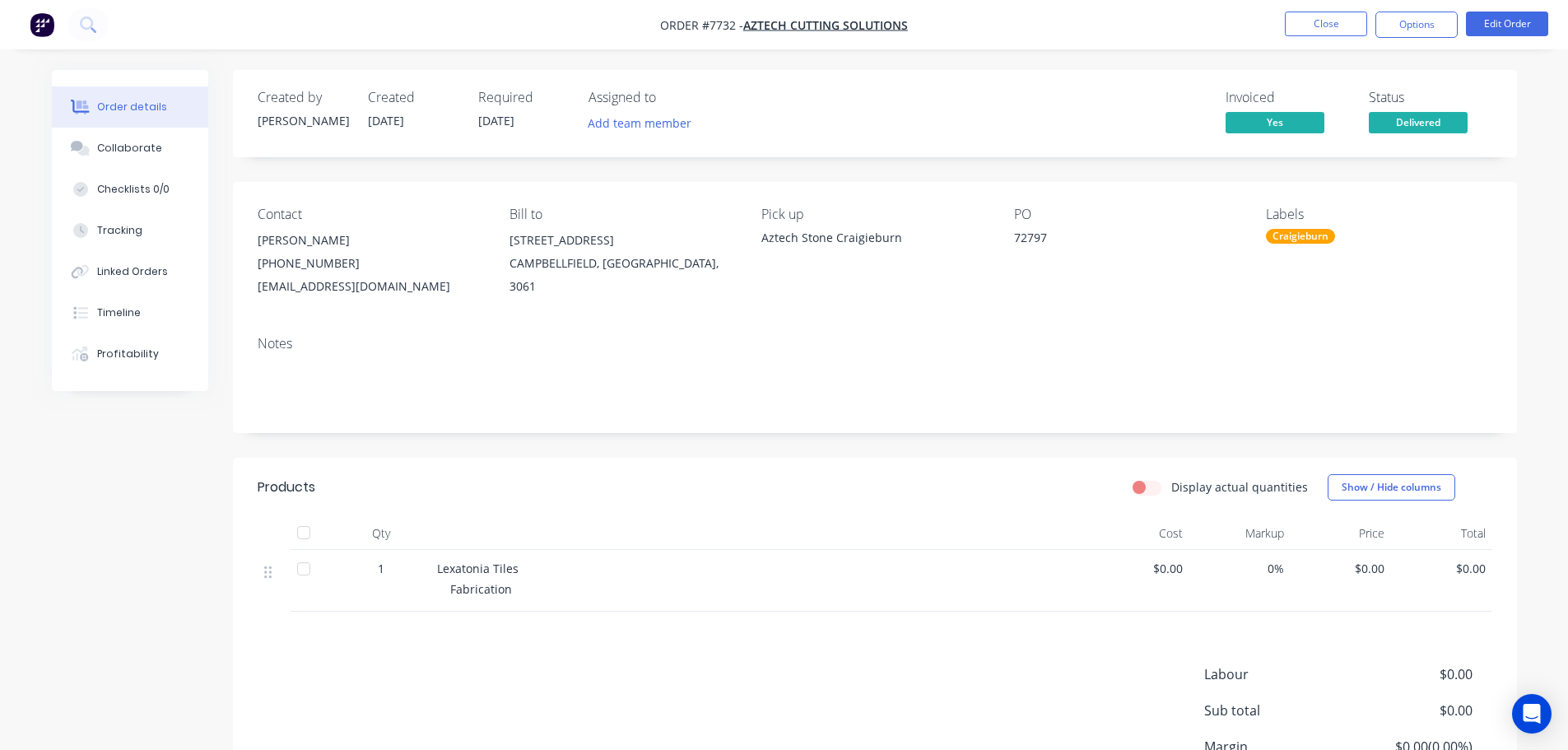
click at [1043, 235] on div "72797" at bounding box center [1117, 240] width 206 height 23
click at [1336, 25] on button "Close" at bounding box center [1325, 24] width 82 height 25
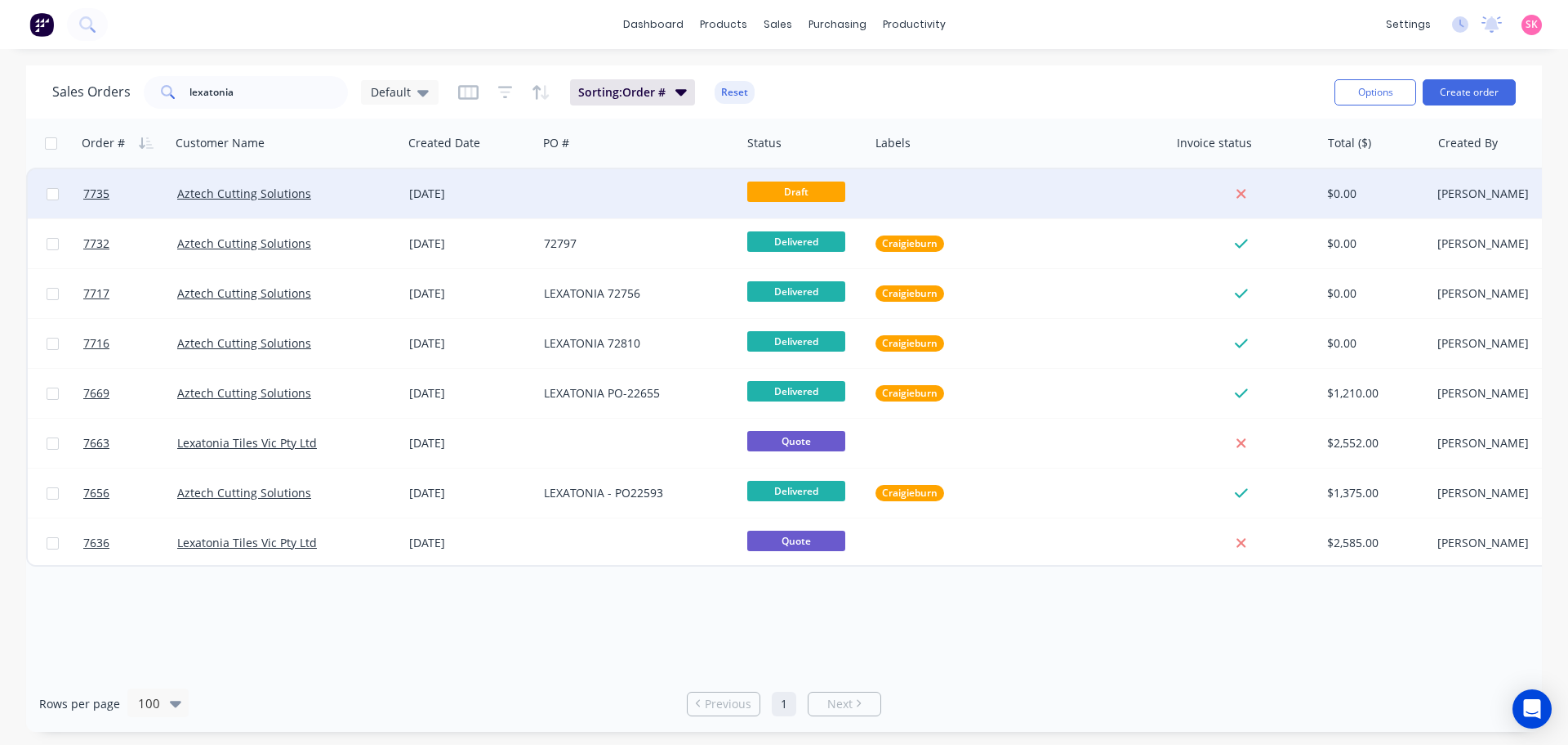
click at [566, 200] on div at bounding box center [638, 193] width 204 height 49
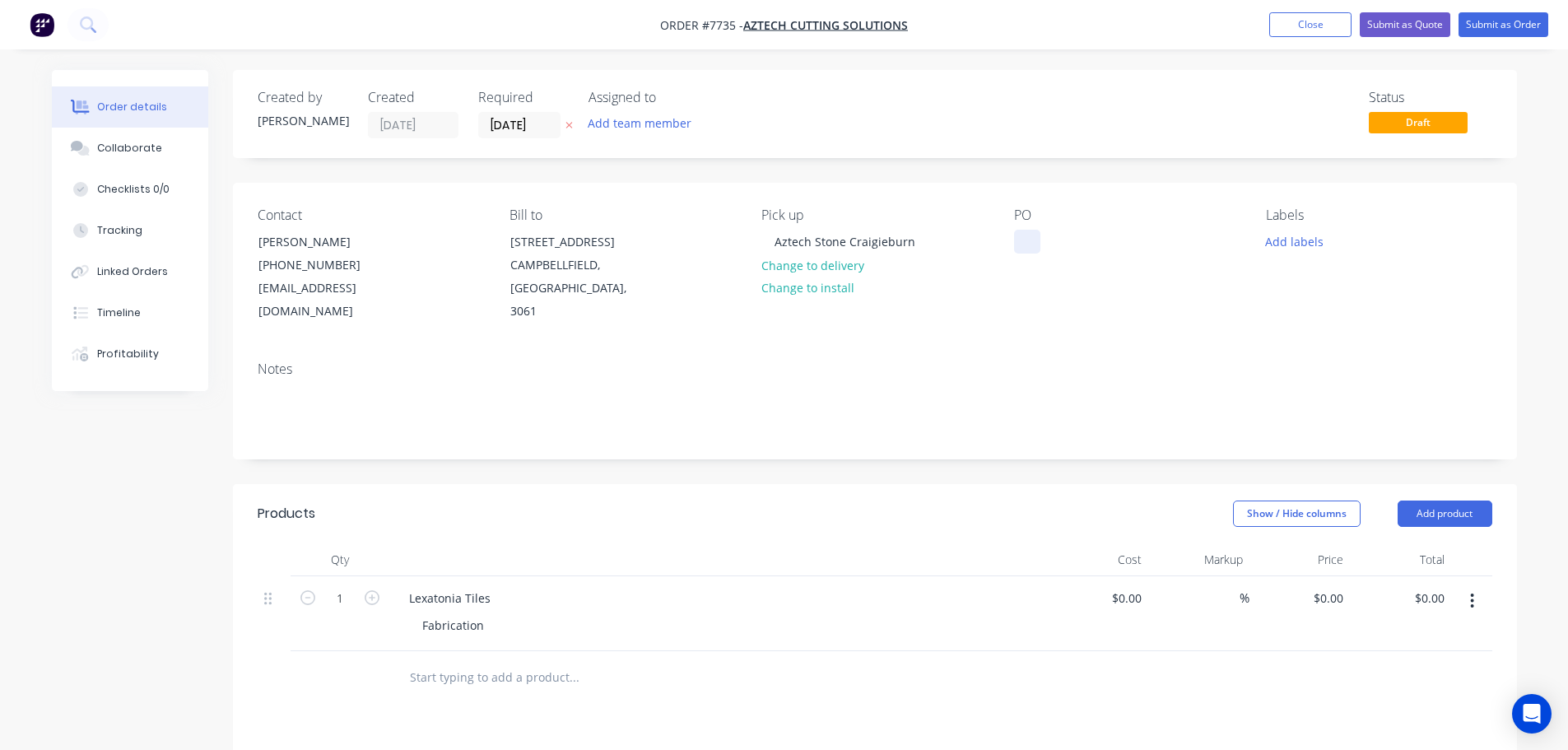
click at [1025, 241] on div at bounding box center [1027, 241] width 27 height 24
click at [1032, 245] on div at bounding box center [1027, 241] width 27 height 24
click at [1309, 242] on button "Add labels" at bounding box center [1294, 241] width 76 height 23
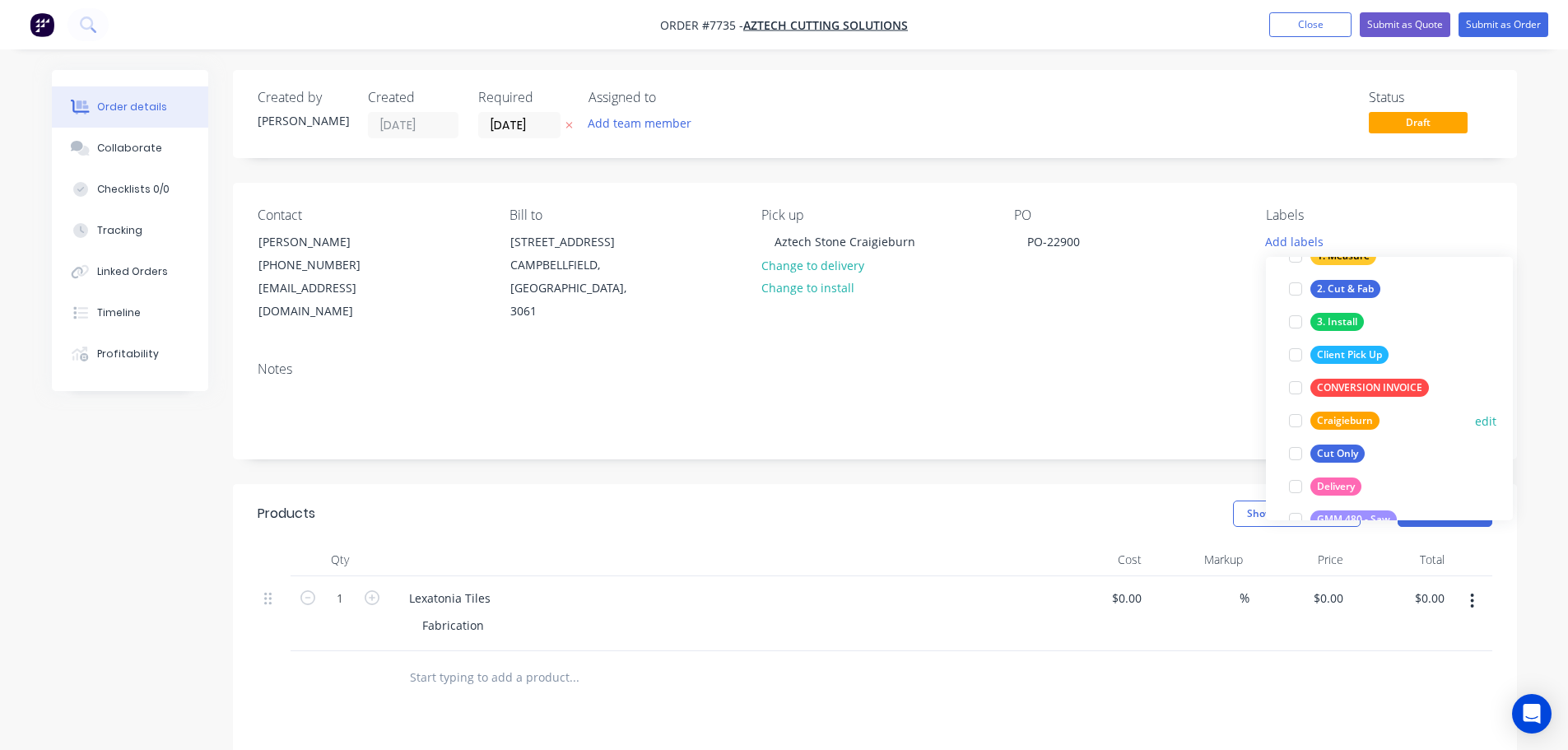
scroll to position [246, 0]
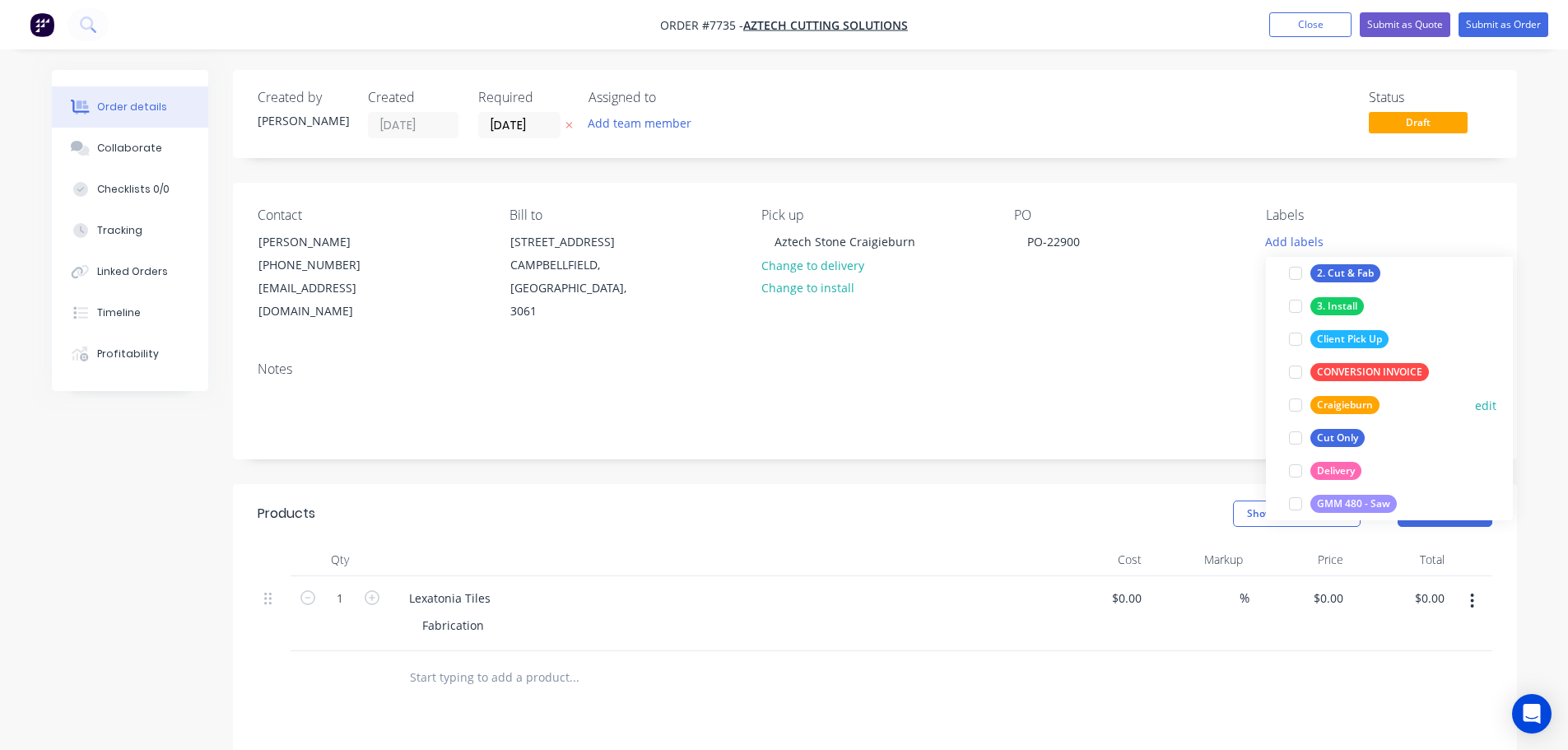
click at [1297, 401] on div at bounding box center [1295, 405] width 33 height 33
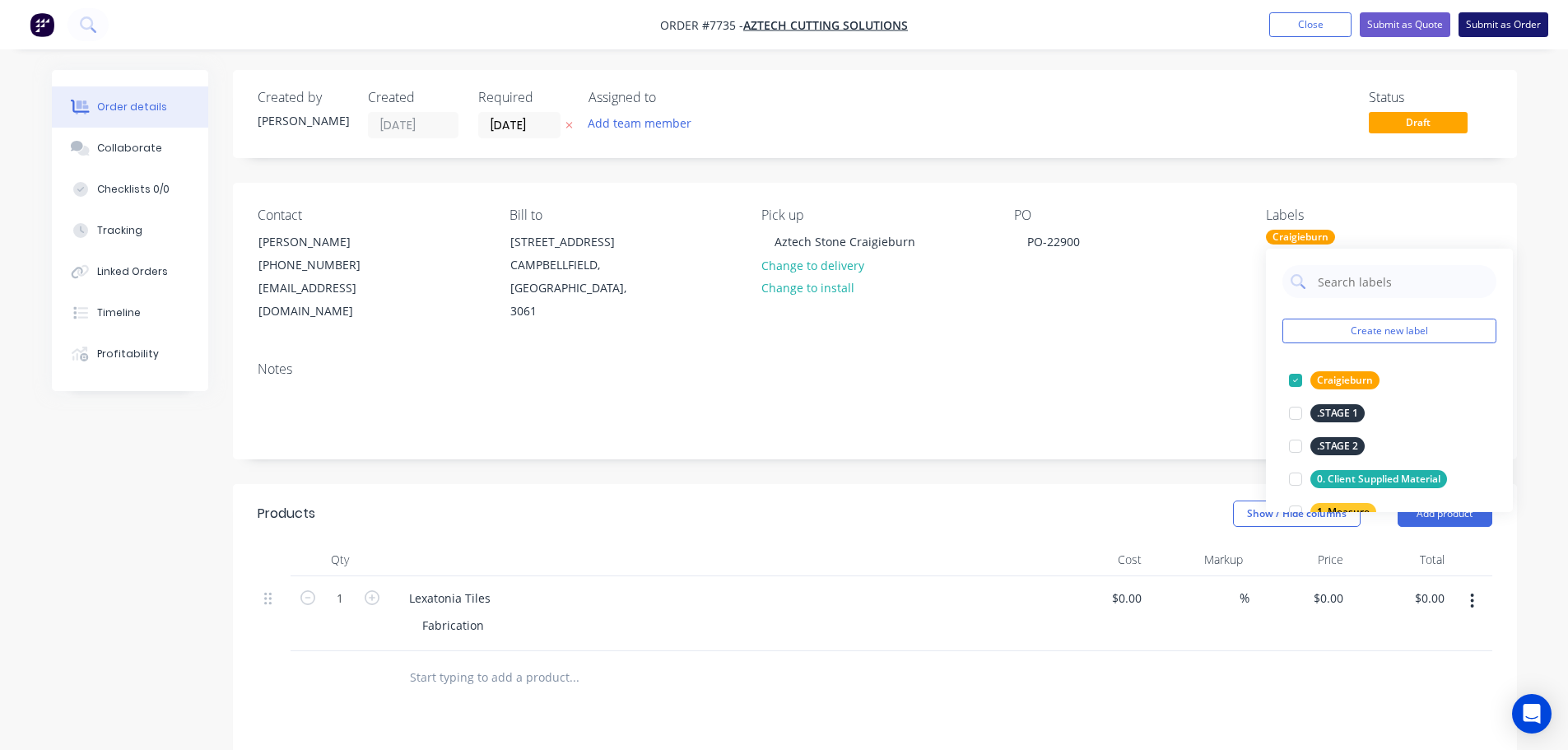
click at [1499, 18] on button "Submit as Order" at bounding box center [1502, 25] width 89 height 25
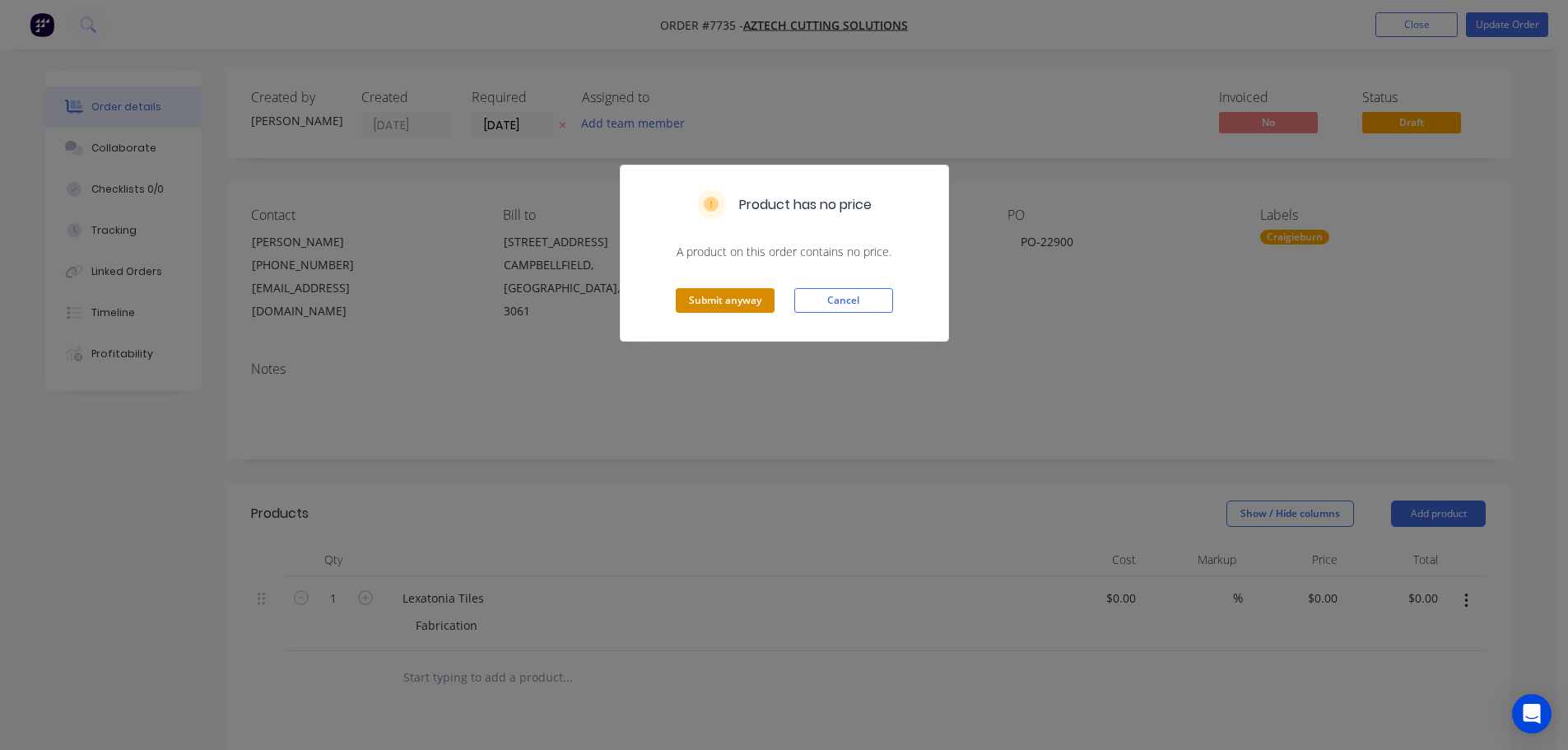
click at [738, 297] on button "Submit anyway" at bounding box center [725, 299] width 99 height 25
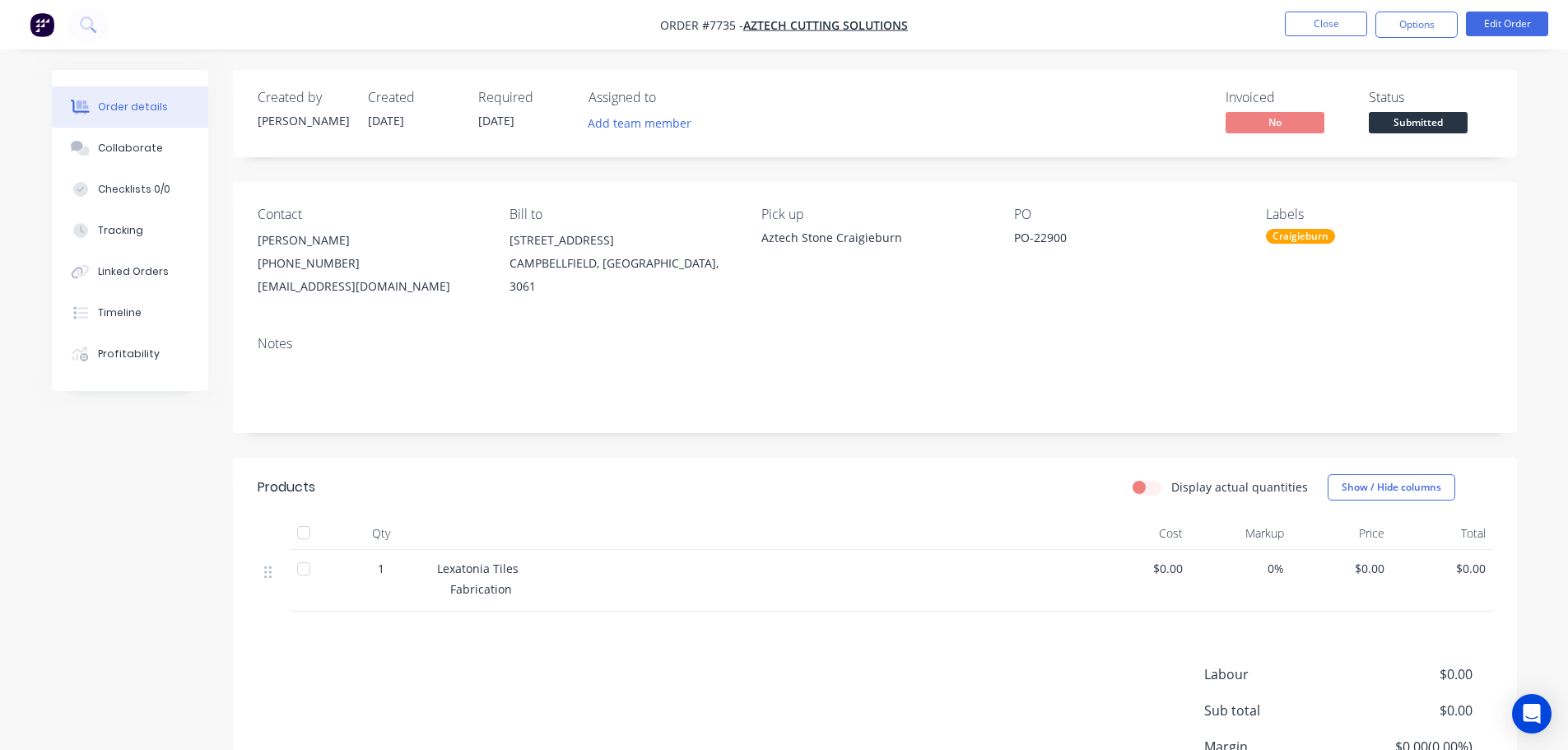
click at [1403, 125] on span "Submitted" at bounding box center [1418, 122] width 99 height 21
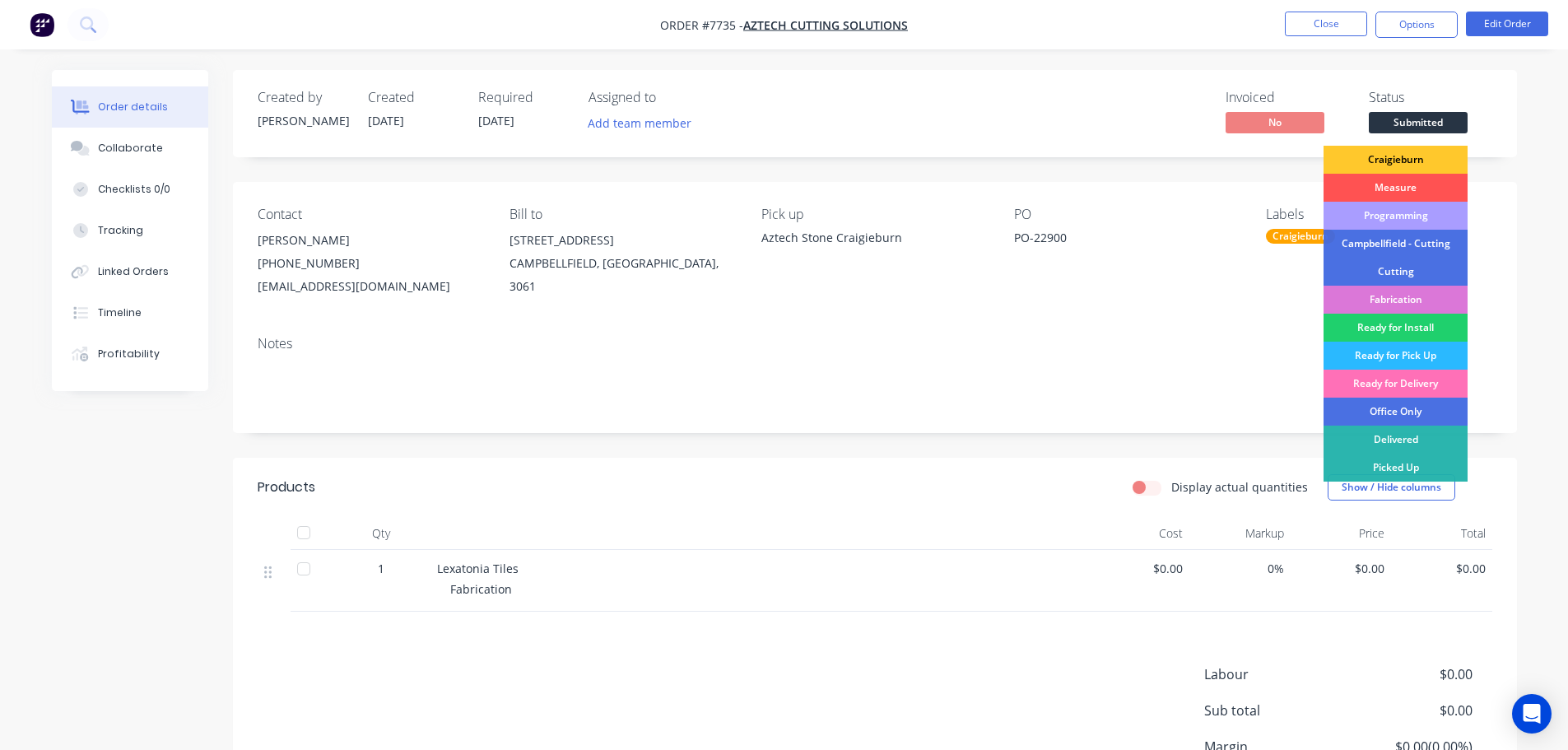
click at [1405, 161] on div "Craigieburn" at bounding box center [1395, 159] width 144 height 27
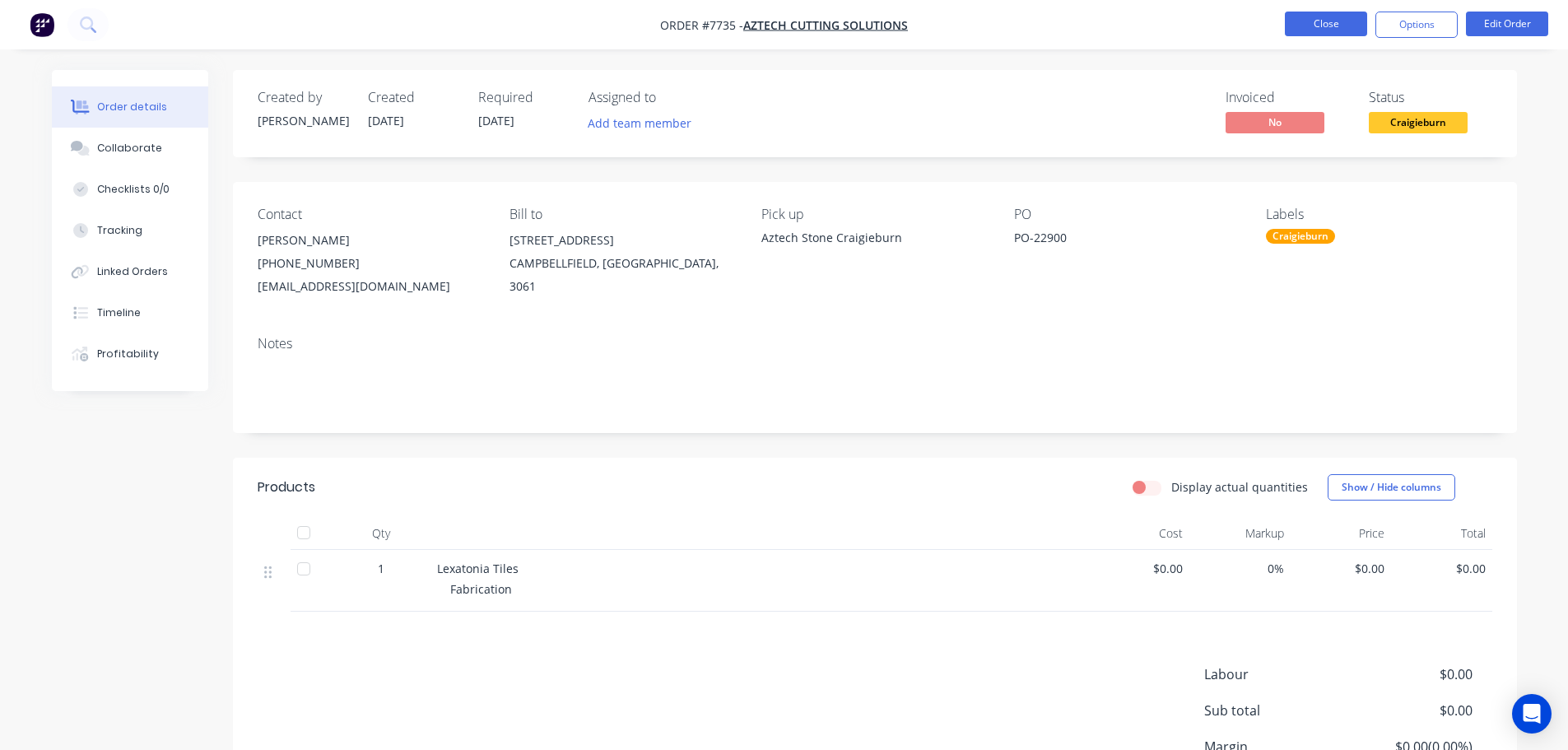
click at [1329, 18] on button "Close" at bounding box center [1325, 24] width 82 height 25
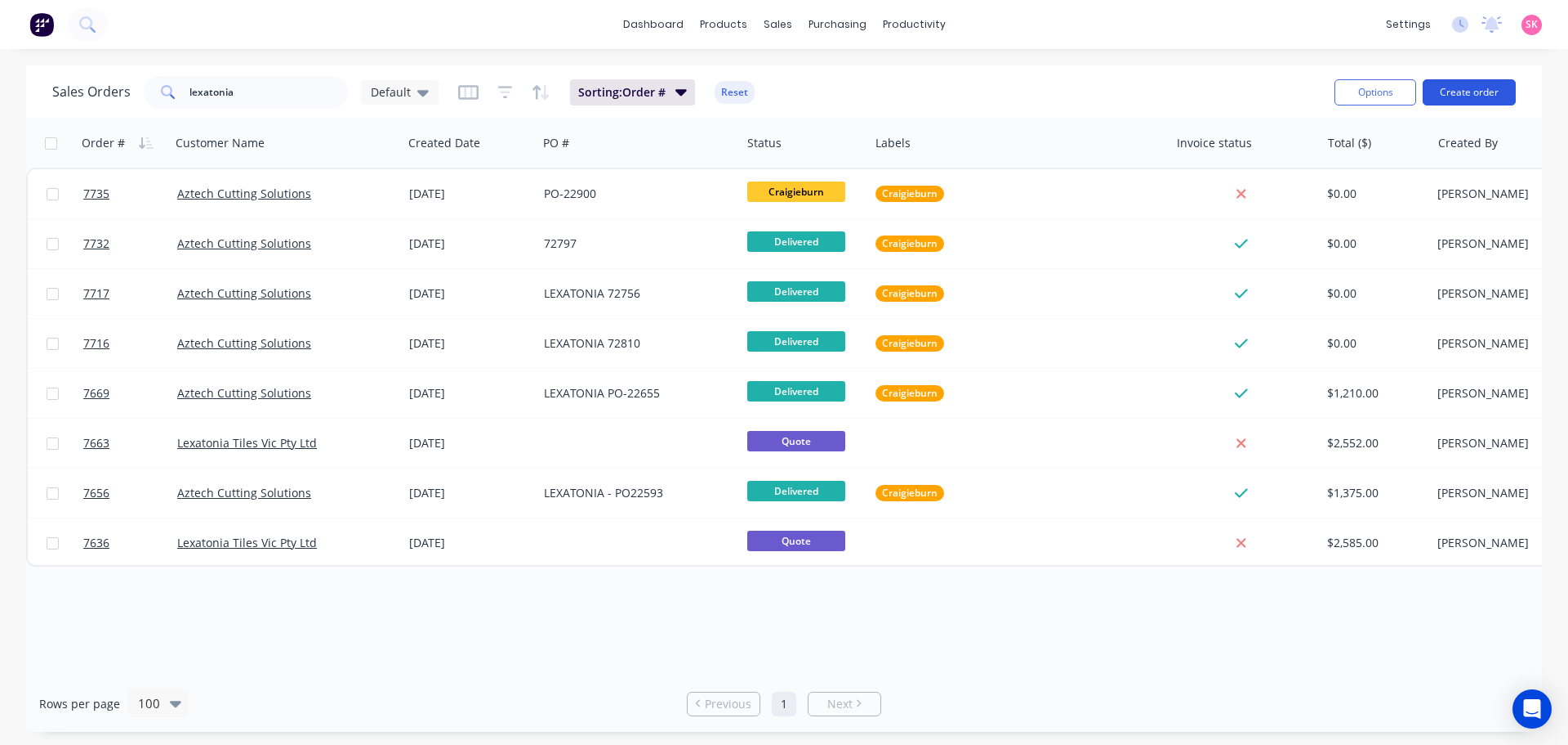
click at [1440, 93] on button "Create order" at bounding box center [1470, 92] width 94 height 26
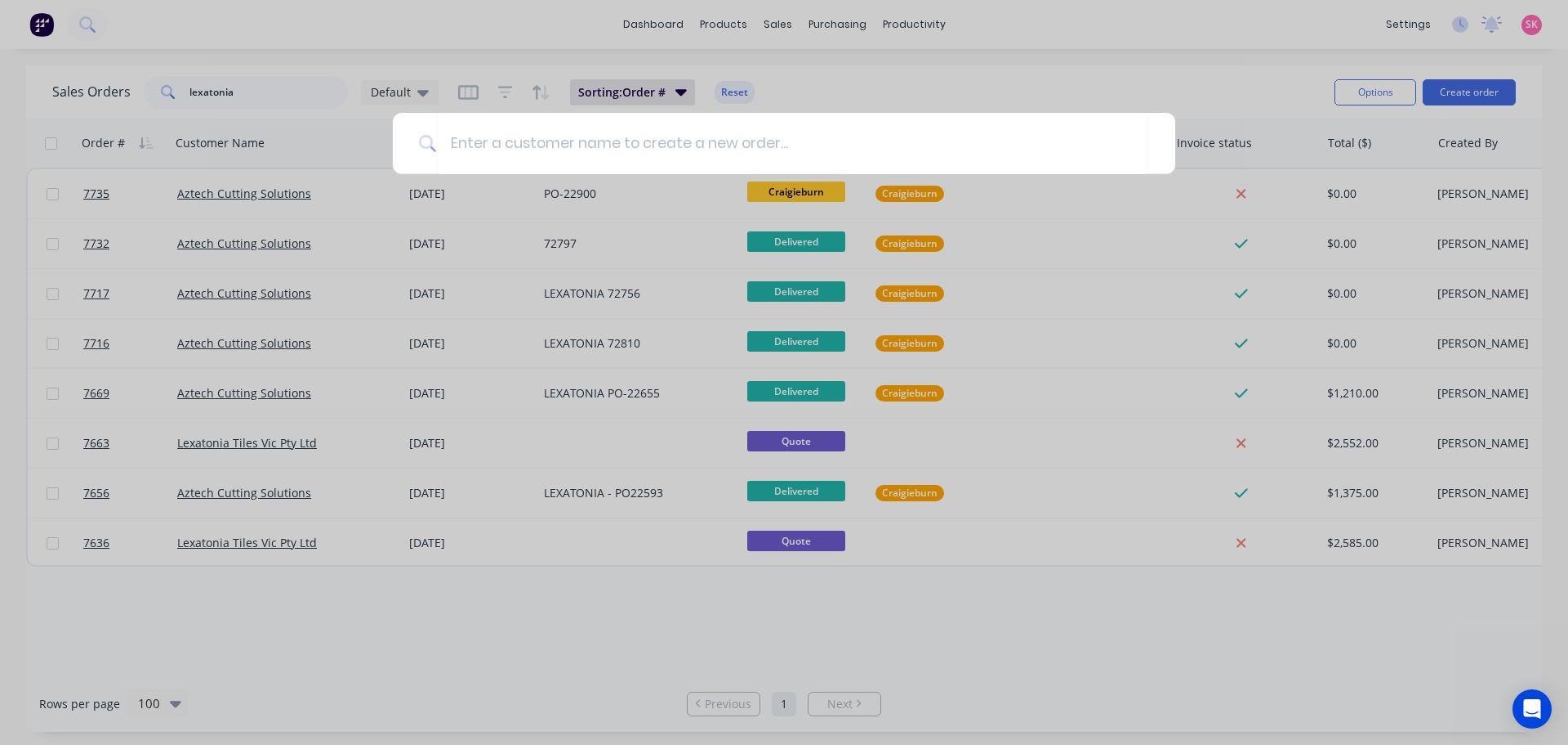
click at [231, 67] on div at bounding box center [784, 372] width 1568 height 745
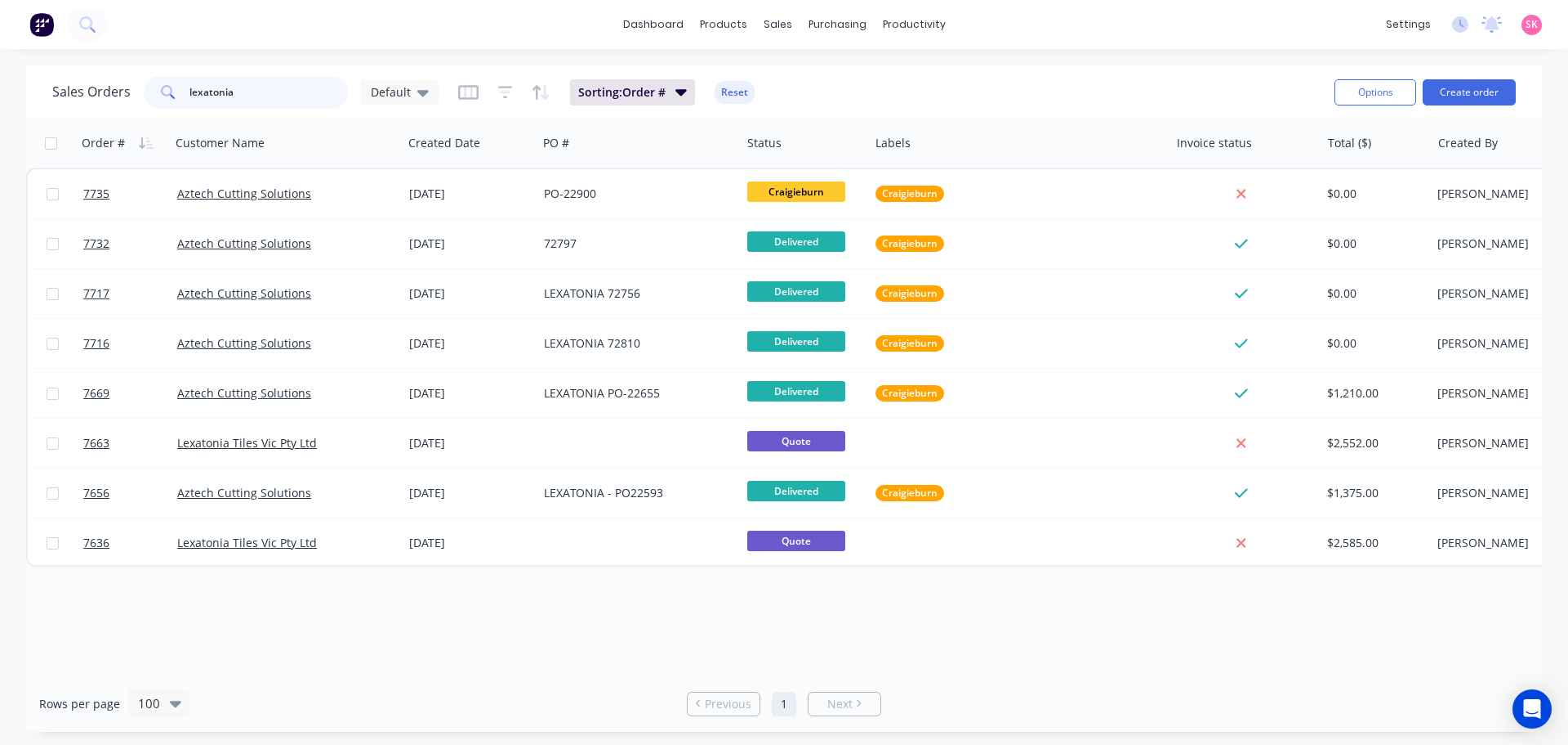
drag, startPoint x: 245, startPoint y: 90, endPoint x: 93, endPoint y: 97, distance: 152.2
click at [93, 97] on div "Sales Orders lexatonia Default" at bounding box center [246, 93] width 386 height 33
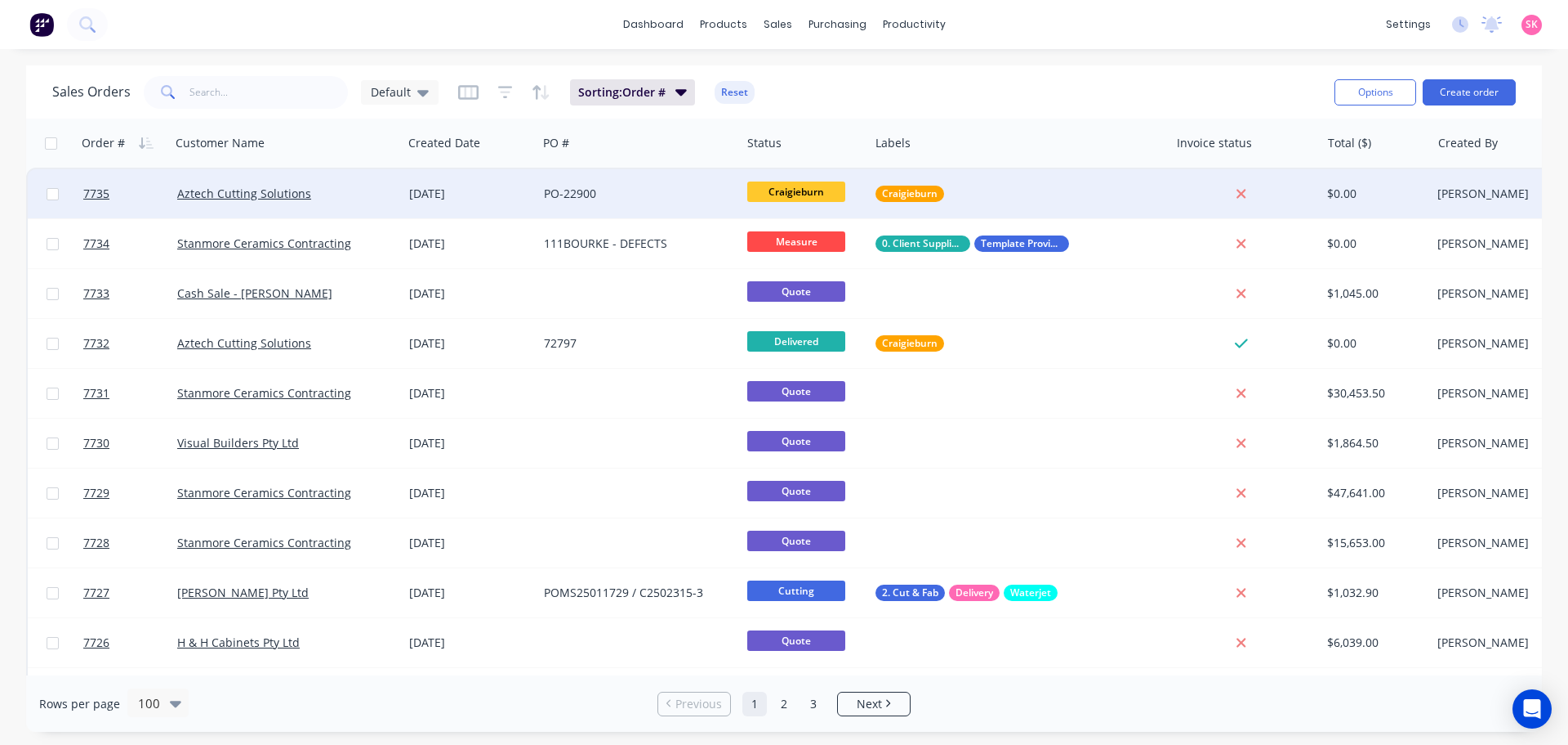
click at [389, 191] on div "Aztech Cutting Solutions" at bounding box center [287, 193] width 219 height 17
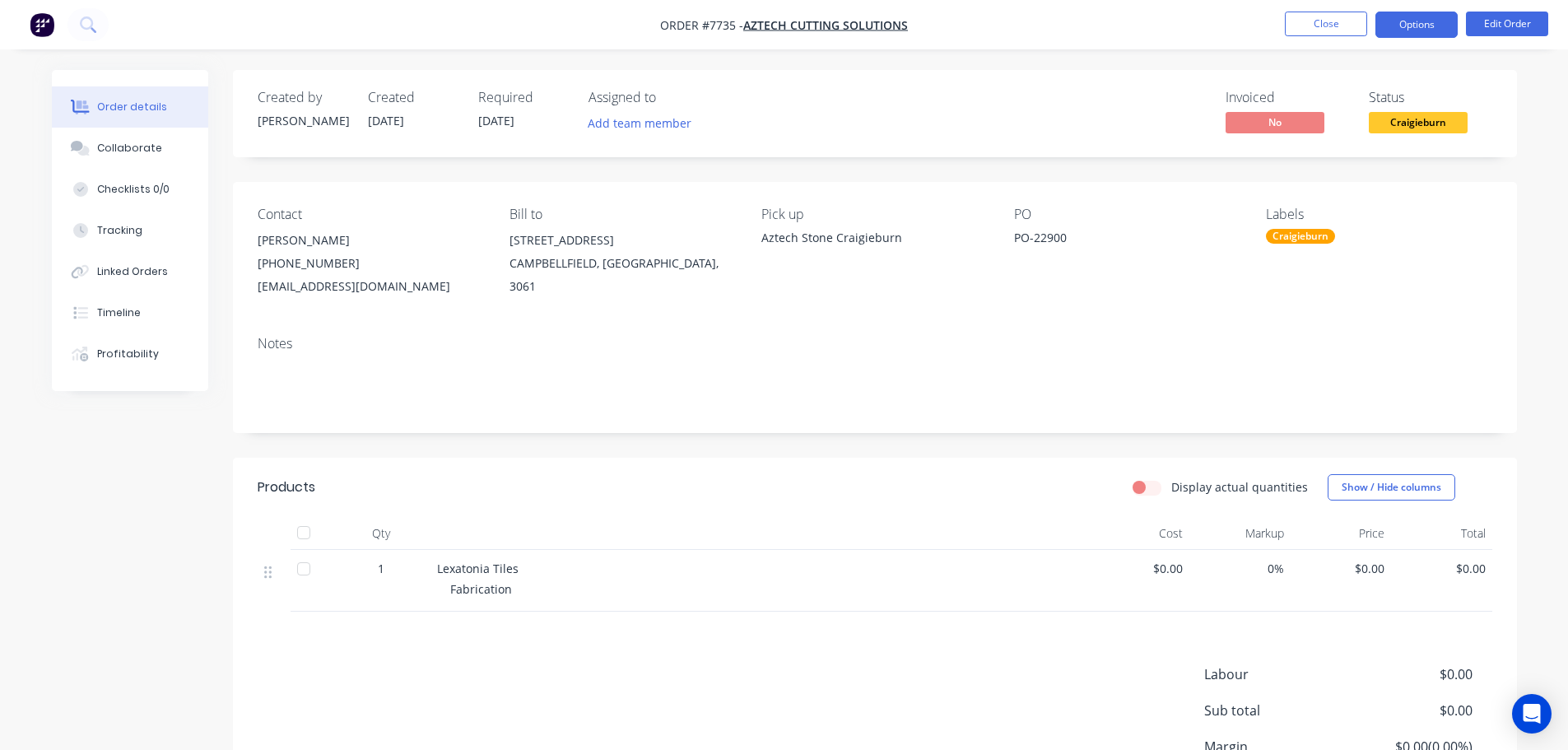
click at [1430, 25] on button "Options" at bounding box center [1416, 25] width 82 height 27
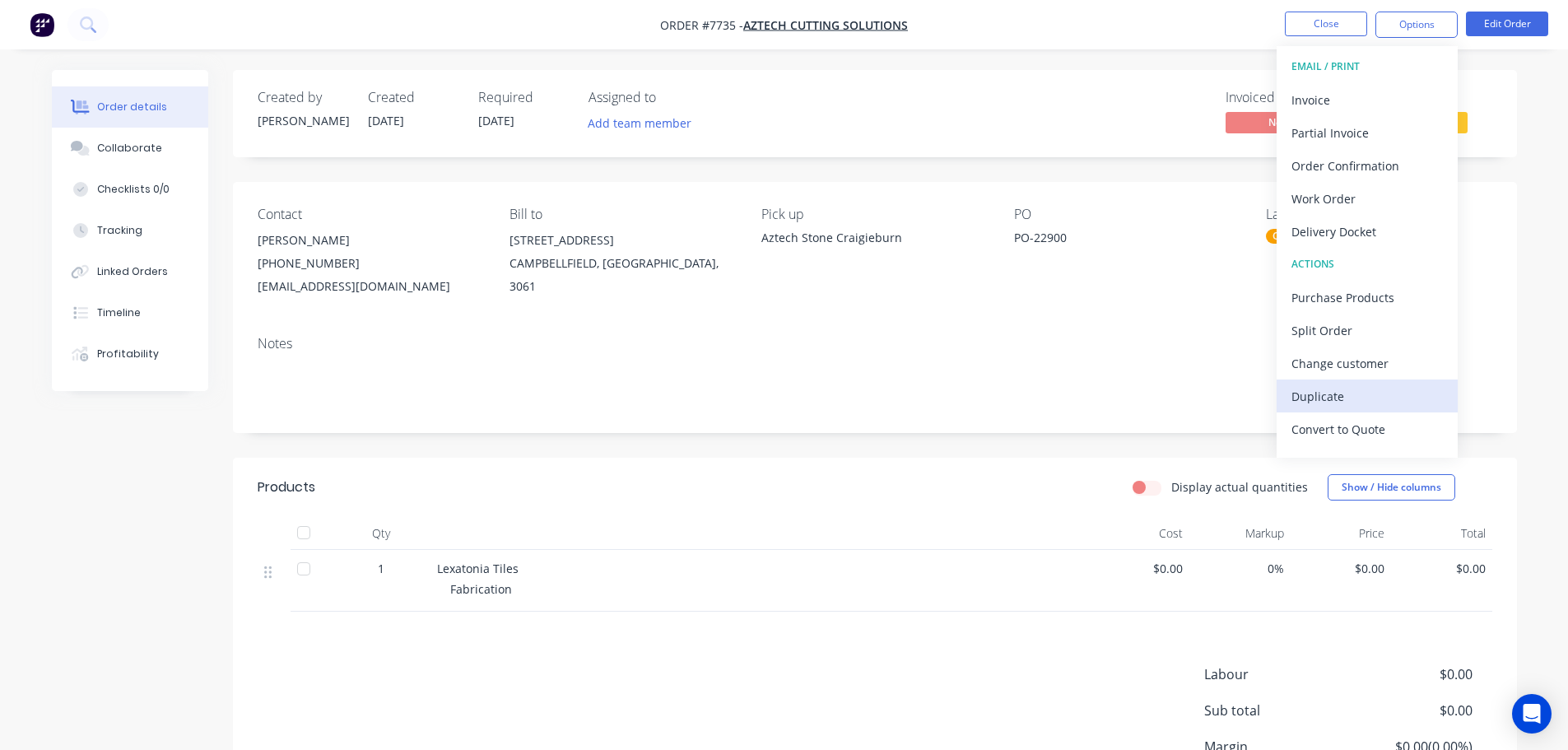
click at [1364, 401] on div "Duplicate" at bounding box center [1367, 396] width 151 height 24
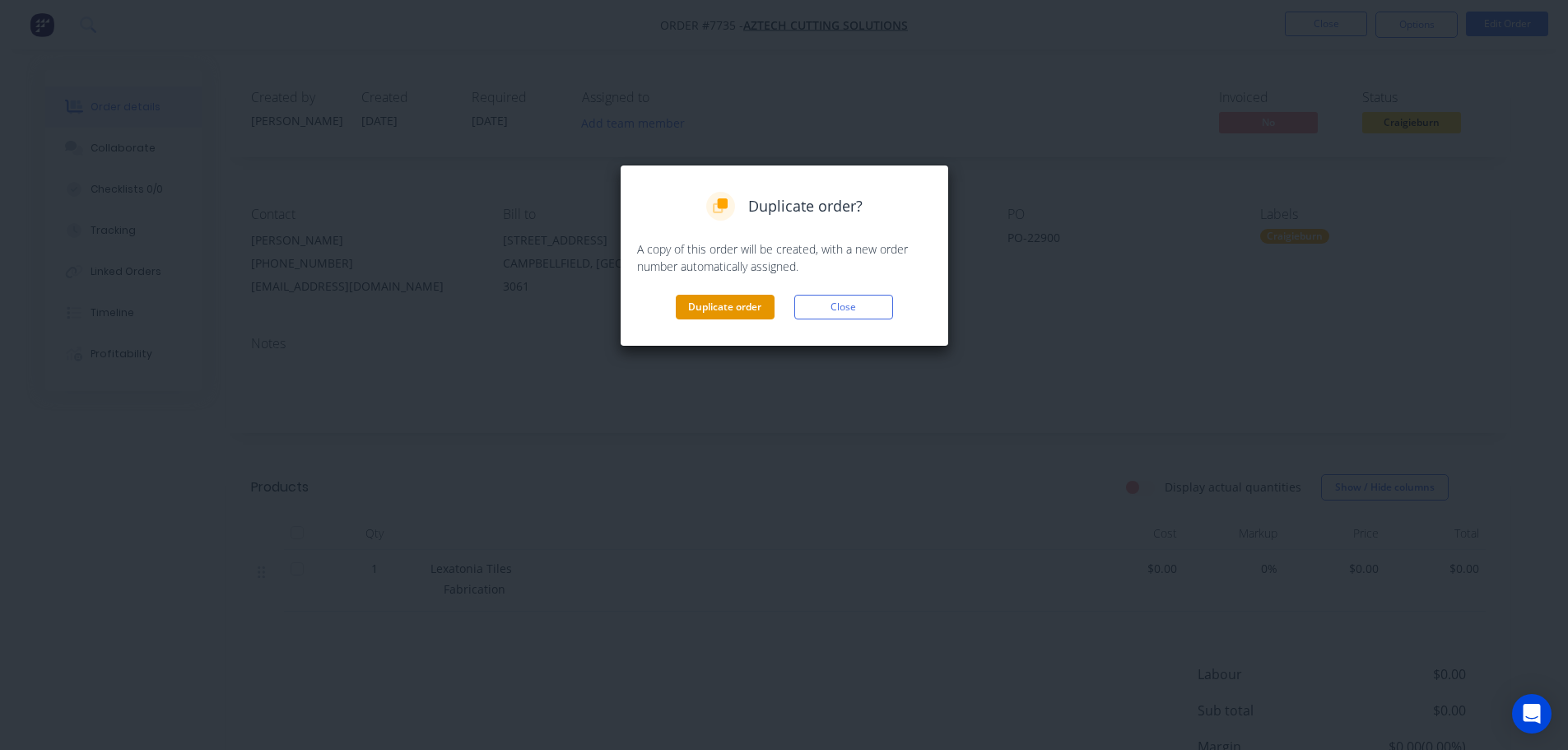
click at [730, 312] on button "Duplicate order" at bounding box center [725, 306] width 99 height 25
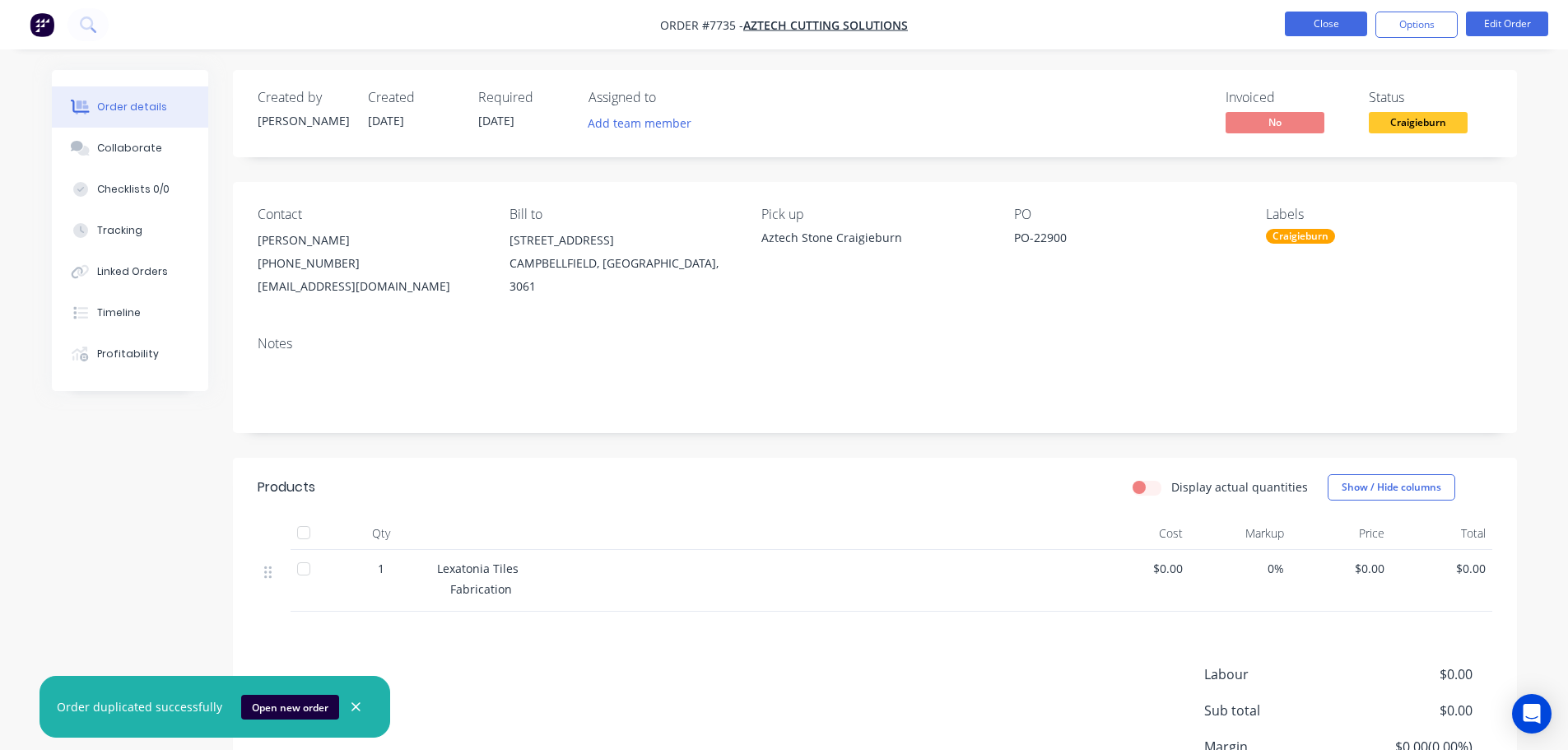
click at [1350, 33] on button "Close" at bounding box center [1325, 24] width 82 height 25
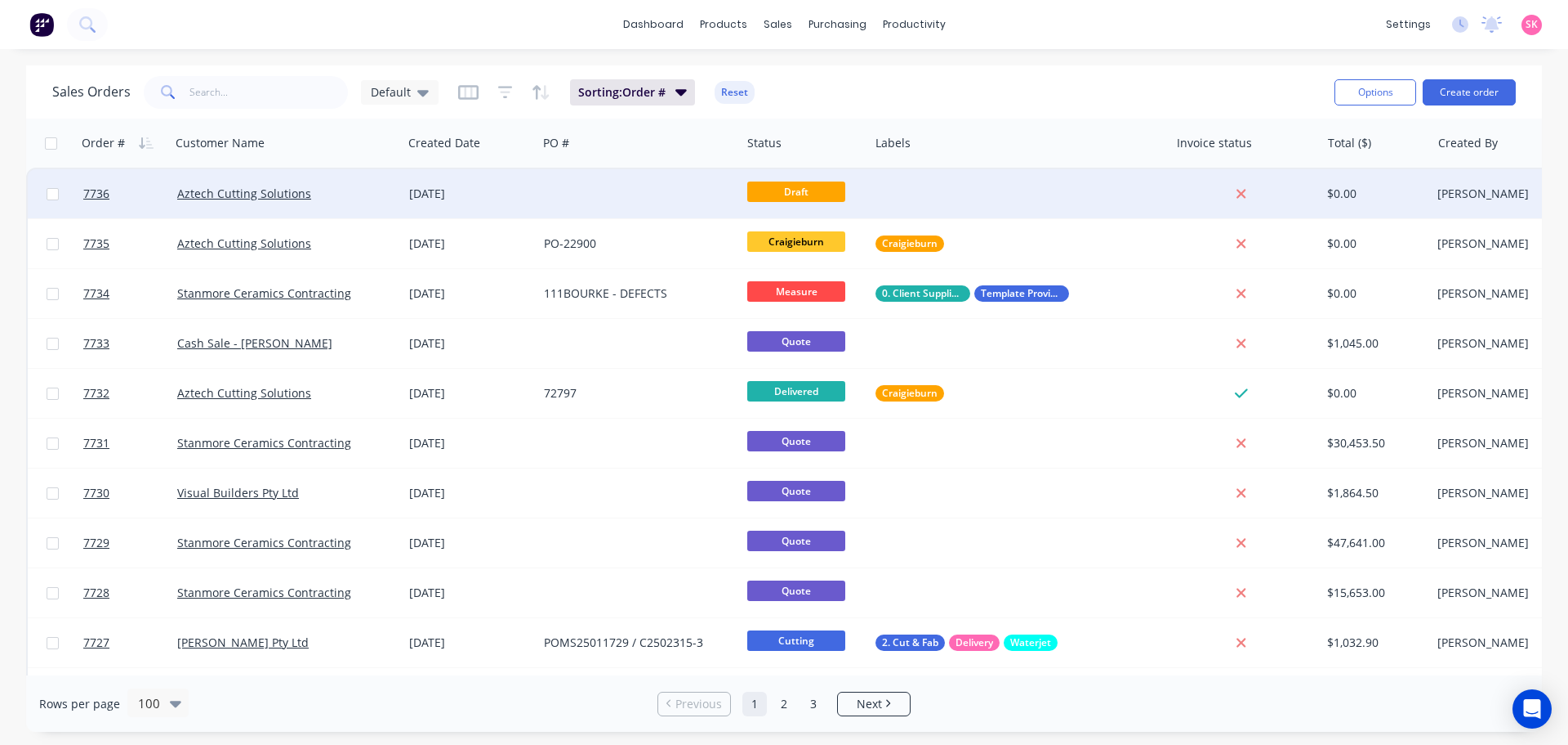
click at [390, 194] on div "Aztech Cutting Solutions" at bounding box center [287, 193] width 219 height 17
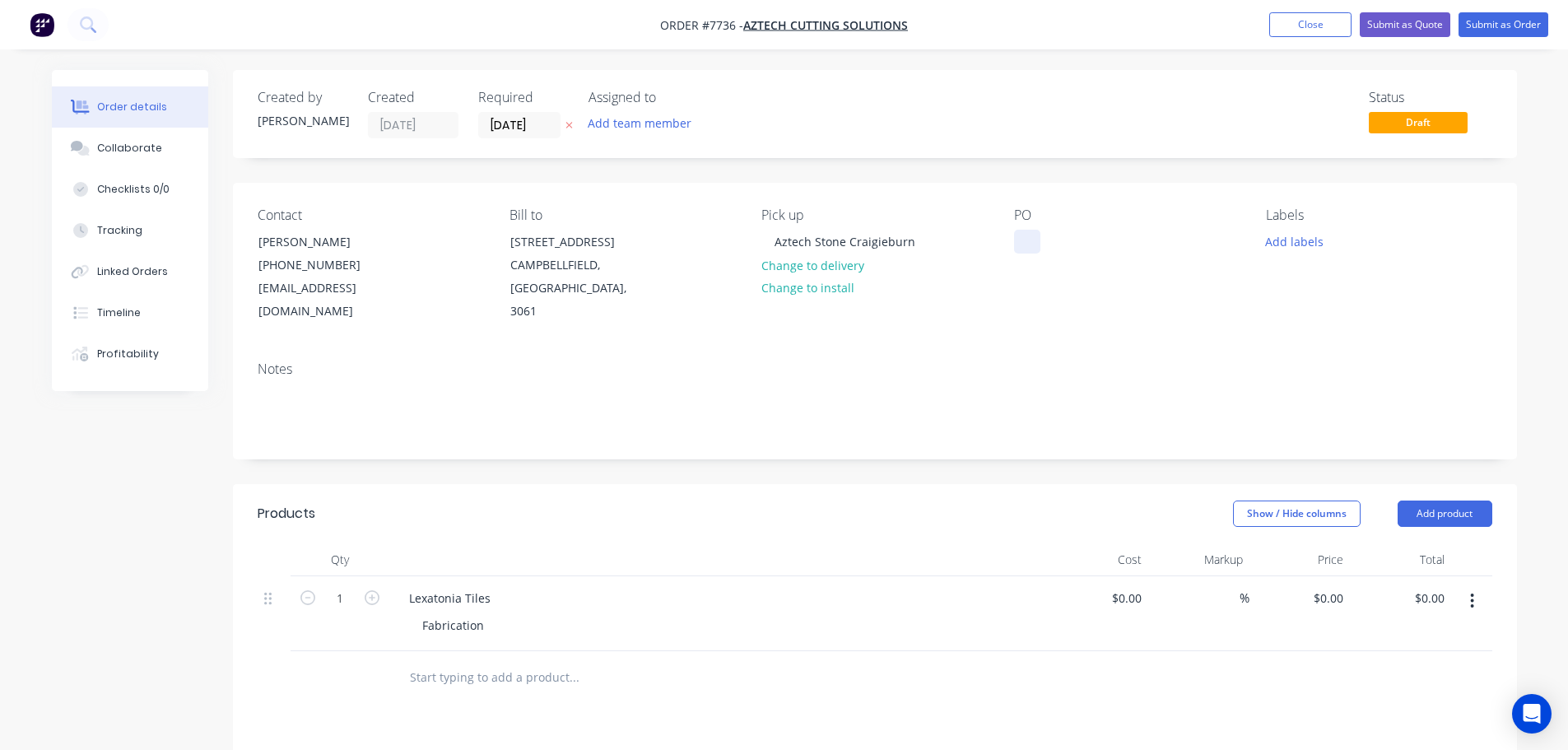
click at [1025, 241] on div at bounding box center [1027, 241] width 27 height 24
drag, startPoint x: 1288, startPoint y: 232, endPoint x: 1299, endPoint y: 241, distance: 14.2
click at [1289, 232] on button "Add labels" at bounding box center [1294, 241] width 76 height 23
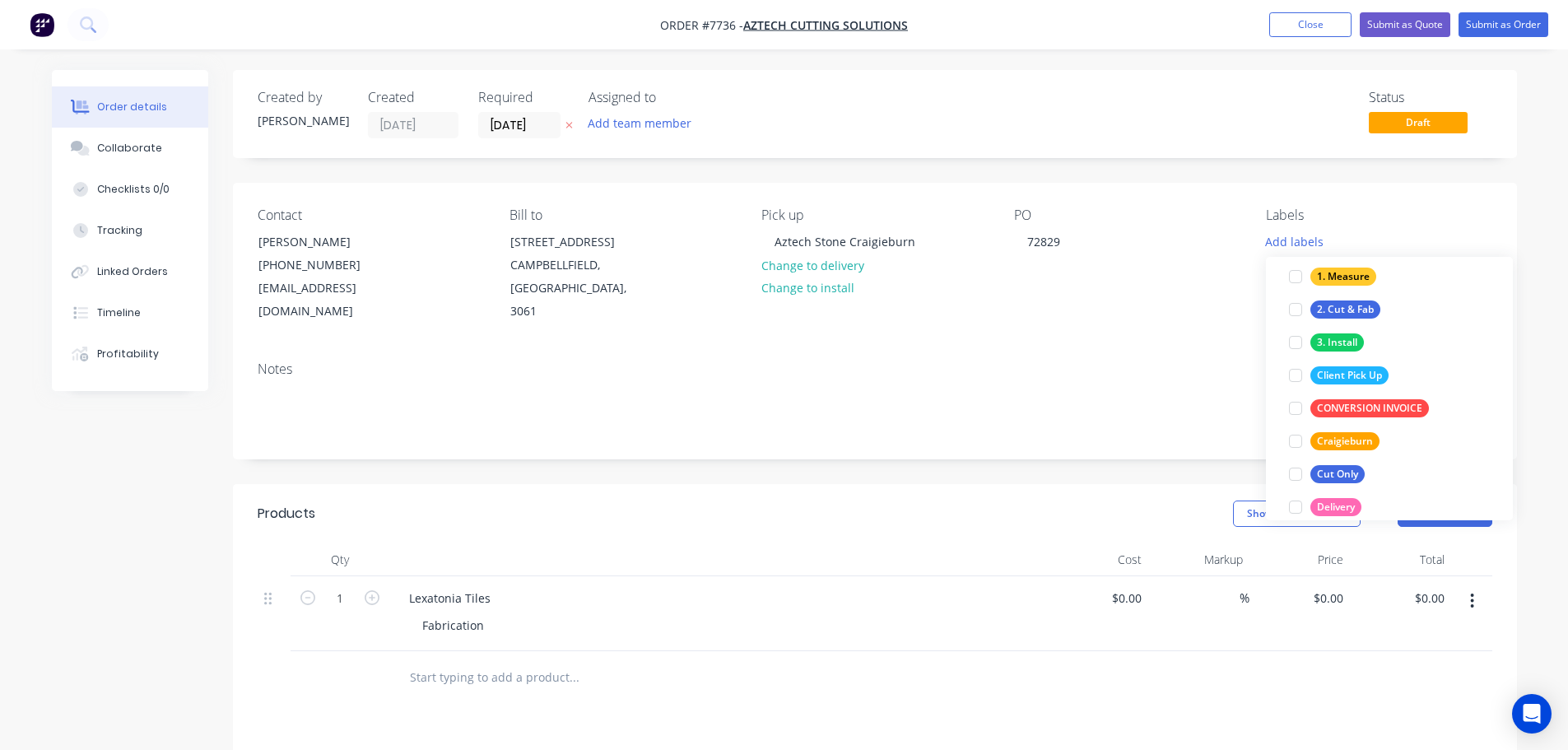
scroll to position [246, 0]
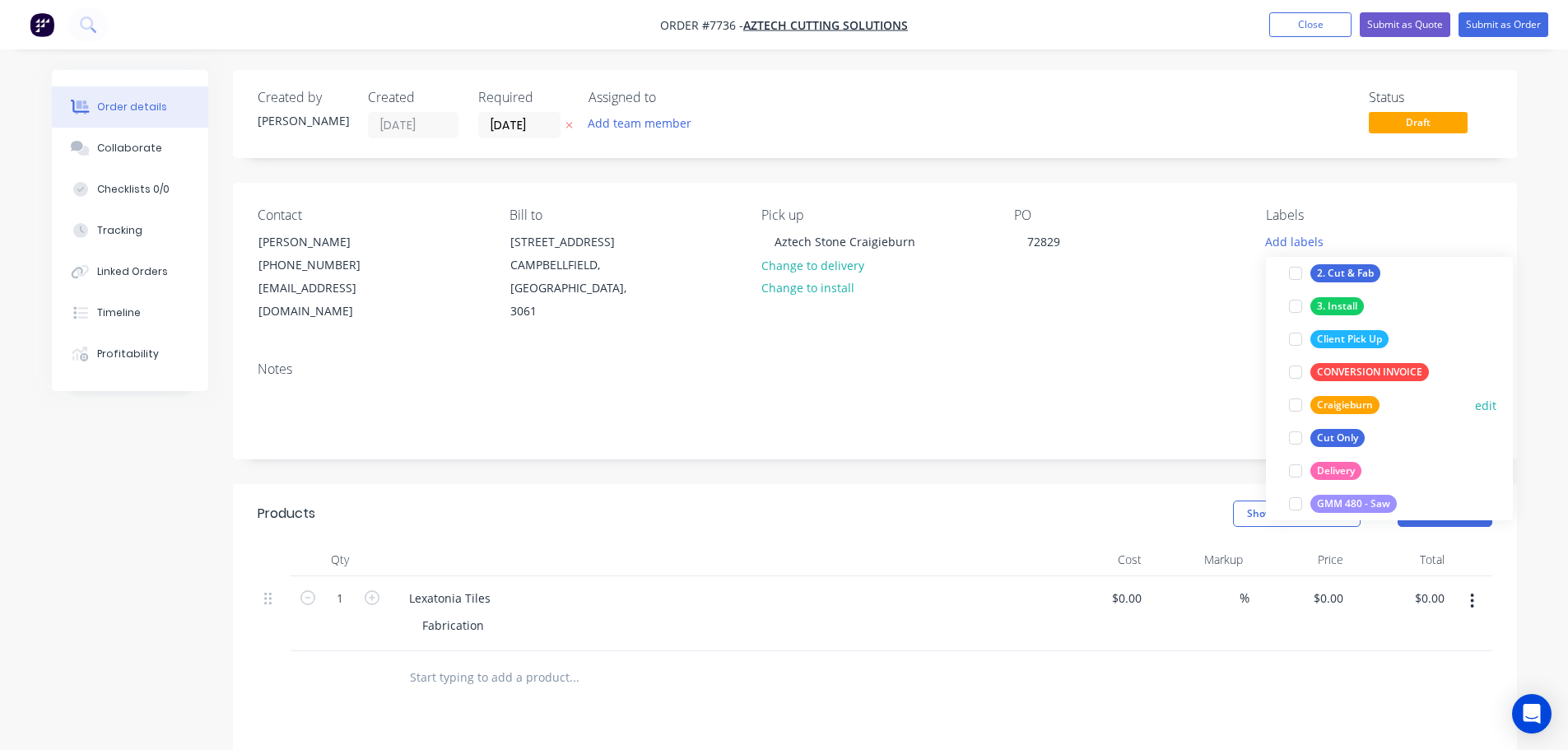
click at [1290, 408] on div at bounding box center [1295, 405] width 33 height 33
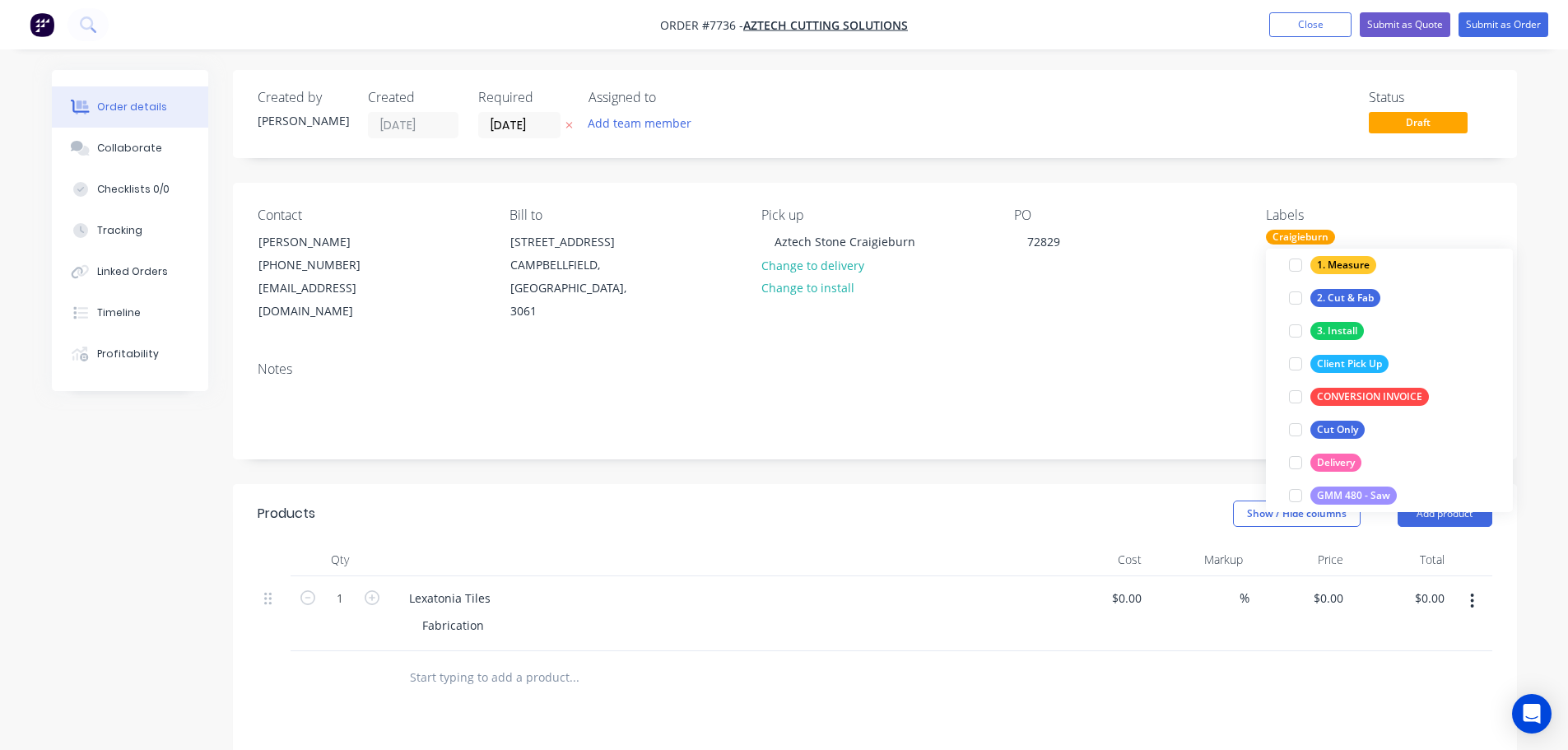
scroll to position [0, 0]
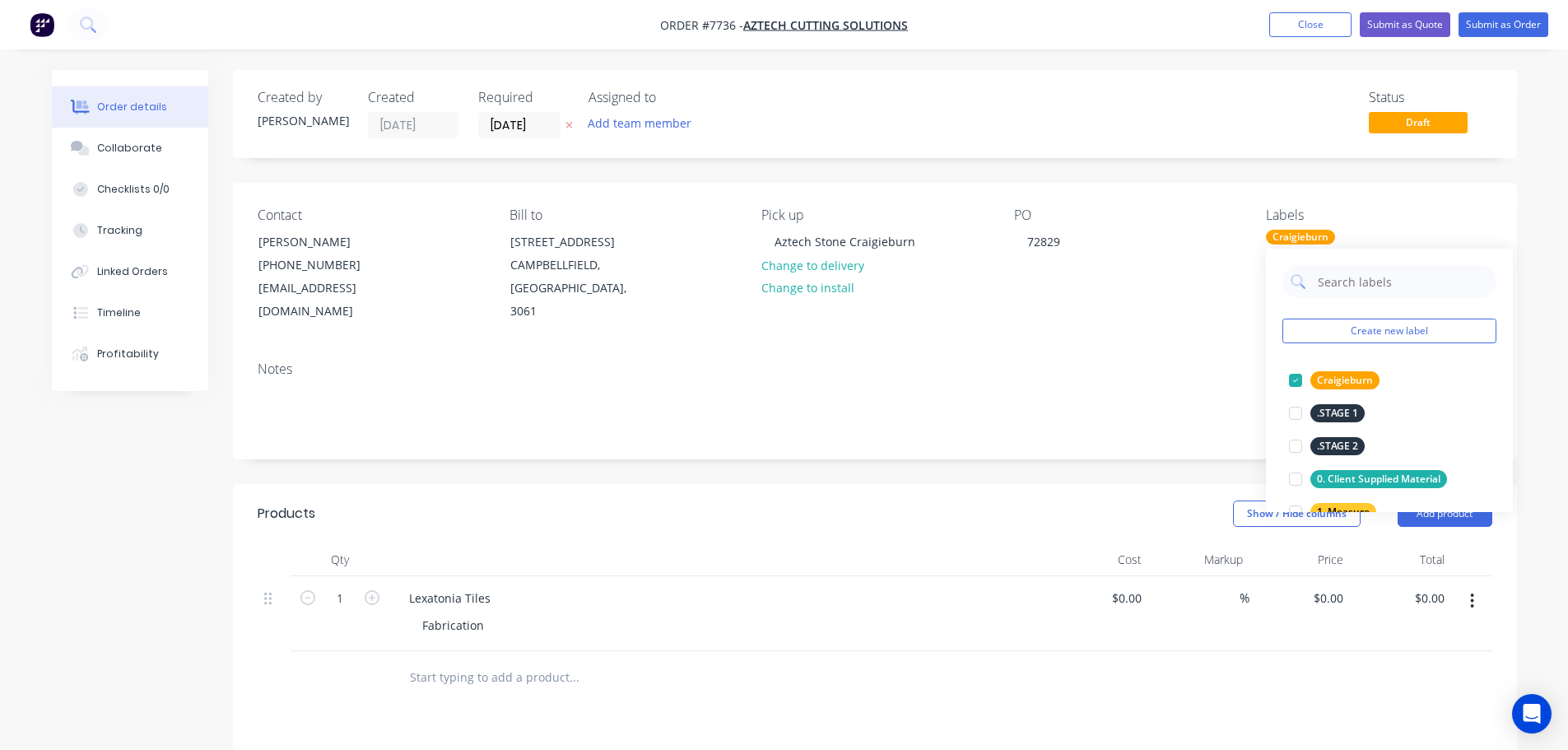
click at [1069, 435] on div "Notes" at bounding box center [874, 403] width 1283 height 110
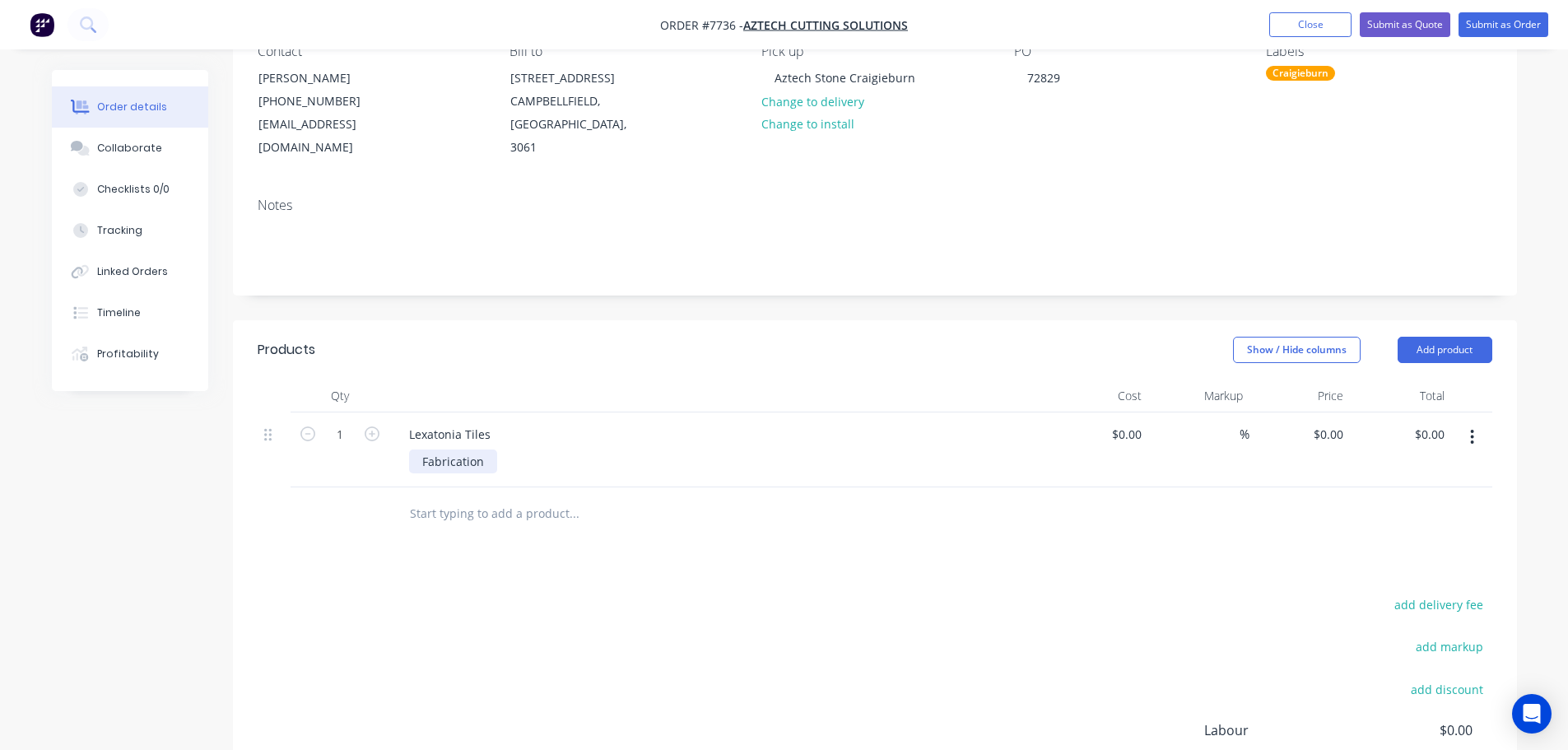
scroll to position [165, 0]
click at [1063, 79] on div "72829" at bounding box center [1044, 77] width 59 height 24
drag, startPoint x: 489, startPoint y: 410, endPoint x: 141, endPoint y: 425, distance: 348.3
click at [223, 414] on div "Created by Stacey Created 11/09/25 Required 11/09/25 Assigned to Add team membe…" at bounding box center [784, 433] width 1465 height 1054
click at [485, 379] on div at bounding box center [718, 396] width 658 height 33
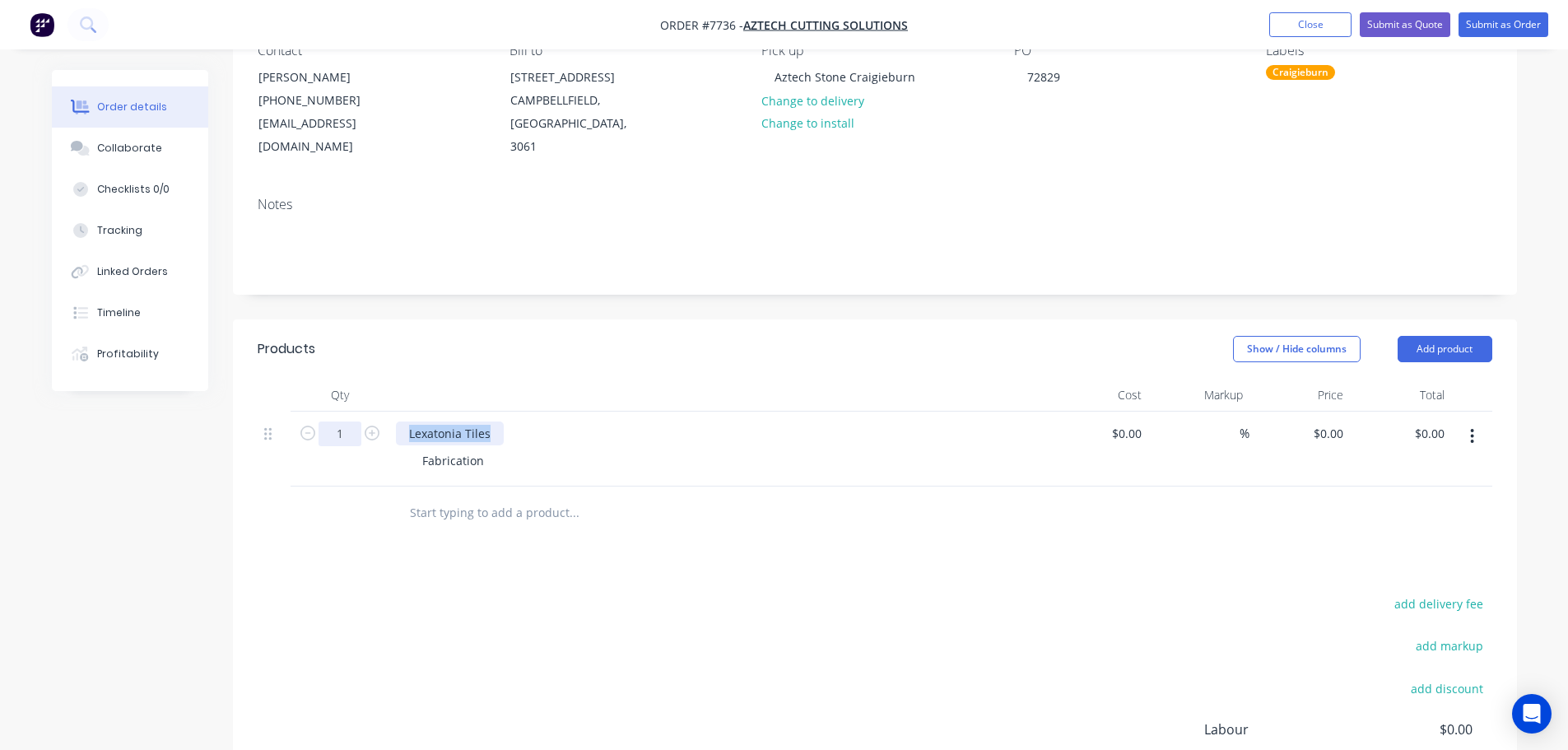
drag, startPoint x: 497, startPoint y: 409, endPoint x: 360, endPoint y: 411, distance: 137.0
click at [361, 411] on div "1 Lexatonia Tiles Fabrication $0.00 $0.00 % $0.00 $0.00 $0.00 $0.00" at bounding box center [874, 449] width 1234 height 75
drag, startPoint x: 487, startPoint y: 445, endPoint x: 335, endPoint y: 445, distance: 152.0
click at [335, 445] on div "1 Christopher Boots PO-6690 Fabrication $0.00 $0.00 % $0.00 $0.00 $0.00 $0.00" at bounding box center [874, 449] width 1234 height 75
click at [459, 449] on div "Fabrication" at bounding box center [454, 460] width 88 height 24
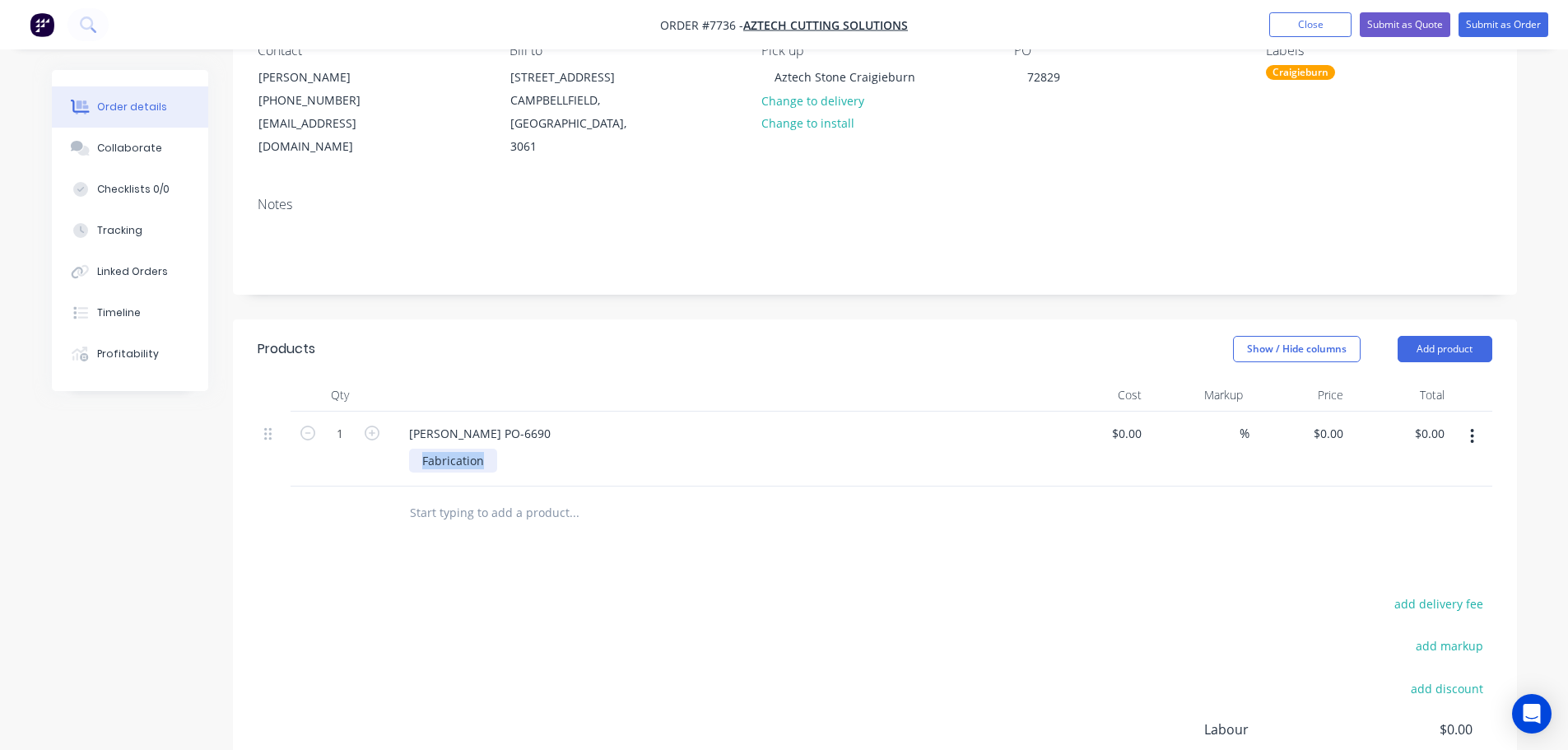
drag, startPoint x: 480, startPoint y: 440, endPoint x: 389, endPoint y: 440, distance: 91.0
click at [391, 440] on div "Christopher Boots PO-6690 Fabrication" at bounding box center [718, 449] width 658 height 75
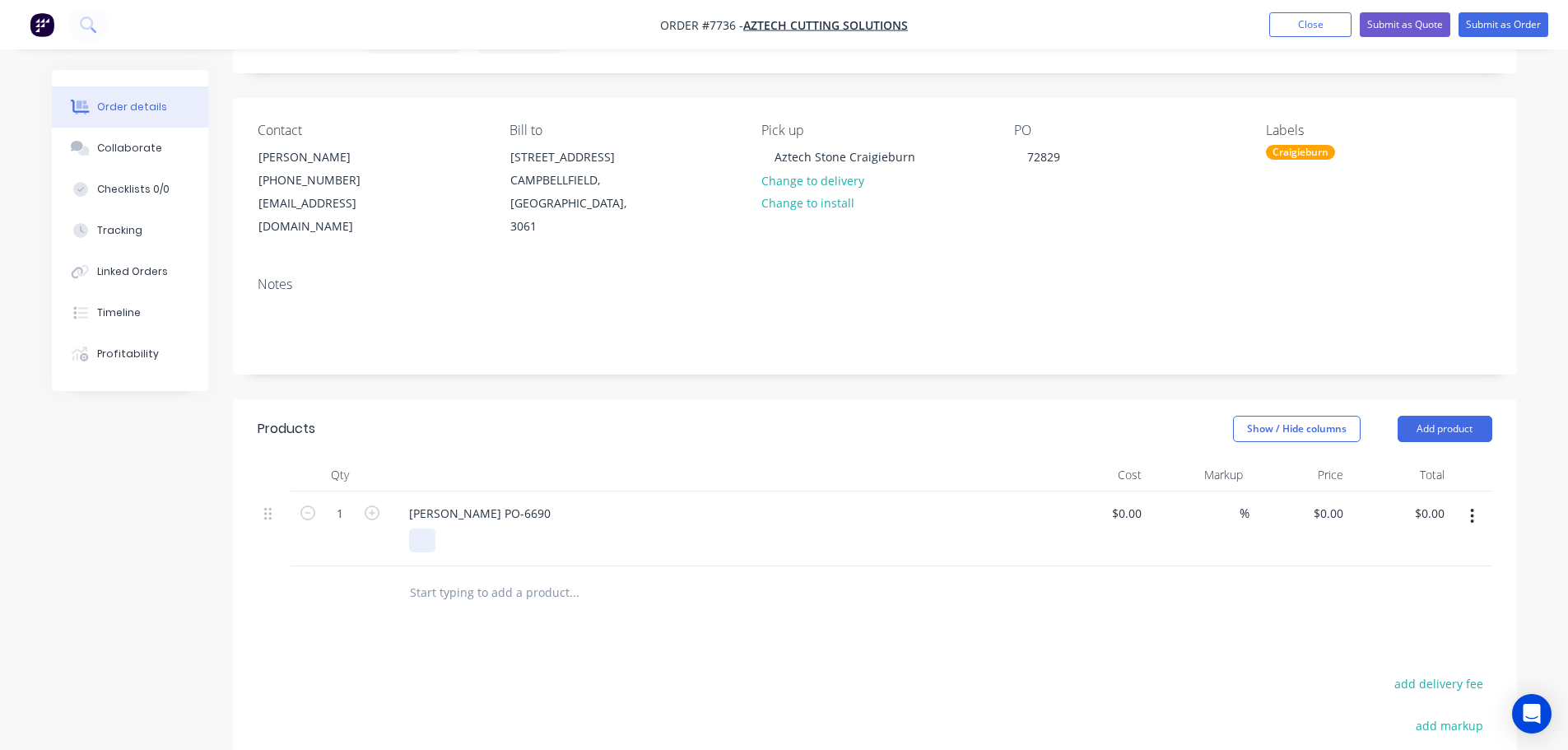
scroll to position [0, 0]
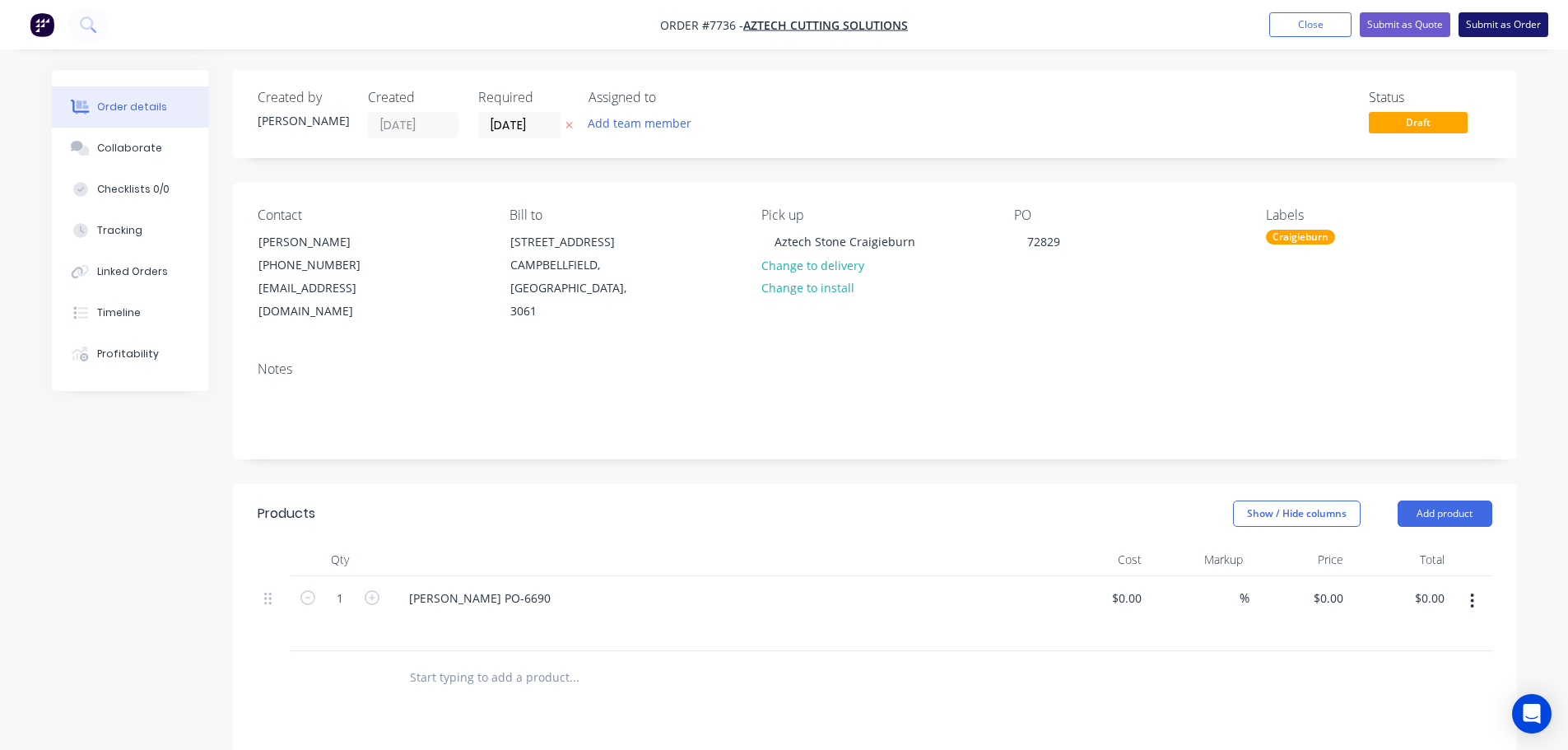
click at [1485, 16] on button "Submit as Order" at bounding box center [1502, 25] width 89 height 25
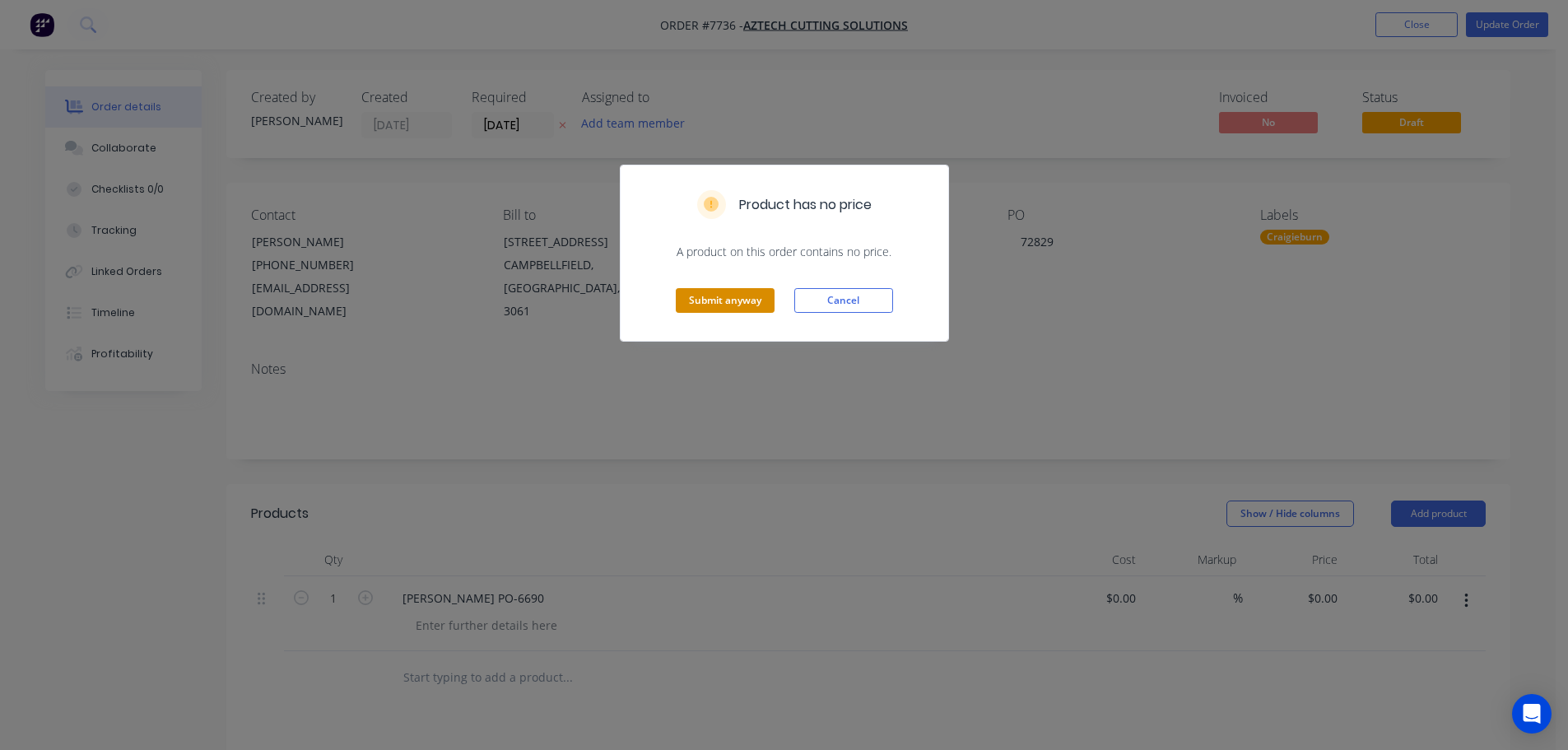
click at [710, 296] on button "Submit anyway" at bounding box center [725, 299] width 99 height 25
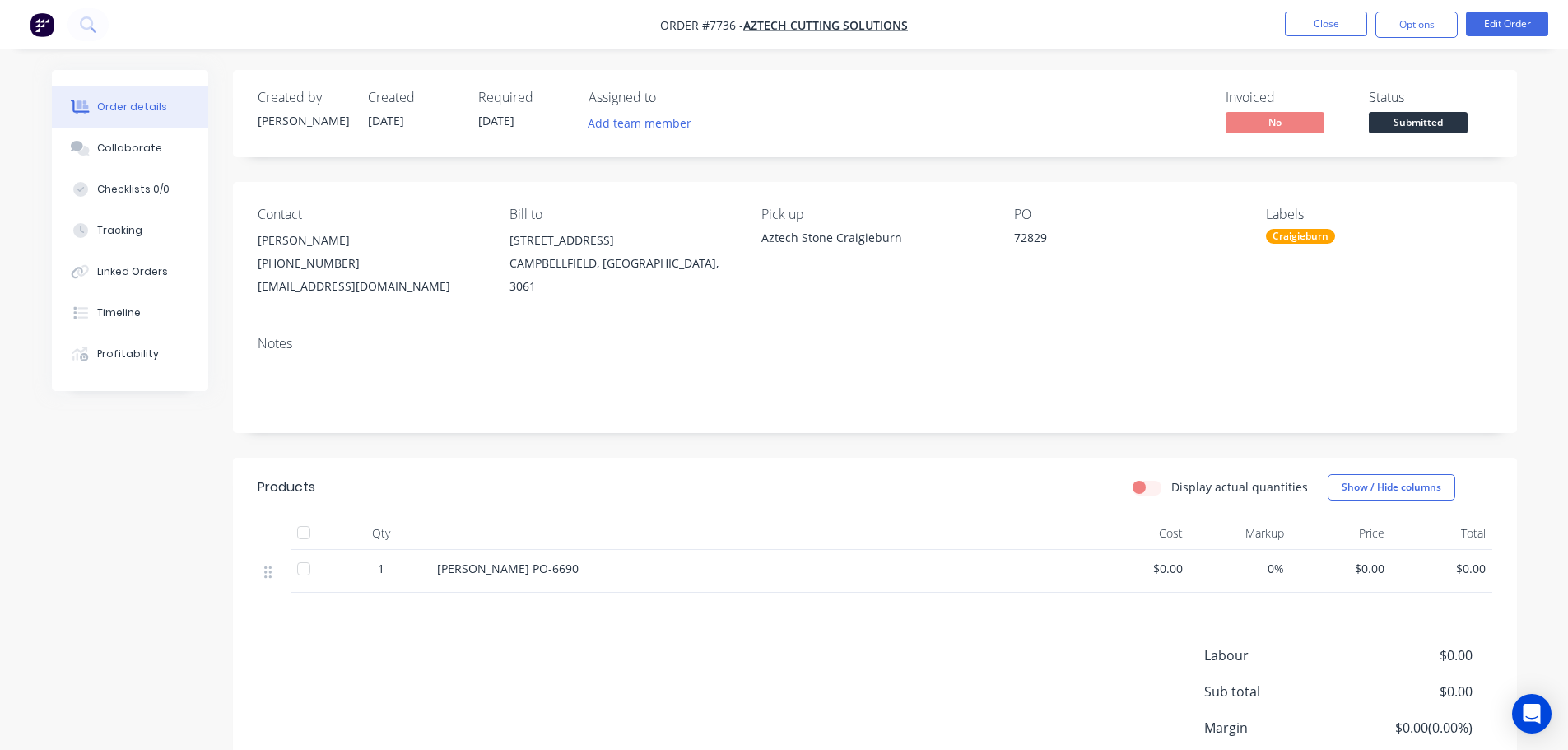
click at [1426, 111] on div "Status Submitted" at bounding box center [1431, 113] width 124 height 48
click at [1425, 124] on span "Submitted" at bounding box center [1418, 122] width 99 height 21
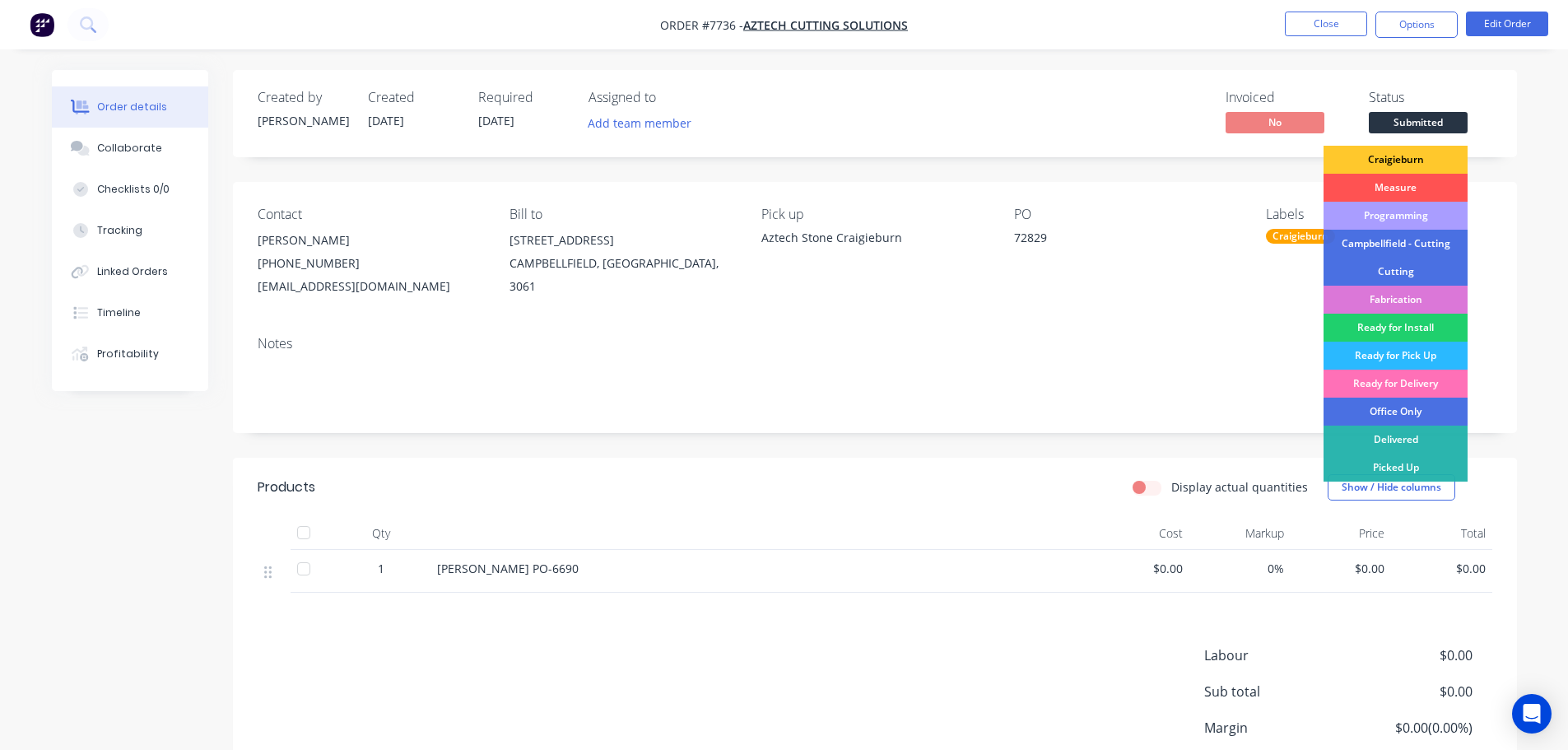
click at [1405, 159] on div "Craigieburn" at bounding box center [1395, 159] width 144 height 27
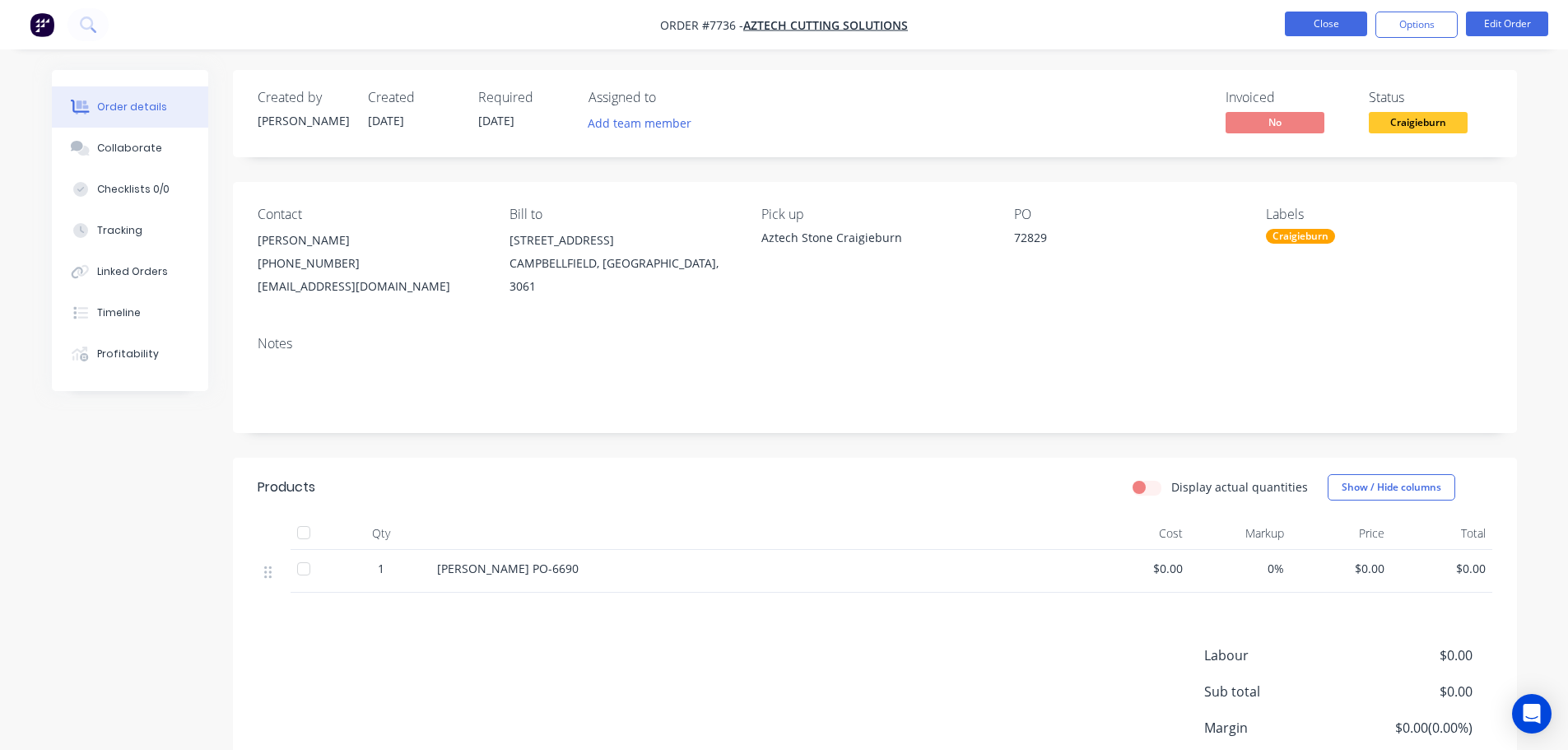
click at [1328, 29] on button "Close" at bounding box center [1325, 24] width 82 height 25
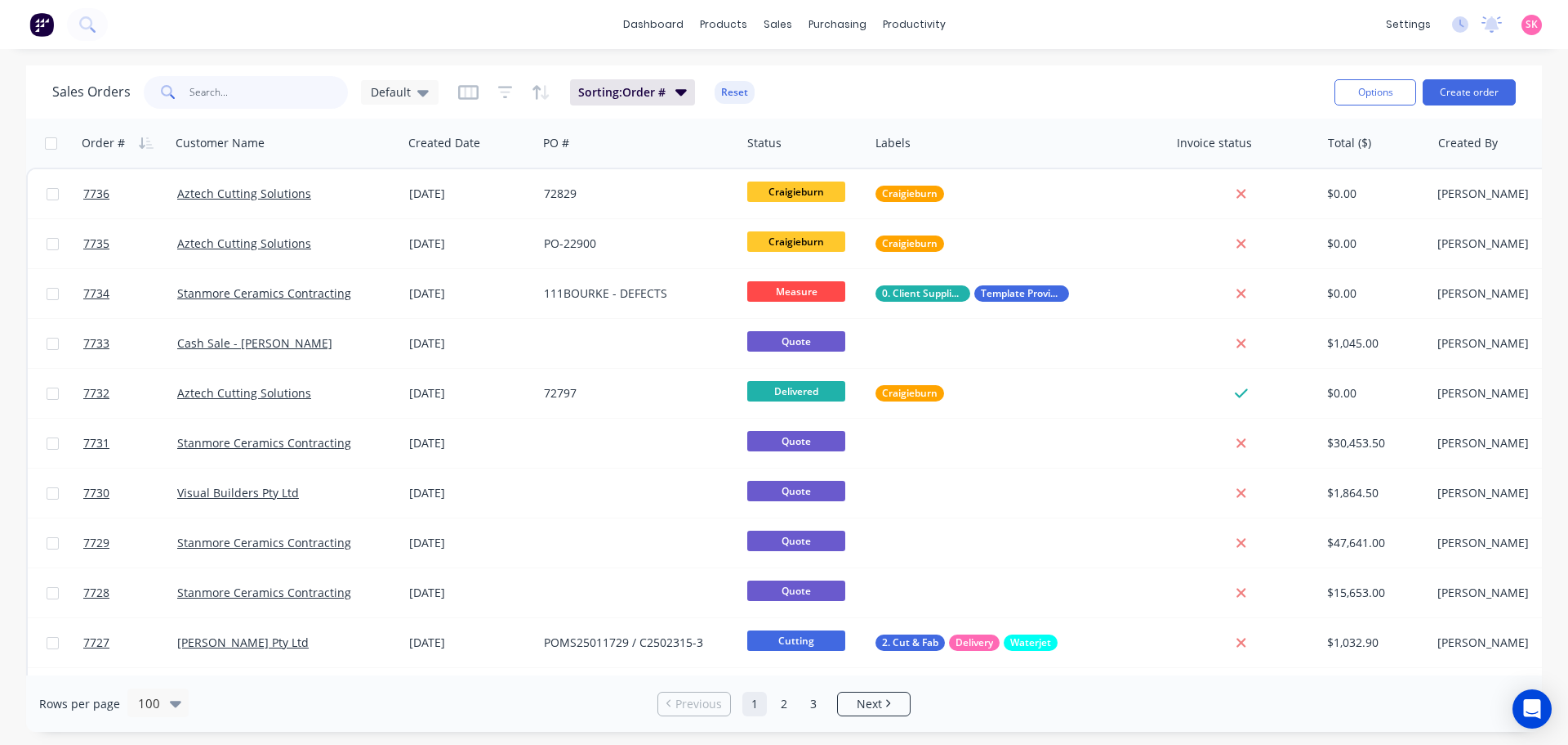
click at [275, 99] on input "text" at bounding box center [268, 93] width 159 height 33
type input "dwell"
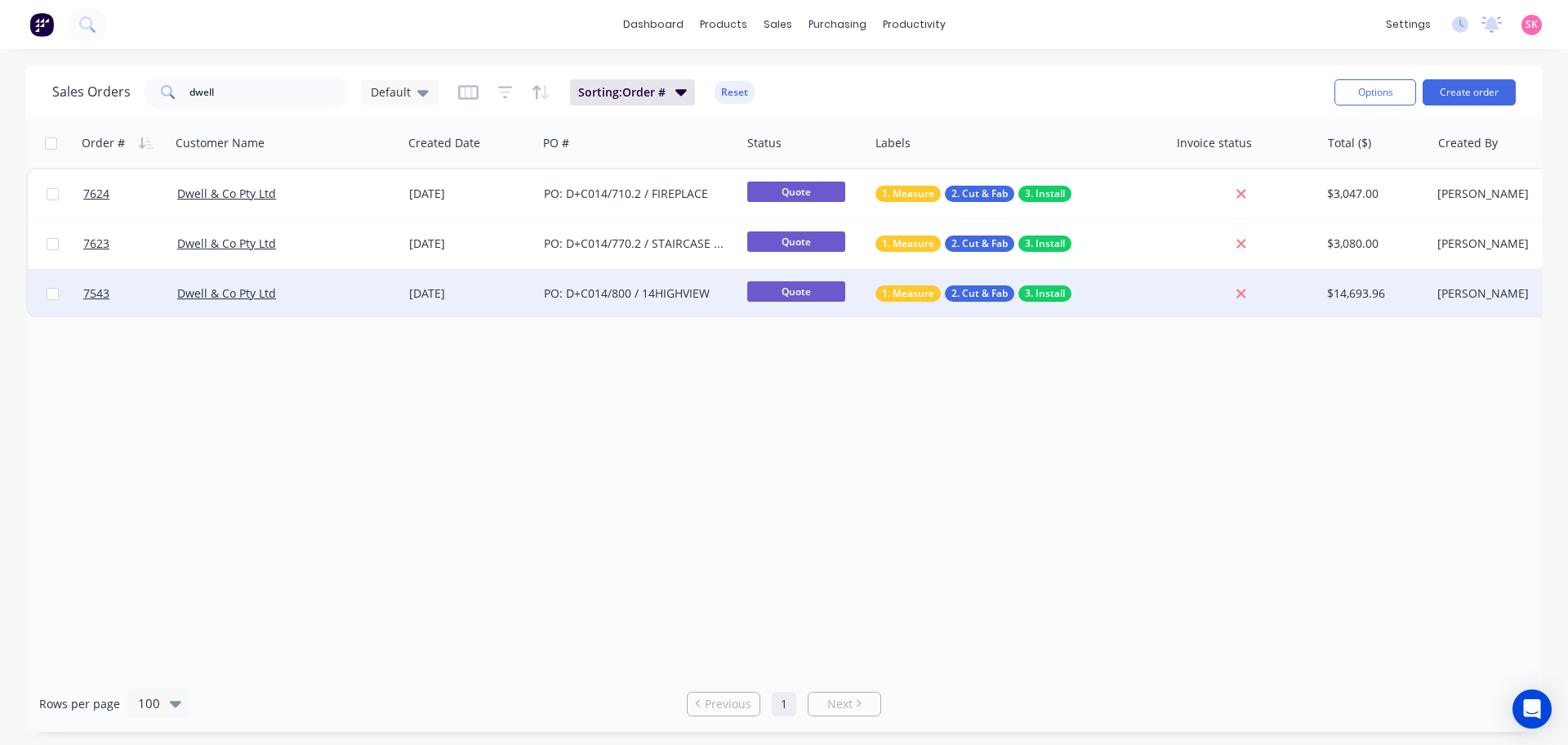
click at [532, 285] on div "[DATE]" at bounding box center [470, 294] width 134 height 49
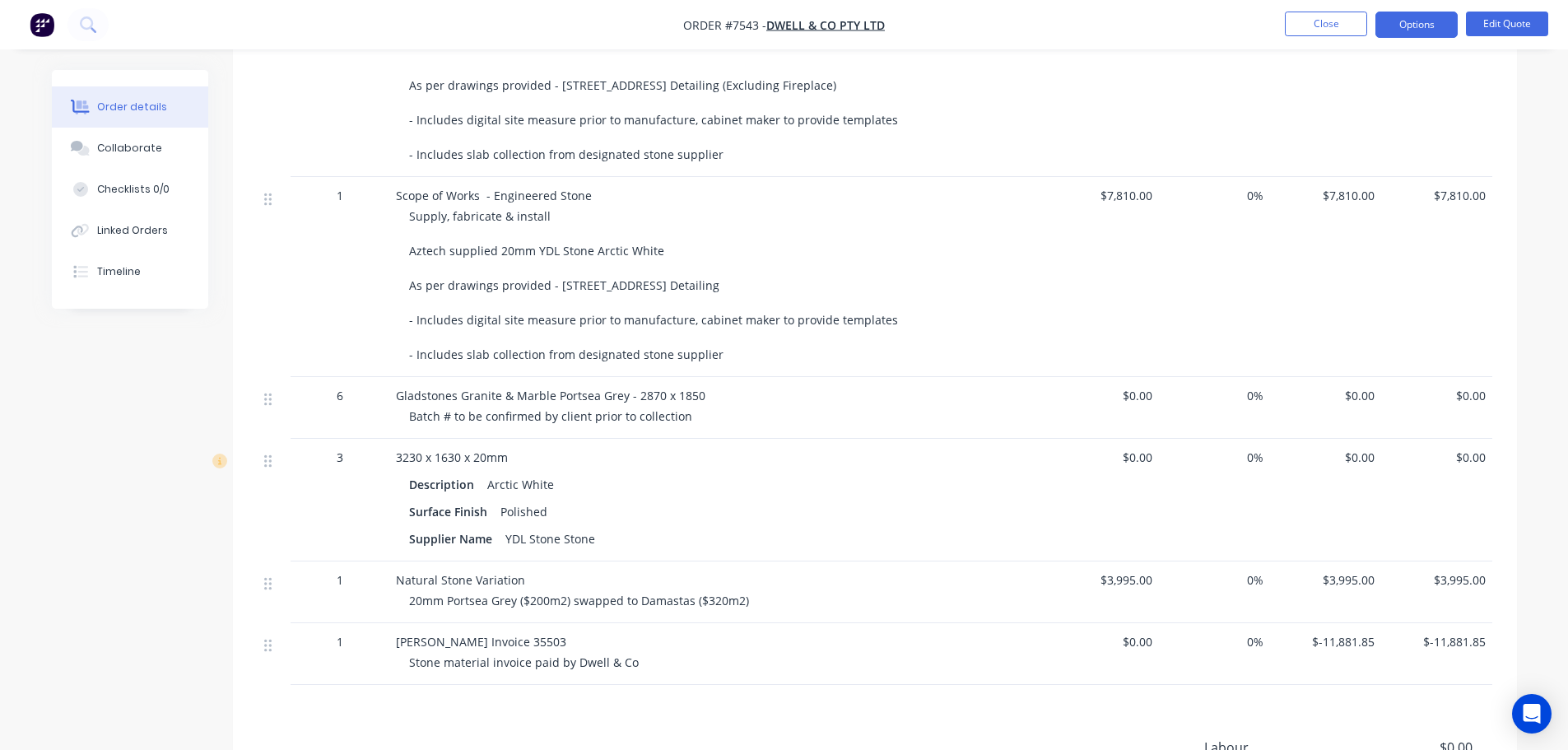
scroll to position [616, 0]
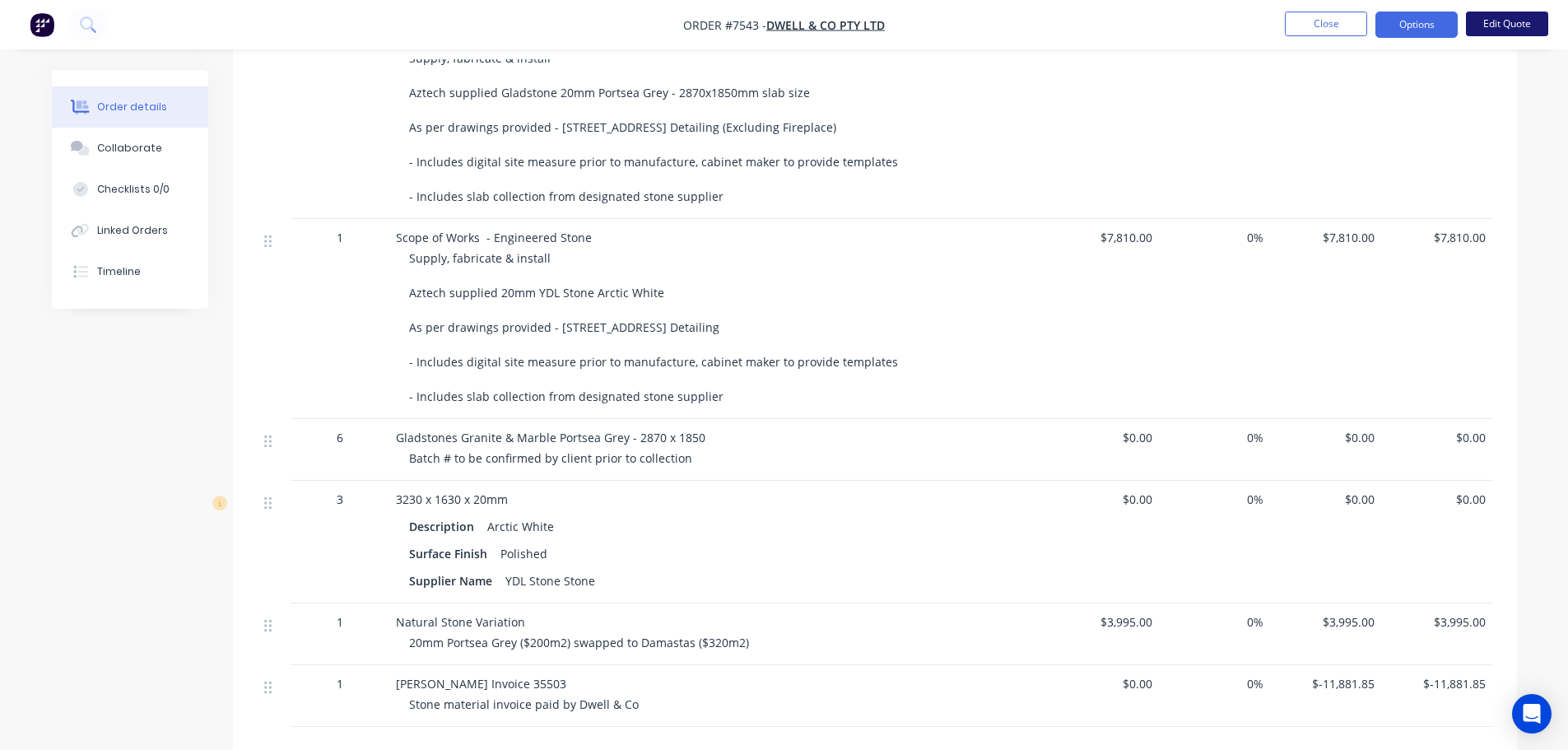
click at [1486, 27] on button "Edit Quote" at bounding box center [1507, 24] width 82 height 25
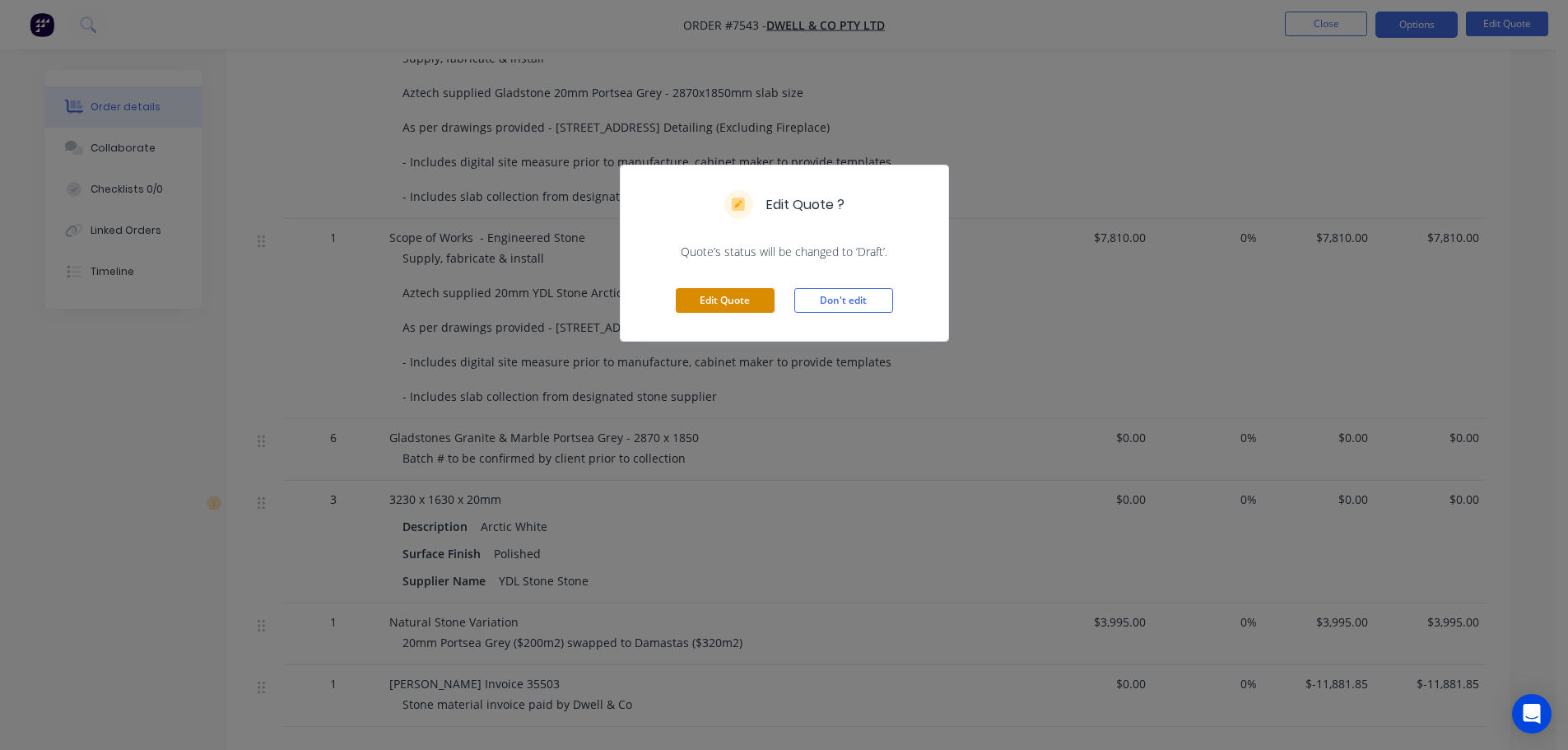
click at [709, 298] on button "Edit Quote" at bounding box center [725, 299] width 99 height 25
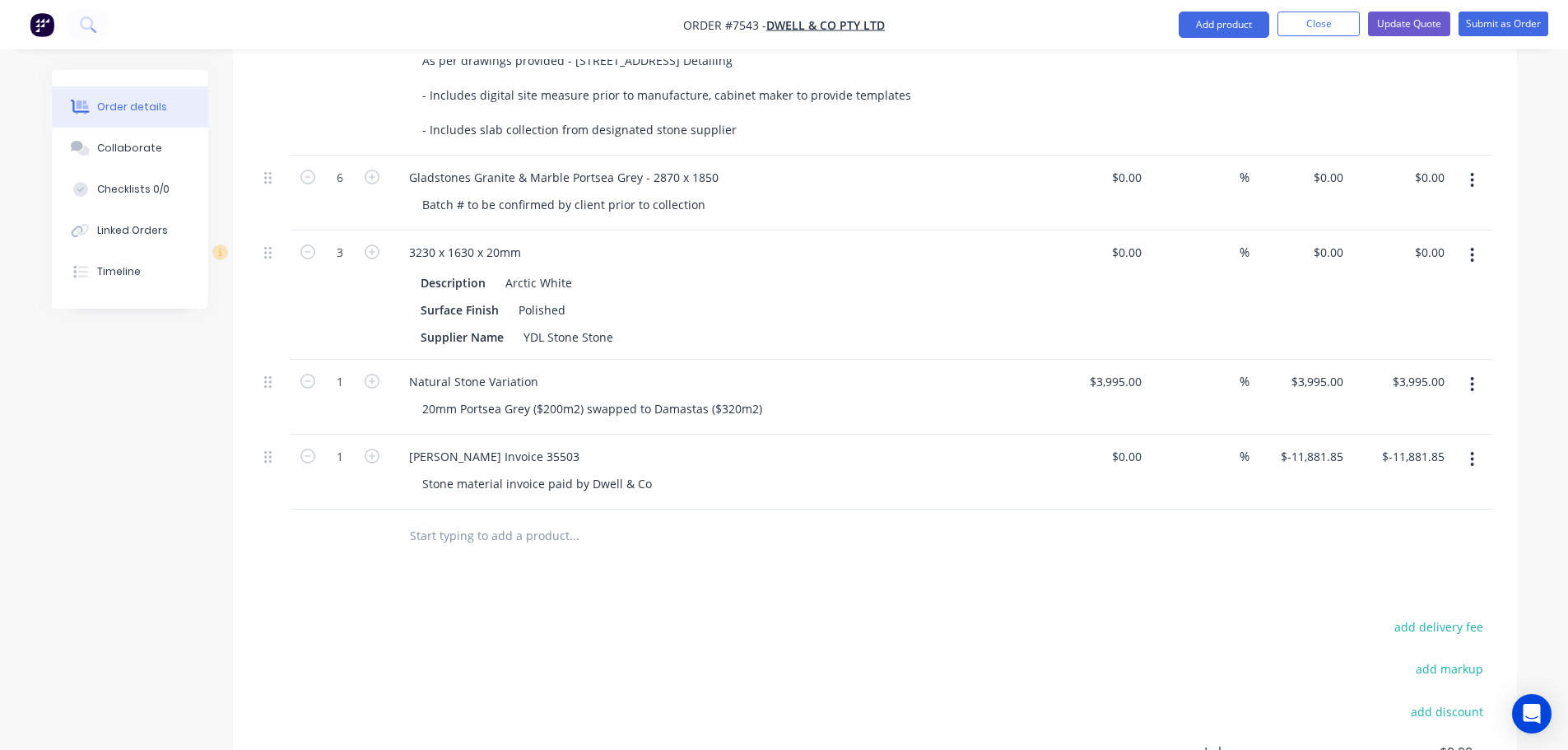
scroll to position [905, 0]
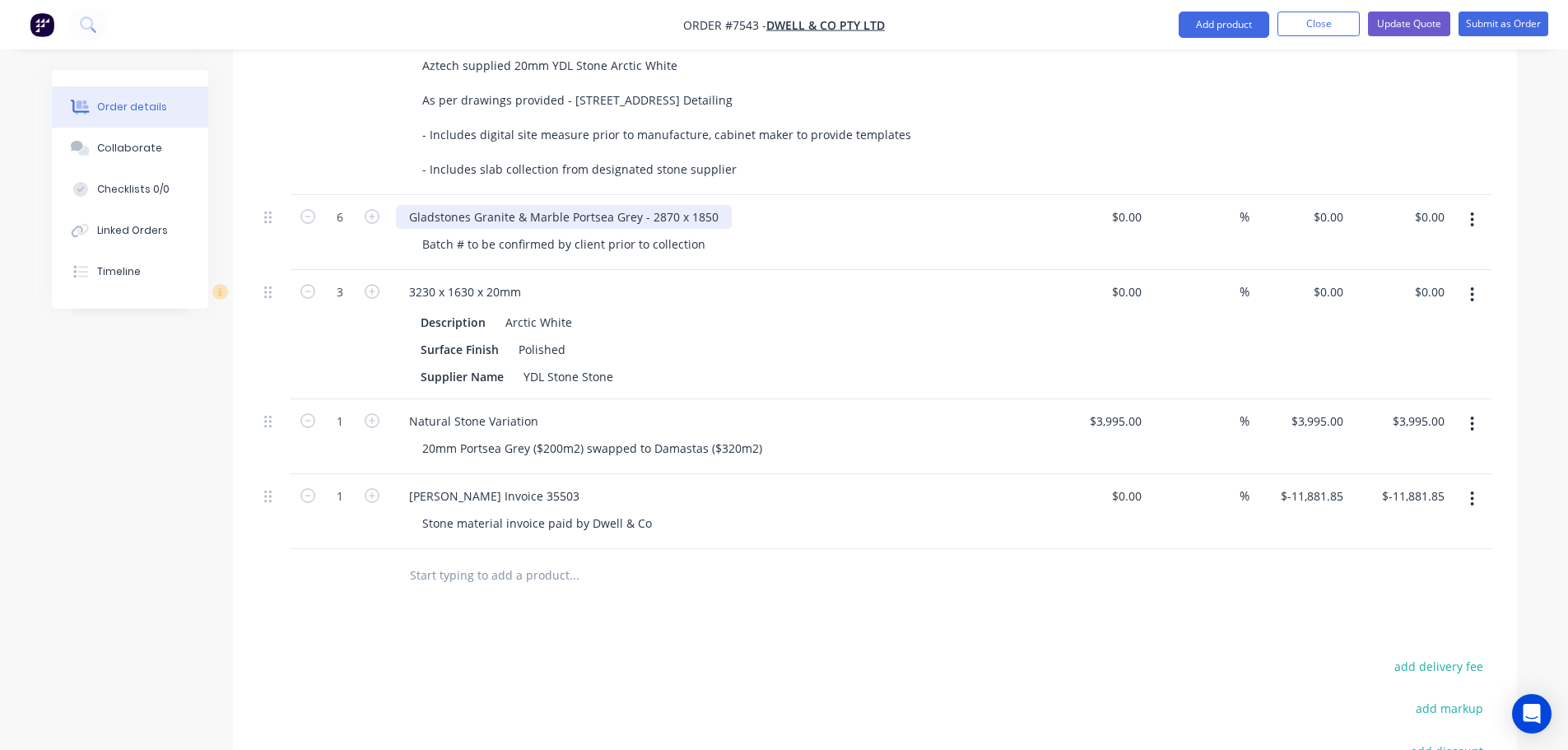
drag, startPoint x: 679, startPoint y: 193, endPoint x: 397, endPoint y: 189, distance: 282.0
click at [397, 205] on div "Gladstones Granite & Marble Portsea Grey - 2870 x 1850" at bounding box center [564, 217] width 336 height 24
click at [551, 205] on div "Jordain Stone Damastas" at bounding box center [718, 217] width 645 height 24
click at [541, 205] on div "Jordain Stone Damastas" at bounding box center [483, 217] width 176 height 24
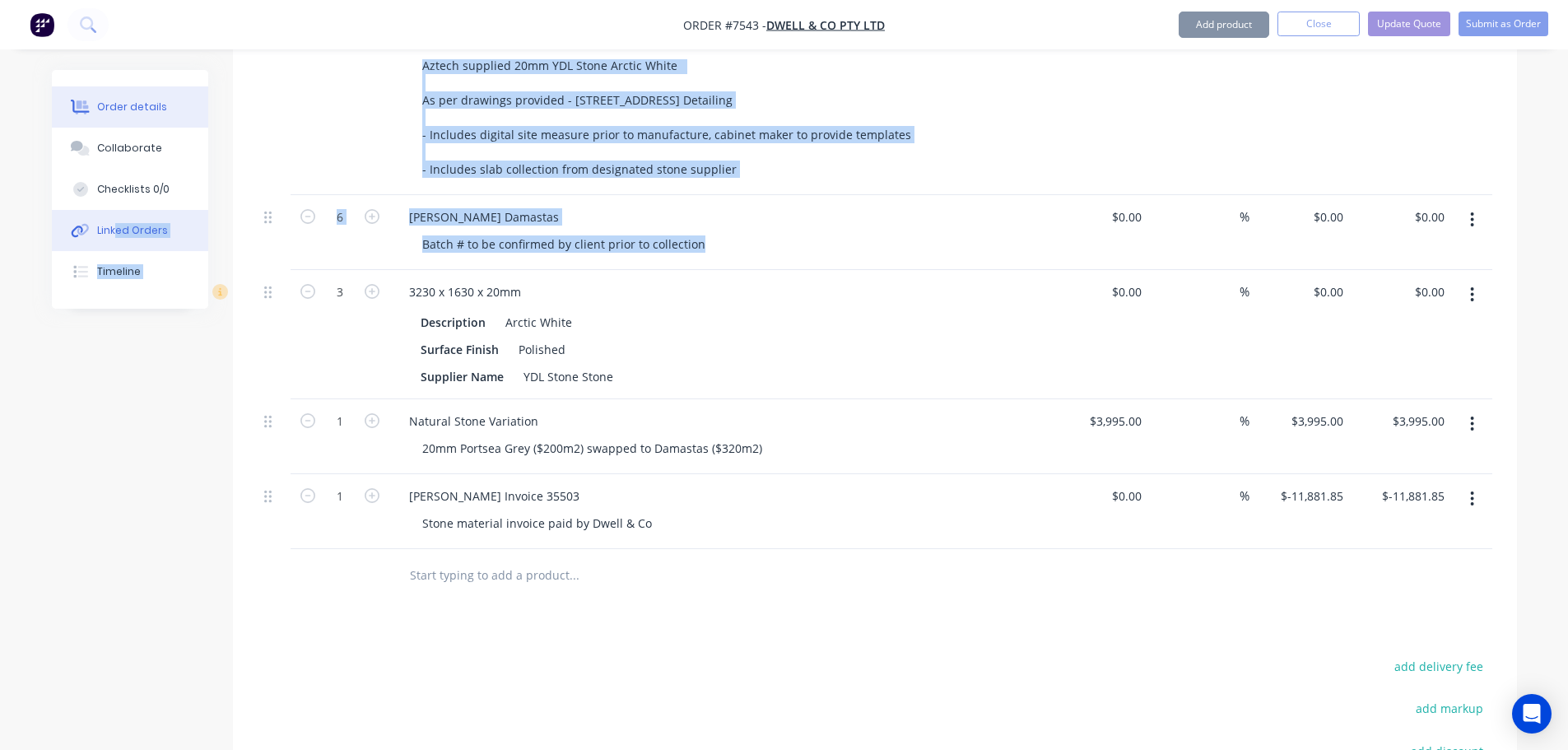
drag, startPoint x: 563, startPoint y: 219, endPoint x: 79, endPoint y: 221, distance: 484.0
click at [97, 219] on div "Order details Collaborate Checklists 0/0 Linked Orders Timeline Order details C…" at bounding box center [784, 93] width 1497 height 1857
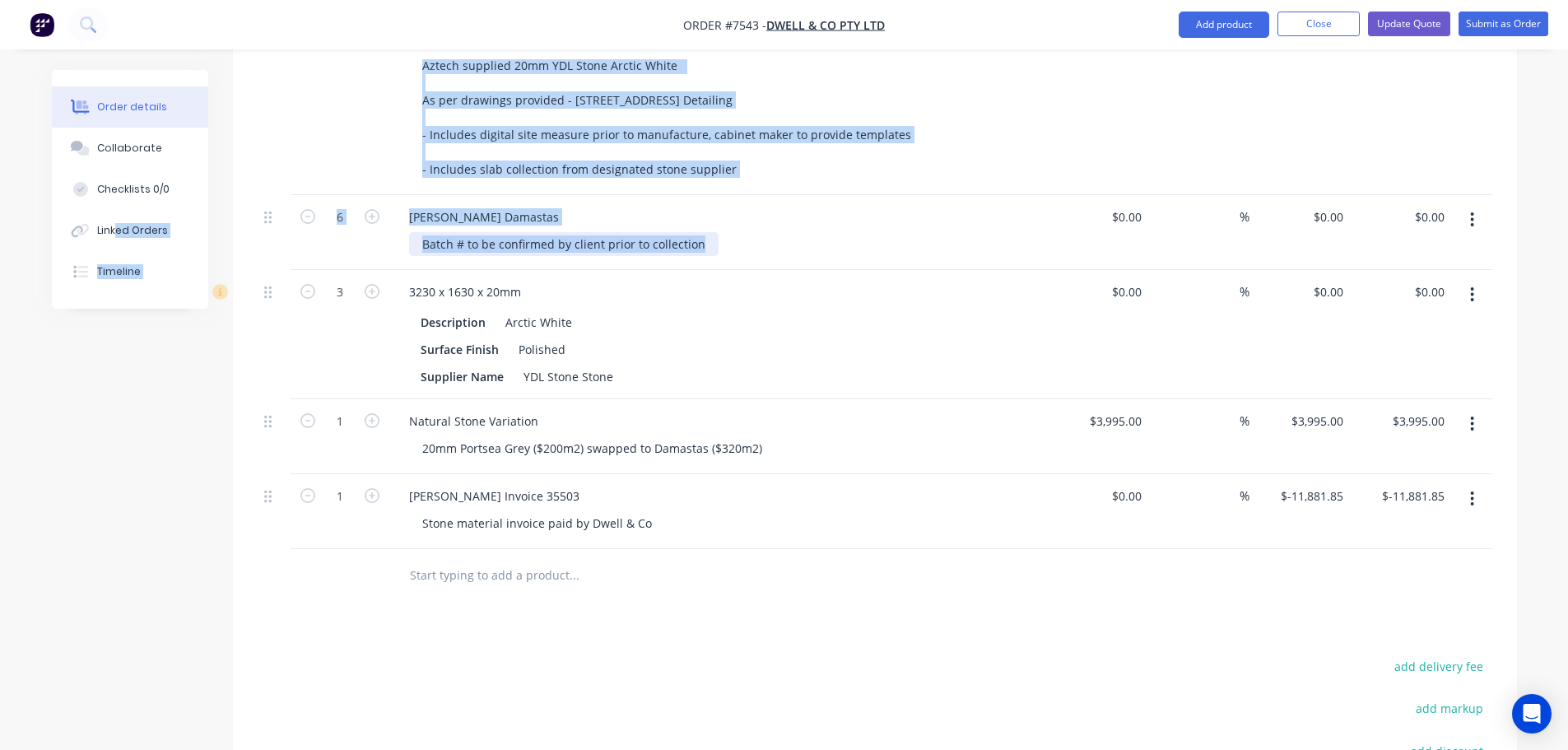
click at [682, 232] on div "Batch # to be confirmed by client prior to collection" at bounding box center [564, 243] width 309 height 24
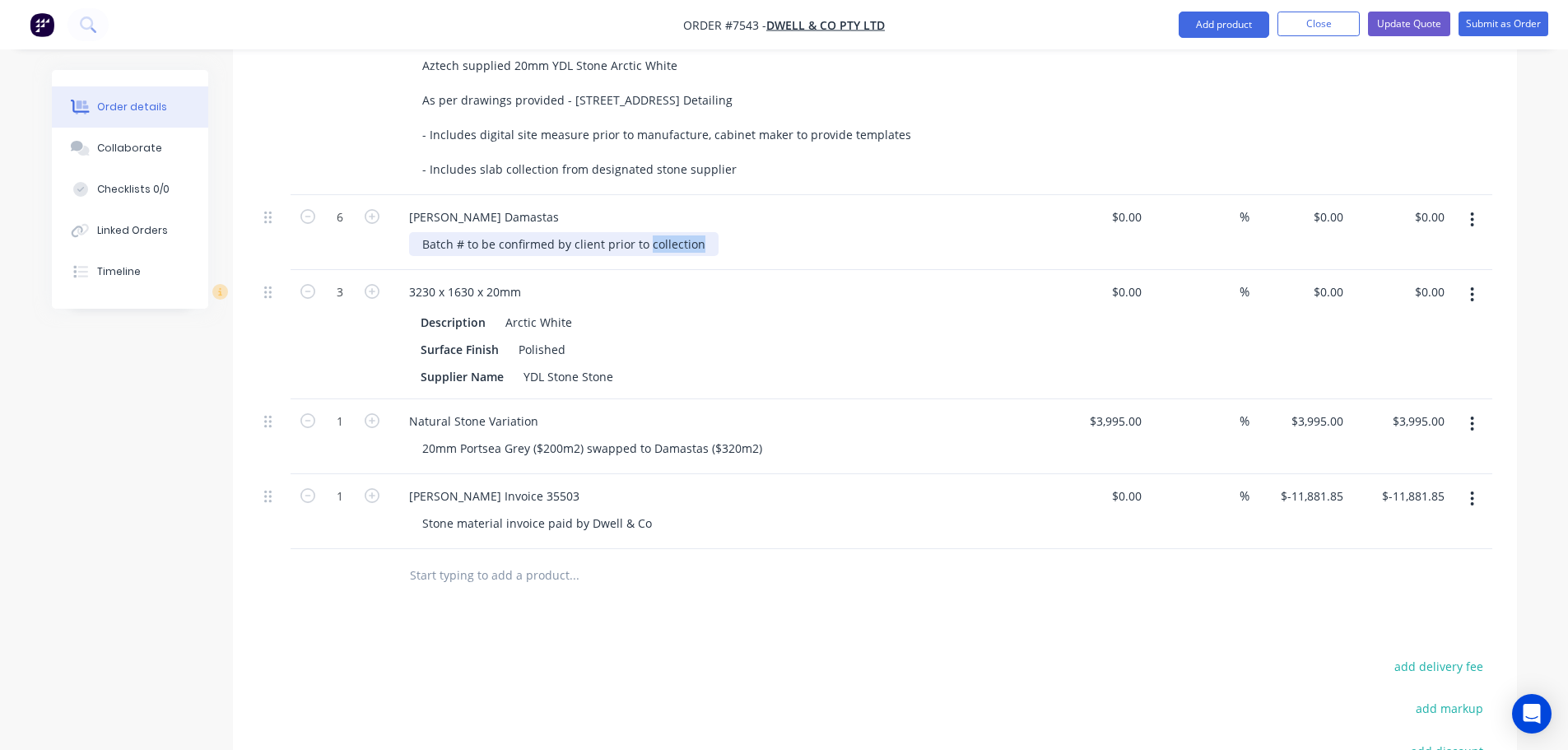
click at [682, 232] on div "Batch # to be confirmed by client prior to collection" at bounding box center [564, 243] width 309 height 24
type input "7"
click at [504, 232] on div "2890 x 1780" at bounding box center [726, 243] width 632 height 24
click at [486, 232] on div "2890 x 1780" at bounding box center [455, 243] width 91 height 24
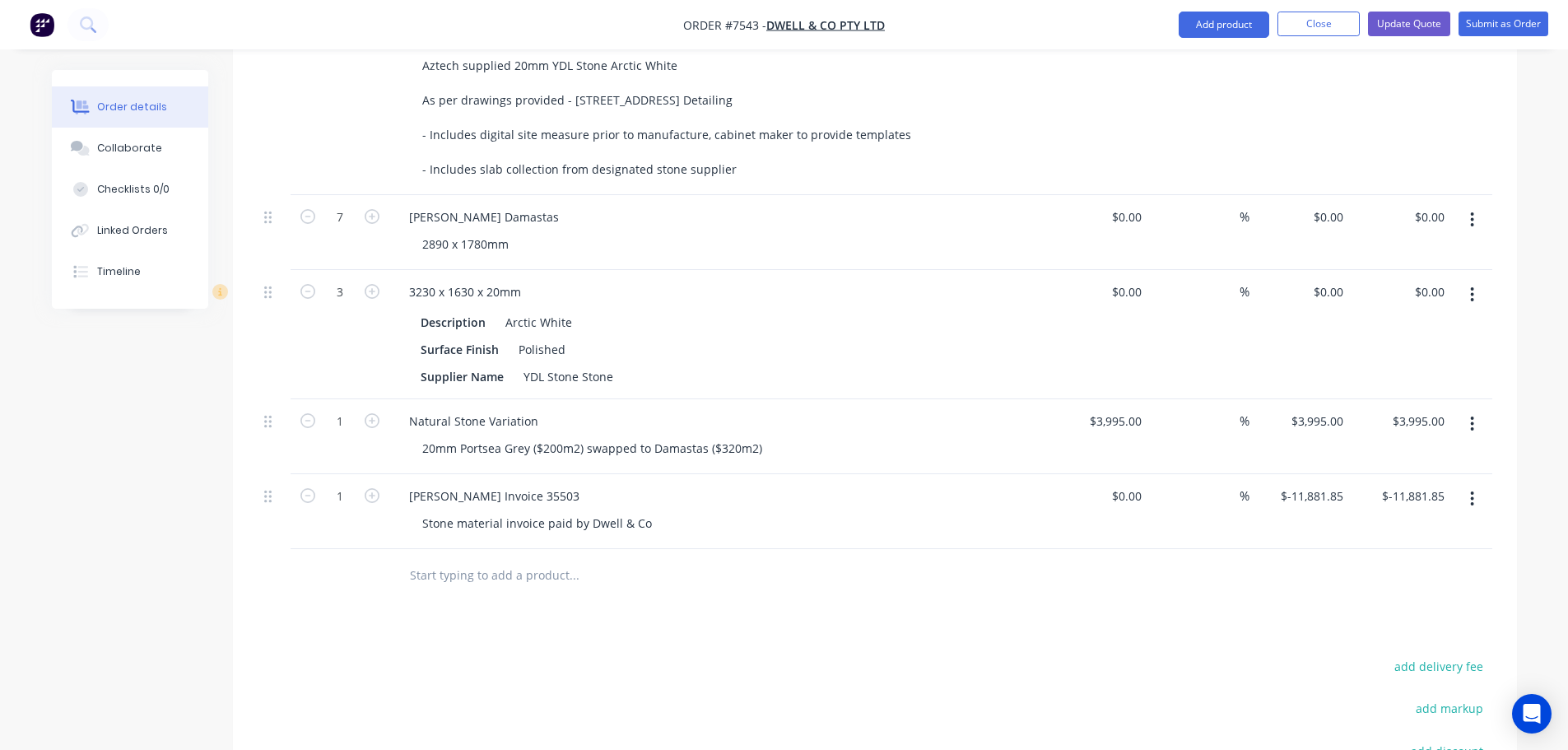
click at [848, 624] on div "Products Show / Hide columns Add product Qty Cost Markup Price Total 1 Site Add…" at bounding box center [874, 298] width 1283 height 1395
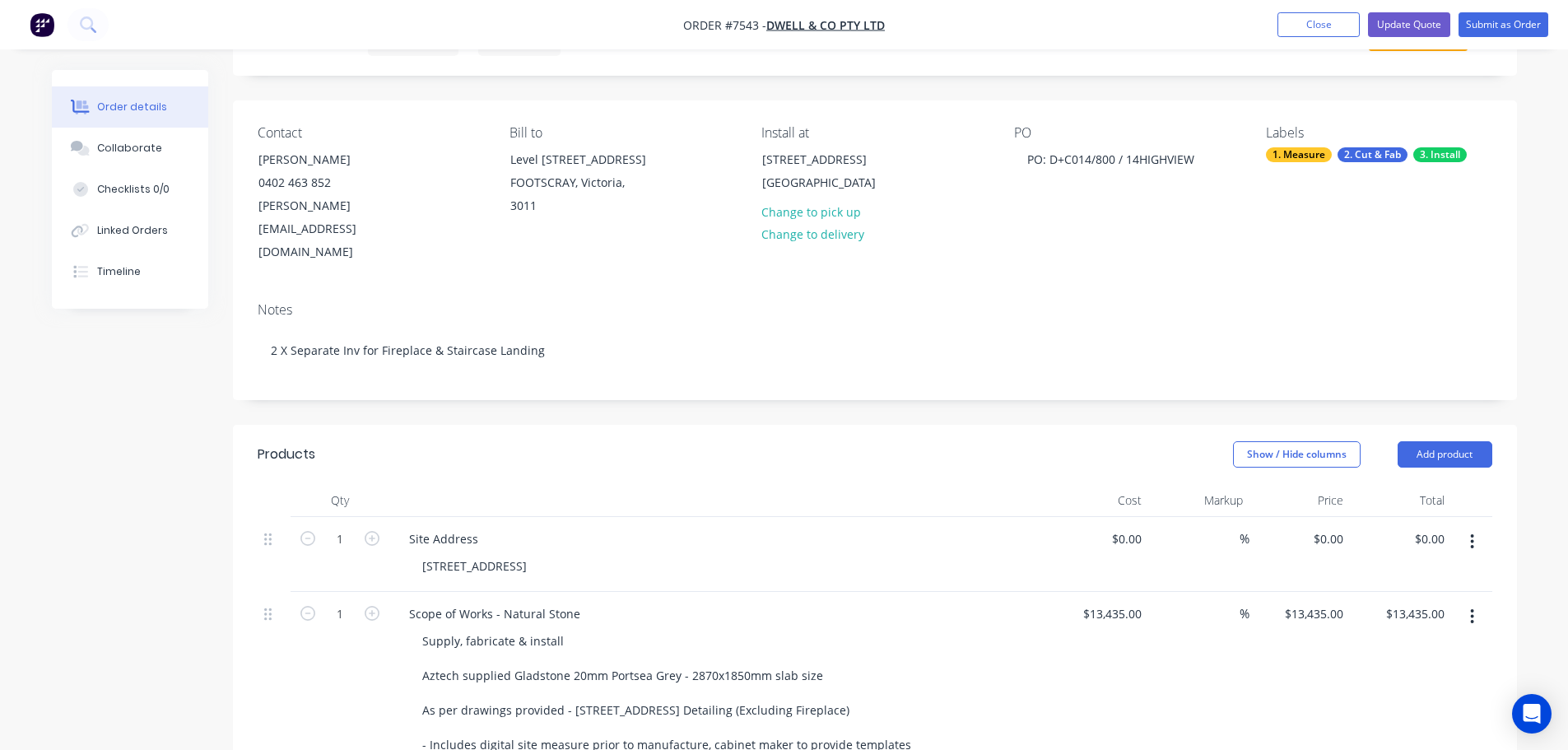
scroll to position [329, 0]
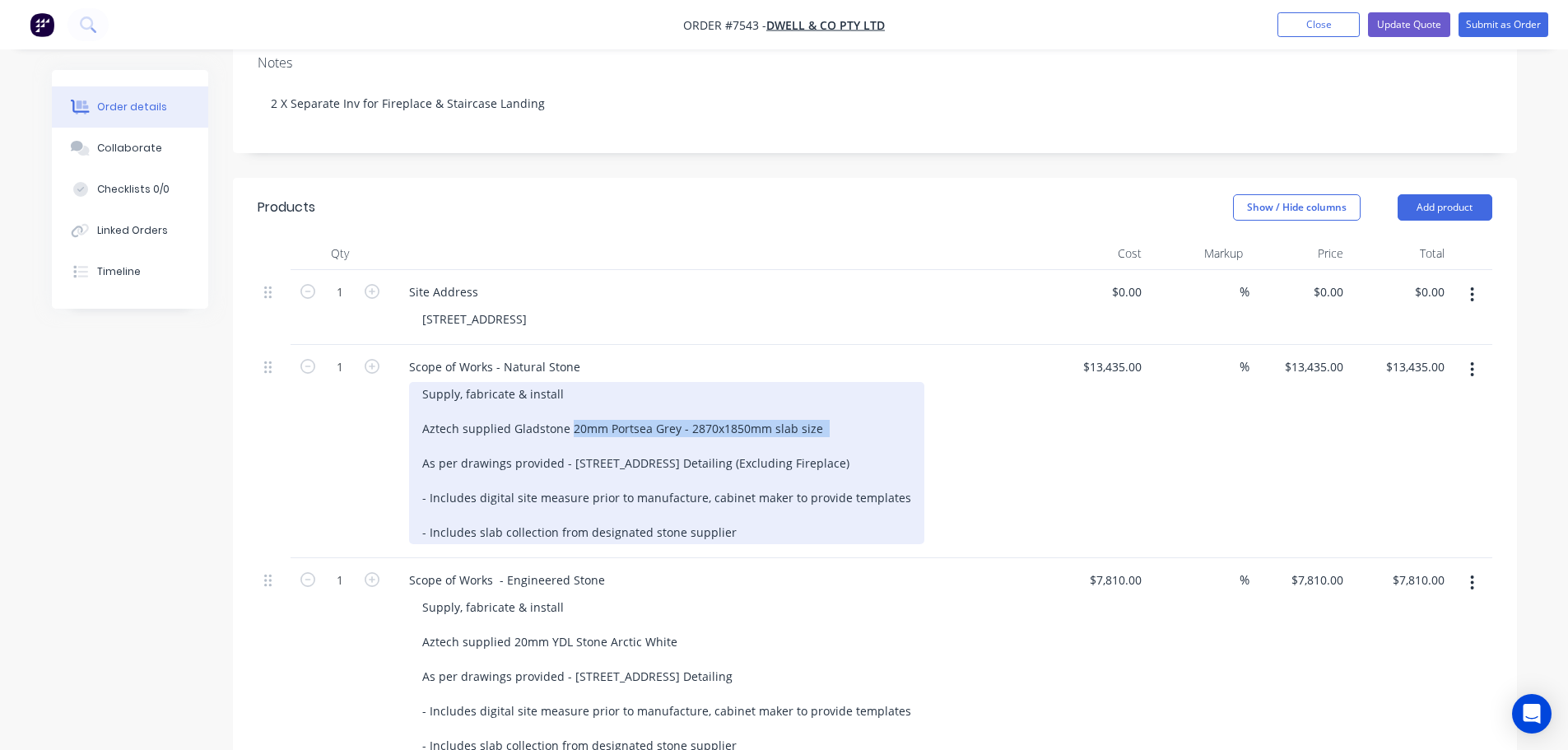
drag, startPoint x: 794, startPoint y: 404, endPoint x: 567, endPoint y: 400, distance: 227.0
click at [567, 400] on div "Supply, fabricate & install Aztech supplied Gladstone 20mm Portsea Grey - 2870x…" at bounding box center [667, 462] width 515 height 162
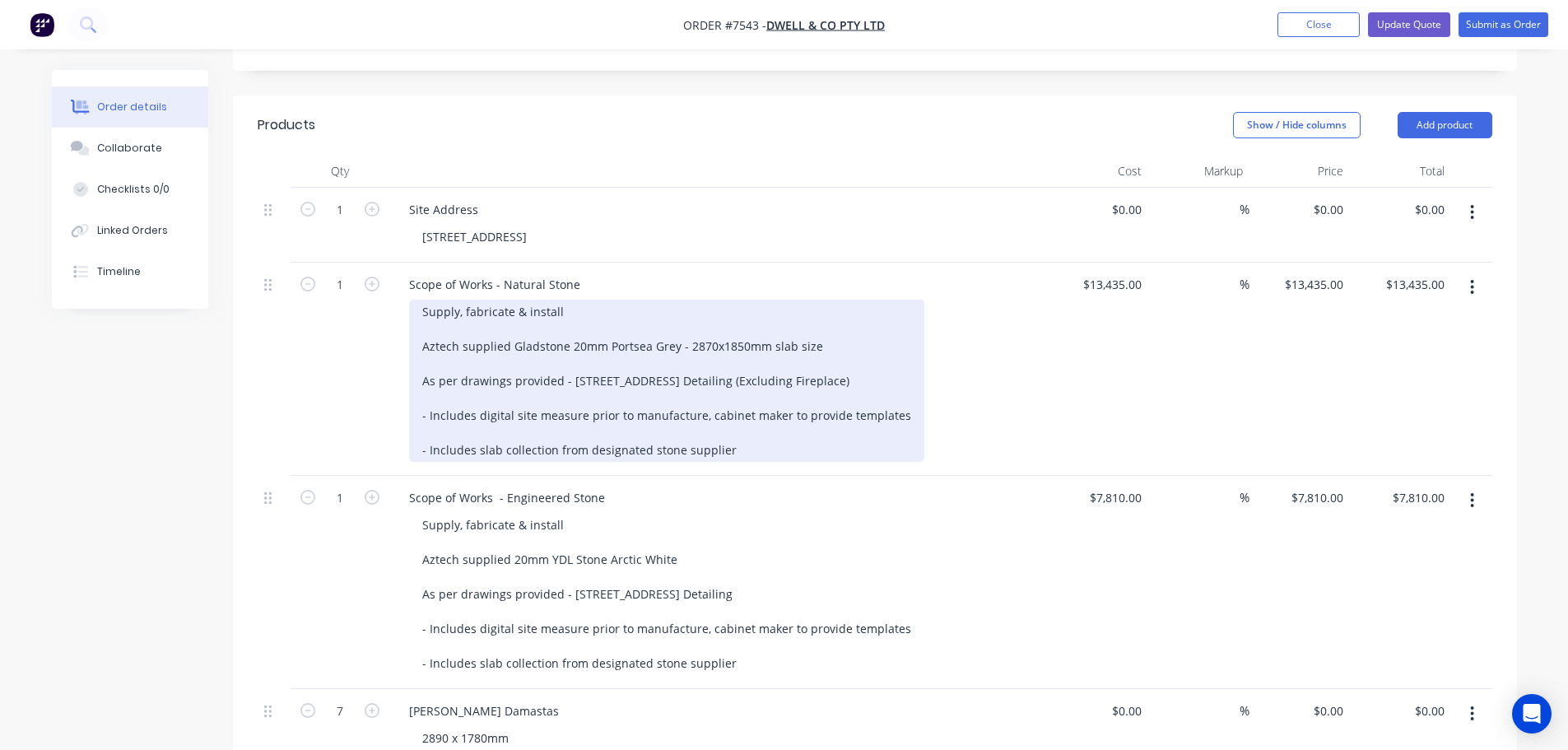
click at [677, 312] on div "Supply, fabricate & install Aztech supplied Gladstone 20mm Portsea Grey - 2870x…" at bounding box center [667, 380] width 515 height 162
drag, startPoint x: 826, startPoint y: 322, endPoint x: 395, endPoint y: 320, distance: 431.0
click at [395, 320] on div "Scope of Works - Natural Stone Supply, fabricate & install Aztech supplied Glad…" at bounding box center [718, 368] width 658 height 213
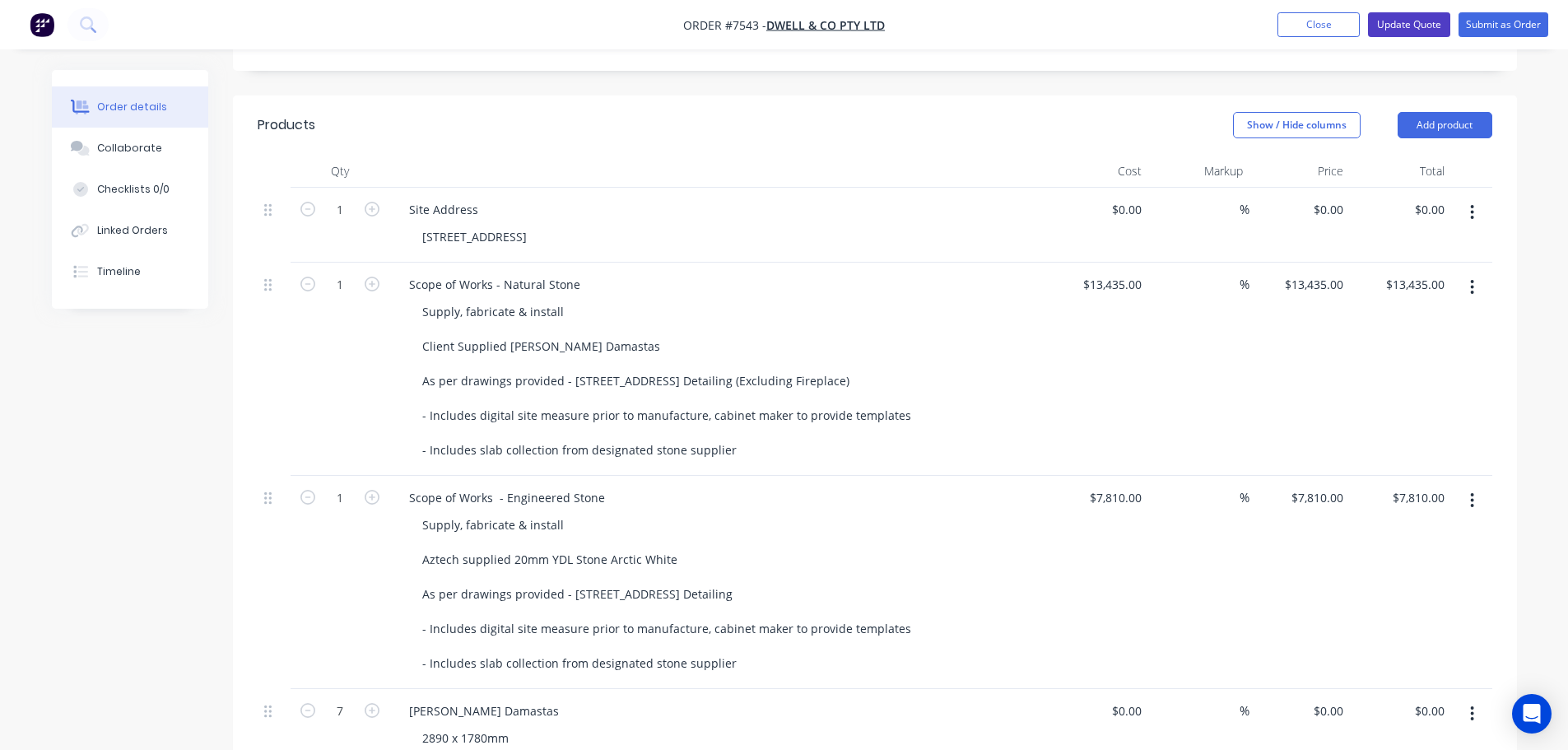
click at [1406, 24] on button "Update Quote" at bounding box center [1409, 25] width 82 height 25
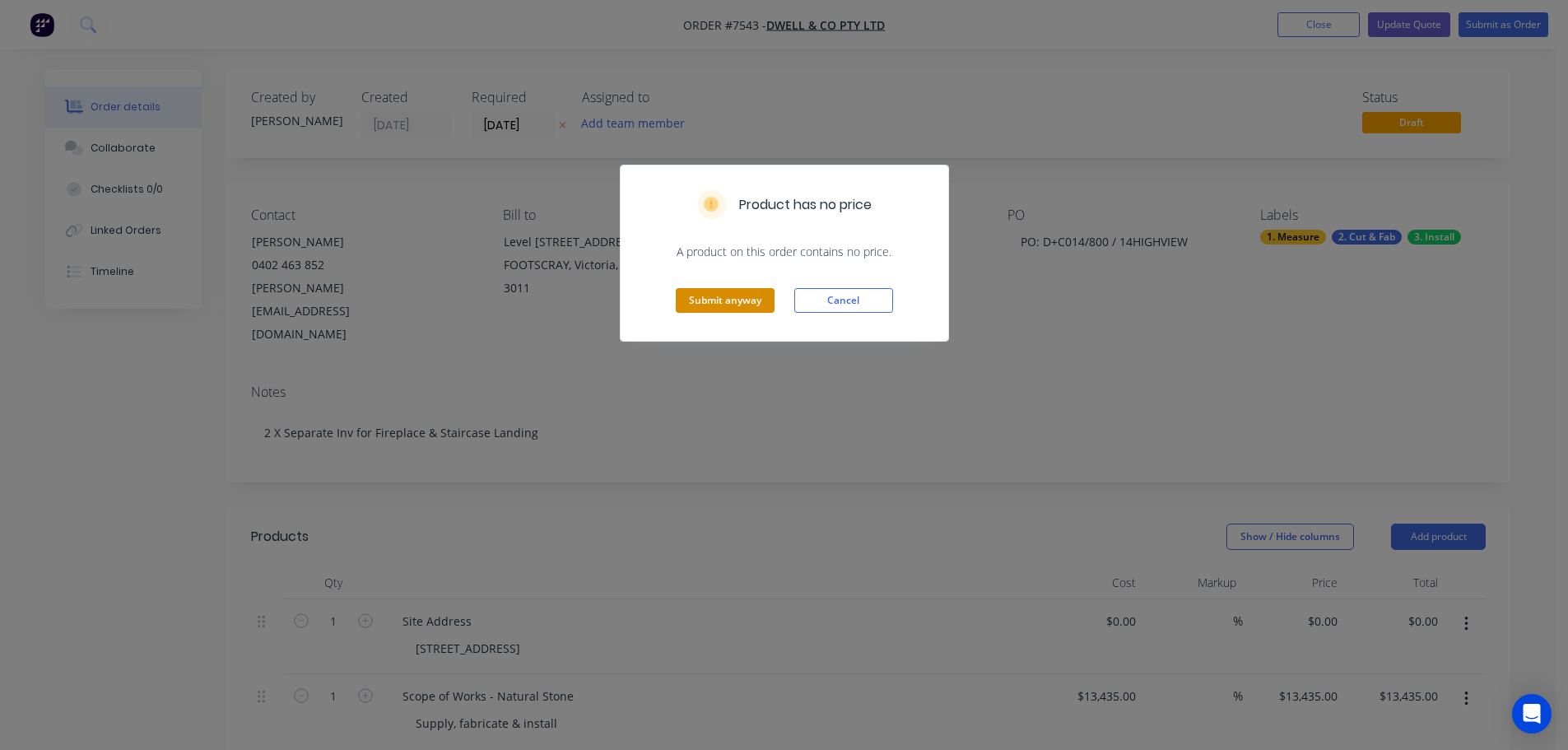
click at [725, 305] on button "Submit anyway" at bounding box center [725, 299] width 99 height 25
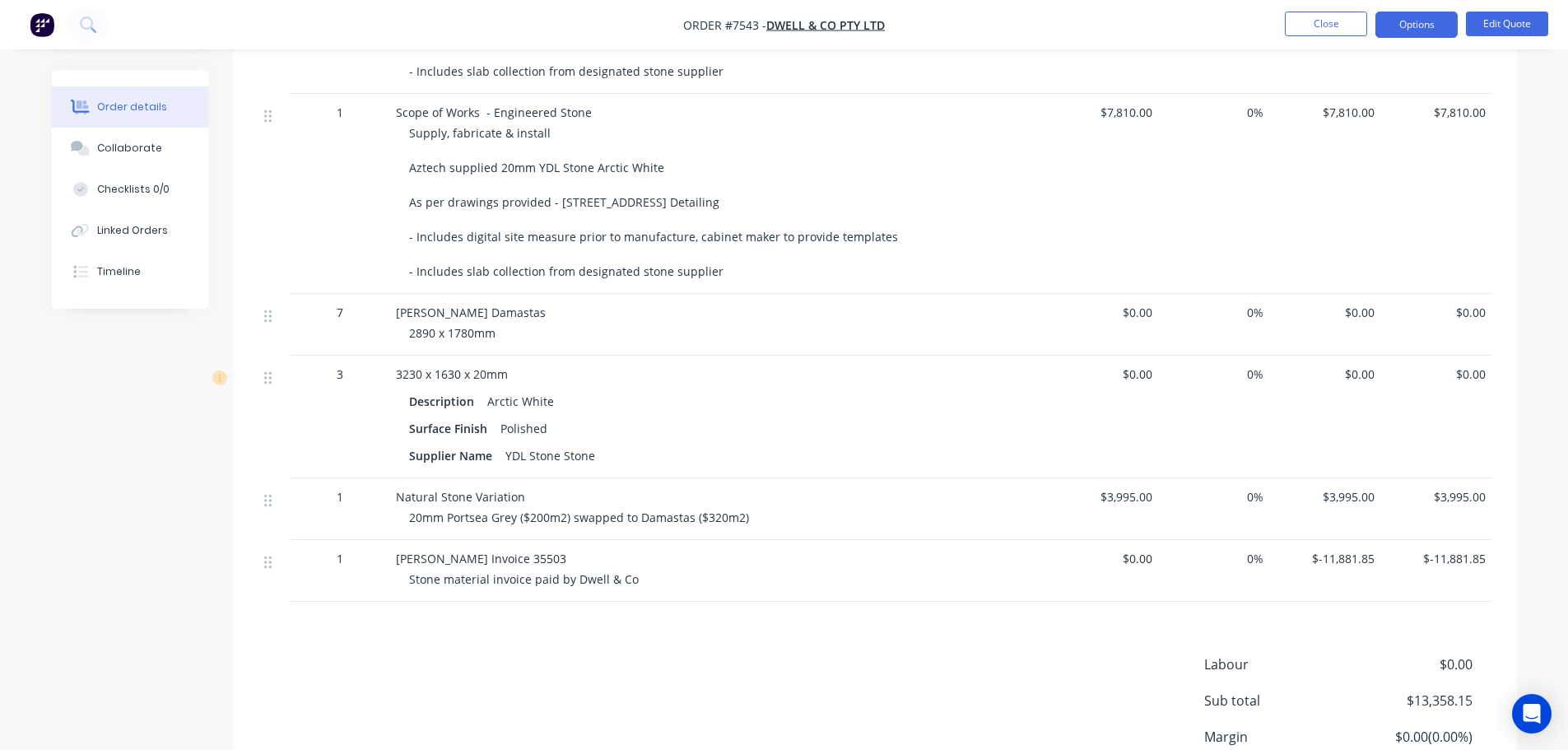
scroll to position [165, 0]
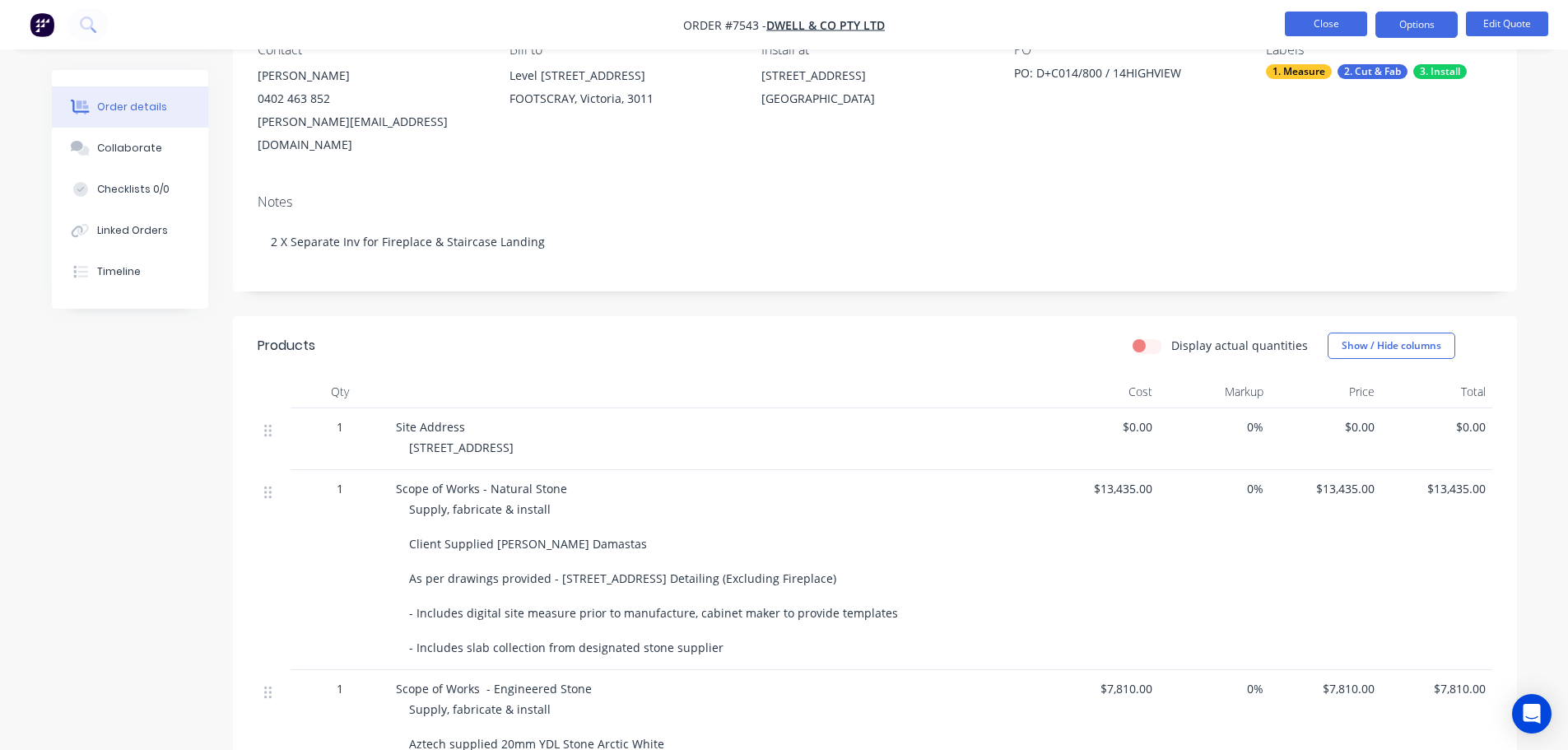
click at [1310, 15] on button "Close" at bounding box center [1325, 24] width 82 height 25
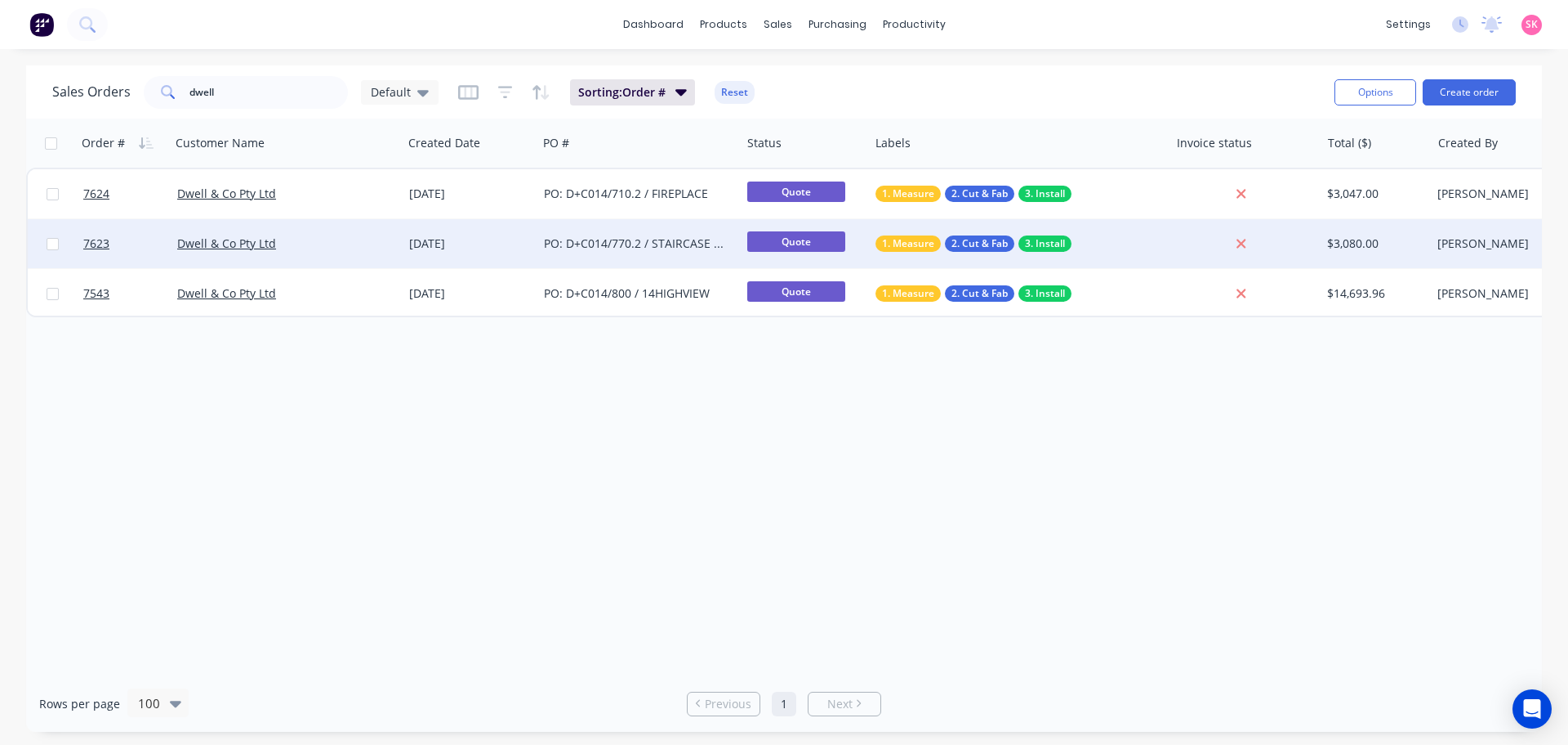
click at [536, 241] on div "[DATE]" at bounding box center [470, 244] width 134 height 49
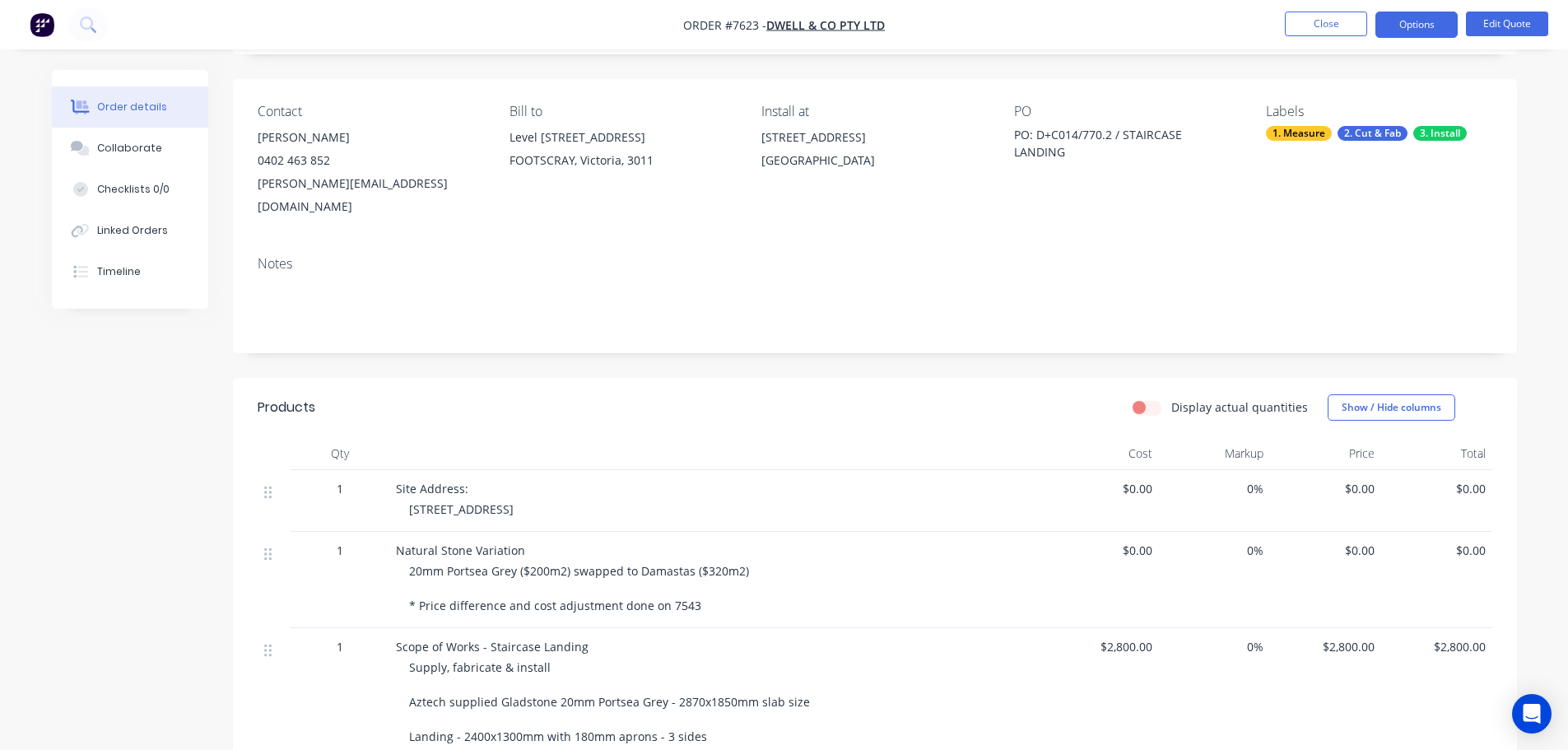
scroll to position [329, 0]
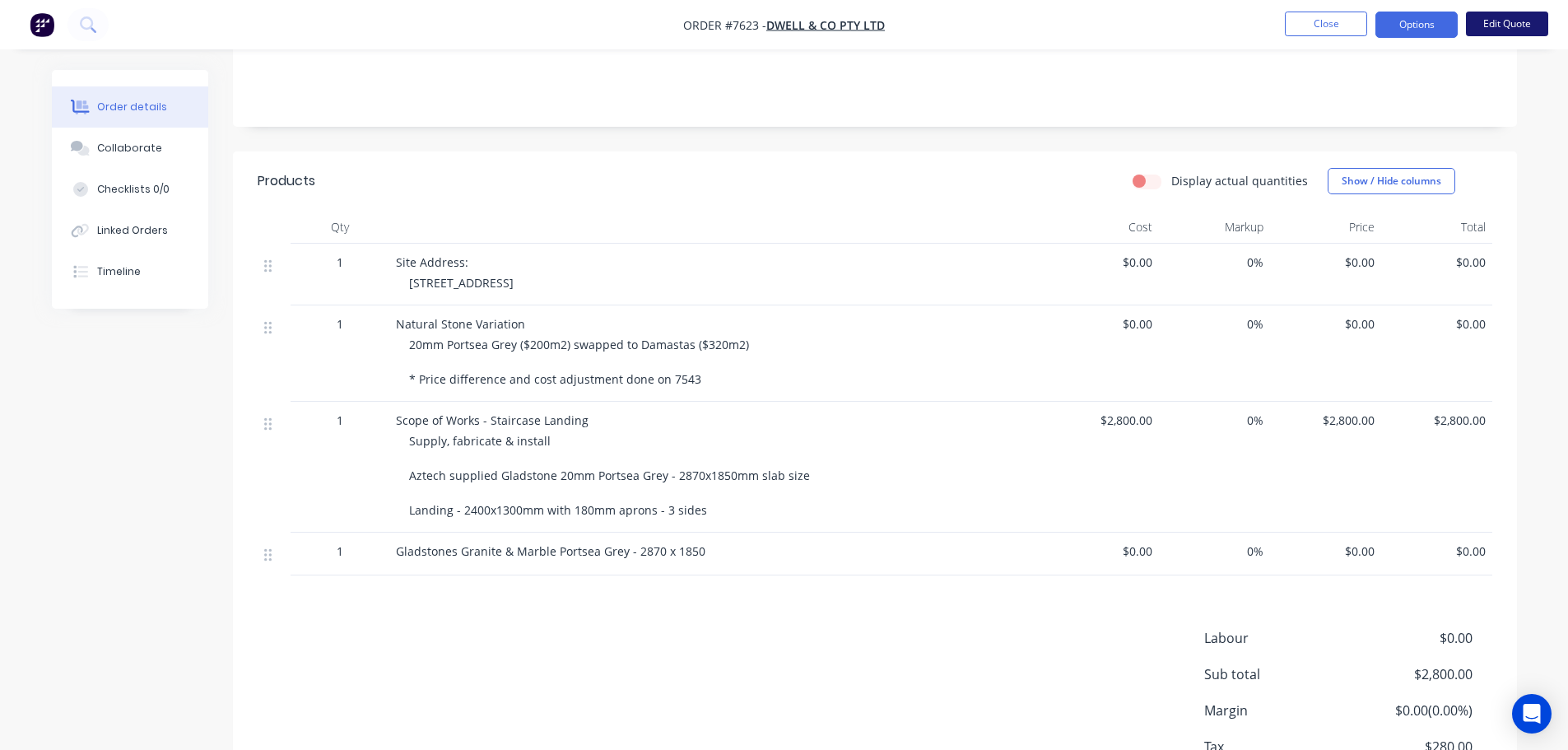
click at [1515, 17] on button "Edit Quote" at bounding box center [1507, 24] width 82 height 25
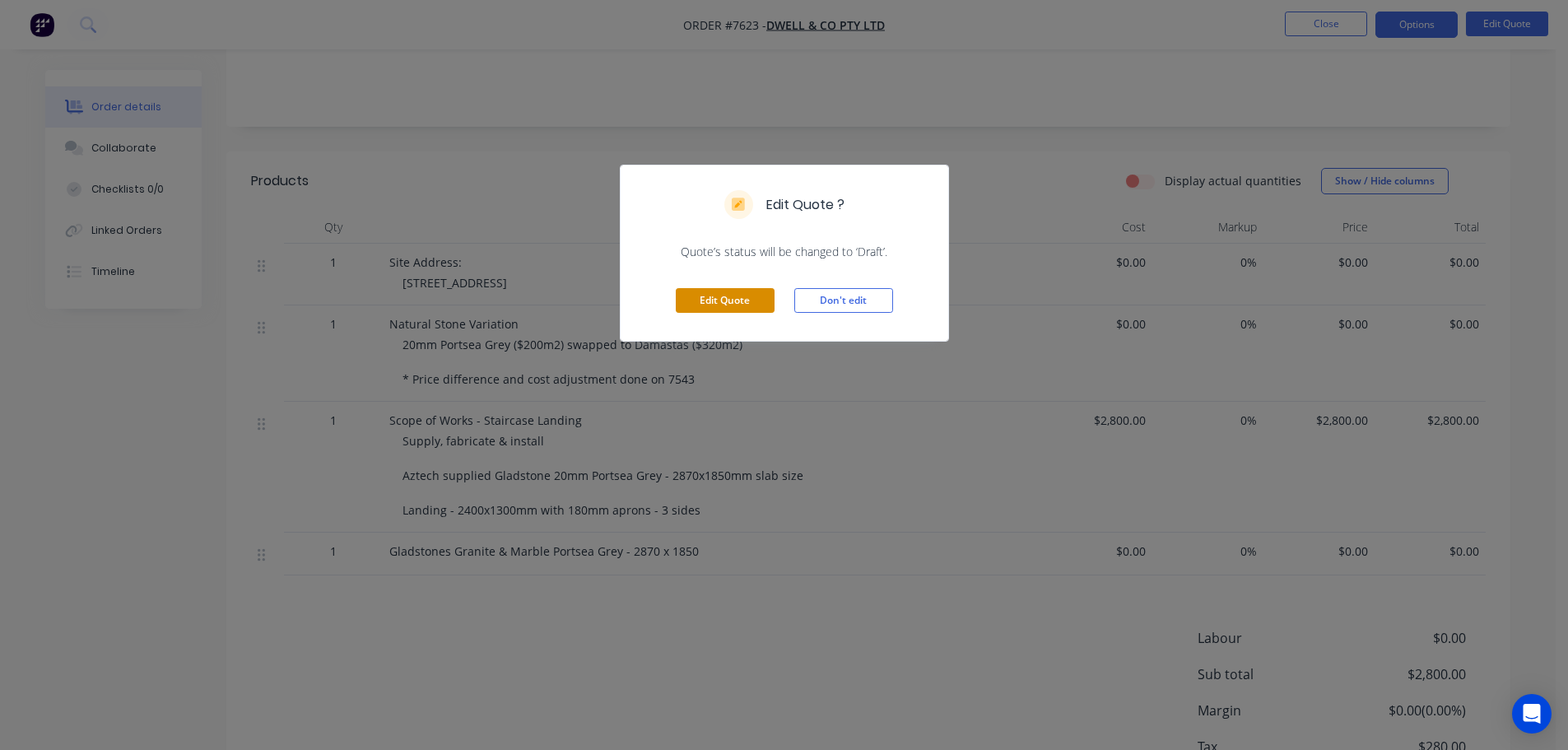
click at [721, 297] on button "Edit Quote" at bounding box center [725, 299] width 99 height 25
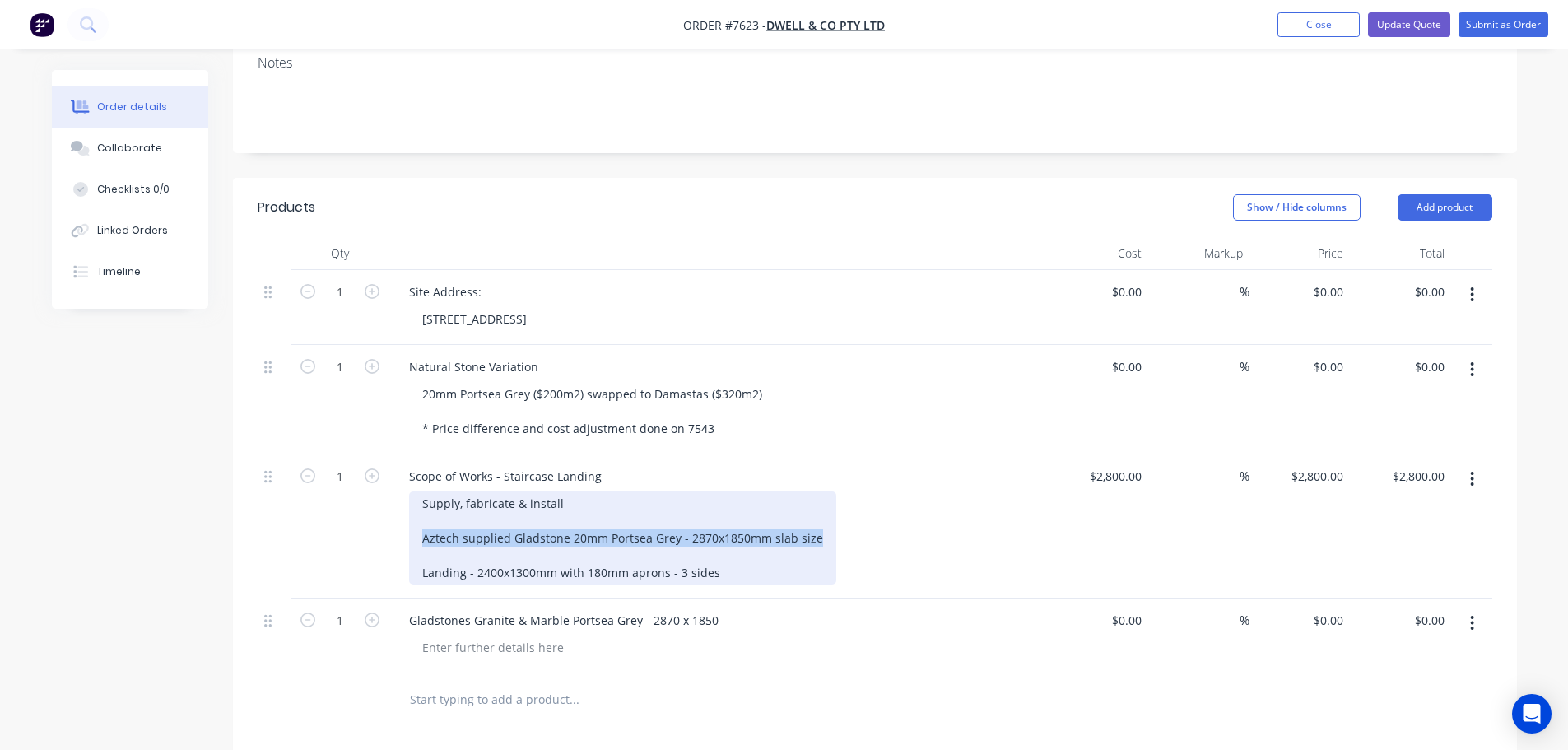
drag, startPoint x: 471, startPoint y: 516, endPoint x: 337, endPoint y: 515, distance: 134.0
click at [338, 516] on div "1 Scope of Works - Staircase Landing Supply, fabricate & install Aztech supplie…" at bounding box center [874, 526] width 1234 height 144
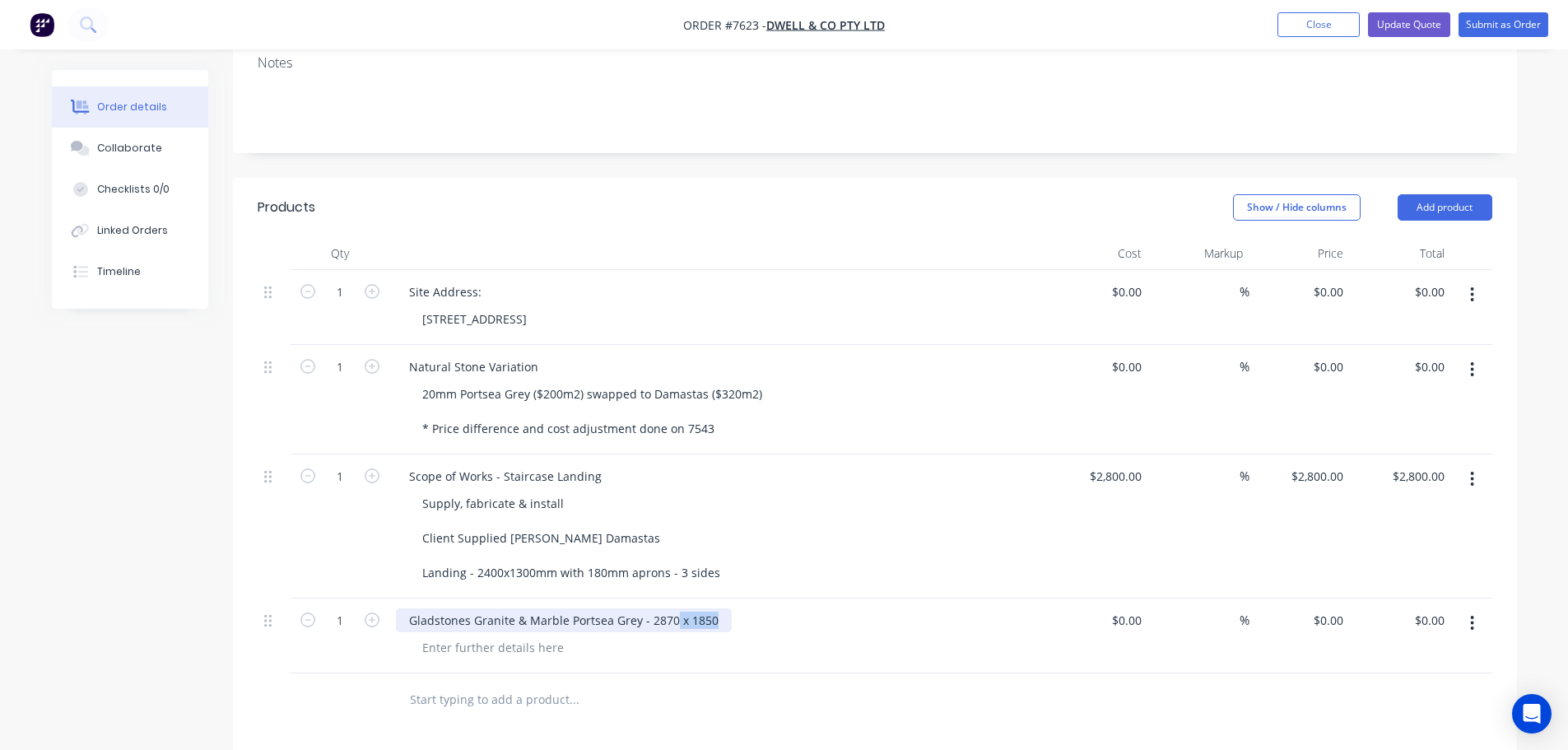
drag, startPoint x: 708, startPoint y: 597, endPoint x: 667, endPoint y: 597, distance: 41.0
click at [667, 608] on div "Gladstones Granite & Marble Portsea Grey - 2870 x 1850" at bounding box center [564, 619] width 336 height 24
click at [721, 608] on div "Gladstones Granite & Marble Portsea Grey - 2870 x 1850" at bounding box center [564, 619] width 336 height 24
drag, startPoint x: 715, startPoint y: 594, endPoint x: 206, endPoint y: 588, distance: 509.0
click at [243, 595] on div "Qty Cost Markup Price Total 1 Site Address: 14 Highview Road, Bentleigh East $0…" at bounding box center [874, 481] width 1283 height 490
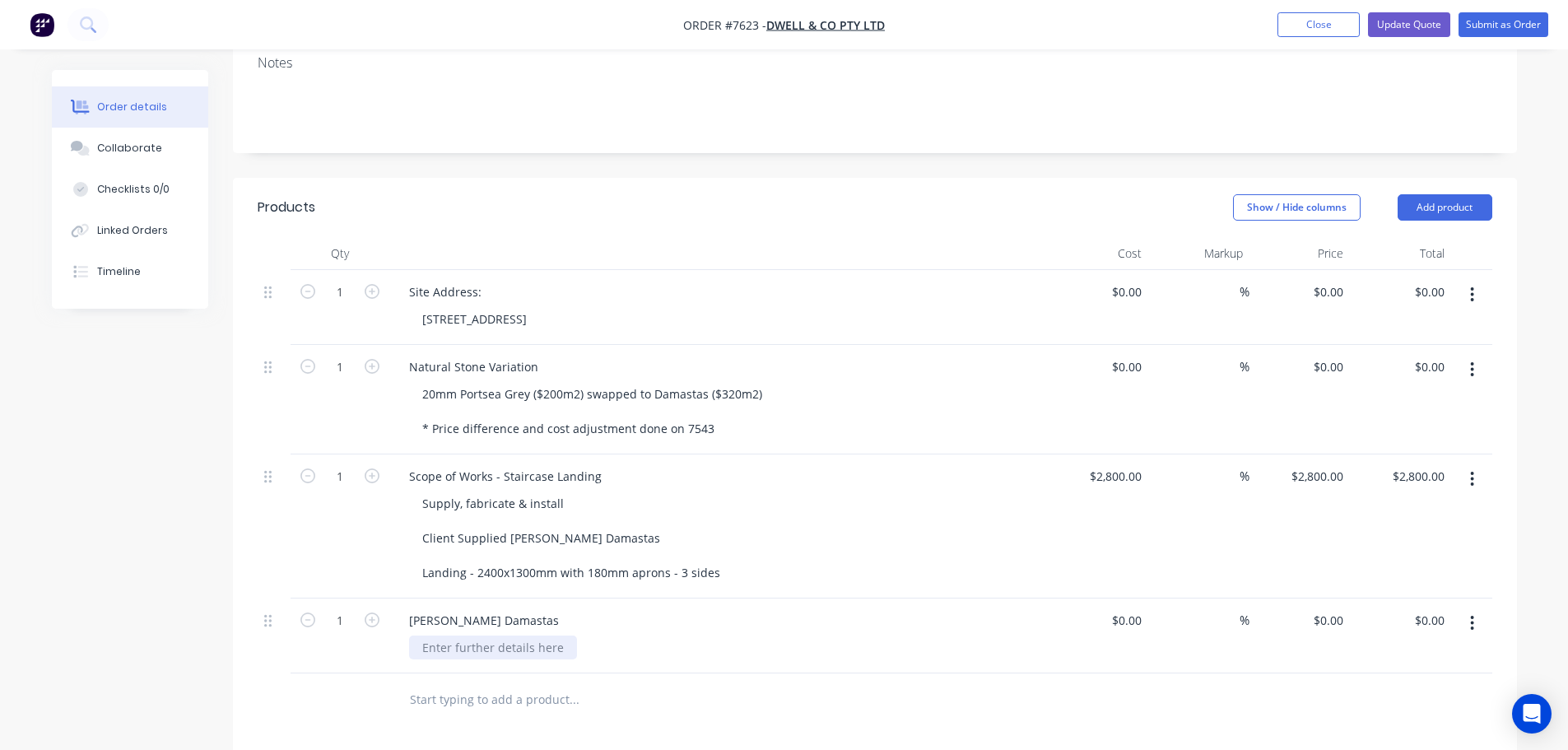
click at [449, 635] on div at bounding box center [493, 647] width 168 height 24
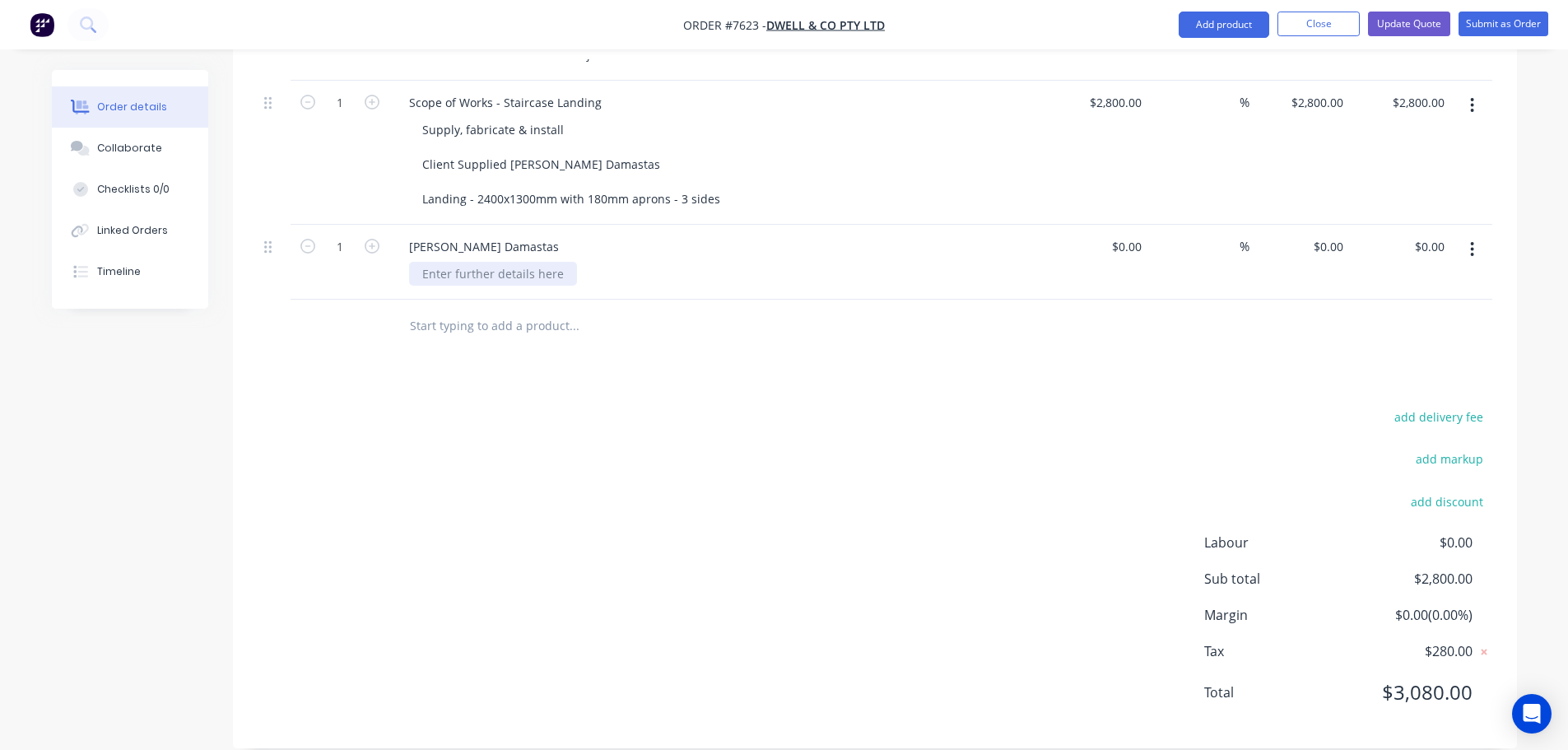
click at [466, 262] on div at bounding box center [493, 274] width 168 height 24
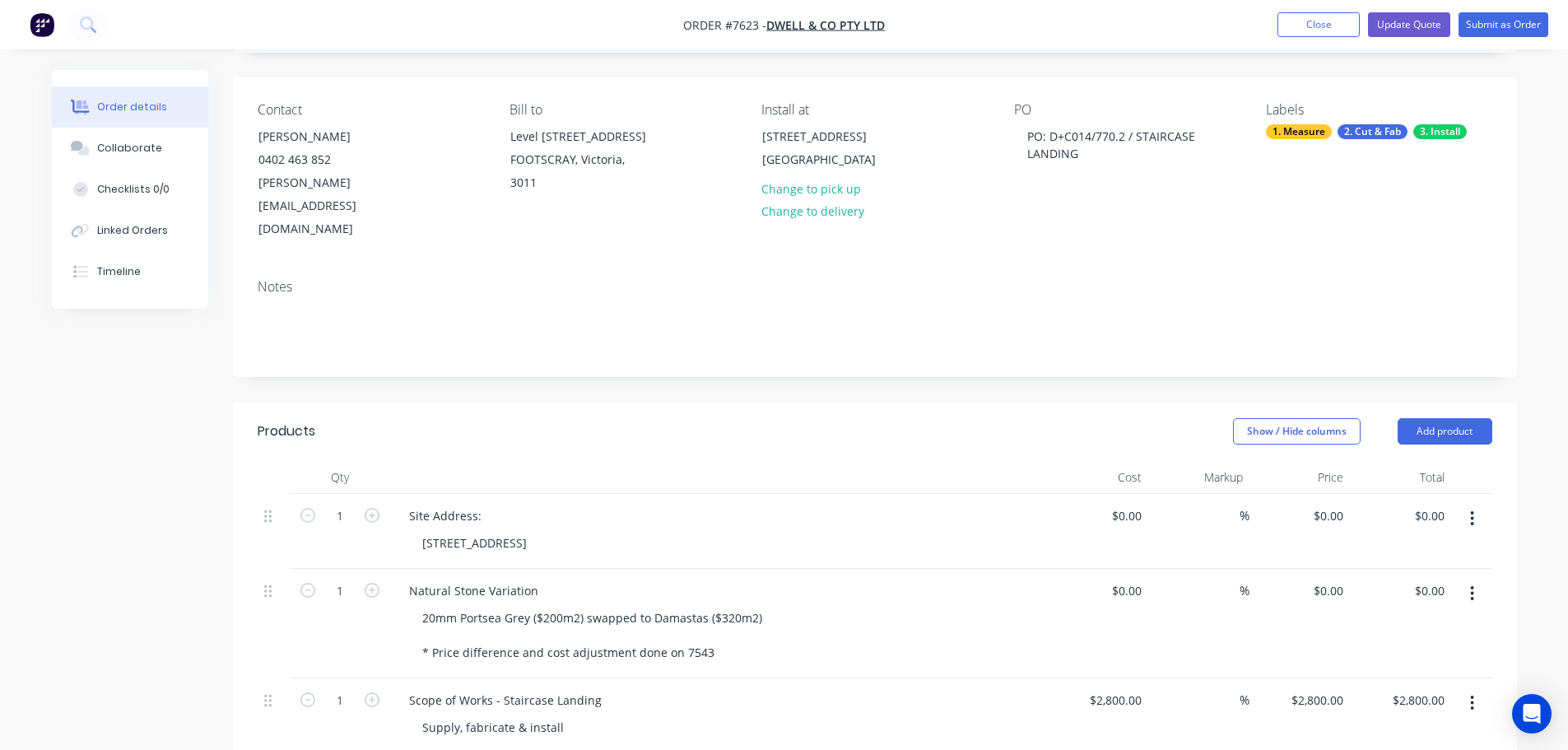
scroll to position [0, 0]
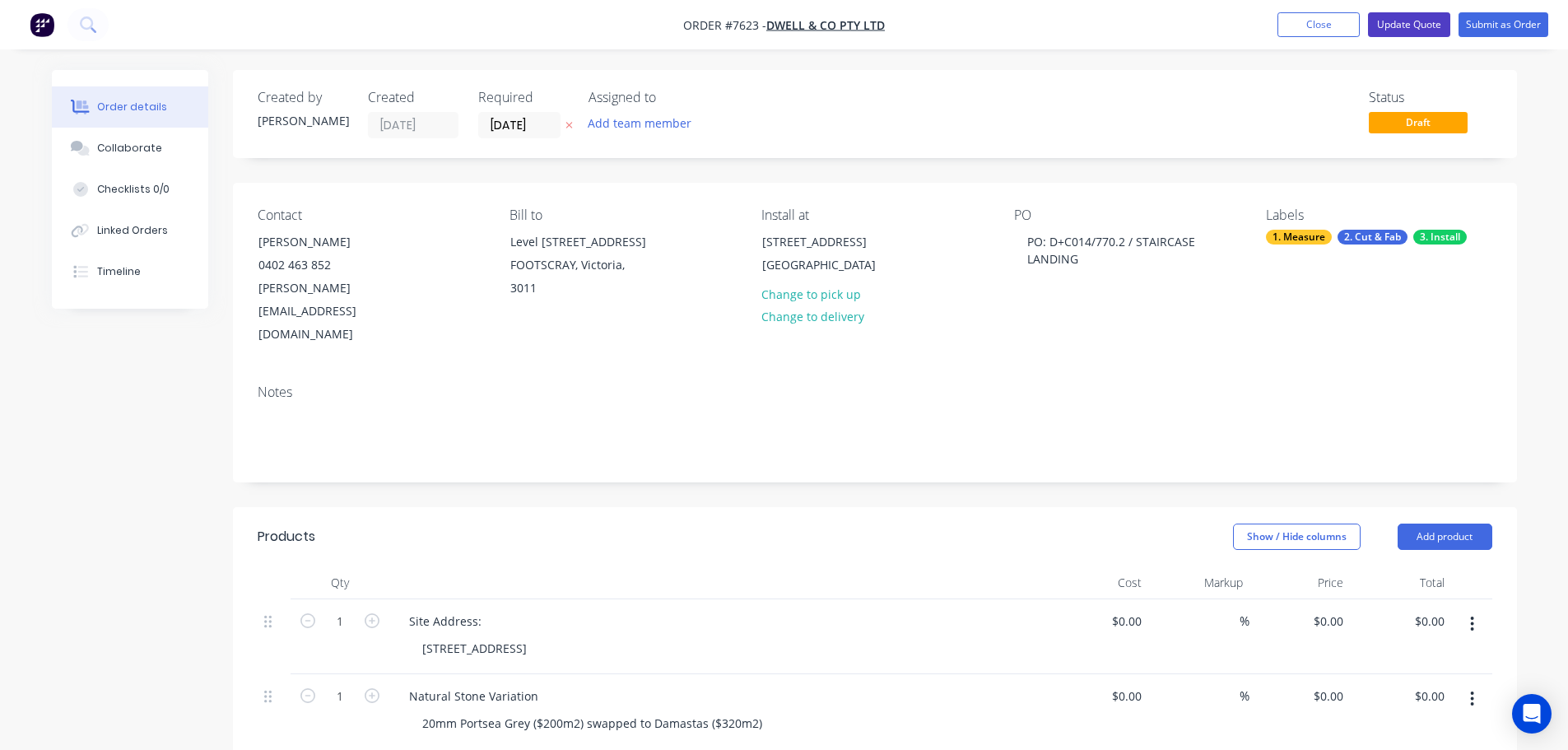
click at [1431, 25] on button "Update Quote" at bounding box center [1409, 25] width 82 height 25
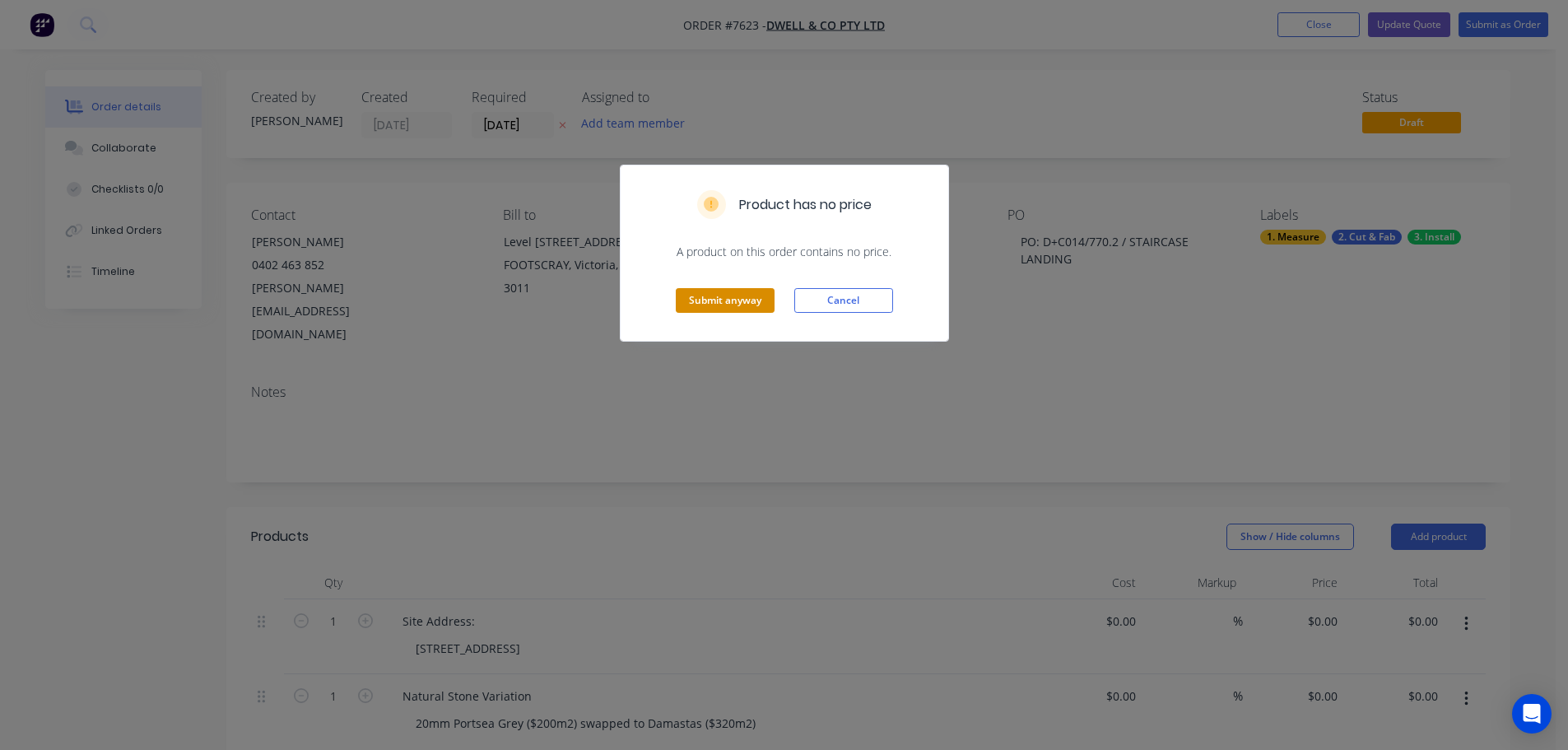
click at [725, 297] on button "Submit anyway" at bounding box center [725, 299] width 99 height 25
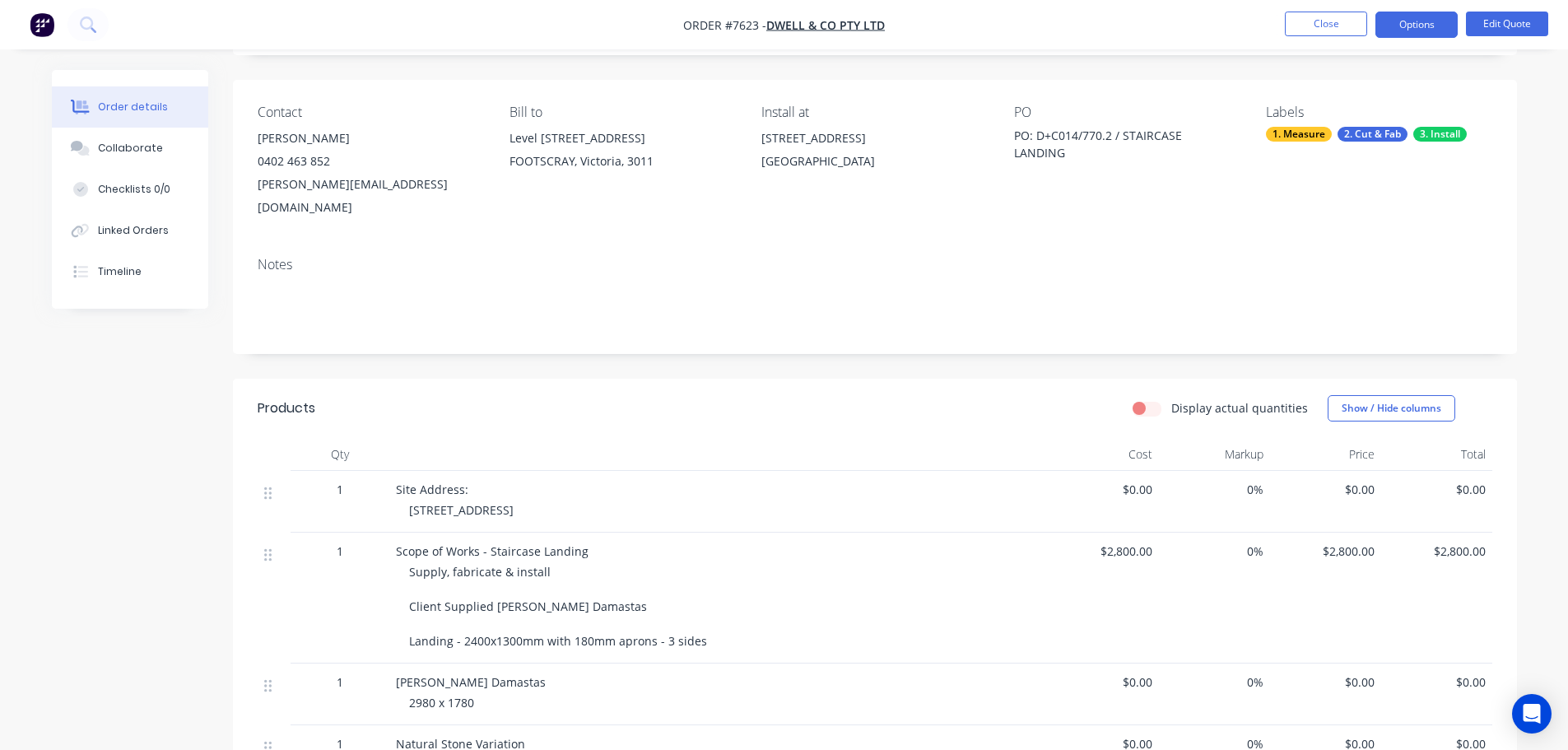
scroll to position [246, 0]
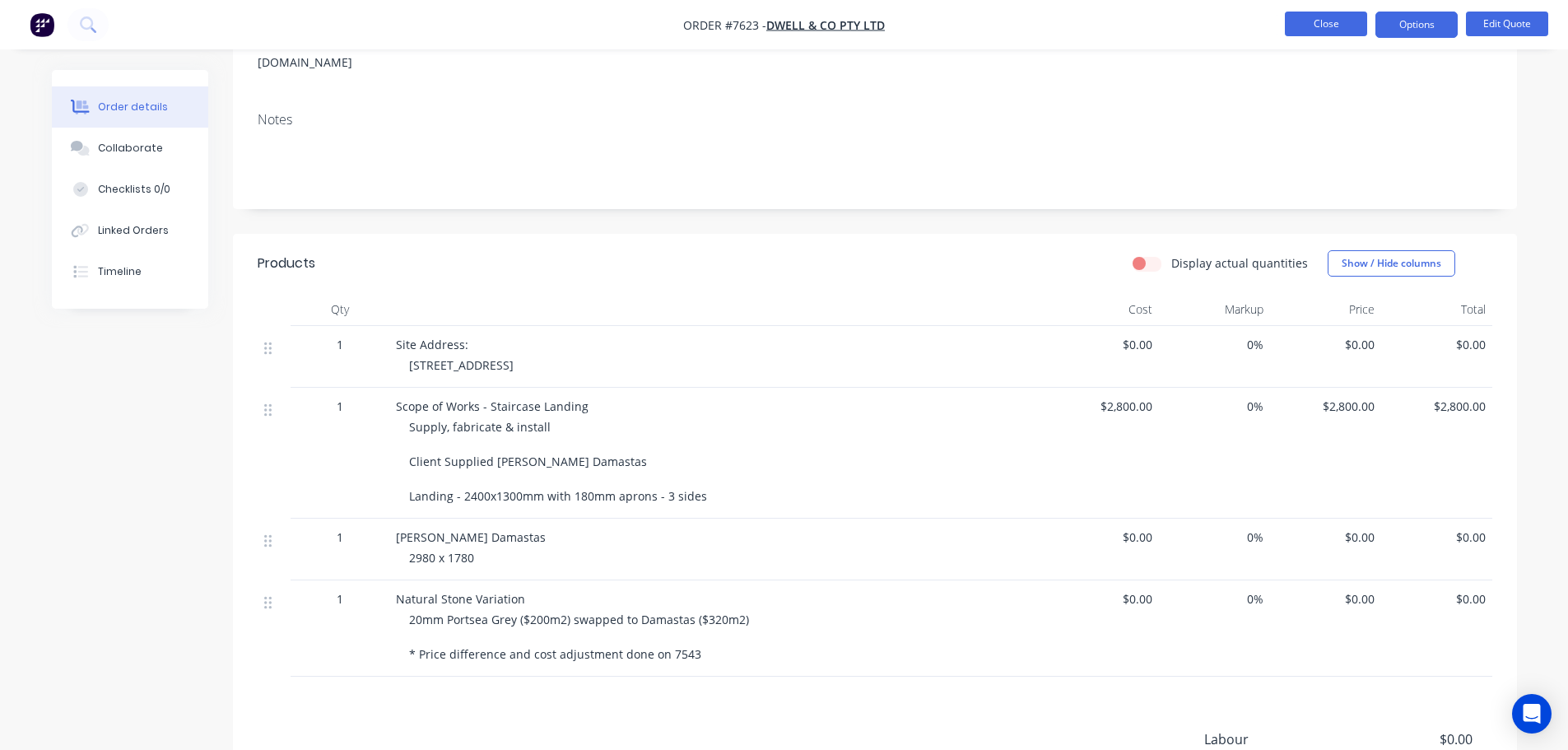
click at [1311, 27] on button "Close" at bounding box center [1325, 24] width 82 height 25
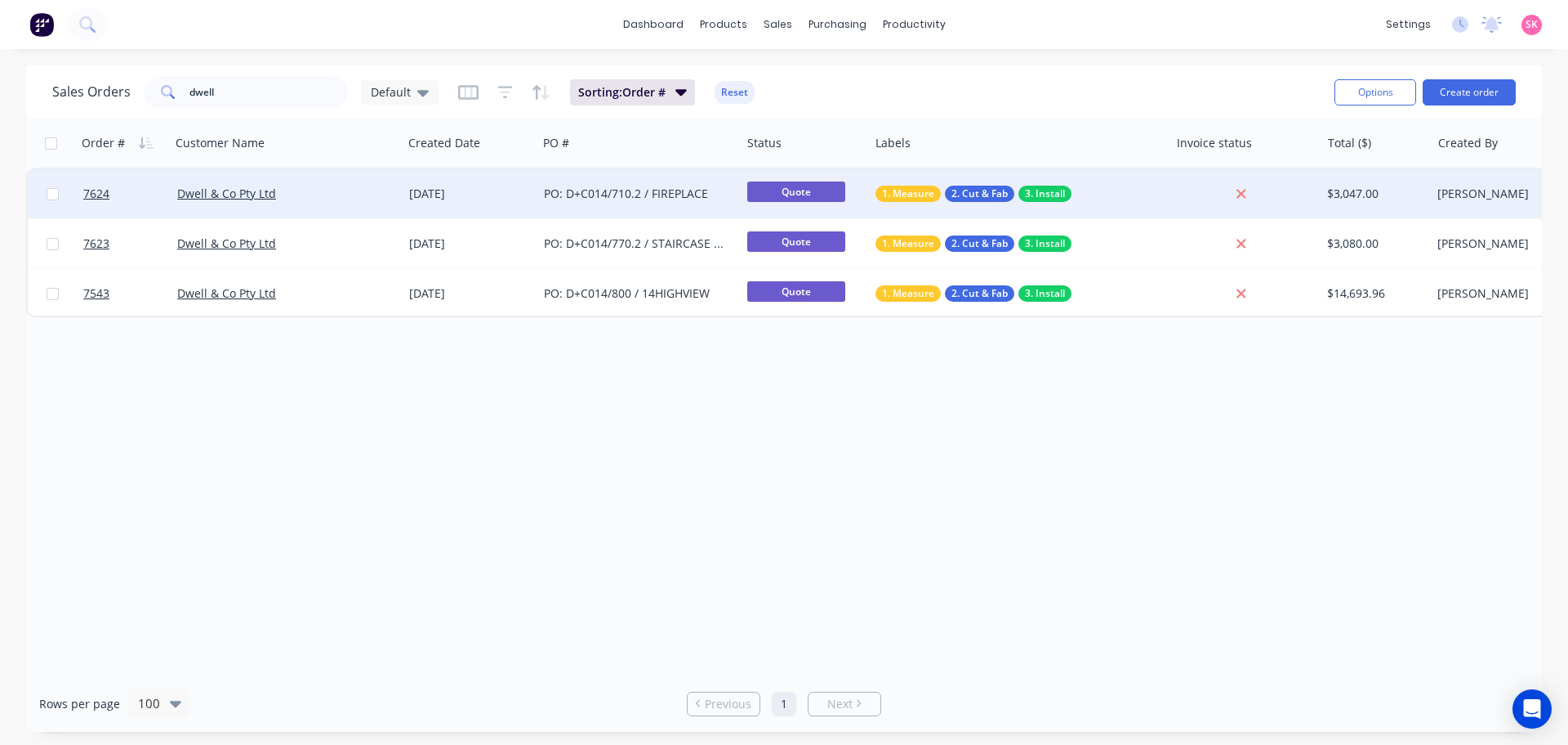
click at [426, 193] on div "[DATE]" at bounding box center [470, 193] width 122 height 17
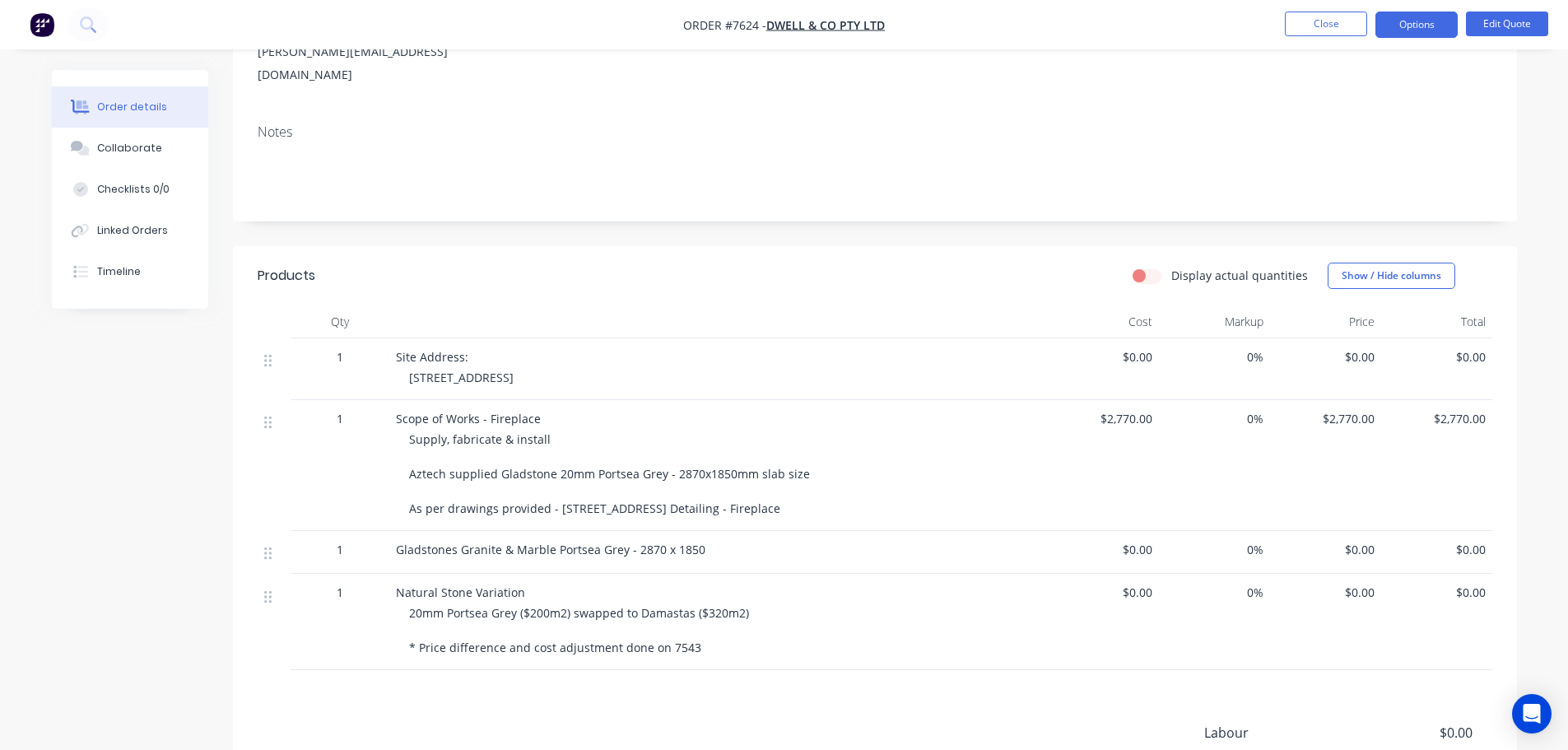
scroll to position [411, 0]
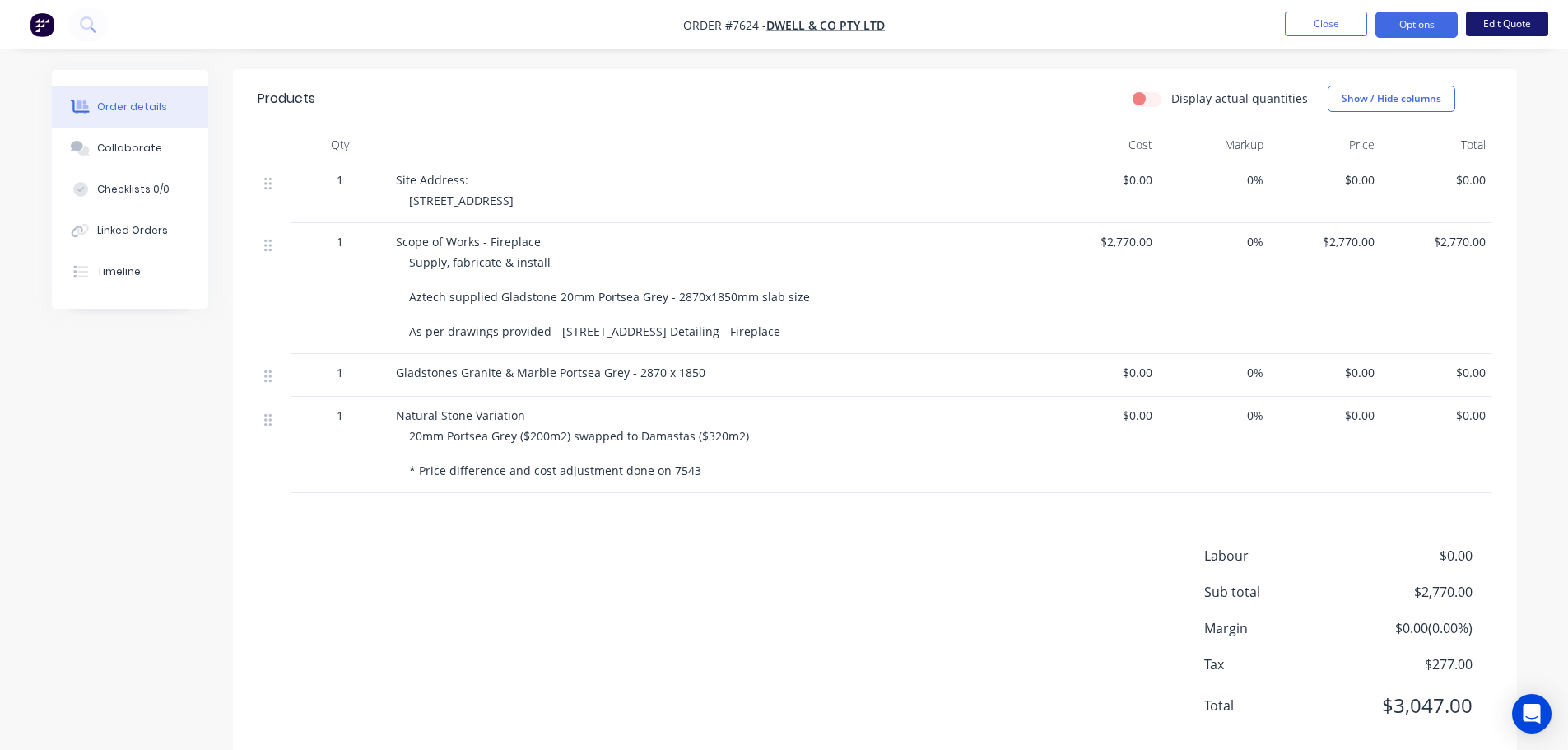
click at [1491, 22] on button "Edit Quote" at bounding box center [1507, 24] width 82 height 25
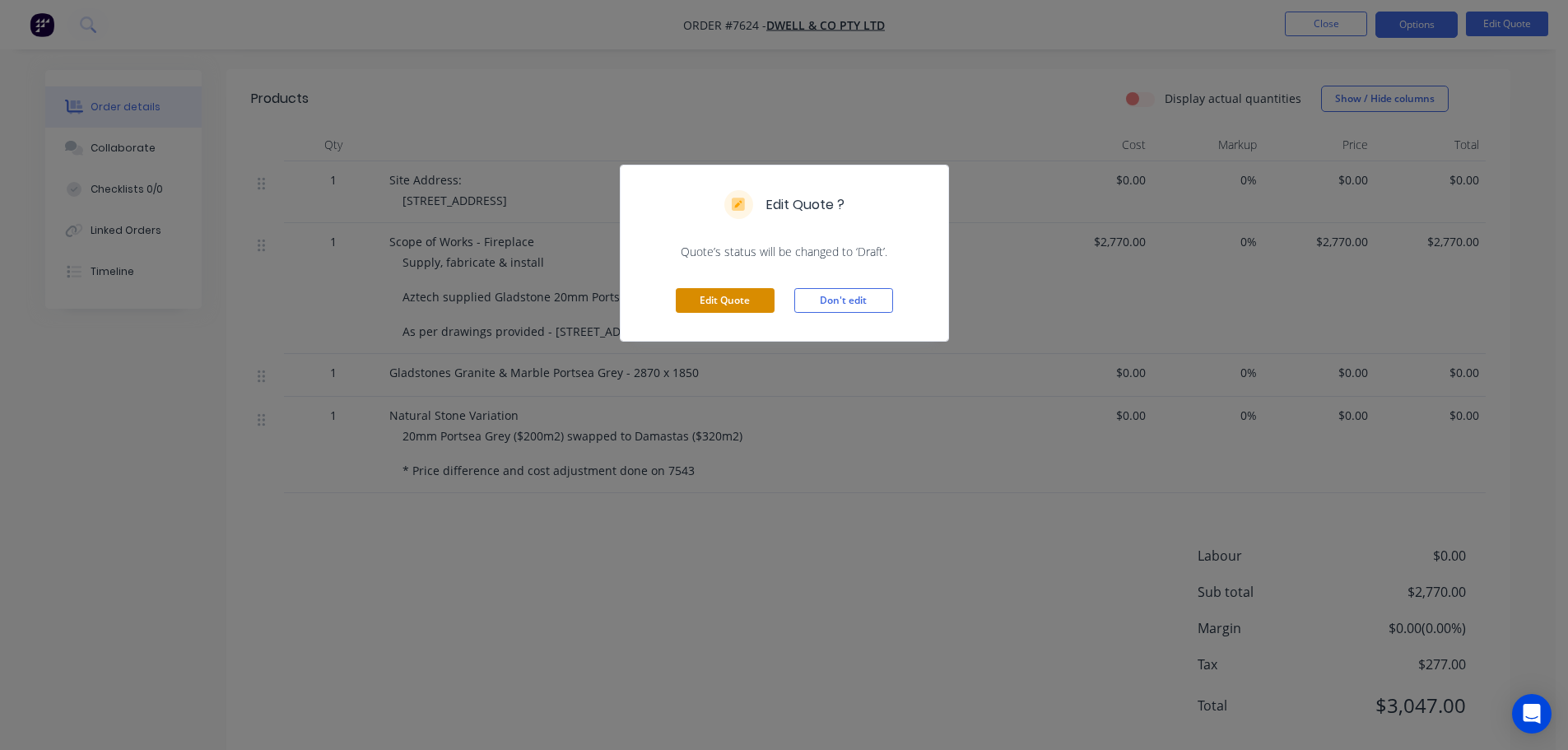
click at [763, 292] on button "Edit Quote" at bounding box center [725, 299] width 99 height 25
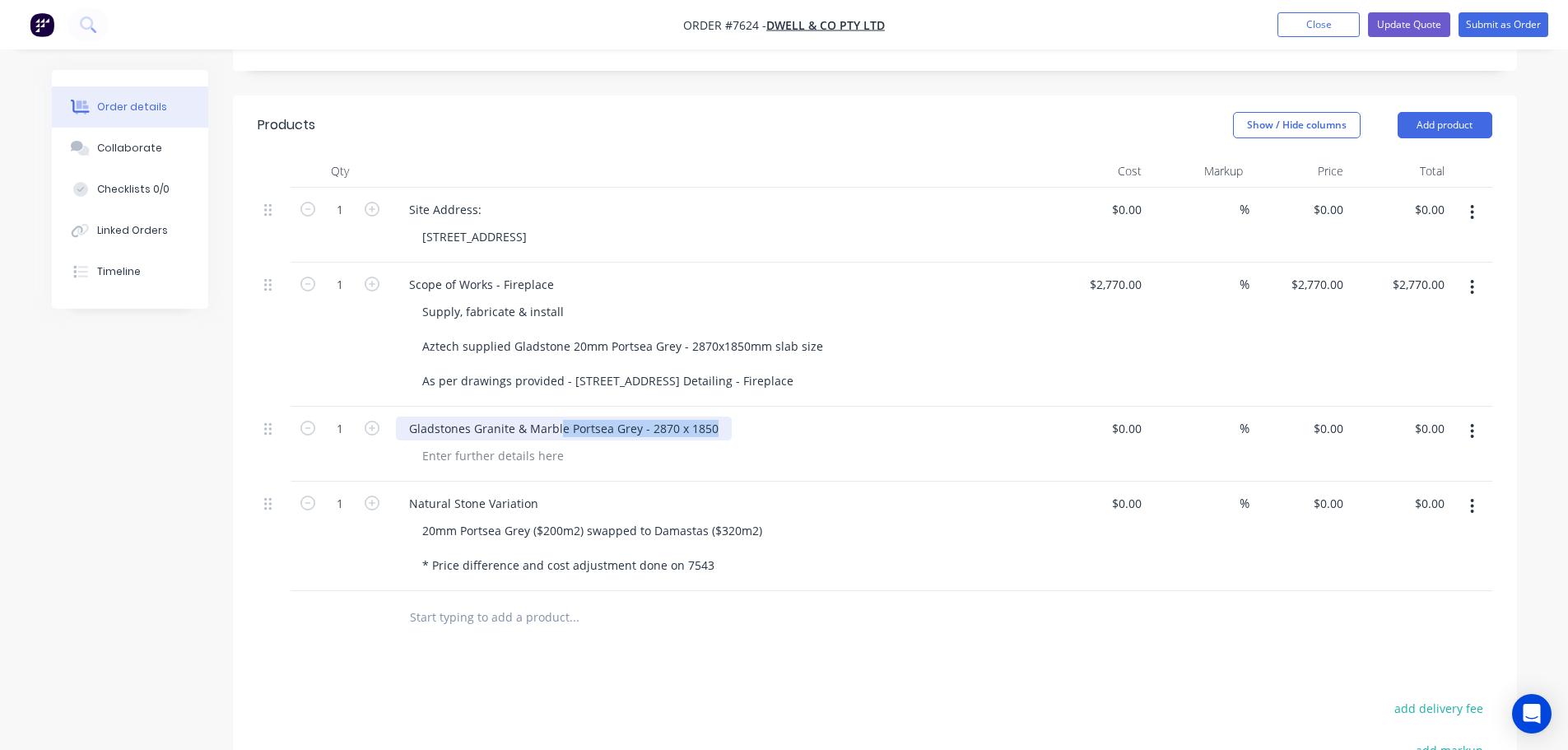
drag, startPoint x: 709, startPoint y: 404, endPoint x: 120, endPoint y: 404, distance: 589.0
click at [265, 413] on div "1 Gladstones Granite & Marble Portsea Grey - 2870 x 1850 $0.00 $0.00 % $0.00 $0…" at bounding box center [874, 444] width 1234 height 75
click at [440, 444] on div at bounding box center [493, 455] width 168 height 24
click at [468, 444] on div at bounding box center [493, 455] width 168 height 24
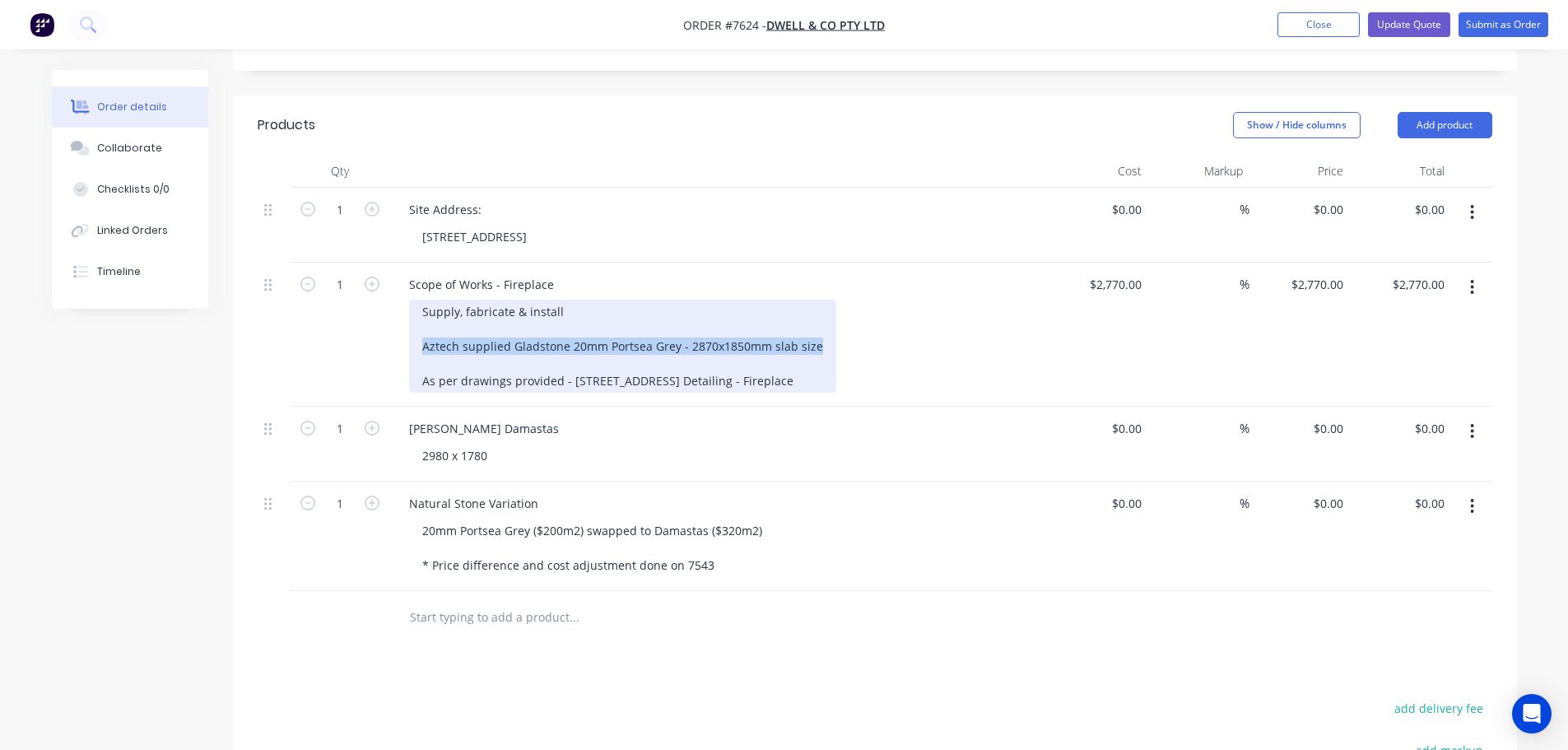
drag, startPoint x: 835, startPoint y: 326, endPoint x: 374, endPoint y: 319, distance: 461.1
click at [374, 319] on div "1 Scope of Works - Fireplace Supply, fabricate & install Aztech supplied Gladst…" at bounding box center [874, 334] width 1234 height 144
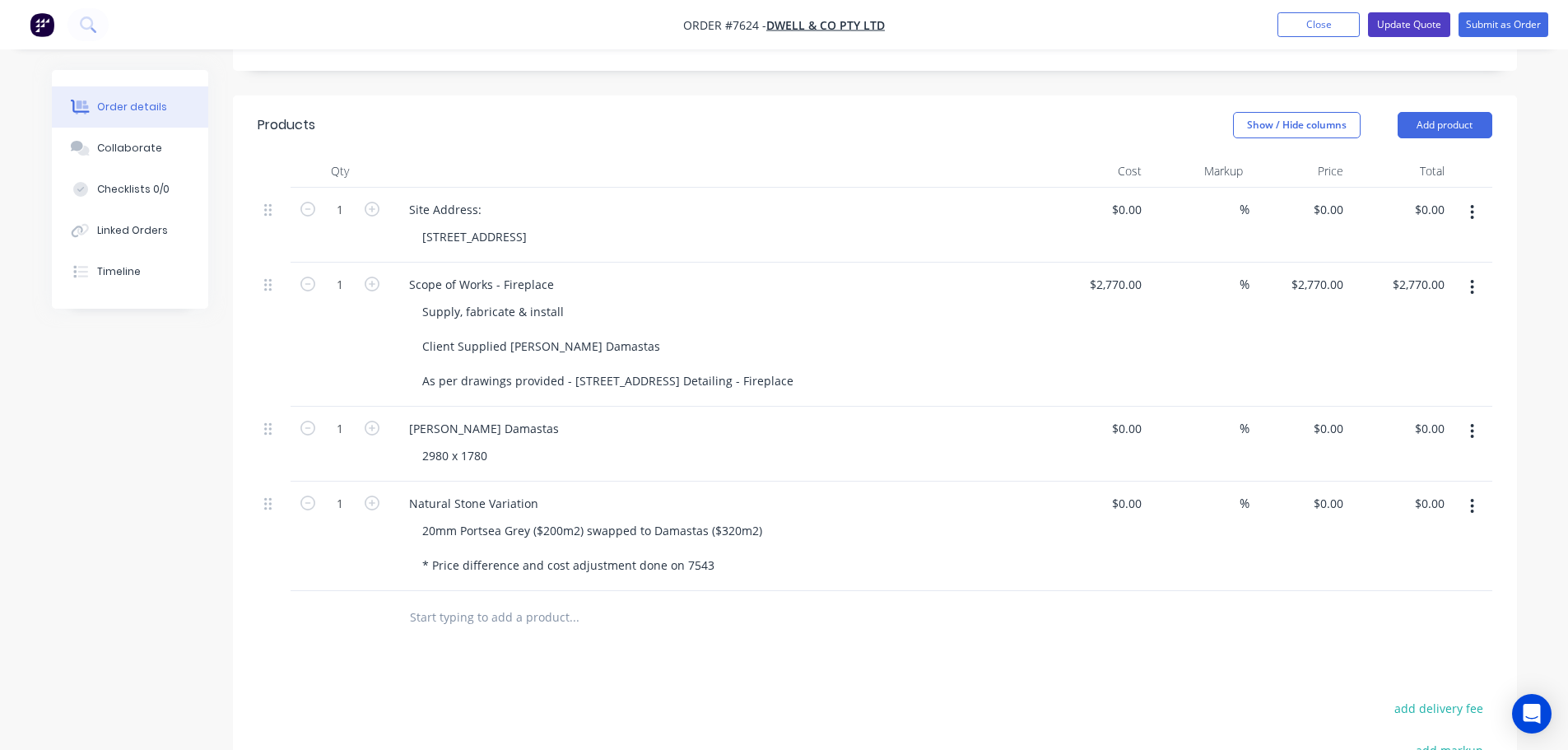
click at [1393, 27] on button "Update Quote" at bounding box center [1409, 25] width 82 height 25
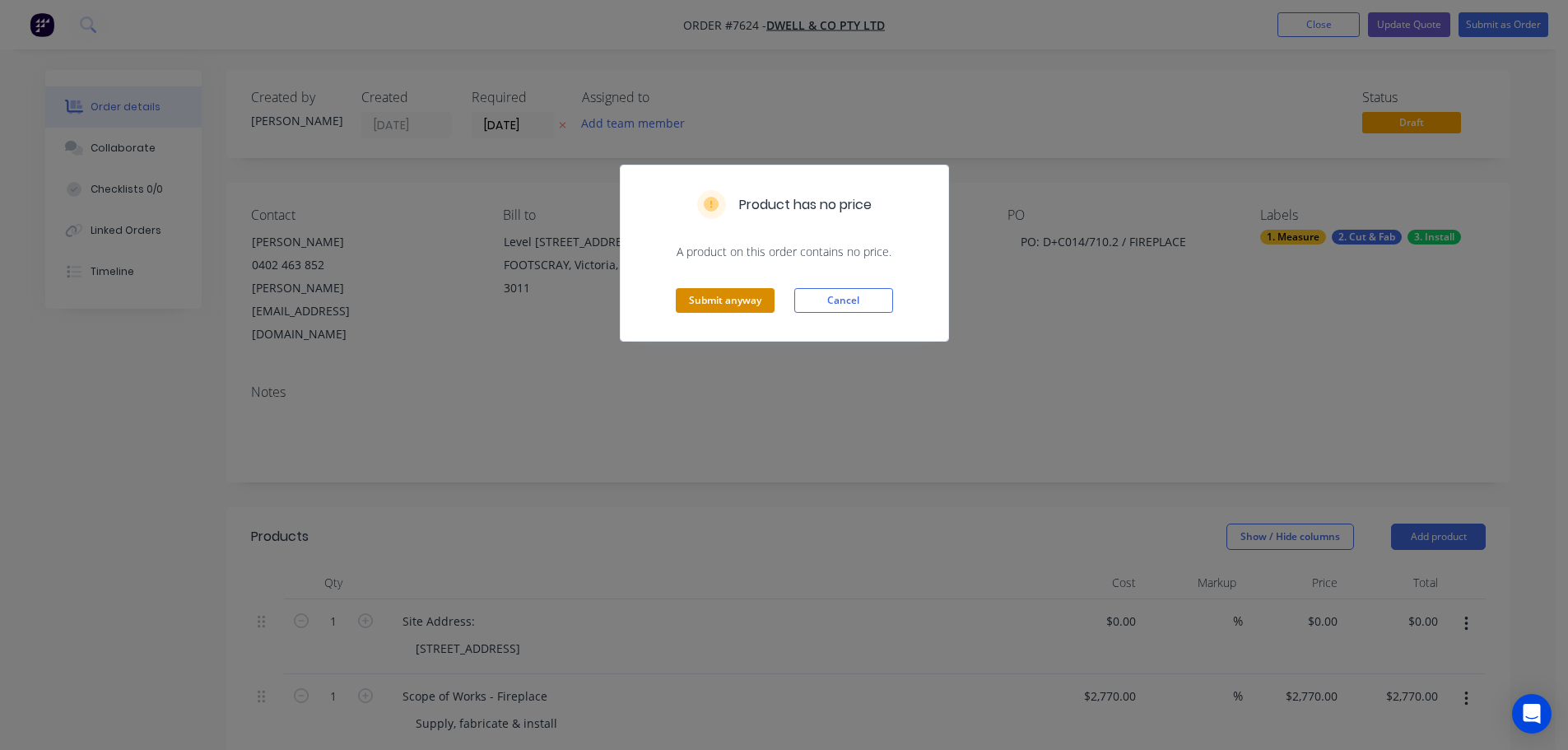
click at [741, 300] on button "Submit anyway" at bounding box center [725, 299] width 99 height 25
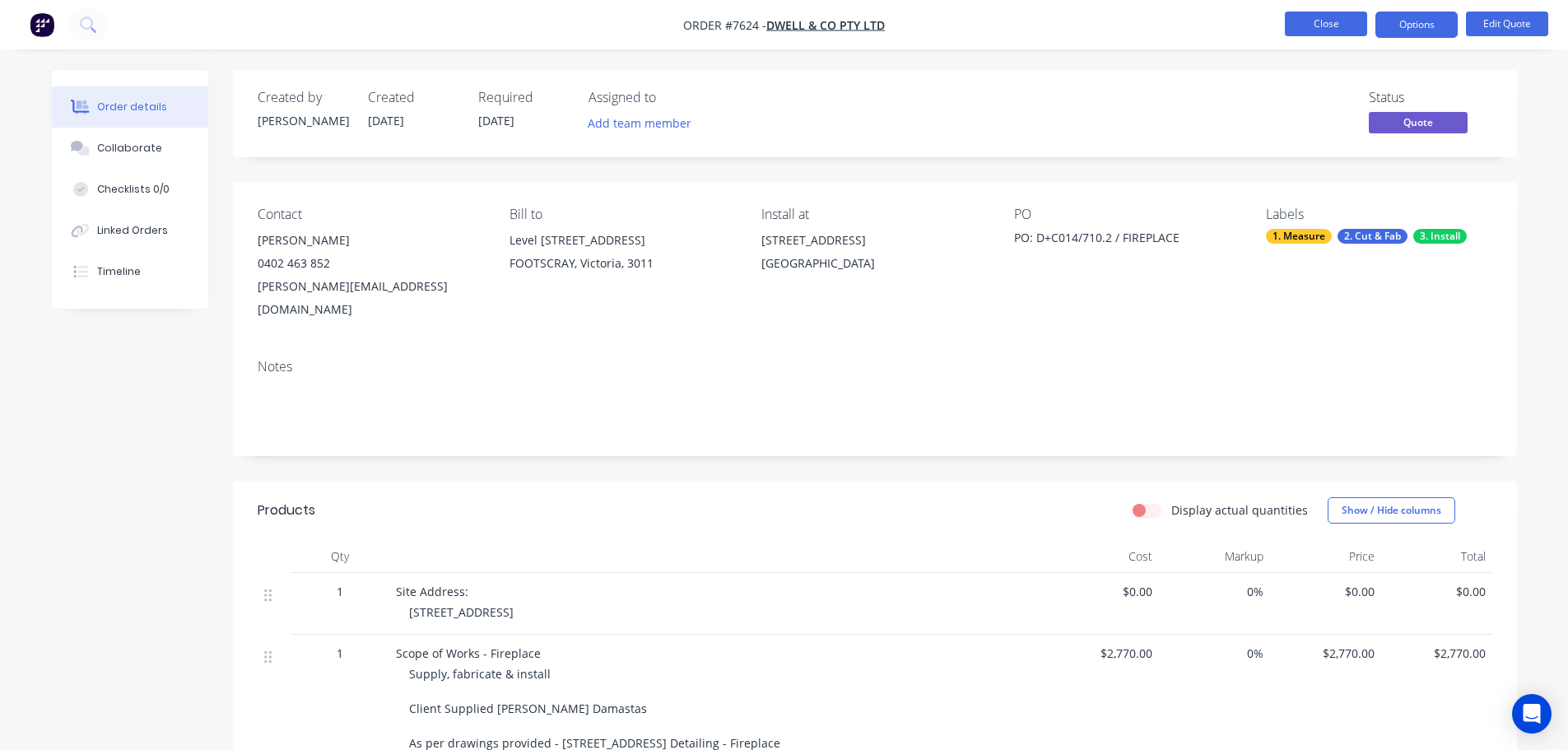
click at [1342, 13] on button "Close" at bounding box center [1325, 24] width 82 height 25
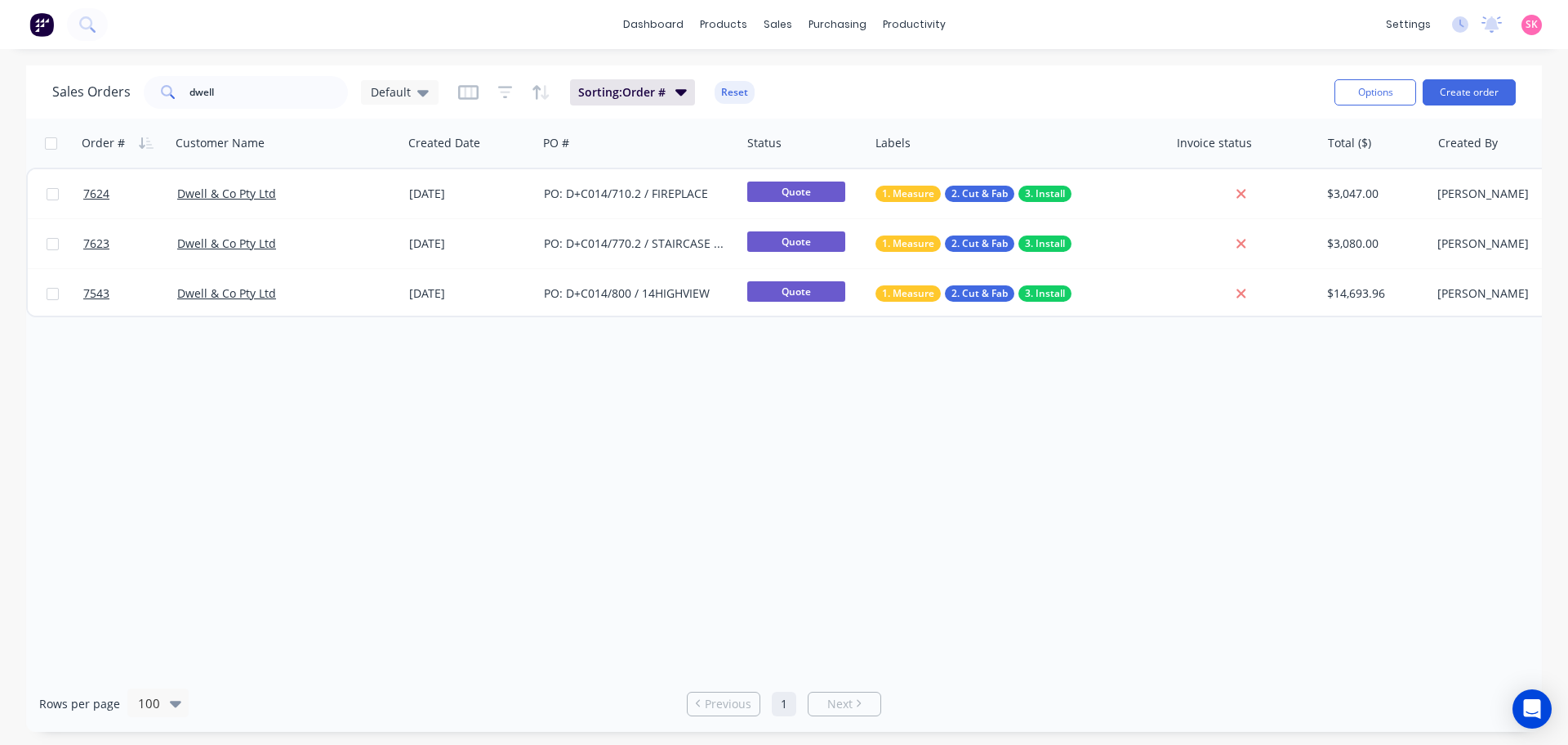
drag, startPoint x: 241, startPoint y: 85, endPoint x: 89, endPoint y: 95, distance: 152.3
click at [89, 95] on div "Sales Orders dwell Default" at bounding box center [246, 93] width 386 height 33
click at [254, 86] on input "text" at bounding box center [268, 93] width 159 height 33
click at [247, 96] on input "text" at bounding box center [268, 93] width 159 height 33
click div "[DATE]"
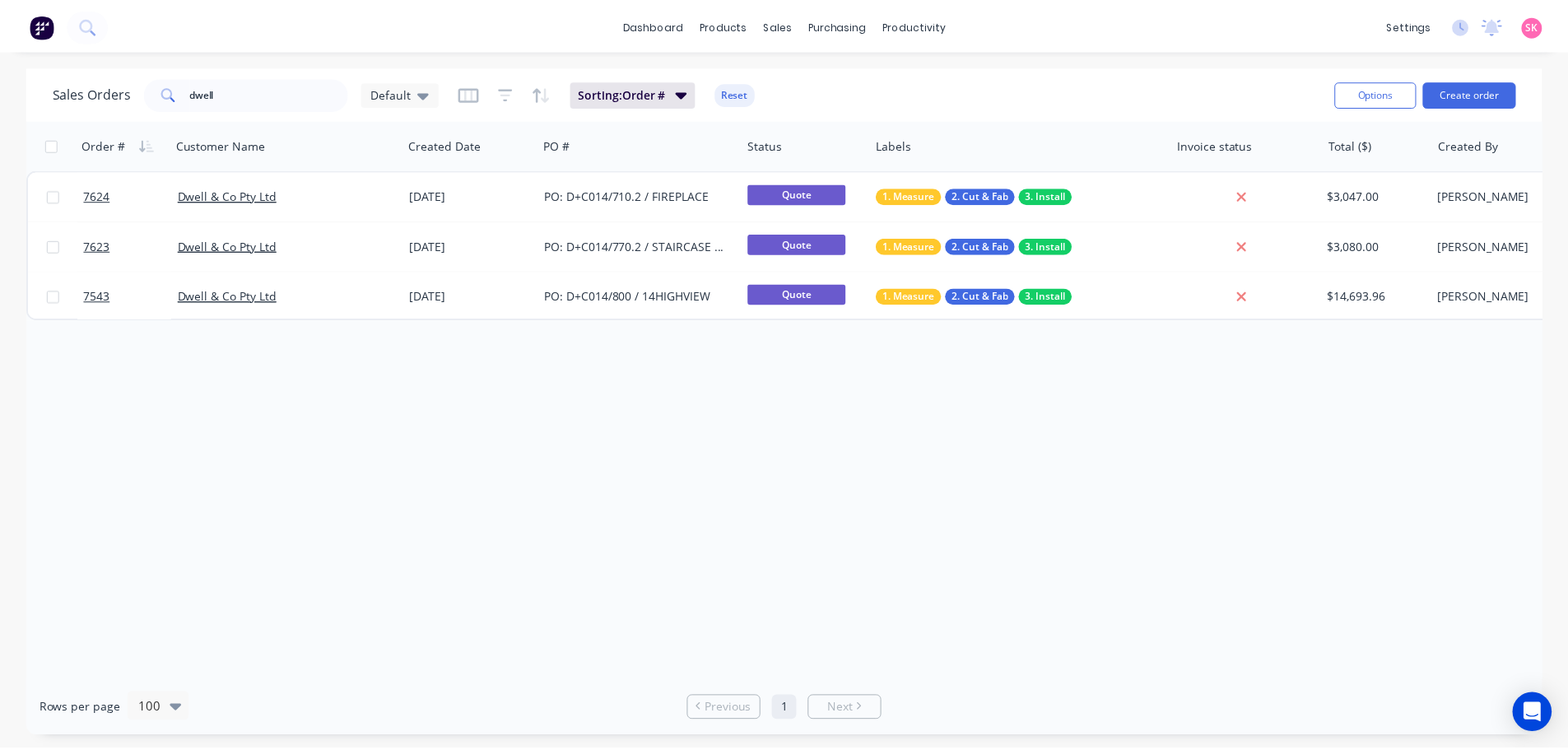
drag, startPoint x: 733, startPoint y: 590, endPoint x: 435, endPoint y: 596, distance: 298.1
click div "Site Address 87 South St, Hadfield - South St Early Learning Centre"
copy span "87 South St, Hadfield - South St Early Learning Centre"
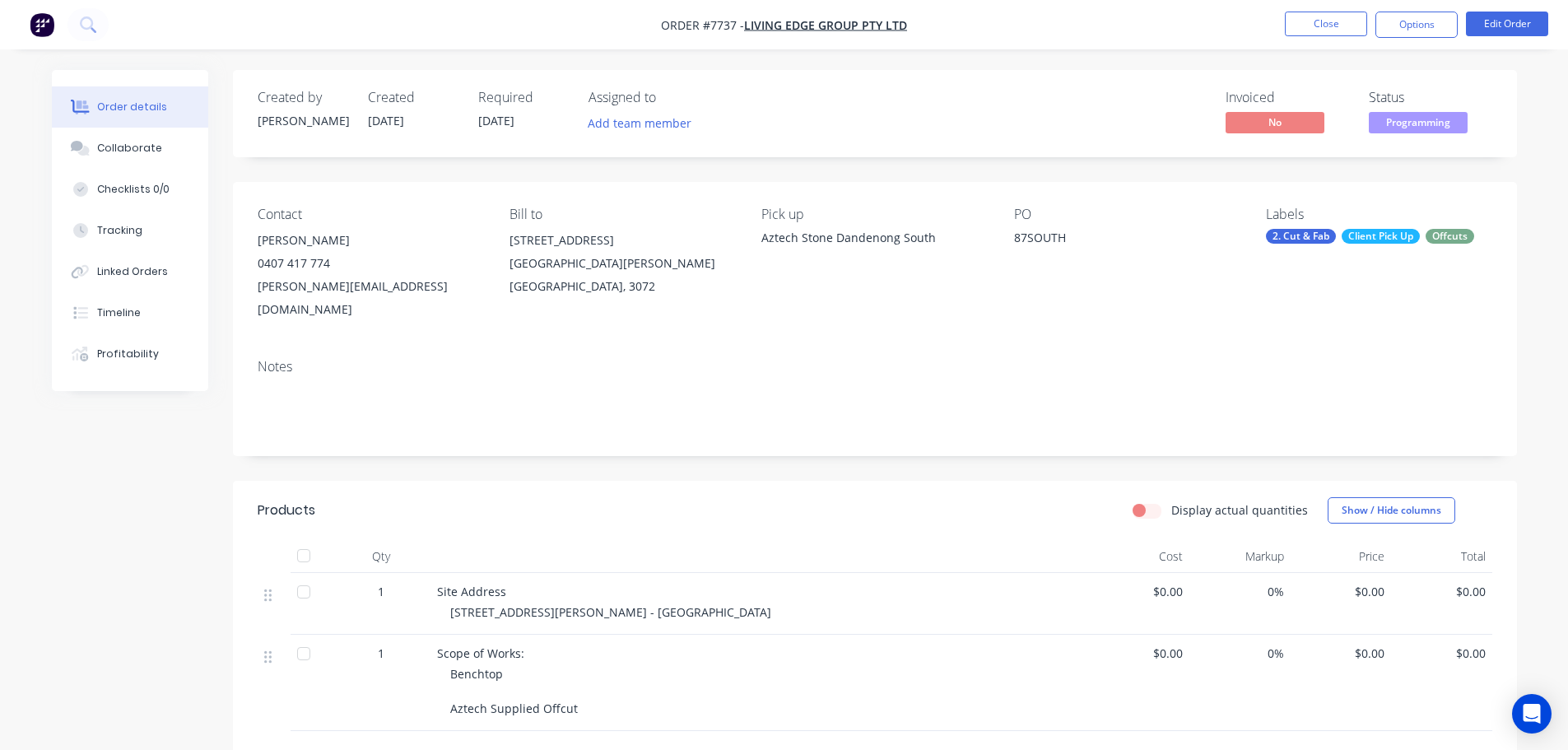
drag, startPoint x: 844, startPoint y: 485, endPoint x: 995, endPoint y: 306, distance: 234.2
click at [844, 497] on div "Display actual quantities Show / Hide columns" at bounding box center [1005, 509] width 972 height 27
click at [1332, 25] on button "Close" at bounding box center [1325, 24] width 82 height 25
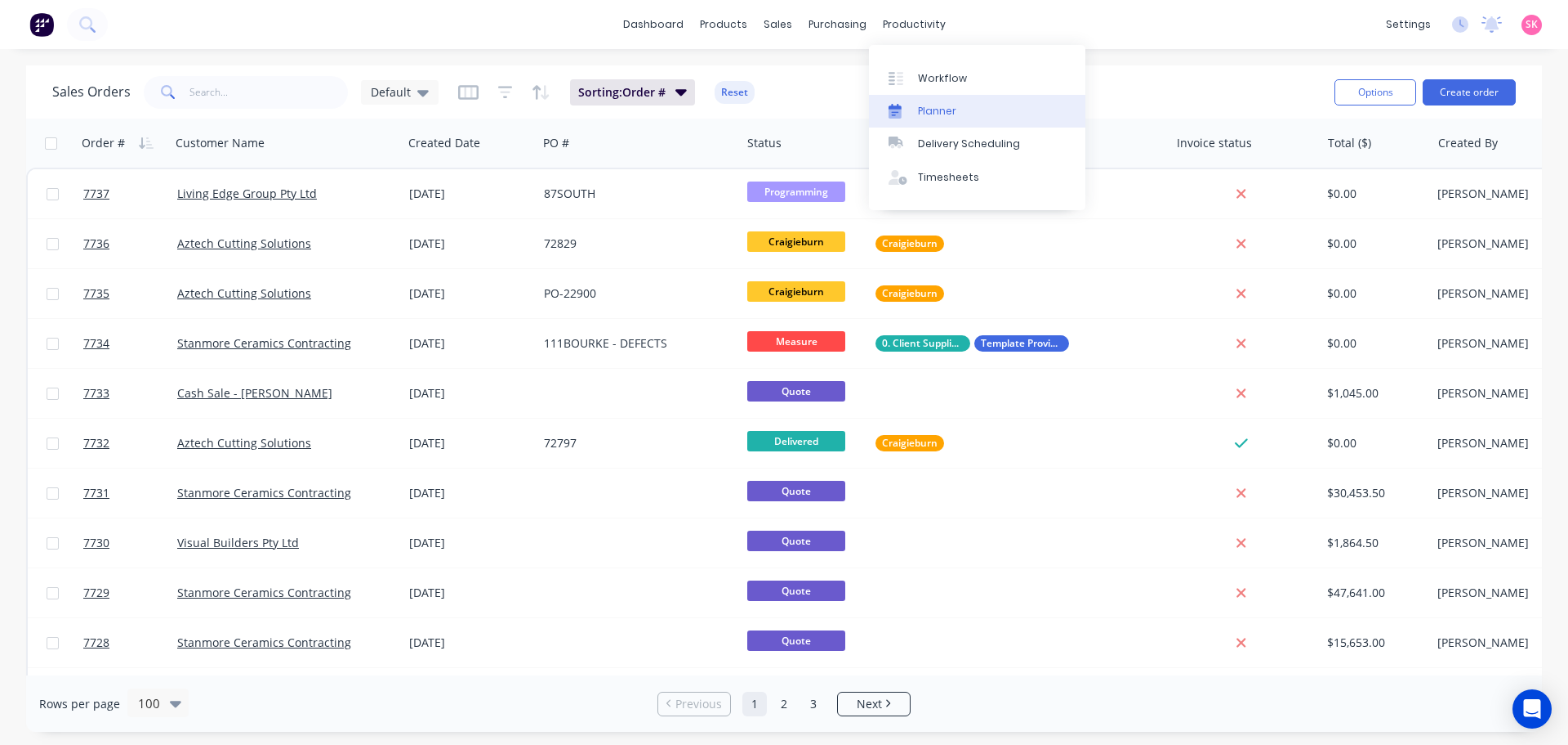
click at [941, 105] on div "Planner" at bounding box center [937, 110] width 38 height 15
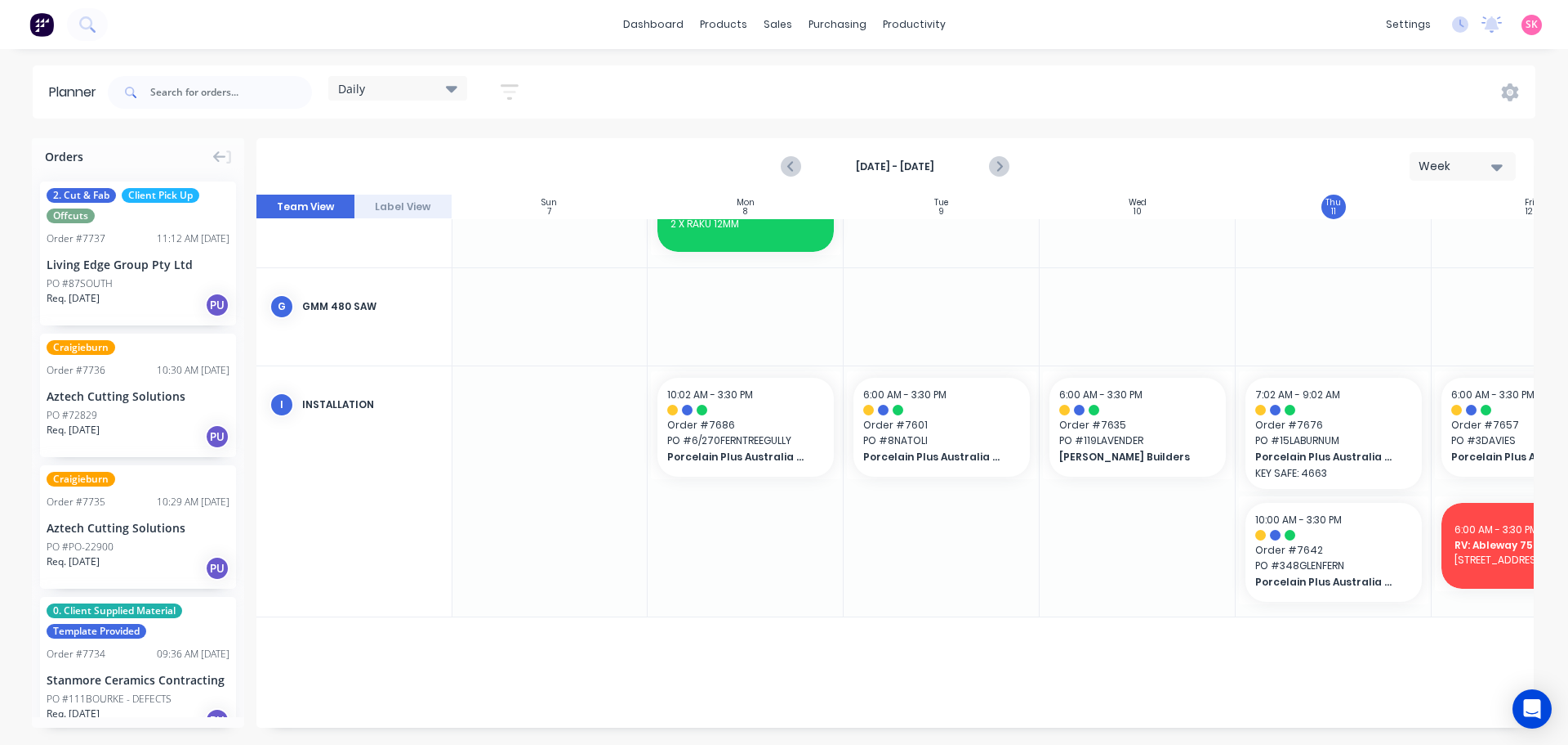
scroll to position [1131, 297]
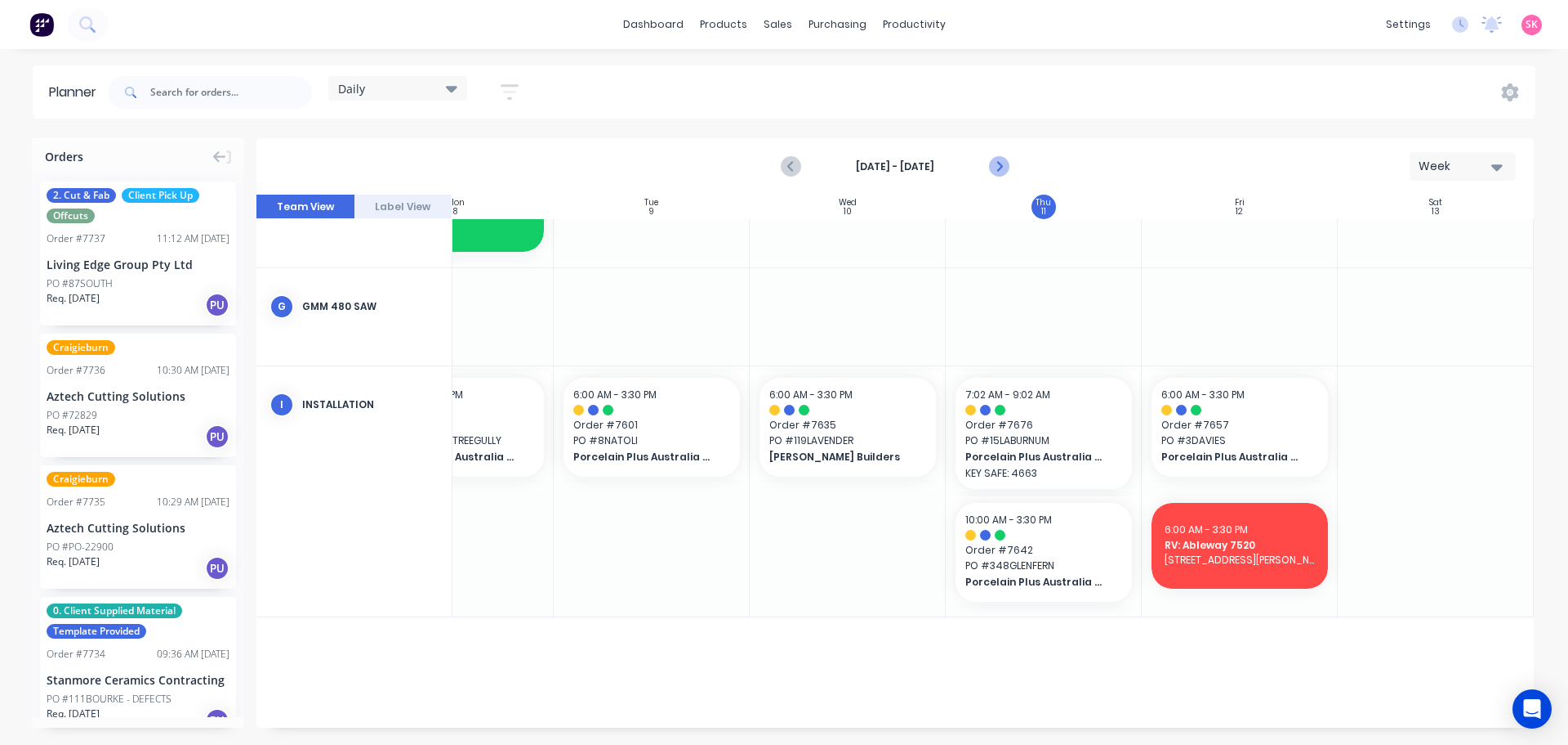
click at [991, 171] on icon "Next page" at bounding box center [998, 167] width 19 height 20
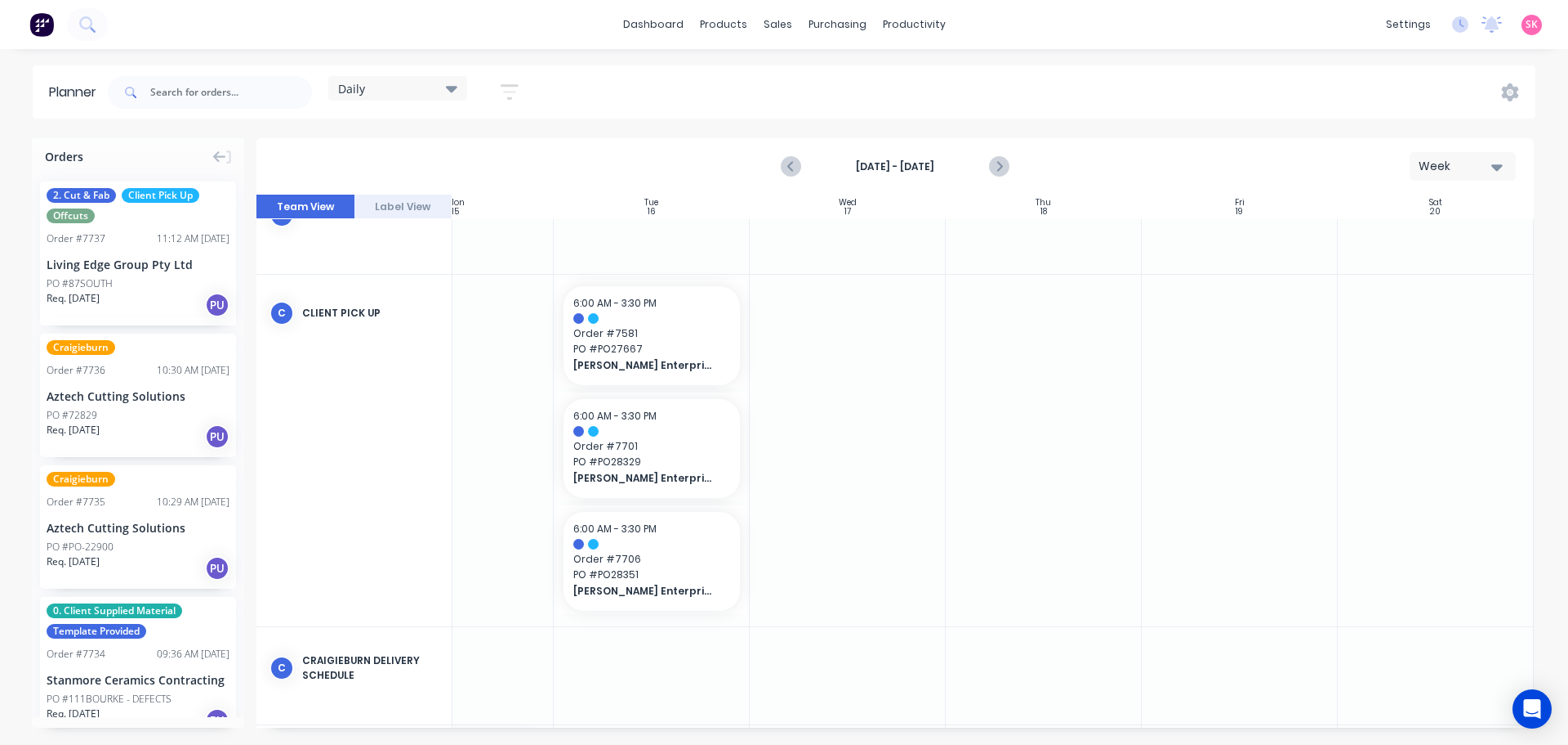
scroll to position [139, 297]
click at [795, 170] on icon "Previous page" at bounding box center [791, 167] width 19 height 20
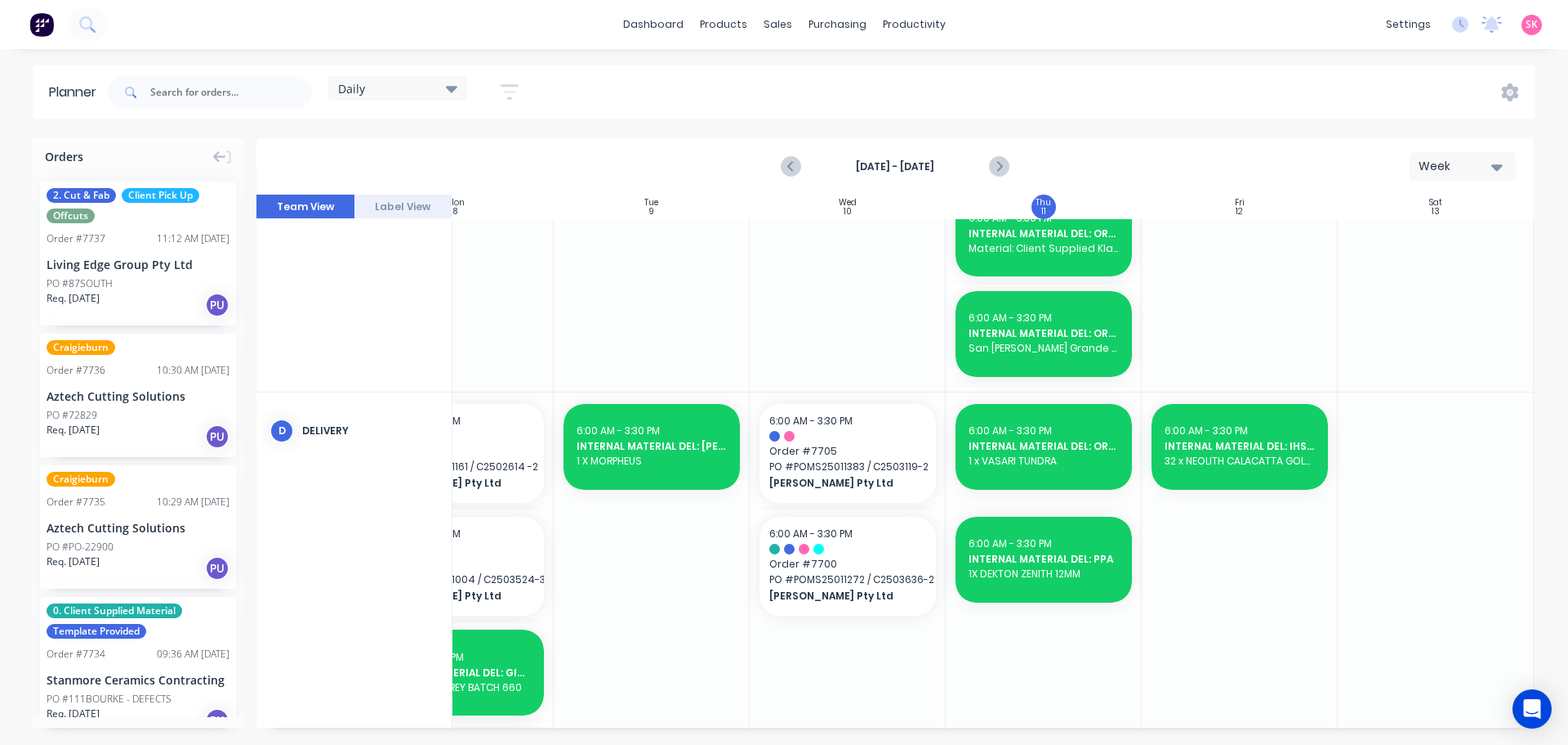
scroll to position [467, 297]
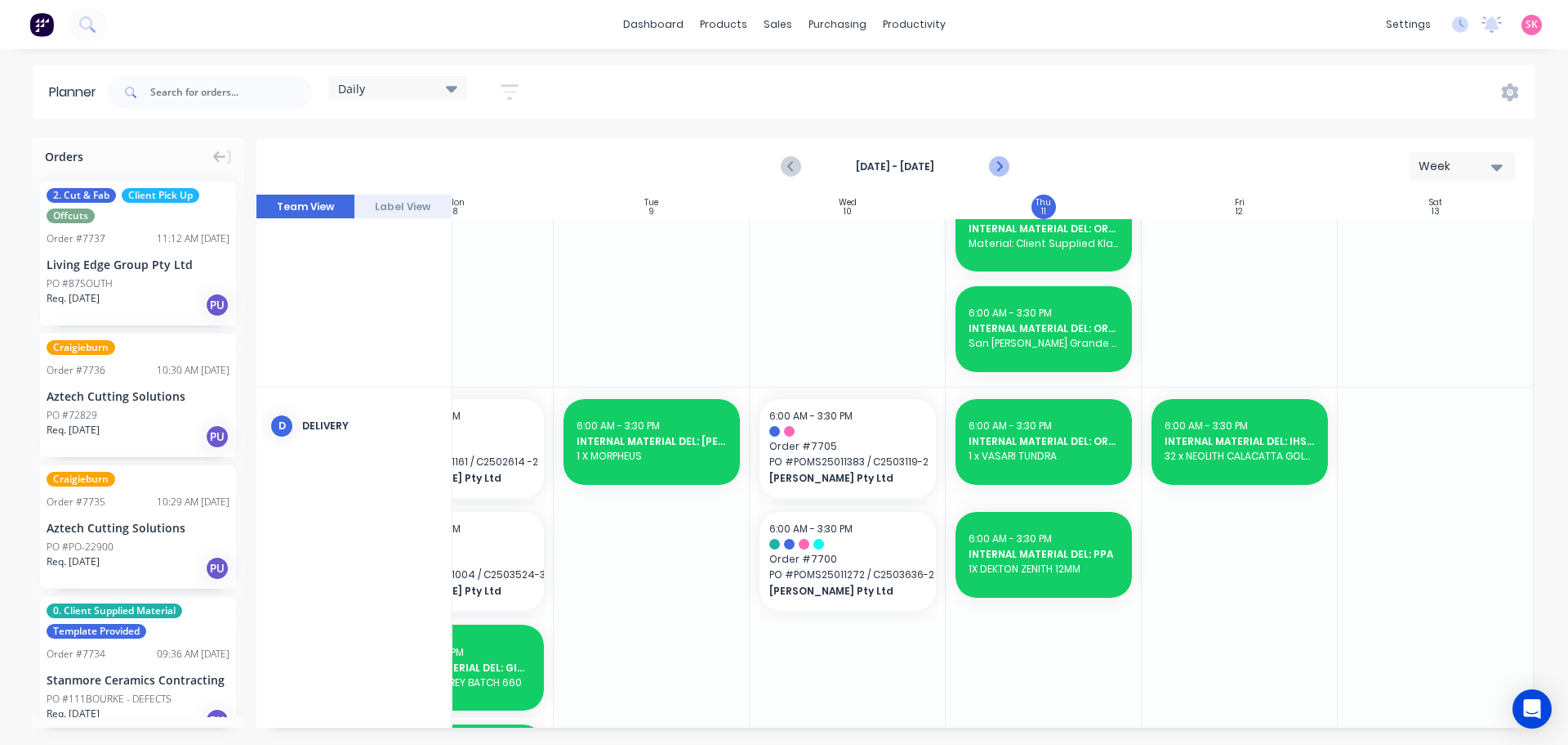
click at [994, 164] on icon "Next page" at bounding box center [998, 167] width 19 height 20
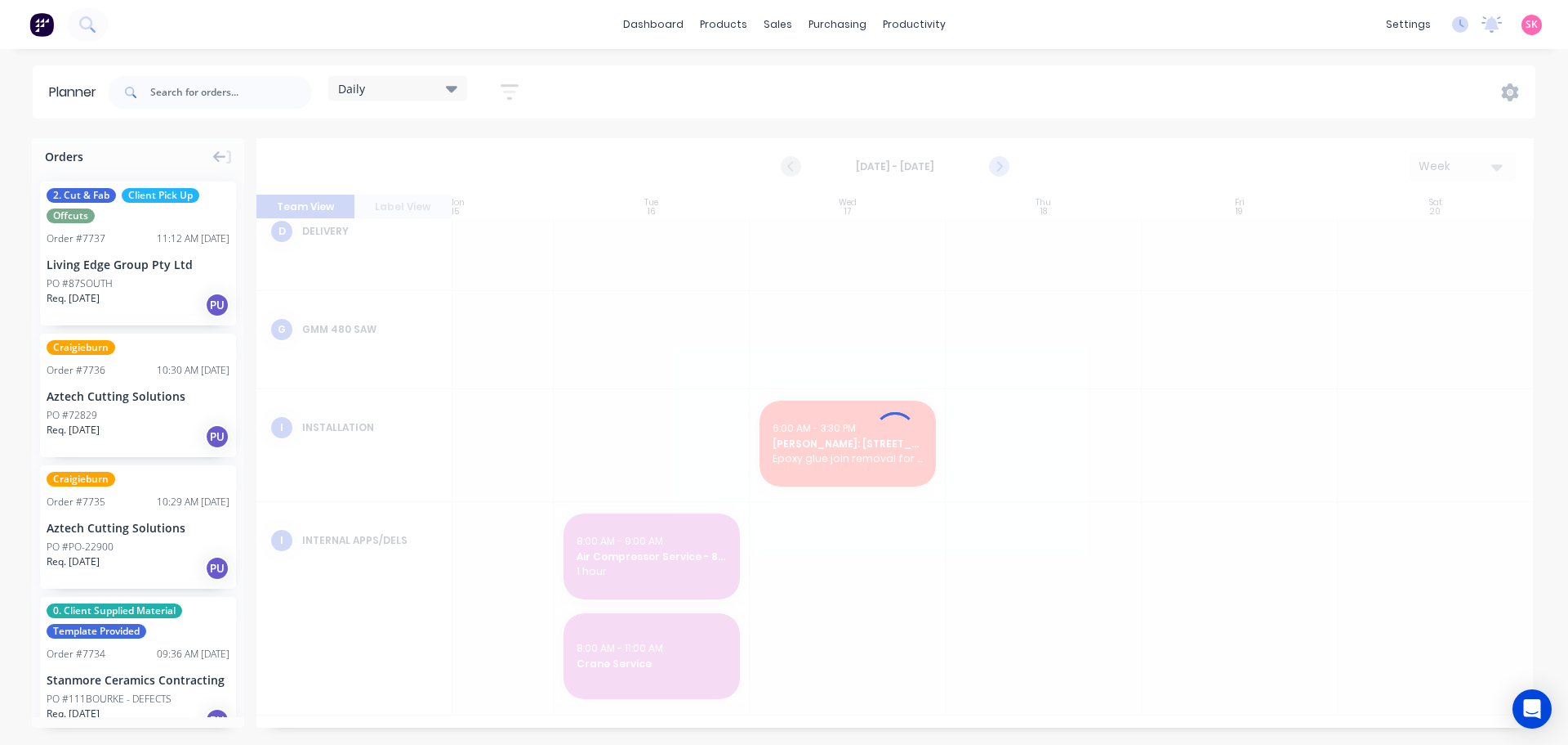
scroll to position [186, 297]
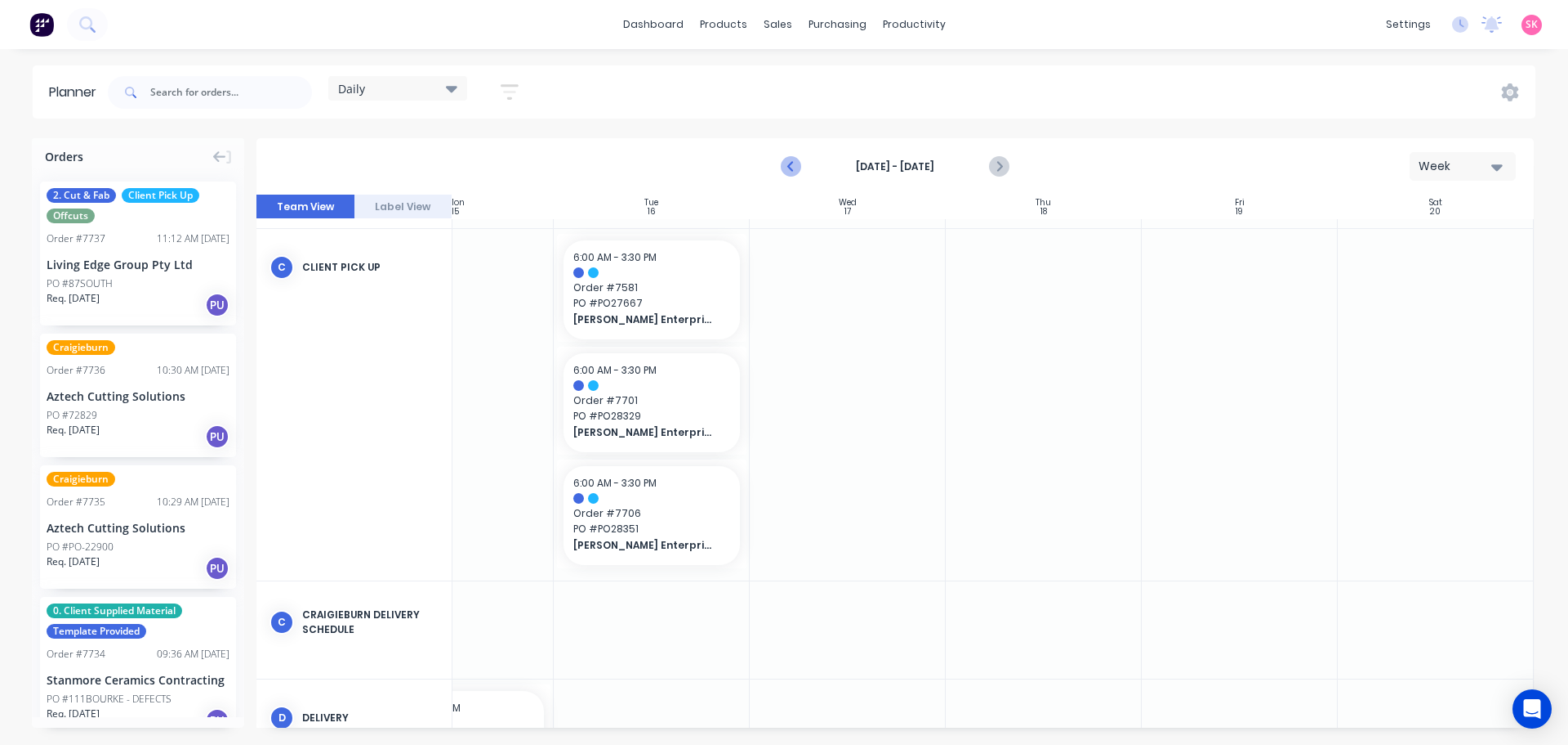
click at [784, 170] on icon "Previous page" at bounding box center [791, 167] width 19 height 20
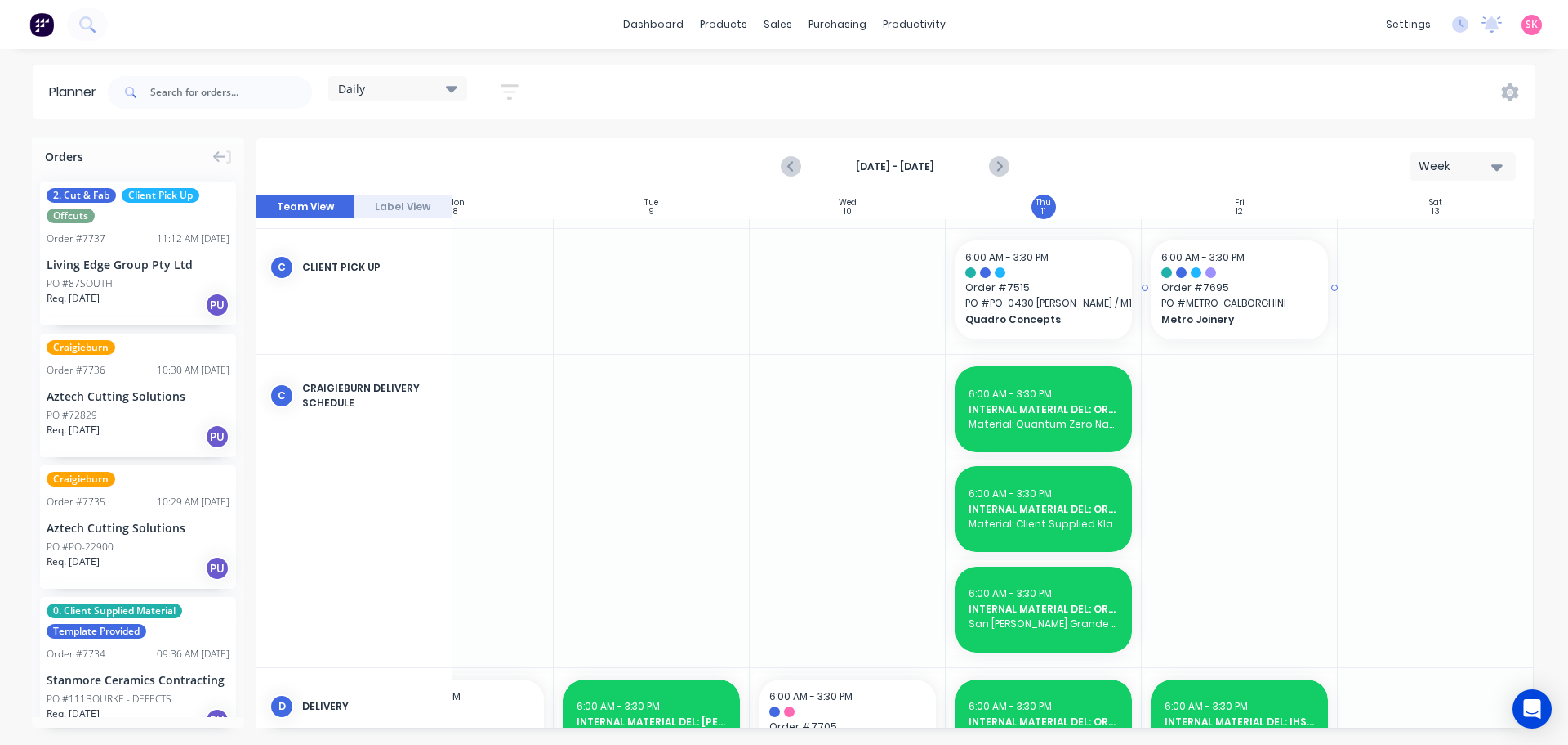
click at [1222, 314] on span "Metro Joinery" at bounding box center [1232, 319] width 141 height 15
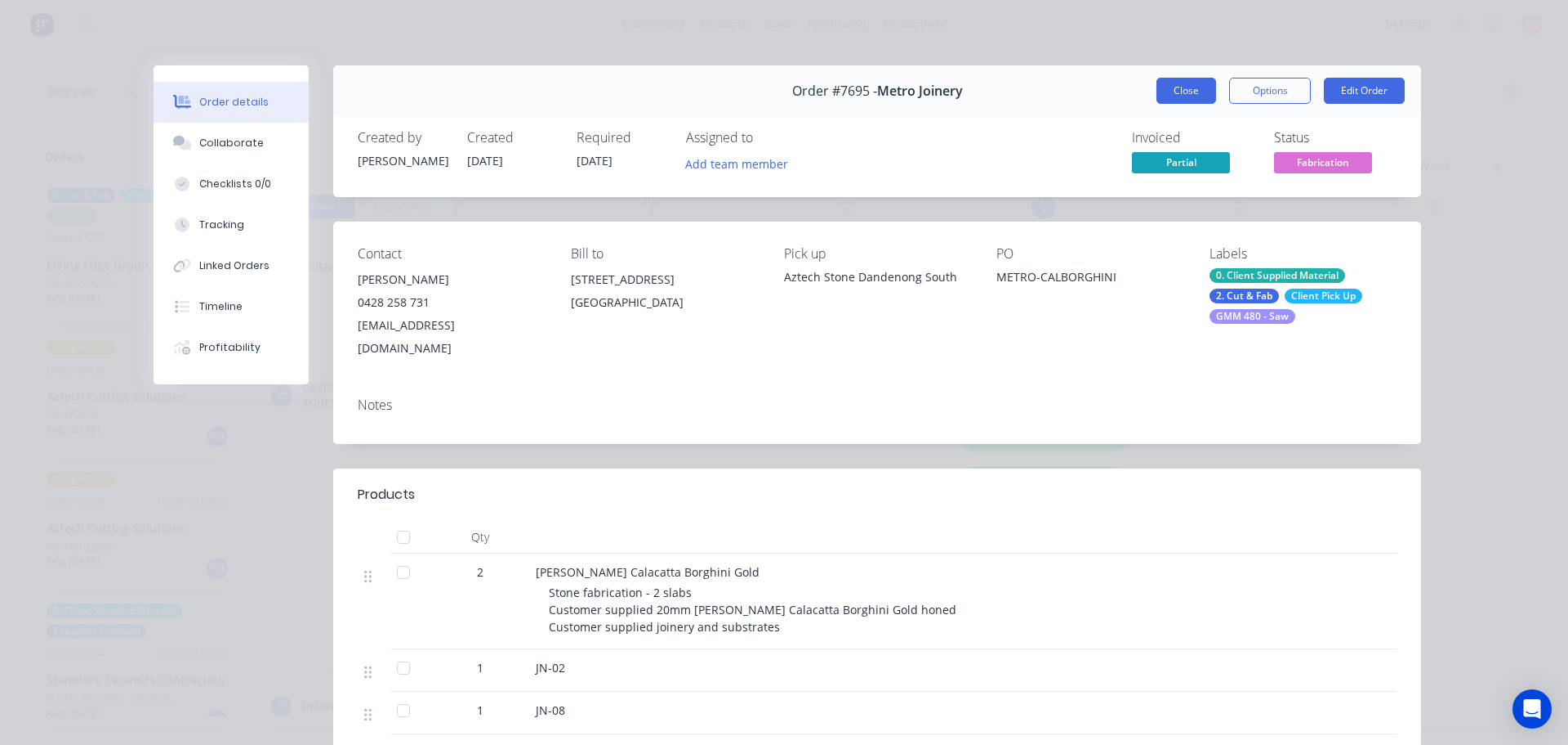
click at [1190, 94] on button "Close" at bounding box center [1186, 91] width 59 height 26
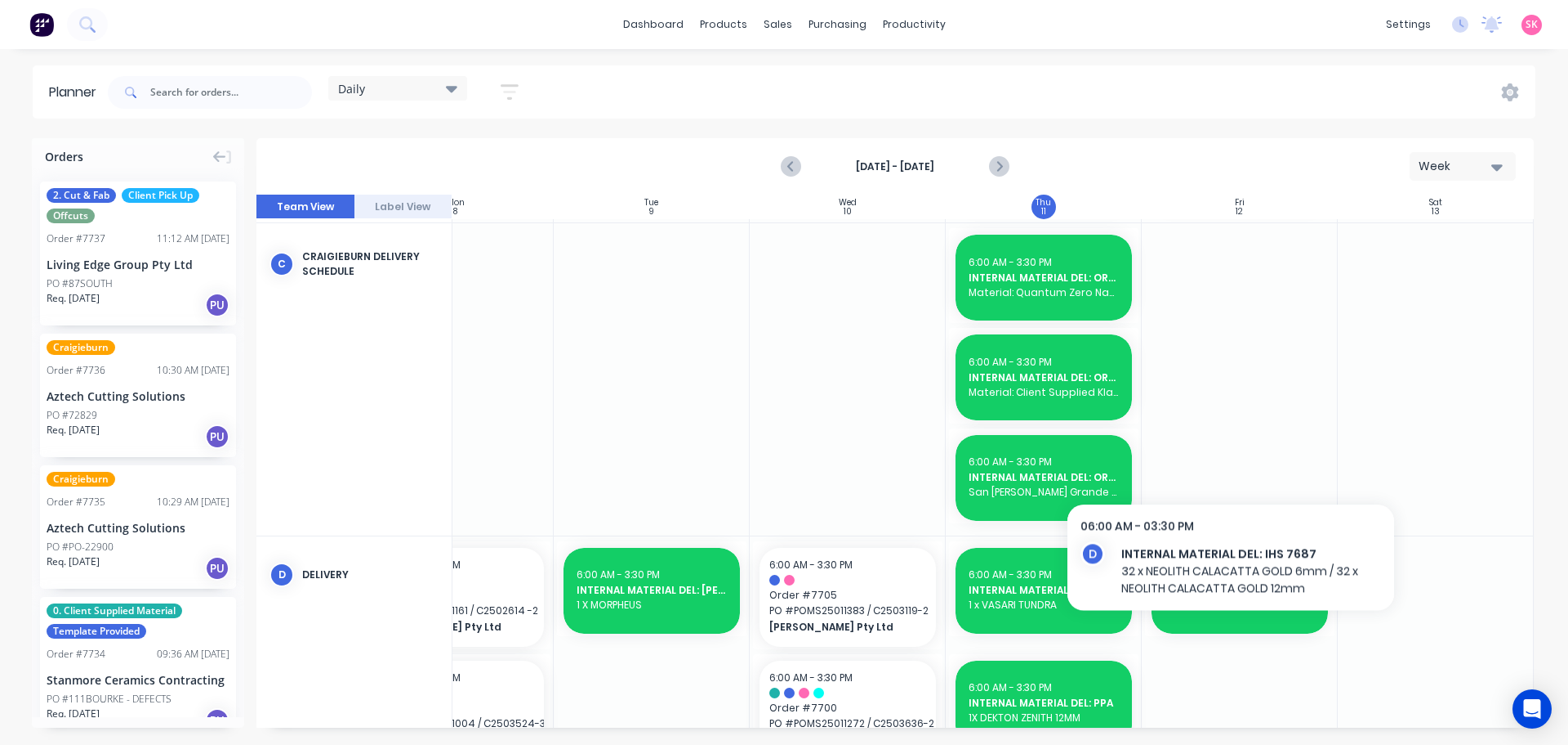
scroll to position [104, 297]
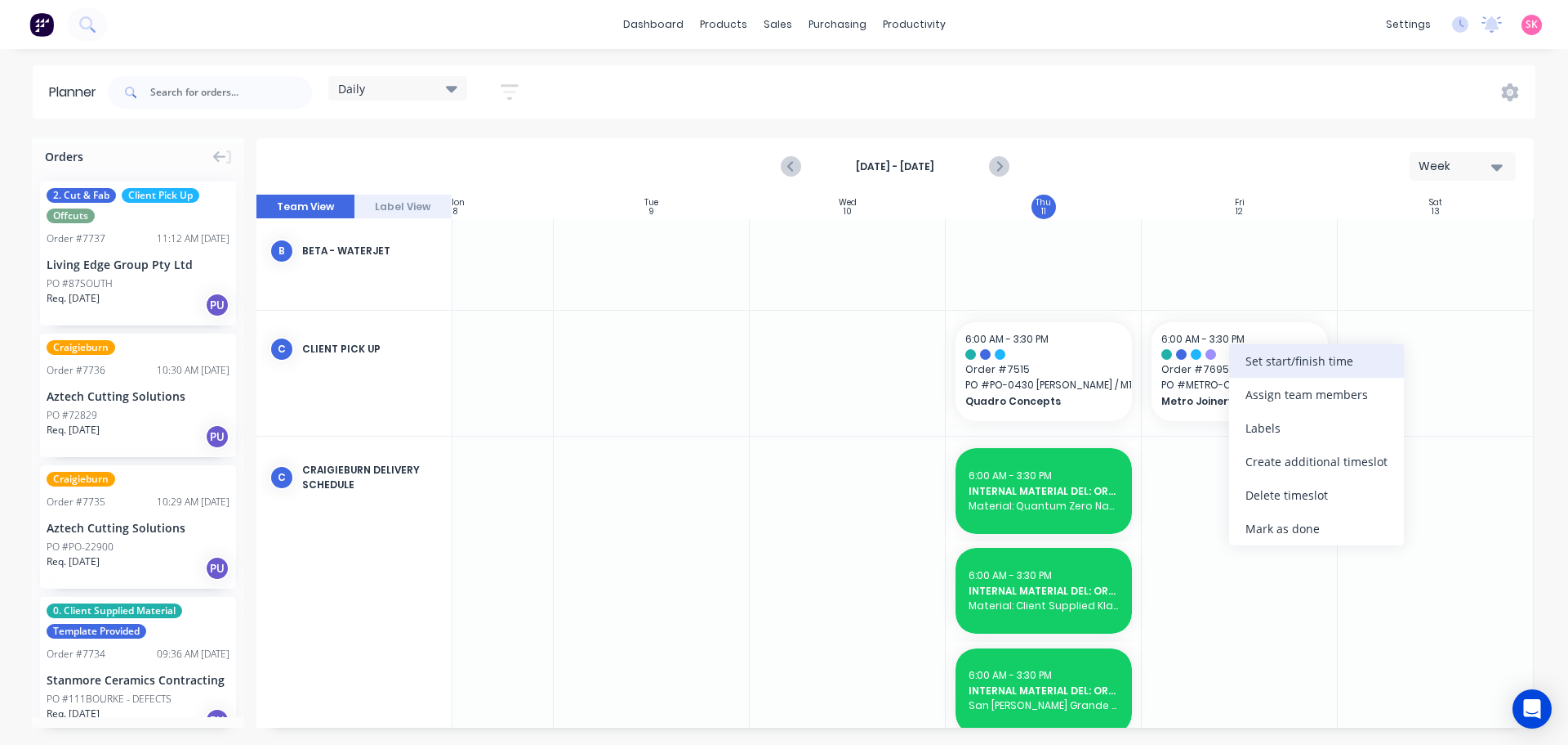
click at [1279, 367] on div "Set start/finish time" at bounding box center [1316, 361] width 174 height 33
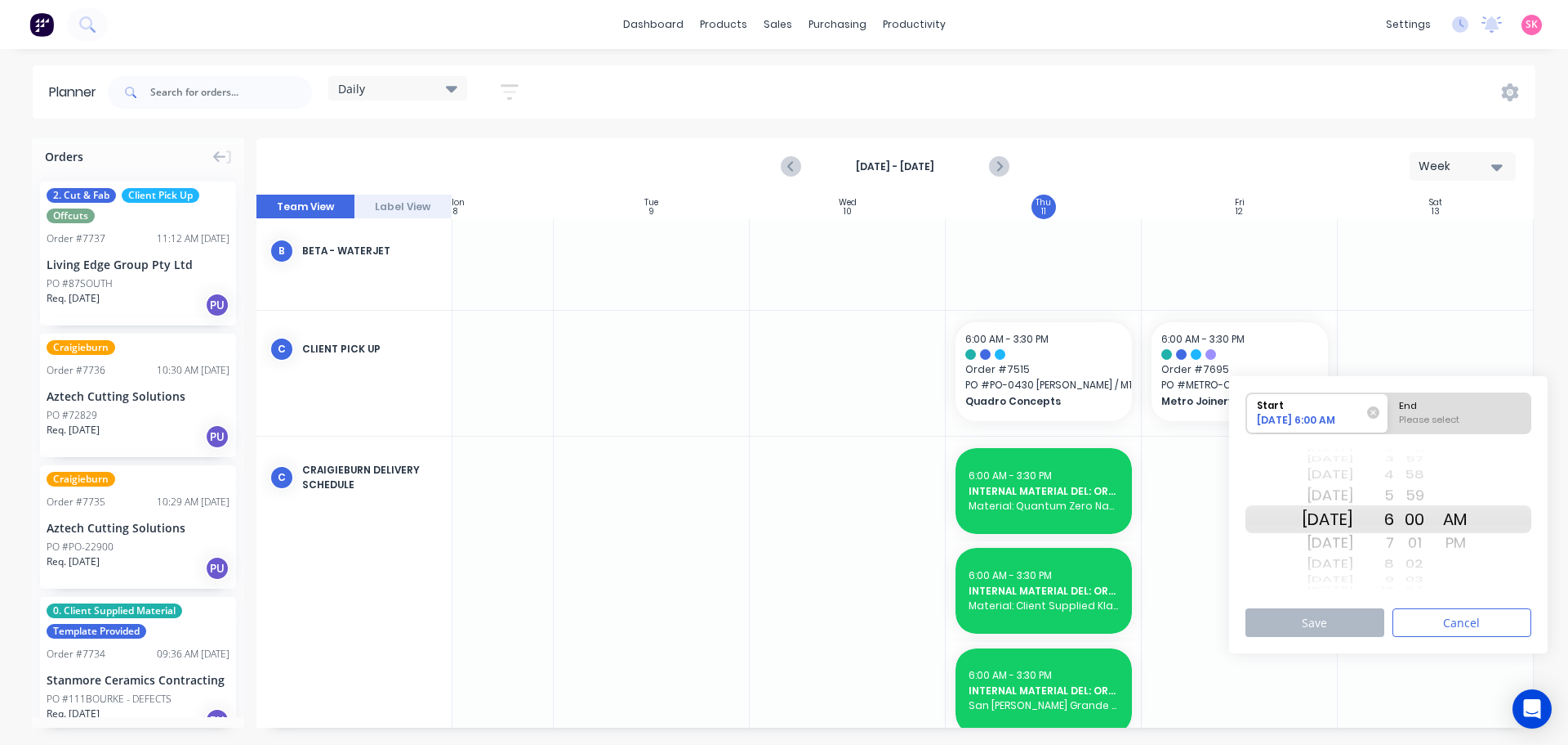
click at [1346, 534] on div "Wed Sep 17" at bounding box center [1327, 542] width 52 height 26
click at [1437, 412] on div "End" at bounding box center [1460, 403] width 134 height 20
click at [1390, 412] on input "End Please select" at bounding box center [1389, 412] width 1 height 40
radio input "true"
click at [1395, 544] on div "7" at bounding box center [1374, 542] width 41 height 26
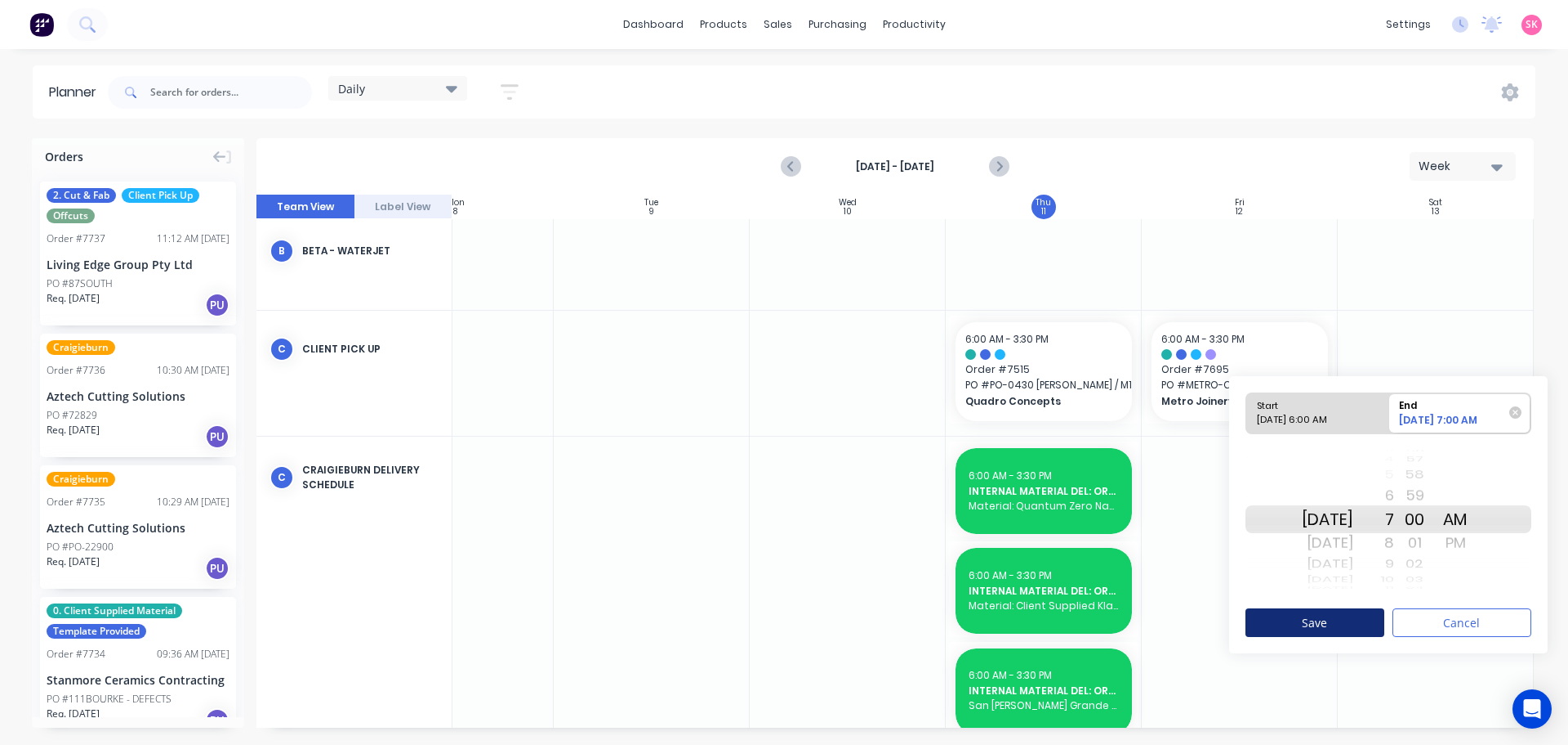
click at [1347, 628] on button "Save" at bounding box center [1315, 622] width 138 height 28
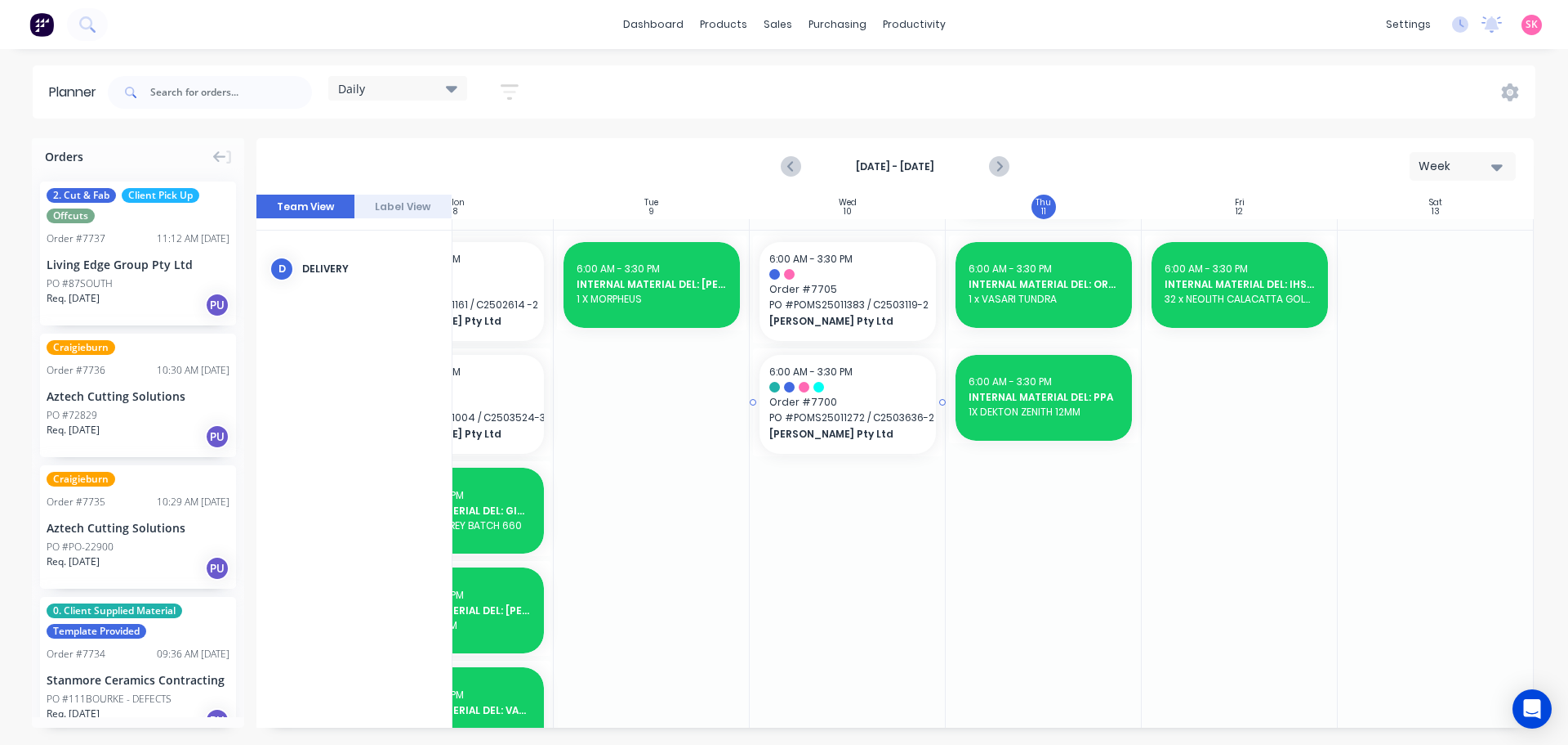
scroll to position [595, 297]
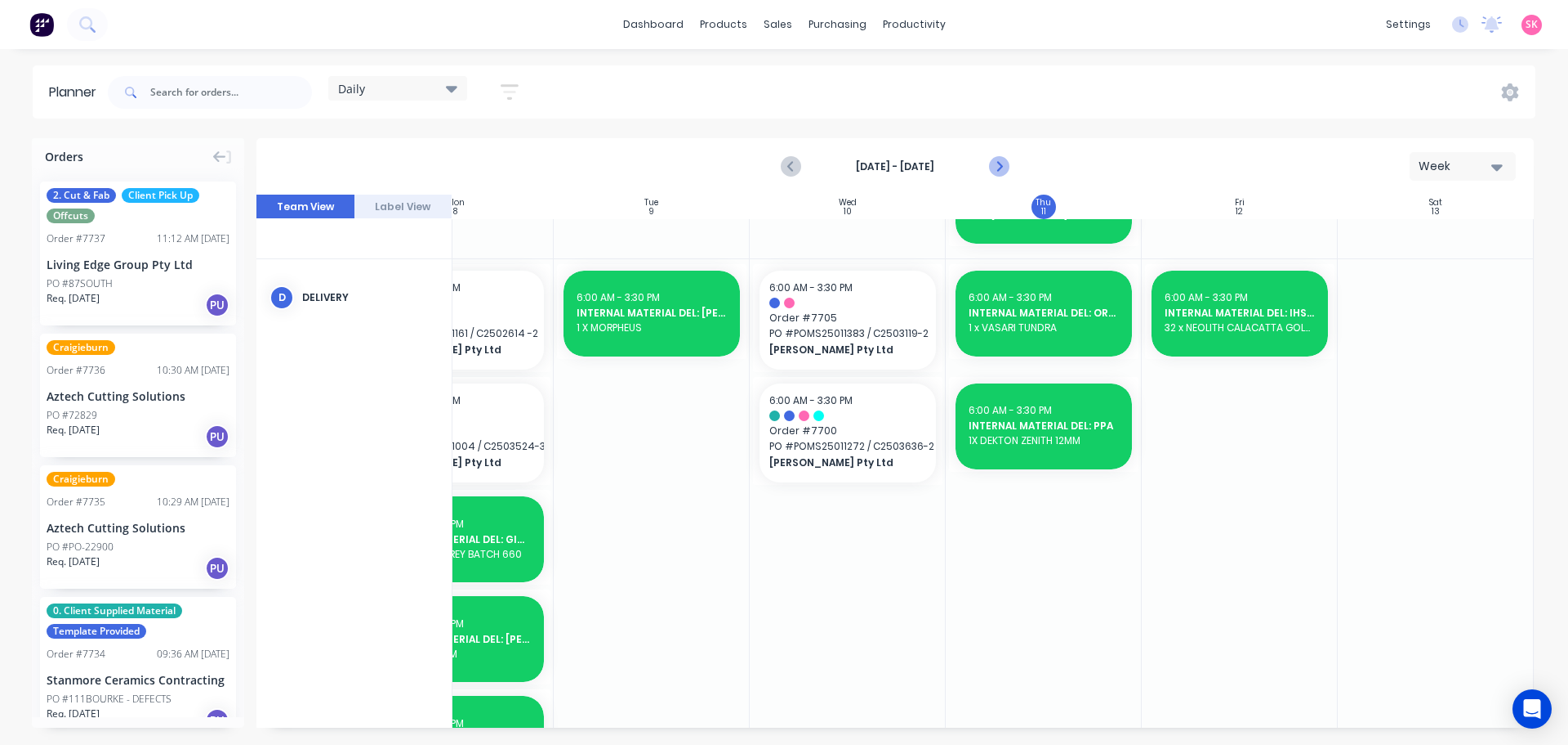
click at [1010, 169] on button "Next page" at bounding box center [998, 167] width 33 height 33
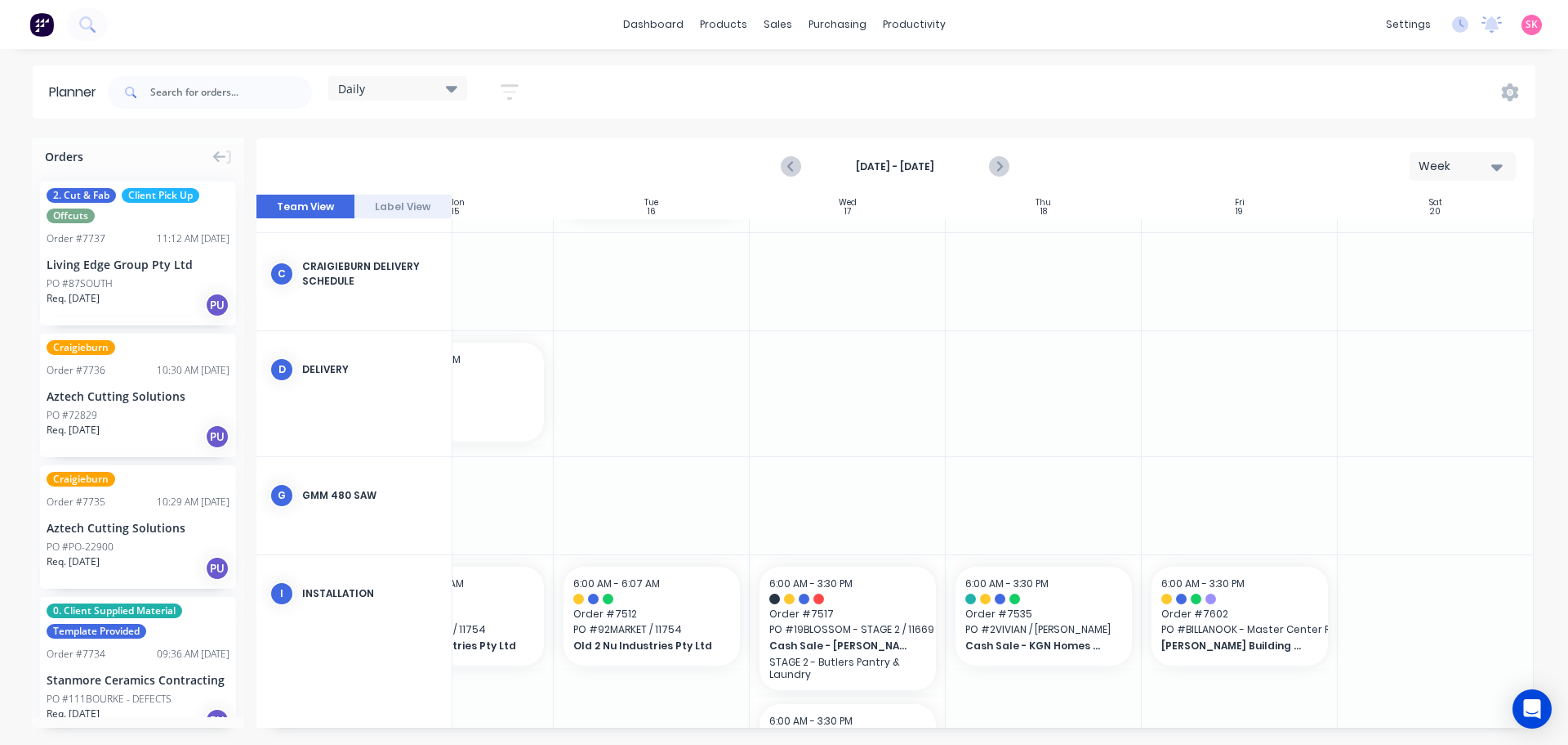
scroll to position [126, 297]
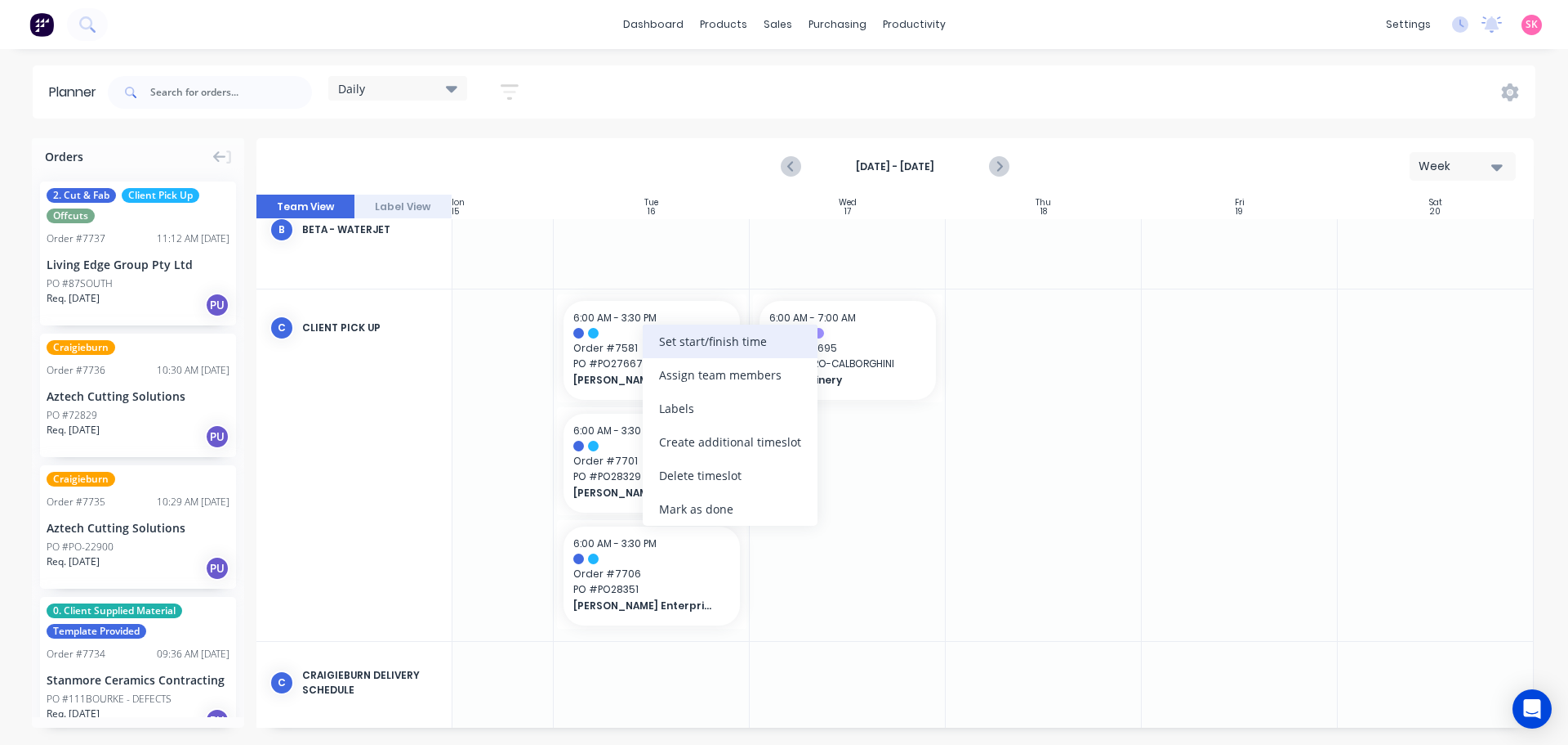
click at [705, 328] on div "Set start/finish time" at bounding box center [730, 341] width 174 height 33
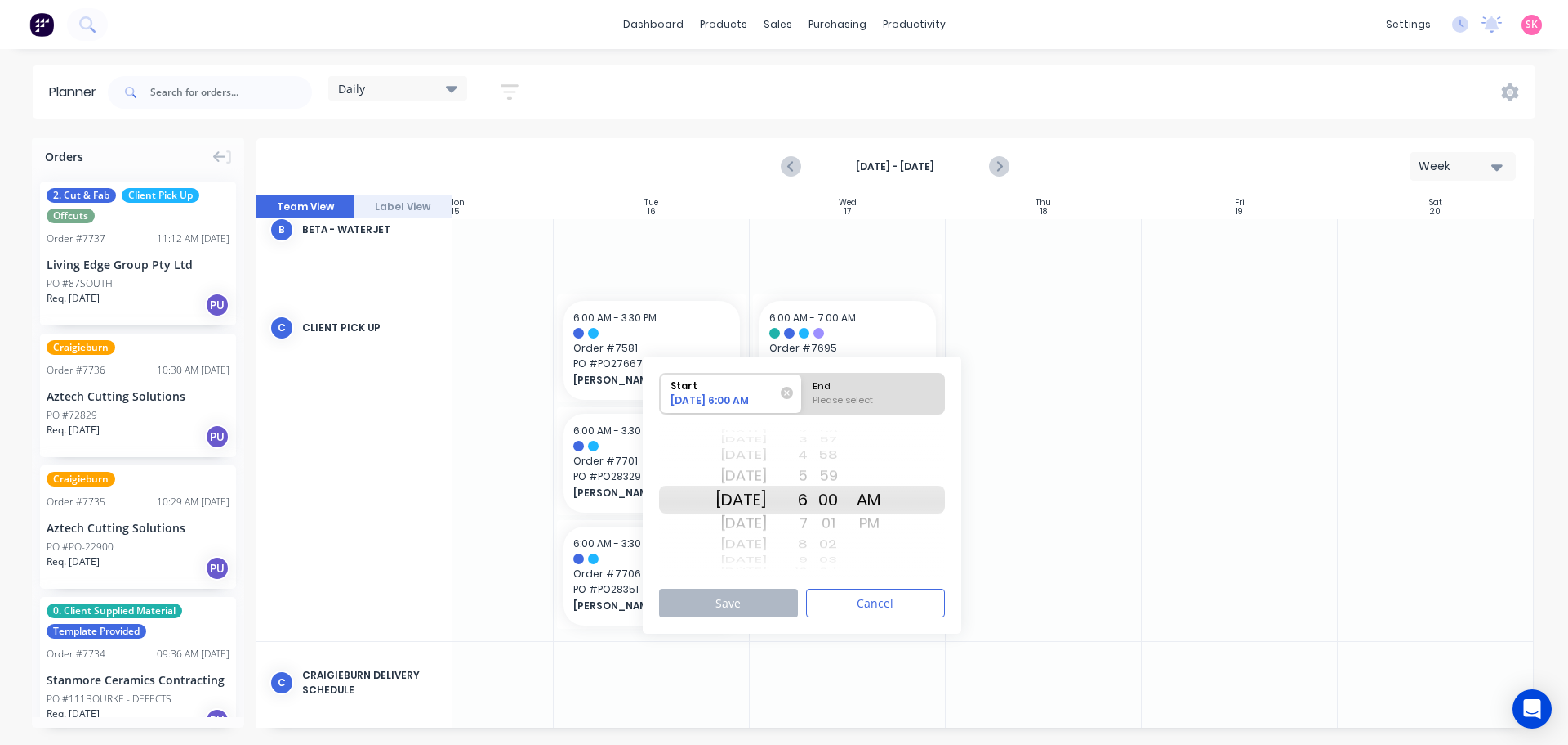
click at [764, 519] on div "Today" at bounding box center [741, 523] width 52 height 26
click at [831, 401] on div "Please select" at bounding box center [873, 403] width 134 height 20
click at [803, 401] on input "End Please select" at bounding box center [802, 393] width 1 height 40
radio input "true"
click at [808, 524] on div "7" at bounding box center [787, 523] width 41 height 26
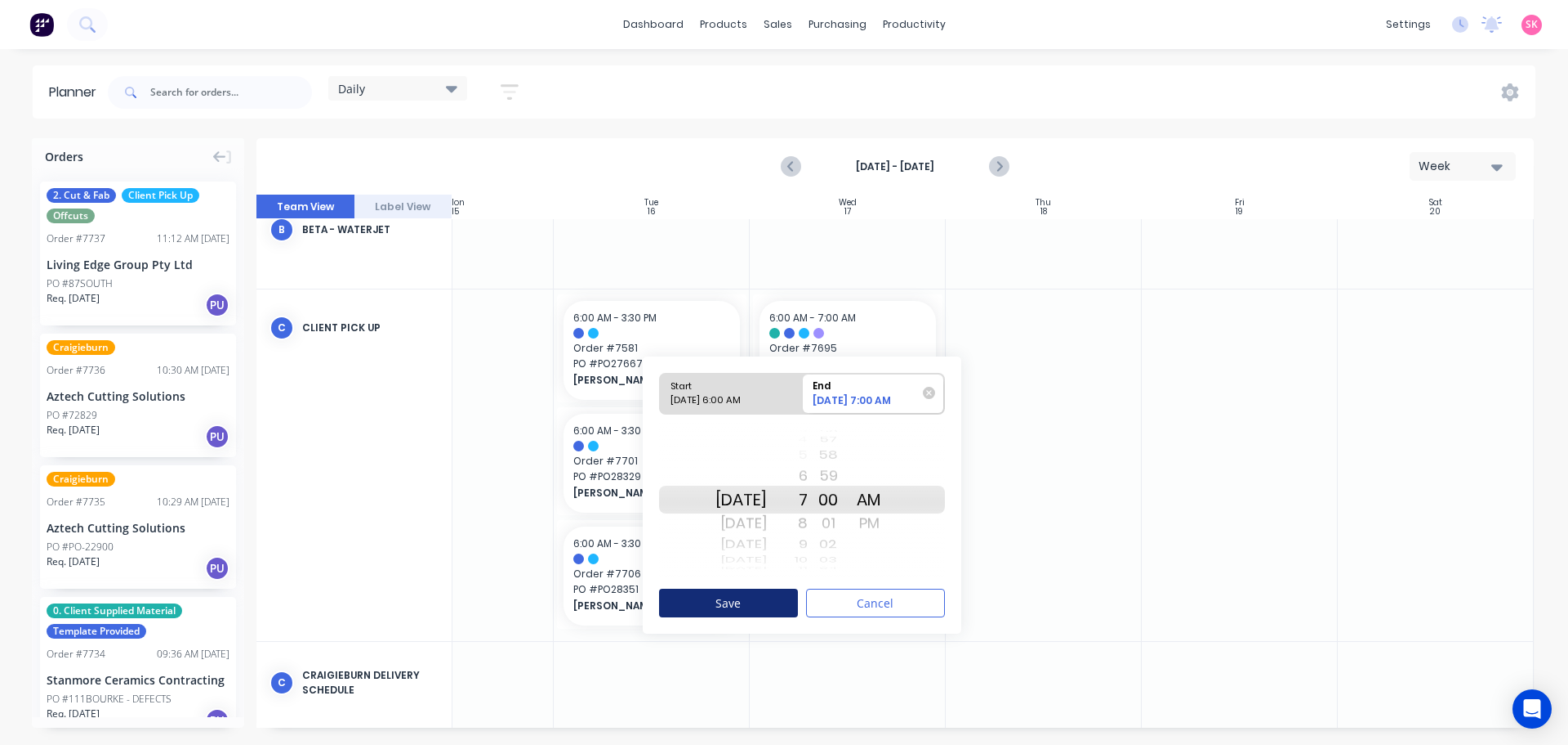
click at [764, 600] on button "Save" at bounding box center [728, 602] width 138 height 28
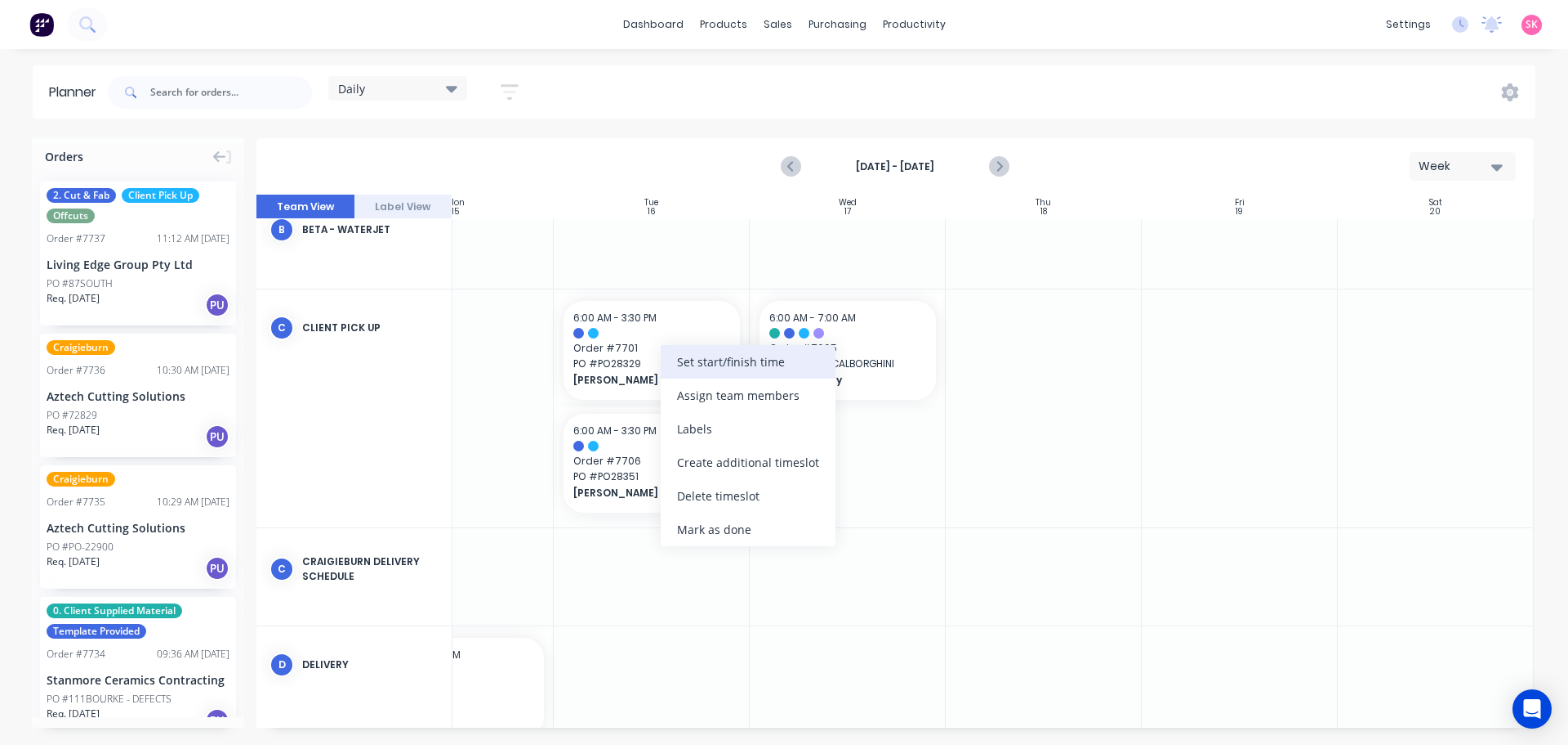
click at [723, 363] on div "Set start/finish time" at bounding box center [747, 362] width 174 height 33
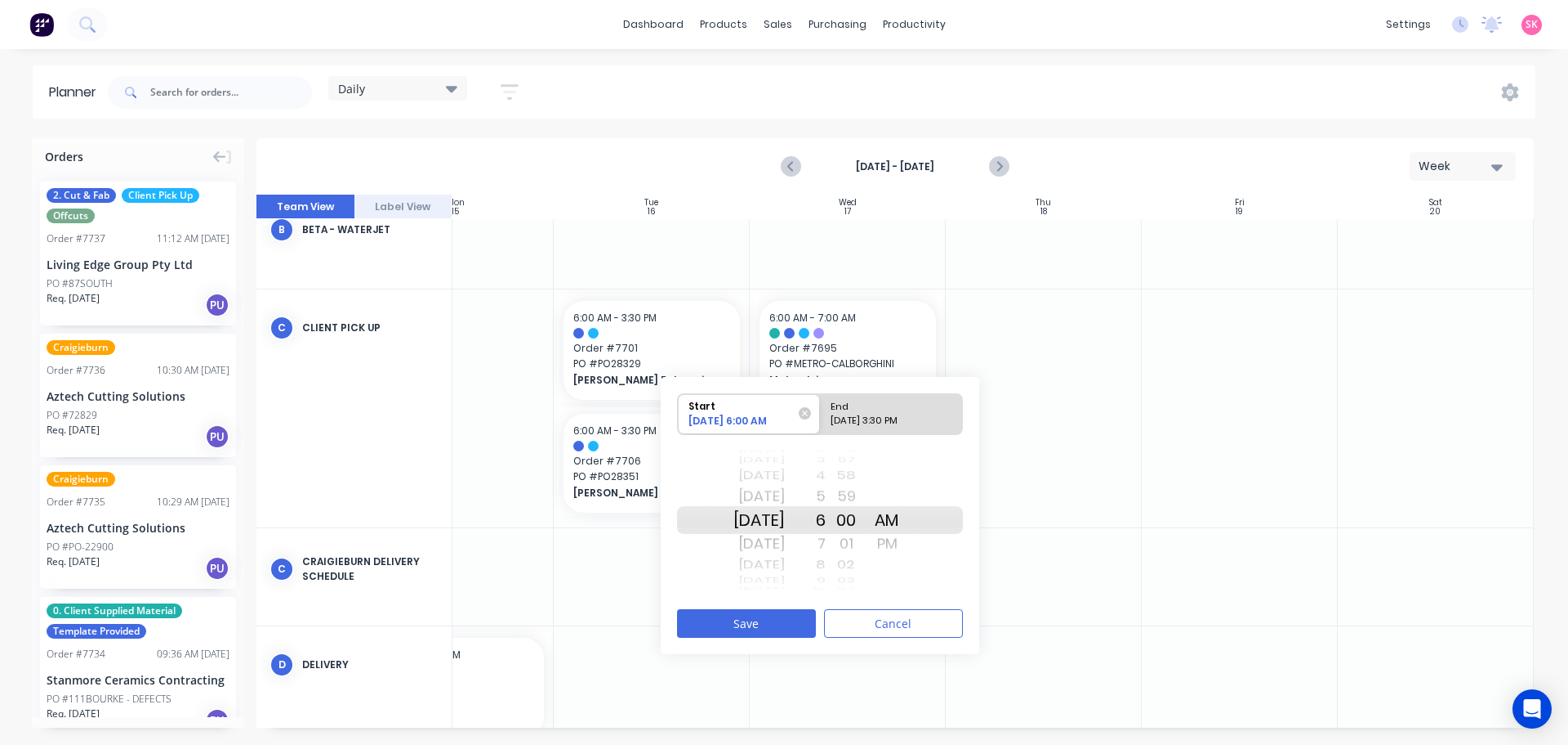
click at [784, 498] on div "Today" at bounding box center [759, 495] width 52 height 26
click at [855, 414] on div "09/16/2025 3:30 PM" at bounding box center [884, 423] width 119 height 20
click at [821, 414] on input "End 09/16/2025 3:30 PM" at bounding box center [820, 413] width 1 height 40
radio input "true"
click at [784, 494] on div "Today" at bounding box center [759, 495] width 52 height 26
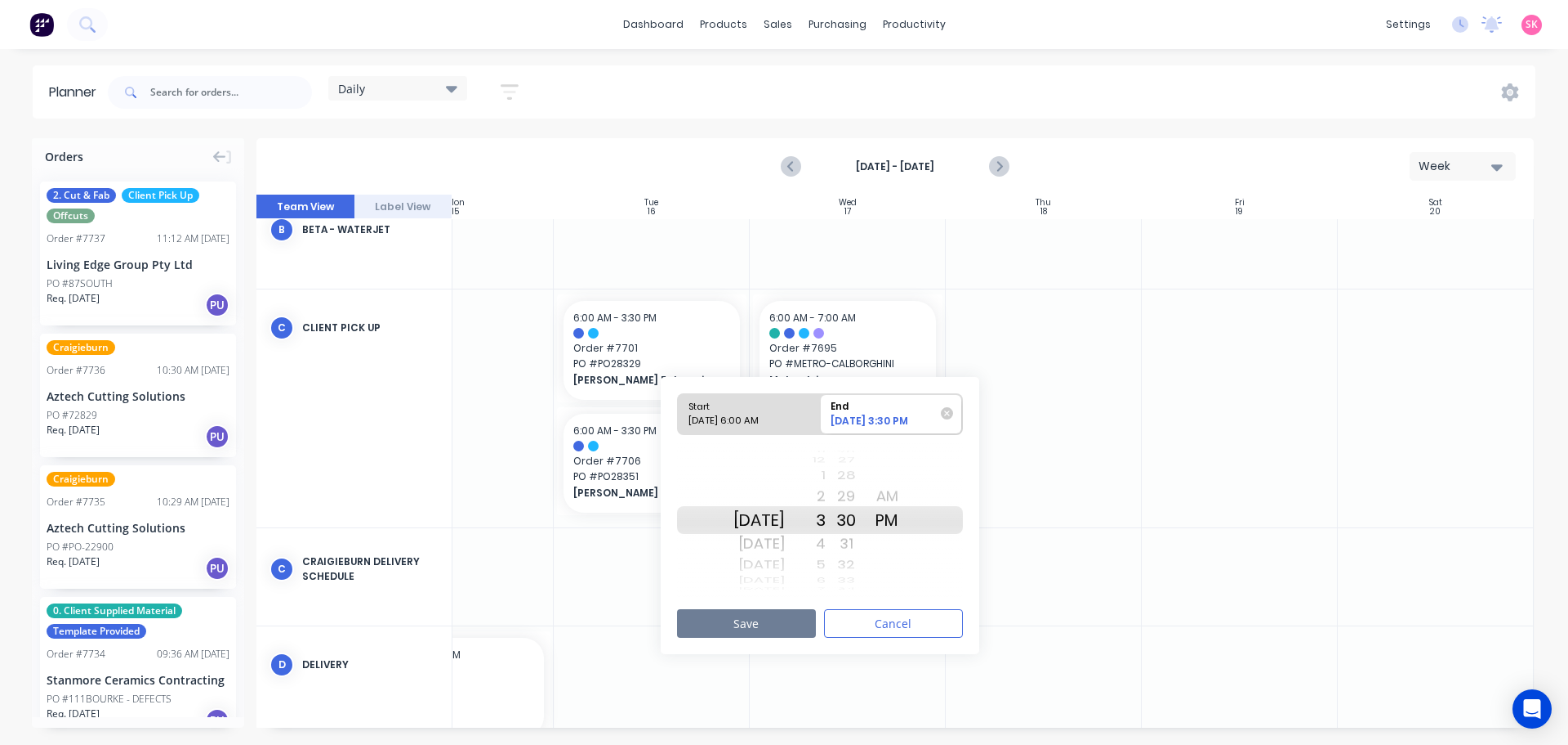
click at [780, 623] on button "Save" at bounding box center [746, 622] width 138 height 28
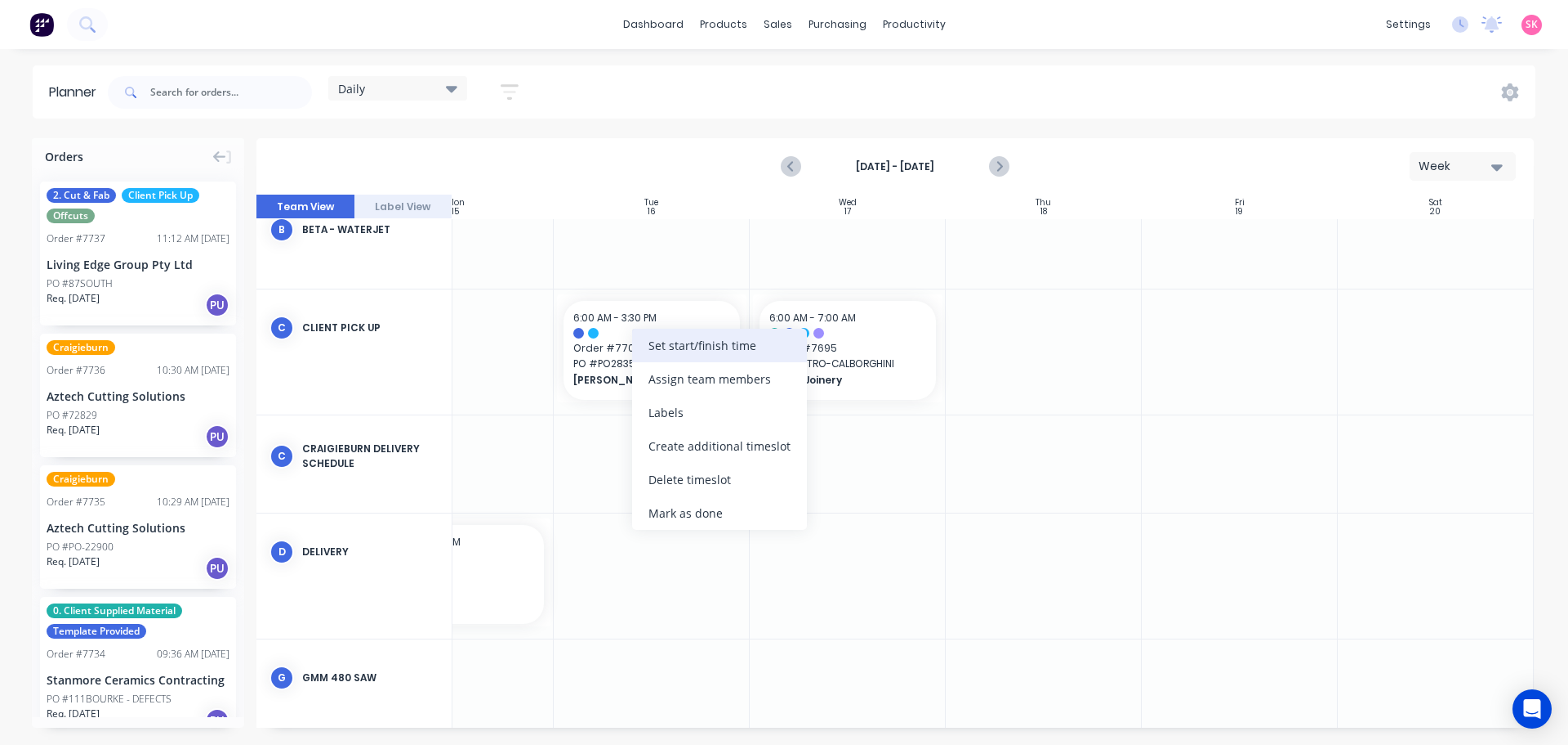
click at [699, 343] on div "Set start/finish time" at bounding box center [719, 345] width 174 height 33
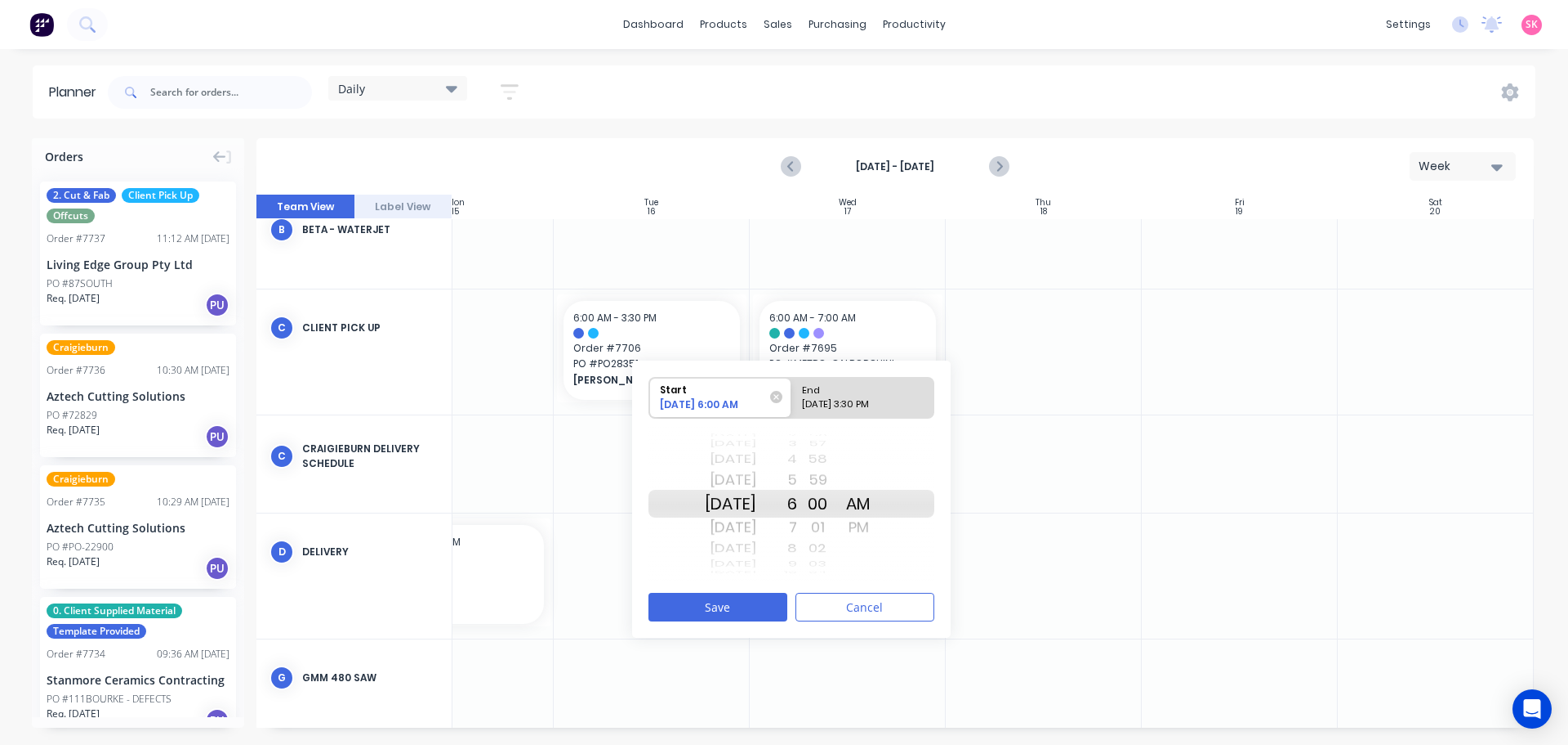
click at [824, 389] on div "End" at bounding box center [856, 387] width 119 height 20
click at [792, 389] on input "End 09/16/2025 3:30 PM" at bounding box center [791, 397] width 1 height 40
radio input "true"
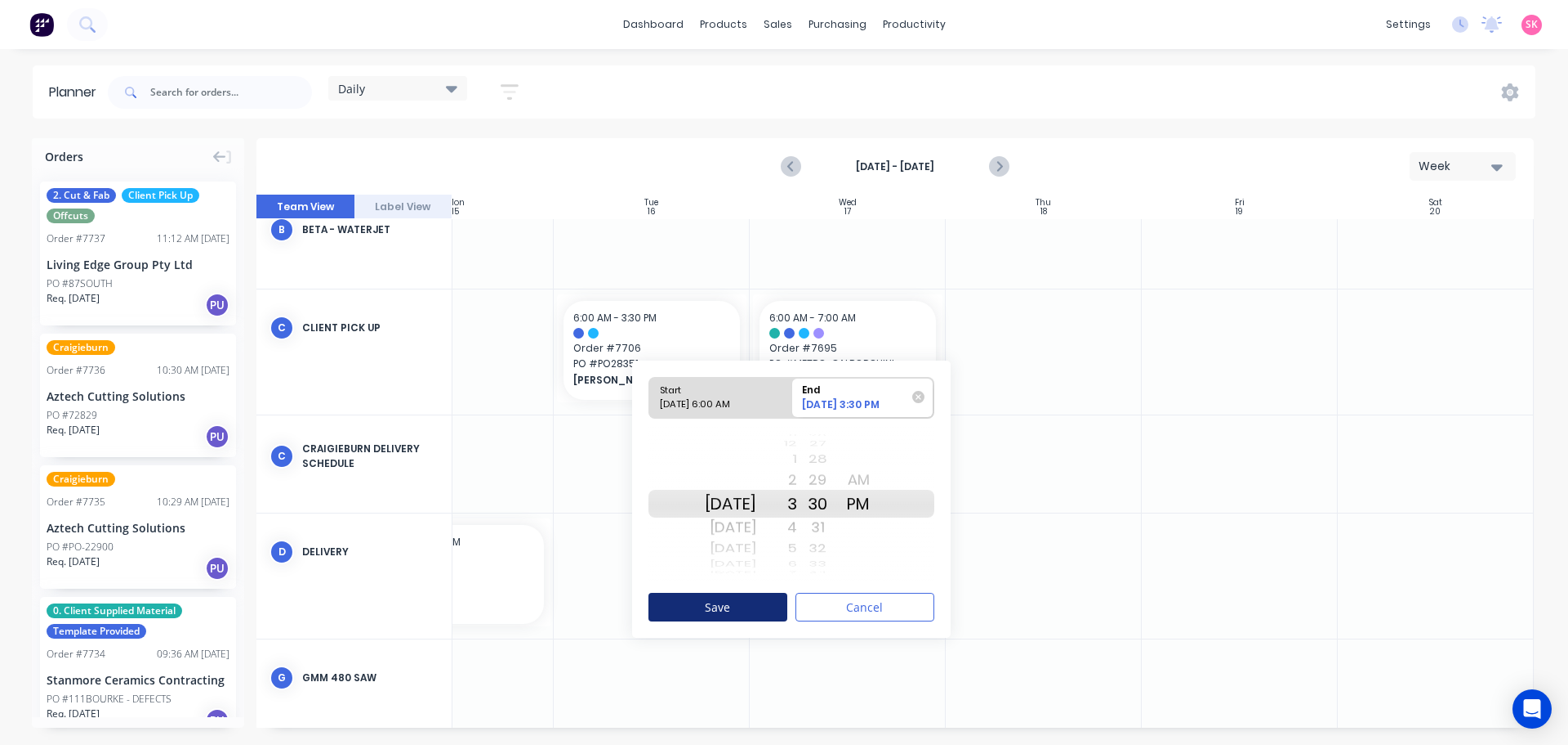
click at [712, 601] on button "Save" at bounding box center [717, 607] width 138 height 28
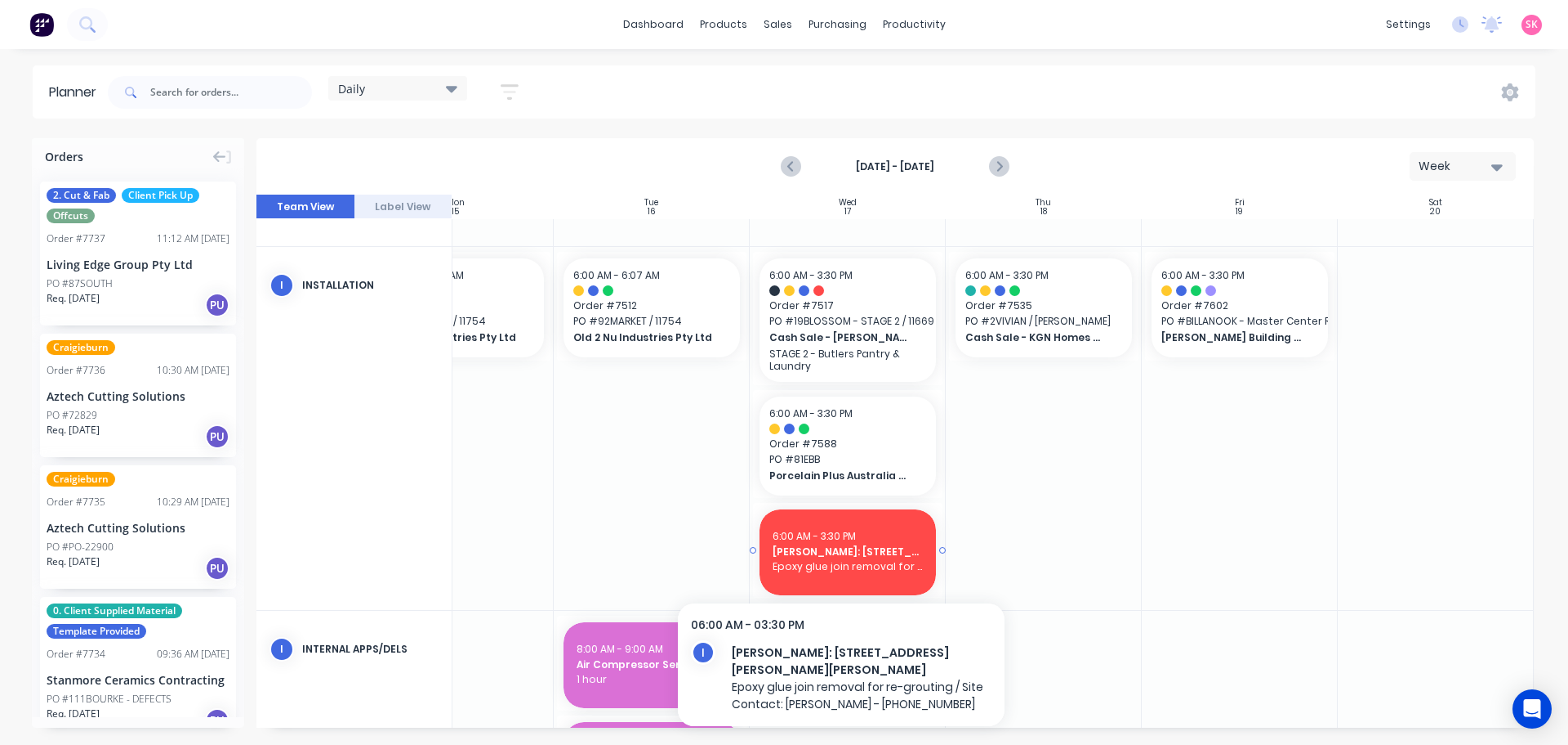
scroll to position [534, 297]
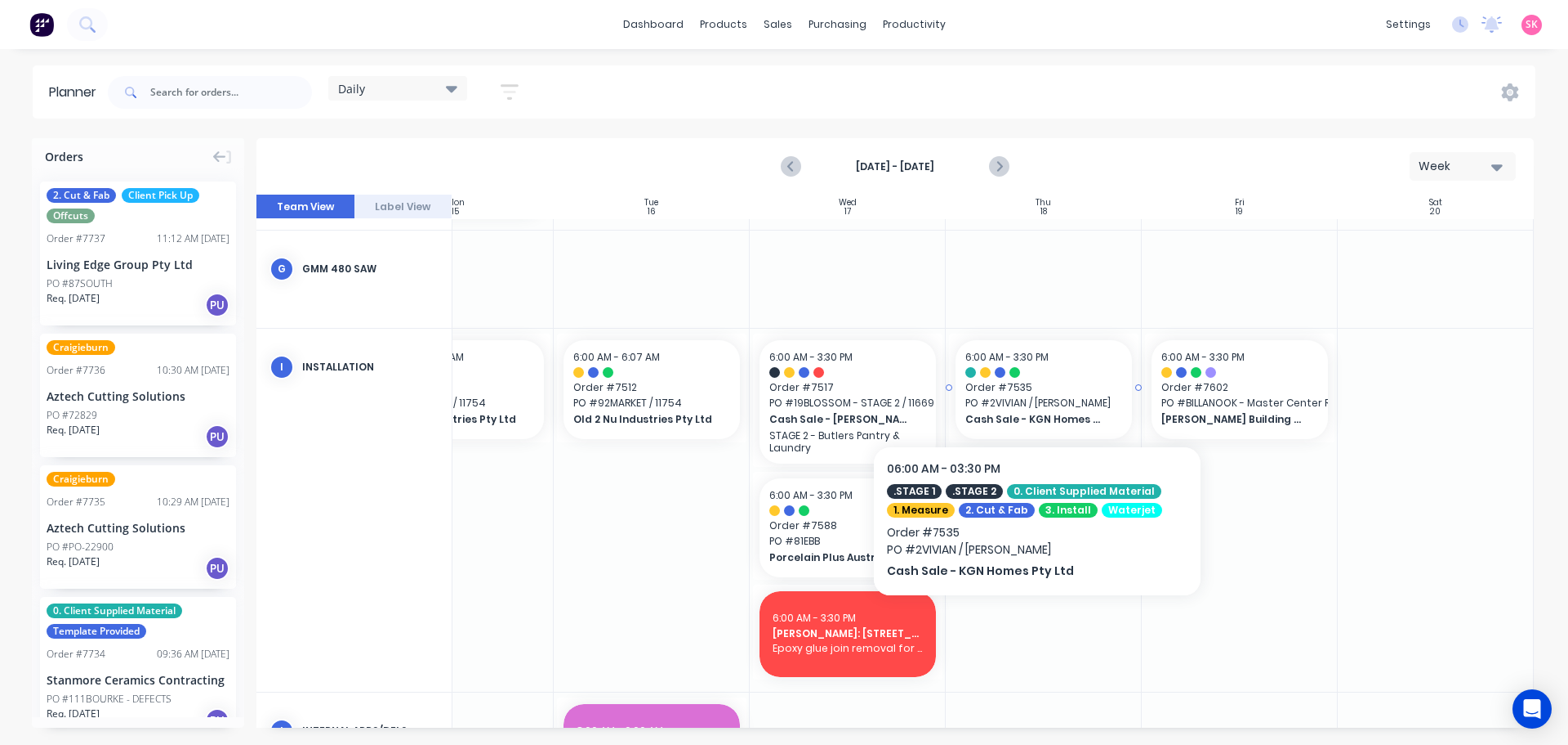
click at [1029, 396] on span "PO # 2VIVIAN / NICK MANESH" at bounding box center [1044, 403] width 157 height 15
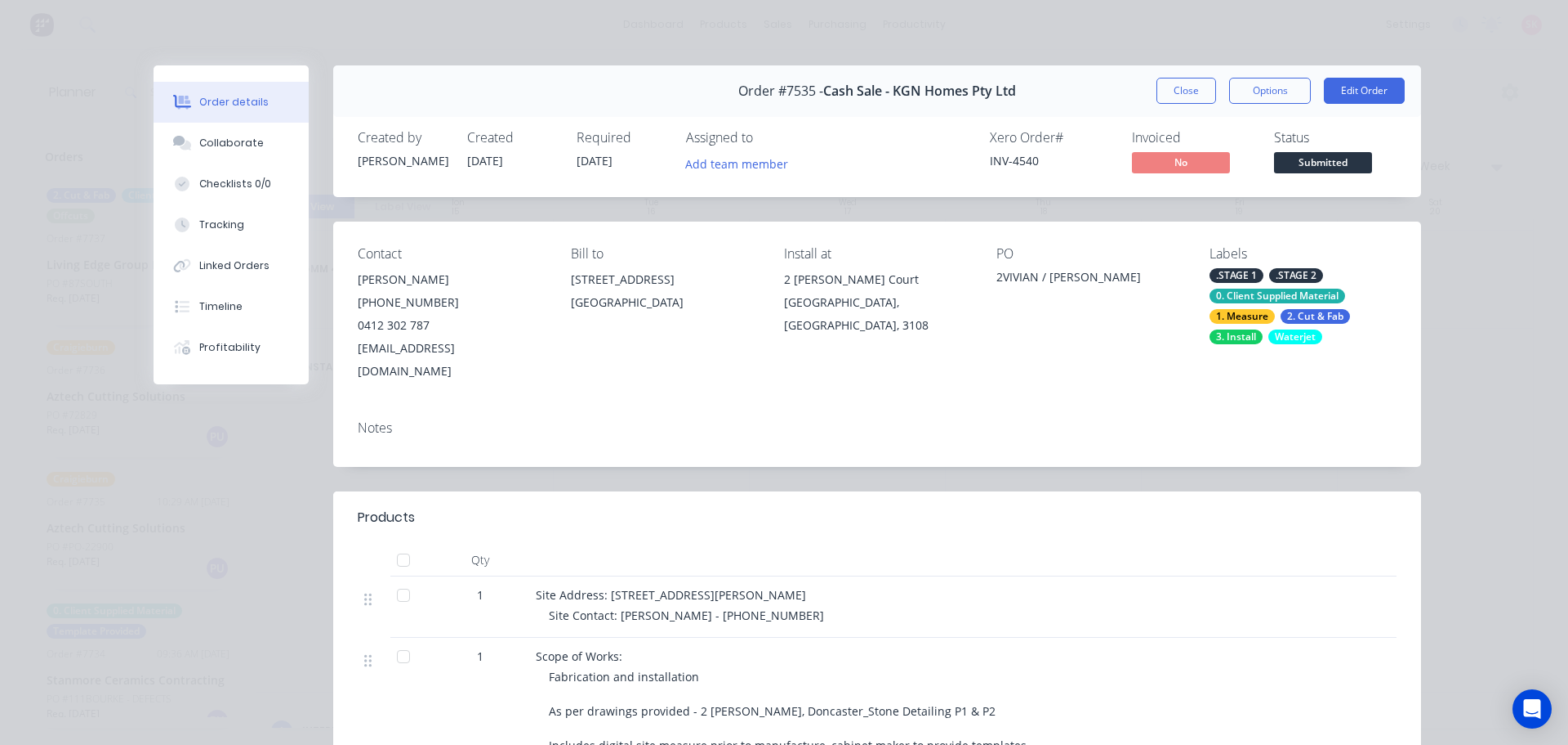
click at [1222, 80] on div "Close Options Edit Order" at bounding box center [1281, 91] width 249 height 26
click at [1173, 84] on button "Close" at bounding box center [1186, 91] width 59 height 26
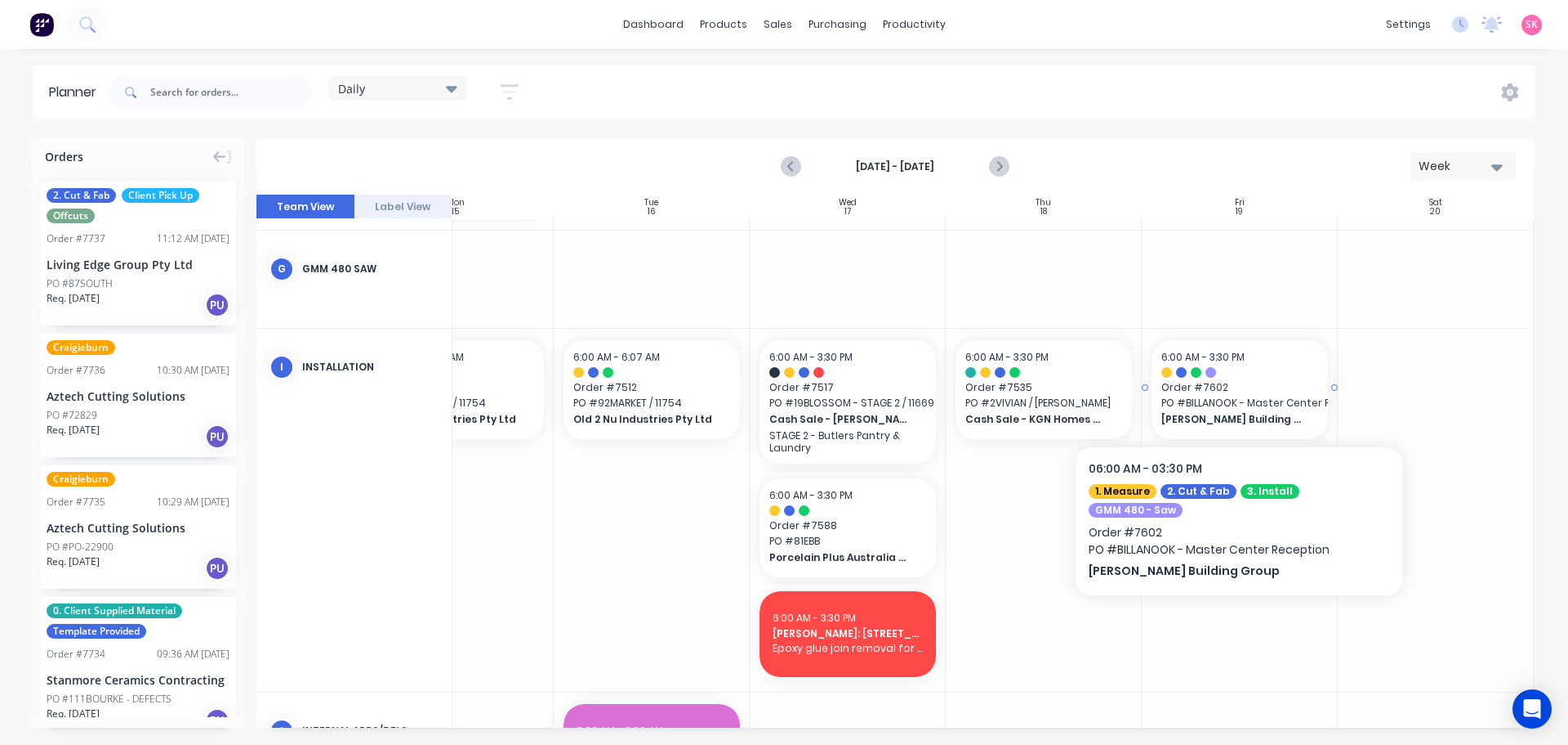
click at [1243, 414] on span "Schultz Building Group" at bounding box center [1232, 418] width 141 height 15
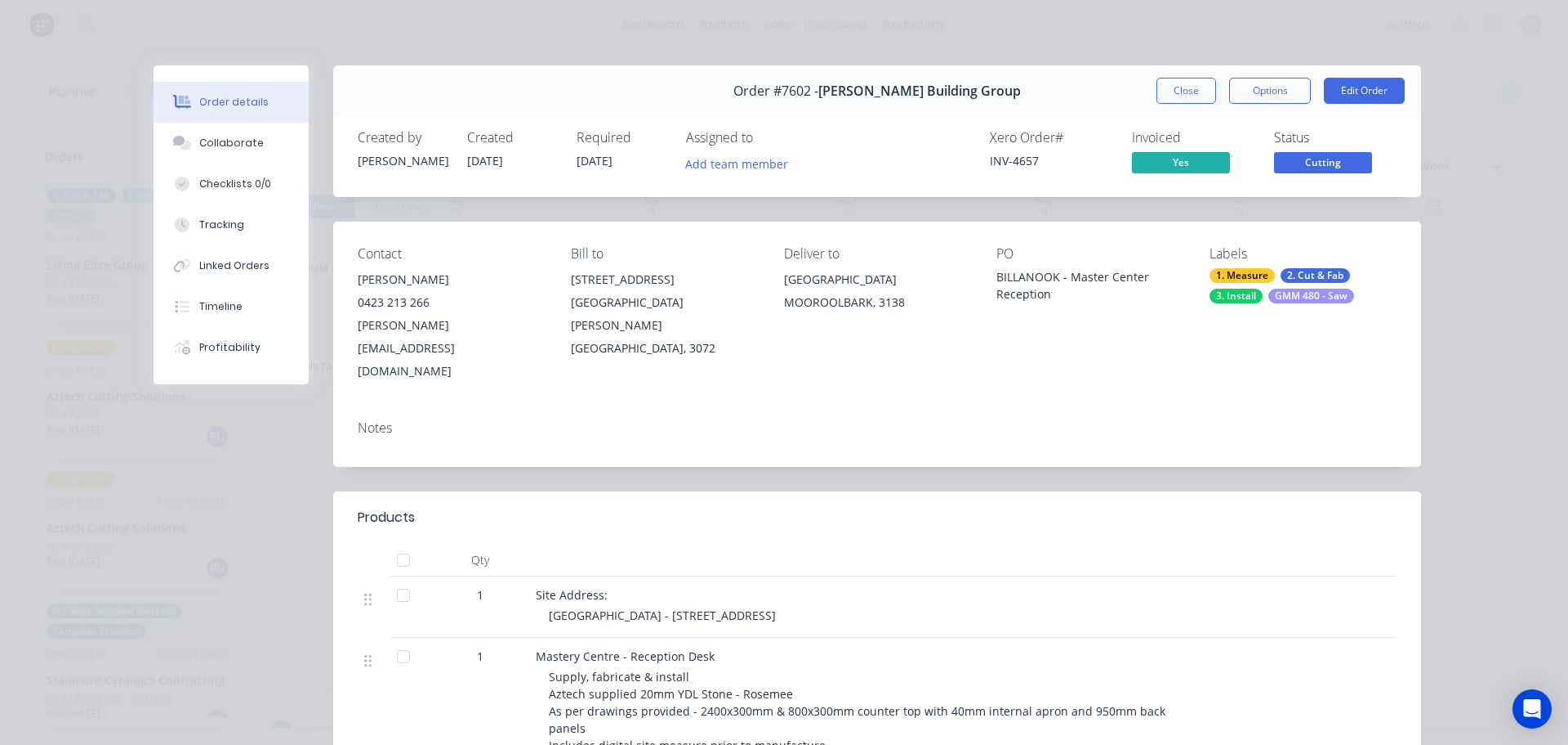
click at [1188, 89] on button "Close" at bounding box center [1186, 91] width 59 height 26
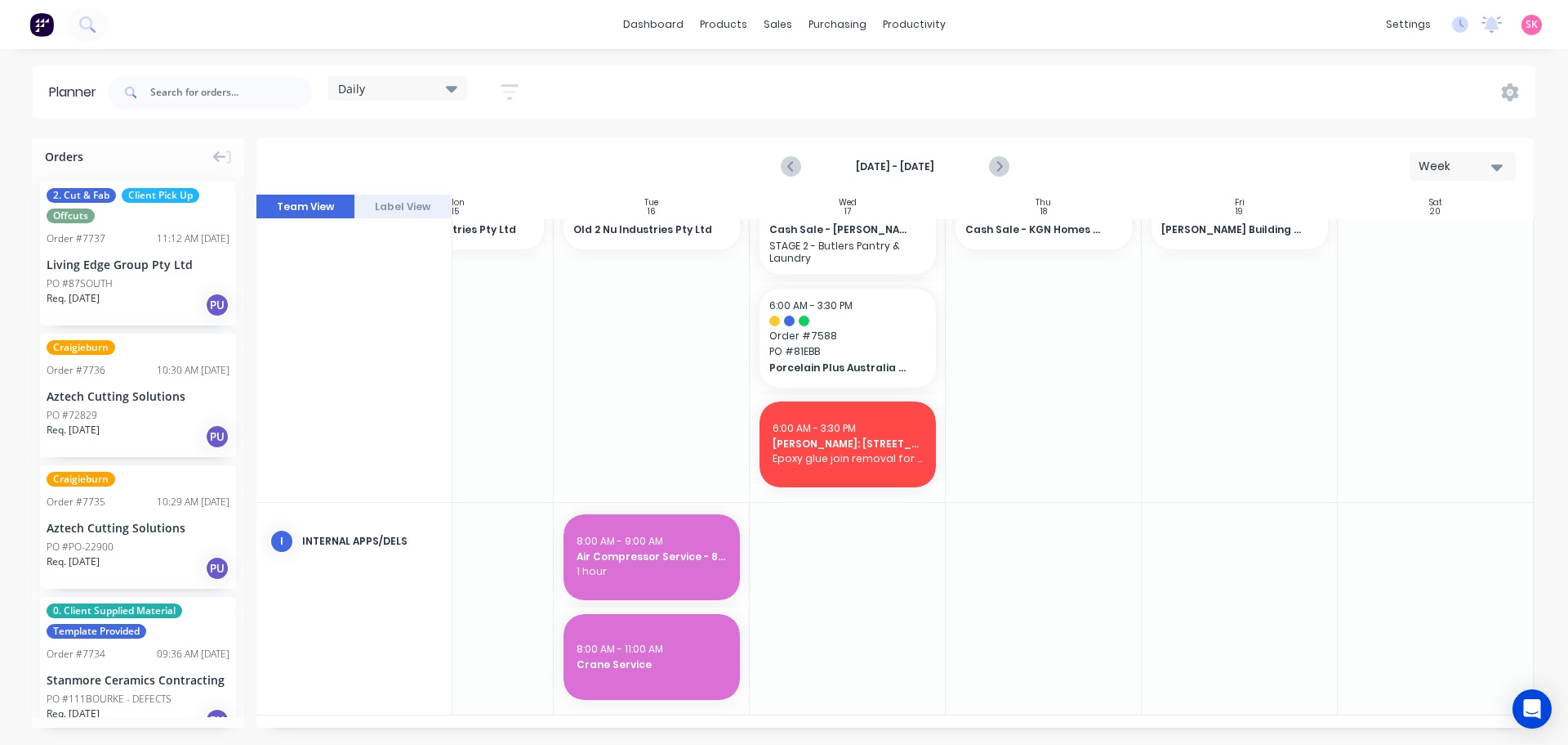
scroll to position [159, 297]
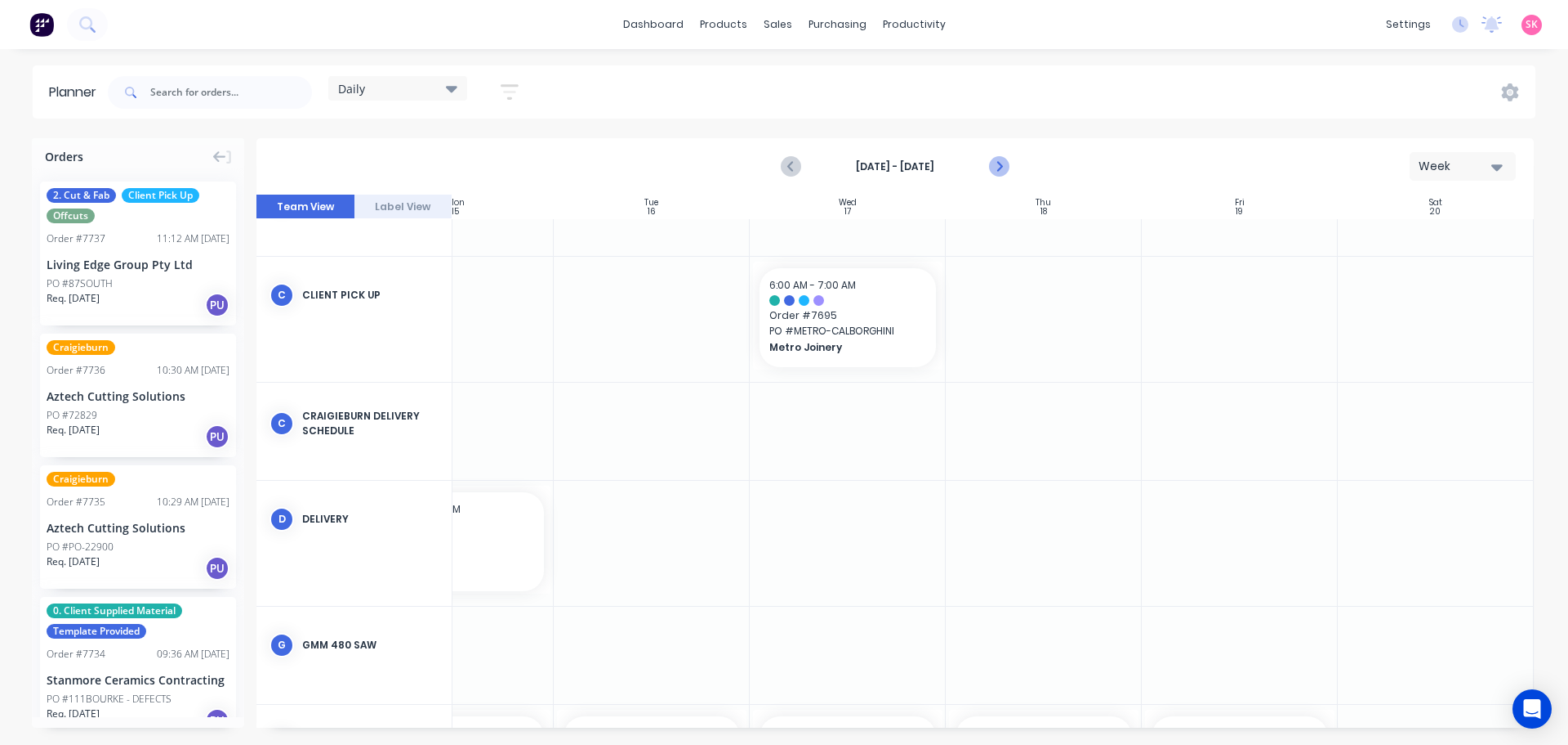
click at [987, 169] on button "Next page" at bounding box center [998, 167] width 33 height 33
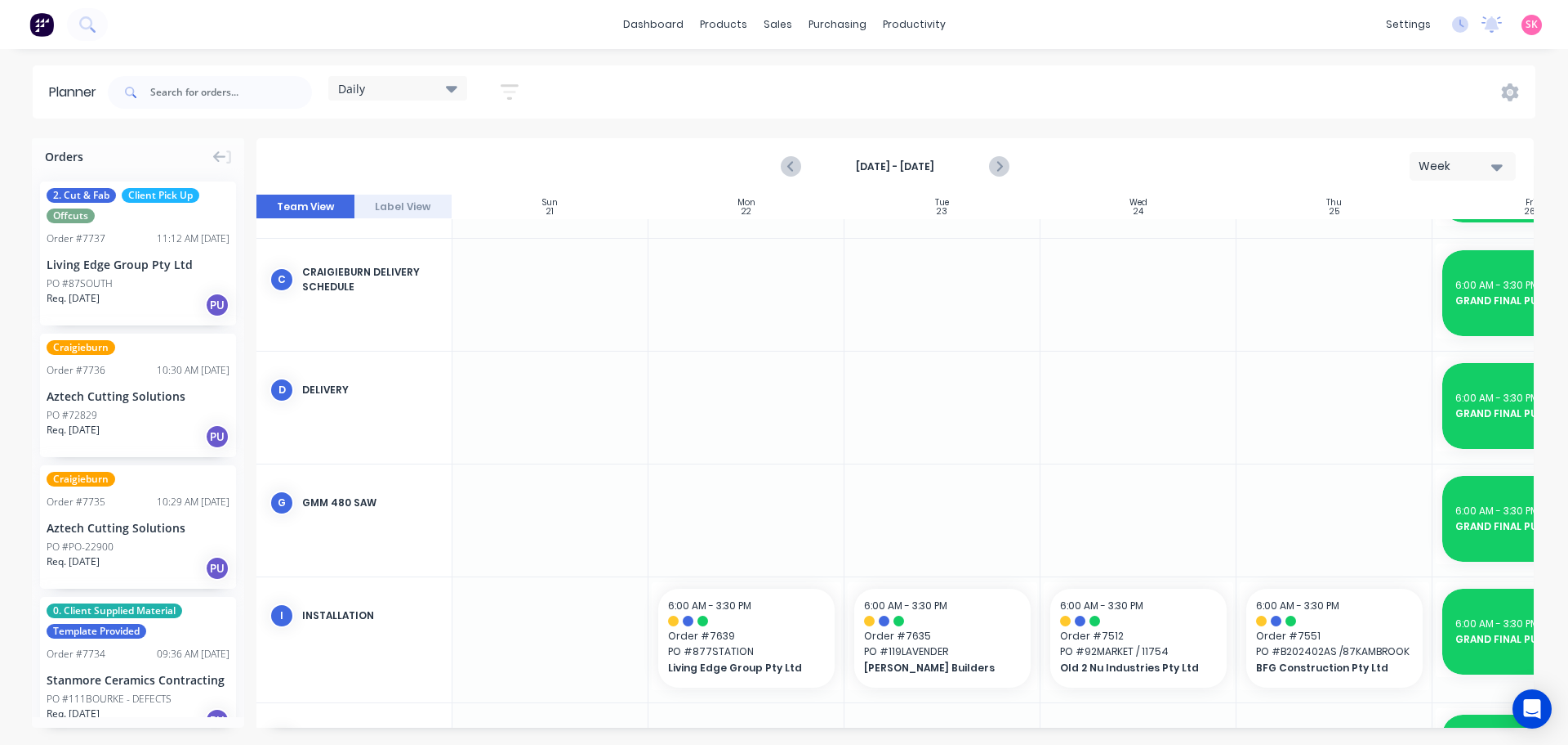
scroll to position [427, 0]
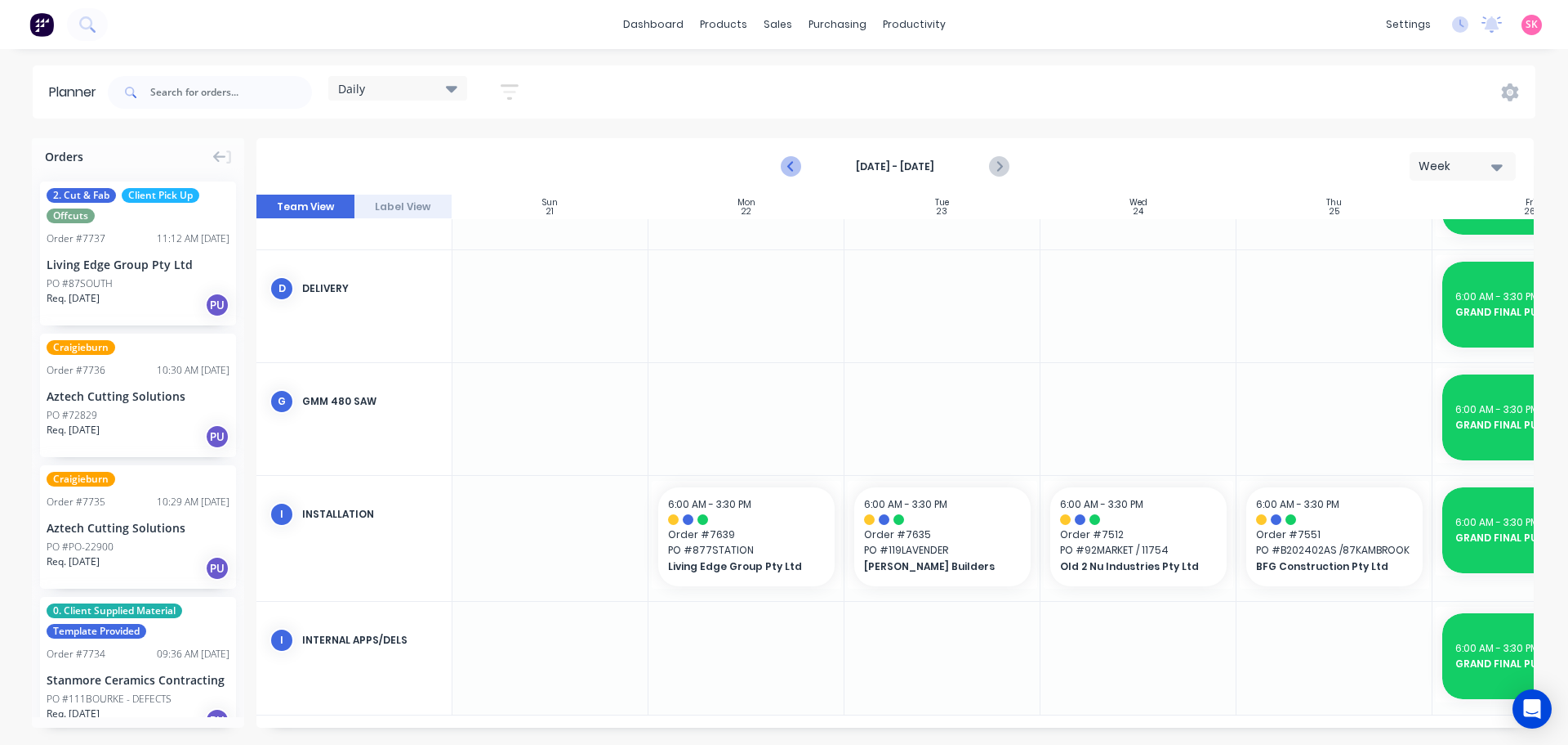
click at [798, 168] on icon "Previous page" at bounding box center [791, 167] width 19 height 20
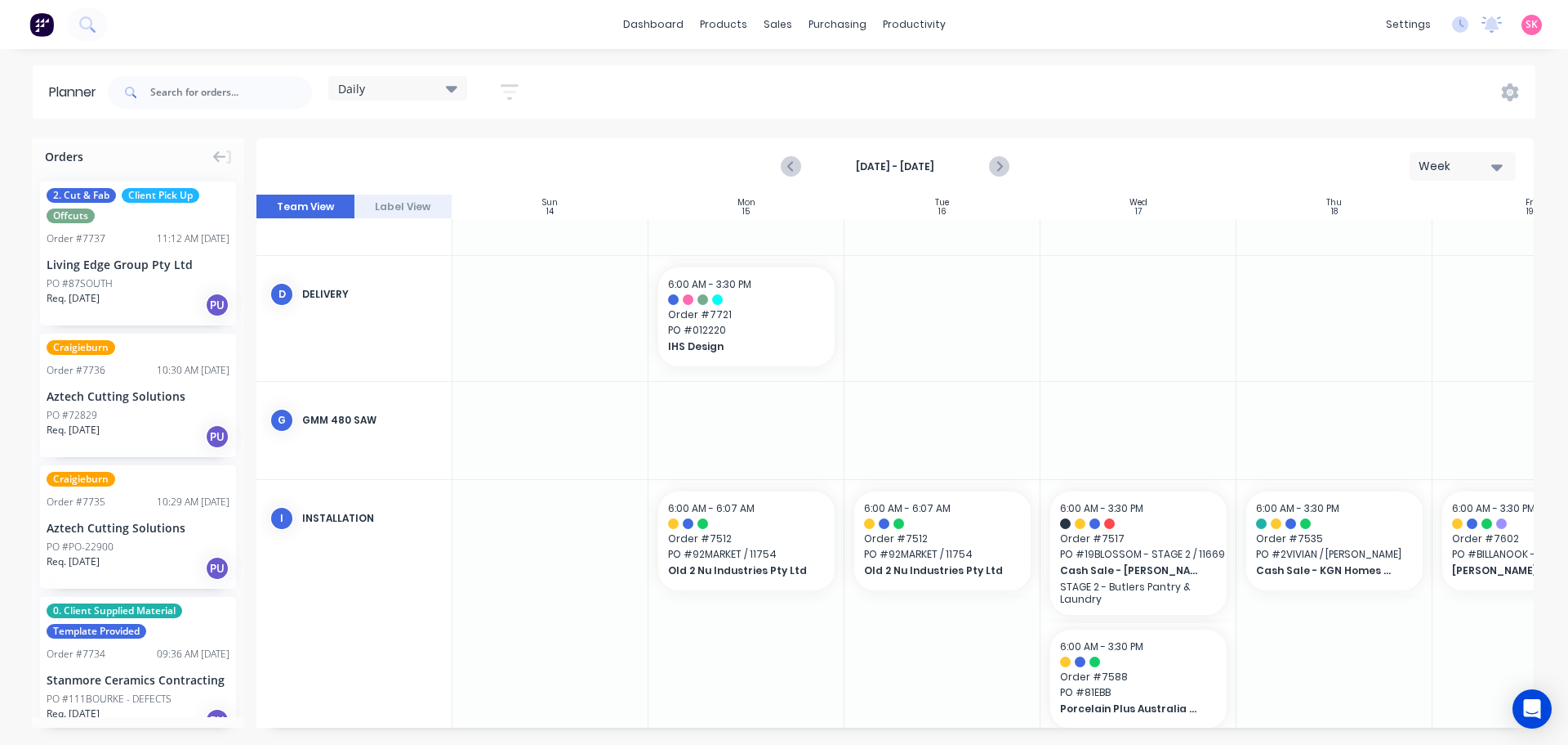
scroll to position [0, 0]
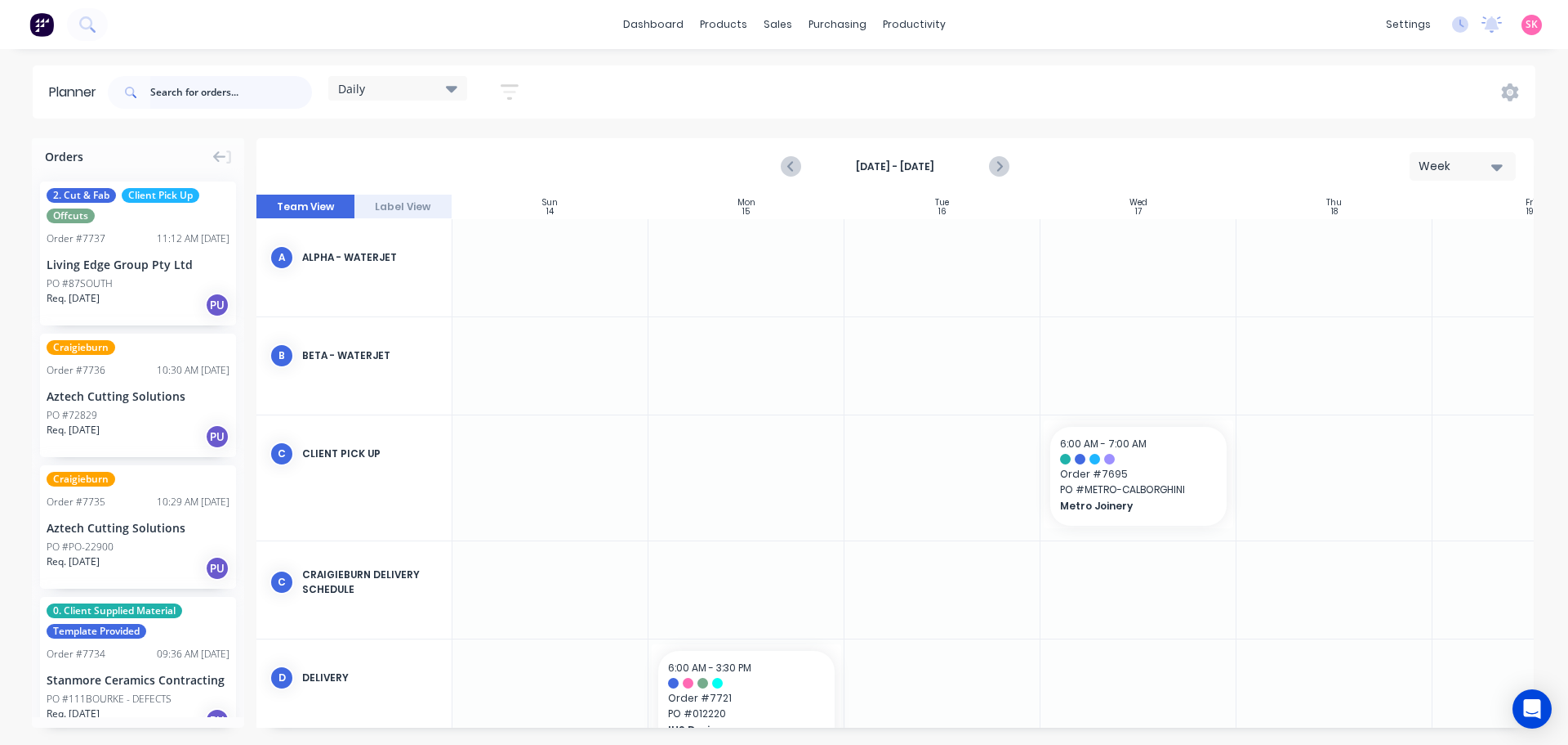
click at [159, 89] on input "text" at bounding box center [231, 93] width 162 height 33
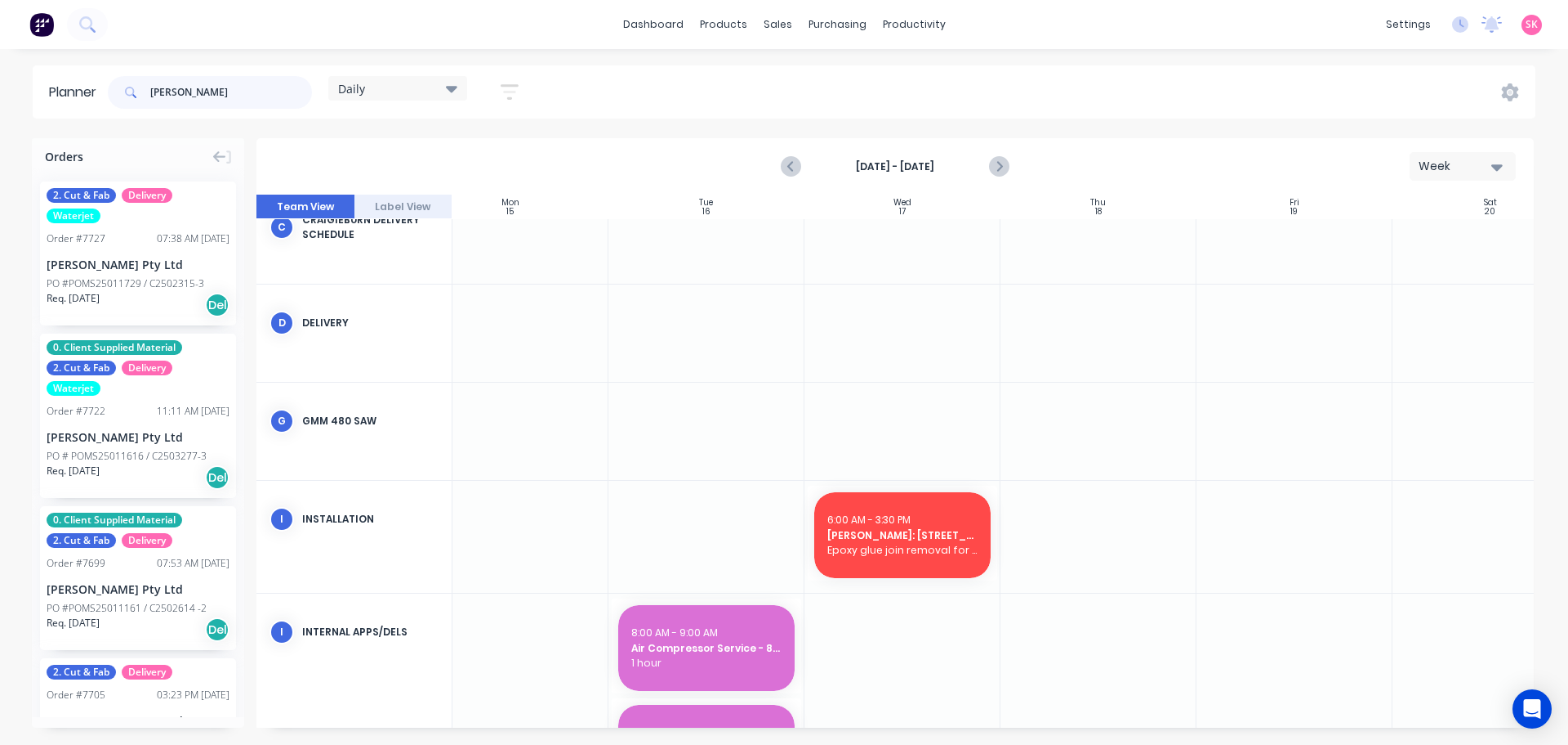
scroll to position [327, 297]
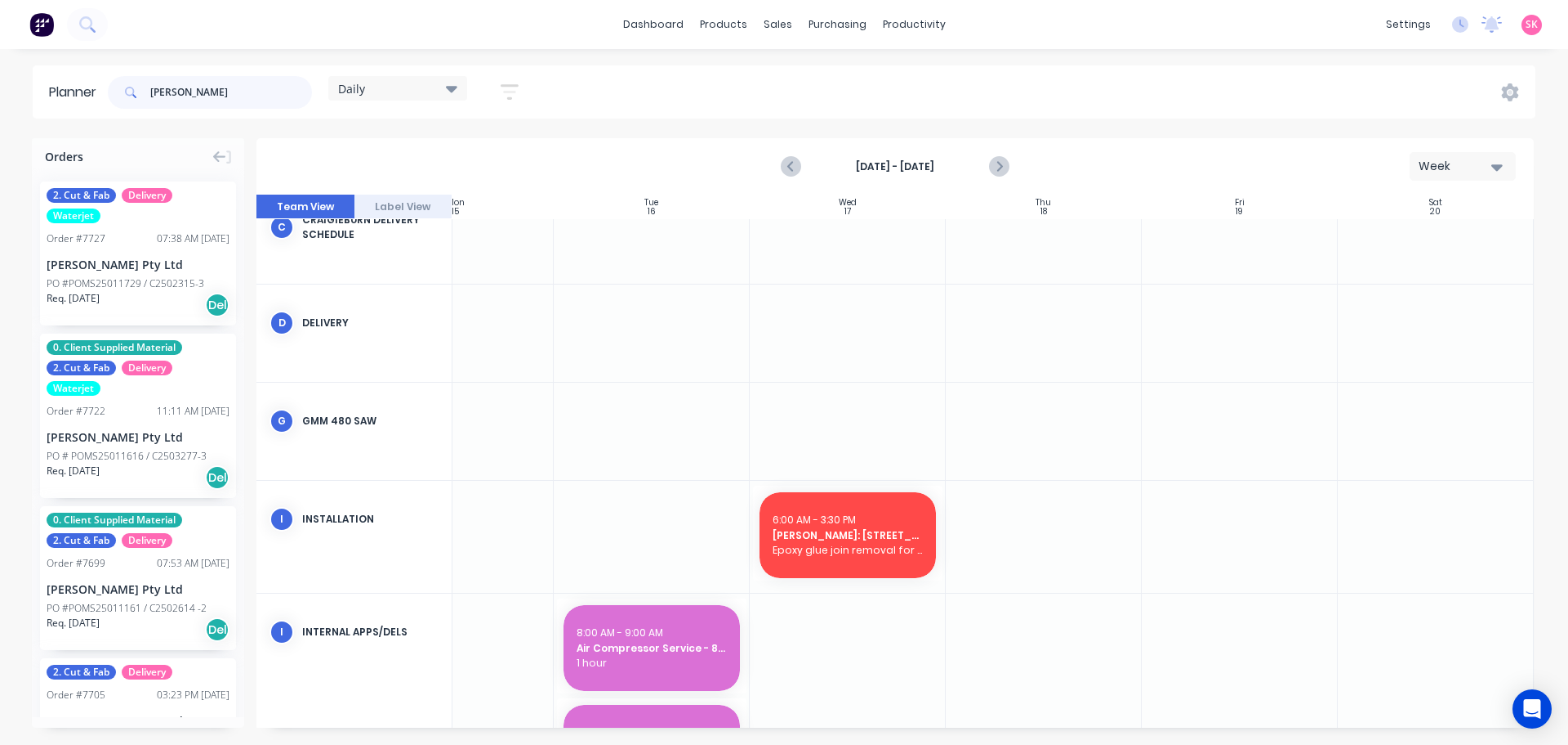
type input "[PERSON_NAME]"
drag, startPoint x: 137, startPoint y: 417, endPoint x: 817, endPoint y: 295, distance: 690.9
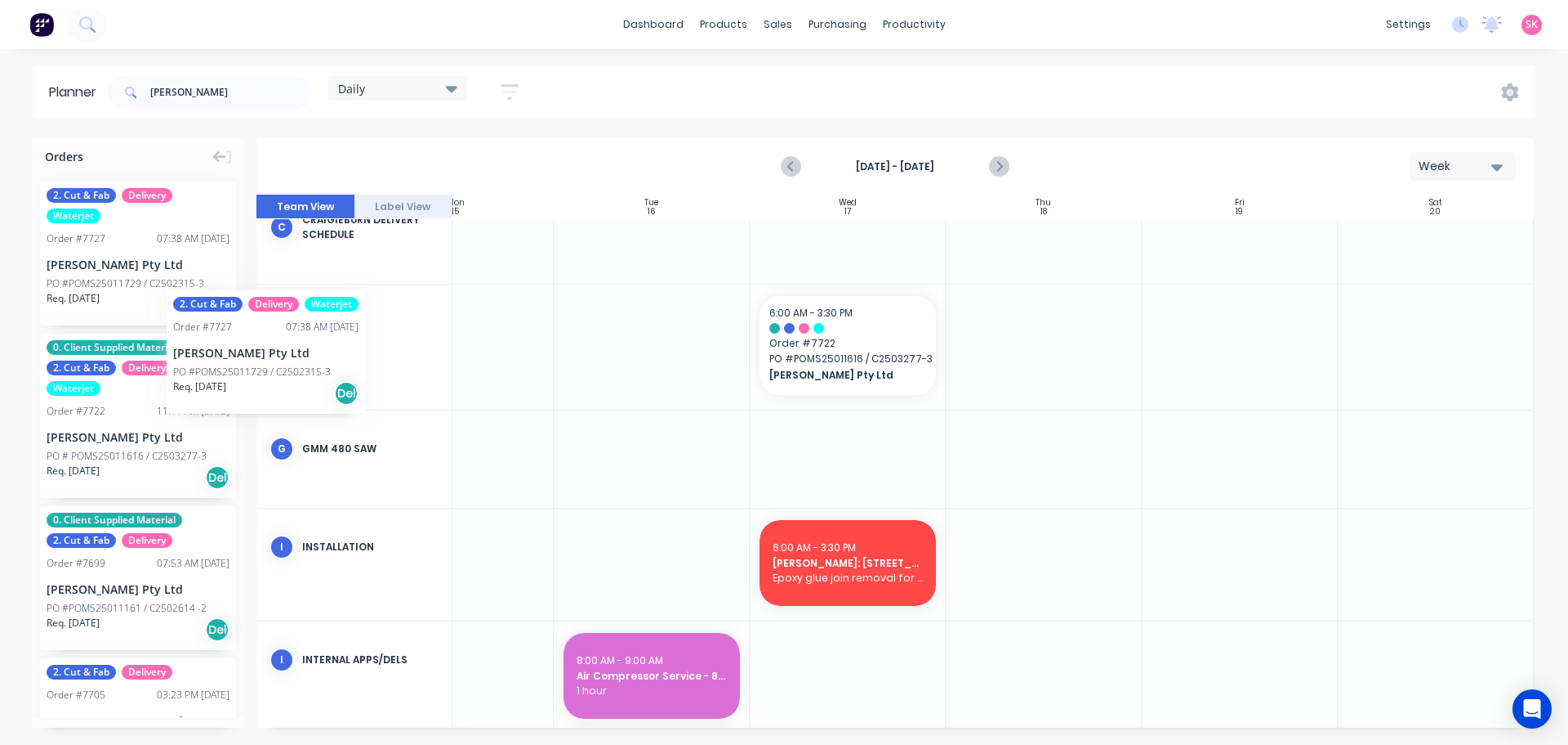
scroll to position [327, 293]
drag, startPoint x: 152, startPoint y: 278, endPoint x: 889, endPoint y: 356, distance: 741.1
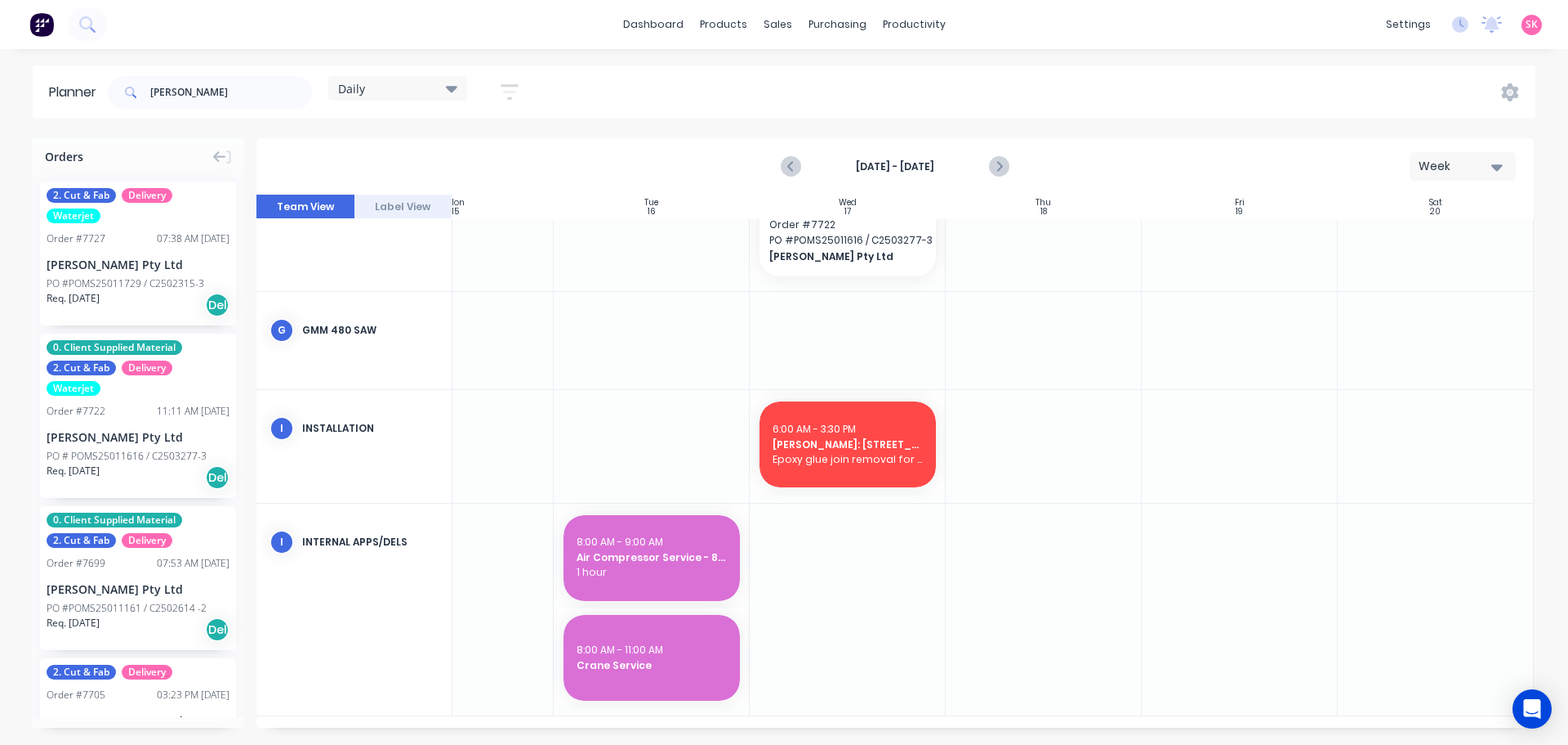
scroll to position [566, 293]
drag, startPoint x: 221, startPoint y: 99, endPoint x: 40, endPoint y: 103, distance: 181.0
click at [55, 101] on header "Planner marbut Daily Save new view None edit Daily (Default) edit Craigieburn O…" at bounding box center [784, 92] width 1503 height 53
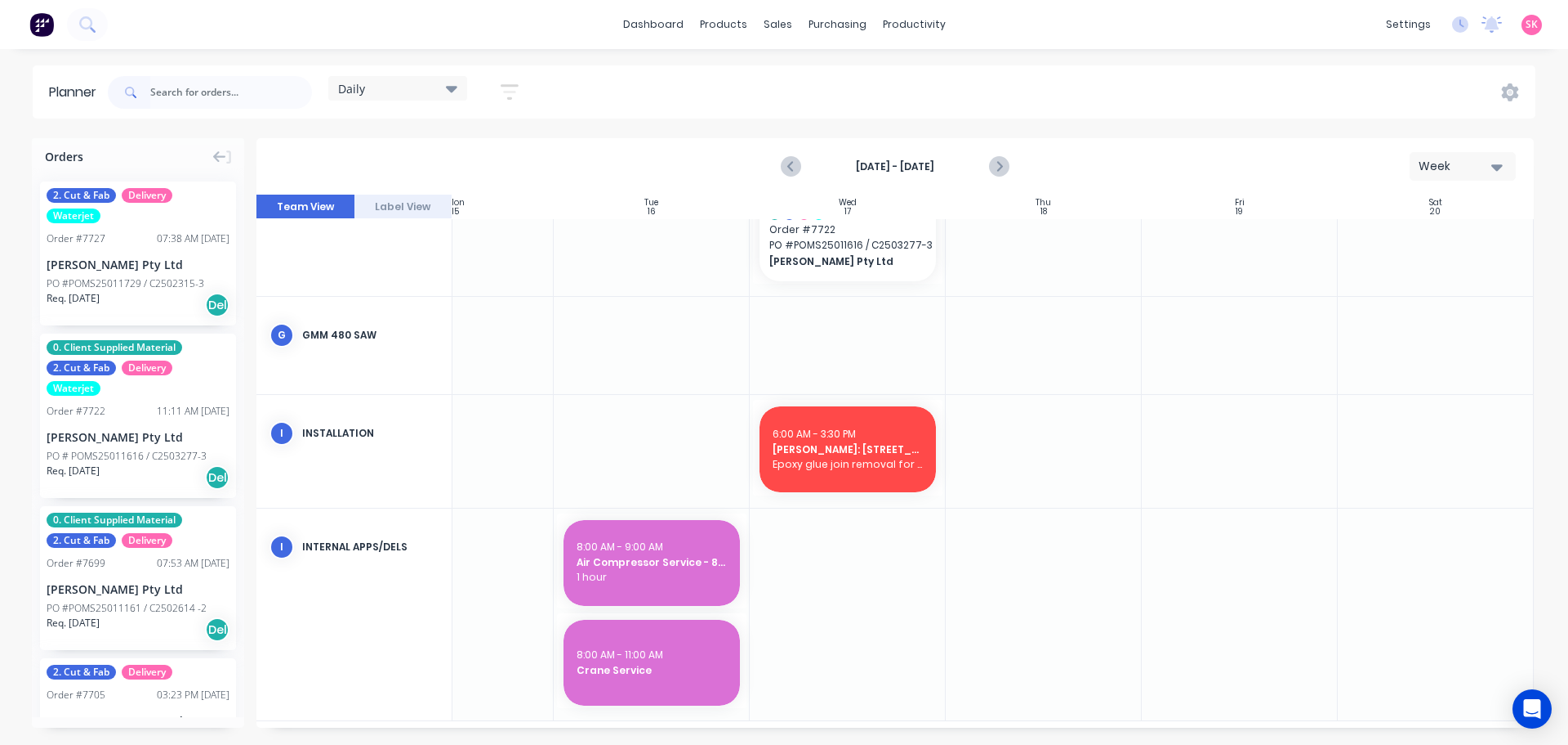
click at [780, 106] on div "Daily Save new view None edit Daily (Default) edit Craigieburn Orders edit Fact…" at bounding box center [820, 93] width 1431 height 49
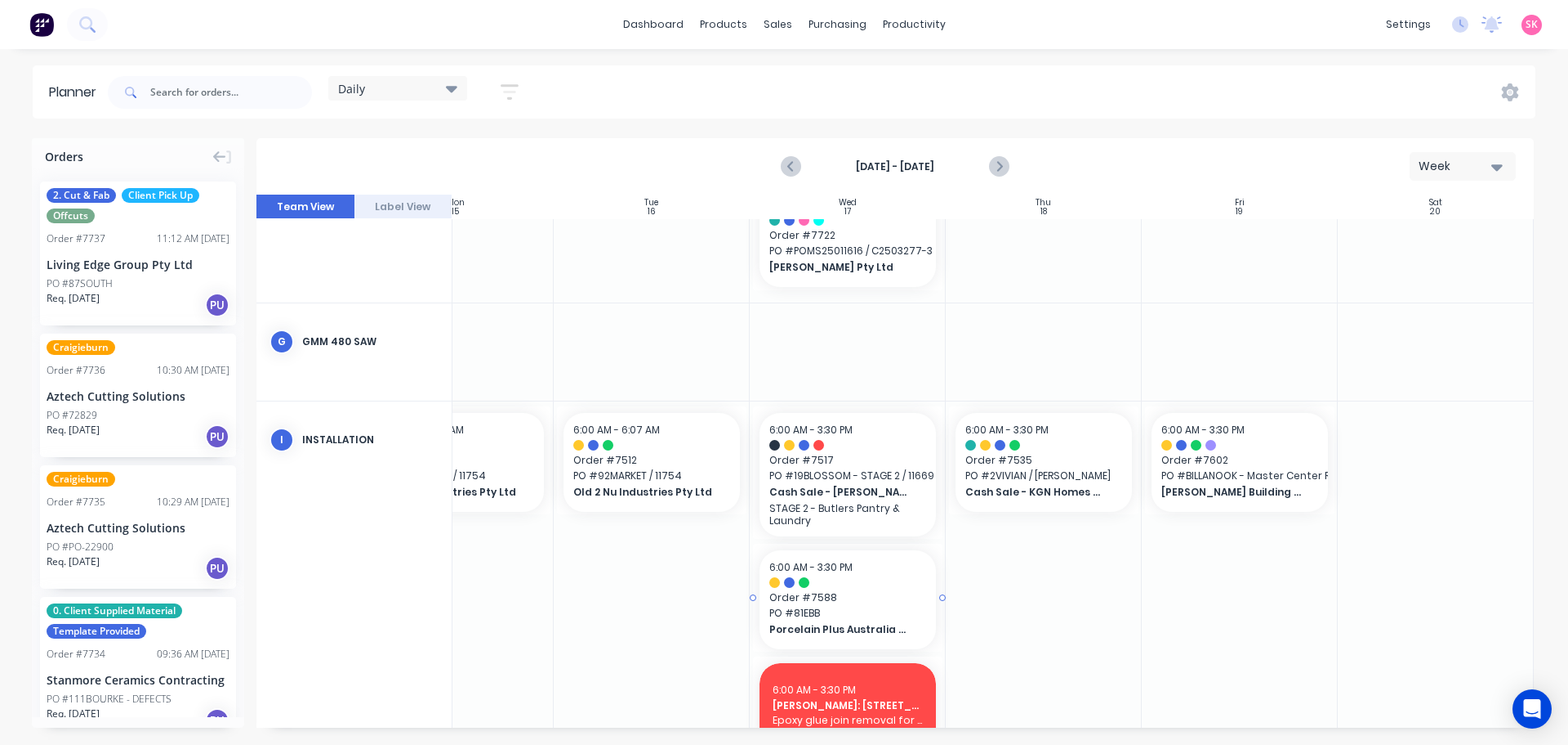
scroll to position [436, 293]
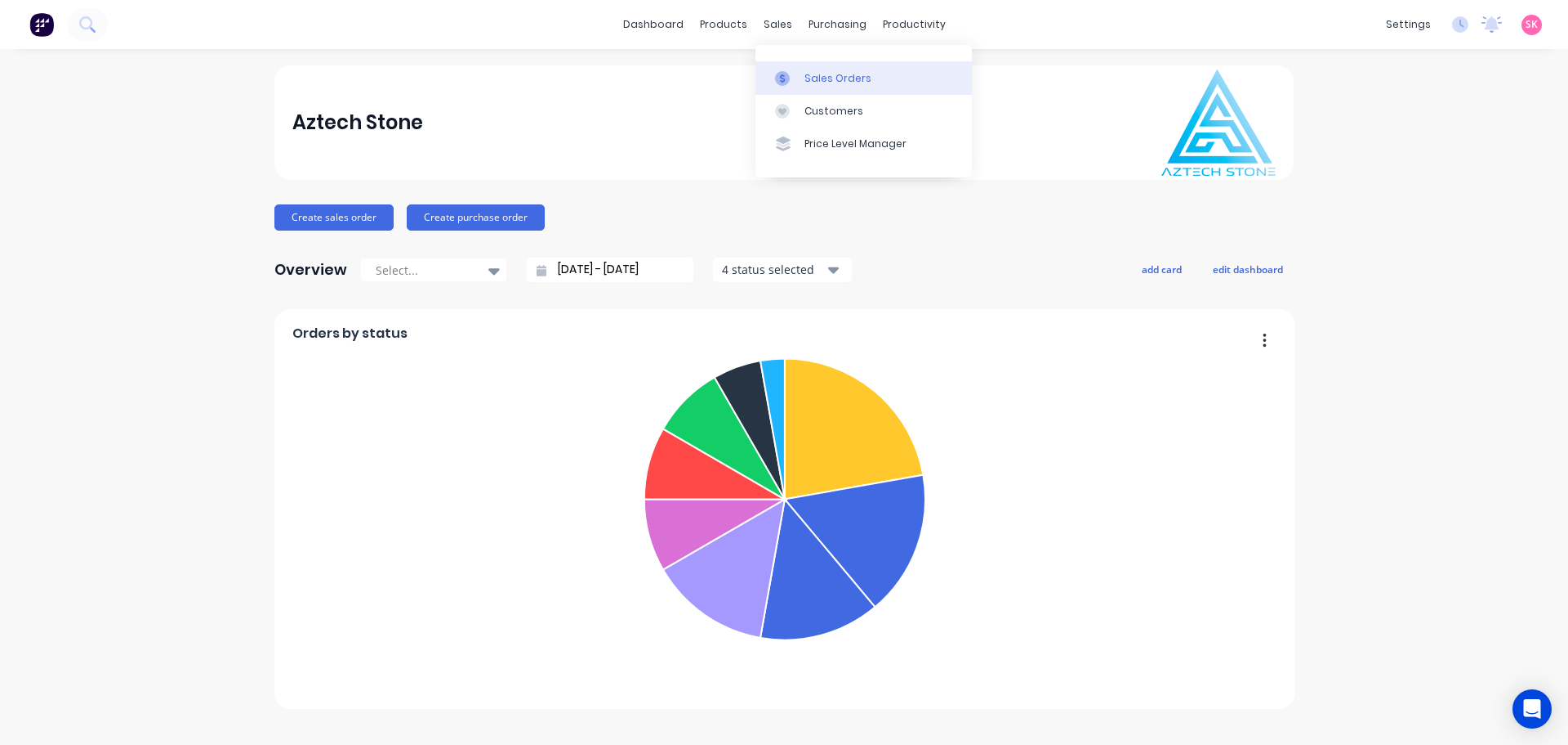
click at [792, 71] on div at bounding box center [786, 78] width 24 height 15
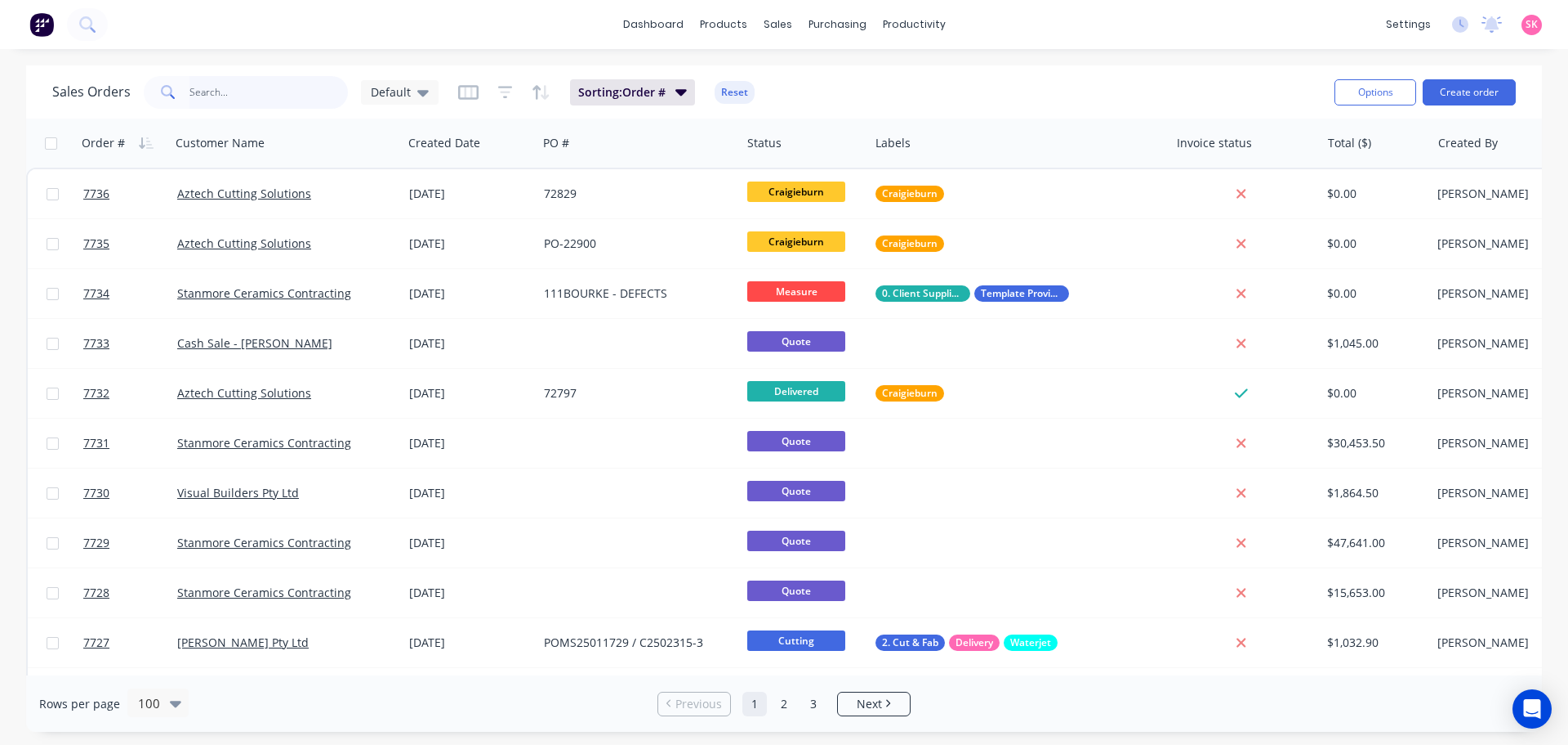
click at [302, 93] on input "text" at bounding box center [268, 93] width 159 height 33
click at [298, 97] on input "text" at bounding box center [268, 93] width 159 height 33
click at [316, 96] on input "text" at bounding box center [268, 93] width 159 height 33
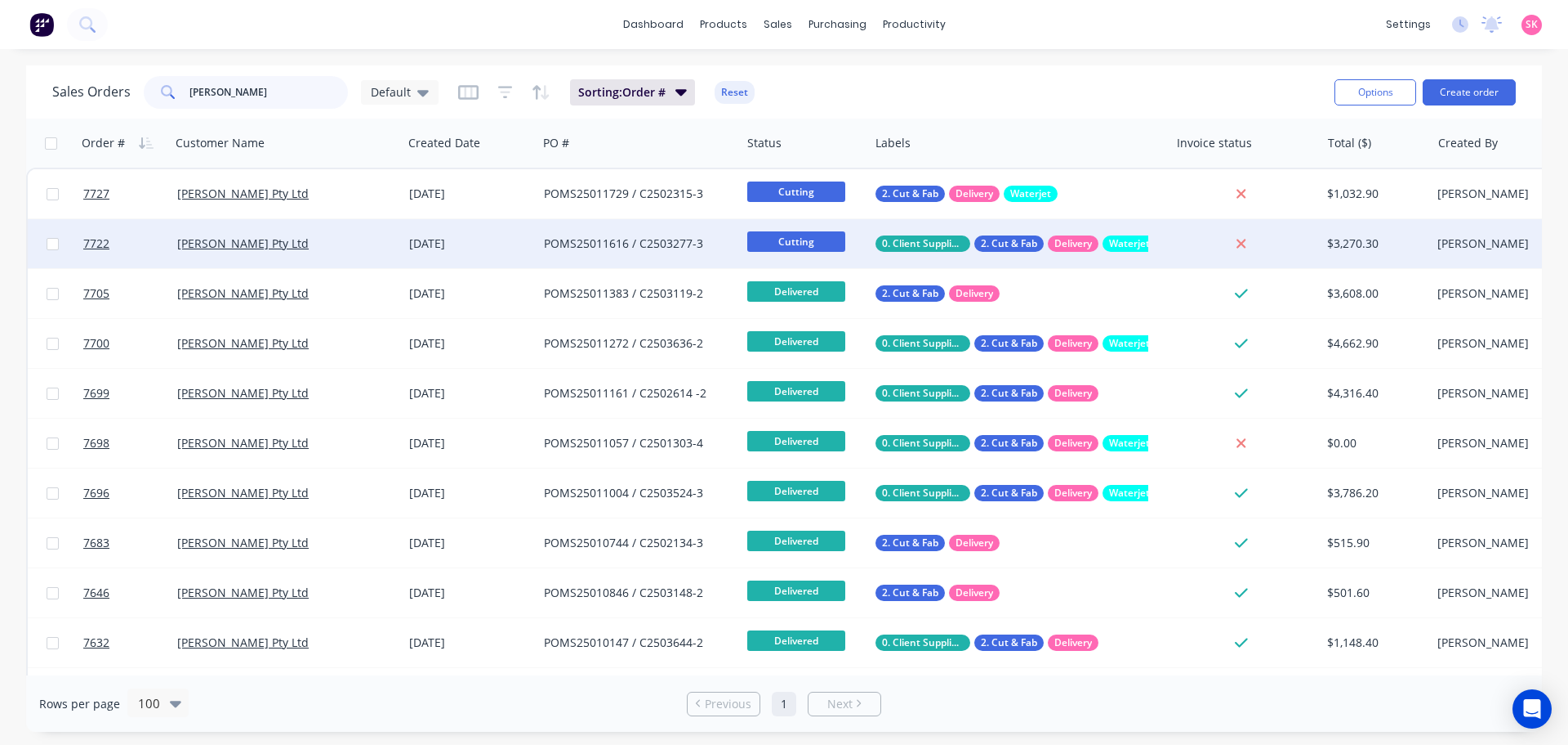
type input "MARBUT"
click at [609, 231] on div "POMS25011616 / C2503277-3" at bounding box center [638, 244] width 204 height 49
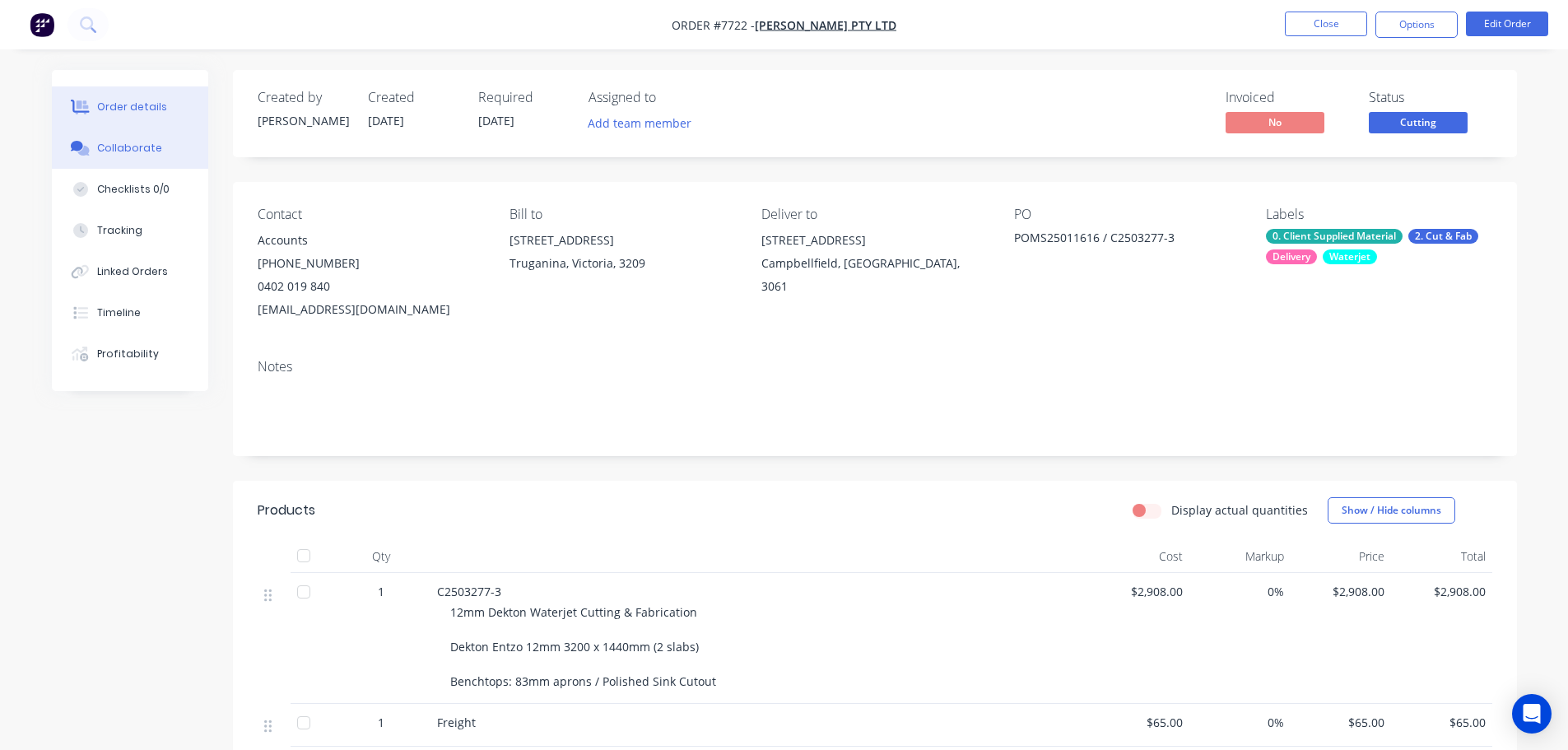
click at [120, 145] on div "Collaborate" at bounding box center [130, 147] width 65 height 15
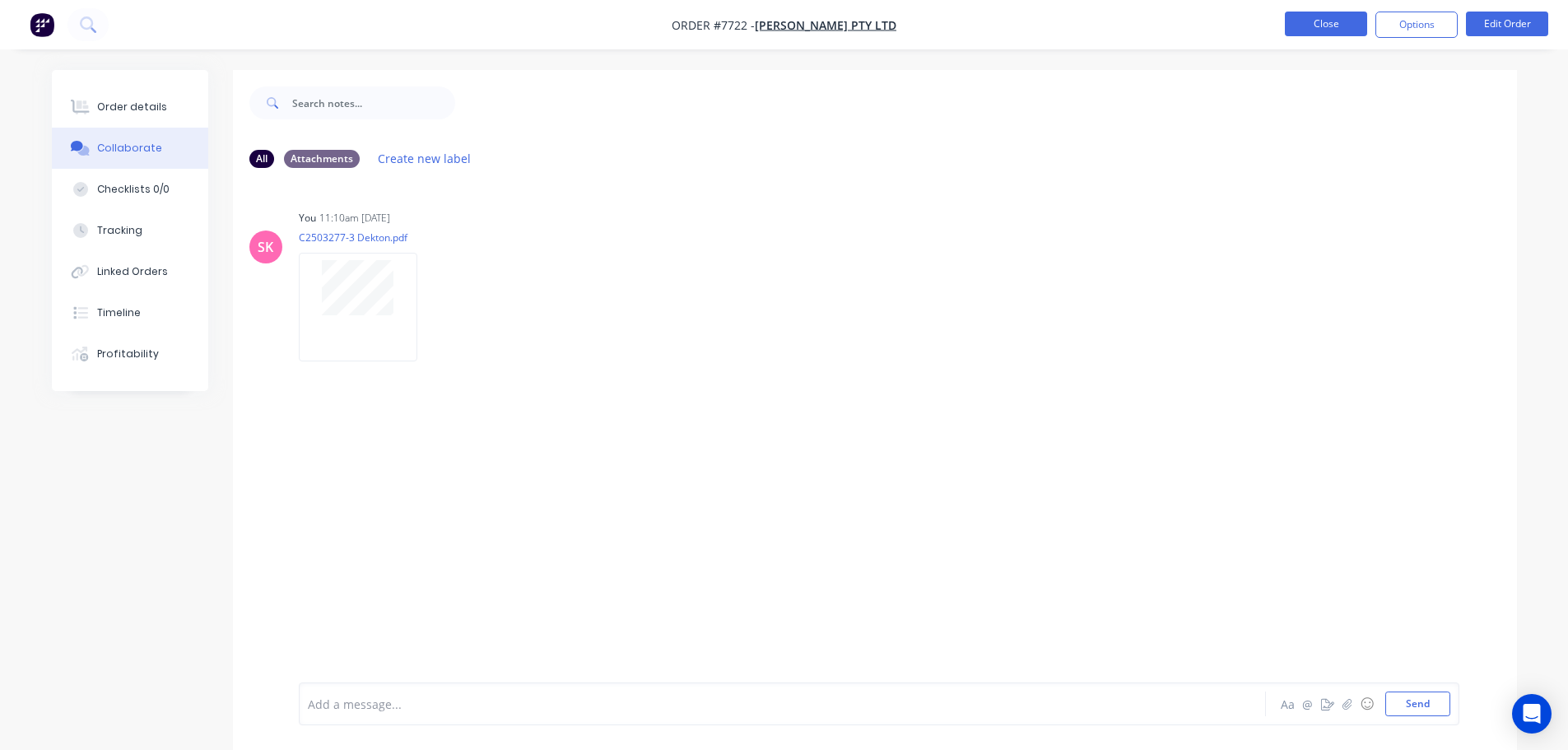
click at [1329, 35] on button "Close" at bounding box center [1325, 24] width 82 height 25
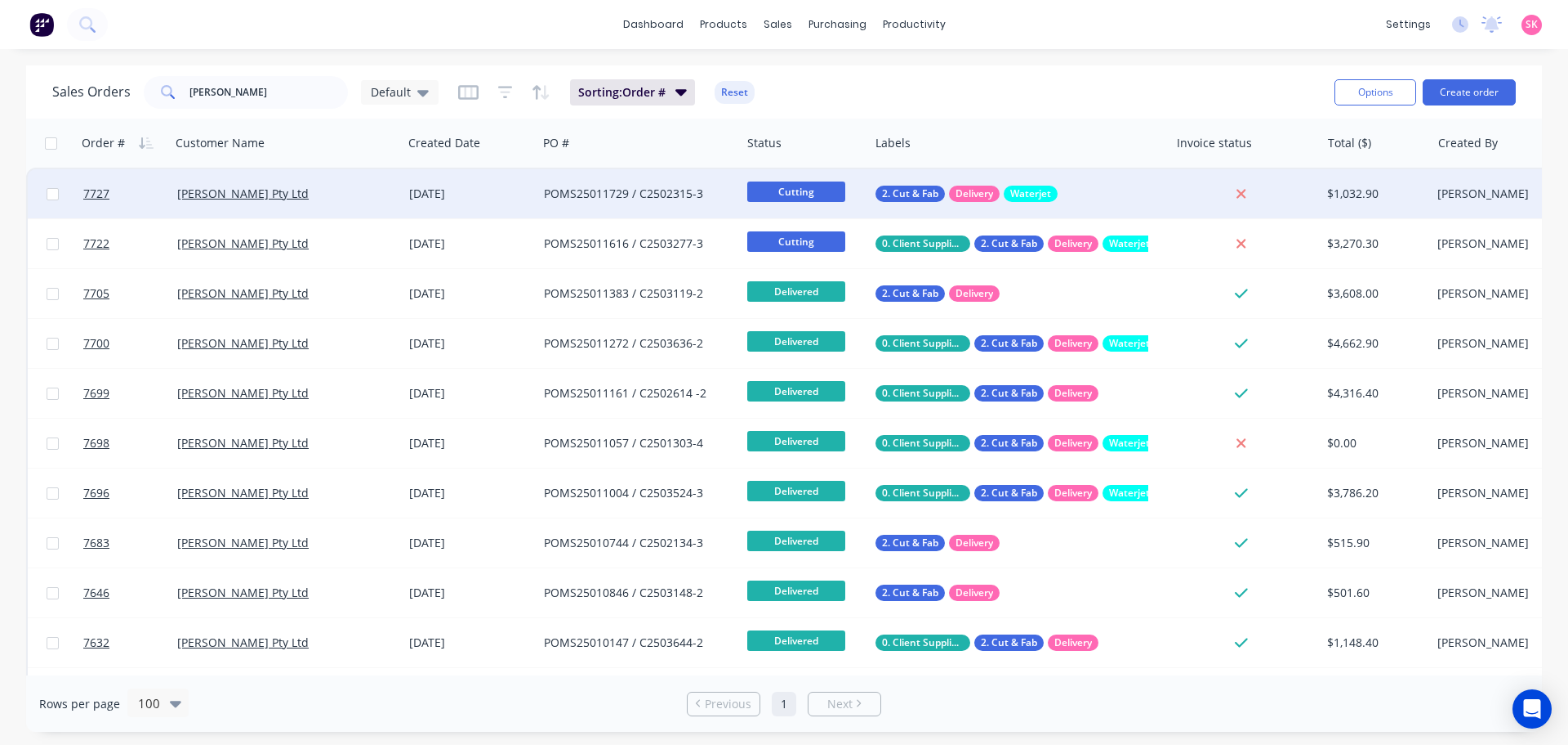
click at [639, 213] on div "POMS25011729 / C2502315-3" at bounding box center [638, 193] width 204 height 49
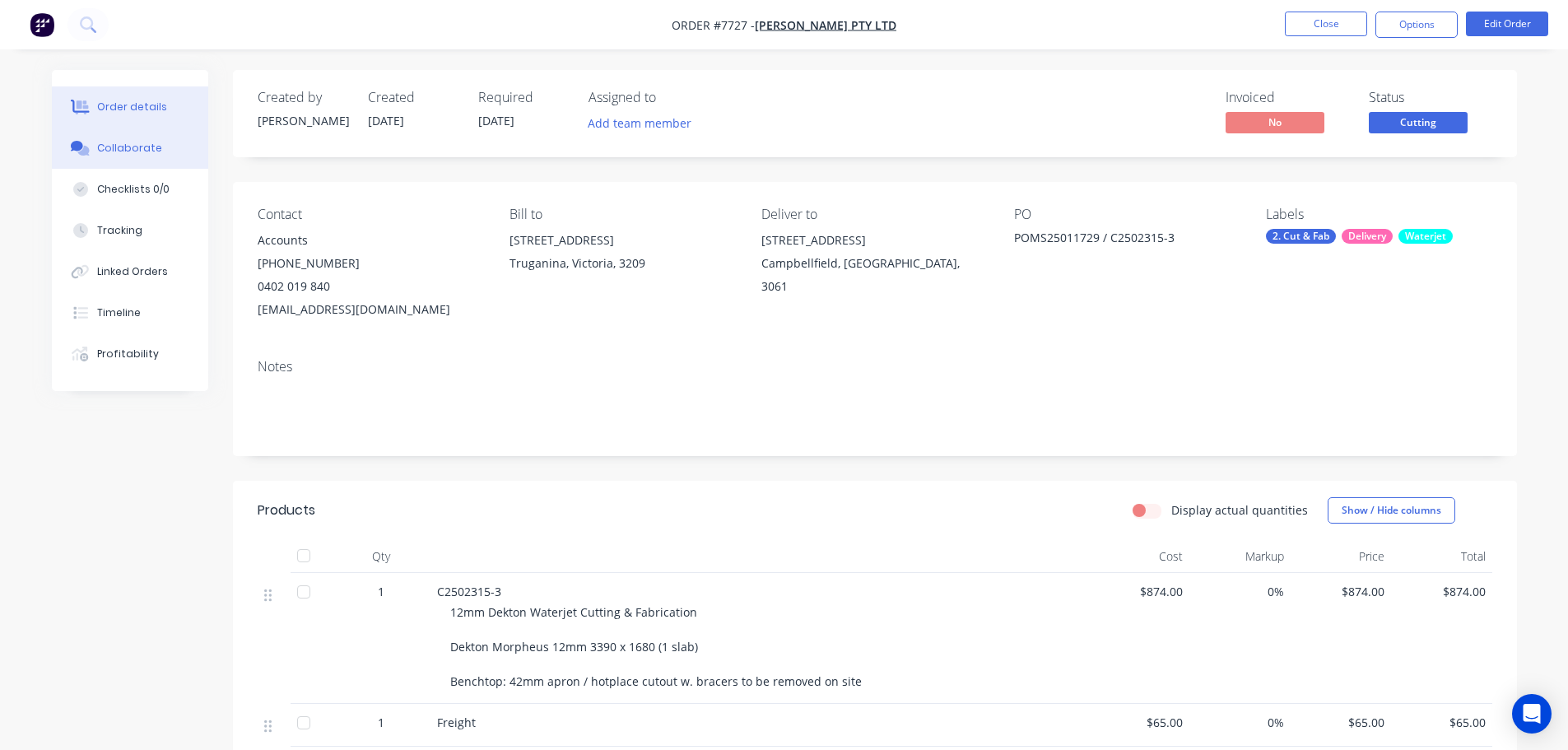
click at [118, 163] on button "Collaborate" at bounding box center [130, 148] width 156 height 41
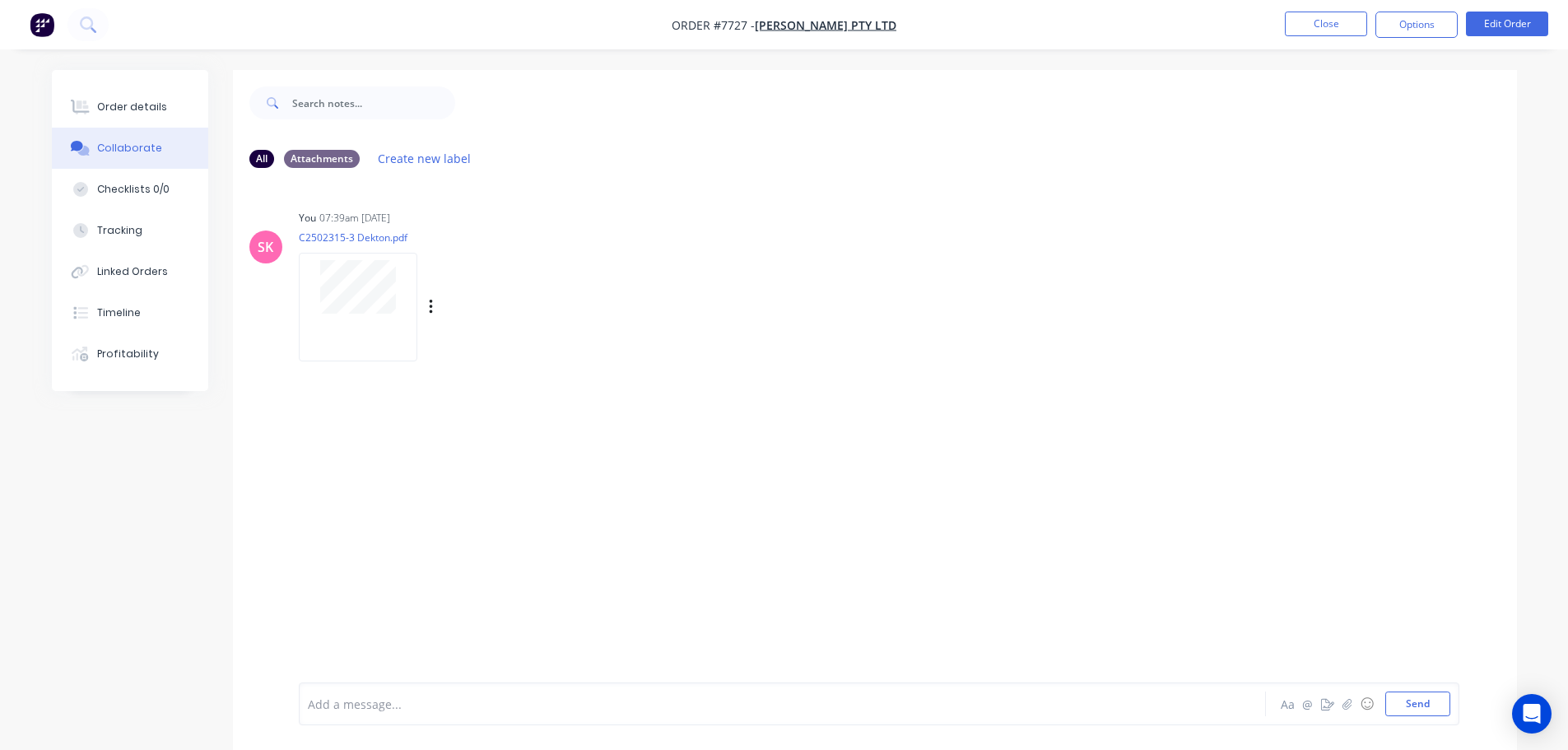
click at [297, 279] on div "SK You 07:39am 10/09/25 C2502315-3 Dekton.pdf Labels Download Delete" at bounding box center [874, 280] width 1283 height 148
click at [1312, 31] on button "Close" at bounding box center [1325, 24] width 82 height 25
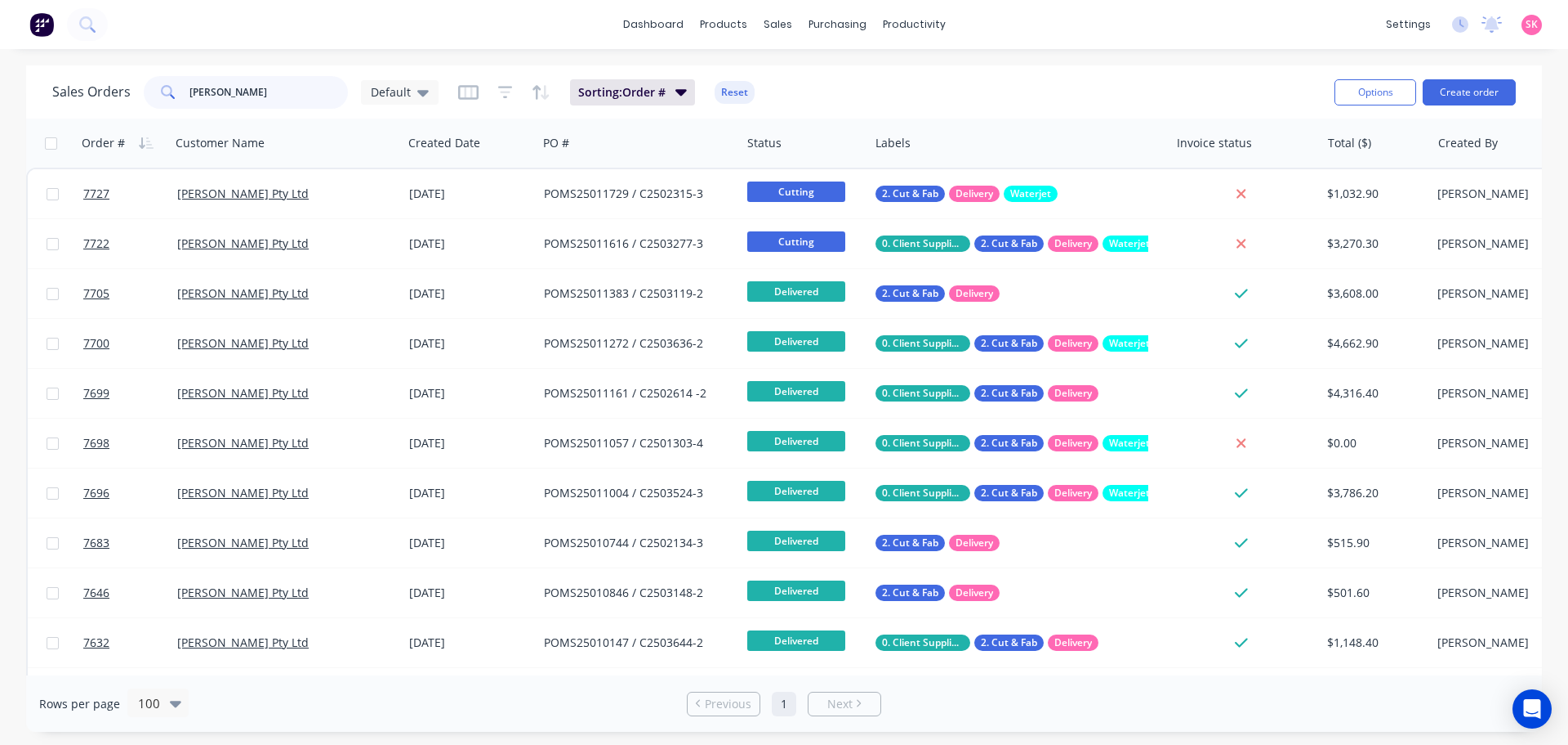
drag, startPoint x: 278, startPoint y: 94, endPoint x: 56, endPoint y: 100, distance: 222.1
click at [124, 100] on div "Sales Orders MARBUT Default" at bounding box center [246, 93] width 386 height 33
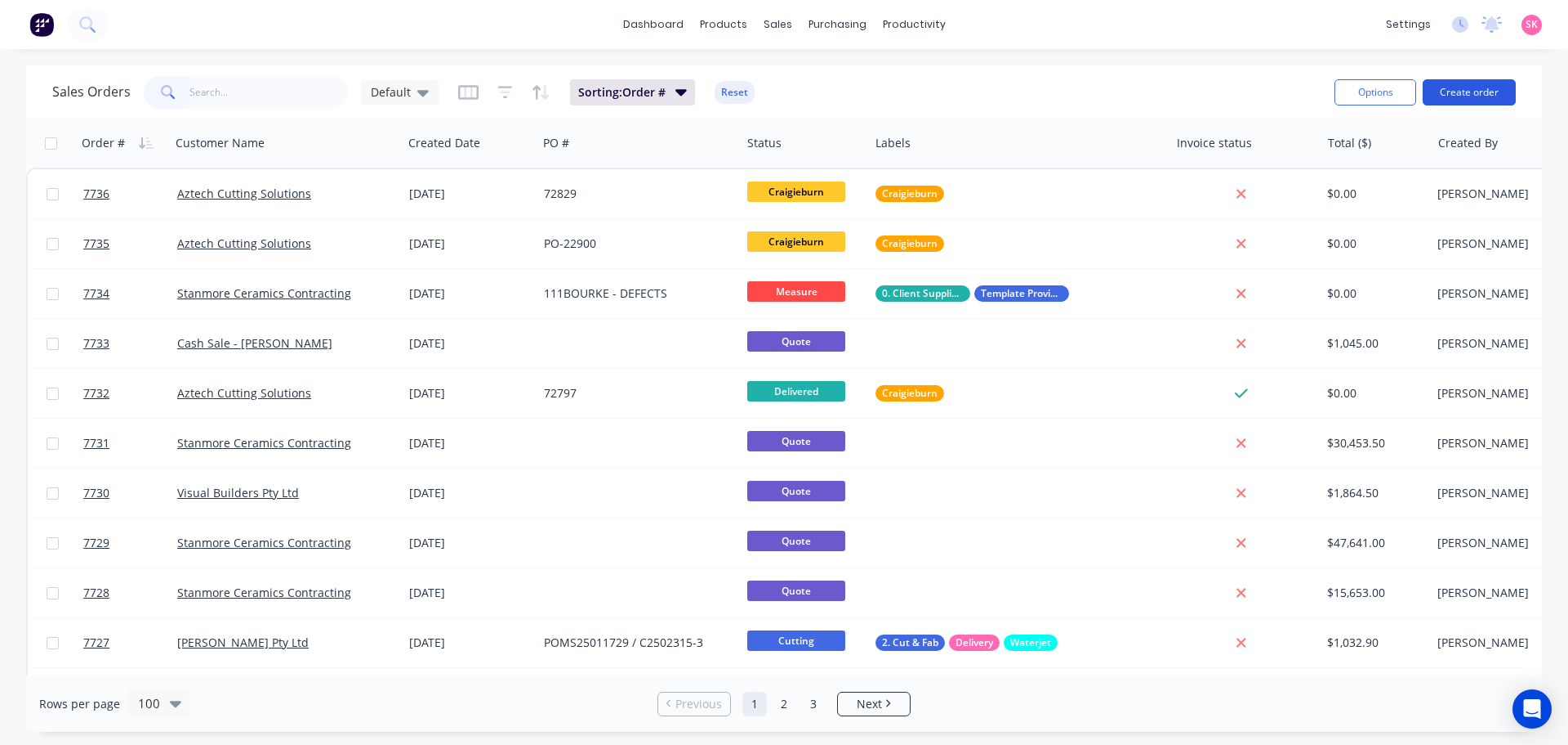
click at [1456, 89] on button "Create order" at bounding box center [1470, 92] width 94 height 26
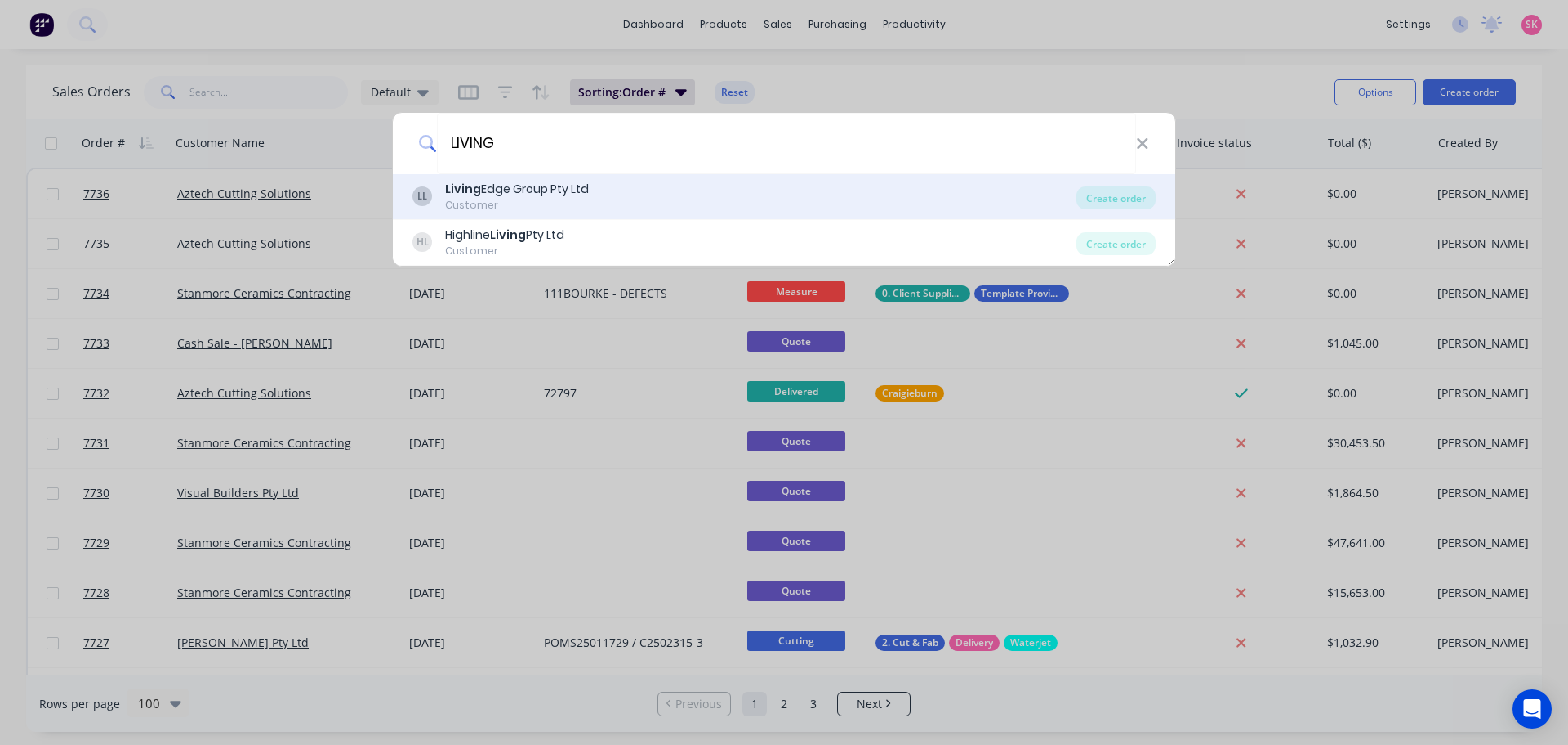
type input "LIVING"
click at [533, 188] on div "Living Edge Group Pty Ltd" at bounding box center [517, 189] width 144 height 18
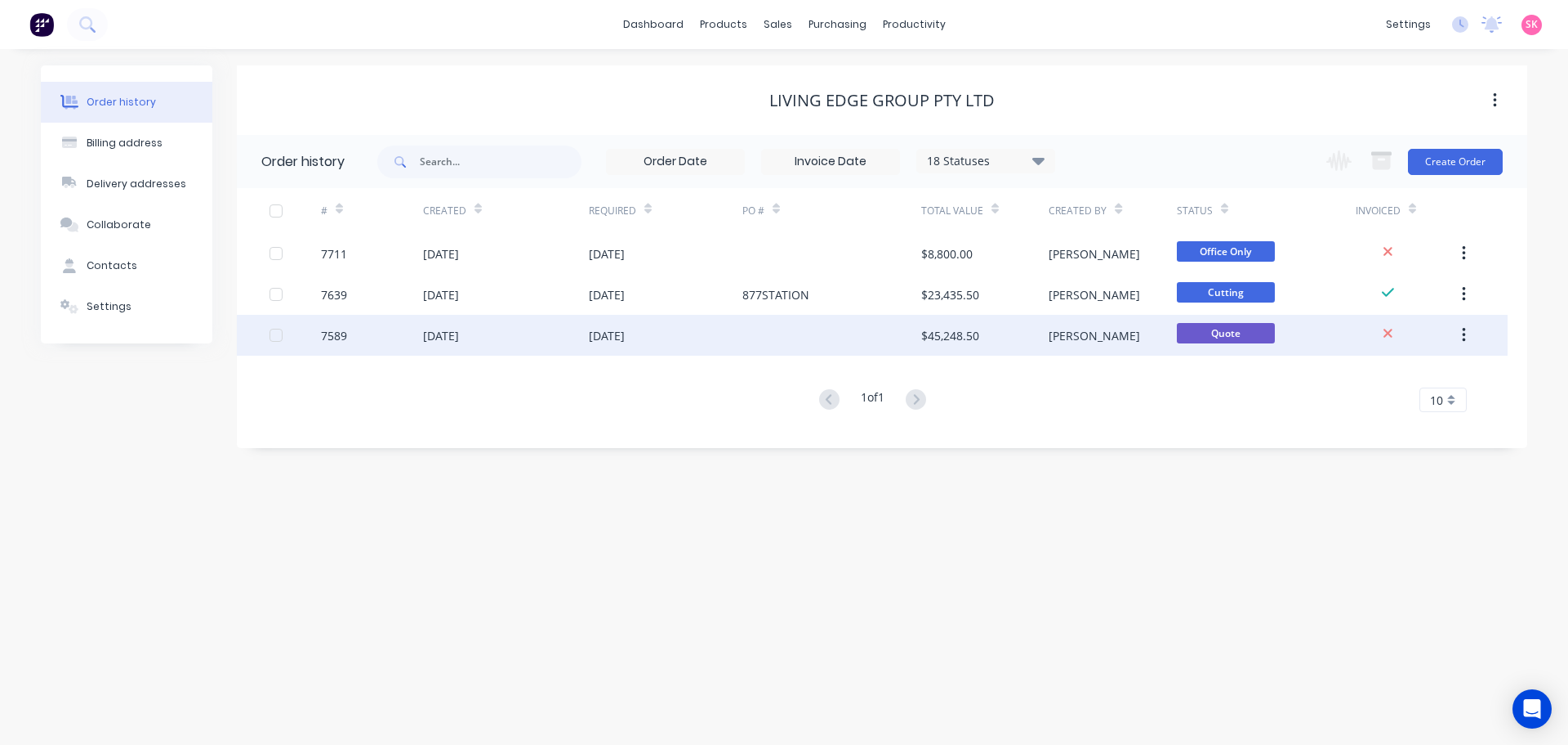
click at [773, 335] on div at bounding box center [832, 335] width 179 height 41
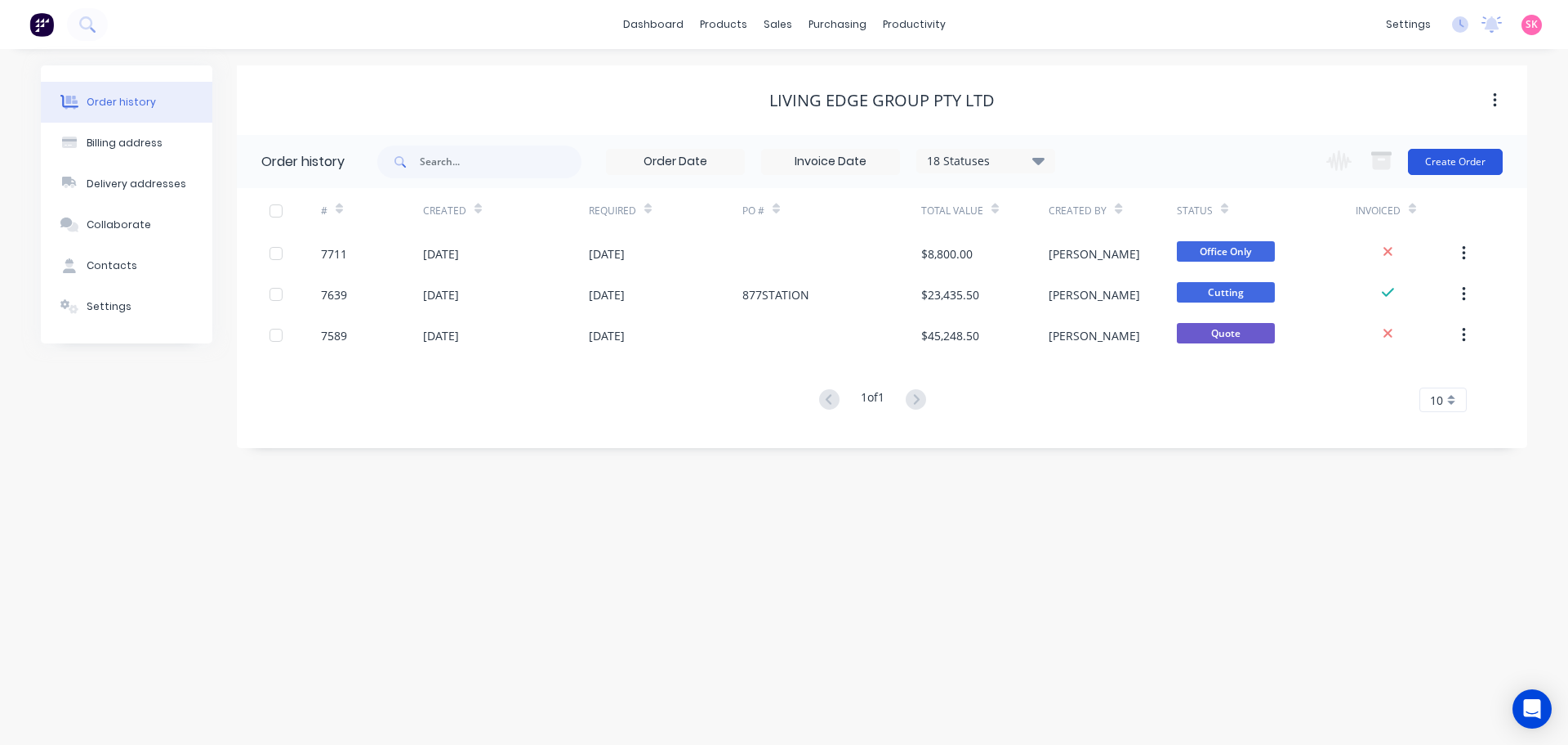
click at [1462, 149] on button "Create Order" at bounding box center [1455, 162] width 95 height 26
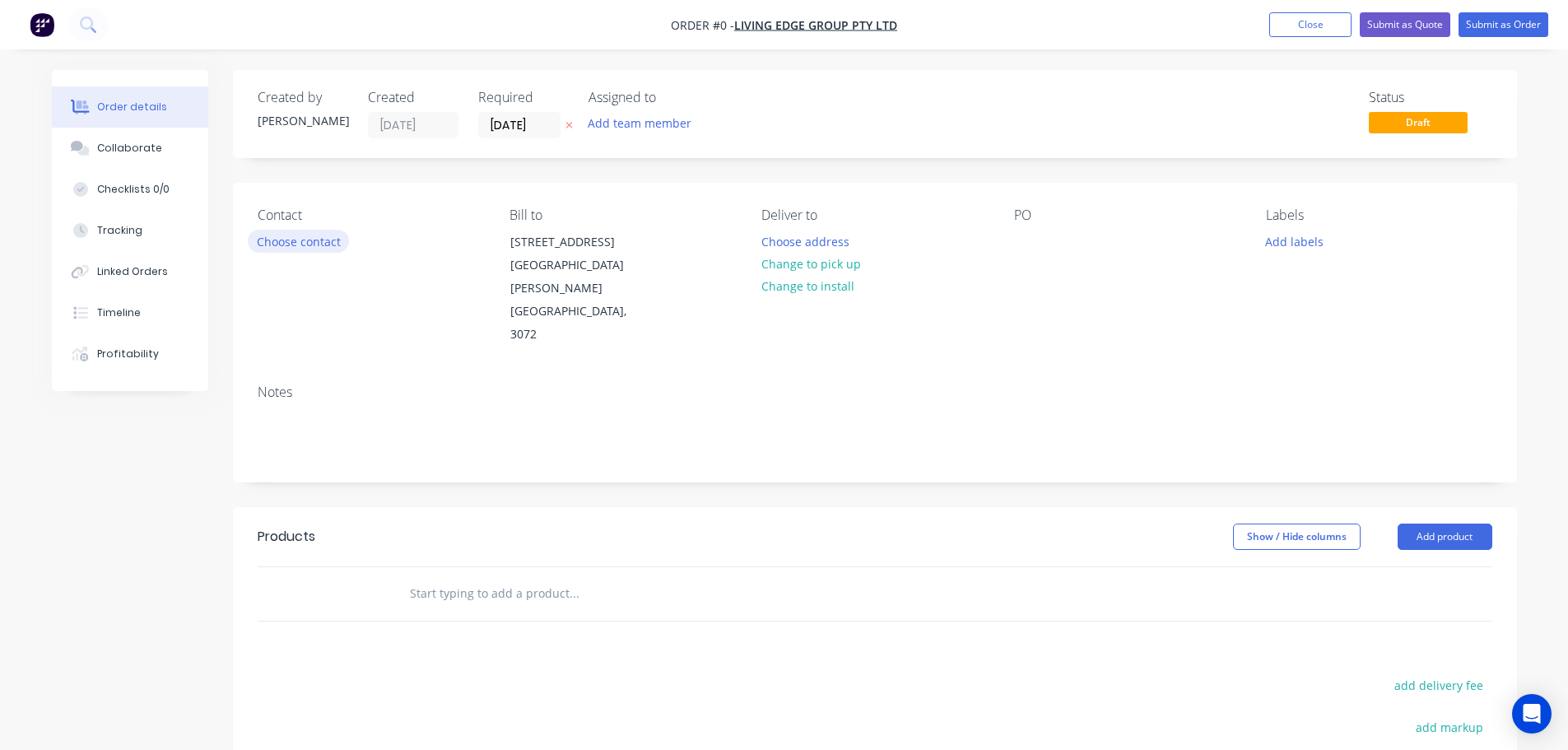
click at [319, 242] on button "Choose contact" at bounding box center [297, 241] width 101 height 23
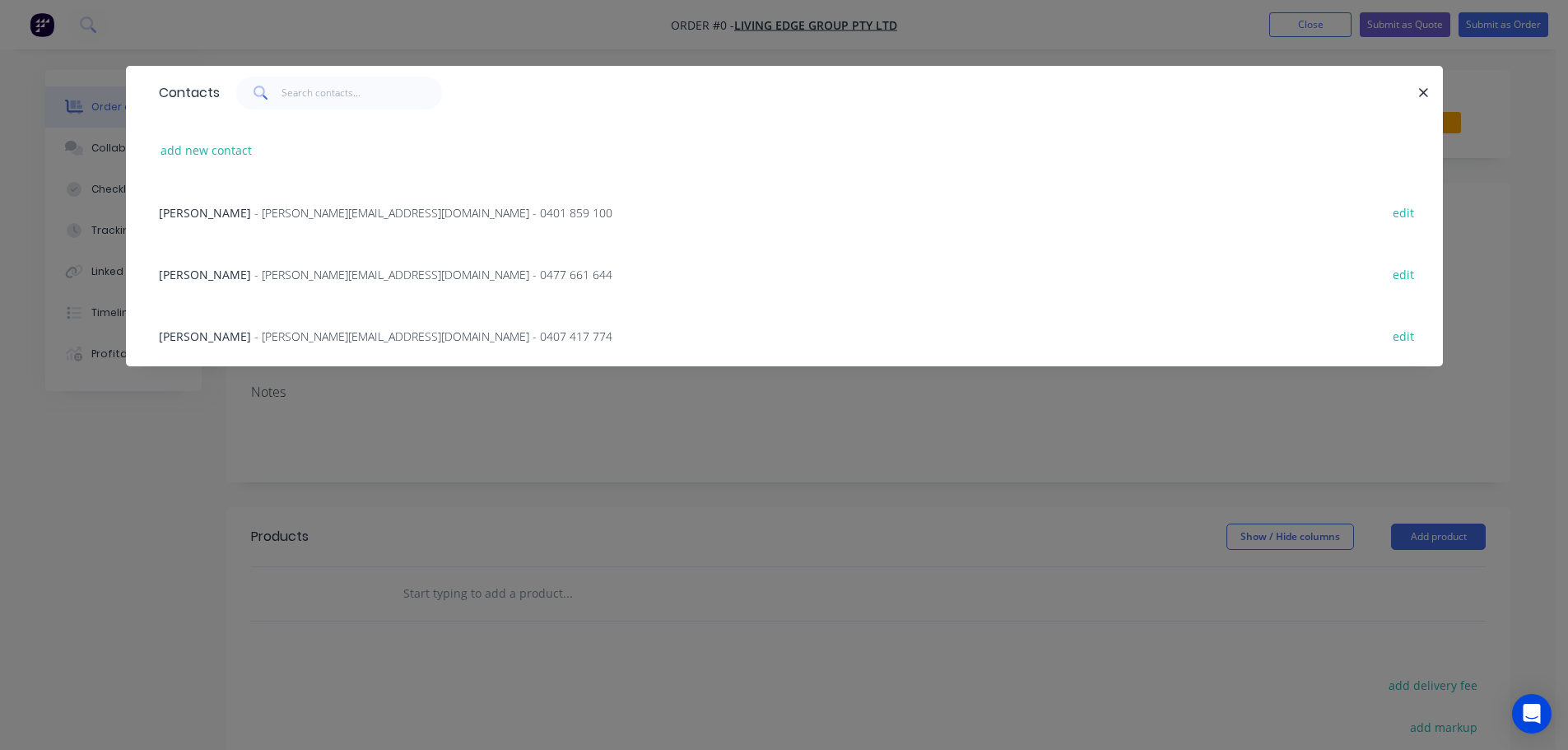
click at [297, 287] on div "Bert Yap - bert@livingedgegroup.com.au - 0477 661 644 edit" at bounding box center [784, 273] width 1268 height 62
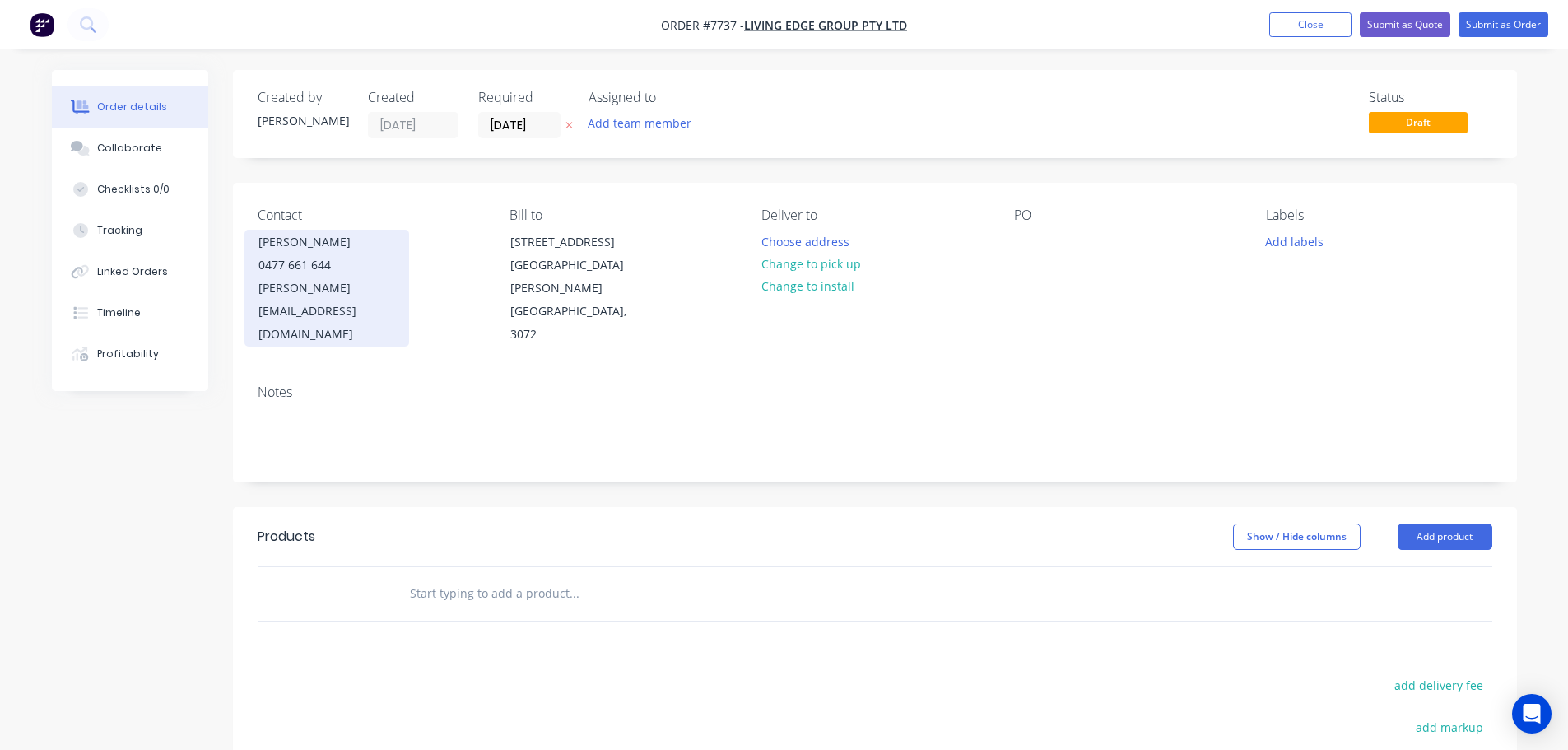
click at [303, 280] on div "bert@livingedgegroup.com.au" at bounding box center [326, 311] width 136 height 69
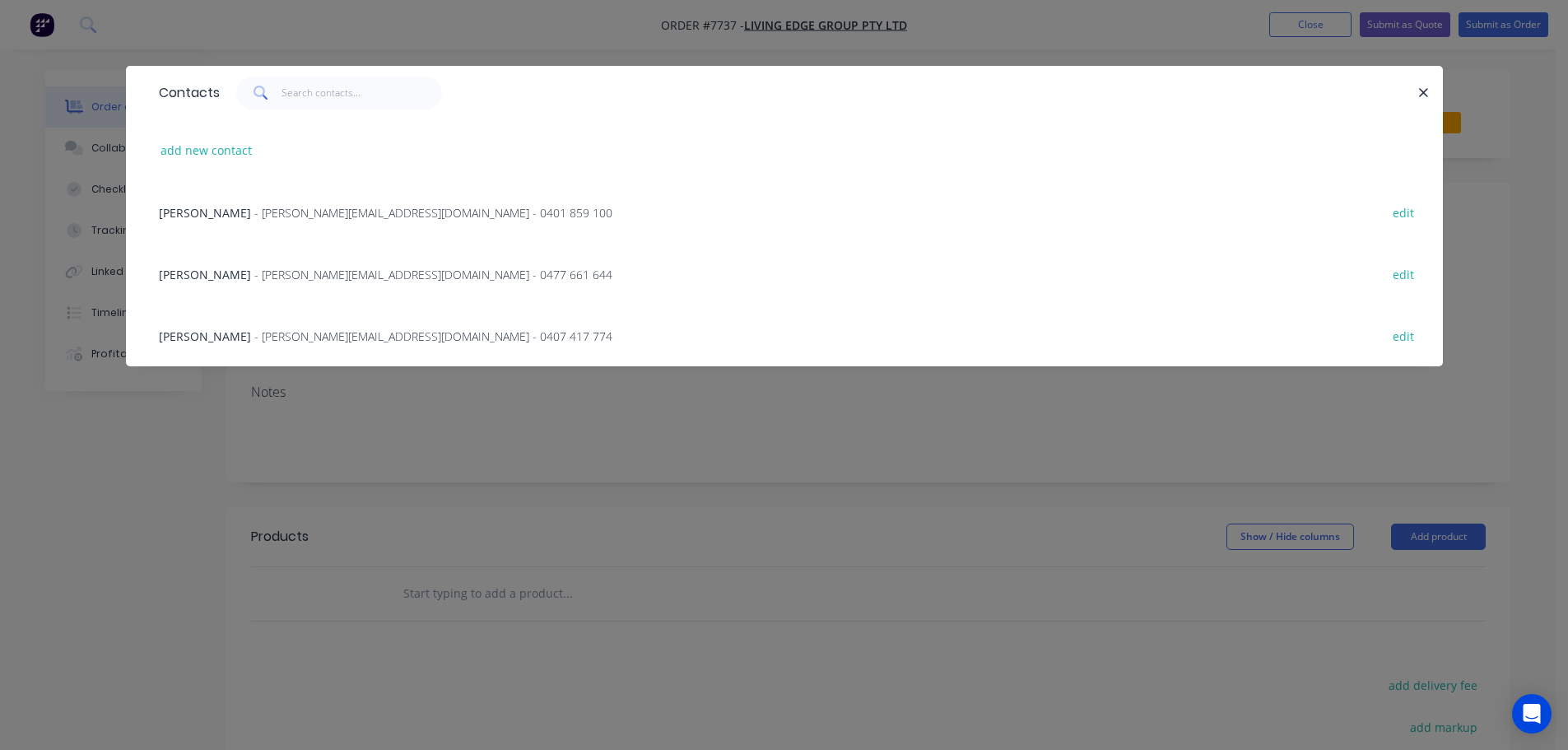
click at [300, 333] on span "- john@livingedgegroup.com.au - 0407 417 774" at bounding box center [433, 336] width 358 height 16
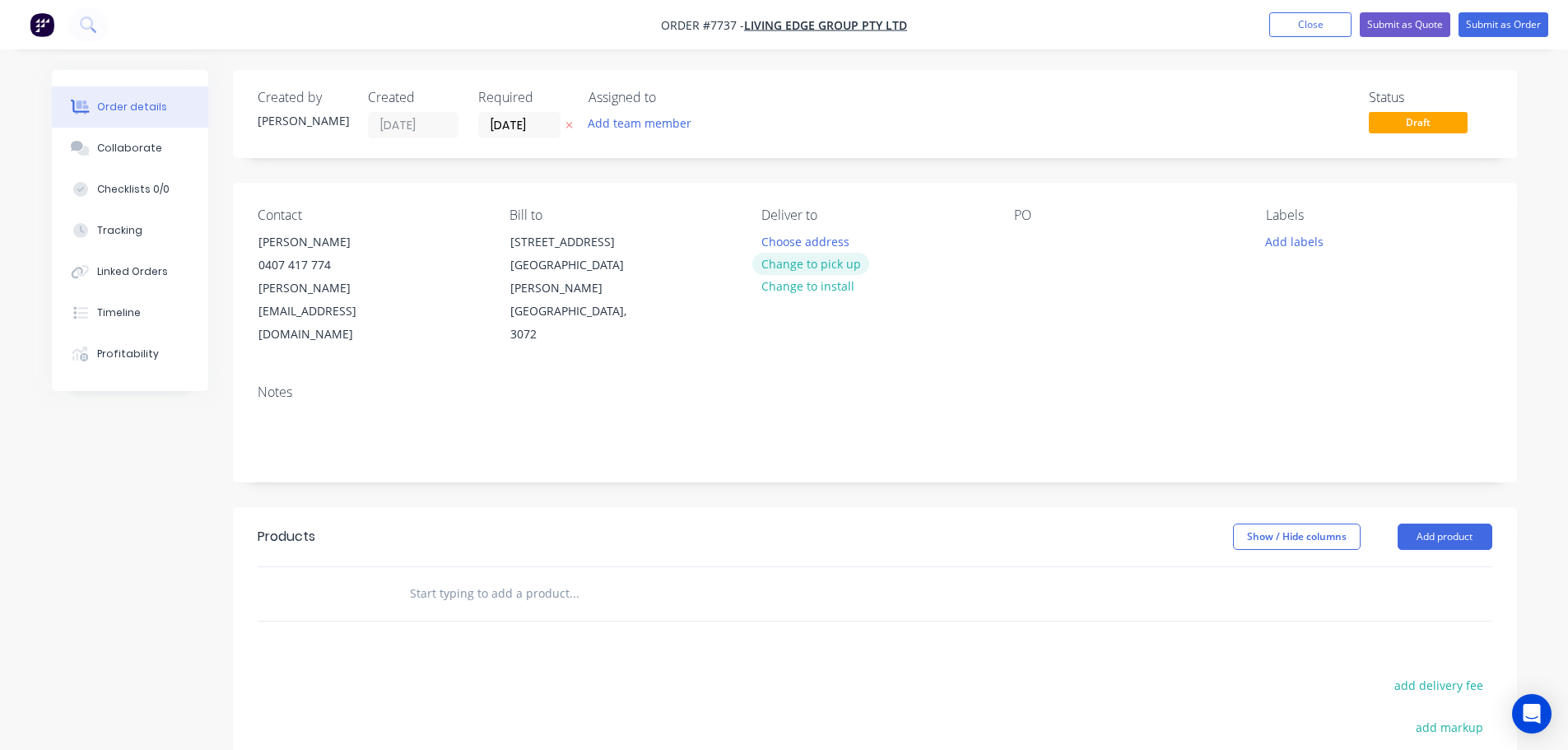
click at [818, 265] on button "Change to pick up" at bounding box center [810, 263] width 117 height 23
click at [780, 240] on div at bounding box center [774, 241] width 27 height 24
click at [1060, 242] on div "PO" at bounding box center [1127, 277] width 226 height 139
click at [1026, 238] on div at bounding box center [1027, 241] width 27 height 24
click at [462, 577] on input "text" at bounding box center [573, 594] width 329 height 33
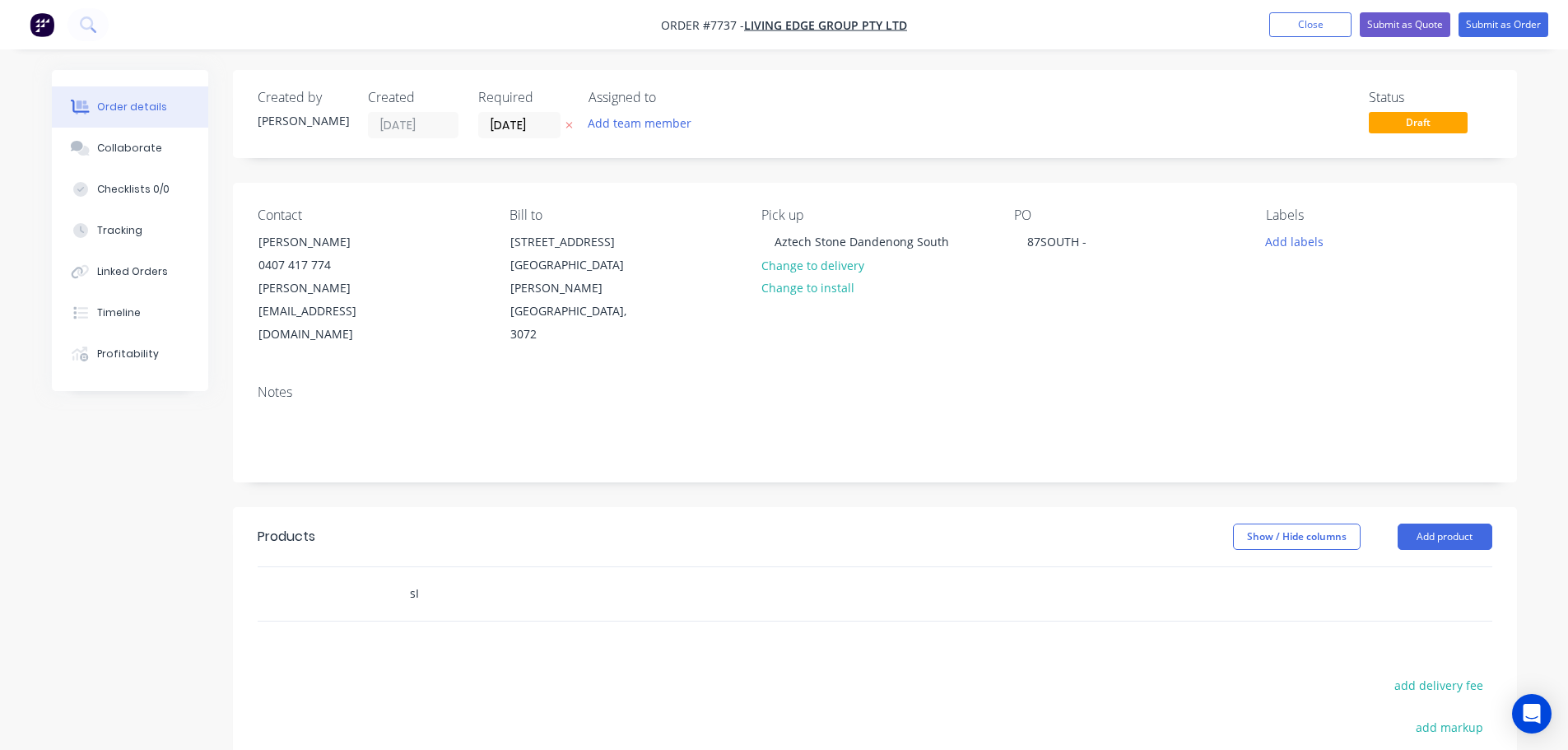
type input "s"
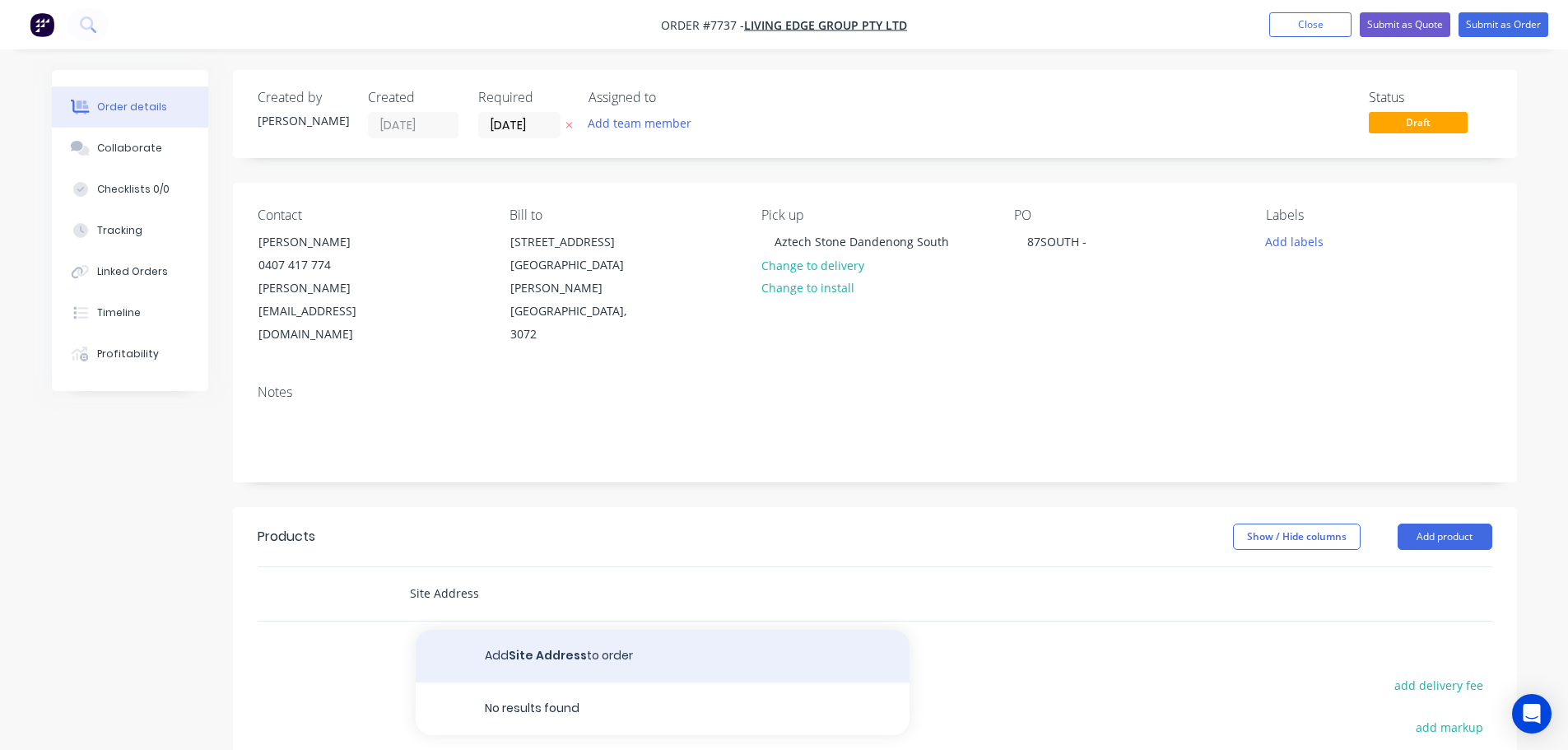
type input "Site Address"
click at [522, 629] on button "Add Site Address to order" at bounding box center [662, 656] width 494 height 53
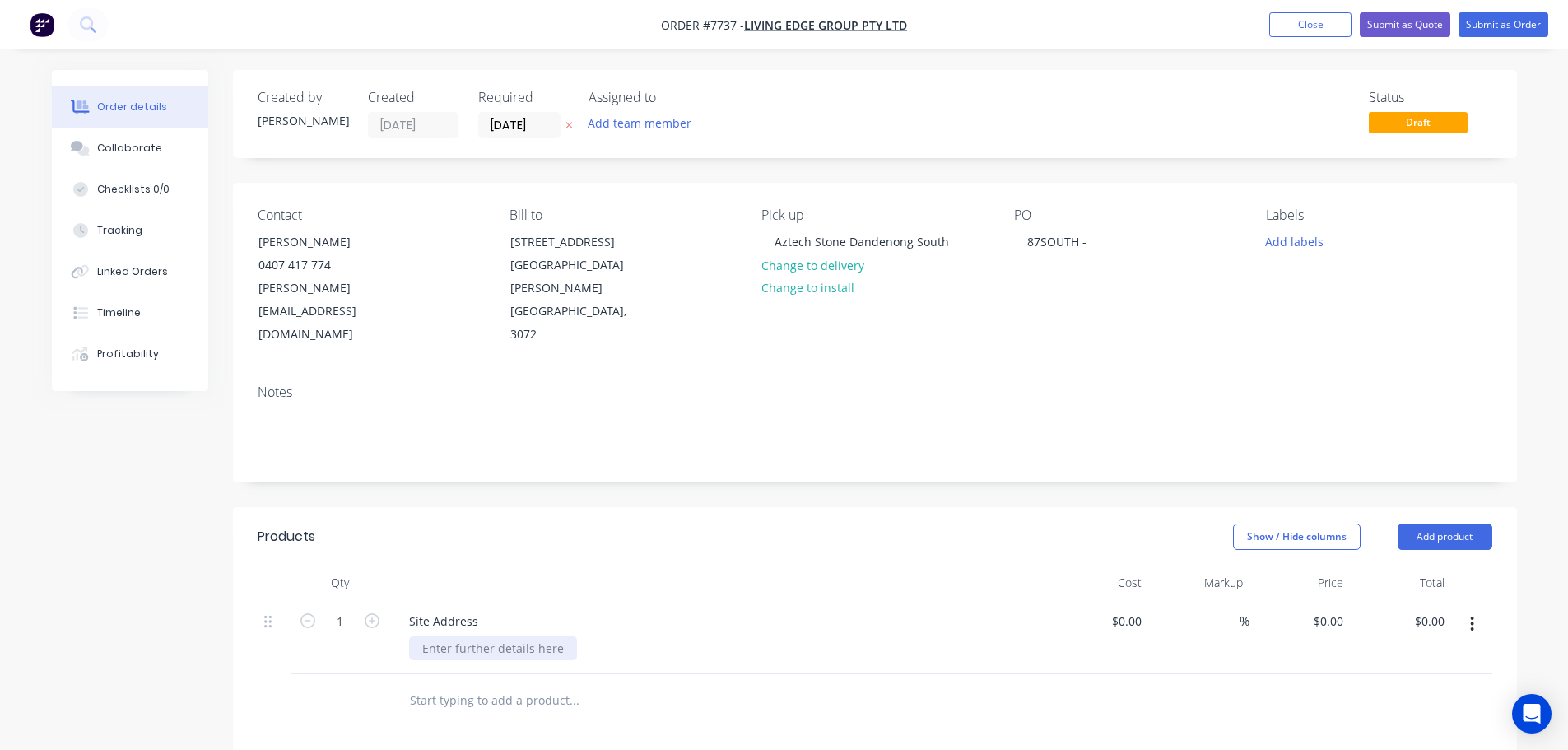
click at [462, 636] on div at bounding box center [493, 648] width 168 height 24
click at [551, 636] on div "87 South St, Hadfield -" at bounding box center [524, 648] width 231 height 24
click at [1100, 248] on div "87SOUTH -" at bounding box center [1056, 241] width 85 height 24
click at [1287, 241] on button "Add labels" at bounding box center [1294, 241] width 76 height 23
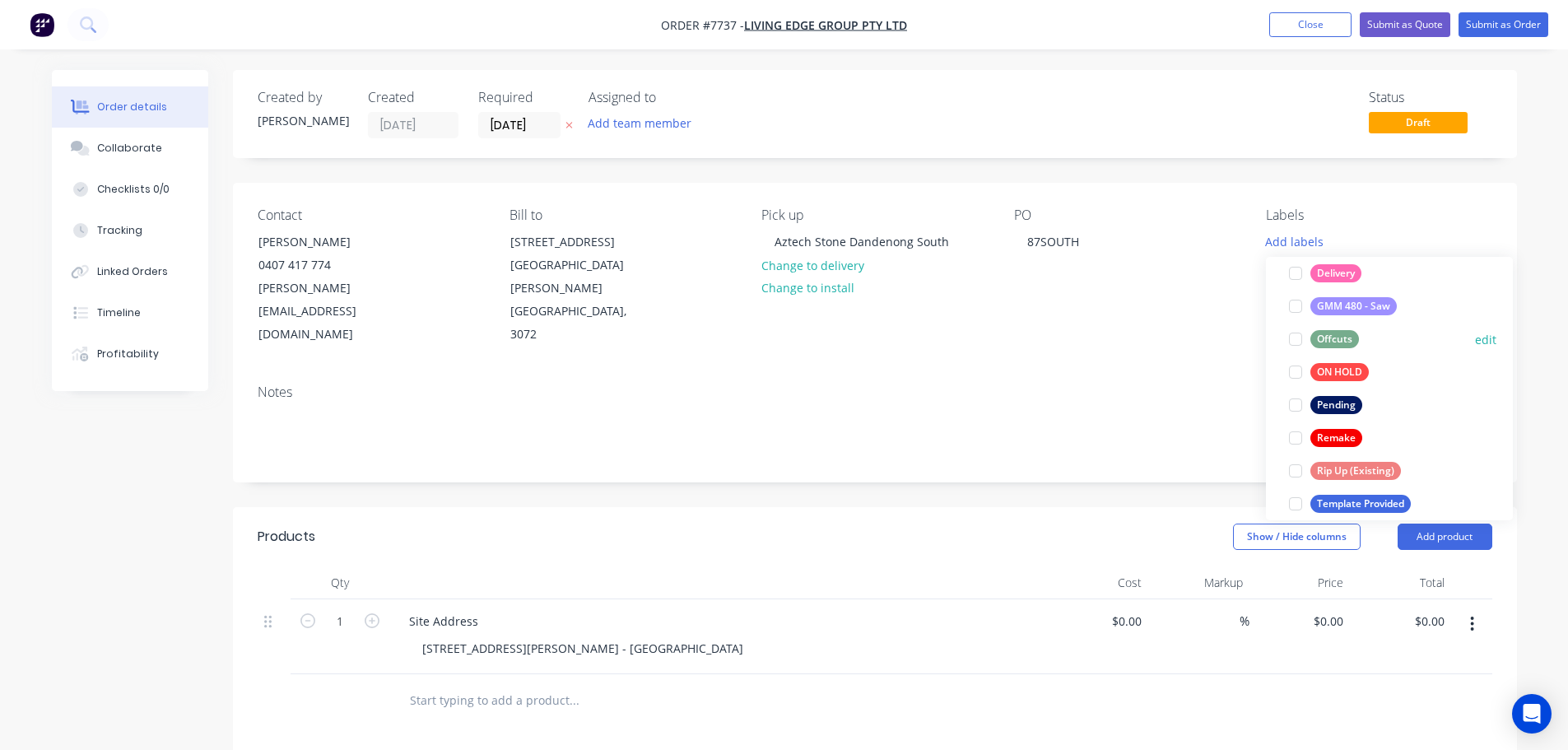
click at [1295, 338] on div at bounding box center [1295, 340] width 33 height 33
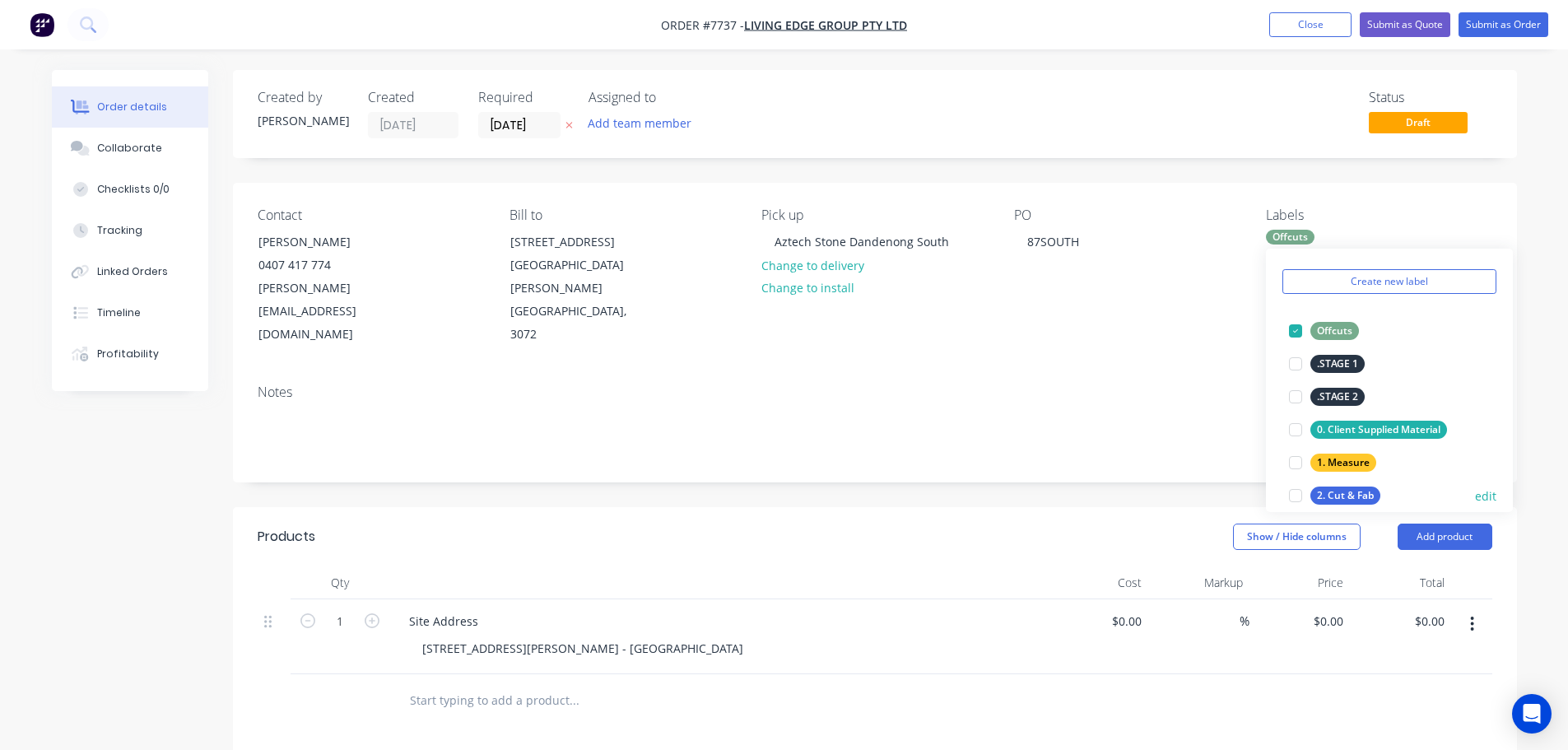
click at [1293, 497] on div at bounding box center [1295, 496] width 33 height 33
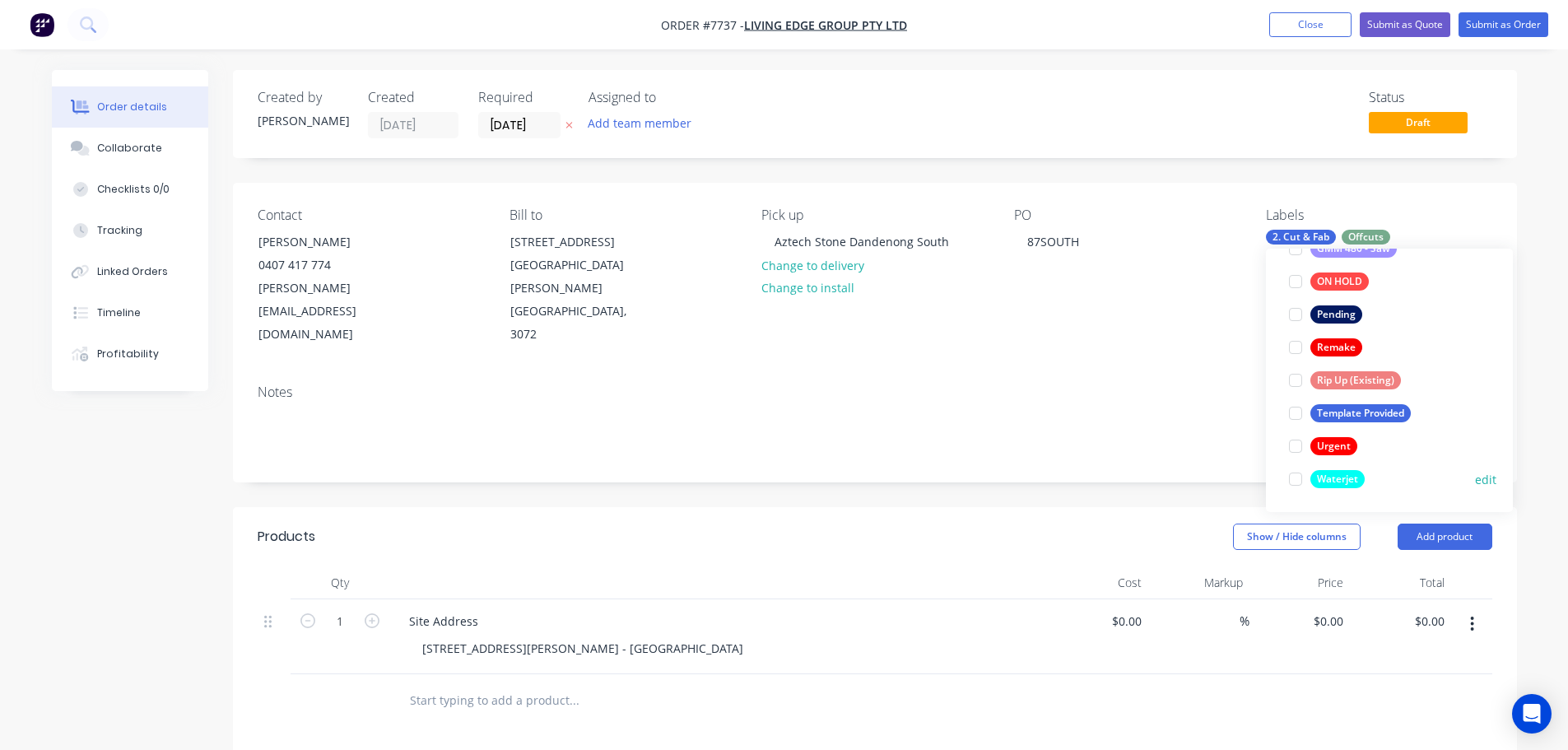
scroll to position [280, 0]
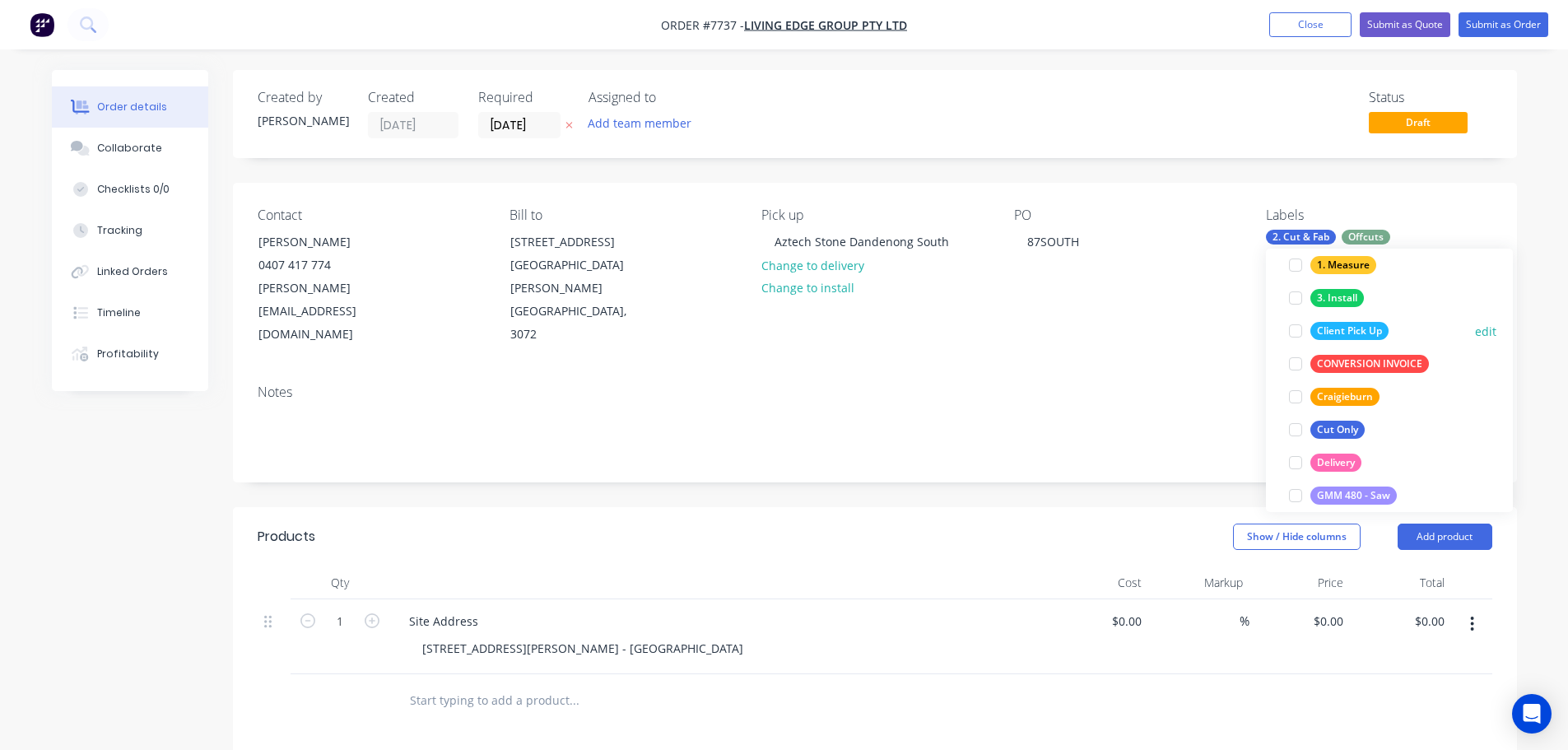
click at [1292, 331] on div at bounding box center [1295, 331] width 33 height 33
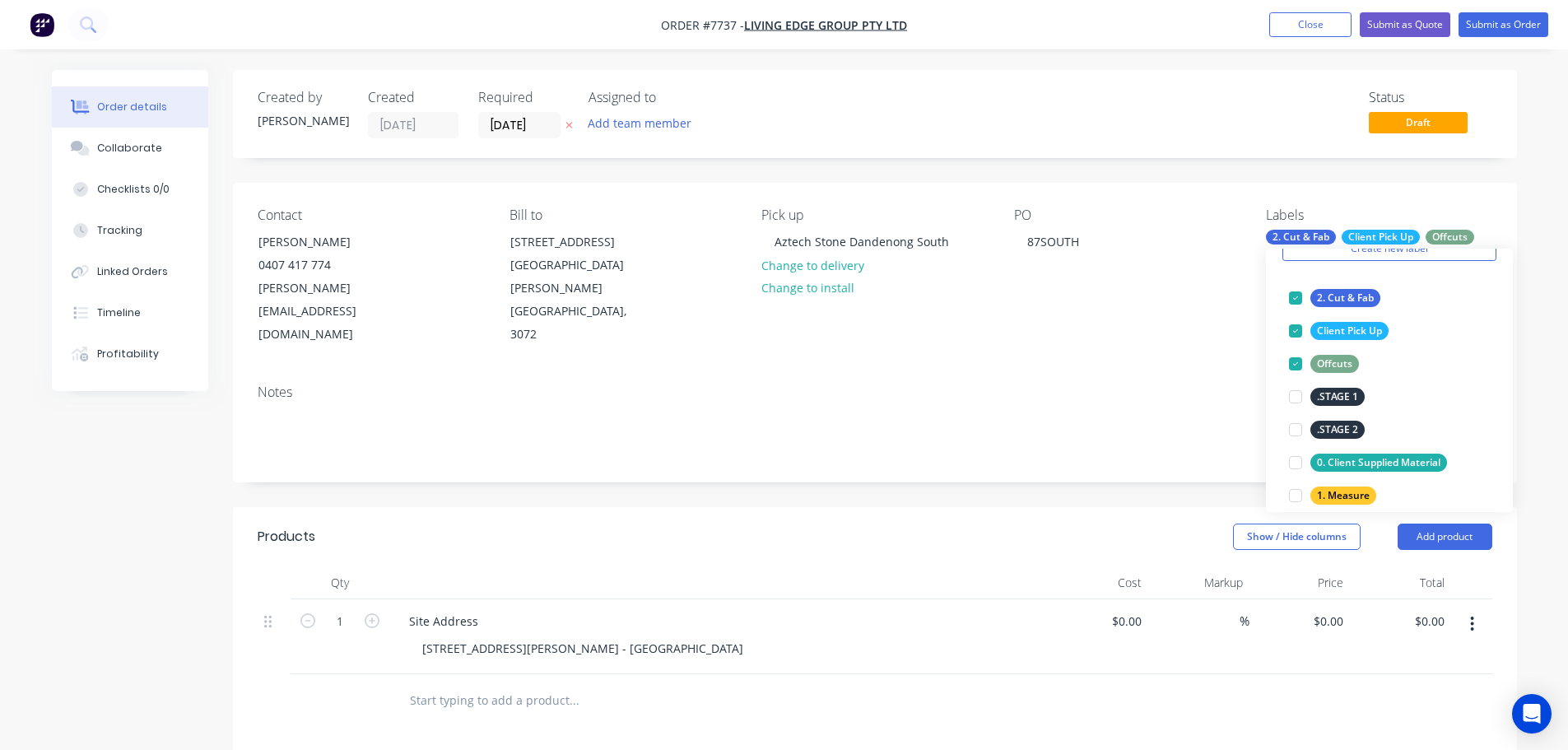
click at [1054, 523] on div "Show / Hide columns Add product" at bounding box center [1005, 536] width 972 height 27
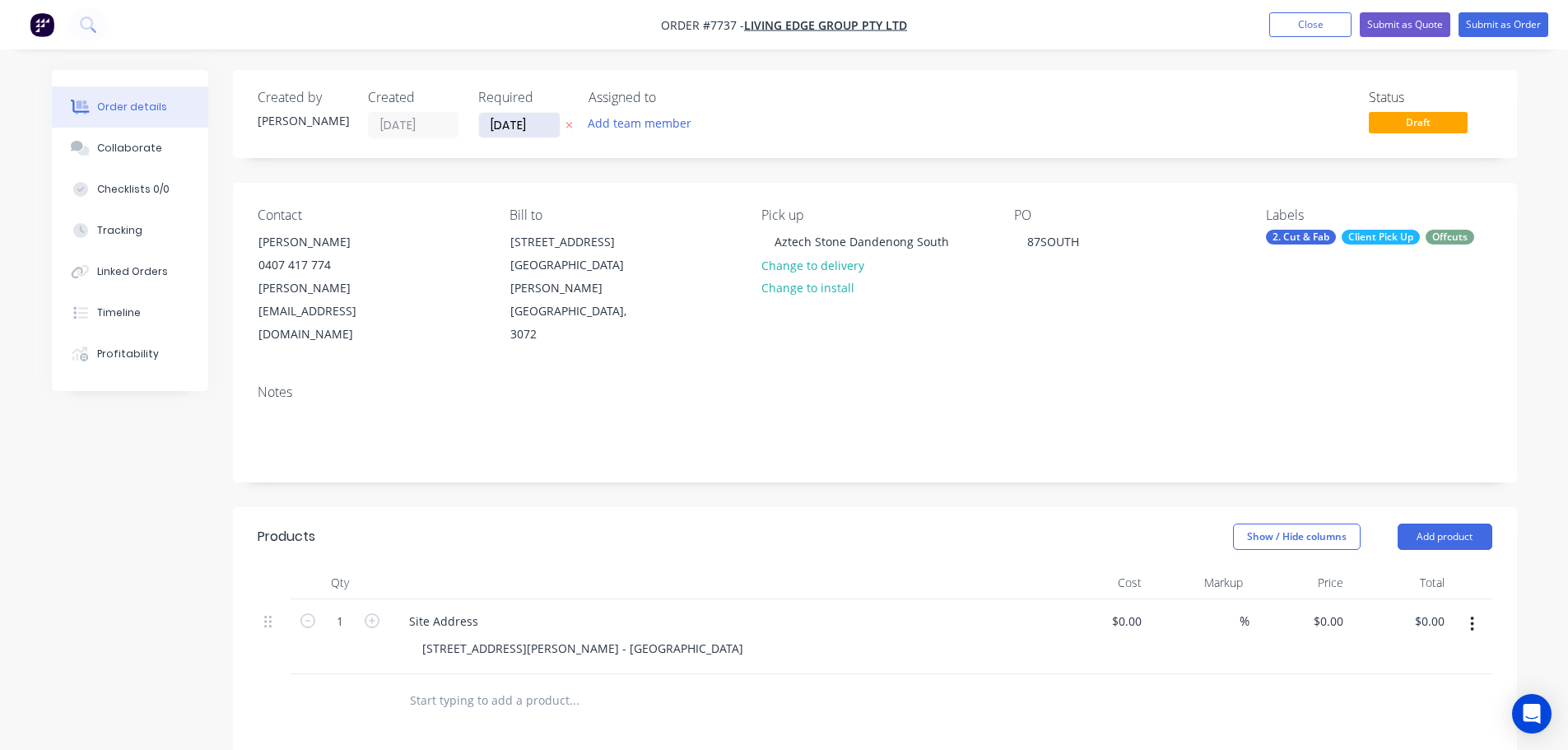
click at [506, 134] on input "[DATE]" at bounding box center [519, 125] width 81 height 25
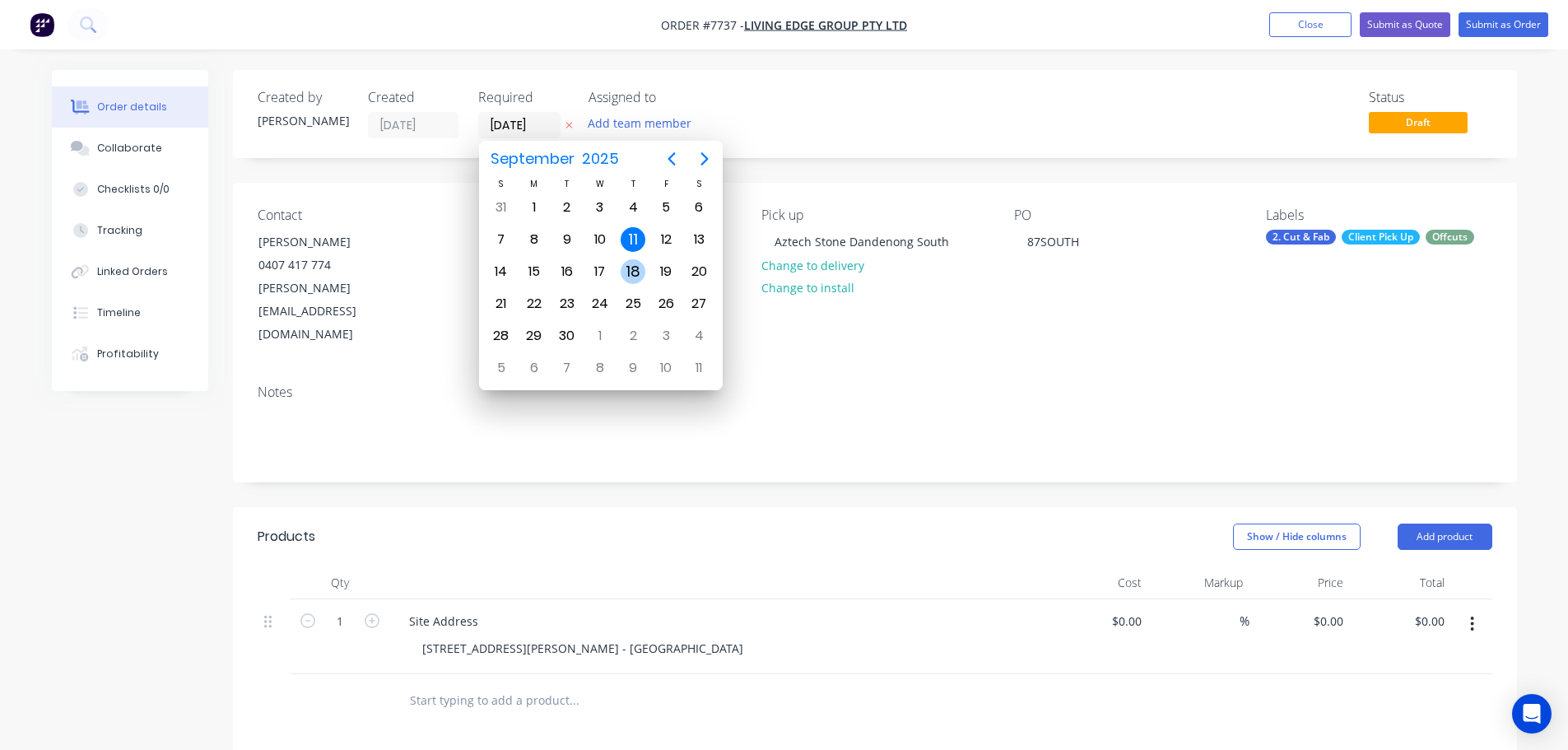
click at [627, 265] on div "18" at bounding box center [632, 271] width 25 height 25
type input "18/09/25"
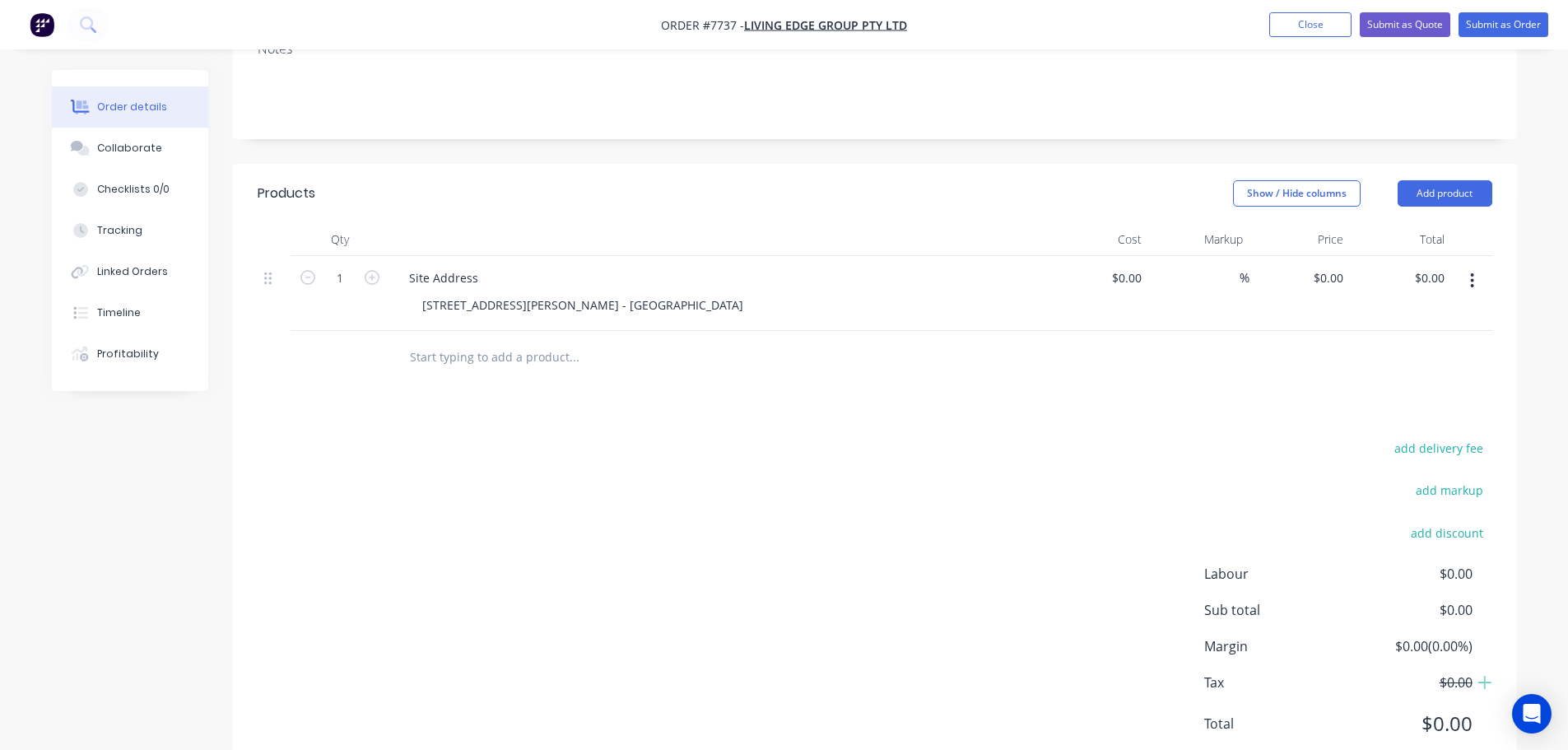
scroll to position [351, 0]
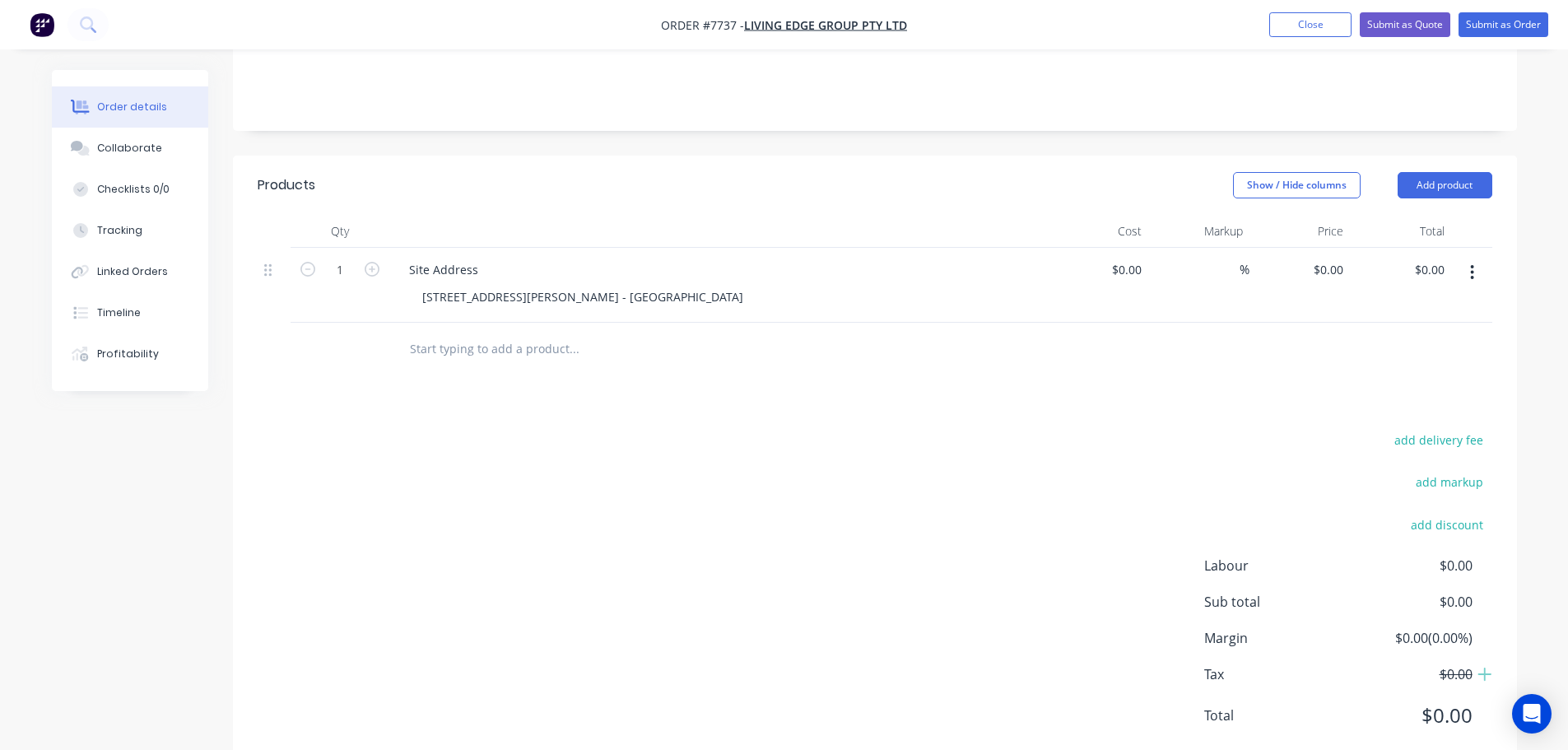
click at [483, 333] on input "text" at bounding box center [573, 349] width 329 height 33
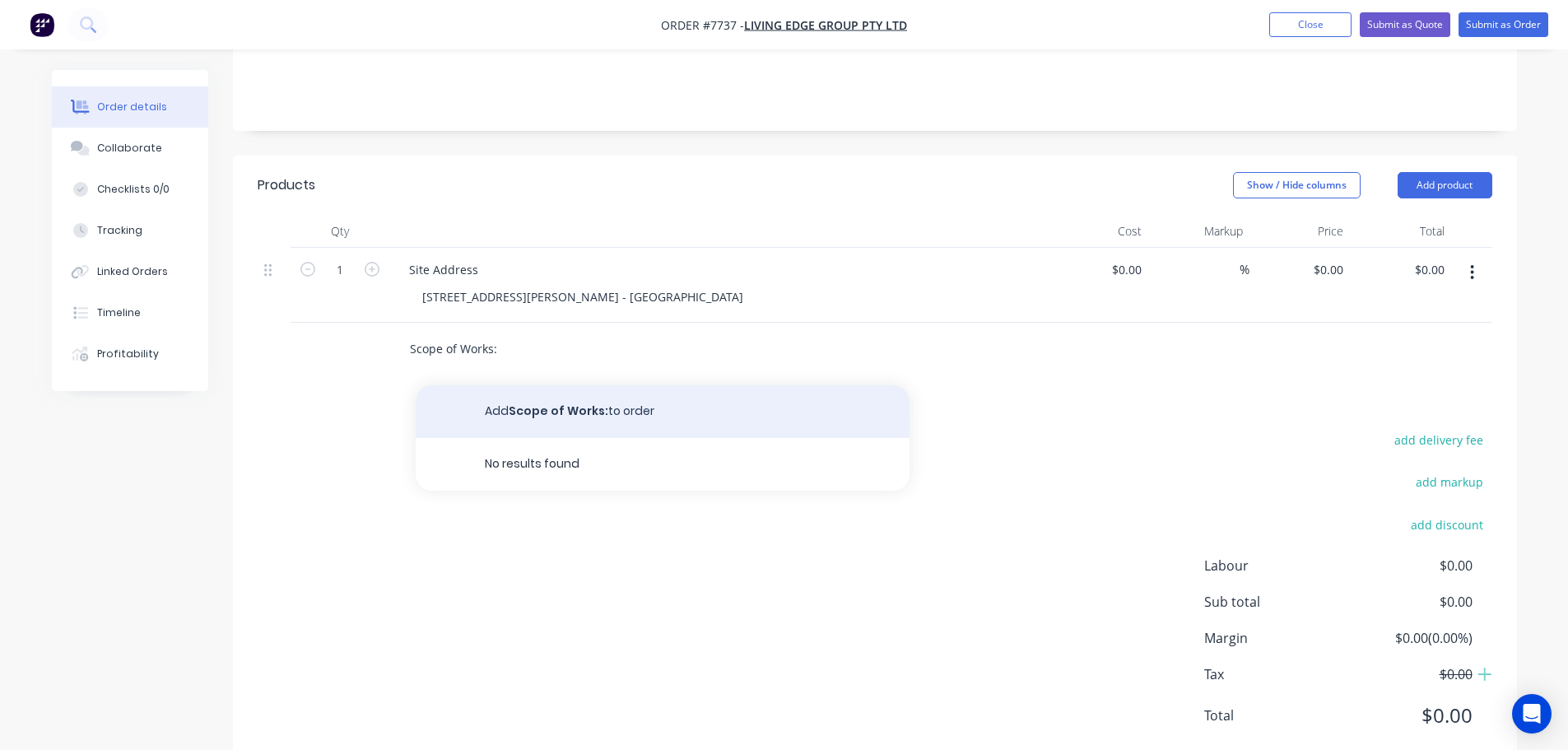
type input "Scope of Works:"
click at [531, 385] on button "Add Scope of Works: to order" at bounding box center [662, 411] width 494 height 53
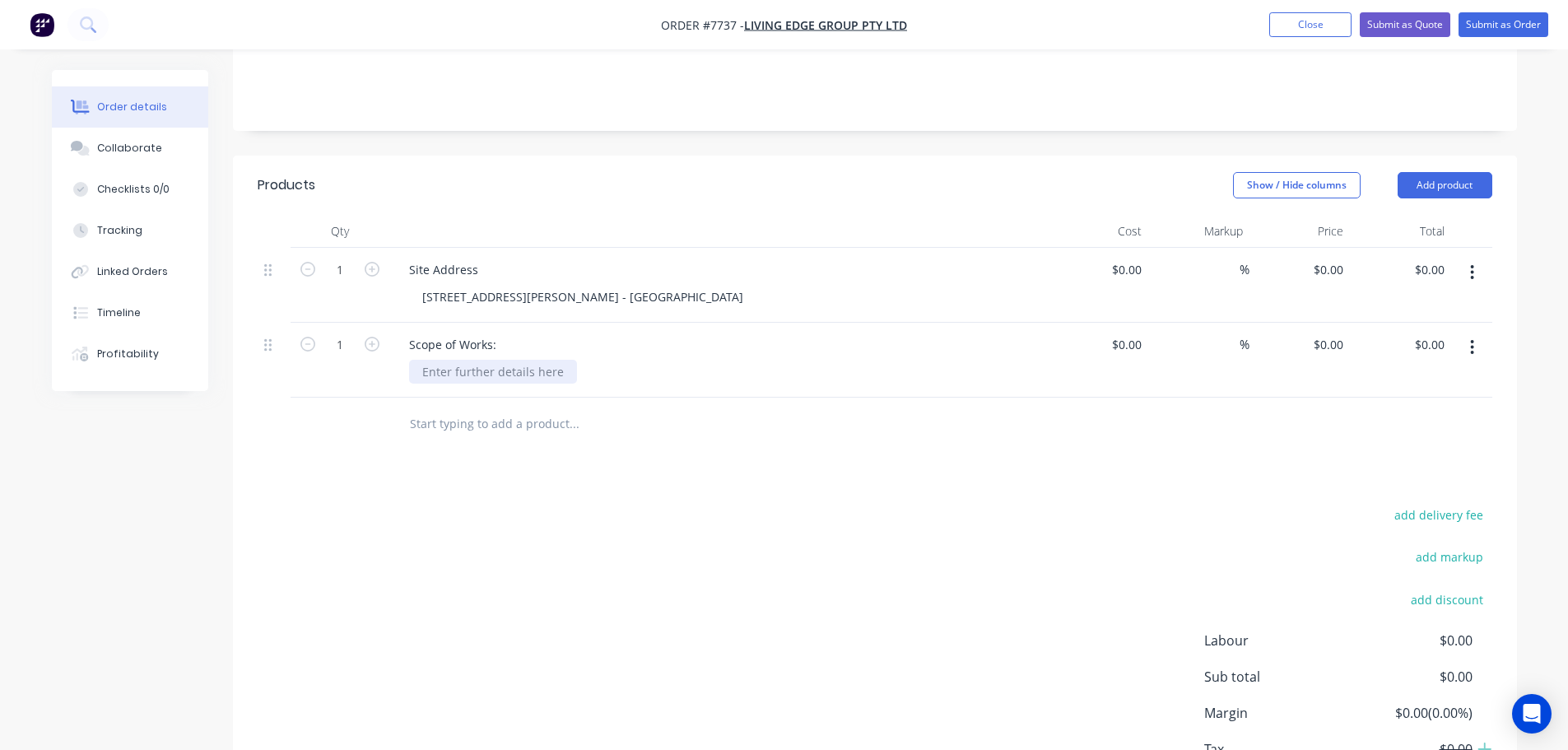
click at [474, 359] on div at bounding box center [493, 371] width 168 height 24
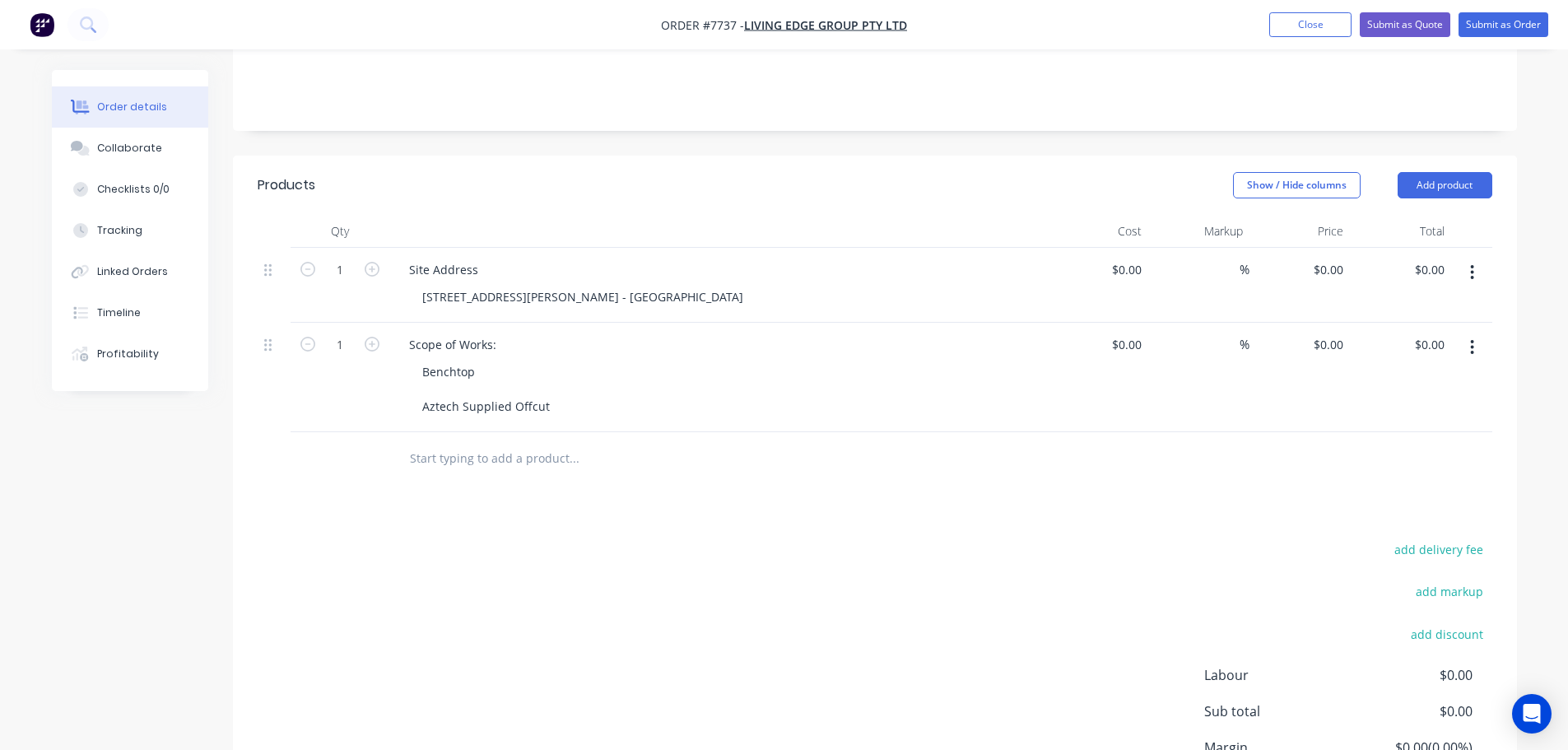
click at [956, 577] on div "add delivery fee add markup add discount Labour $0.00 Sub total $0.00 Margin $0…" at bounding box center [874, 697] width 1234 height 318
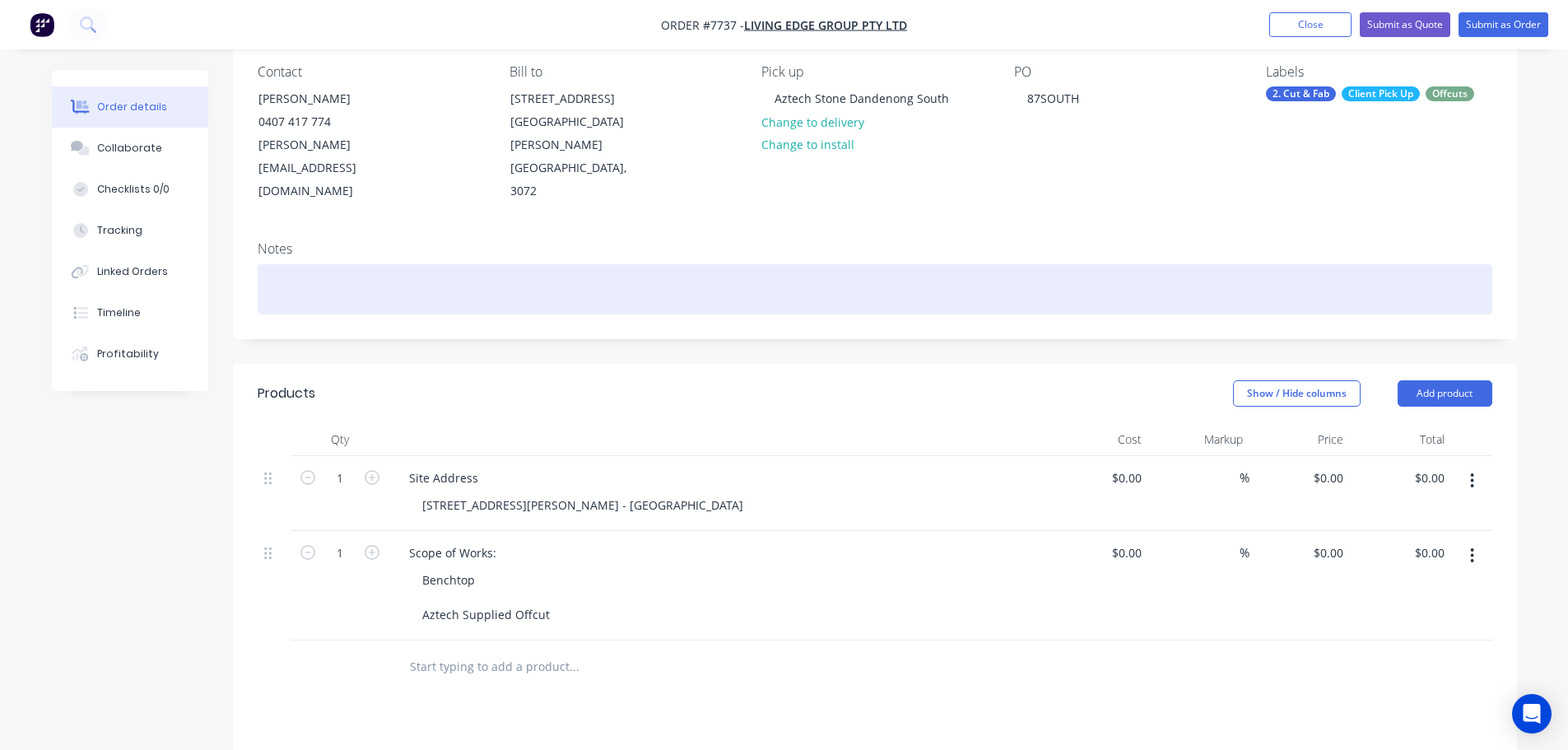
scroll to position [0, 0]
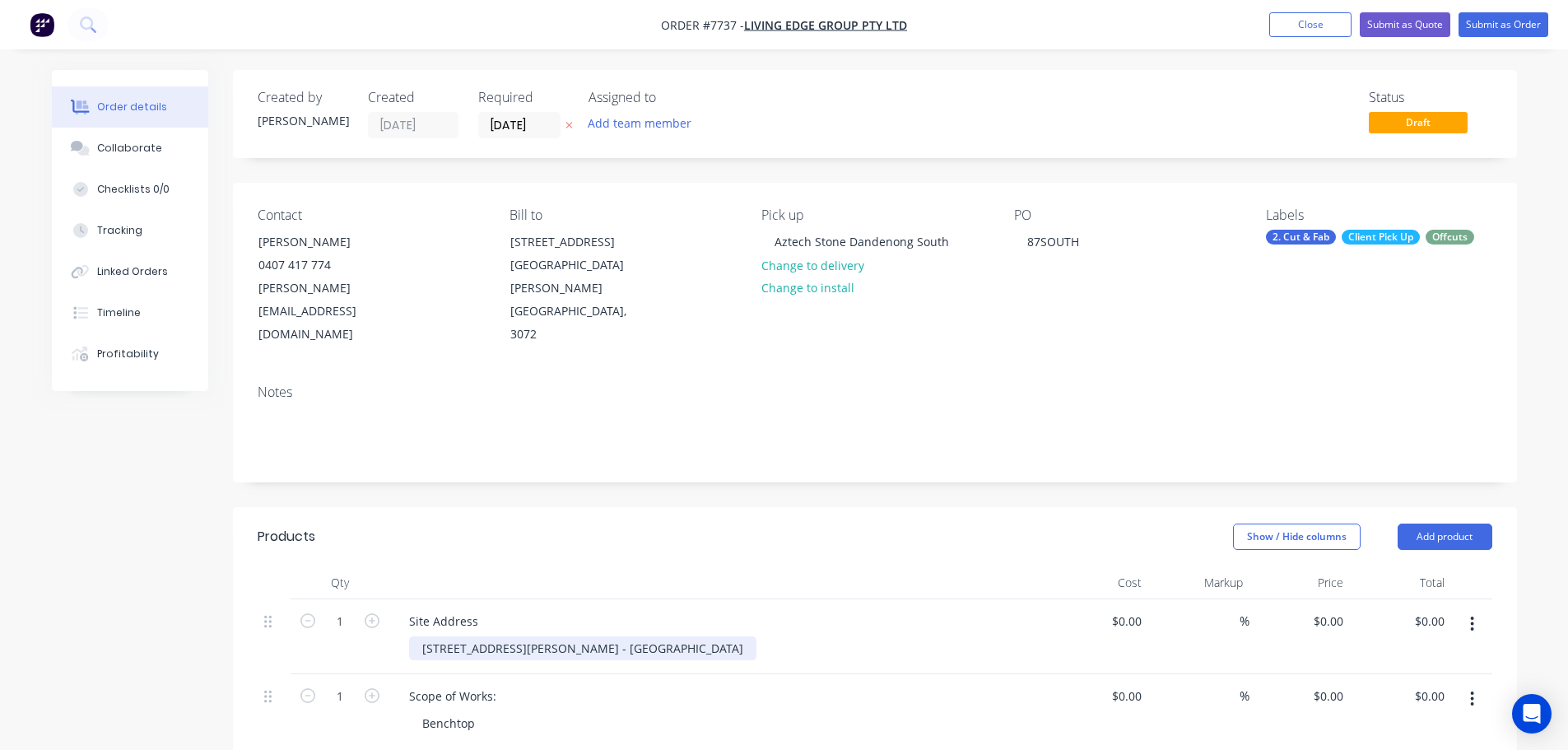
click at [618, 636] on div "87 South St, Hadfield - South St Erly Learning Centre" at bounding box center [583, 648] width 348 height 24
click at [600, 636] on div "87 South St, Hadfield - South St Erly Learning Centre" at bounding box center [583, 648] width 348 height 24
click at [1469, 23] on button "Submit as Order" at bounding box center [1502, 25] width 89 height 25
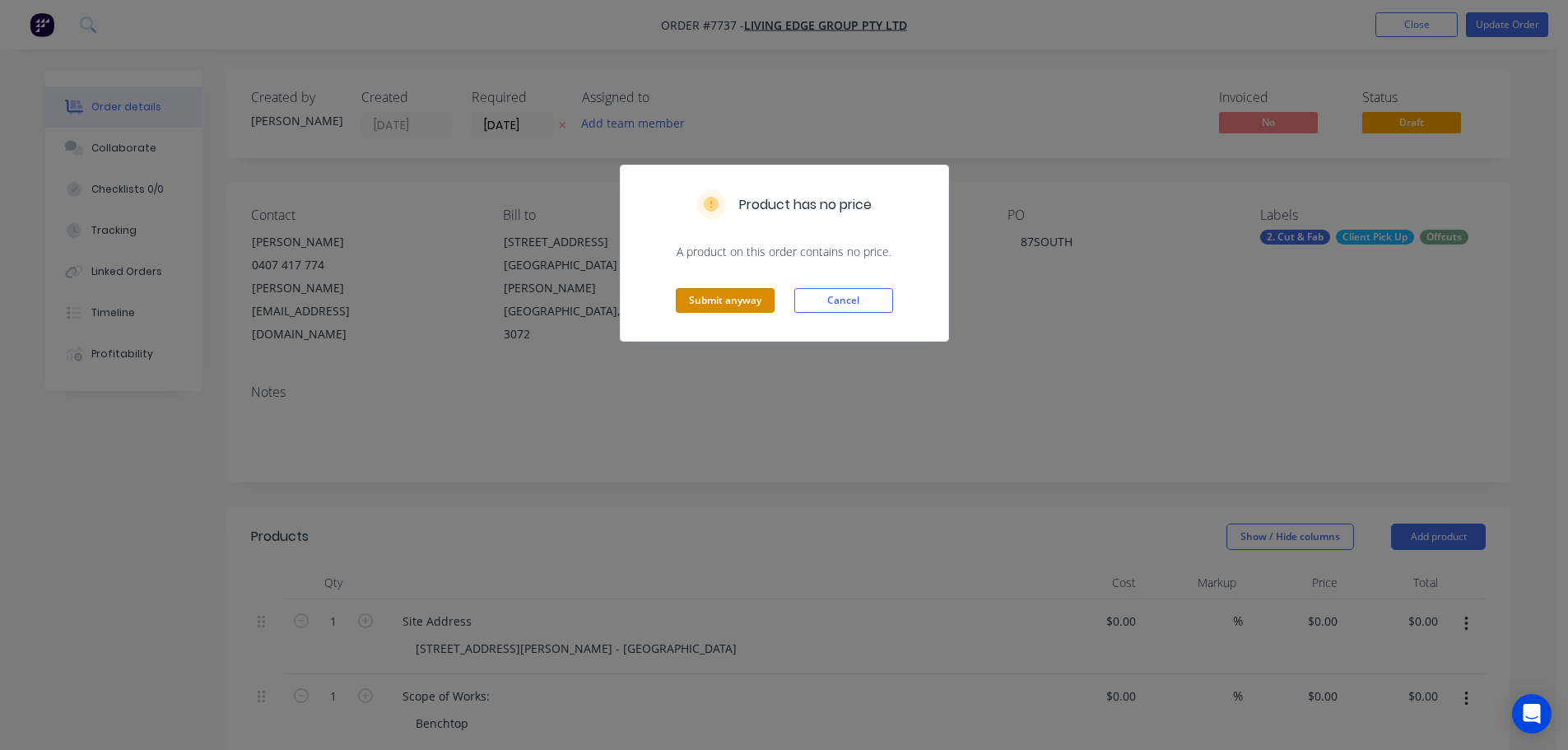
click at [741, 310] on button "Submit anyway" at bounding box center [725, 299] width 99 height 25
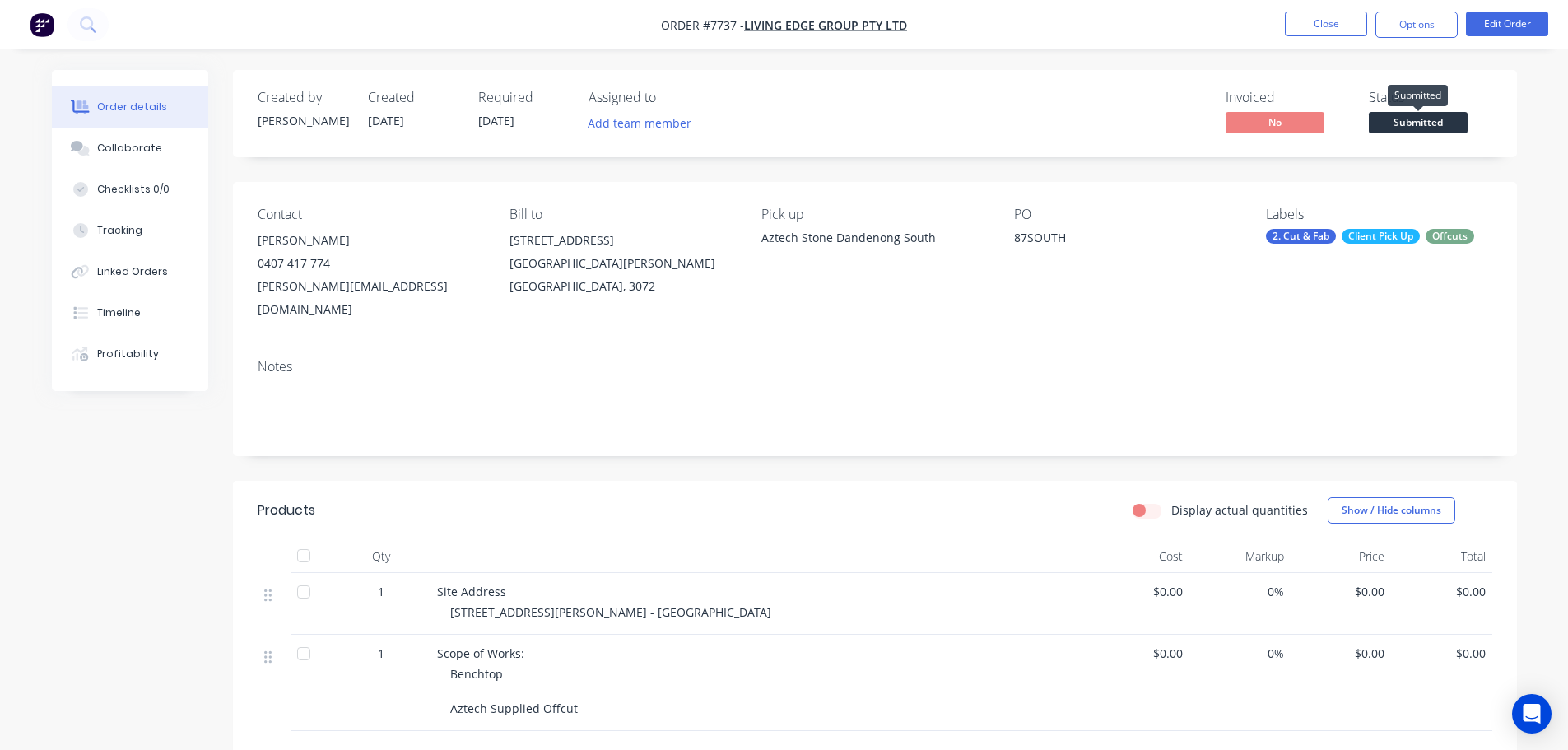
click at [1438, 118] on span "Submitted" at bounding box center [1418, 122] width 99 height 21
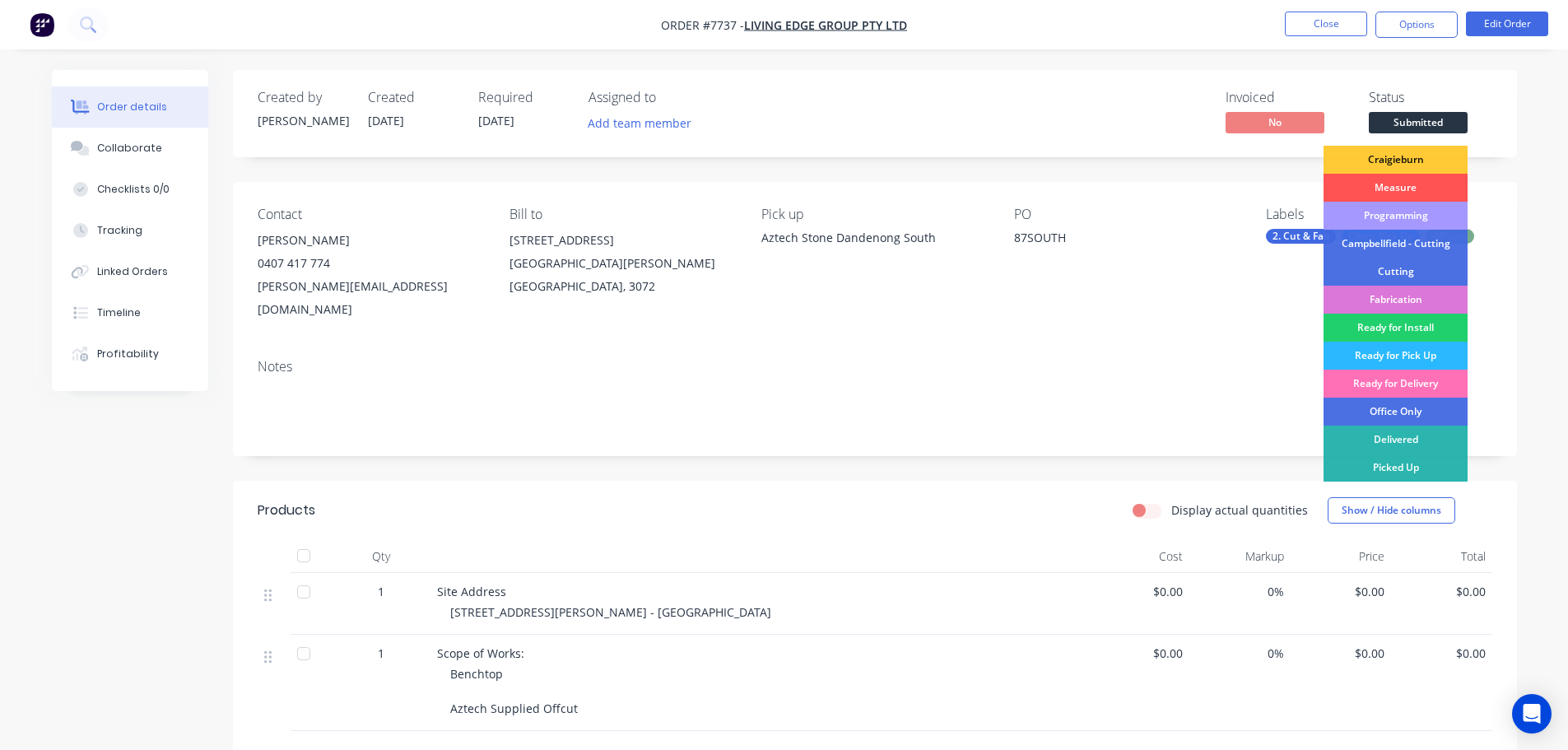
click at [1402, 218] on div "Programming" at bounding box center [1395, 215] width 144 height 27
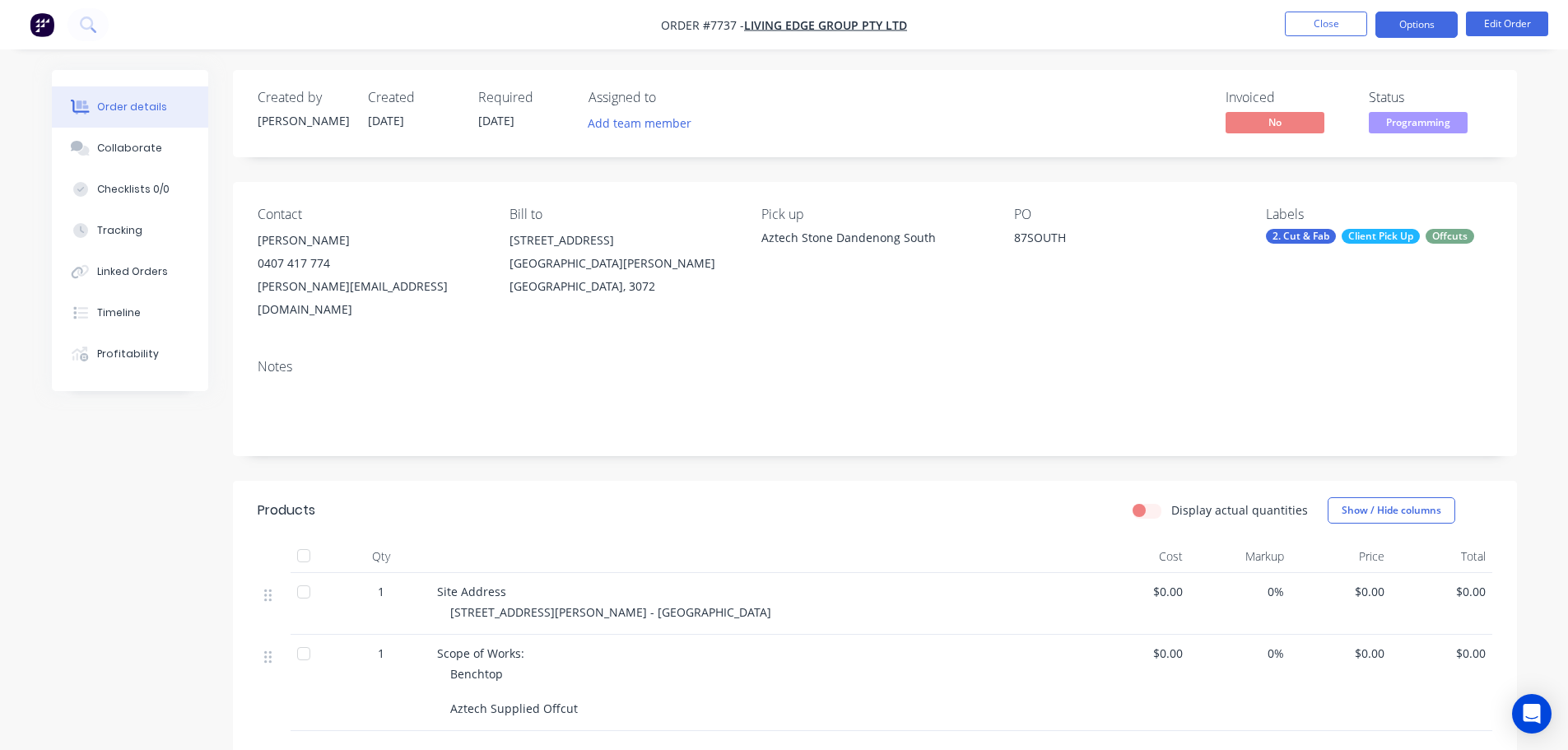
click at [1398, 22] on button "Options" at bounding box center [1416, 25] width 82 height 27
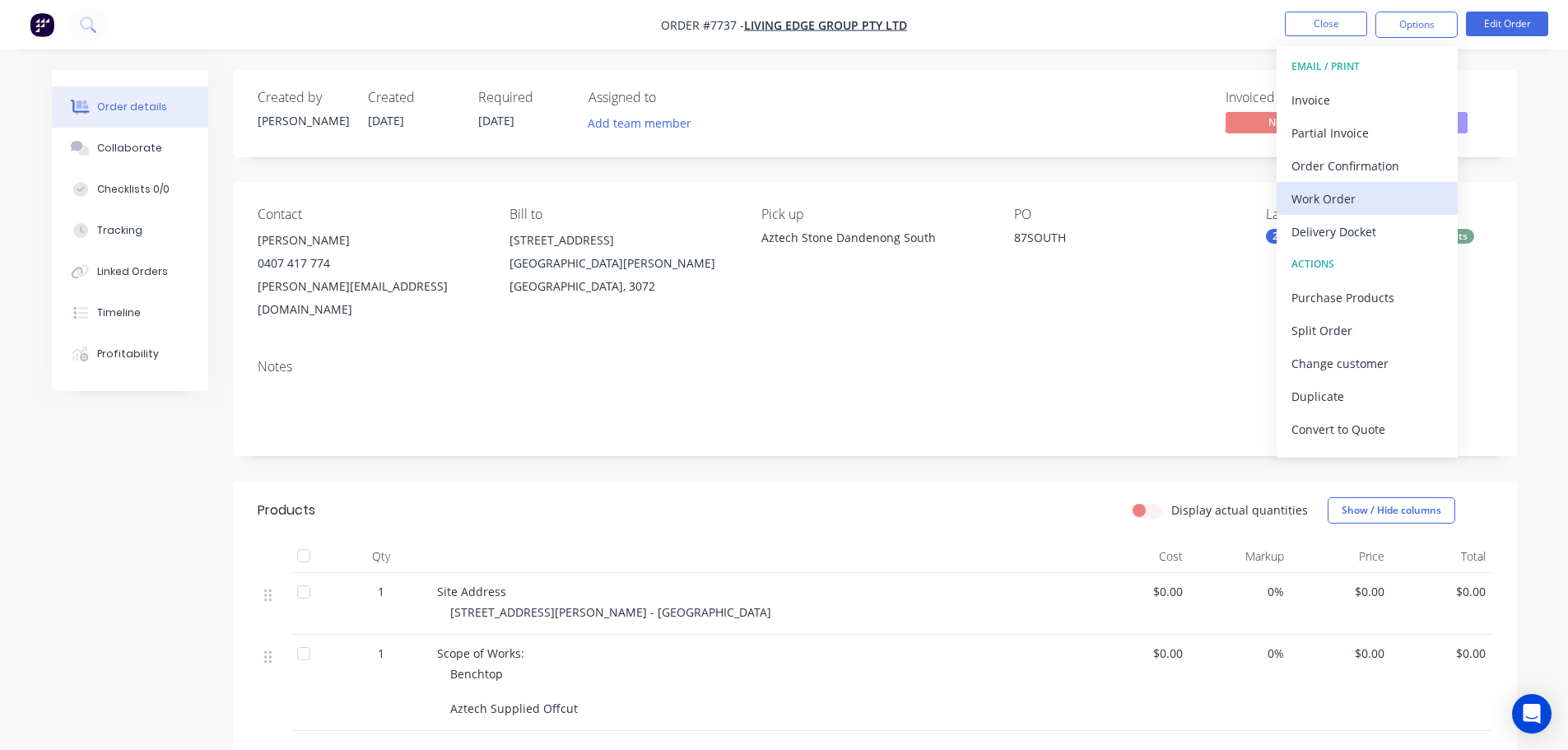
click at [1385, 192] on div "Work Order" at bounding box center [1367, 198] width 151 height 24
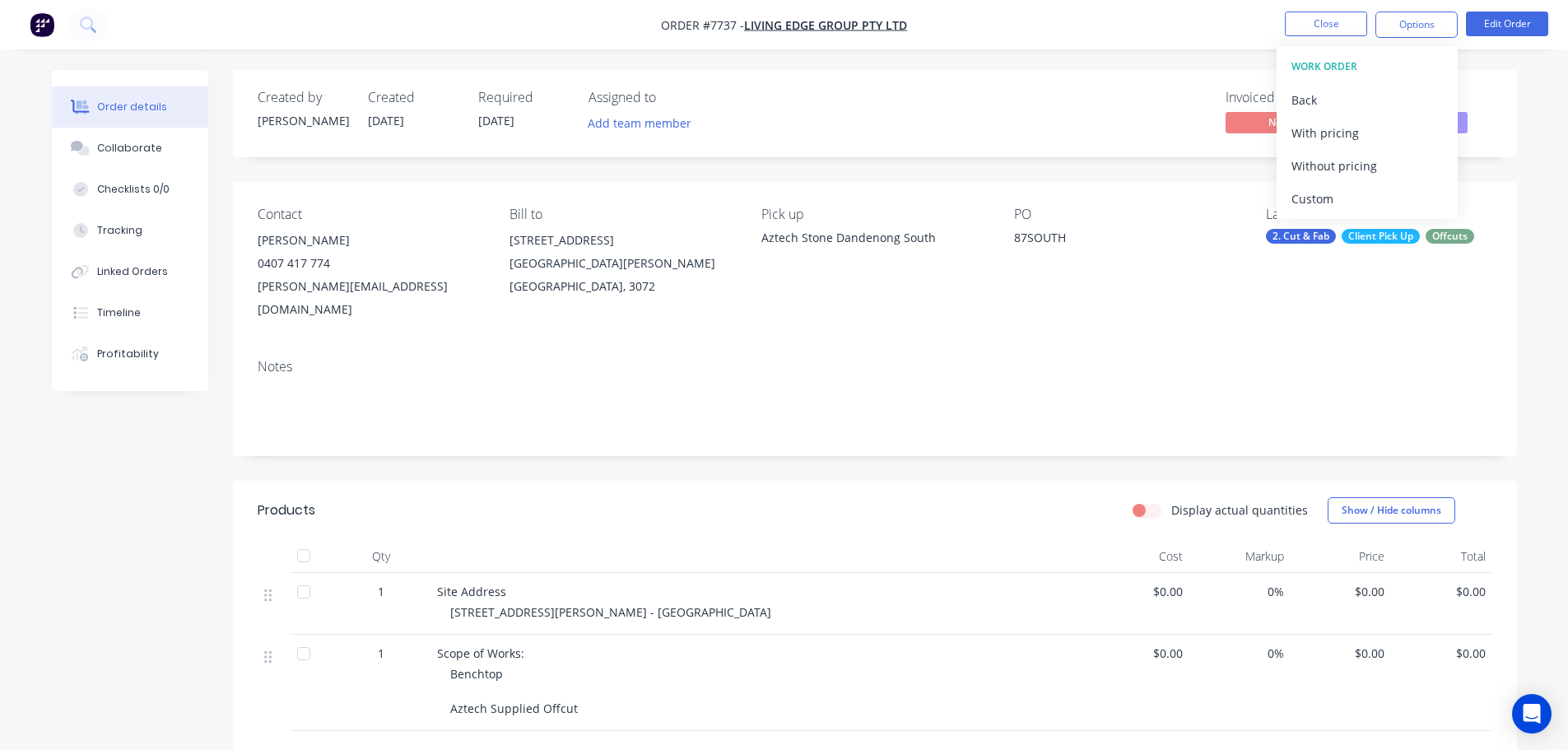
click at [1385, 190] on div "Custom" at bounding box center [1367, 198] width 151 height 24
click at [1383, 168] on div "Without pricing" at bounding box center [1367, 166] width 151 height 24
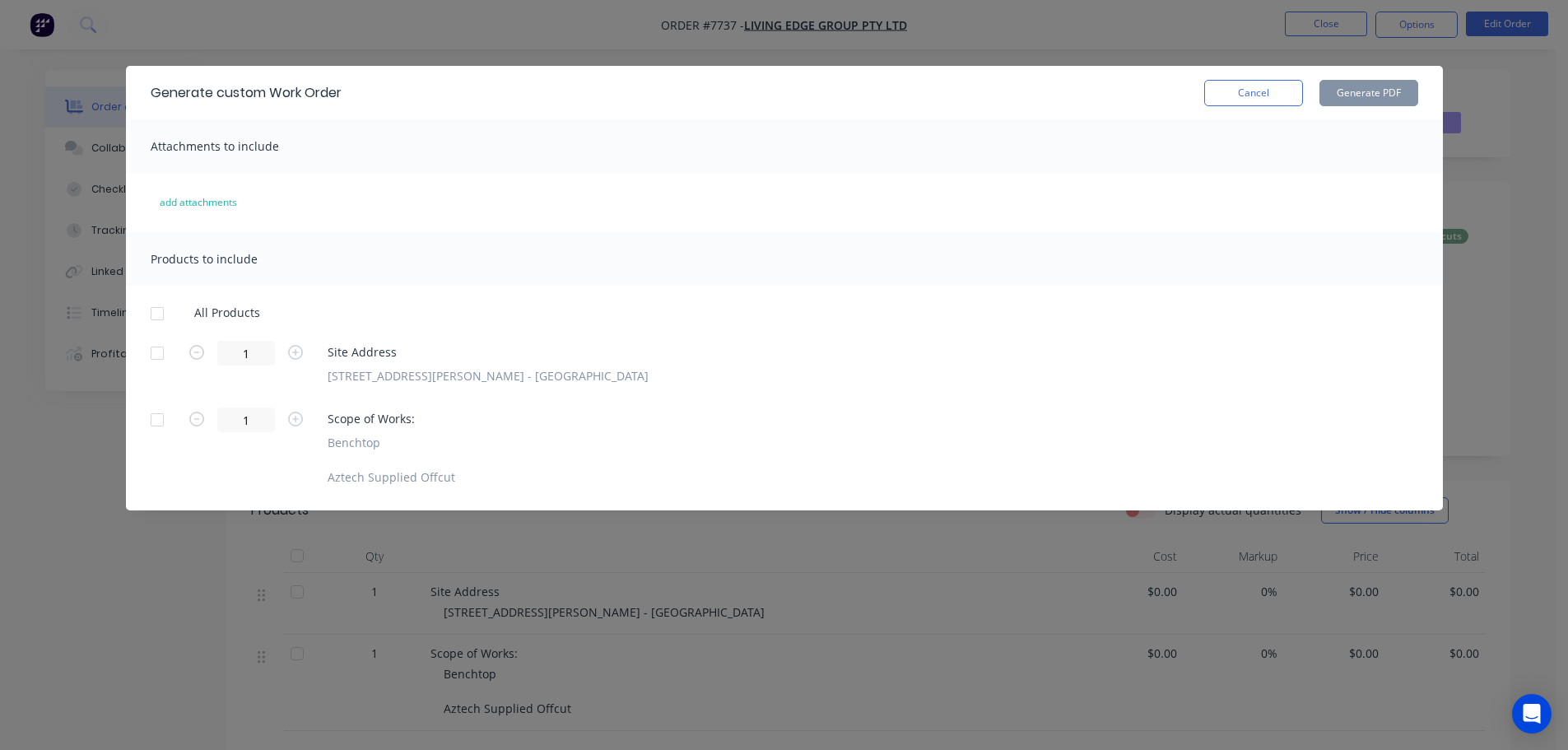
click at [154, 354] on div at bounding box center [157, 353] width 33 height 33
click at [162, 419] on div at bounding box center [157, 420] width 33 height 33
click at [1364, 87] on button "Generate PDF" at bounding box center [1368, 92] width 99 height 27
click at [1289, 91] on button "Cancel" at bounding box center [1253, 92] width 99 height 27
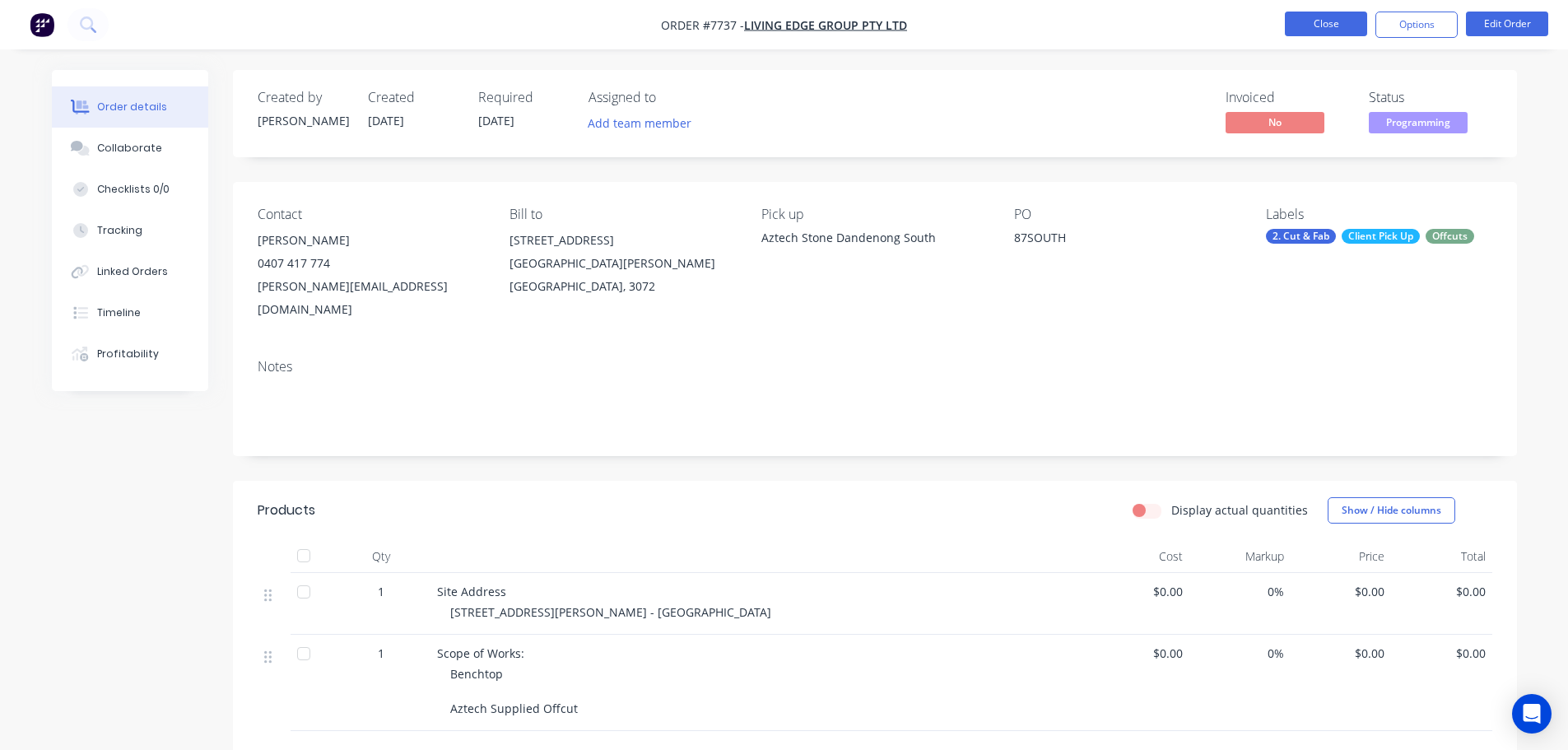
click at [1319, 27] on button "Close" at bounding box center [1325, 24] width 82 height 25
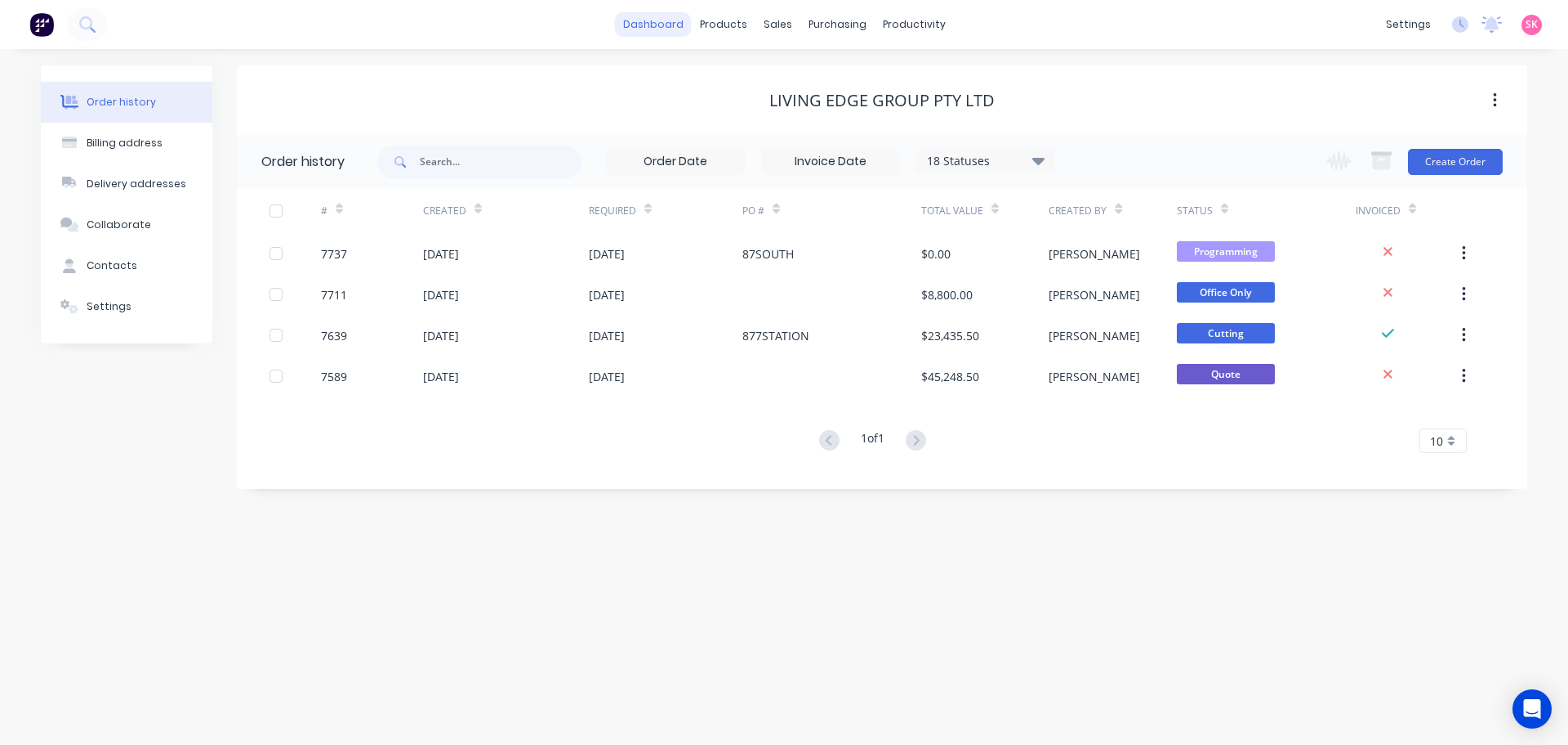
click at [649, 32] on link "dashboard" at bounding box center [653, 24] width 77 height 24
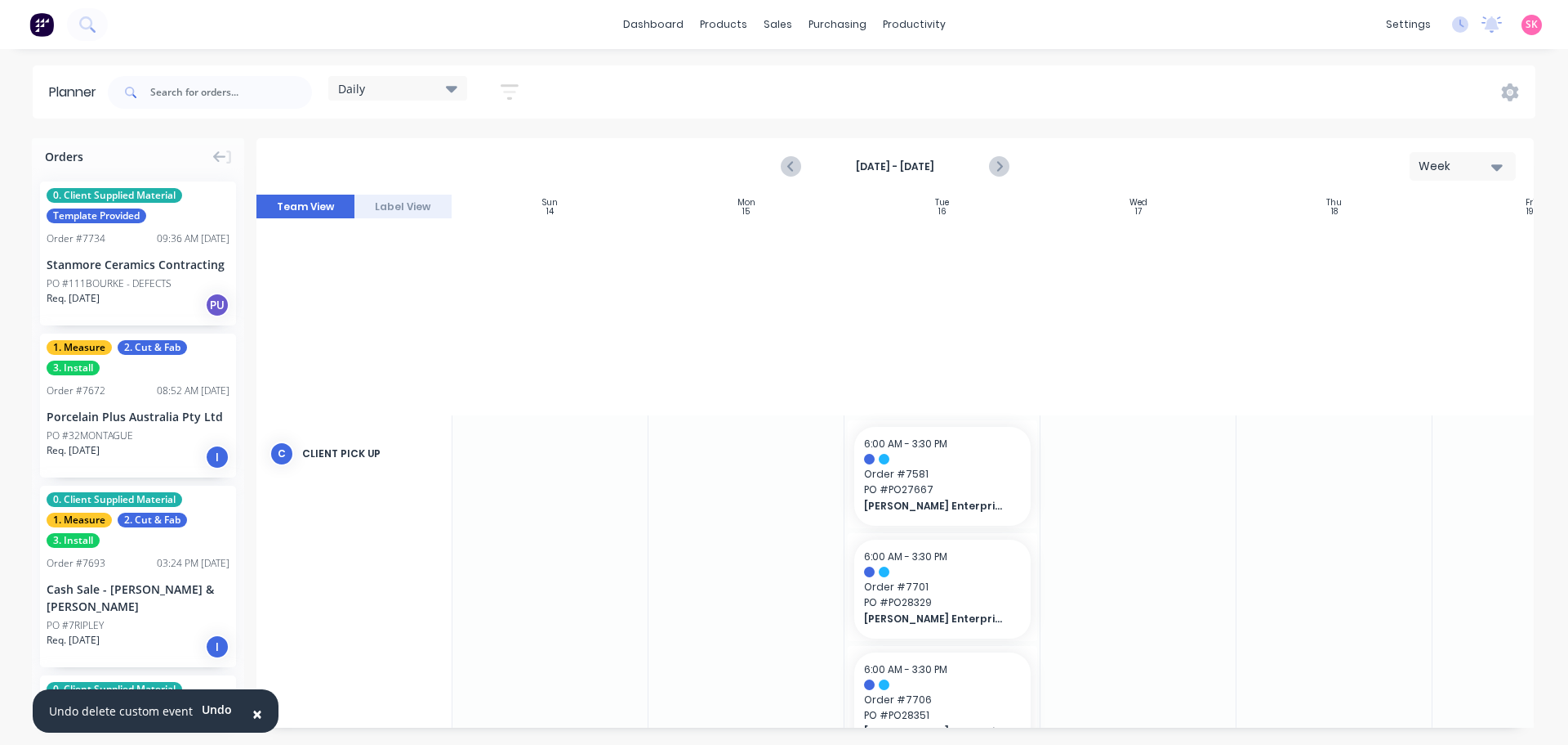
scroll to position [845, 297]
